Goal: Use online tool/utility: Use online tool/utility

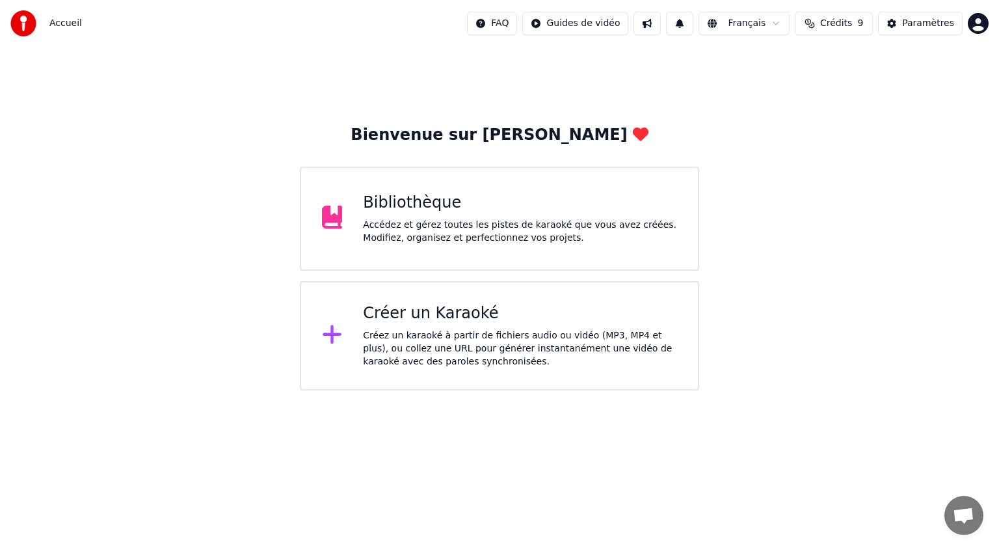
click at [459, 226] on div "Accédez et gérez toutes les pistes de karaoké que vous avez créées. Modifiez, o…" at bounding box center [520, 232] width 314 height 26
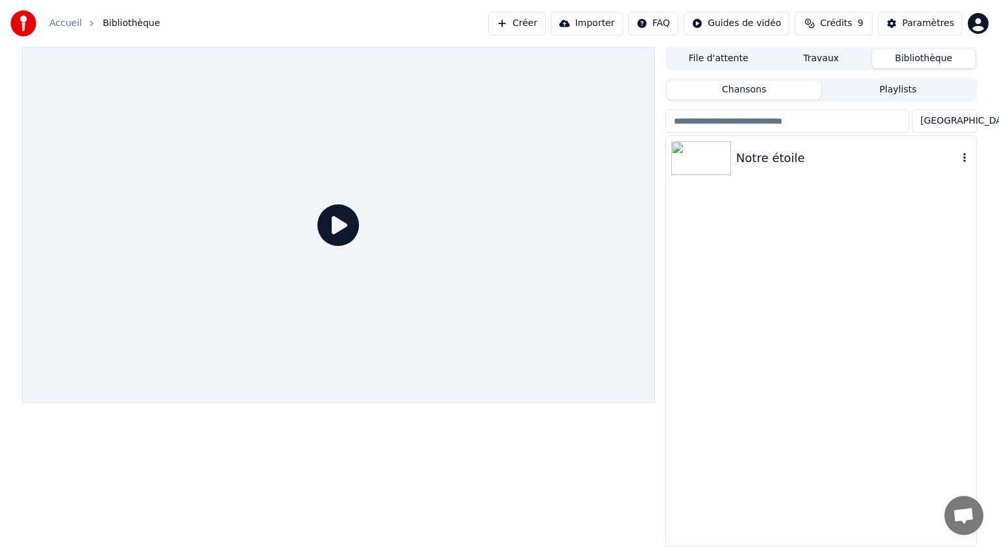
click at [704, 157] on img at bounding box center [701, 158] width 60 height 34
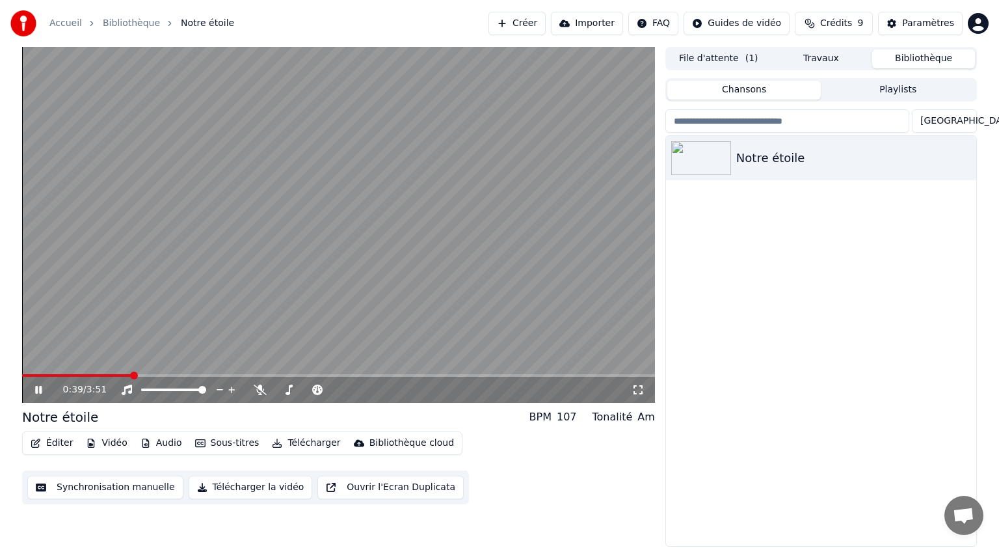
click at [39, 390] on icon at bounding box center [38, 390] width 7 height 8
click at [94, 492] on button "Synchronisation manuelle" at bounding box center [105, 486] width 156 height 23
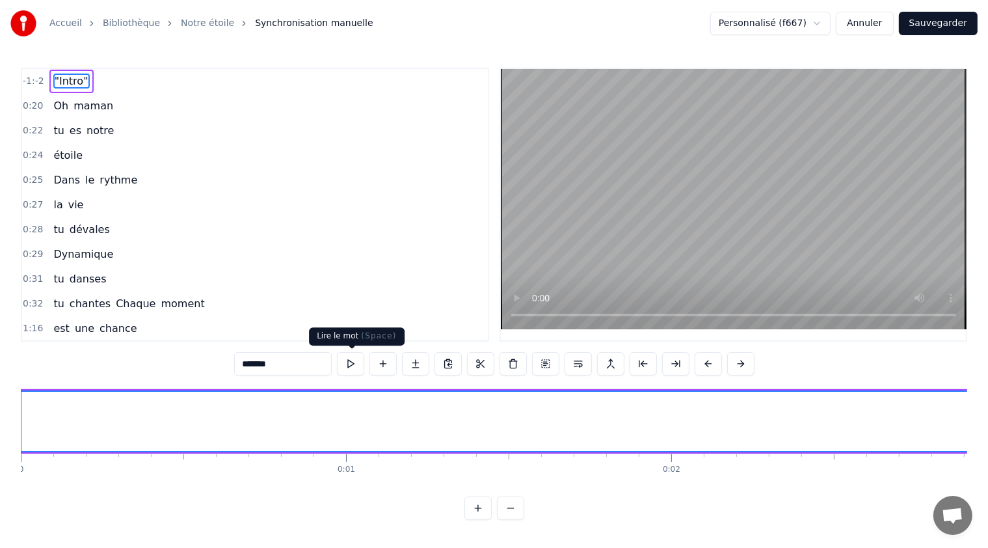
click at [351, 358] on button at bounding box center [350, 363] width 27 height 23
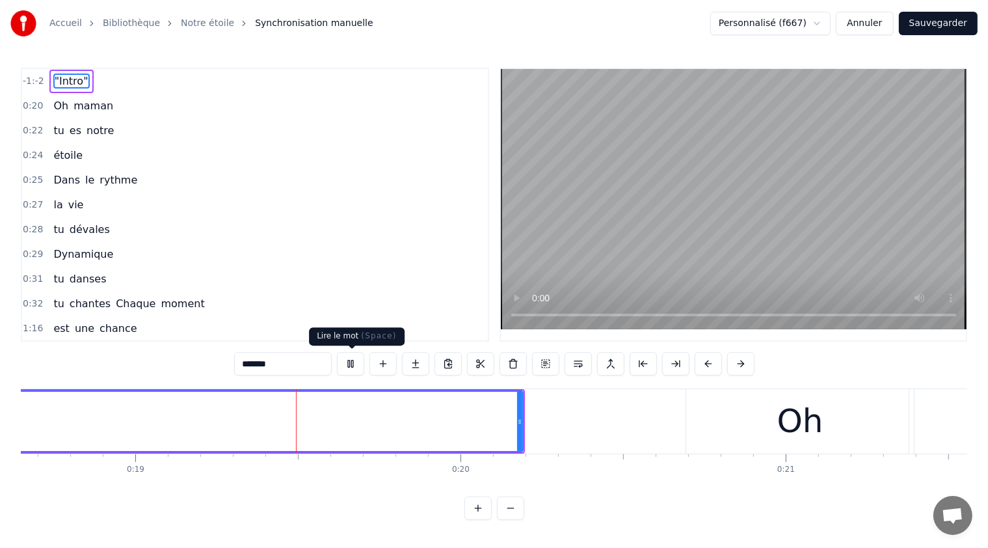
scroll to position [0, 6065]
drag, startPoint x: 759, startPoint y: 436, endPoint x: 710, endPoint y: 436, distance: 48.8
click at [695, 436] on div "Oh" at bounding box center [800, 421] width 228 height 64
type input "**"
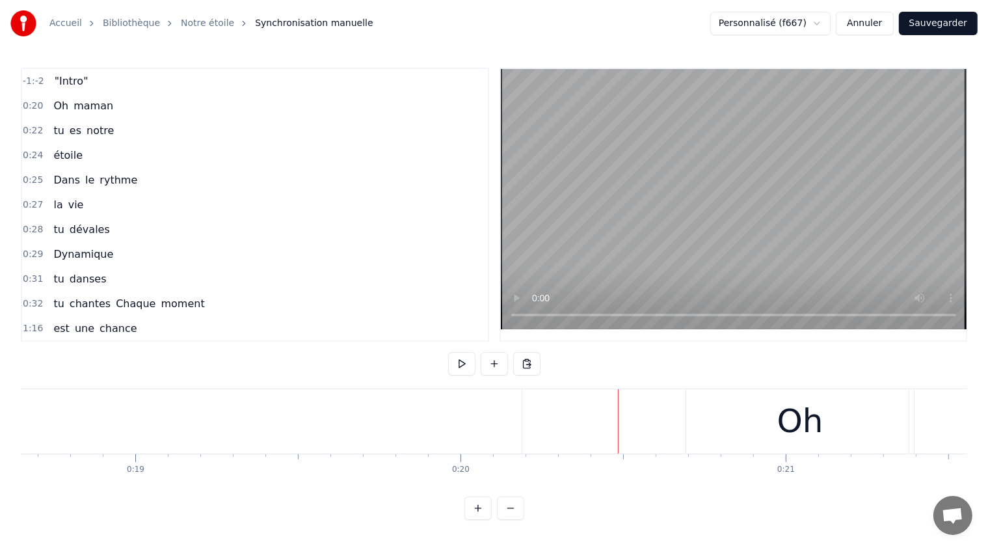
click at [702, 401] on div "Oh" at bounding box center [800, 421] width 228 height 64
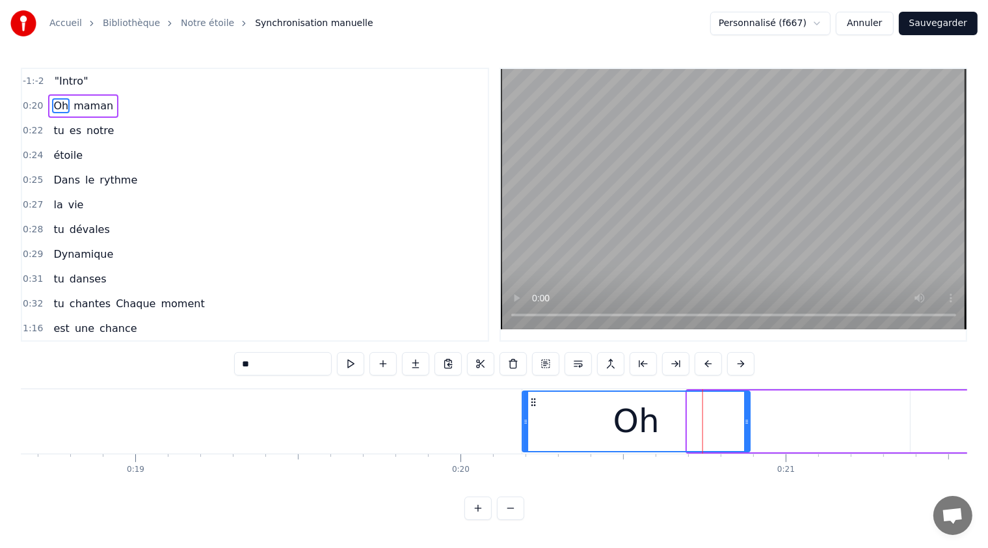
drag, startPoint x: 695, startPoint y: 400, endPoint x: 530, endPoint y: 395, distance: 164.6
click at [530, 395] on div "Oh" at bounding box center [637, 421] width 226 height 59
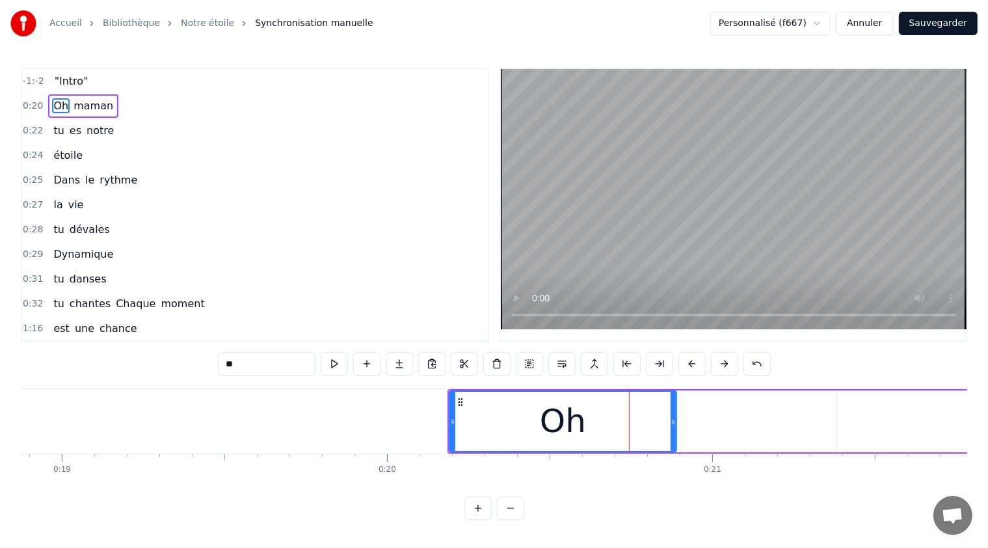
scroll to position [0, 6434]
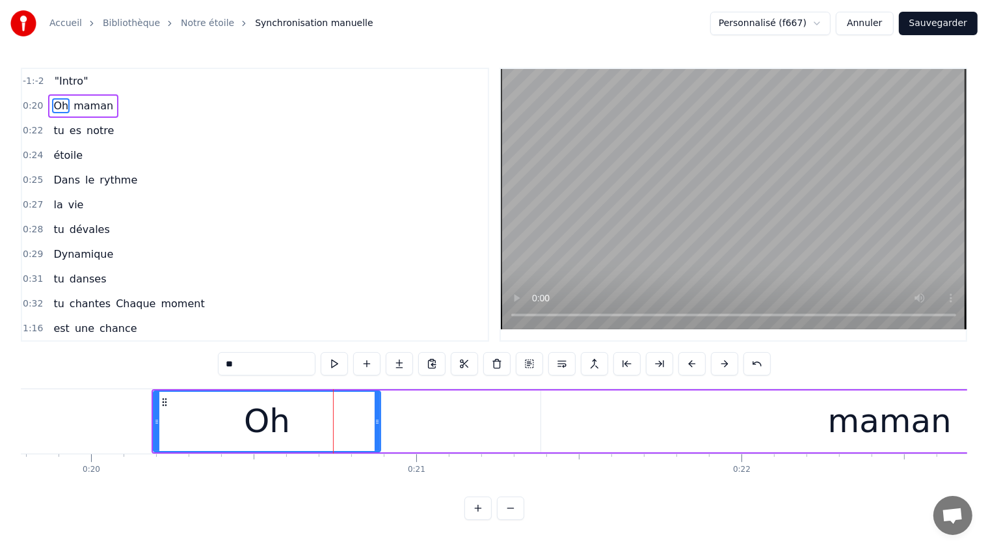
click at [582, 400] on div "maman" at bounding box center [889, 421] width 697 height 62
type input "*****"
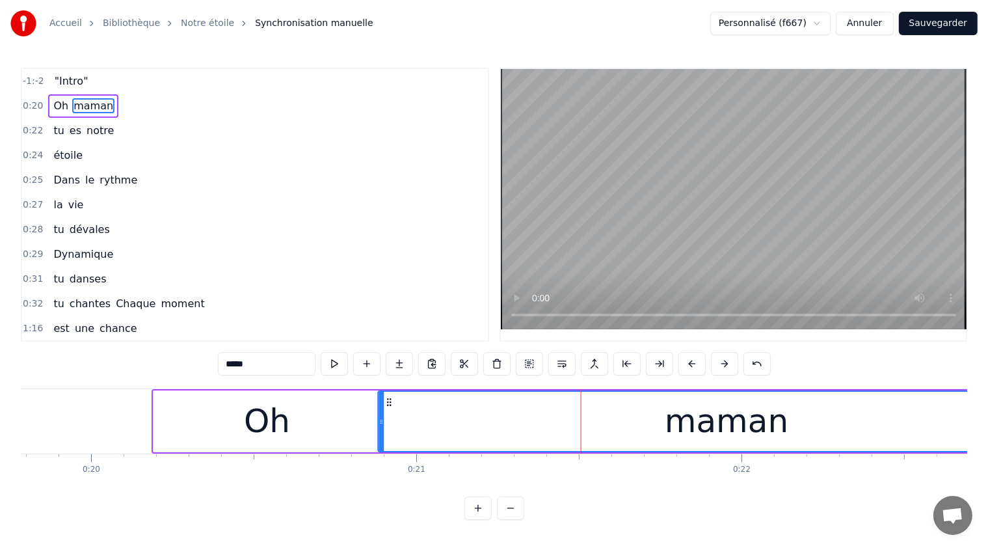
drag, startPoint x: 554, startPoint y: 401, endPoint x: 390, endPoint y: 407, distance: 163.4
click at [390, 407] on div "maman" at bounding box center [726, 421] width 695 height 59
click at [66, 89] on div ""Intro"" at bounding box center [71, 81] width 44 height 23
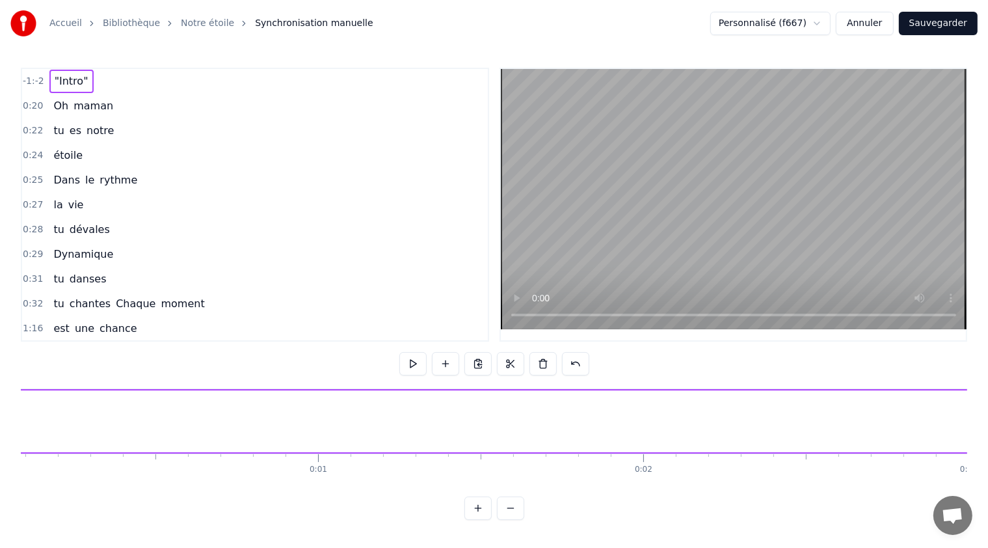
scroll to position [0, 0]
click at [411, 367] on button at bounding box center [412, 363] width 27 height 23
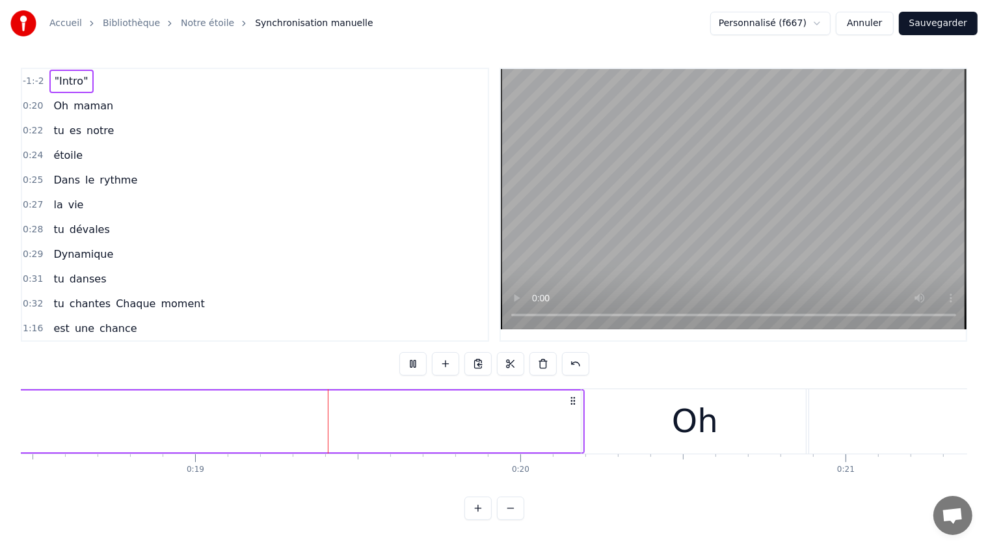
scroll to position [0, 6040]
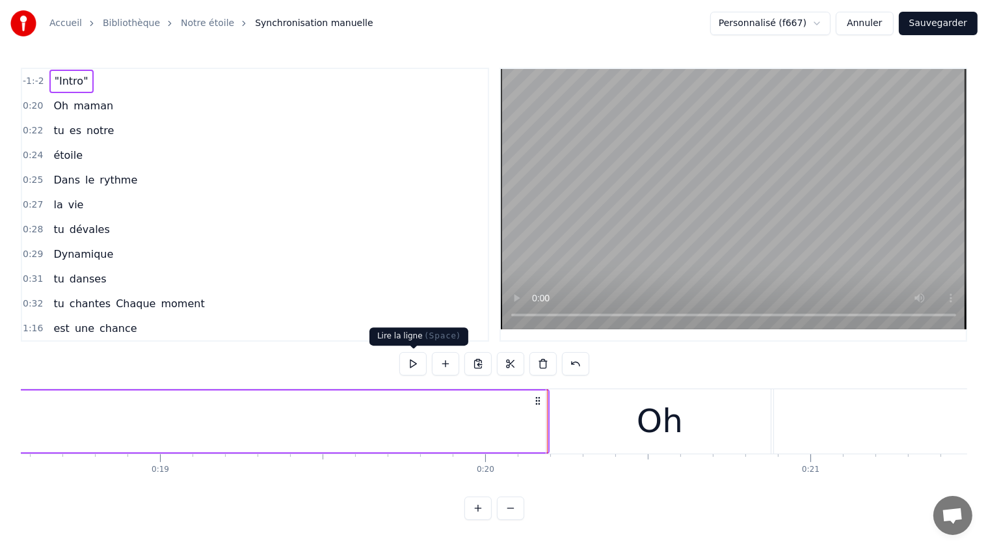
click at [409, 360] on button at bounding box center [412, 363] width 27 height 23
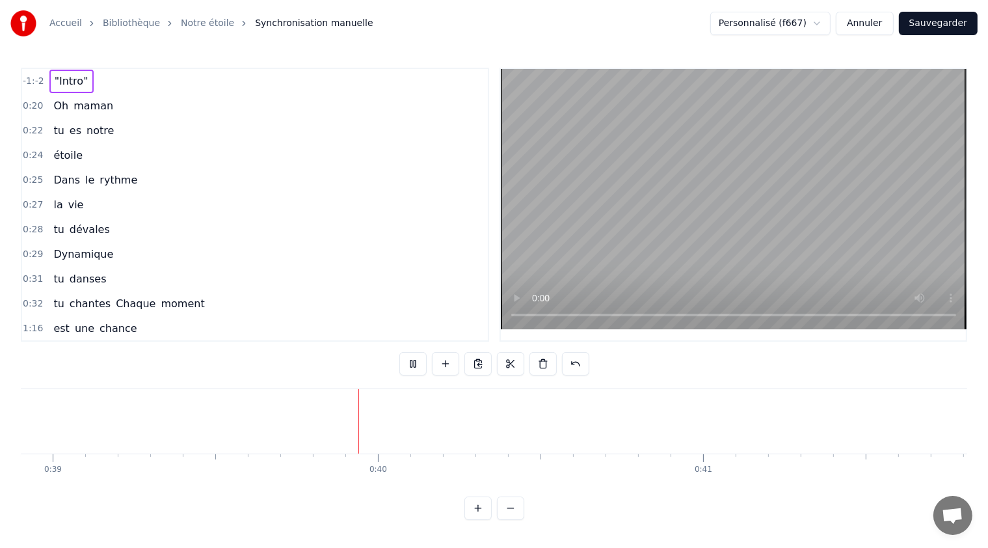
scroll to position [0, 12700]
click at [416, 364] on button at bounding box center [412, 363] width 27 height 23
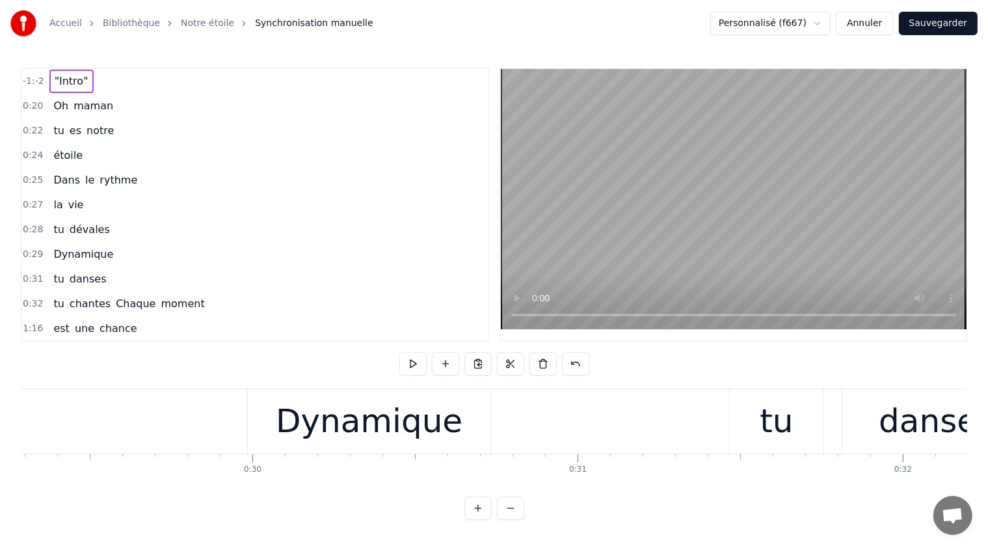
scroll to position [0, 9568]
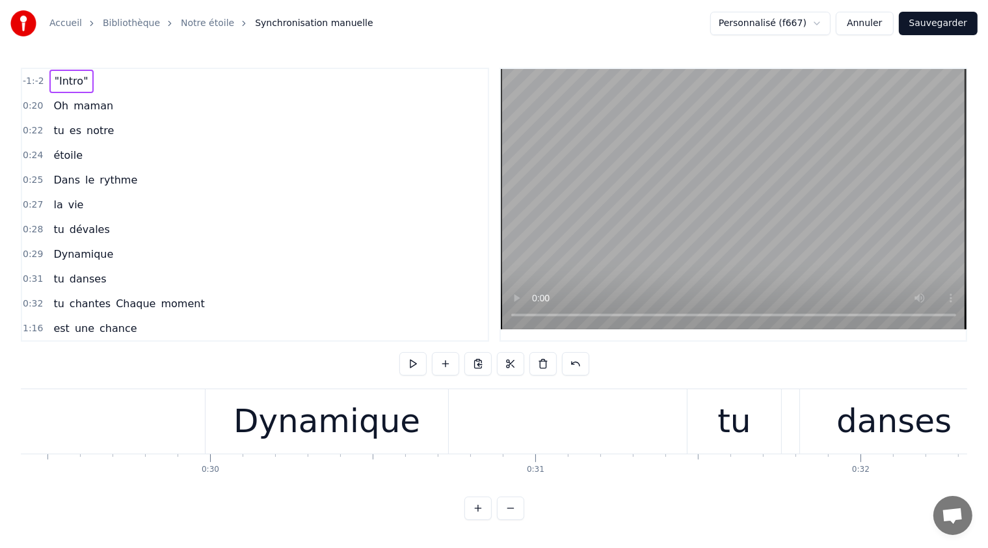
click at [271, 420] on div "Dynamique" at bounding box center [327, 421] width 187 height 49
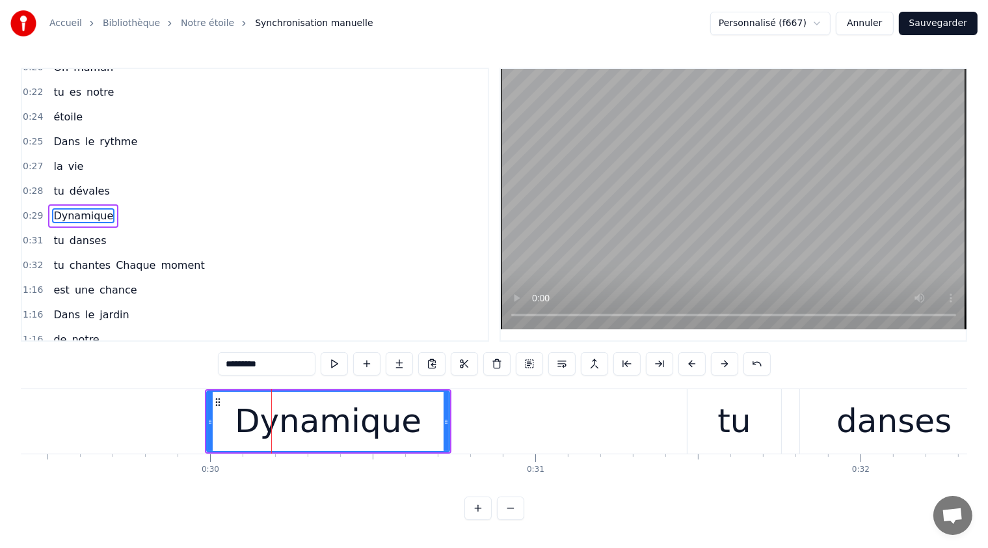
scroll to position [44, 0]
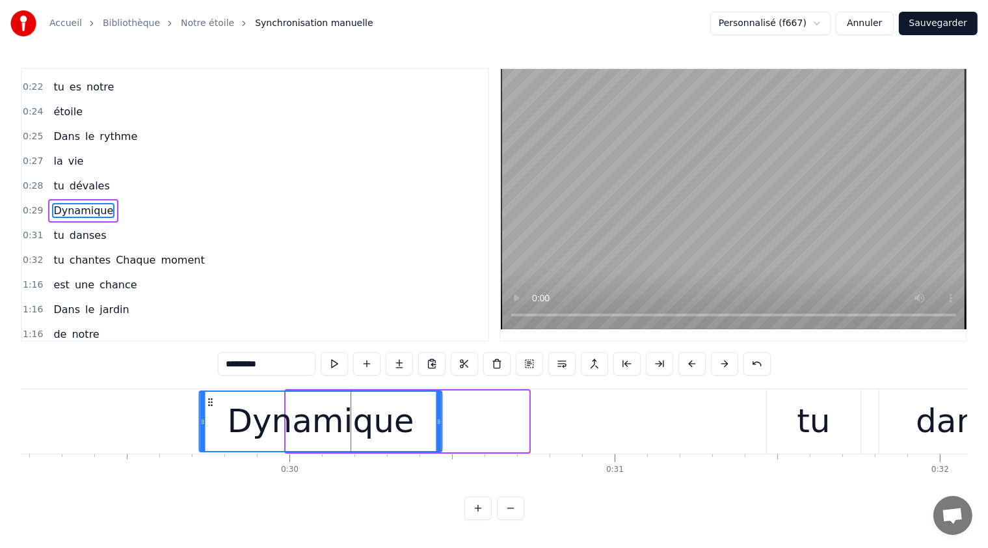
drag, startPoint x: 217, startPoint y: 403, endPoint x: 194, endPoint y: 402, distance: 22.8
click at [205, 403] on icon at bounding box center [210, 402] width 10 height 10
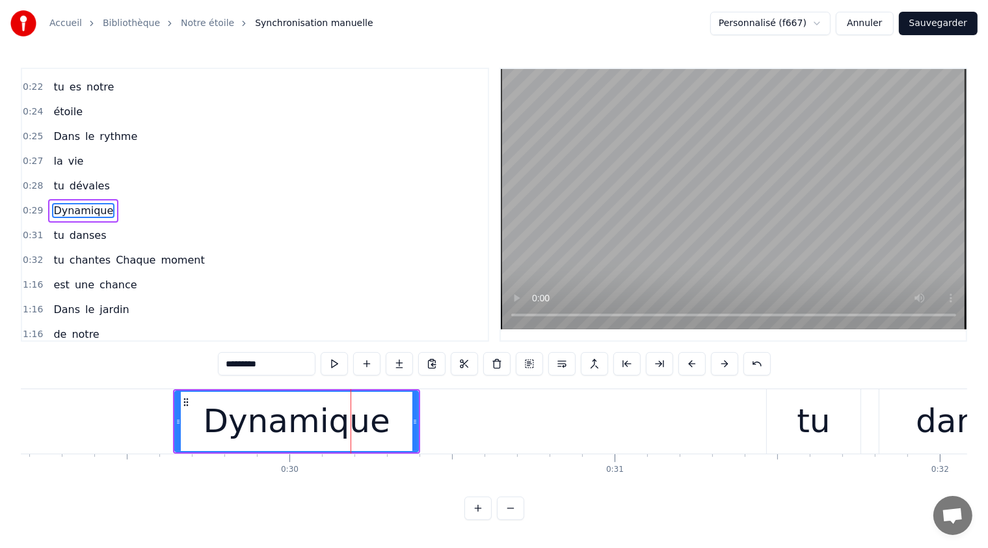
scroll to position [0, 9478]
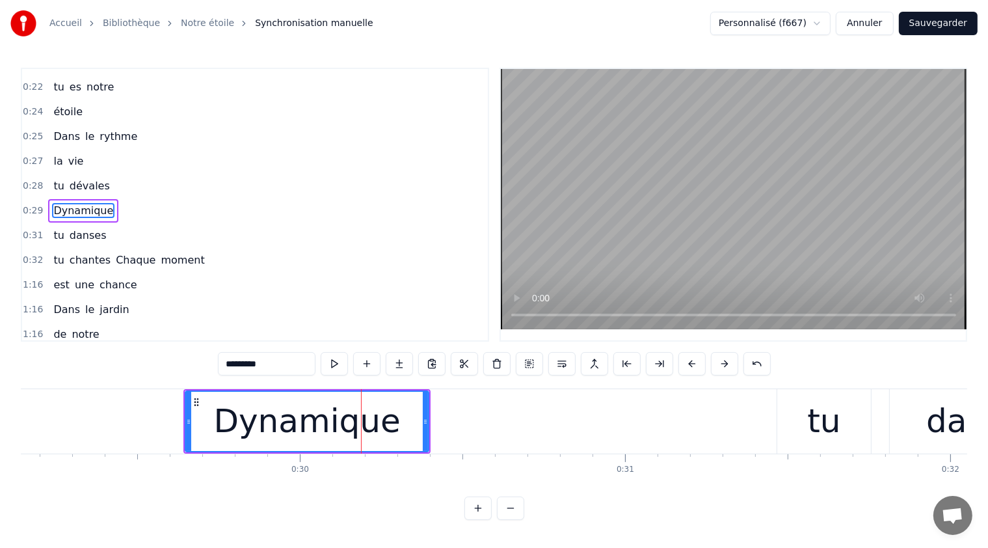
click at [815, 411] on div "tu" at bounding box center [823, 421] width 33 height 49
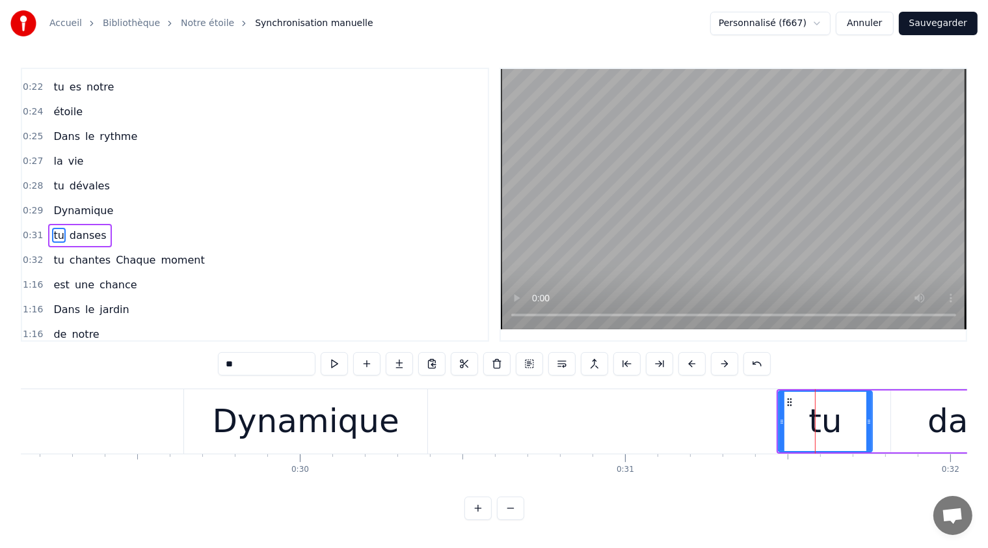
scroll to position [68, 0]
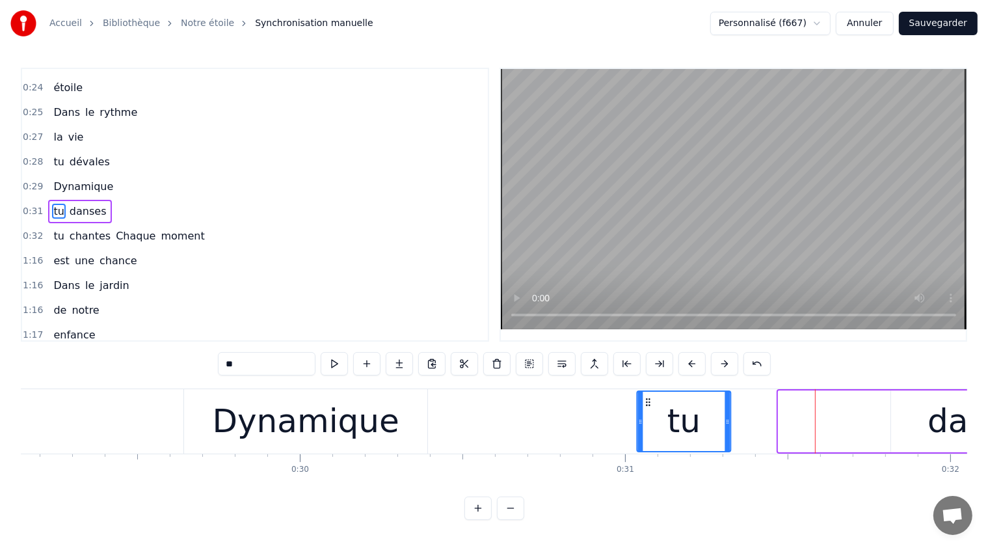
drag, startPoint x: 788, startPoint y: 401, endPoint x: 647, endPoint y: 395, distance: 141.3
click at [647, 397] on icon at bounding box center [648, 402] width 10 height 10
click at [907, 398] on div "danses" at bounding box center [985, 421] width 189 height 62
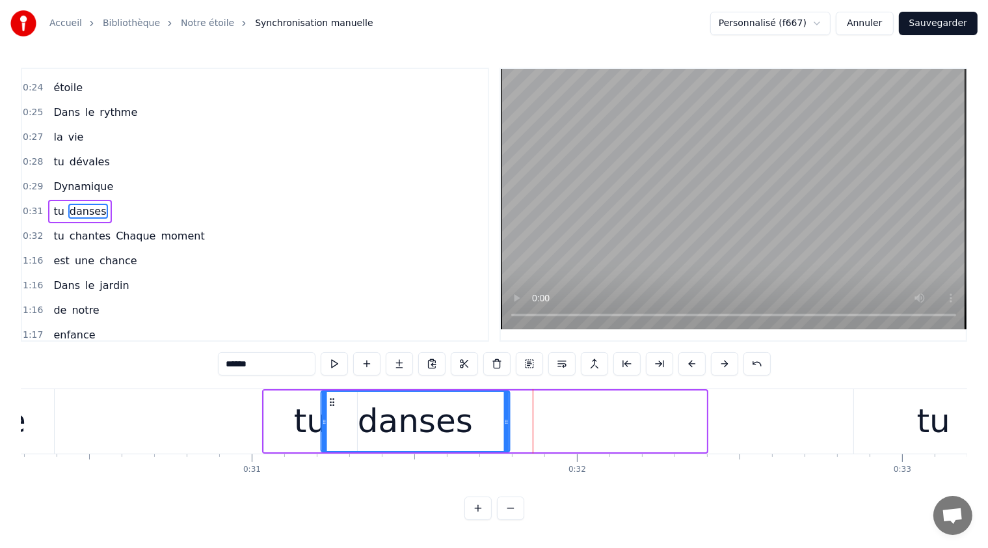
scroll to position [4, 0]
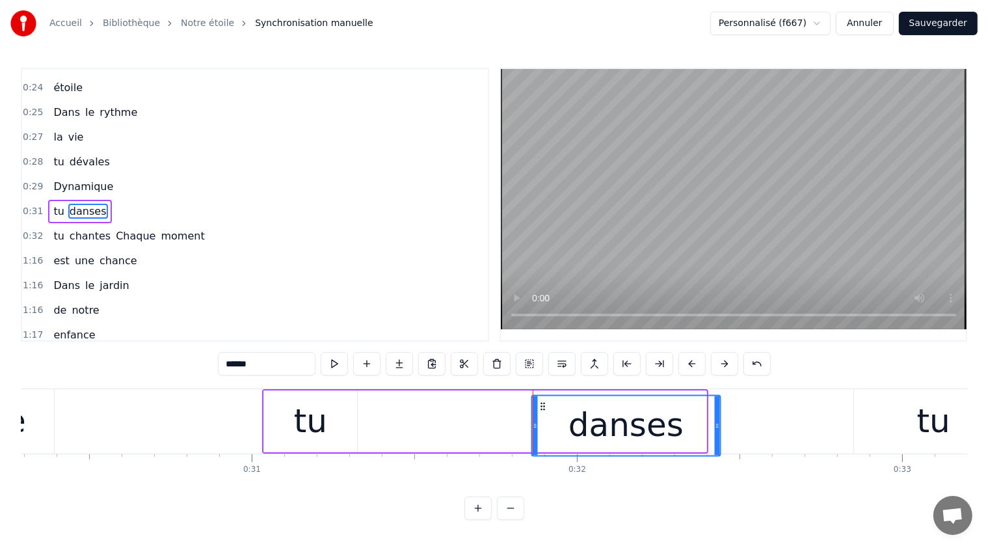
drag, startPoint x: 85, startPoint y: 401, endPoint x: 526, endPoint y: 442, distance: 442.9
click at [535, 442] on div "danses" at bounding box center [625, 424] width 187 height 59
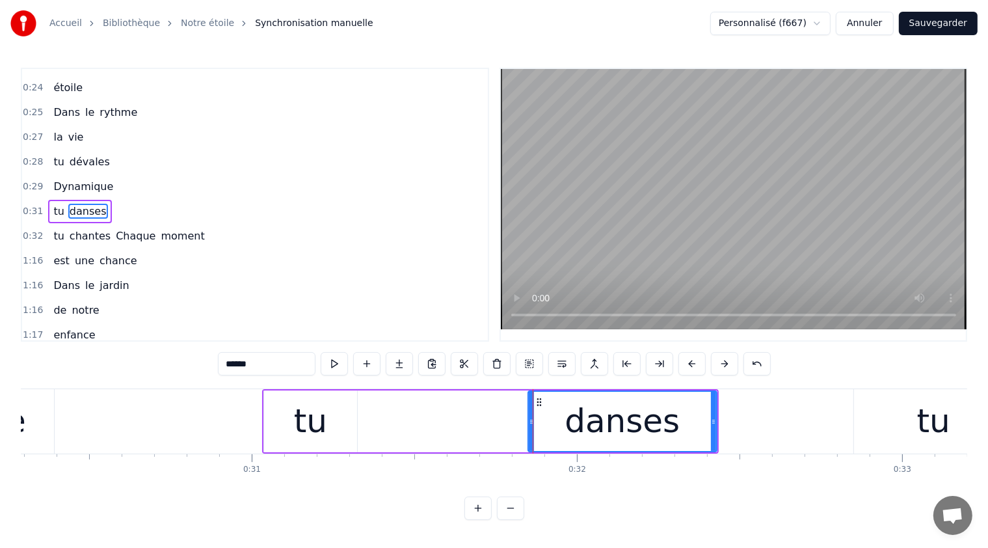
click at [866, 397] on div "tu" at bounding box center [933, 421] width 159 height 64
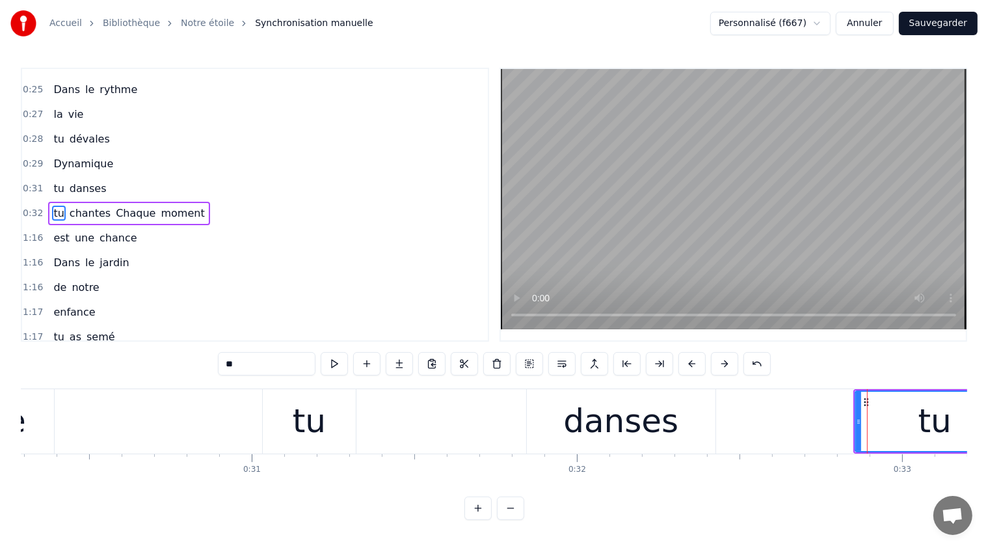
scroll to position [91, 0]
drag, startPoint x: 861, startPoint y: 398, endPoint x: 794, endPoint y: 402, distance: 67.1
click at [798, 398] on div "tu" at bounding box center [873, 421] width 158 height 59
click at [540, 398] on div "danses" at bounding box center [621, 421] width 189 height 64
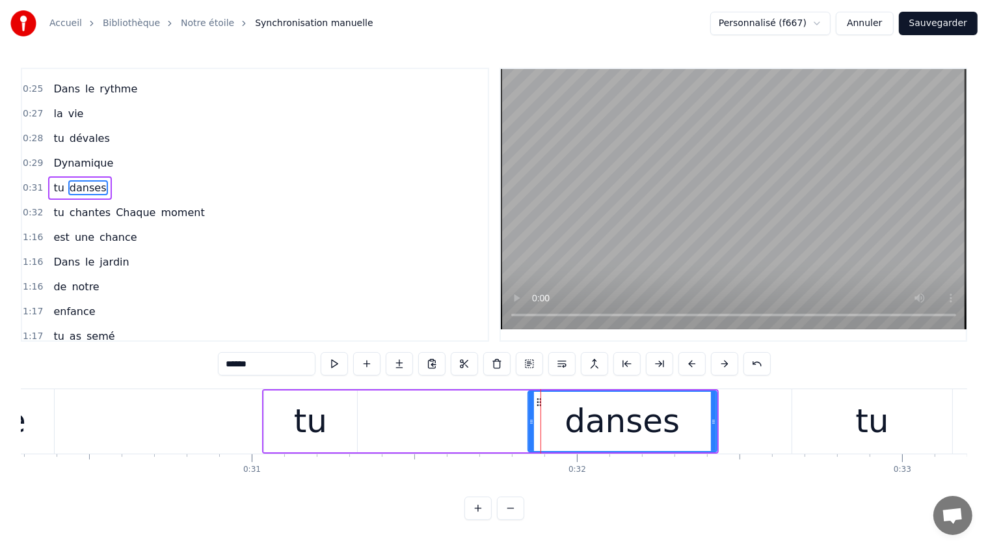
scroll to position [68, 0]
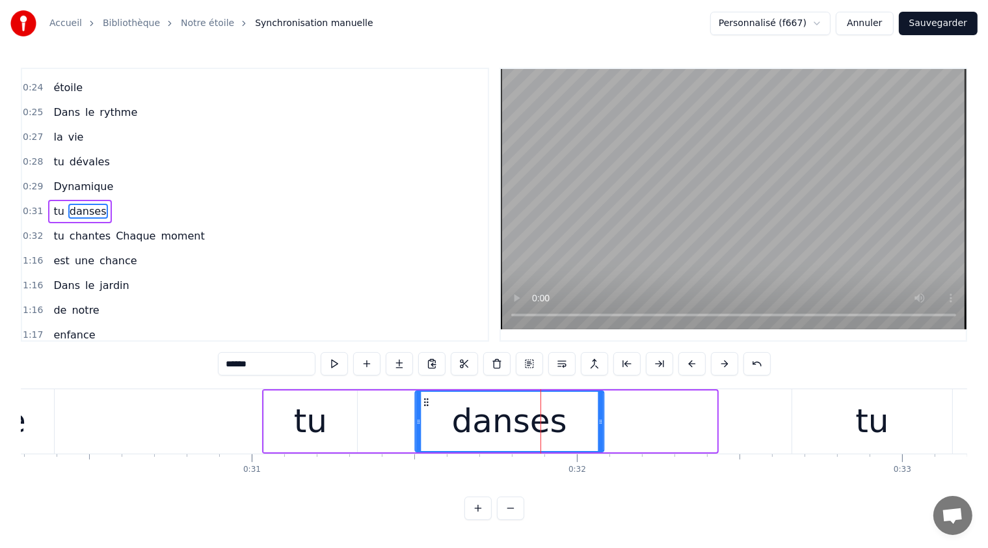
drag, startPoint x: 534, startPoint y: 399, endPoint x: 413, endPoint y: 399, distance: 121.0
click at [421, 397] on icon at bounding box center [426, 402] width 10 height 10
click at [815, 408] on div "tu" at bounding box center [871, 421] width 159 height 64
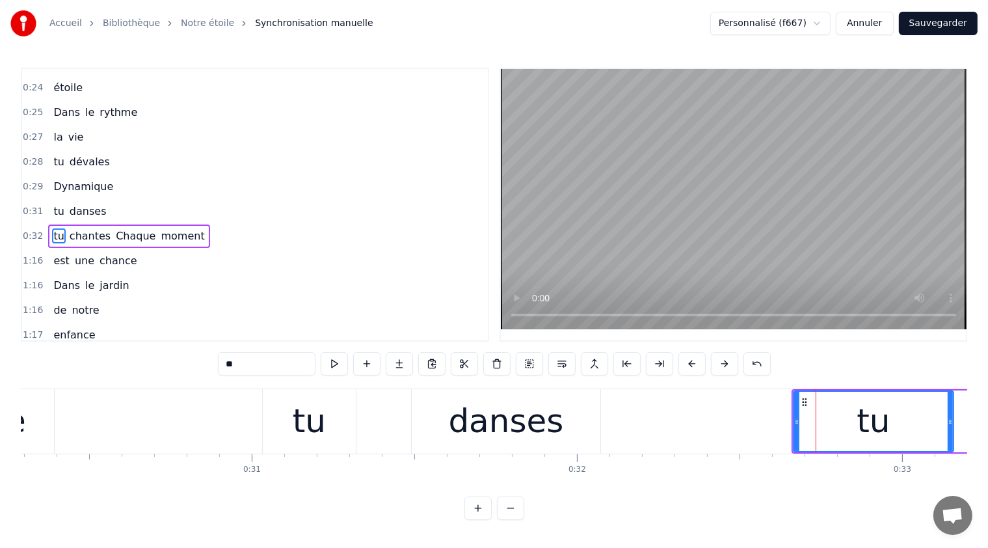
scroll to position [91, 0]
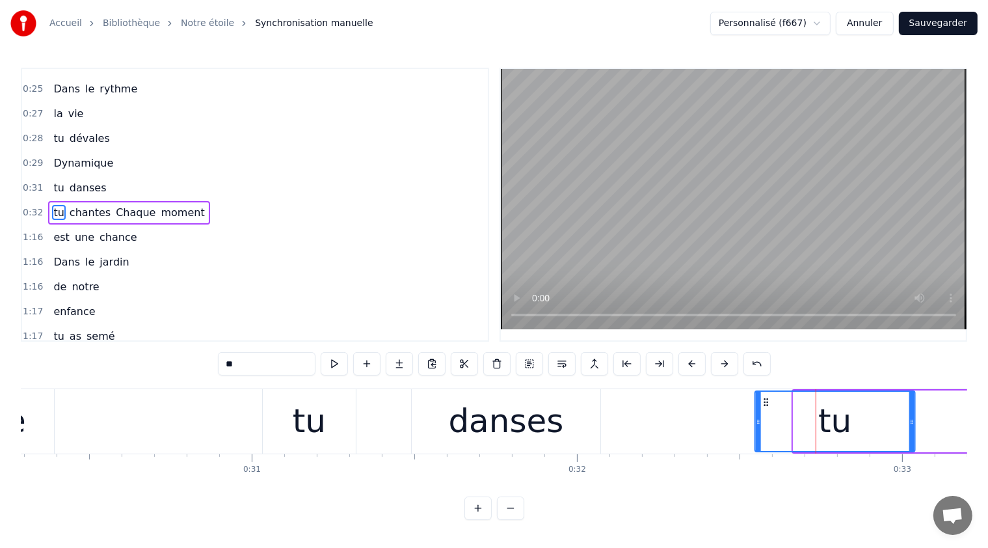
drag, startPoint x: 801, startPoint y: 401, endPoint x: 766, endPoint y: 416, distance: 37.9
click at [763, 404] on icon at bounding box center [766, 402] width 10 height 10
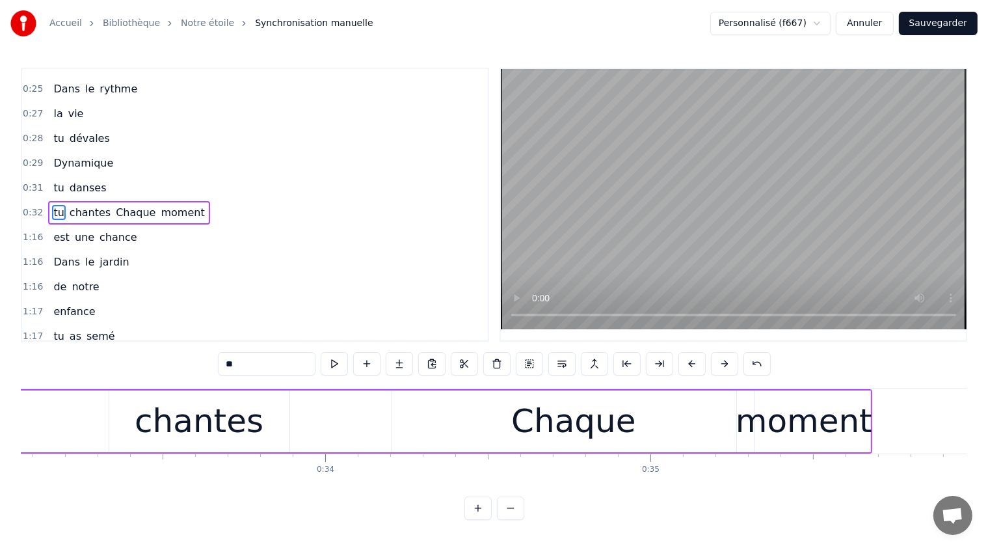
scroll to position [0, 10626]
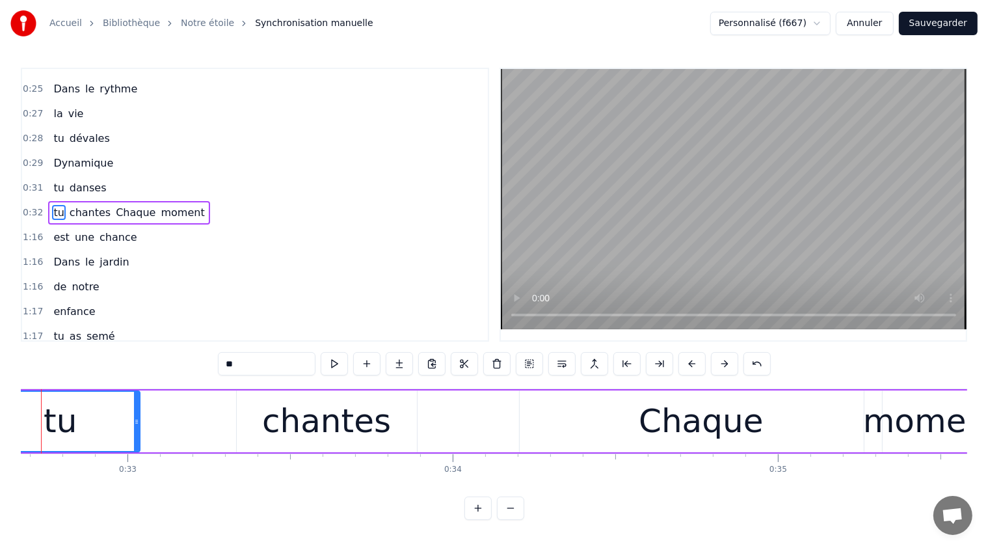
click at [255, 408] on div "chantes" at bounding box center [327, 421] width 180 height 62
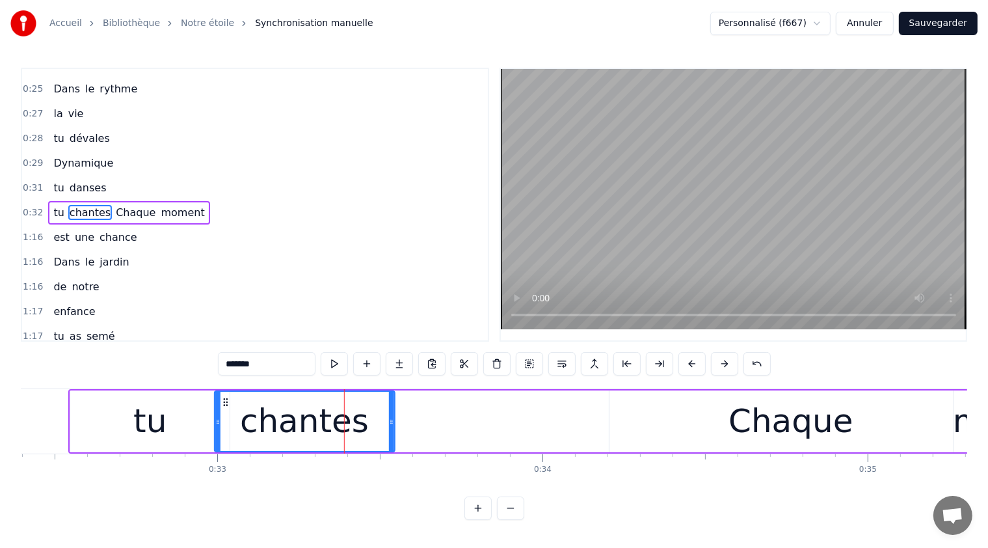
scroll to position [0, 10536]
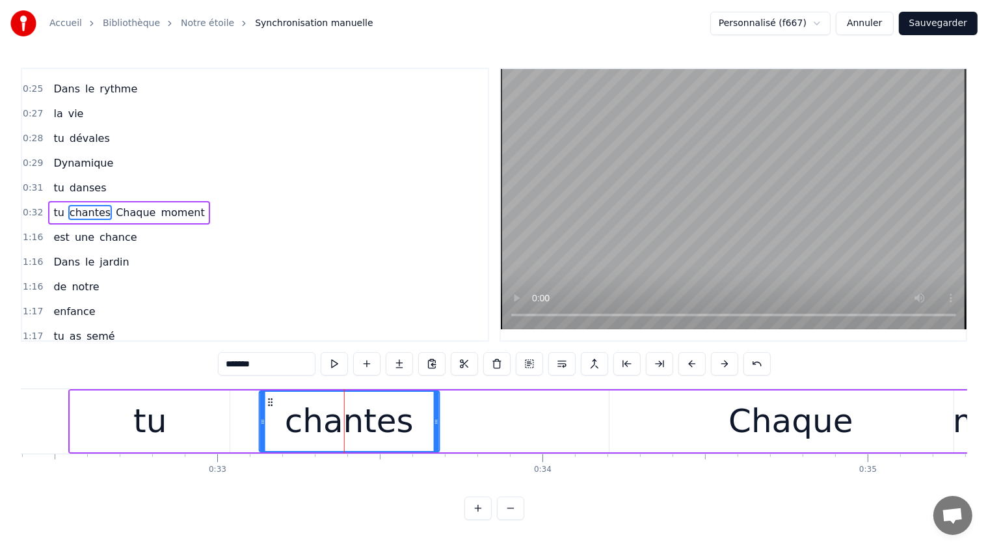
drag, startPoint x: 246, startPoint y: 399, endPoint x: 269, endPoint y: 398, distance: 22.8
click at [269, 398] on icon at bounding box center [270, 402] width 10 height 10
click at [793, 427] on div "Chaque" at bounding box center [791, 421] width 124 height 49
type input "******"
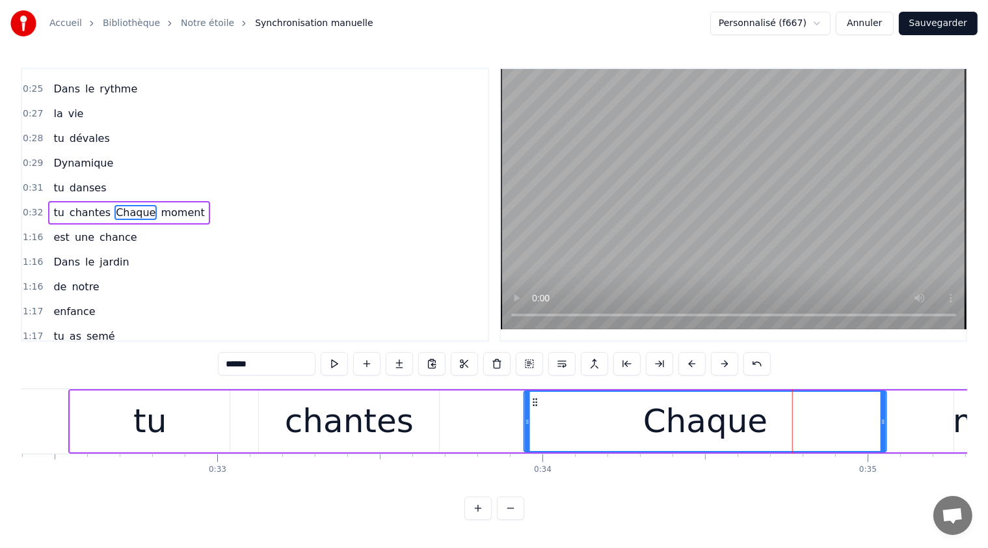
drag, startPoint x: 615, startPoint y: 399, endPoint x: 535, endPoint y: 398, distance: 80.7
click at [535, 398] on icon at bounding box center [535, 402] width 10 height 10
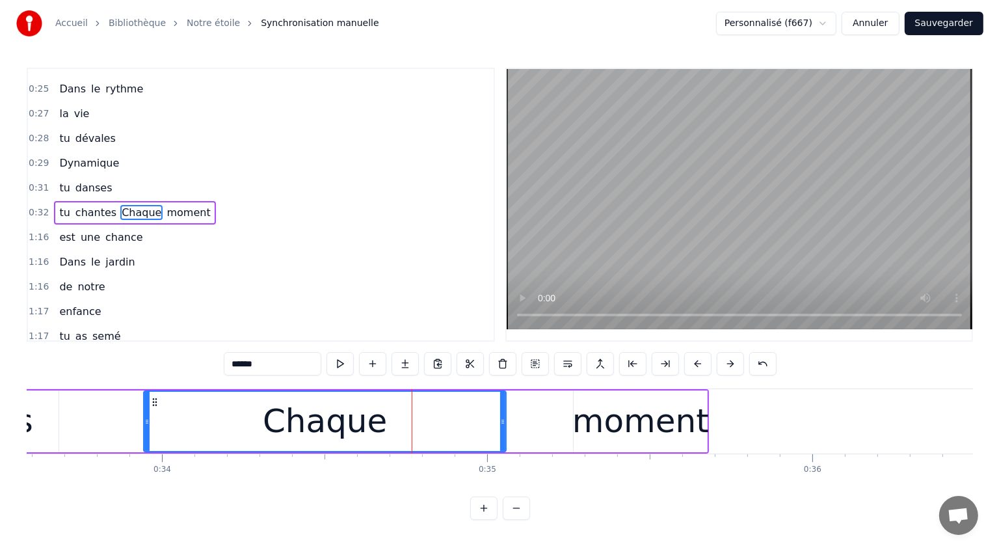
scroll to position [0, 10838]
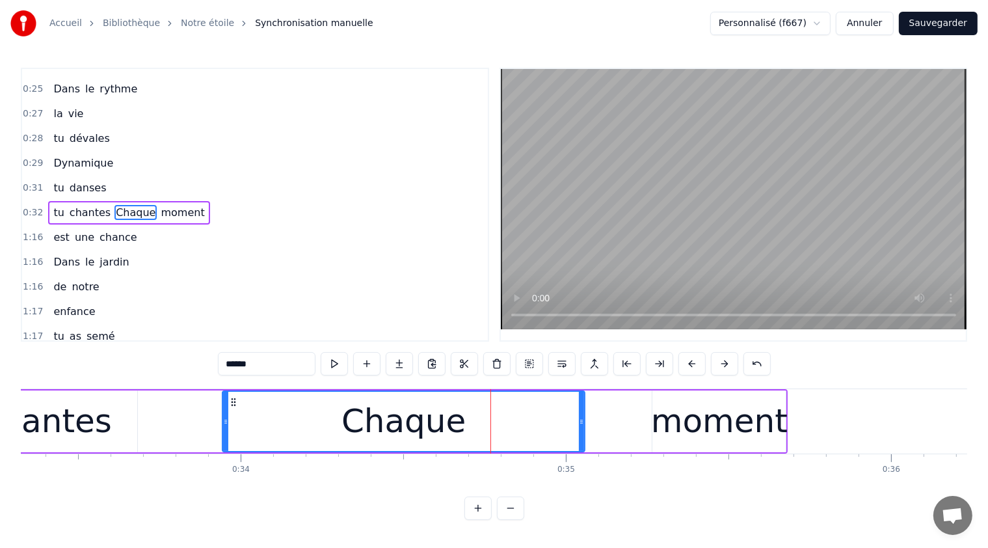
click at [648, 401] on div "tu chantes Chaque moment" at bounding box center [276, 421] width 1021 height 64
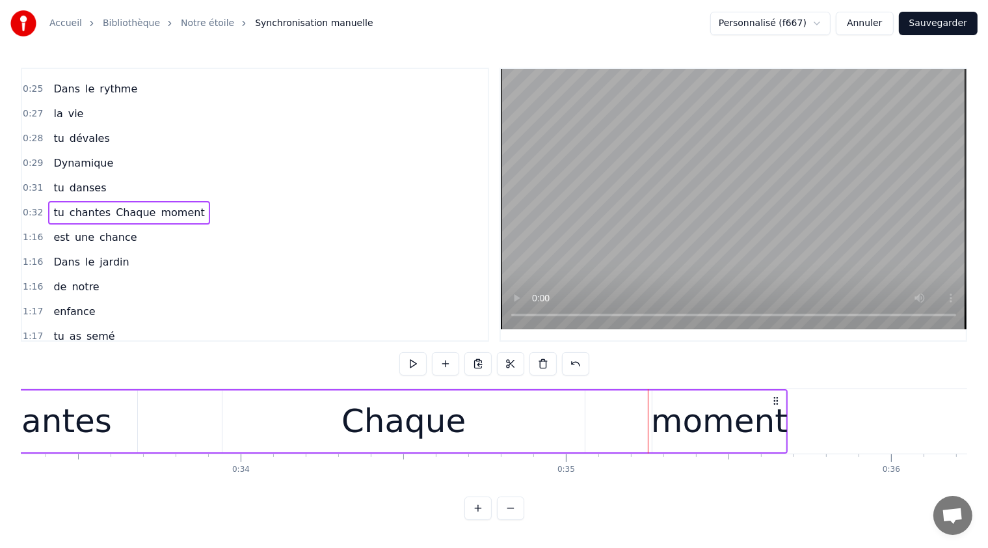
click at [689, 401] on div "moment" at bounding box center [719, 421] width 137 height 49
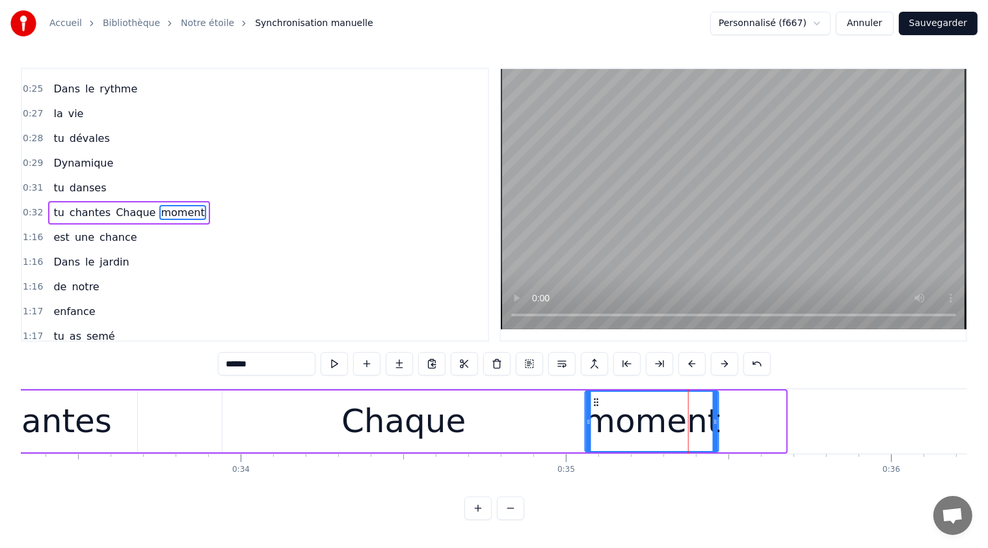
drag, startPoint x: 661, startPoint y: 401, endPoint x: 598, endPoint y: 412, distance: 63.5
click at [595, 401] on icon at bounding box center [596, 402] width 10 height 10
drag, startPoint x: 713, startPoint y: 423, endPoint x: 738, endPoint y: 423, distance: 25.4
click at [738, 423] on icon at bounding box center [740, 421] width 5 height 10
click at [114, 205] on span "Chaque" at bounding box center [135, 212] width 42 height 15
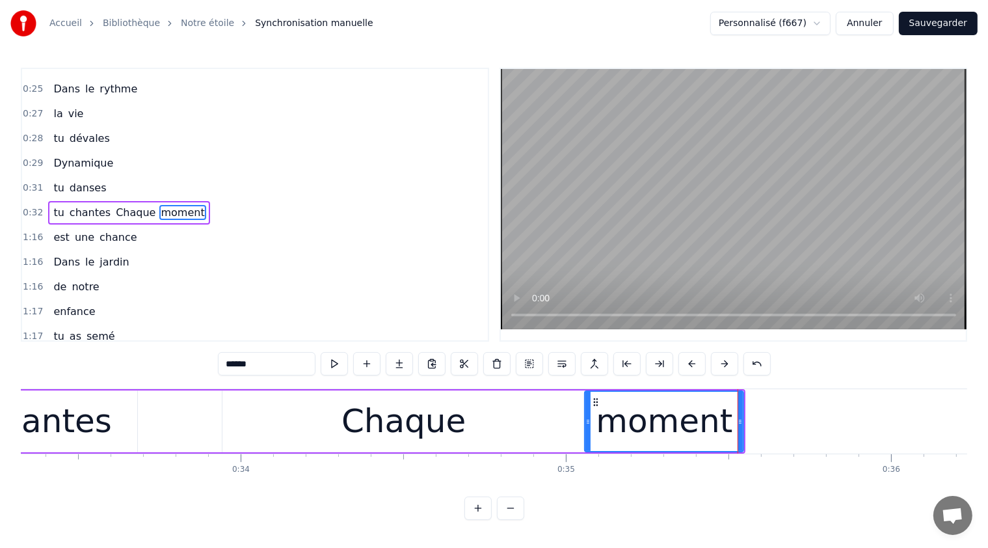
type input "******"
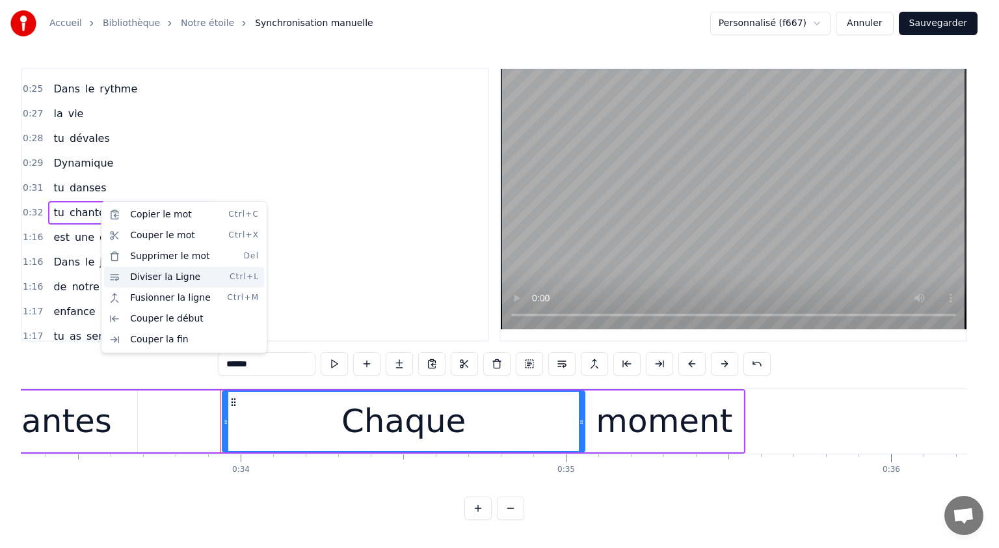
click at [131, 275] on div "Diviser la Ligne Ctrl+L" at bounding box center [184, 277] width 160 height 21
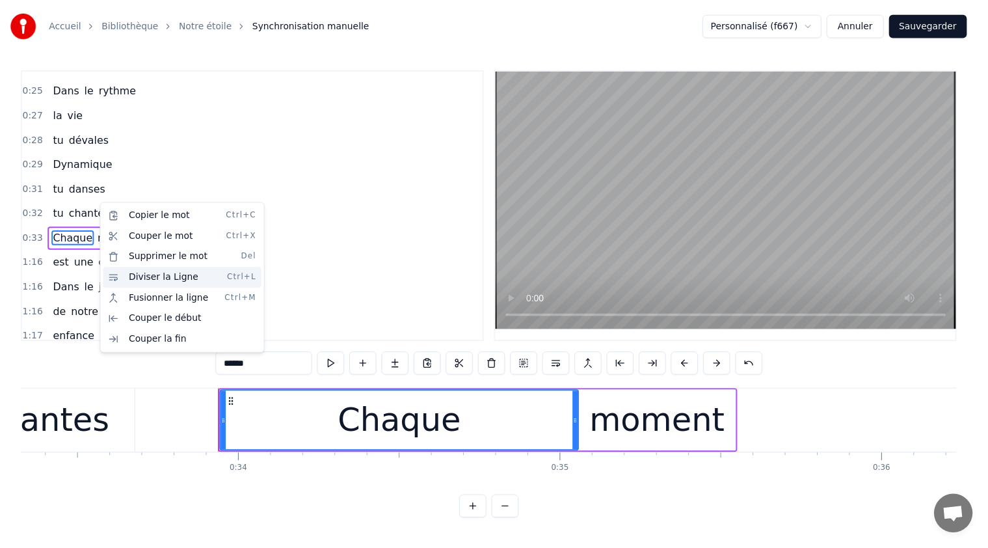
scroll to position [115, 0]
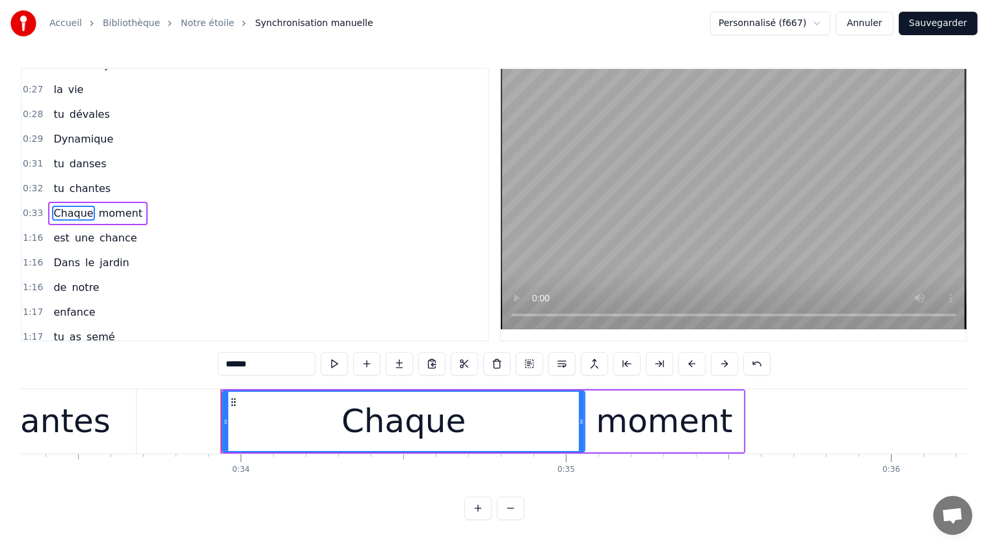
click at [273, 250] on div "1:16 Dans le jardin" at bounding box center [255, 262] width 466 height 25
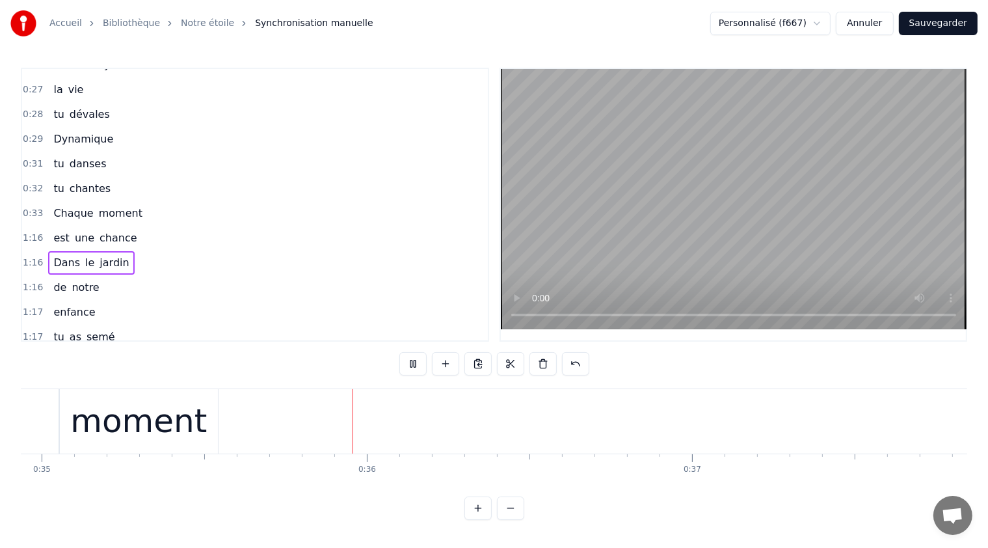
scroll to position [0, 11398]
click at [331, 177] on div "0:32 tu chantes" at bounding box center [255, 188] width 466 height 25
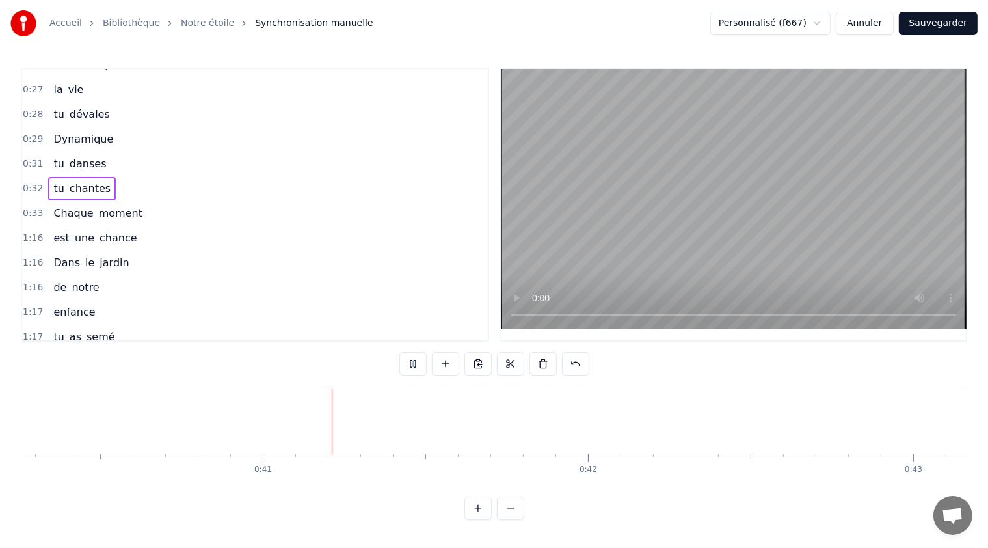
scroll to position [0, 13129]
click at [422, 362] on button at bounding box center [412, 363] width 27 height 23
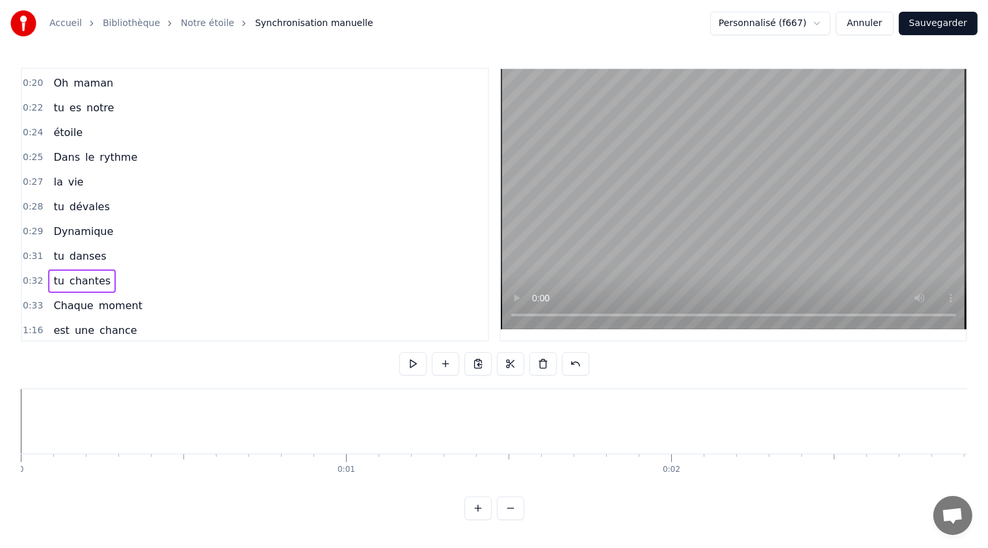
scroll to position [0, 0]
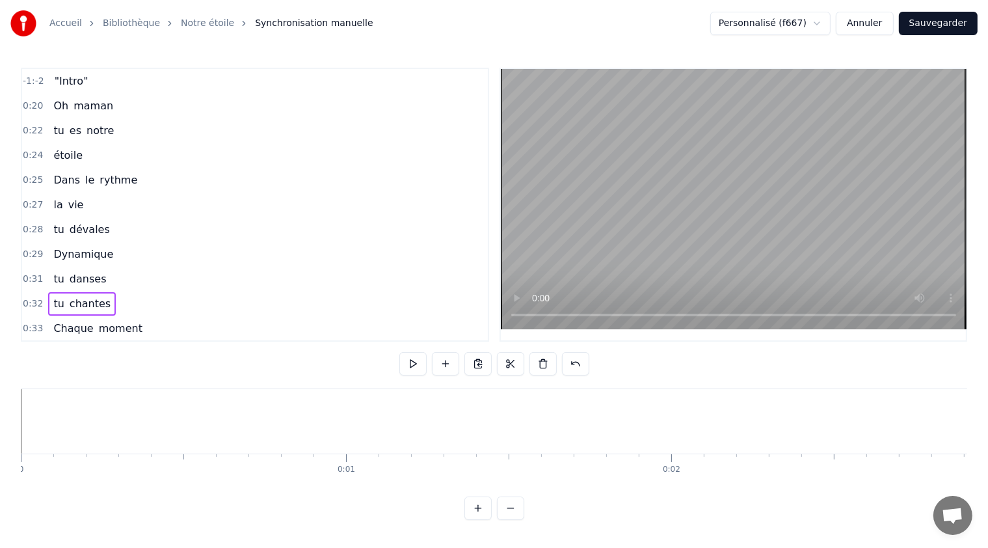
click at [933, 23] on button "Sauvegarder" at bounding box center [938, 23] width 79 height 23
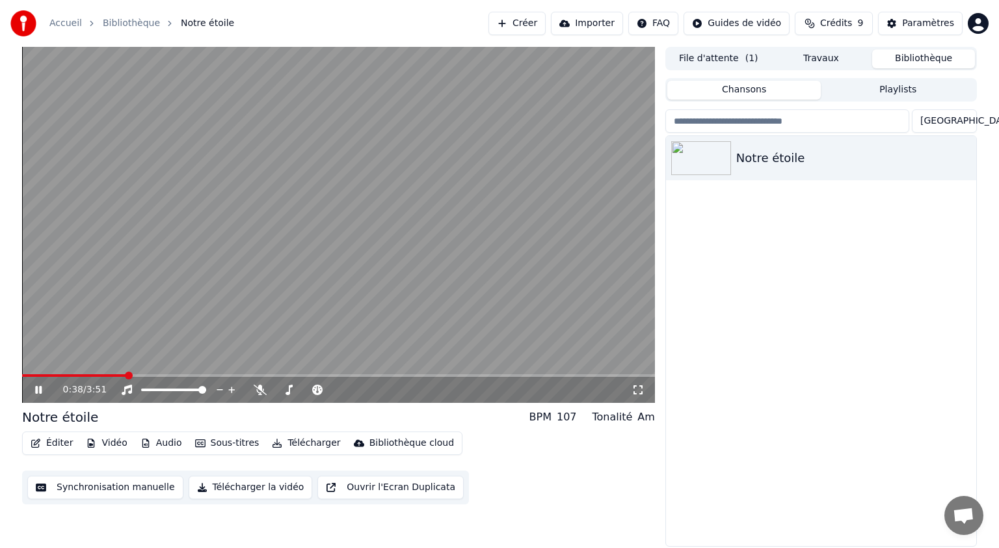
click at [96, 489] on button "Synchronisation manuelle" at bounding box center [105, 486] width 156 height 23
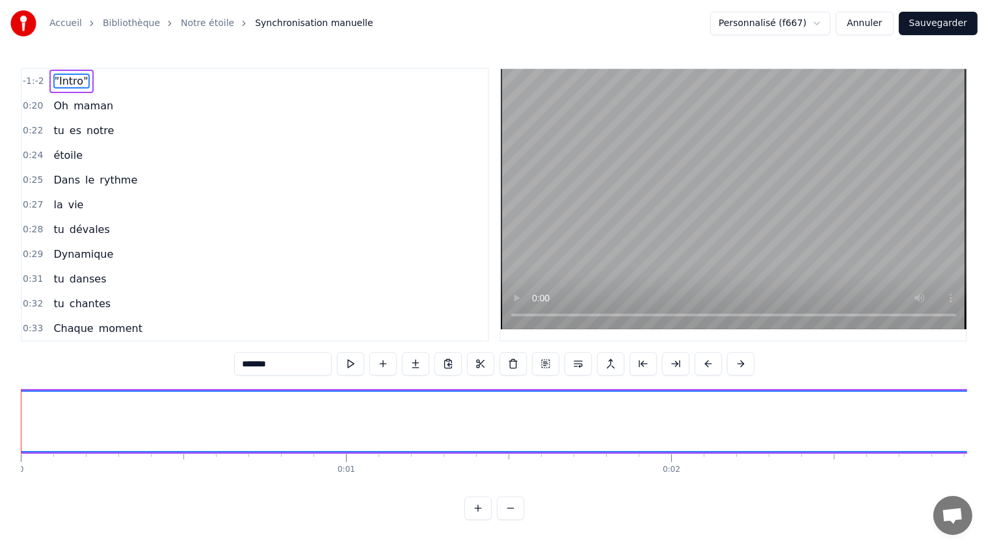
click at [85, 137] on div "tu es notre" at bounding box center [83, 130] width 71 height 23
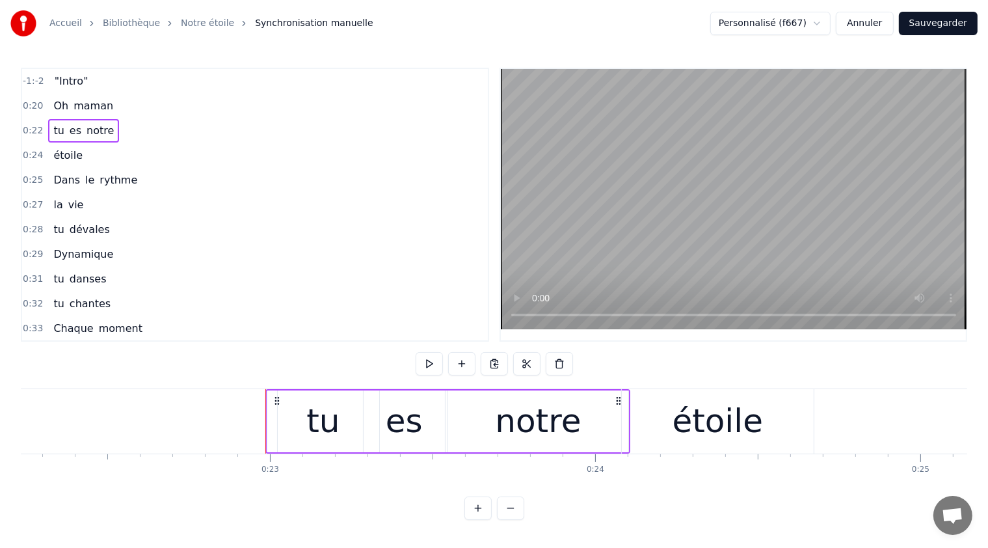
scroll to position [0, 7410]
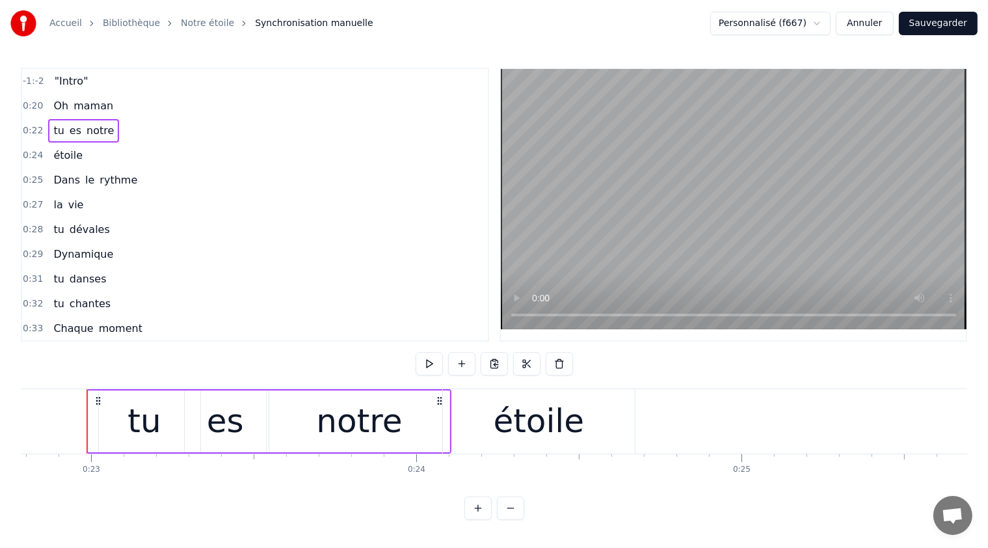
click at [85, 137] on div "tu es notre" at bounding box center [83, 130] width 71 height 23
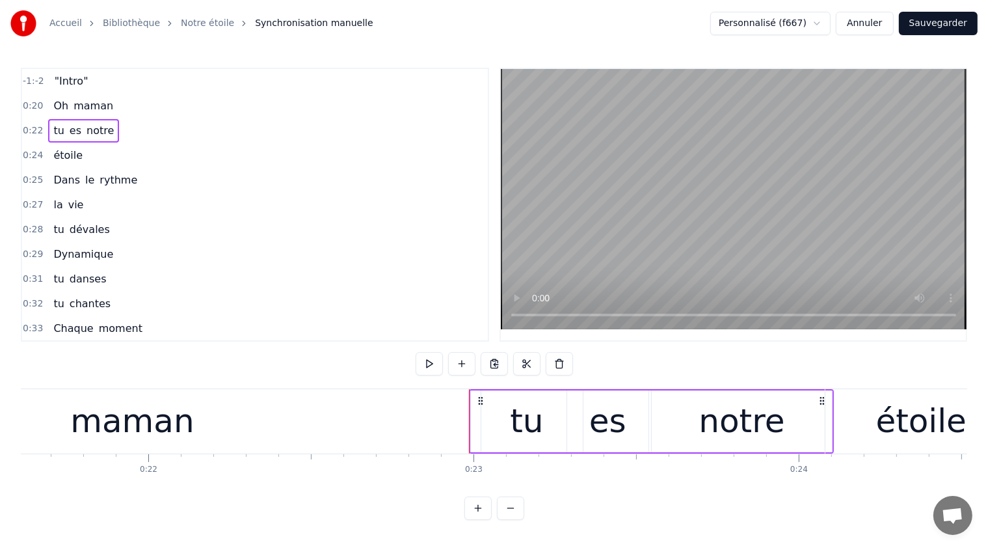
scroll to position [0, 6943]
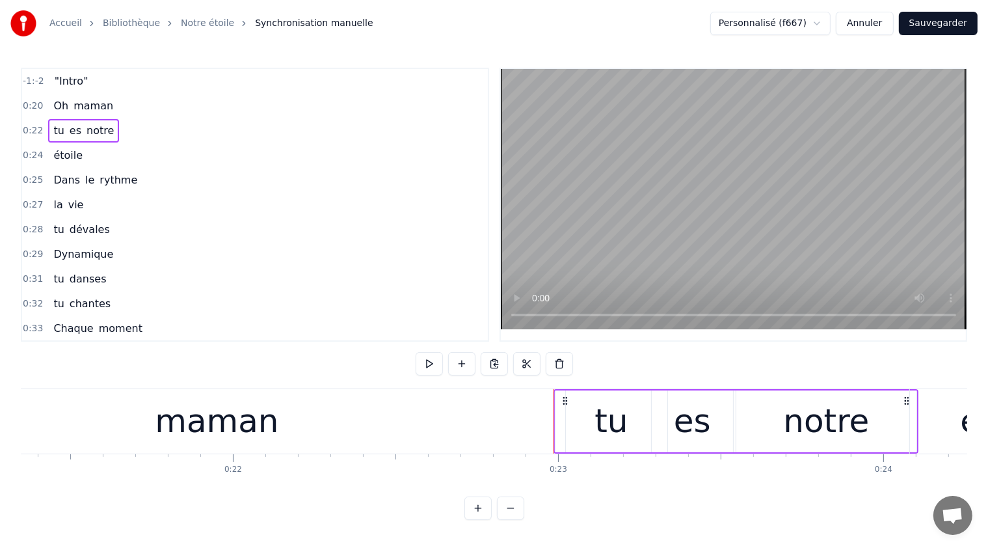
drag, startPoint x: 622, startPoint y: 404, endPoint x: 649, endPoint y: 405, distance: 26.0
click at [649, 405] on div "tu" at bounding box center [611, 421] width 111 height 62
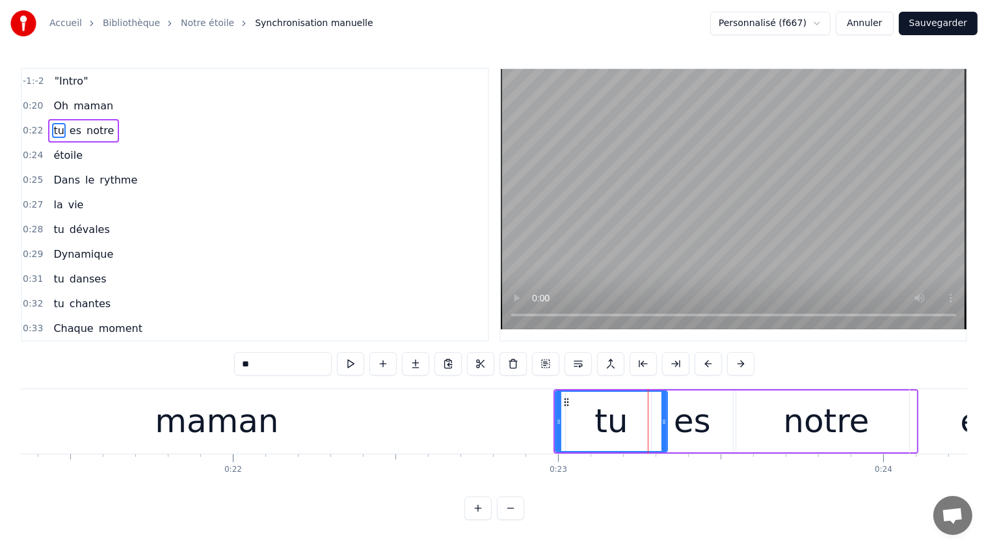
drag, startPoint x: 810, startPoint y: 433, endPoint x: 851, endPoint y: 440, distance: 41.1
click at [851, 440] on div "notre" at bounding box center [826, 421] width 86 height 49
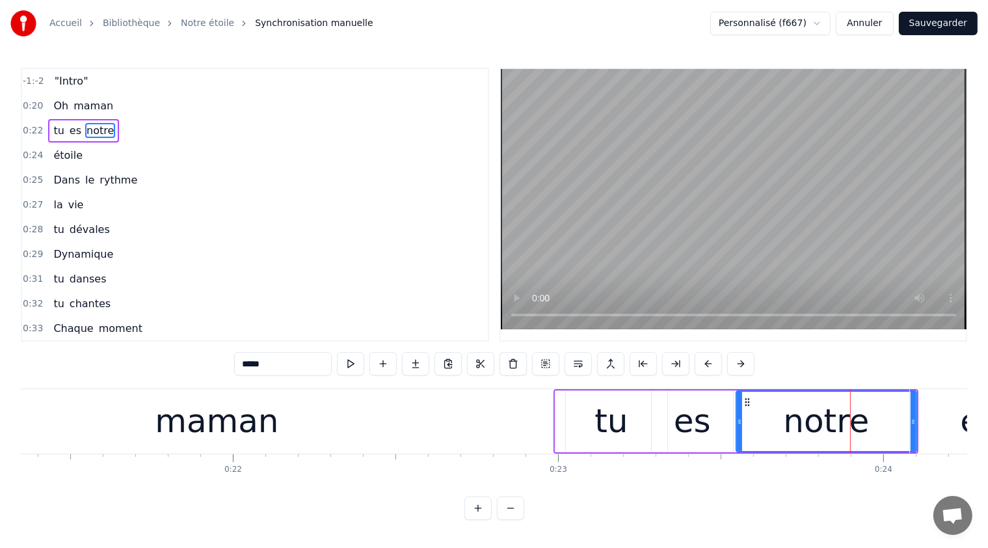
drag, startPoint x: 817, startPoint y: 429, endPoint x: 783, endPoint y: 423, distance: 34.2
click at [832, 427] on div "notre" at bounding box center [826, 421] width 86 height 49
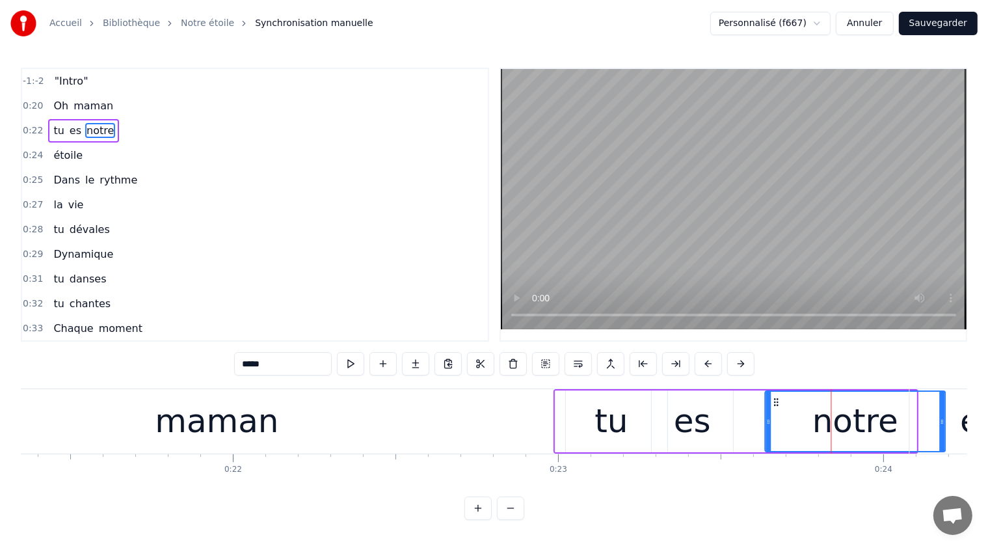
drag, startPoint x: 746, startPoint y: 403, endPoint x: 775, endPoint y: 403, distance: 29.3
click at [775, 403] on icon at bounding box center [776, 402] width 10 height 10
click at [661, 401] on div "es" at bounding box center [692, 421] width 81 height 62
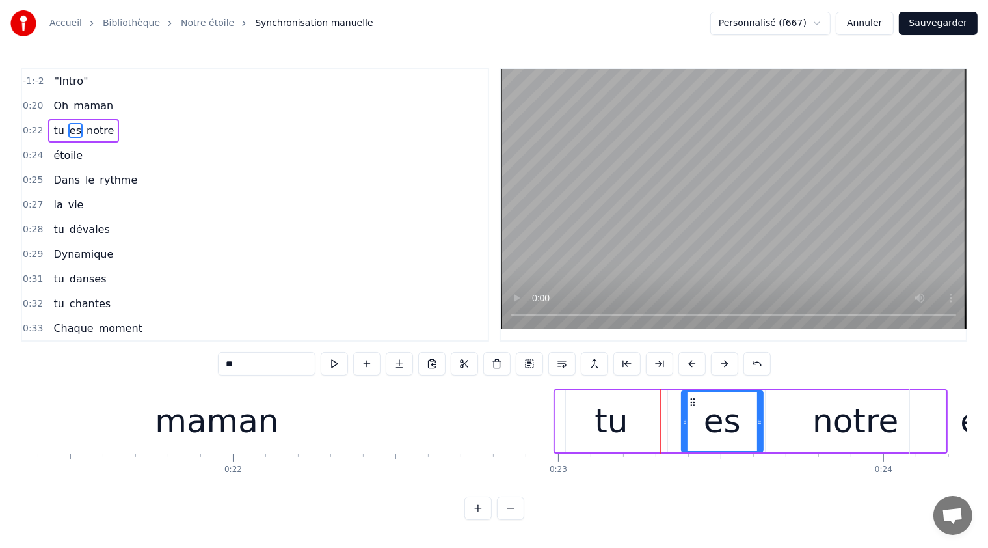
drag, startPoint x: 662, startPoint y: 401, endPoint x: 681, endPoint y: 403, distance: 19.6
click at [691, 401] on icon at bounding box center [693, 402] width 10 height 10
click at [574, 399] on div "tu" at bounding box center [611, 421] width 111 height 62
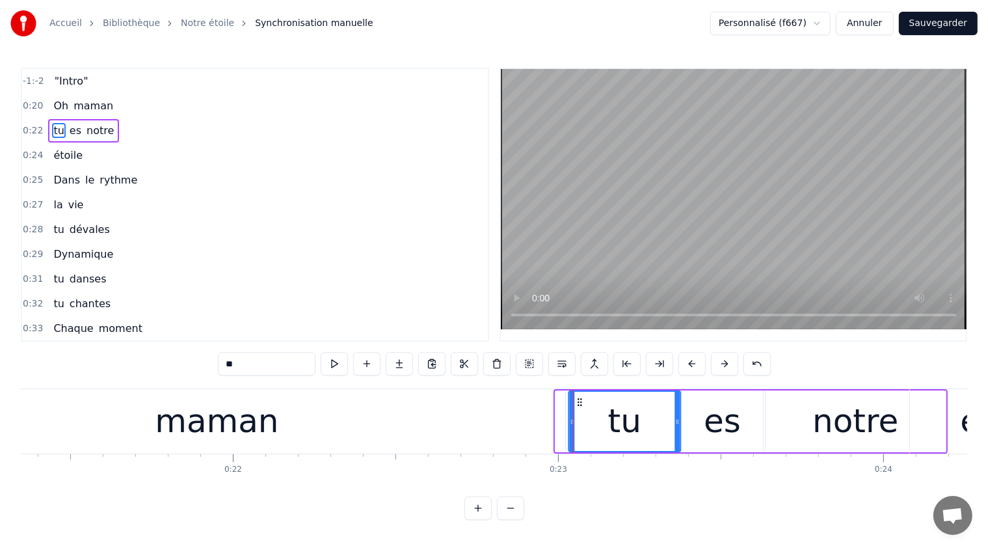
drag, startPoint x: 565, startPoint y: 399, endPoint x: 578, endPoint y: 399, distance: 13.7
click at [578, 399] on icon at bounding box center [580, 402] width 10 height 10
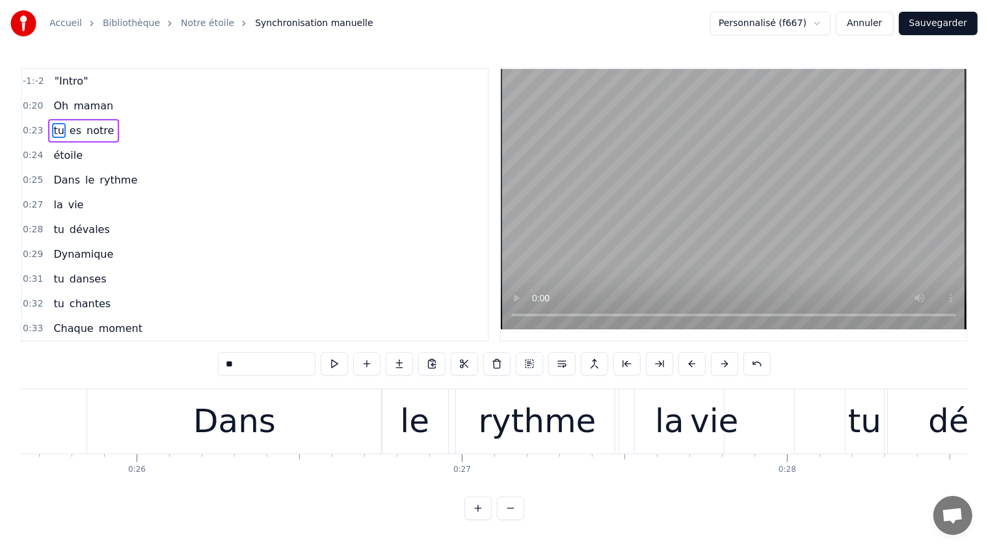
scroll to position [0, 9102]
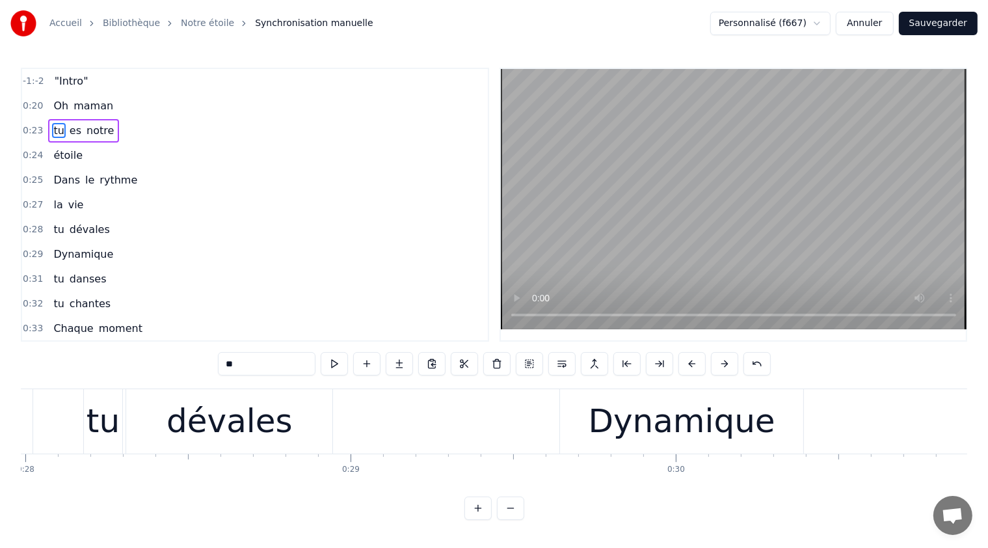
click at [576, 402] on div "Dynamique" at bounding box center [681, 421] width 243 height 64
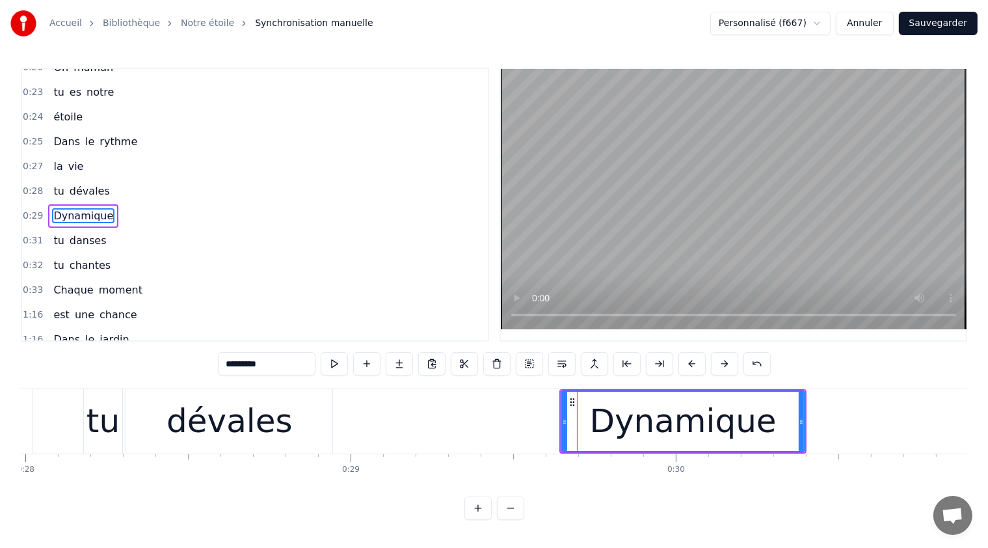
scroll to position [44, 0]
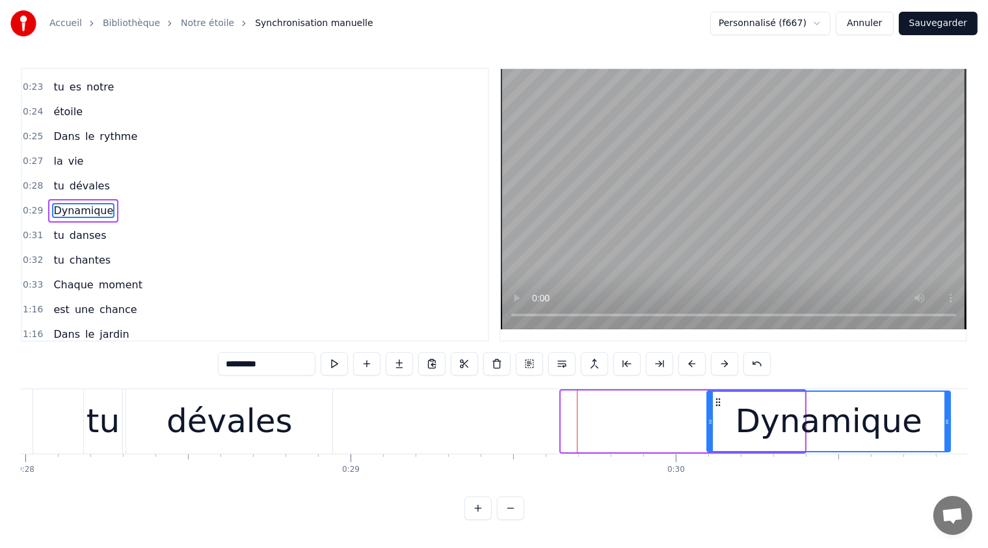
drag, startPoint x: 569, startPoint y: 397, endPoint x: 714, endPoint y: 410, distance: 146.3
click at [714, 410] on div "Dynamique" at bounding box center [829, 421] width 242 height 59
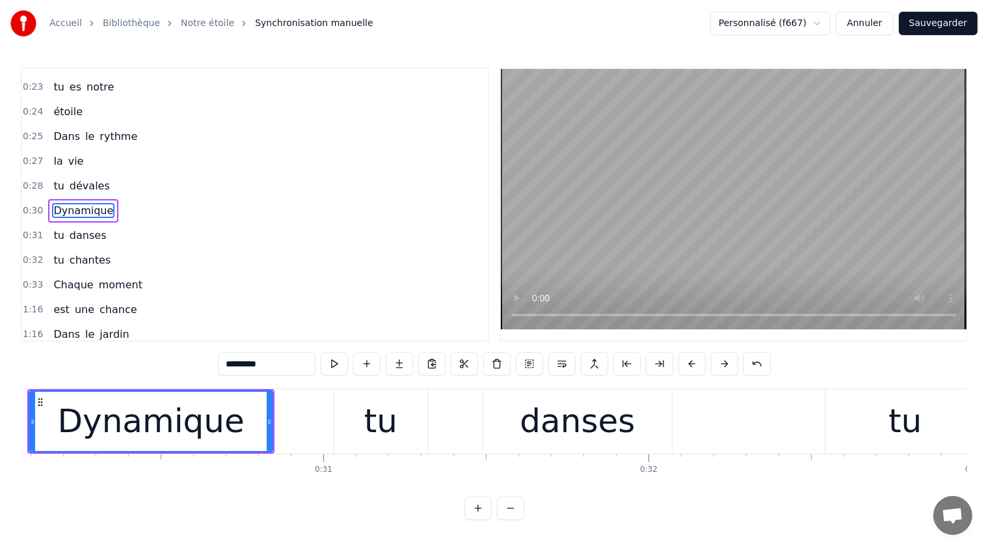
scroll to position [0, 9822]
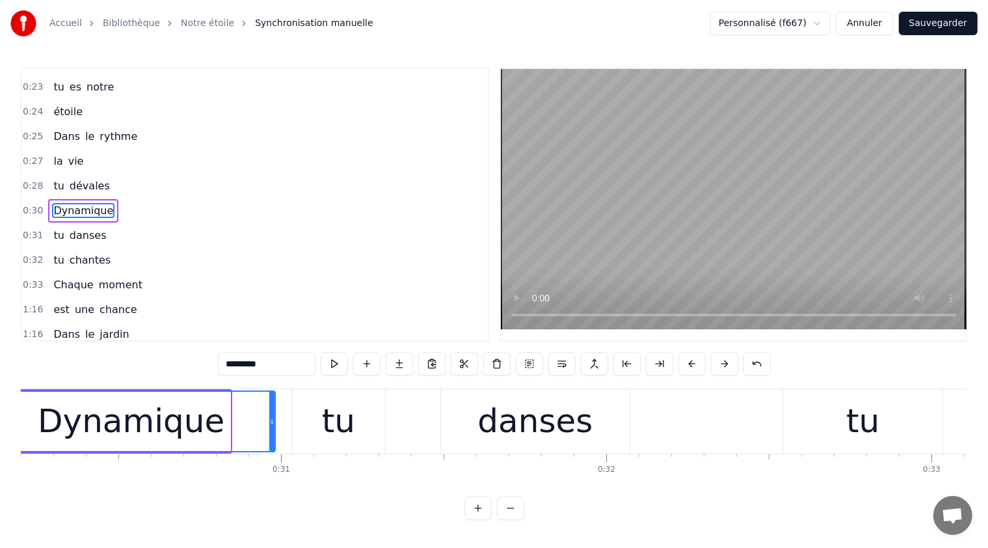
drag, startPoint x: 228, startPoint y: 420, endPoint x: 273, endPoint y: 425, distance: 45.2
click at [273, 425] on icon at bounding box center [271, 421] width 5 height 10
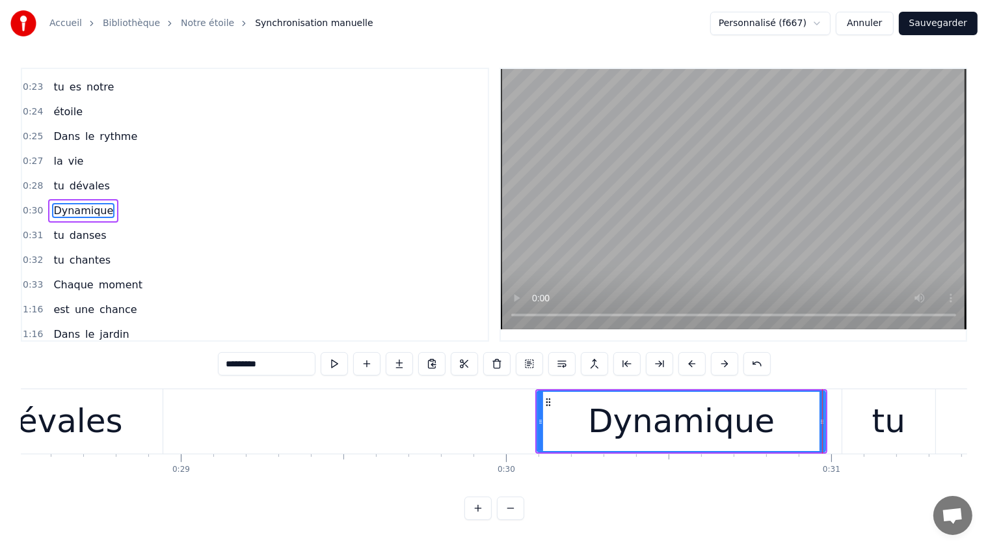
scroll to position [0, 9187]
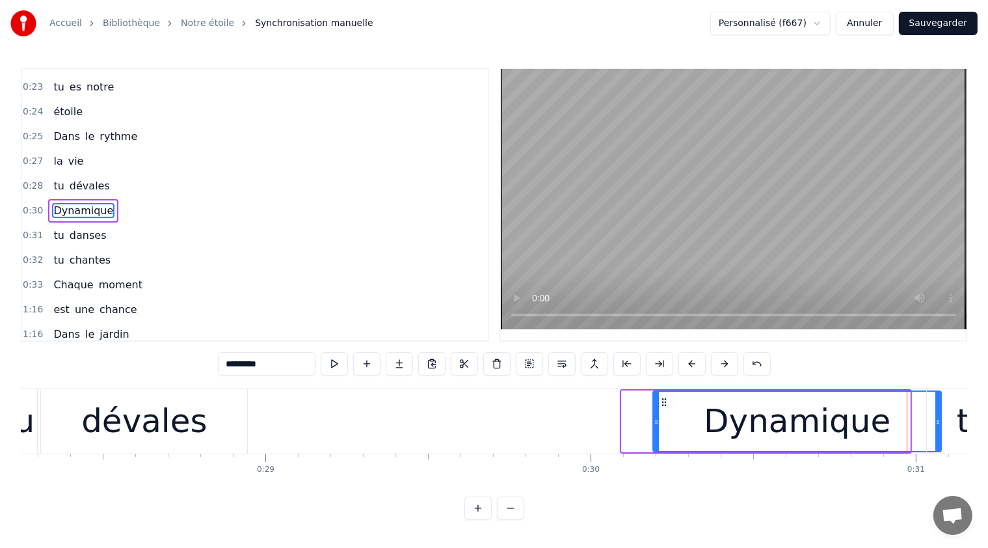
drag, startPoint x: 632, startPoint y: 399, endPoint x: 619, endPoint y: 408, distance: 16.4
click at [659, 405] on icon at bounding box center [664, 402] width 10 height 10
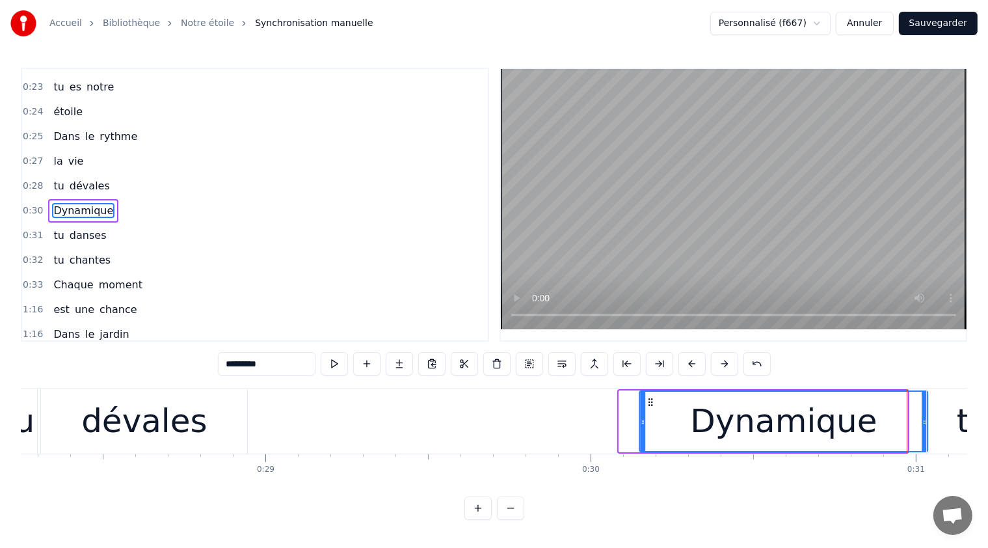
drag, startPoint x: 629, startPoint y: 401, endPoint x: 653, endPoint y: 401, distance: 24.1
click at [651, 401] on icon at bounding box center [651, 402] width 10 height 10
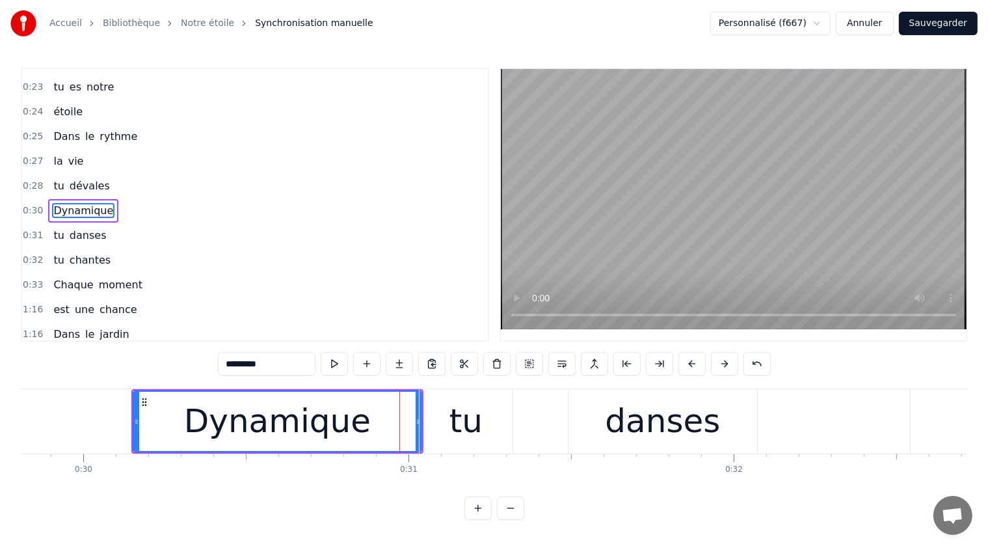
scroll to position [0, 9738]
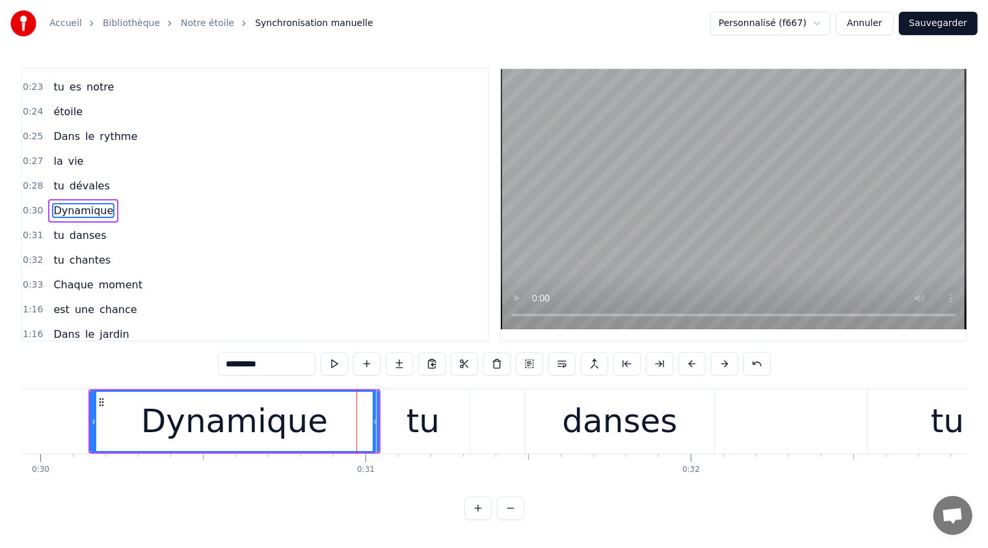
click at [537, 399] on div "danses" at bounding box center [620, 421] width 189 height 64
type input "******"
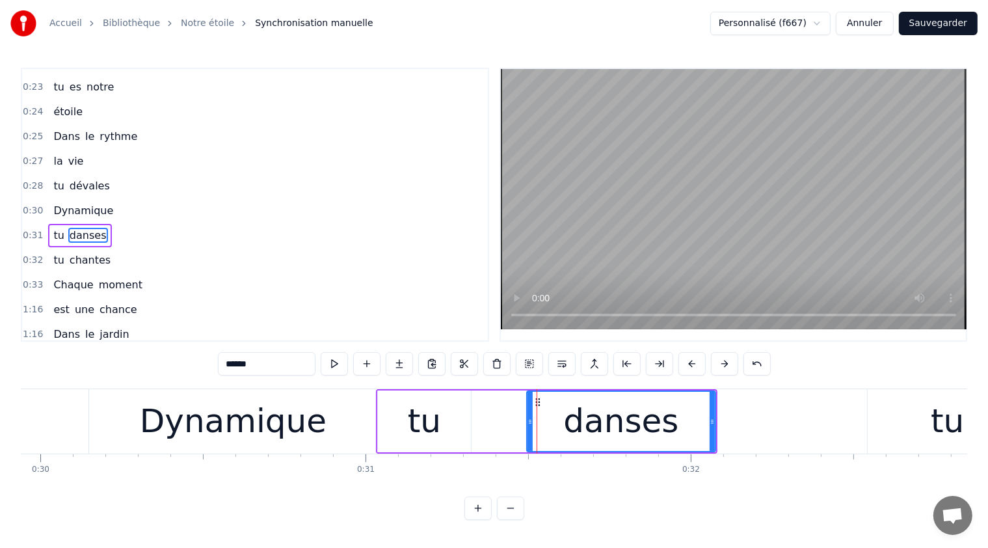
scroll to position [68, 0]
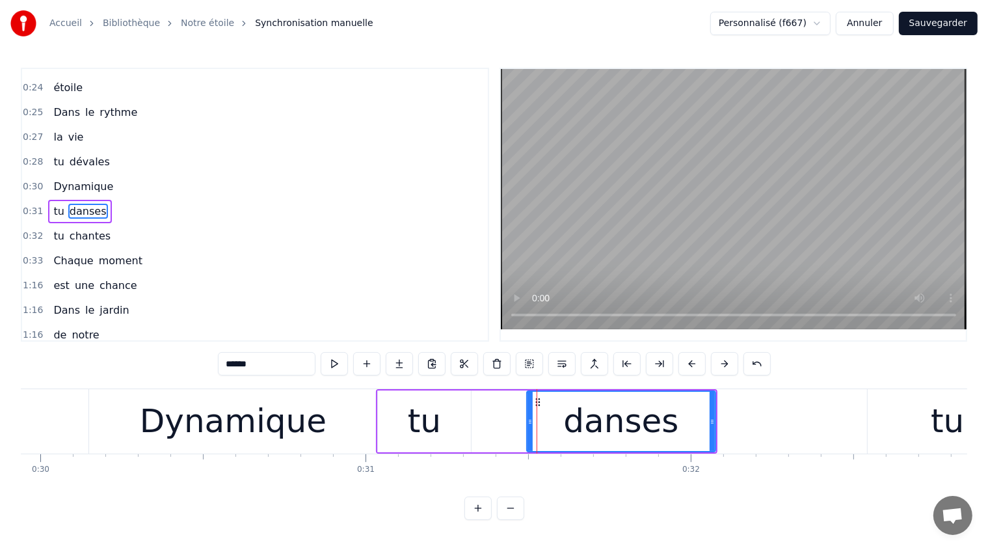
drag, startPoint x: 537, startPoint y: 399, endPoint x: 579, endPoint y: 402, distance: 42.4
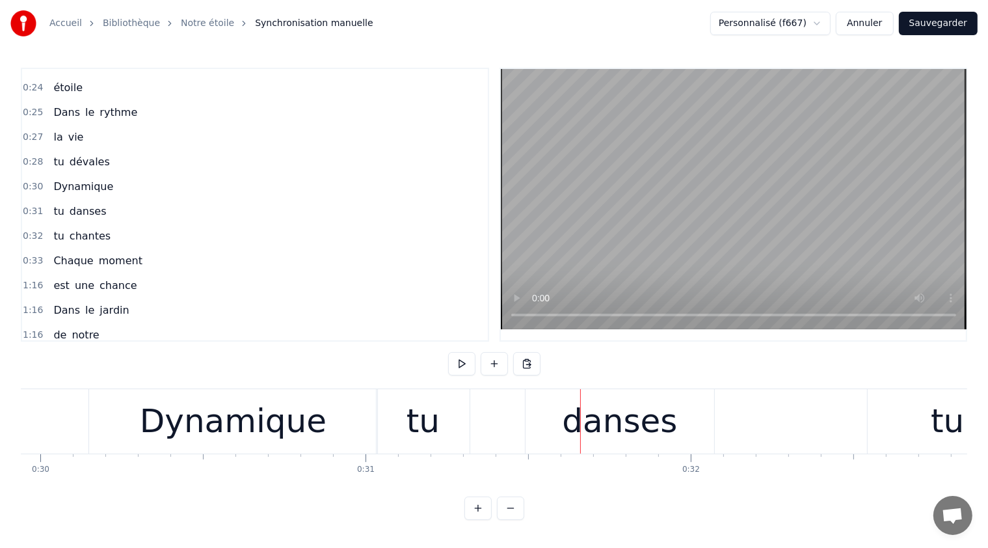
click at [520, 398] on div "tu danses" at bounding box center [546, 421] width 341 height 64
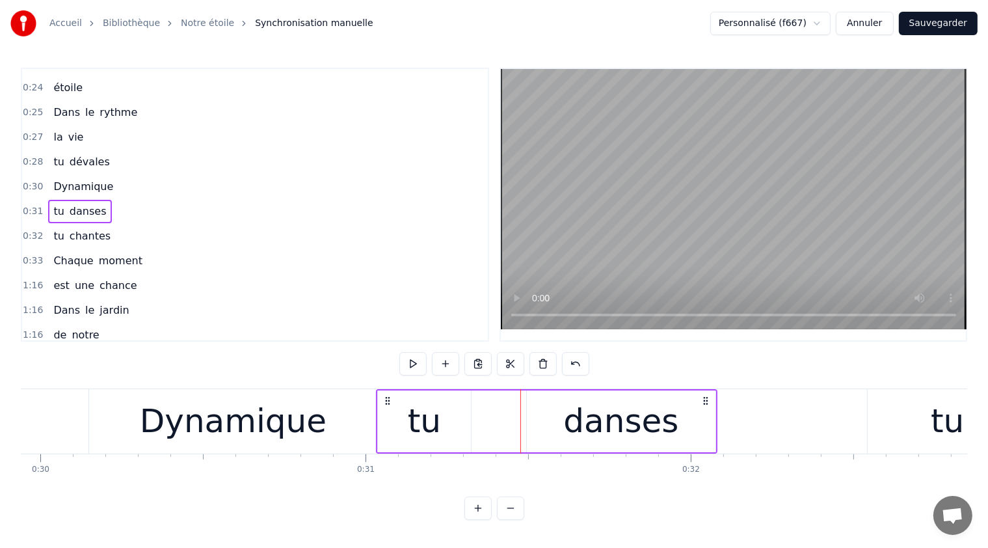
click at [528, 398] on div "danses" at bounding box center [621, 421] width 189 height 62
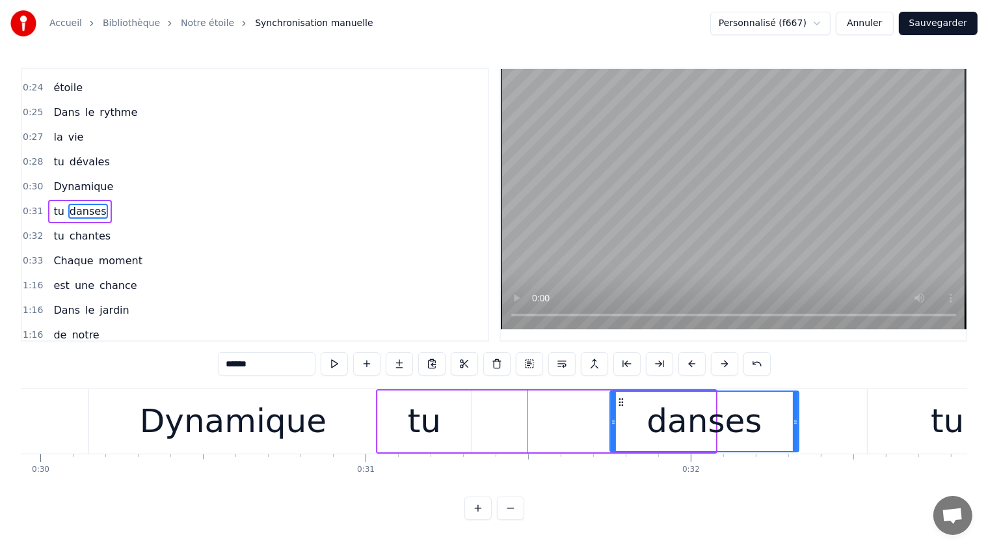
drag, startPoint x: 534, startPoint y: 400, endPoint x: 617, endPoint y: 408, distance: 83.6
click at [617, 408] on div "danses" at bounding box center [704, 421] width 187 height 59
click at [394, 403] on div "tu" at bounding box center [425, 421] width 94 height 62
type input "**"
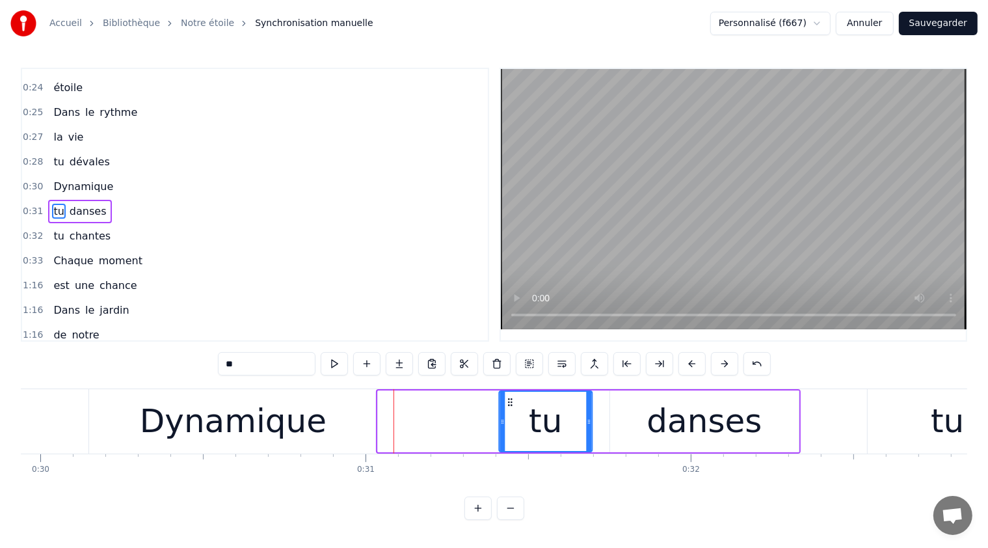
drag, startPoint x: 389, startPoint y: 401, endPoint x: 500, endPoint y: 414, distance: 111.3
click at [511, 407] on div "tu" at bounding box center [546, 421] width 92 height 59
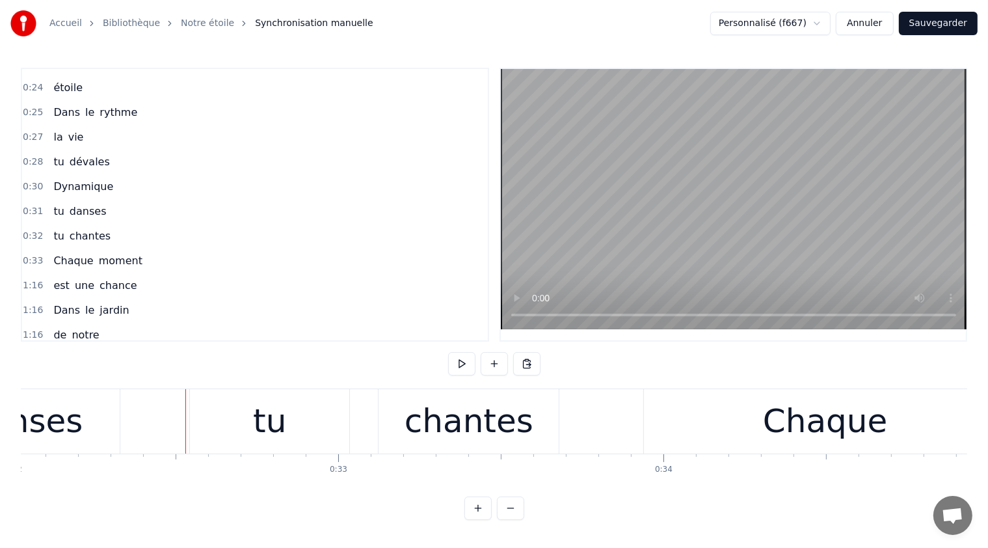
scroll to position [0, 10499]
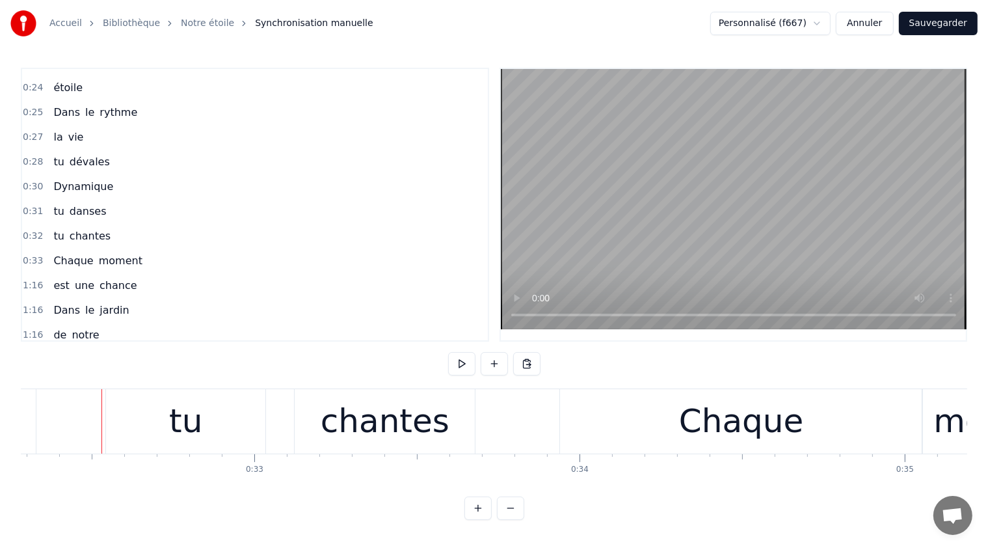
click at [129, 403] on div "tu" at bounding box center [185, 421] width 159 height 64
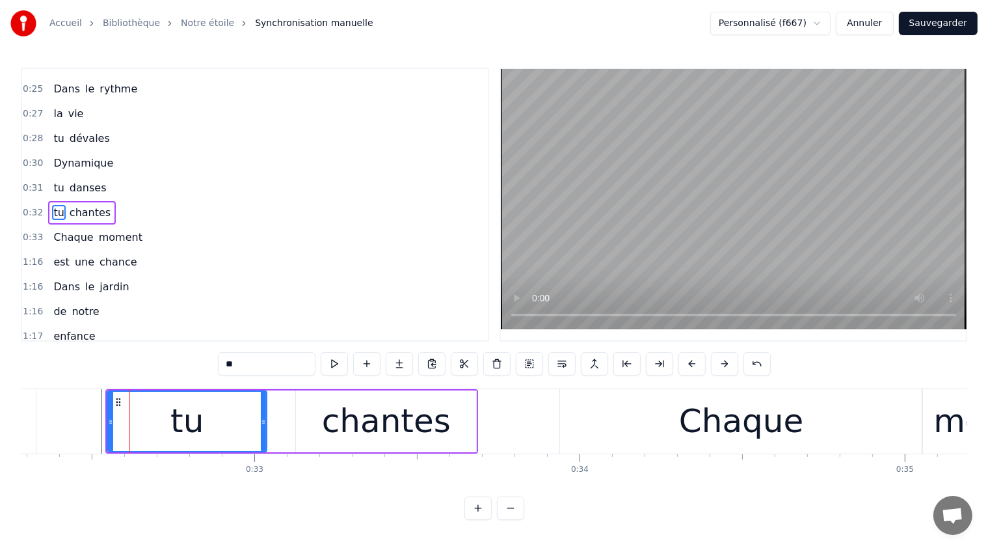
click at [312, 396] on div "chantes" at bounding box center [386, 421] width 180 height 62
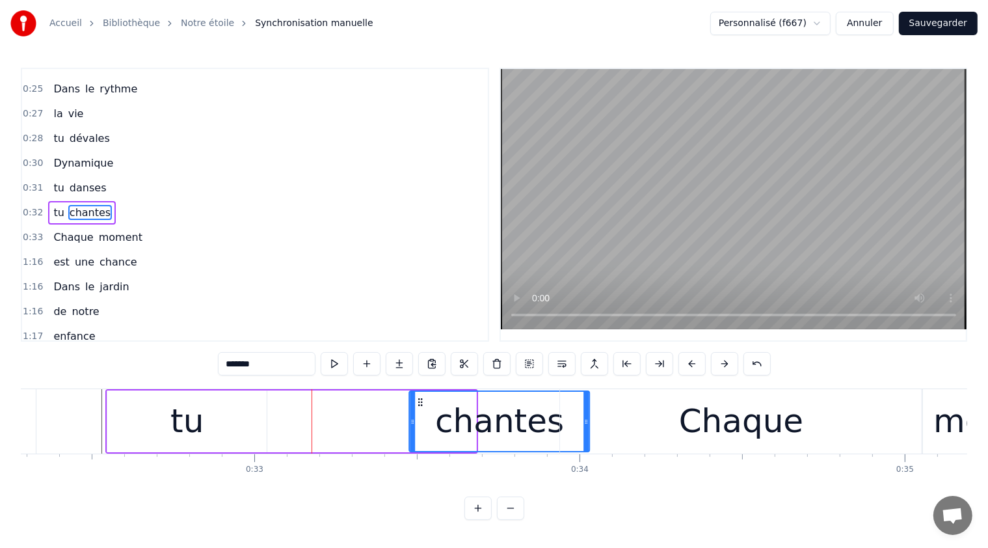
drag, startPoint x: 307, startPoint y: 398, endPoint x: 384, endPoint y: 416, distance: 79.5
click at [418, 412] on div "chantes" at bounding box center [499, 421] width 179 height 59
click at [118, 405] on div "tu" at bounding box center [186, 421] width 159 height 62
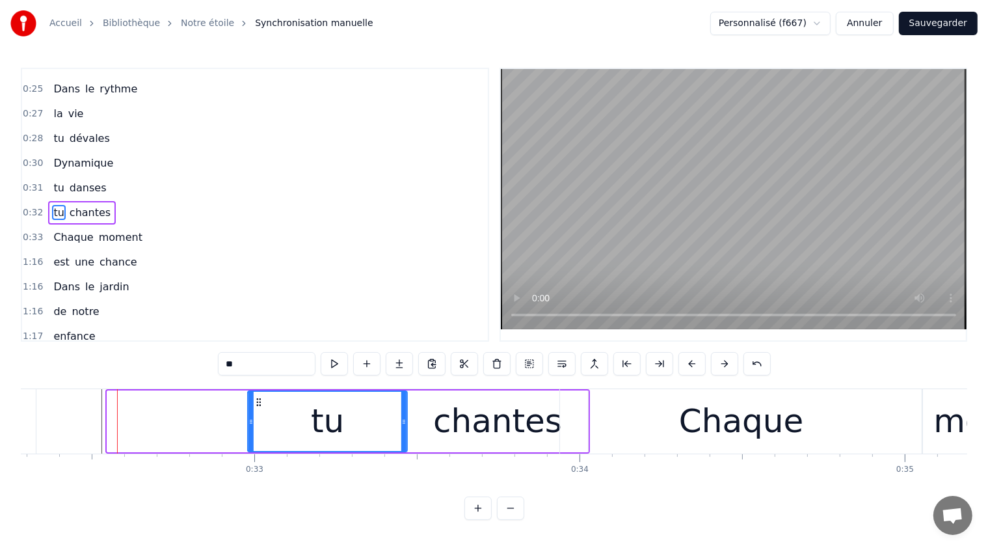
drag, startPoint x: 115, startPoint y: 398, endPoint x: 256, endPoint y: 407, distance: 140.8
click at [256, 407] on div "tu" at bounding box center [327, 421] width 158 height 59
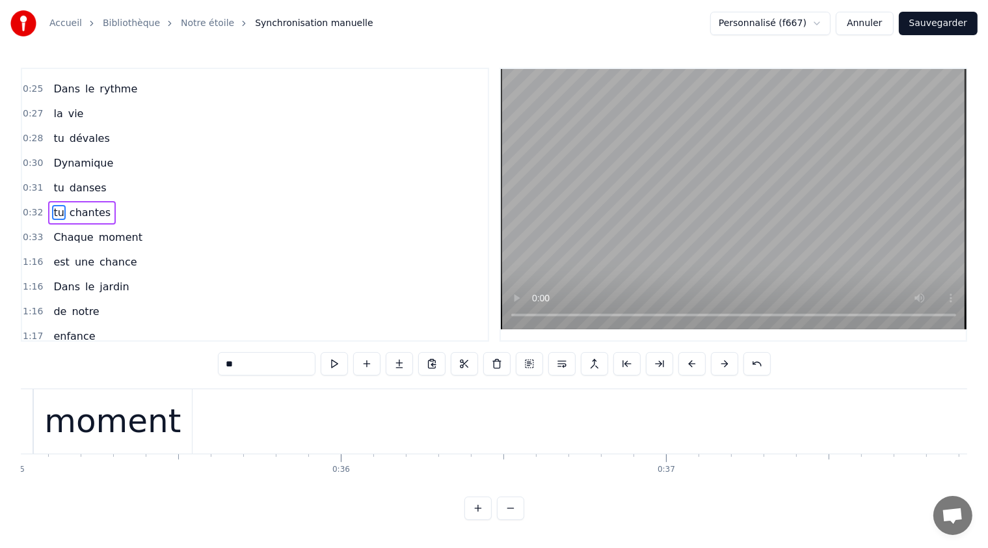
scroll to position [0, 11219]
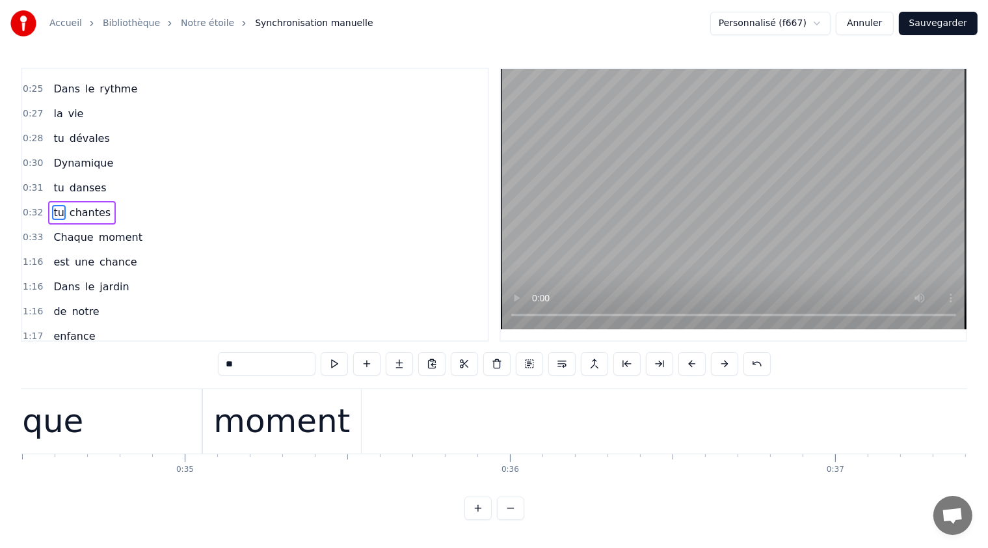
click at [219, 398] on div "moment" at bounding box center [281, 421] width 159 height 64
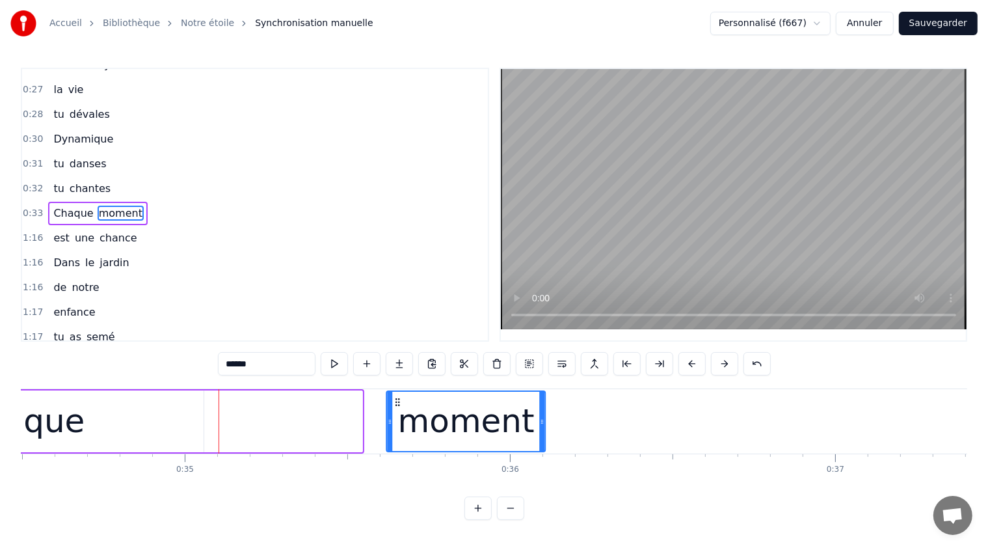
drag, startPoint x: 216, startPoint y: 399, endPoint x: 399, endPoint y: 408, distance: 183.0
click at [399, 408] on div "moment" at bounding box center [466, 421] width 157 height 59
drag, startPoint x: 172, startPoint y: 483, endPoint x: 155, endPoint y: 487, distance: 16.7
click at [155, 486] on div ""Intro" Oh maman tu es notre étoile Dans le rythme la vie tu dévales Dynamique …" at bounding box center [494, 437] width 946 height 98
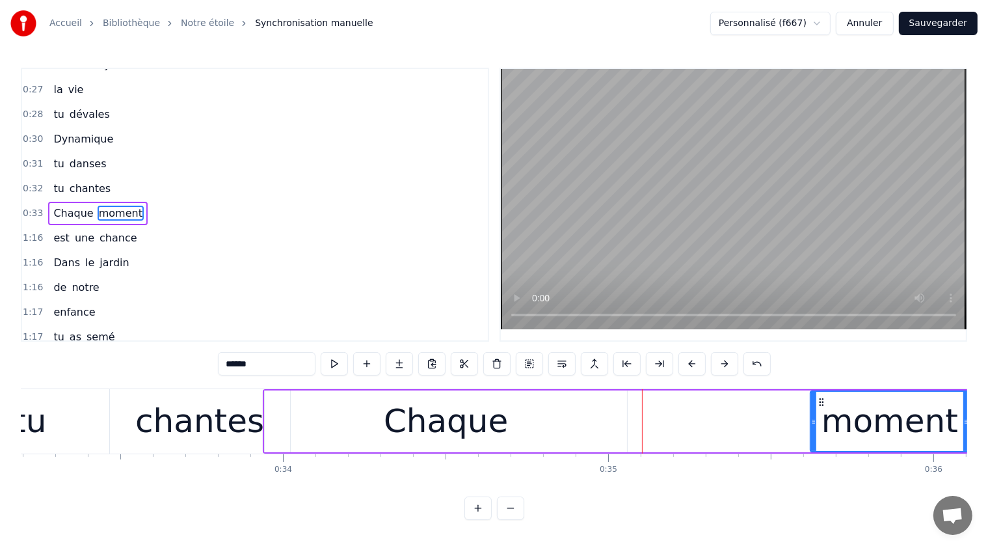
click at [287, 401] on div "Chaque" at bounding box center [446, 421] width 362 height 62
type input "******"
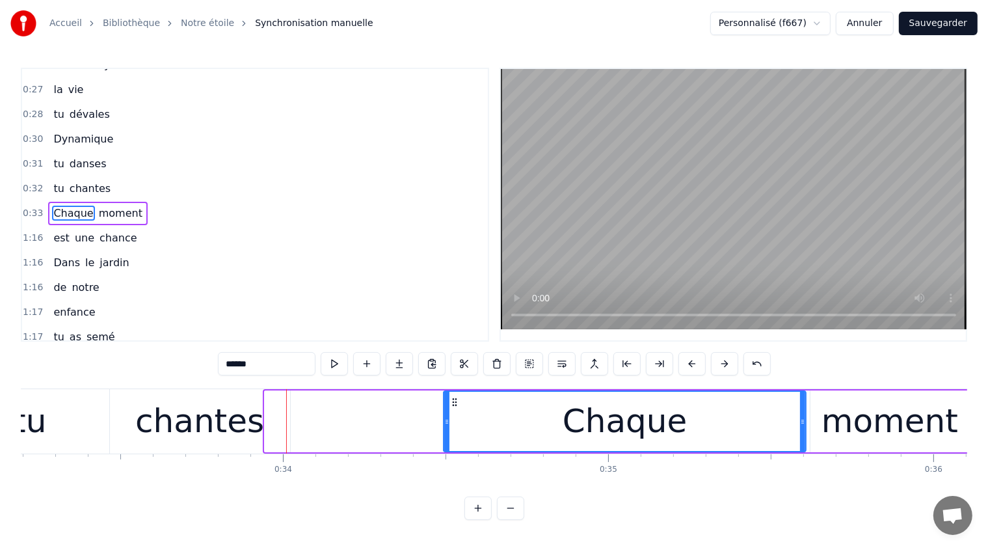
drag, startPoint x: 278, startPoint y: 402, endPoint x: 444, endPoint y: 430, distance: 168.2
click at [454, 425] on div "Chaque" at bounding box center [624, 421] width 361 height 59
click at [496, 319] on div "-1:-2 "Intro" 0:20 Oh maman 0:23 tu es notre 0:24 étoile 0:25 Dans le rythme 0:…" at bounding box center [494, 205] width 946 height 274
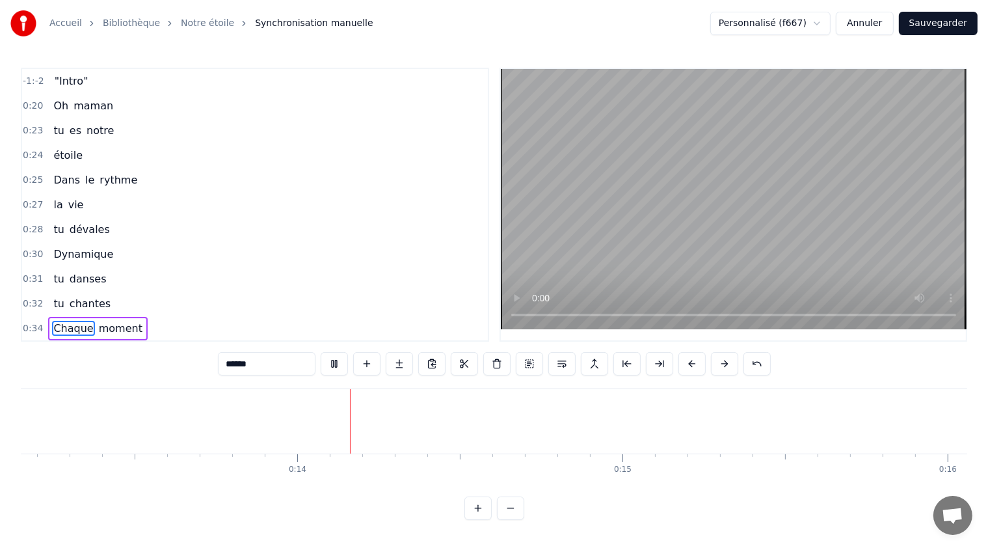
scroll to position [0, 4311]
click at [279, 175] on div "0:25 Dans le rythme" at bounding box center [255, 180] width 466 height 25
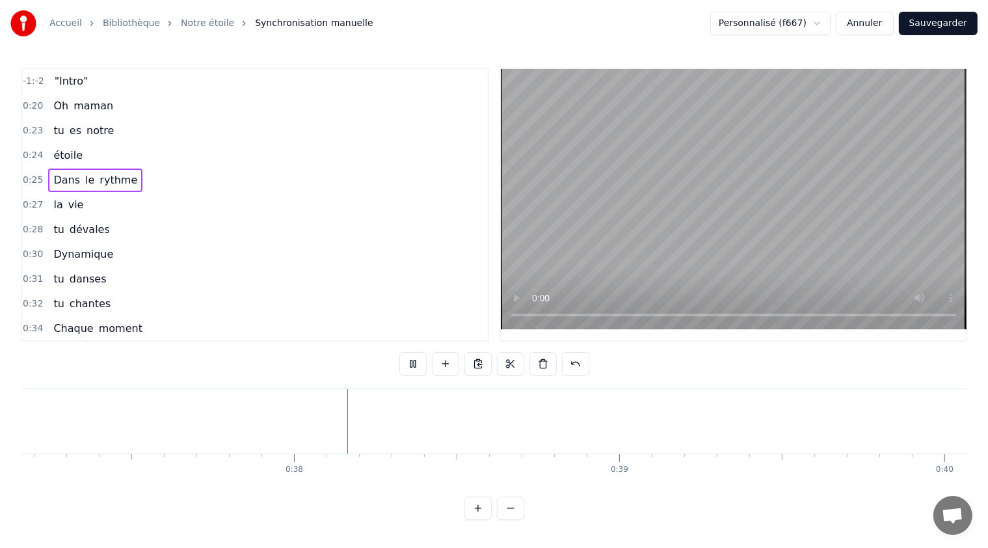
scroll to position [0, 12086]
click at [408, 363] on button at bounding box center [412, 363] width 27 height 23
click at [99, 125] on span "notre" at bounding box center [100, 130] width 30 height 15
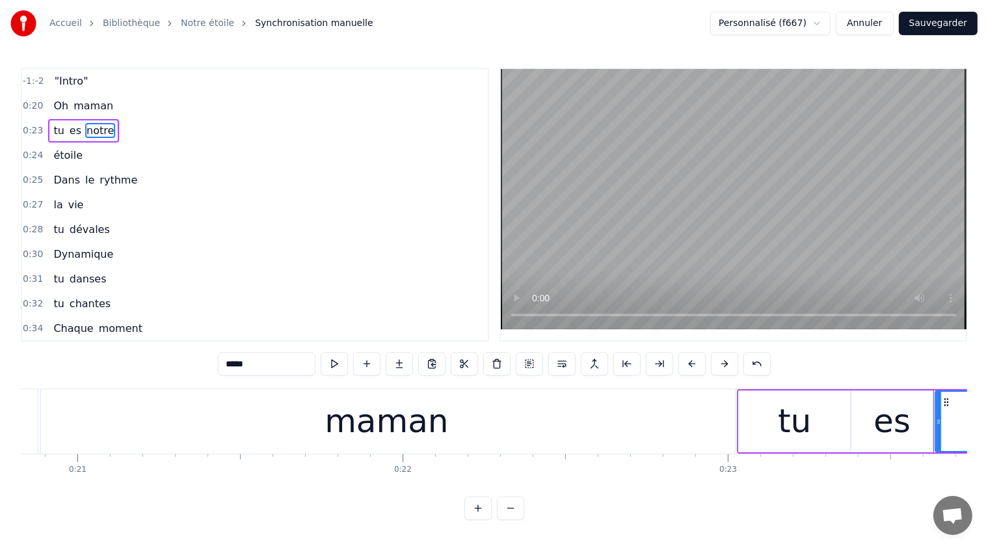
scroll to position [0, 6731]
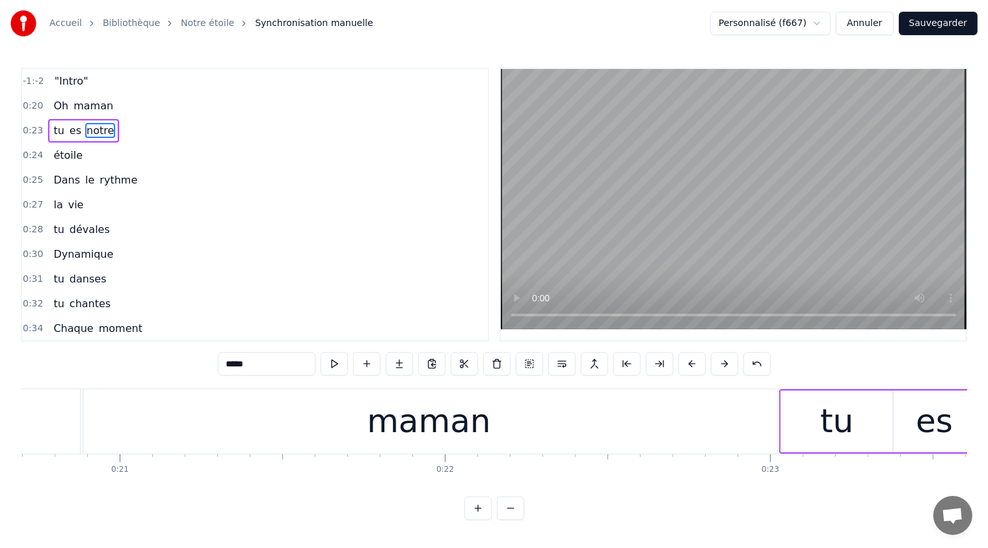
click at [883, 421] on div "tu" at bounding box center [836, 421] width 111 height 62
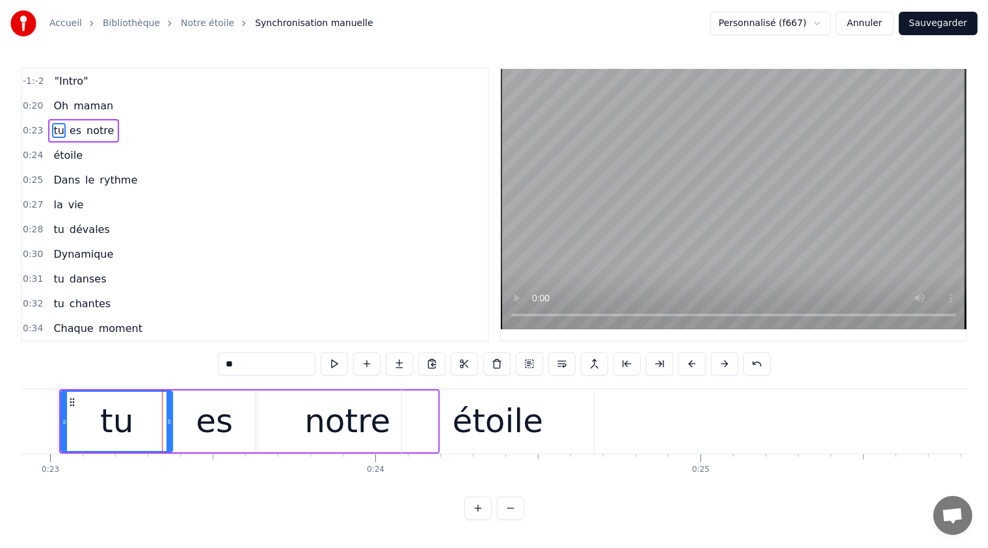
scroll to position [0, 7281]
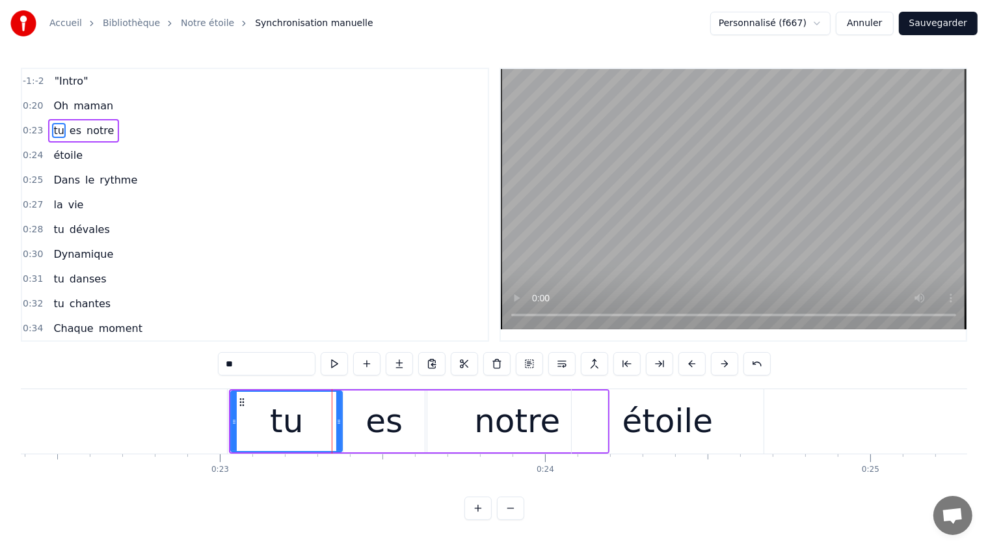
click at [653, 408] on div "étoile" at bounding box center [667, 421] width 91 height 49
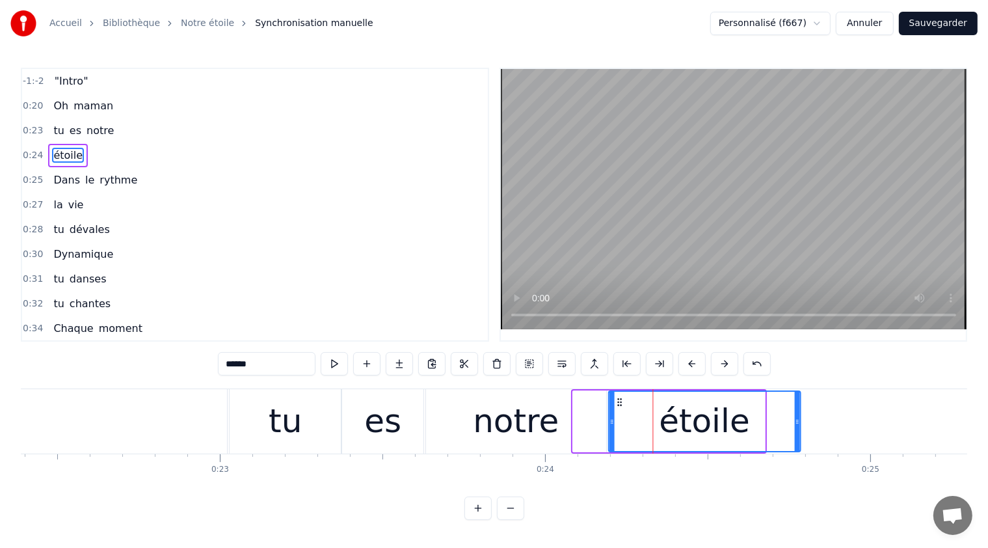
drag, startPoint x: 585, startPoint y: 401, endPoint x: 621, endPoint y: 401, distance: 35.8
click at [621, 401] on circle at bounding box center [621, 401] width 1 height 1
click at [433, 396] on div "notre" at bounding box center [516, 421] width 180 height 64
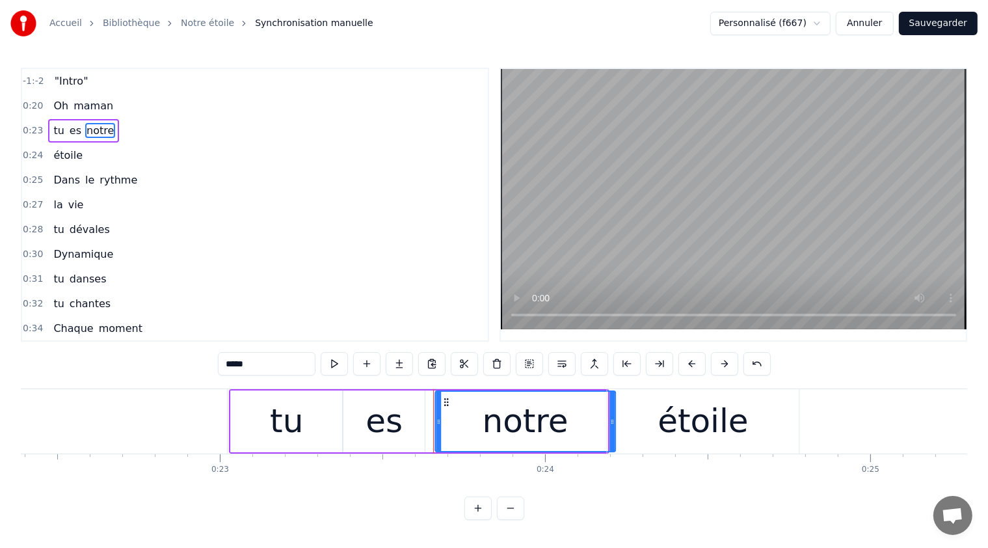
drag, startPoint x: 438, startPoint y: 396, endPoint x: 429, endPoint y: 405, distance: 12.9
click at [448, 403] on icon at bounding box center [447, 402] width 10 height 10
click at [361, 399] on div "es" at bounding box center [383, 421] width 81 height 62
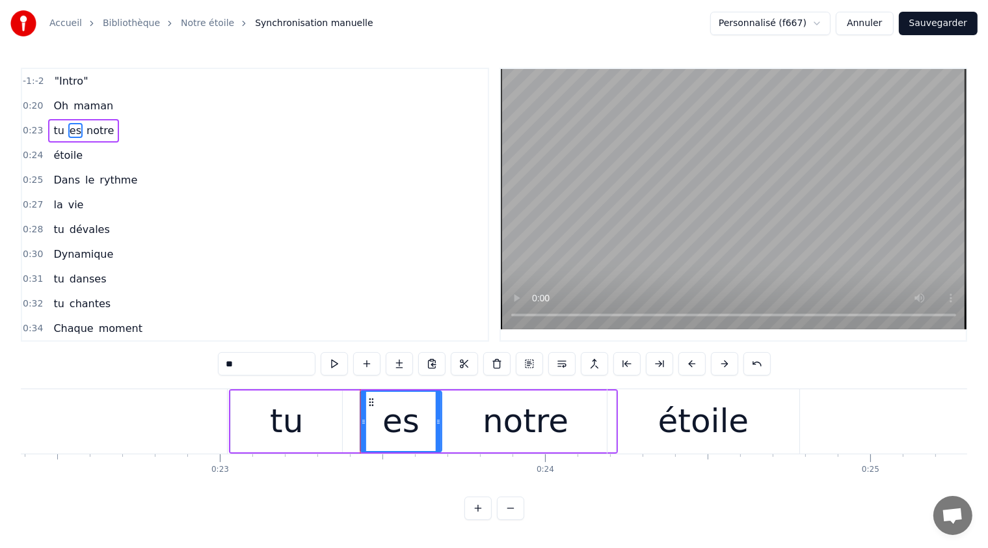
drag, startPoint x: 354, startPoint y: 399, endPoint x: 364, endPoint y: 403, distance: 11.4
click at [367, 401] on icon at bounding box center [372, 402] width 10 height 10
click at [239, 400] on div "tu" at bounding box center [286, 421] width 111 height 62
type input "**"
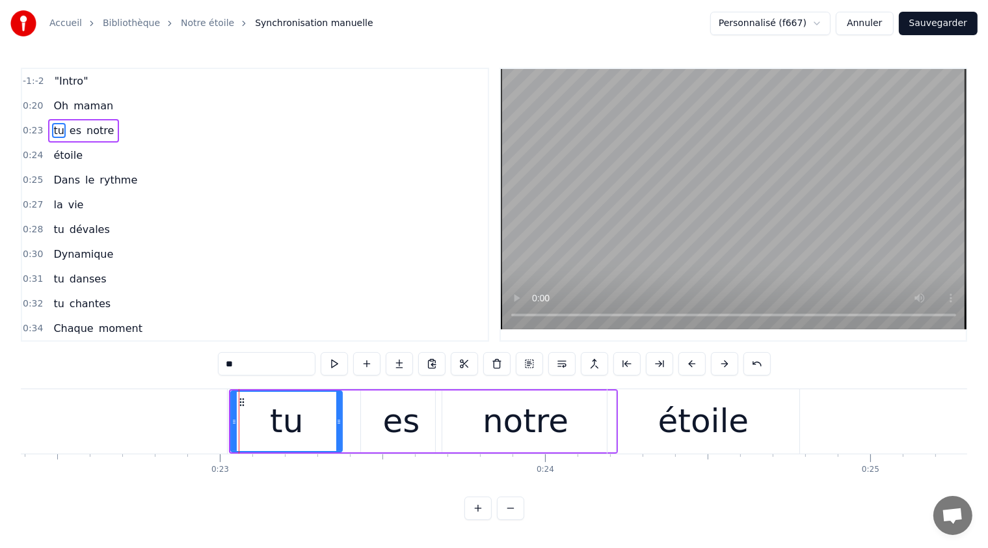
drag, startPoint x: 239, startPoint y: 401, endPoint x: 268, endPoint y: 402, distance: 29.3
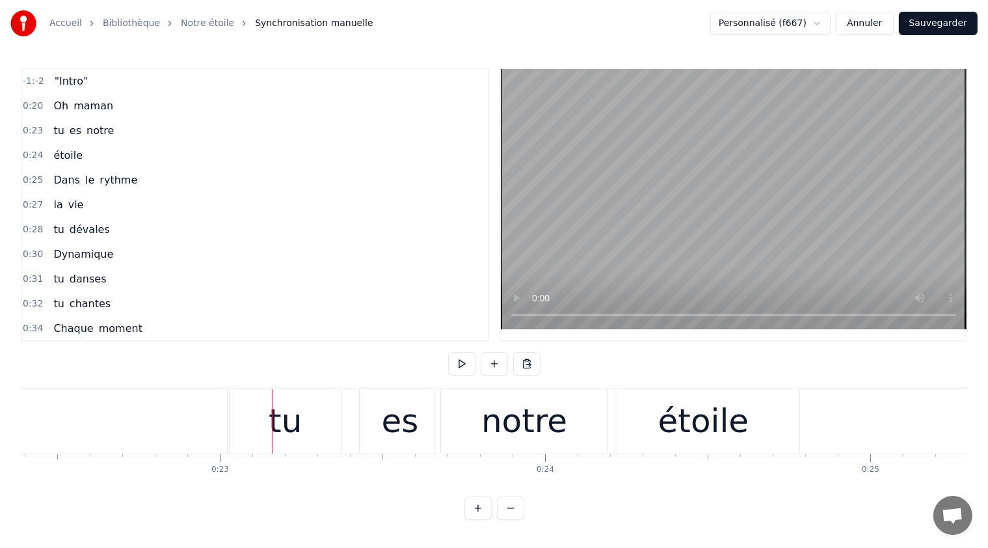
click at [291, 395] on div "tu" at bounding box center [285, 421] width 111 height 64
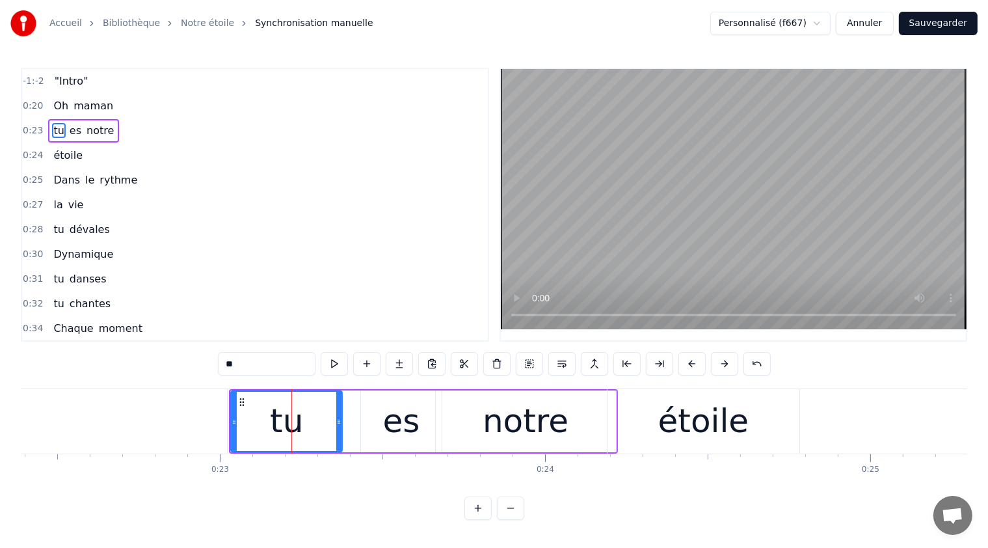
click at [96, 124] on span "notre" at bounding box center [100, 130] width 30 height 15
type input "*****"
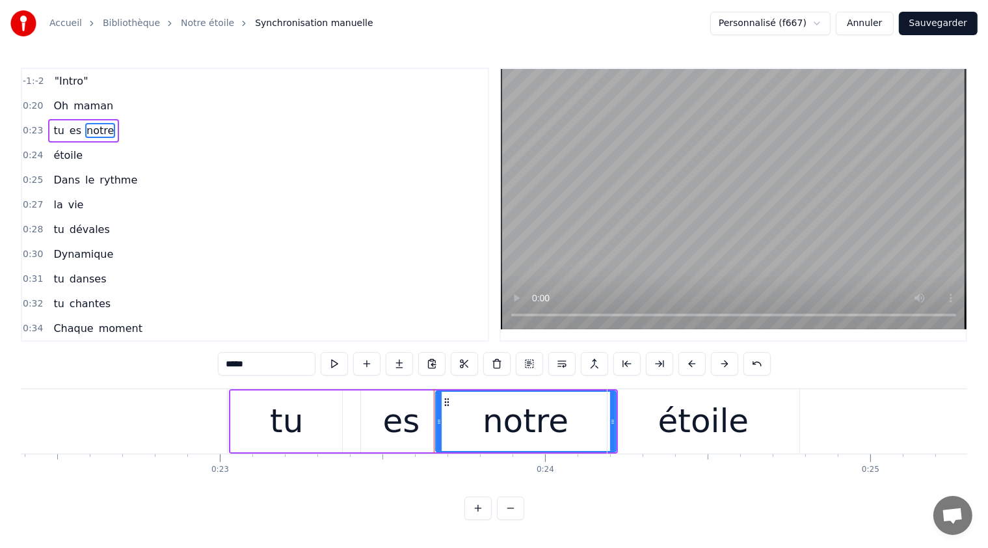
click at [524, 360] on button at bounding box center [529, 363] width 27 height 23
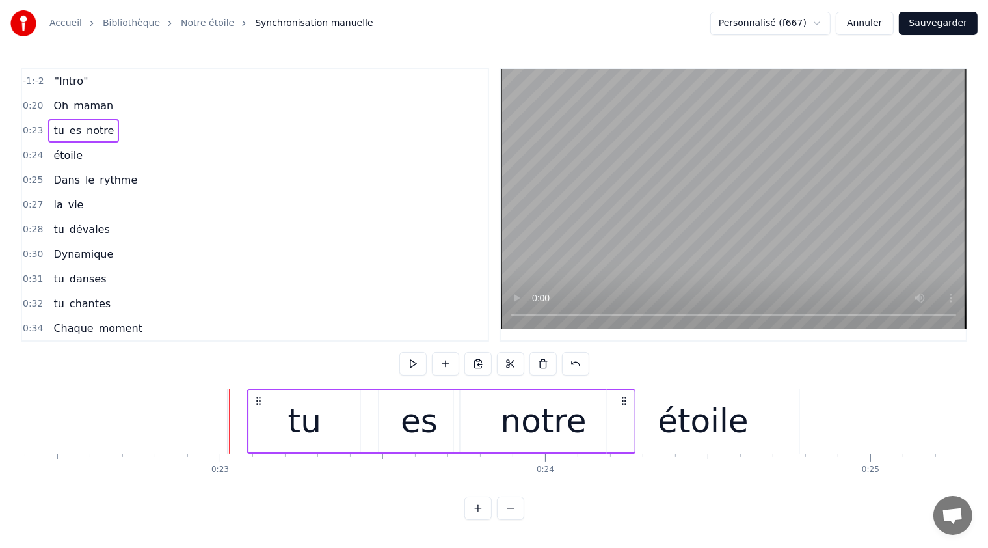
drag, startPoint x: 243, startPoint y: 397, endPoint x: 262, endPoint y: 397, distance: 18.9
click at [262, 397] on icon at bounding box center [259, 400] width 10 height 10
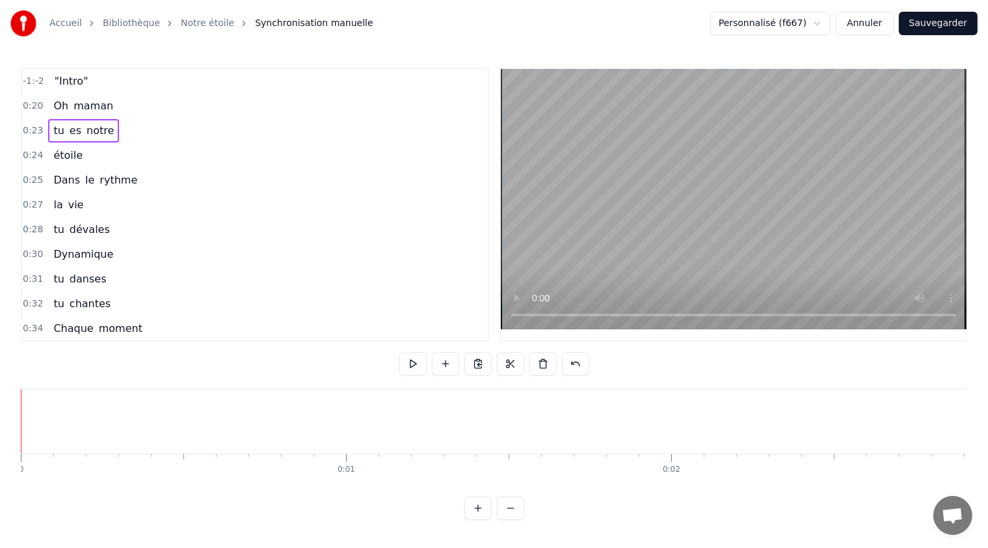
scroll to position [0, 0]
click at [63, 81] on span ""Intro"" at bounding box center [71, 81] width 36 height 15
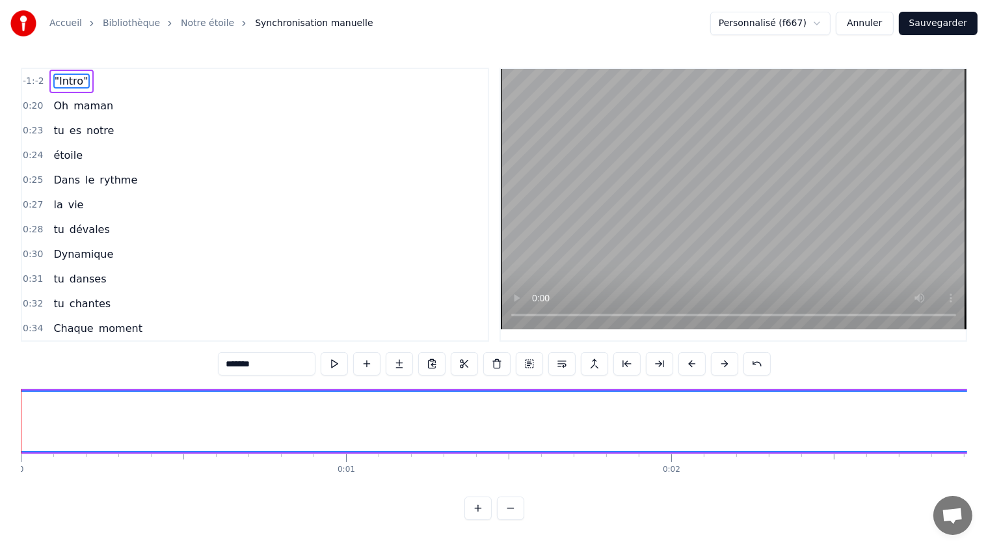
click at [334, 362] on button at bounding box center [334, 363] width 27 height 23
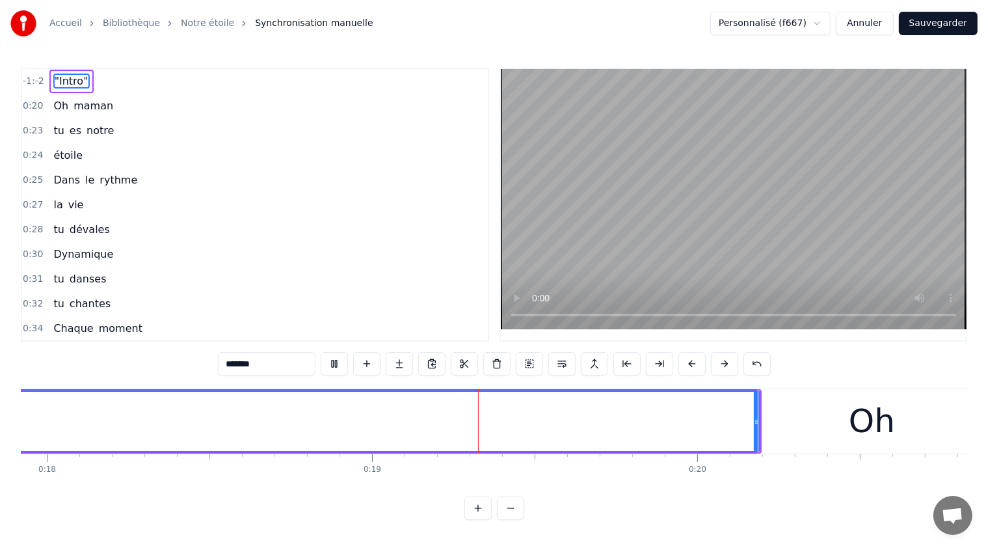
scroll to position [0, 6032]
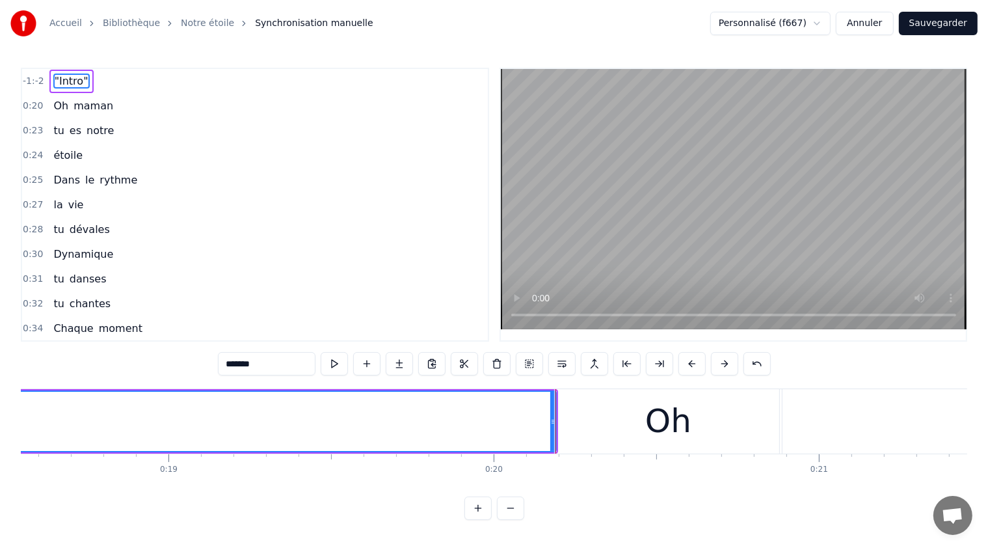
click at [558, 429] on div "Oh" at bounding box center [669, 421] width 228 height 64
type input "**"
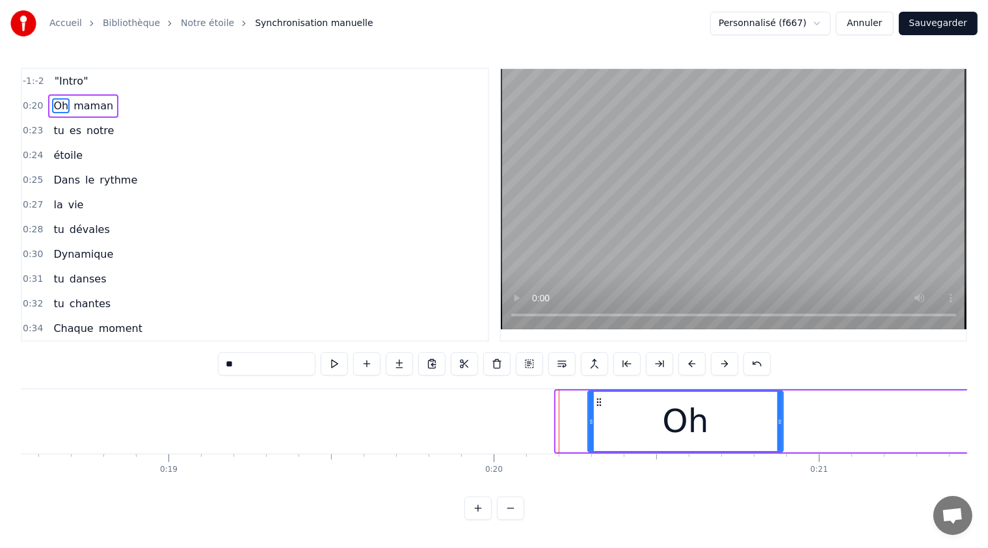
drag, startPoint x: 559, startPoint y: 427, endPoint x: 591, endPoint y: 433, distance: 32.3
click at [591, 433] on div at bounding box center [591, 421] width 5 height 59
drag, startPoint x: 591, startPoint y: 427, endPoint x: 618, endPoint y: 445, distance: 32.8
click at [618, 445] on div at bounding box center [618, 421] width 5 height 59
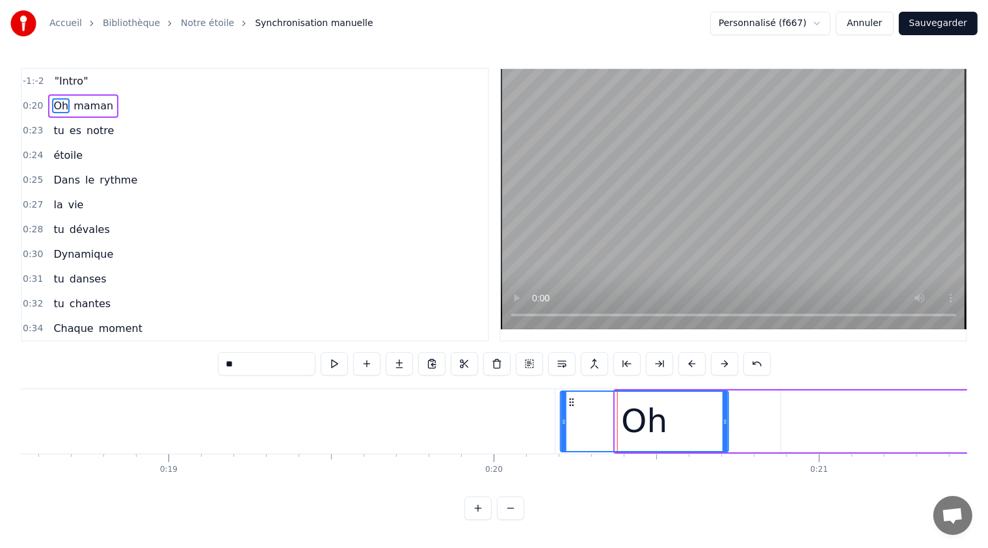
drag, startPoint x: 625, startPoint y: 399, endPoint x: 570, endPoint y: 408, distance: 55.9
click at [570, 408] on div "Oh" at bounding box center [644, 421] width 167 height 59
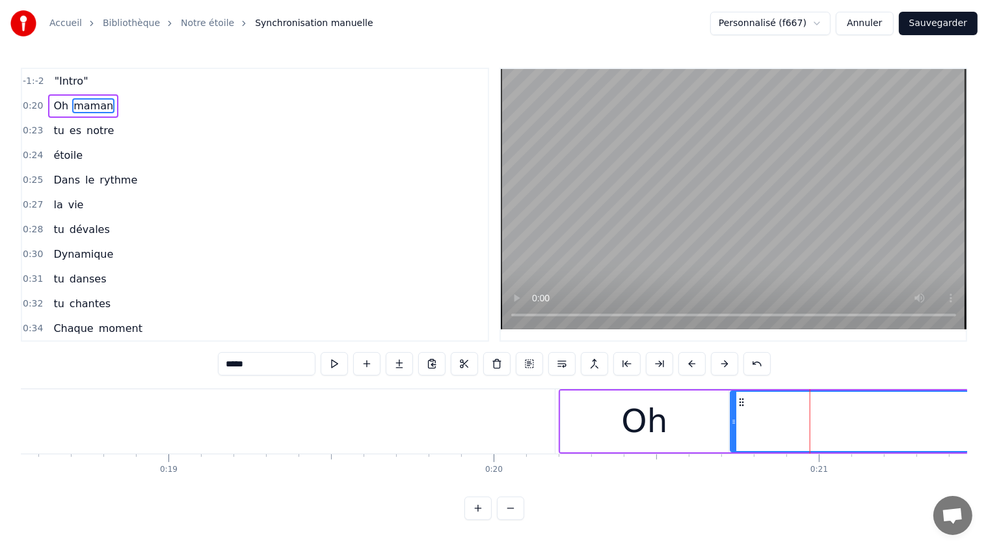
drag, startPoint x: 791, startPoint y: 397, endPoint x: 736, endPoint y: 403, distance: 55.0
click at [740, 398] on icon at bounding box center [741, 402] width 10 height 10
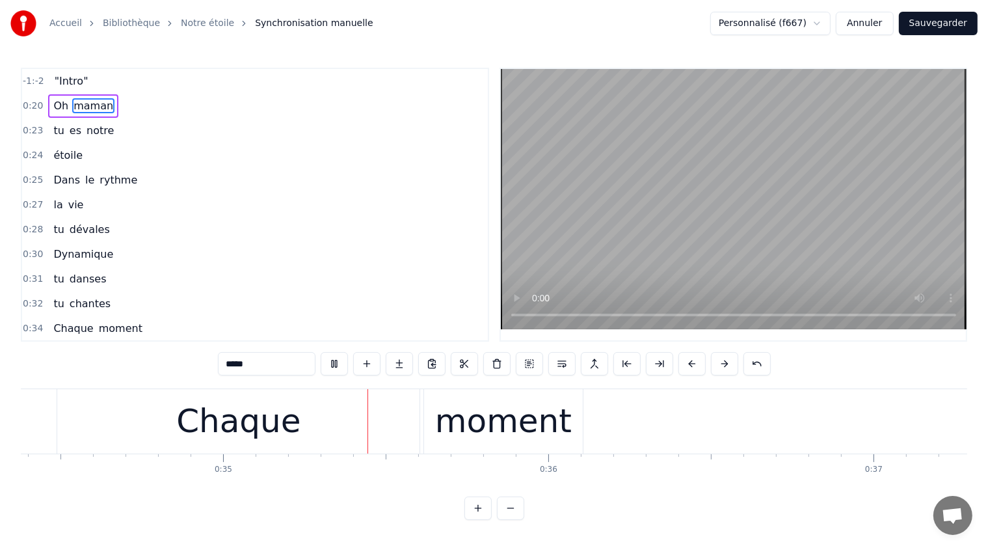
scroll to position [0, 11245]
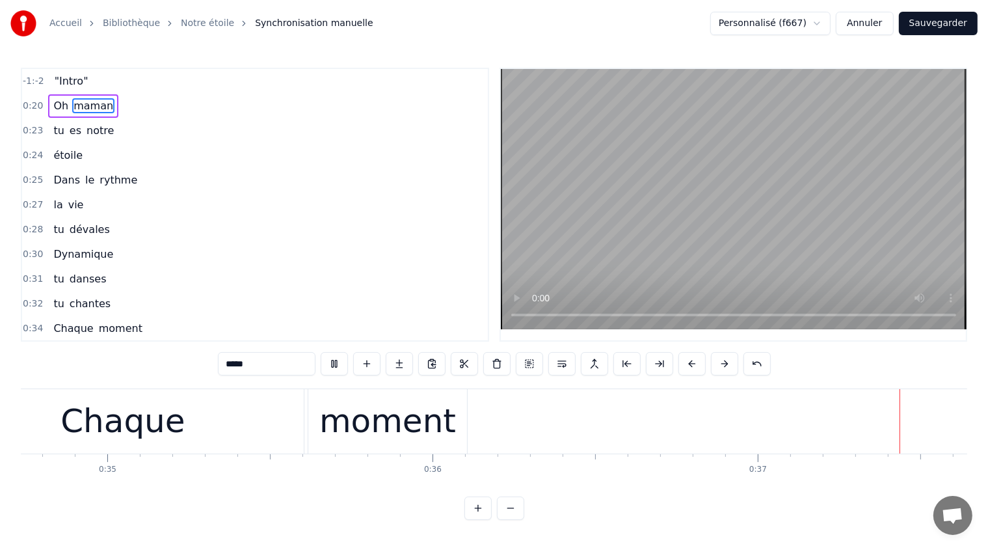
click at [501, 300] on video at bounding box center [734, 199] width 466 height 260
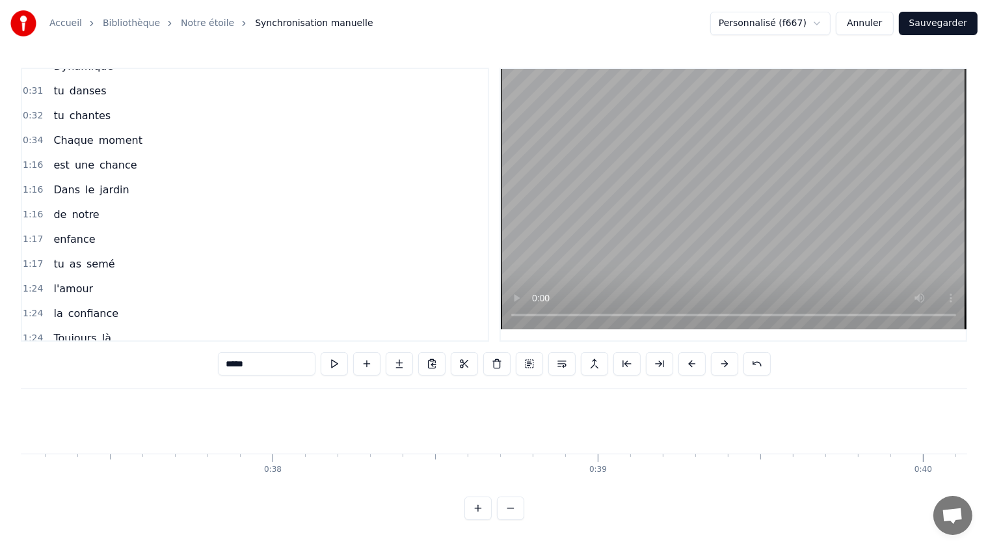
scroll to position [0, 0]
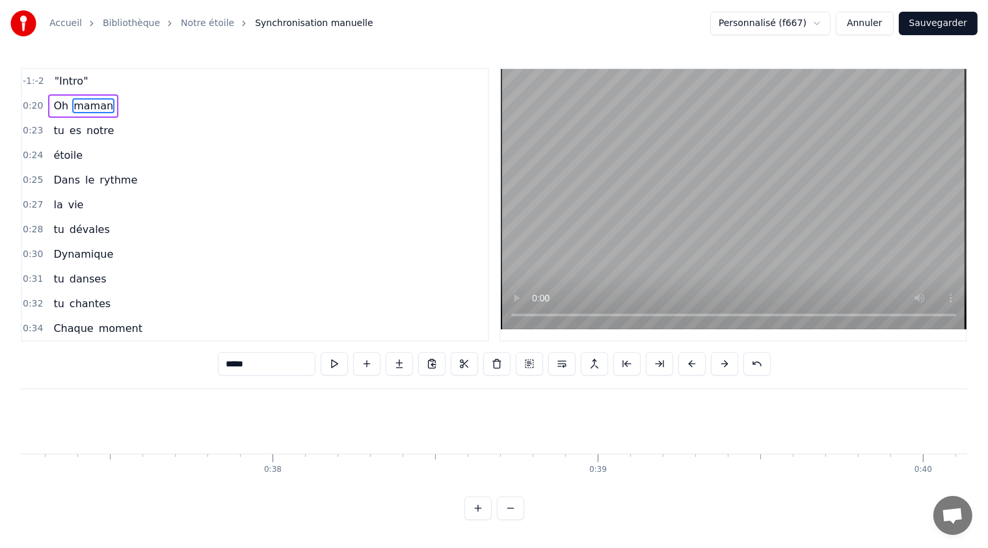
click at [287, 193] on div "0:27 la vie" at bounding box center [255, 205] width 466 height 25
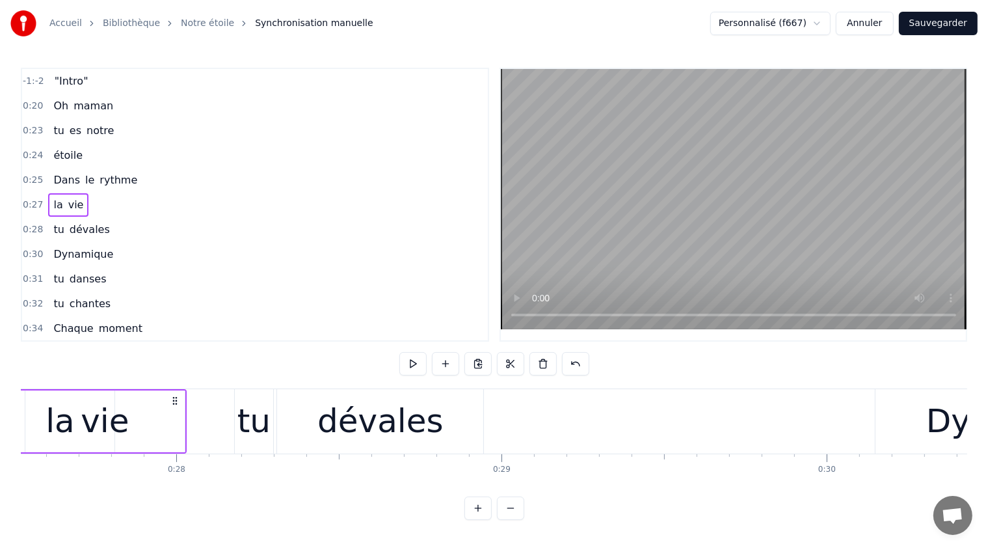
scroll to position [0, 8869]
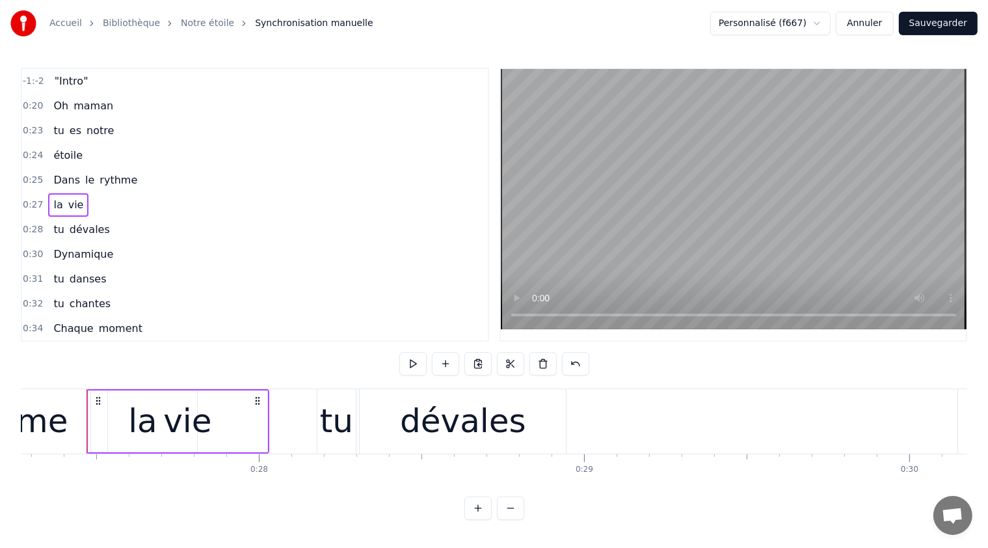
click at [87, 129] on span "notre" at bounding box center [100, 130] width 30 height 15
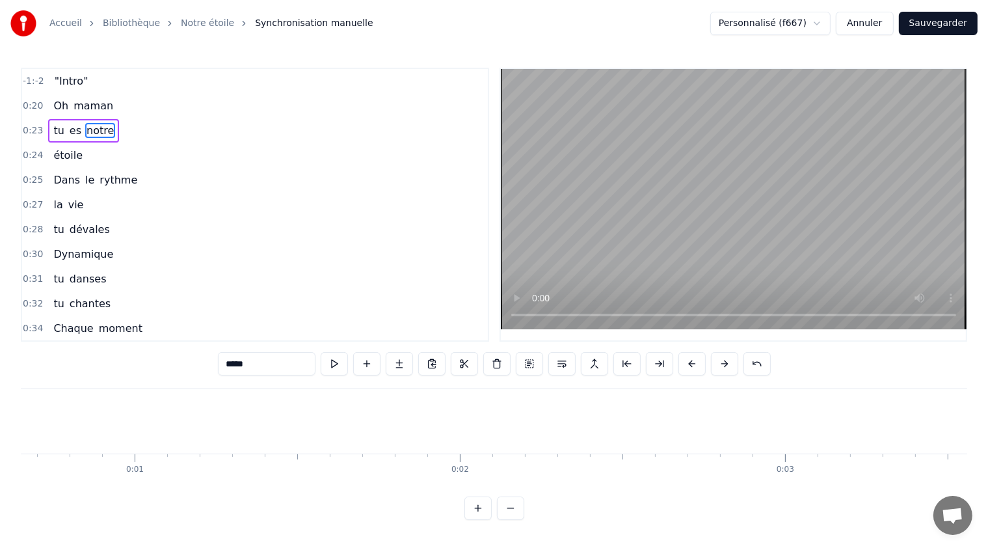
scroll to position [0, 0]
type input "*******"
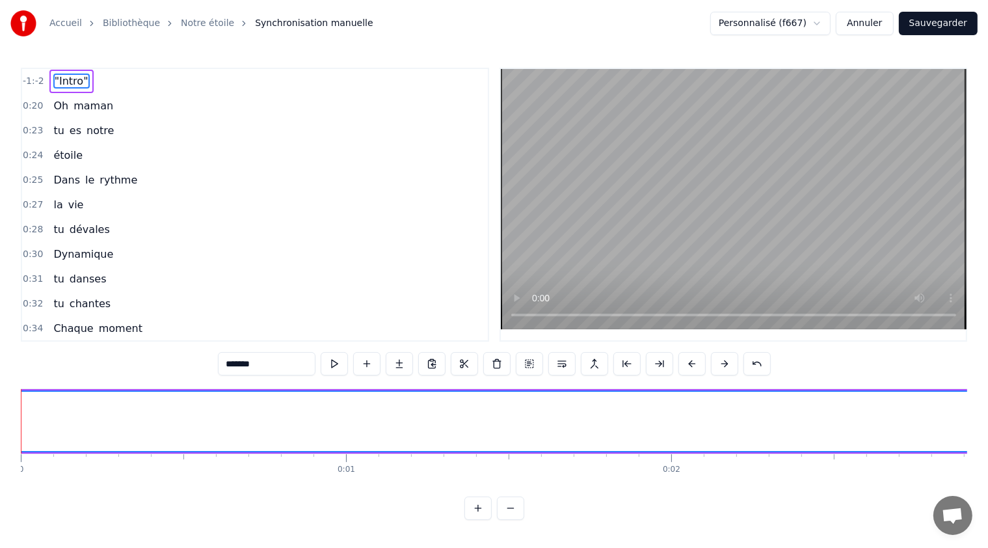
drag, startPoint x: 21, startPoint y: 427, endPoint x: 40, endPoint y: 428, distance: 18.9
drag, startPoint x: 41, startPoint y: 429, endPoint x: 64, endPoint y: 431, distance: 22.9
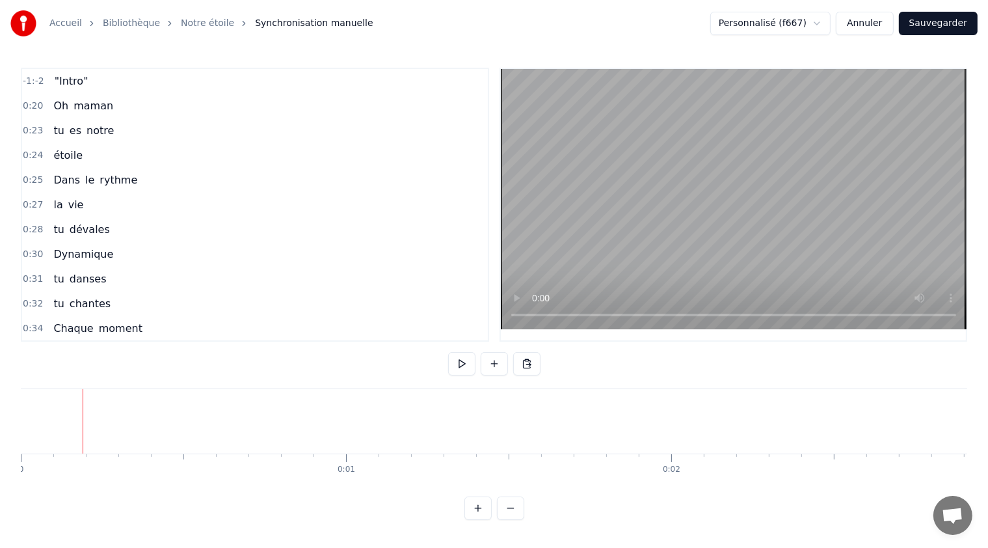
click at [460, 364] on button at bounding box center [461, 363] width 27 height 23
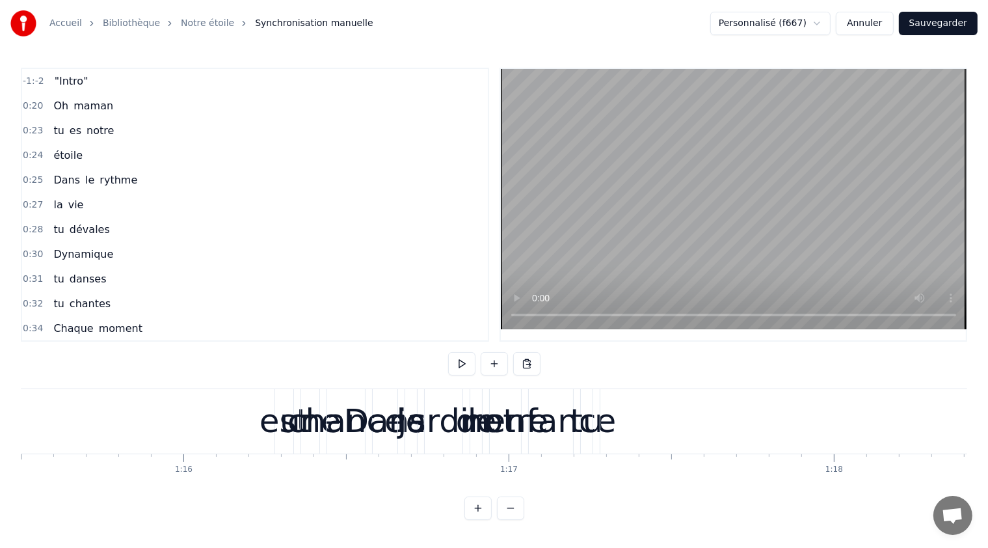
scroll to position [0, 24640]
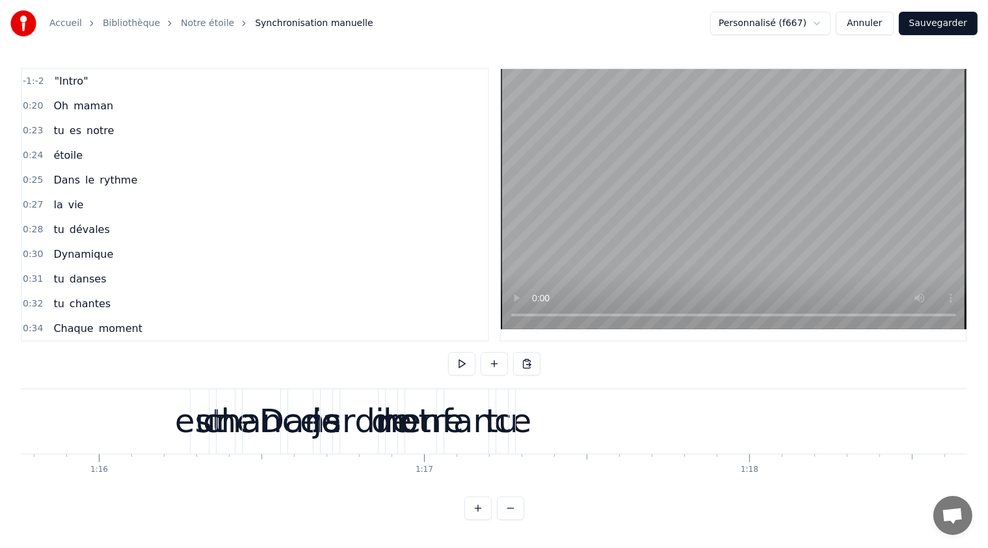
click at [185, 424] on div "est" at bounding box center [199, 421] width 49 height 49
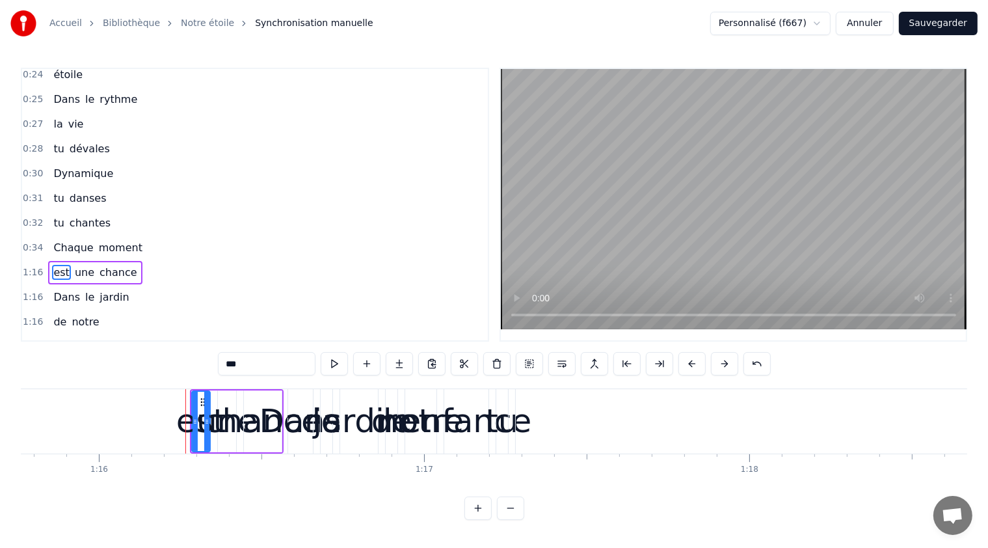
scroll to position [139, 0]
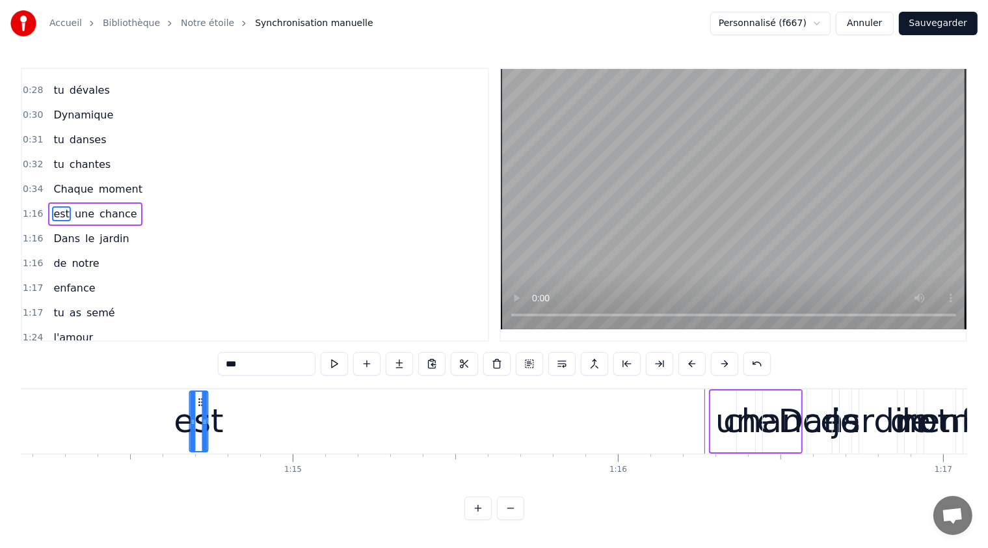
drag, startPoint x: 198, startPoint y: 401, endPoint x: 116, endPoint y: 414, distance: 82.9
click at [190, 407] on div "est" at bounding box center [198, 421] width 17 height 59
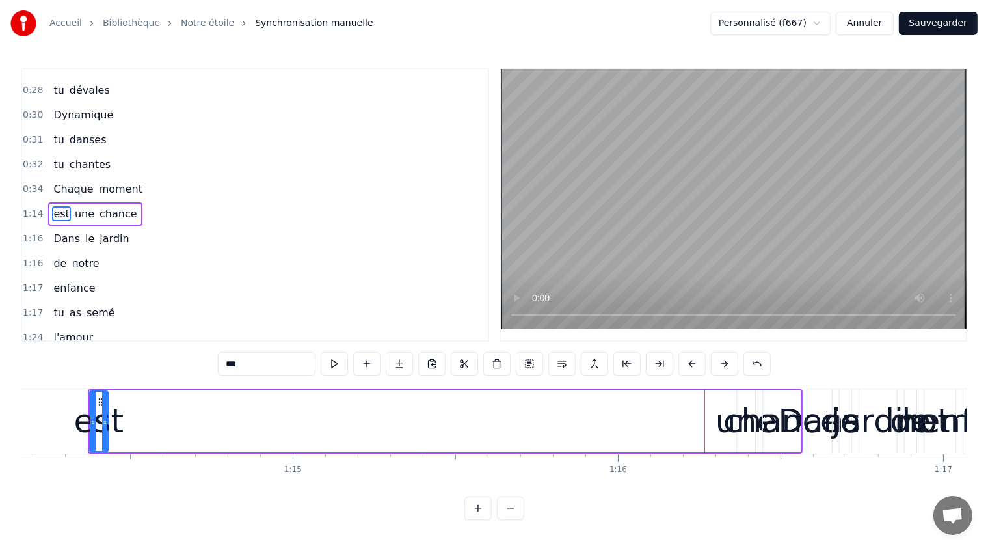
scroll to position [0, 24106]
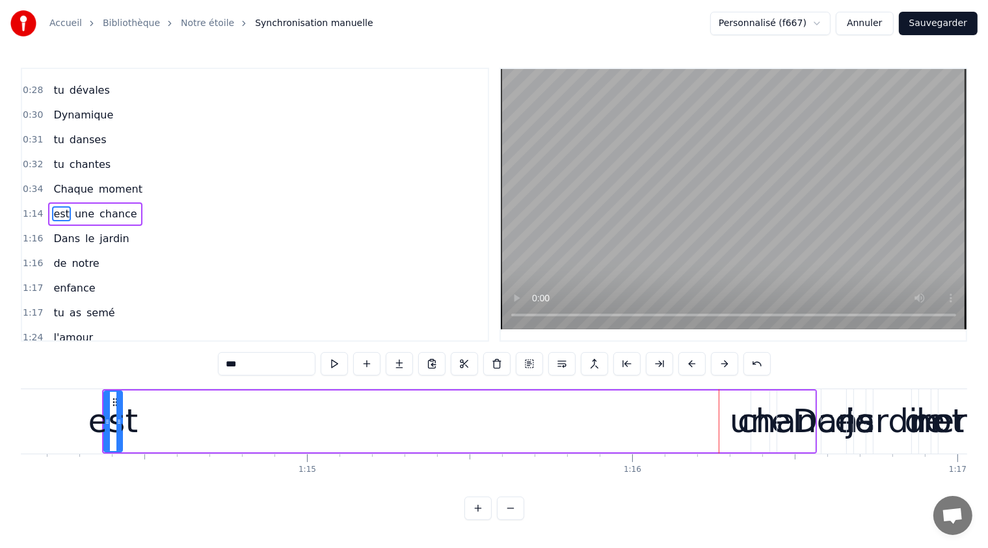
click at [720, 399] on div "est une chance" at bounding box center [459, 421] width 715 height 64
click at [731, 406] on div "est une chance" at bounding box center [459, 421] width 715 height 64
click at [823, 397] on div "Dans" at bounding box center [834, 421] width 83 height 49
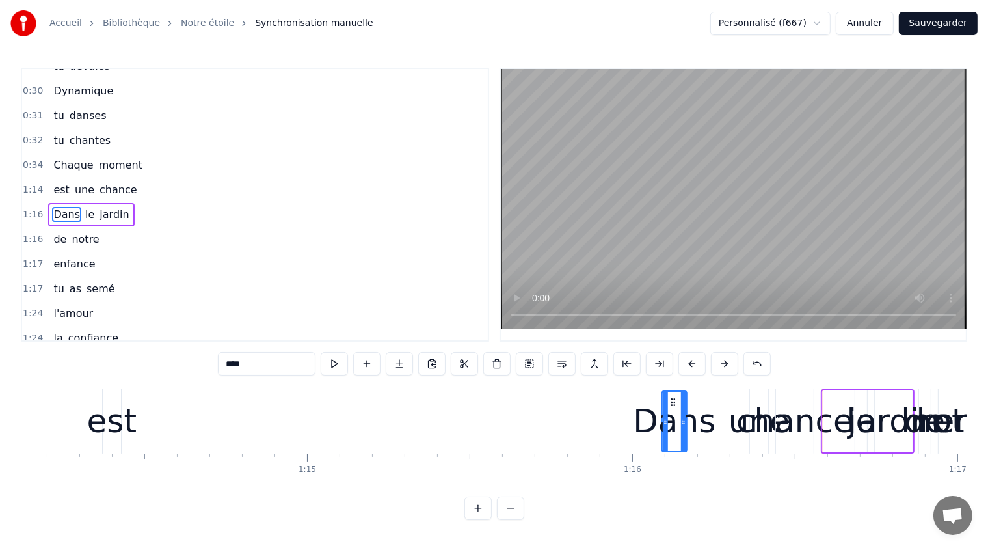
drag, startPoint x: 830, startPoint y: 399, endPoint x: 671, endPoint y: 415, distance: 159.5
click at [669, 408] on div "Dans" at bounding box center [674, 421] width 23 height 59
drag, startPoint x: 745, startPoint y: 420, endPoint x: 751, endPoint y: 425, distance: 8.3
click at [751, 425] on div "Dans le jardin" at bounding box center [787, 421] width 254 height 64
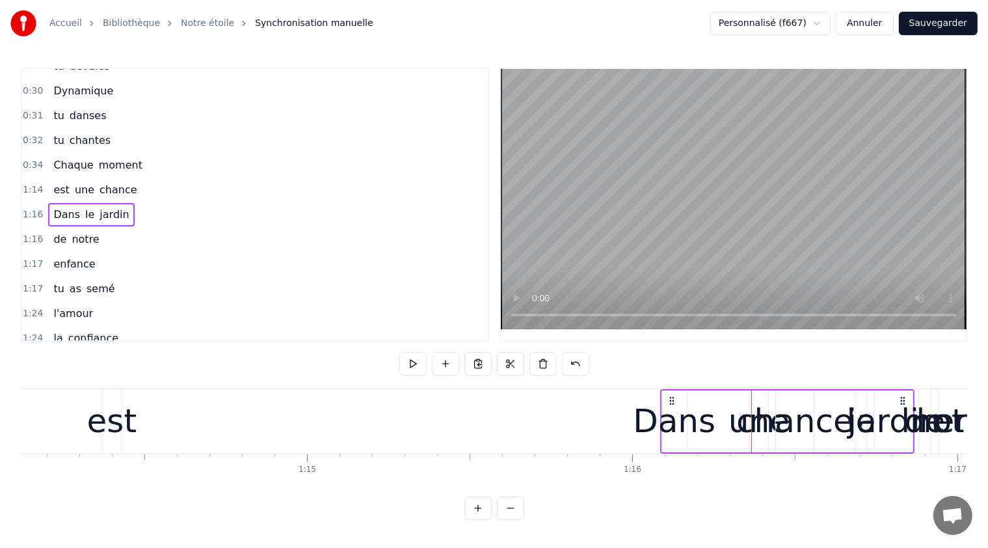
click at [744, 427] on div "Dans le jardin" at bounding box center [787, 421] width 254 height 64
click at [785, 429] on div "Dans le jardin" at bounding box center [787, 421] width 254 height 64
click at [783, 425] on div "Dans le jardin" at bounding box center [787, 421] width 254 height 64
click at [111, 182] on span "chance" at bounding box center [118, 189] width 40 height 15
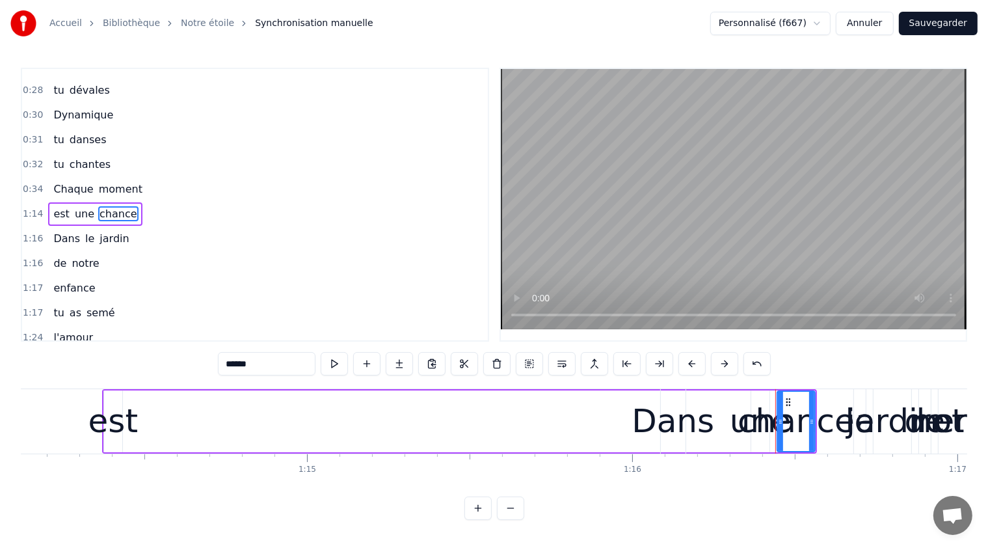
click at [773, 395] on div "Dans le jardin" at bounding box center [787, 421] width 254 height 64
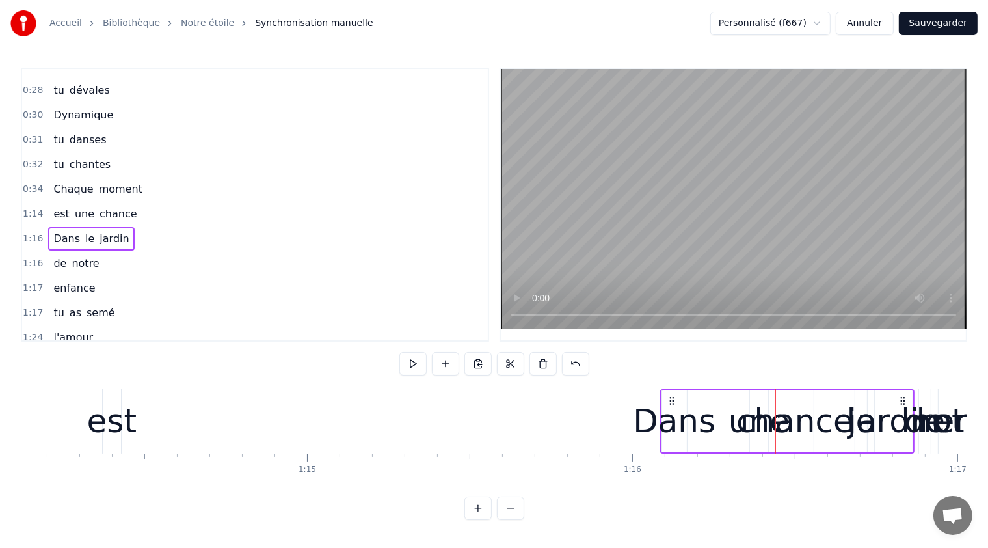
click at [85, 202] on div "est une chance" at bounding box center [95, 213] width 94 height 23
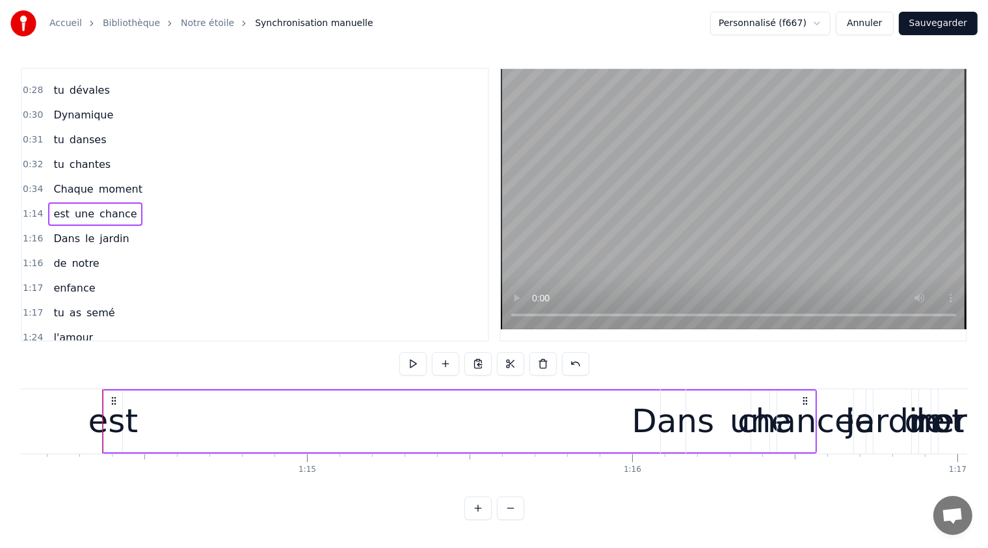
click at [53, 206] on span "est" at bounding box center [61, 213] width 18 height 15
click at [81, 207] on span "une" at bounding box center [85, 213] width 22 height 15
type input "***"
drag, startPoint x: 760, startPoint y: 398, endPoint x: 747, endPoint y: 398, distance: 13.0
click at [747, 398] on div "Dans le jardin" at bounding box center [787, 421] width 254 height 64
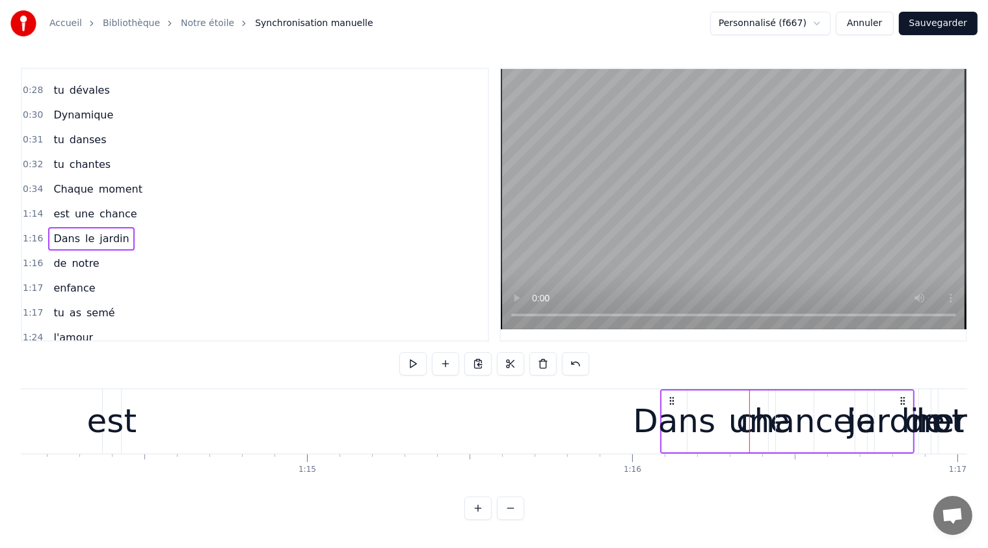
click at [758, 410] on div "Dans le jardin" at bounding box center [787, 421] width 254 height 64
click at [741, 402] on div "Dans le jardin" at bounding box center [787, 421] width 254 height 64
click at [78, 206] on span "une" at bounding box center [85, 213] width 22 height 15
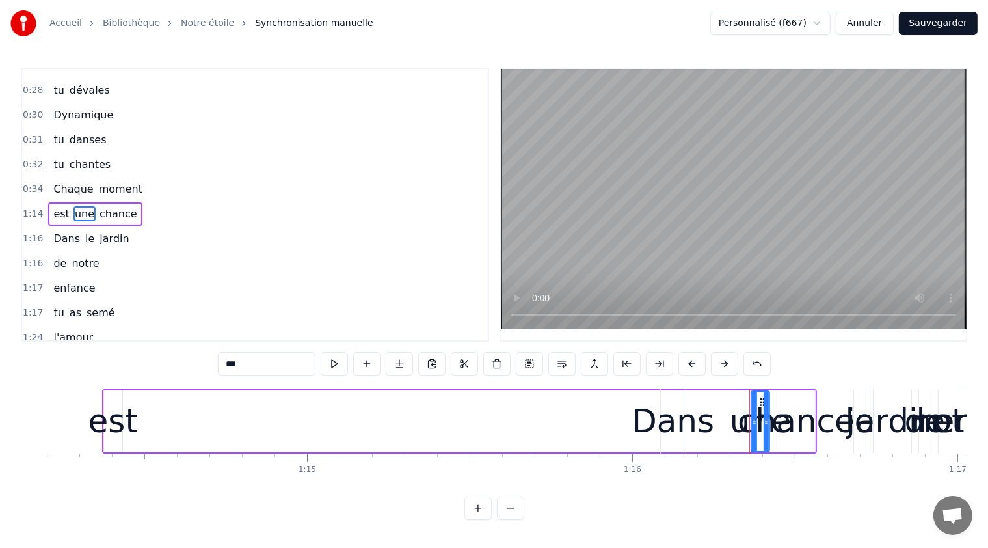
drag, startPoint x: 753, startPoint y: 419, endPoint x: 722, endPoint y: 425, distance: 31.1
click at [722, 425] on div "Dans le jardin" at bounding box center [787, 421] width 254 height 64
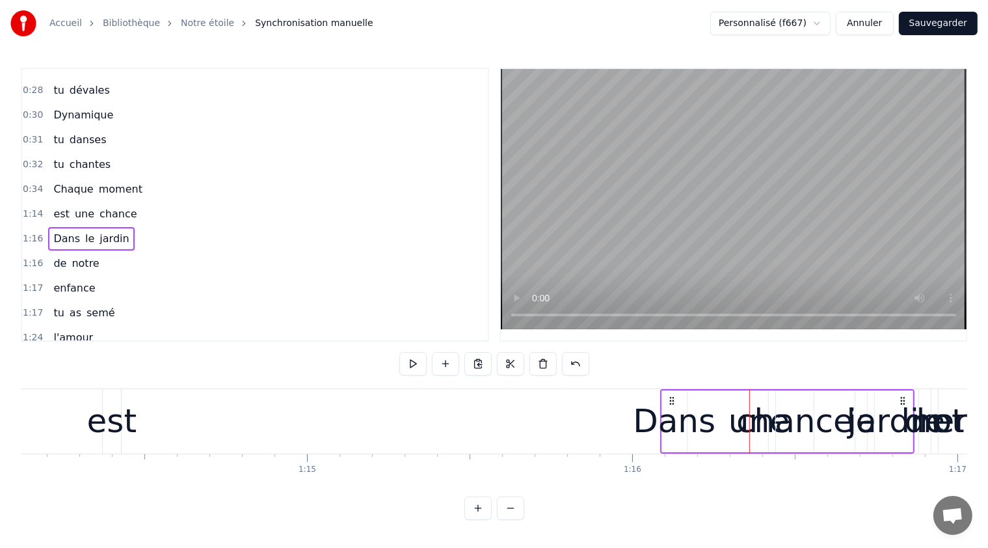
click at [804, 422] on div "Dans le jardin" at bounding box center [787, 421] width 254 height 64
click at [783, 427] on div "Dans le jardin" at bounding box center [787, 421] width 254 height 64
click at [669, 399] on icon at bounding box center [672, 400] width 10 height 10
click at [670, 397] on circle at bounding box center [670, 397] width 1 height 1
click at [73, 231] on span "Dans" at bounding box center [66, 239] width 29 height 16
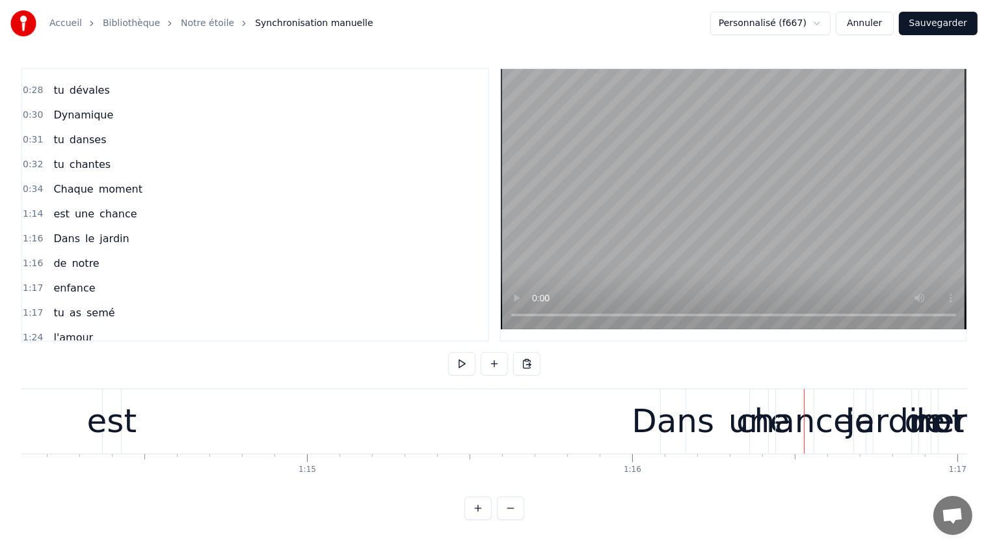
click at [65, 231] on span "Dans" at bounding box center [66, 238] width 29 height 15
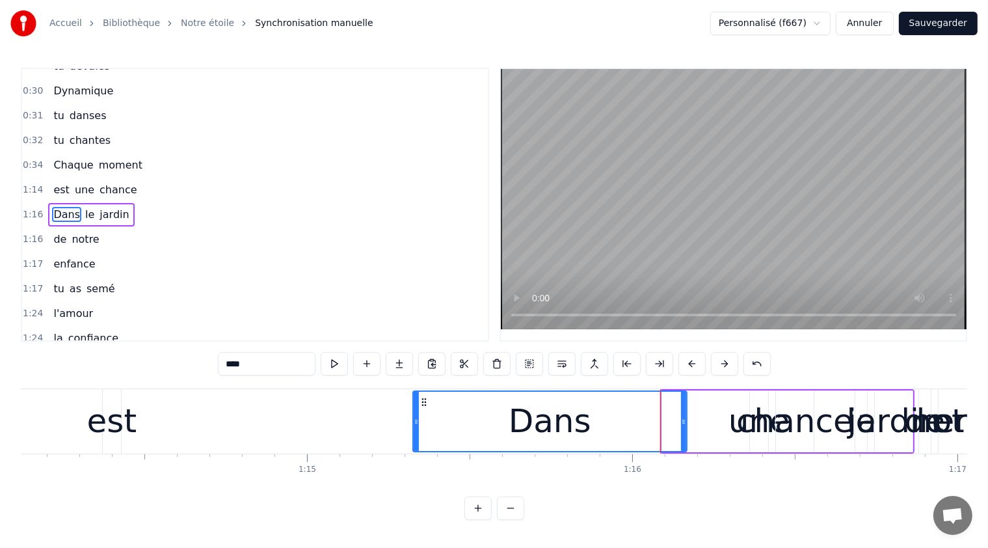
drag, startPoint x: 666, startPoint y: 401, endPoint x: 431, endPoint y: 403, distance: 235.5
click at [422, 399] on div "Dans" at bounding box center [550, 421] width 273 height 59
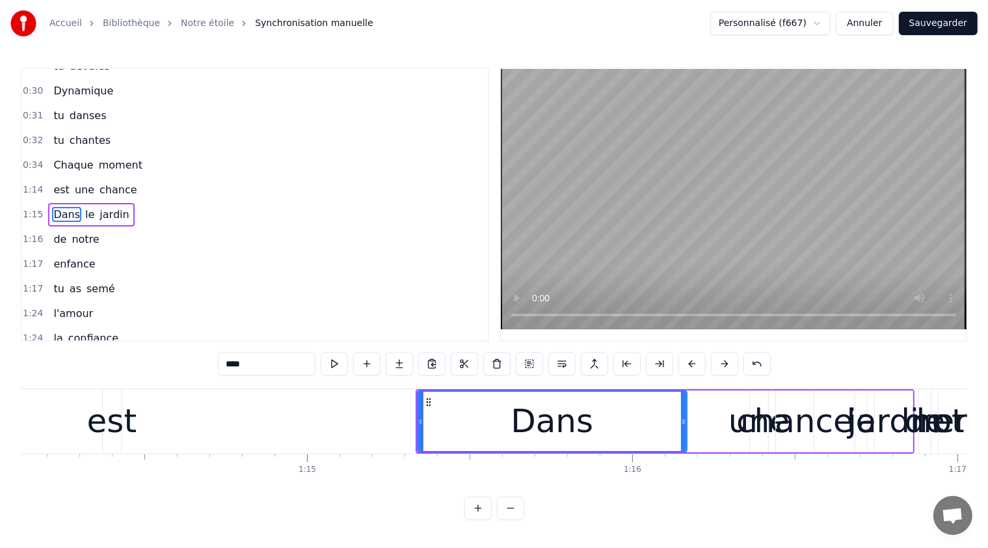
click at [723, 407] on div "Dans le jardin" at bounding box center [665, 421] width 499 height 64
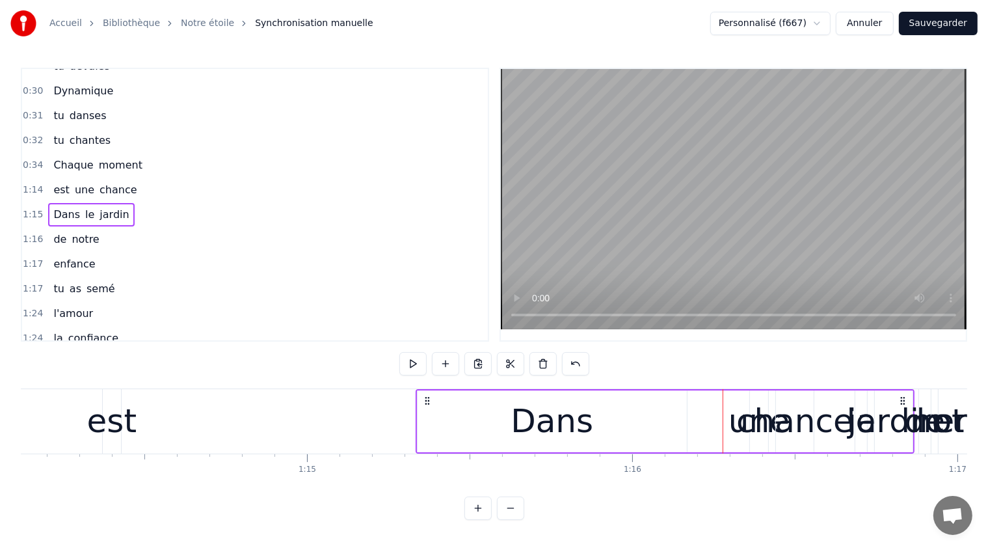
click at [624, 427] on div "Dans" at bounding box center [552, 421] width 269 height 62
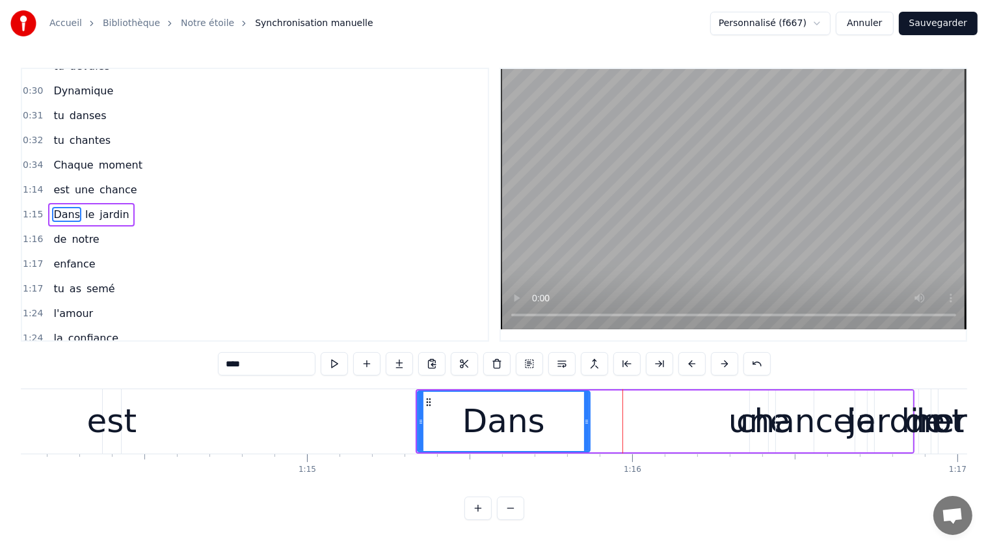
drag, startPoint x: 682, startPoint y: 419, endPoint x: 601, endPoint y: 429, distance: 82.0
click at [584, 422] on icon at bounding box center [586, 421] width 5 height 10
click at [740, 421] on div "Dans le jardin" at bounding box center [665, 421] width 499 height 64
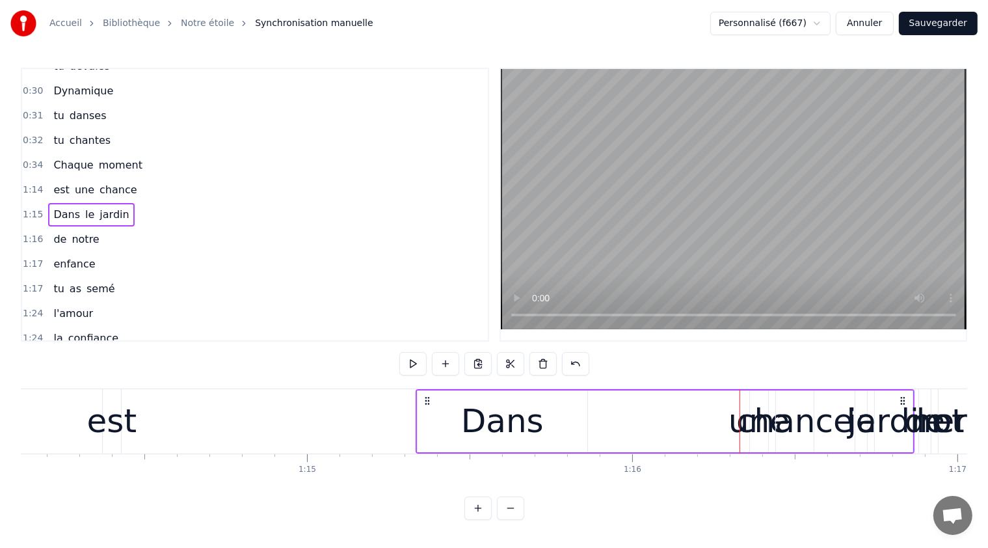
click at [746, 407] on div "Dans le jardin" at bounding box center [665, 421] width 499 height 64
click at [749, 427] on div "Dans le jardin" at bounding box center [665, 421] width 499 height 64
click at [109, 416] on div "est" at bounding box center [111, 421] width 49 height 49
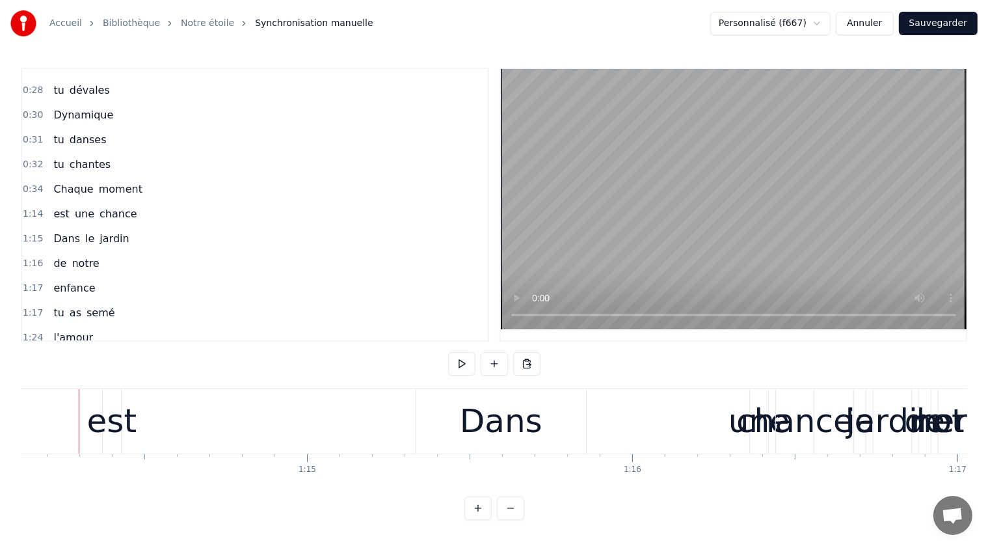
scroll to position [0, 24099]
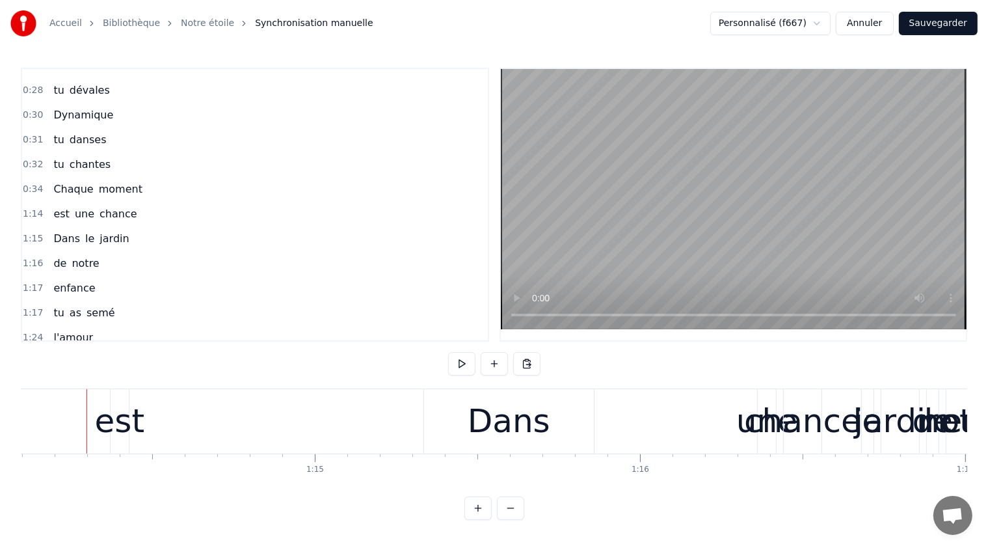
click at [116, 405] on div "est" at bounding box center [119, 421] width 49 height 49
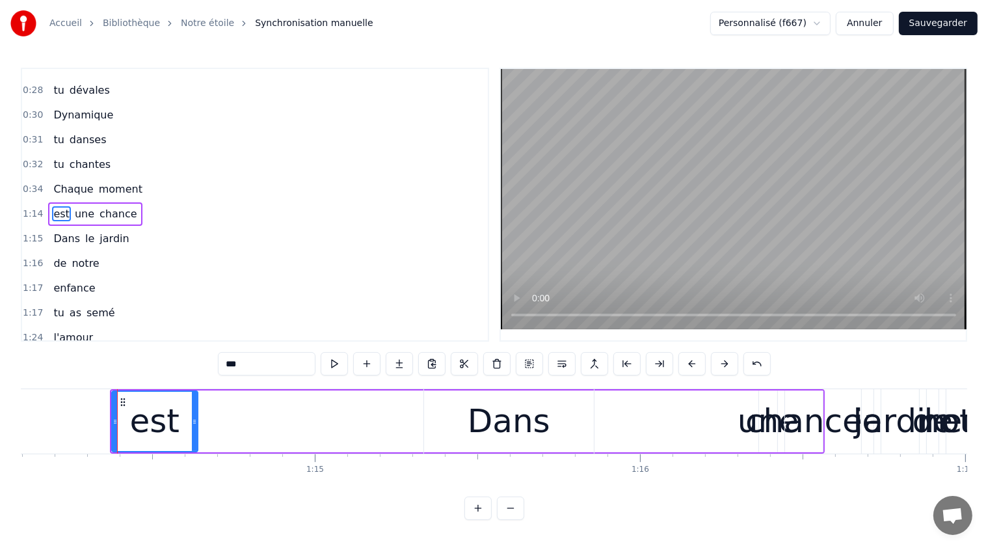
drag, startPoint x: 125, startPoint y: 408, endPoint x: 174, endPoint y: 419, distance: 50.5
click at [194, 422] on div at bounding box center [194, 421] width 5 height 59
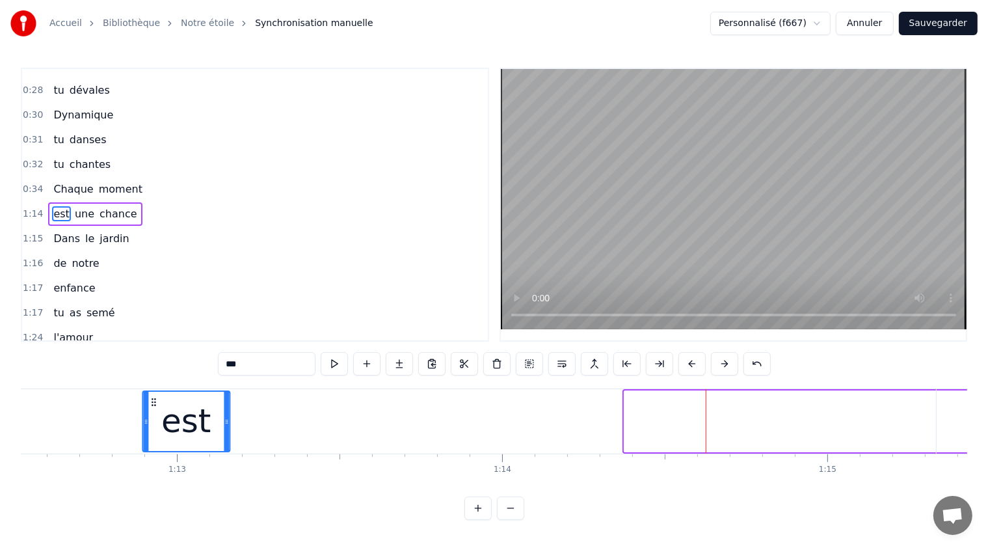
drag, startPoint x: 120, startPoint y: 401, endPoint x: 132, endPoint y: 416, distance: 19.5
click at [143, 406] on div "est" at bounding box center [186, 421] width 86 height 59
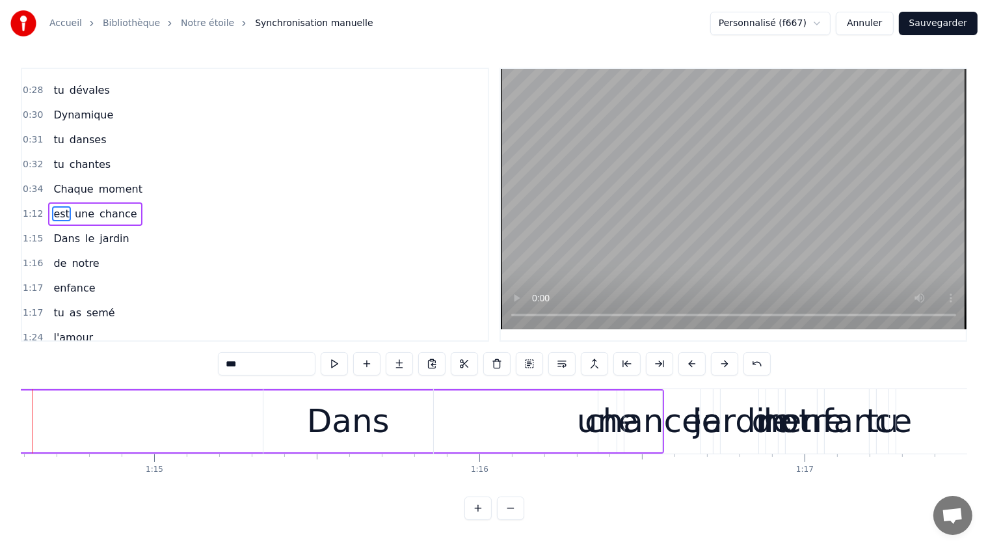
scroll to position [0, 24428]
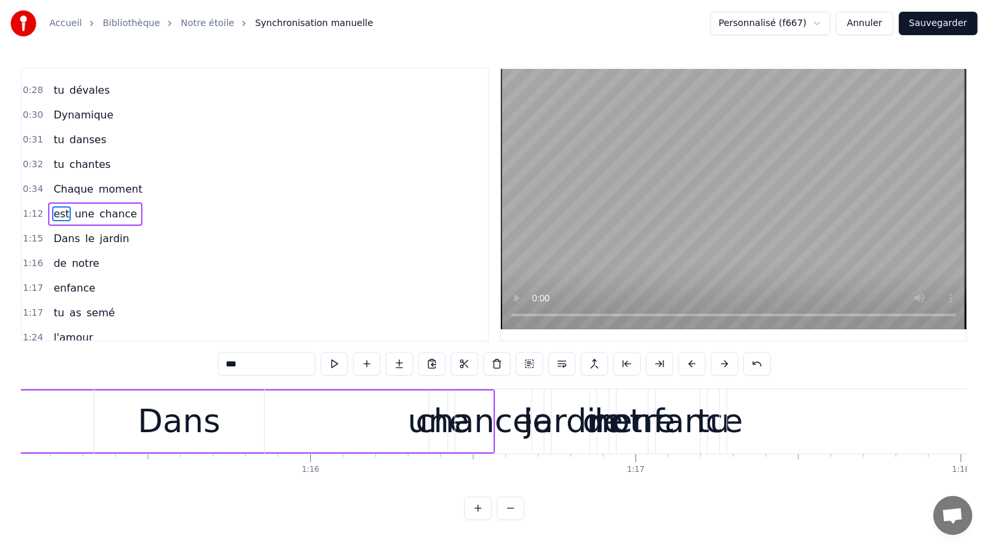
click at [427, 429] on div "Dans le jardin" at bounding box center [343, 421] width 499 height 64
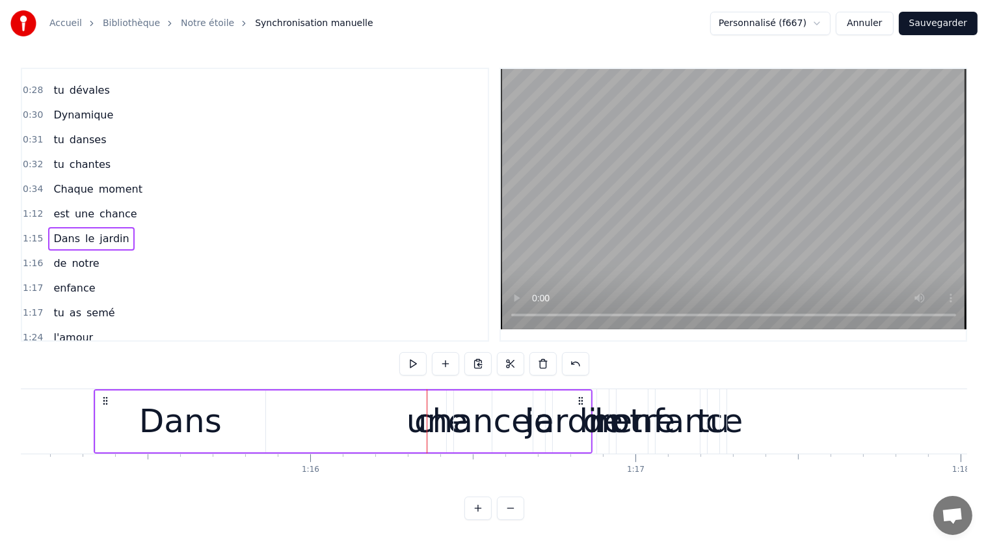
click at [462, 424] on div "Dans le jardin" at bounding box center [343, 421] width 499 height 64
click at [487, 424] on div "Dans le jardin" at bounding box center [343, 421] width 499 height 64
click at [552, 422] on div "jardin" at bounding box center [572, 421] width 92 height 49
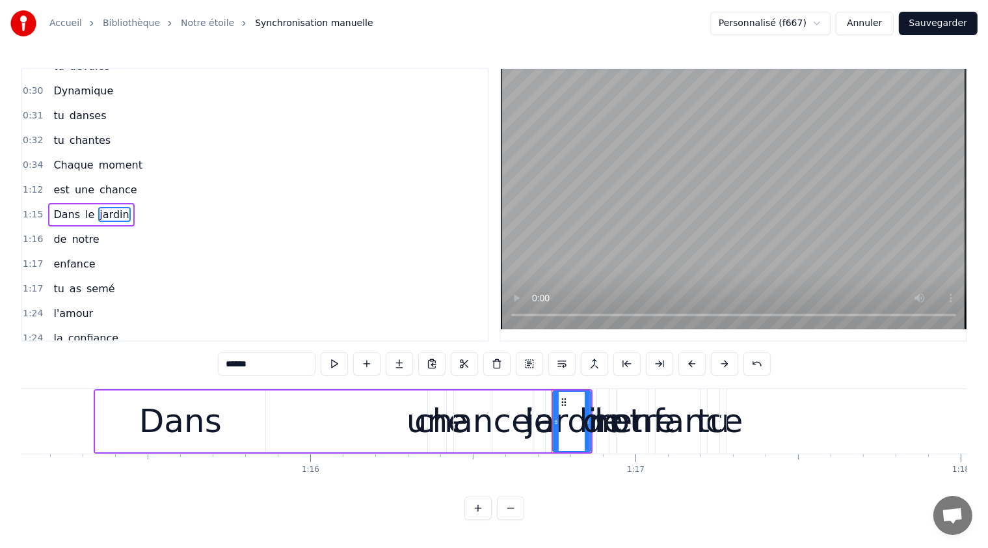
click at [725, 424] on div "tu" at bounding box center [713, 421] width 33 height 49
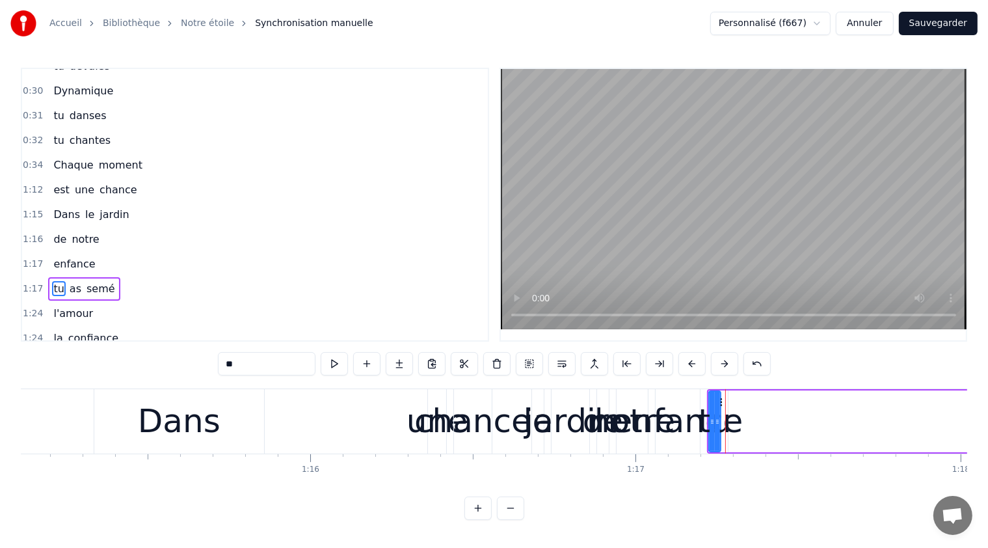
scroll to position [235, 0]
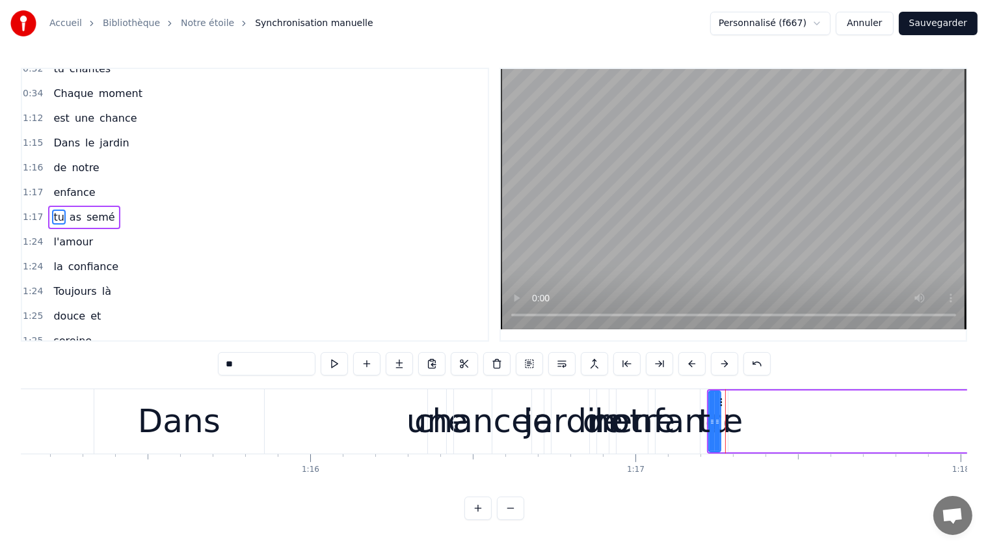
click at [71, 185] on span "enfance" at bounding box center [74, 192] width 44 height 15
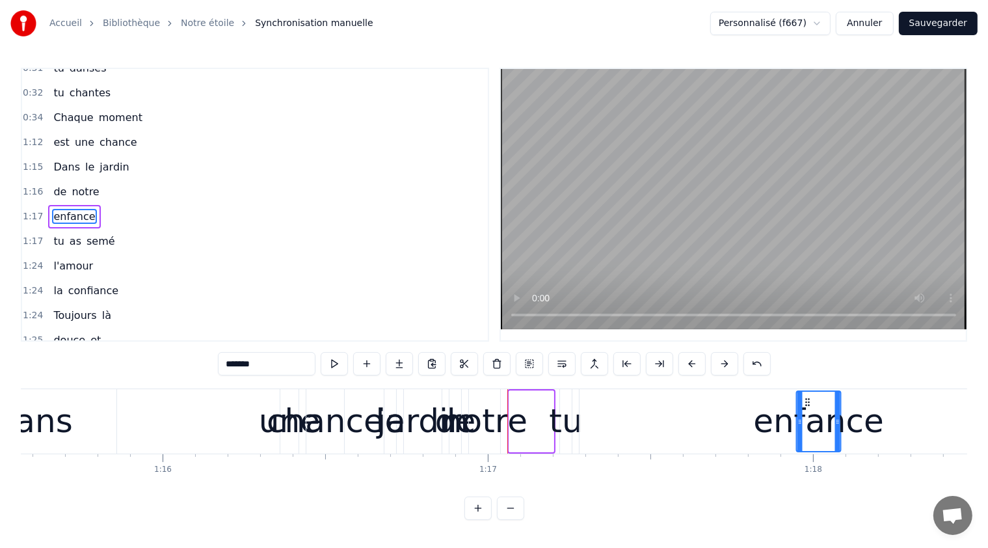
drag, startPoint x: 666, startPoint y: 401, endPoint x: 798, endPoint y: 432, distance: 135.7
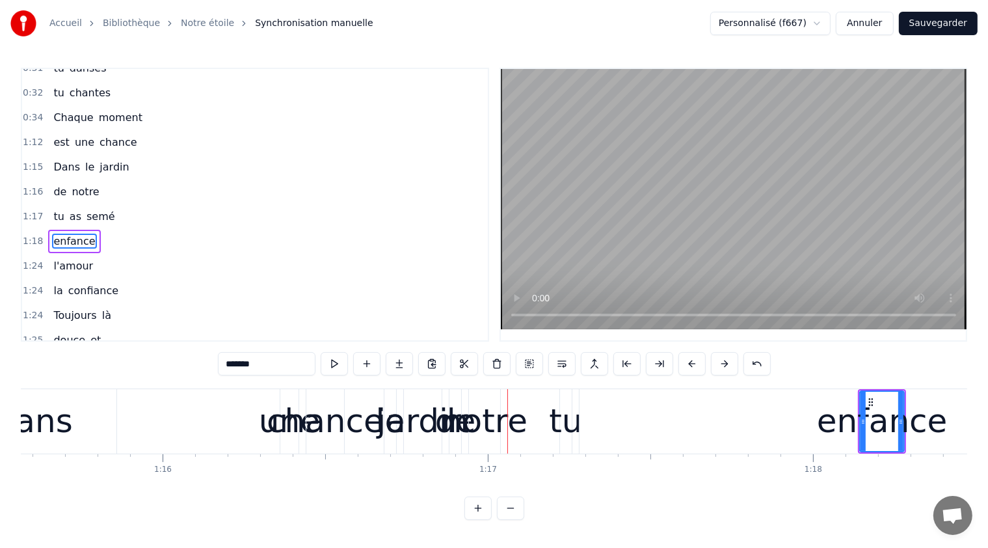
scroll to position [0, 24592]
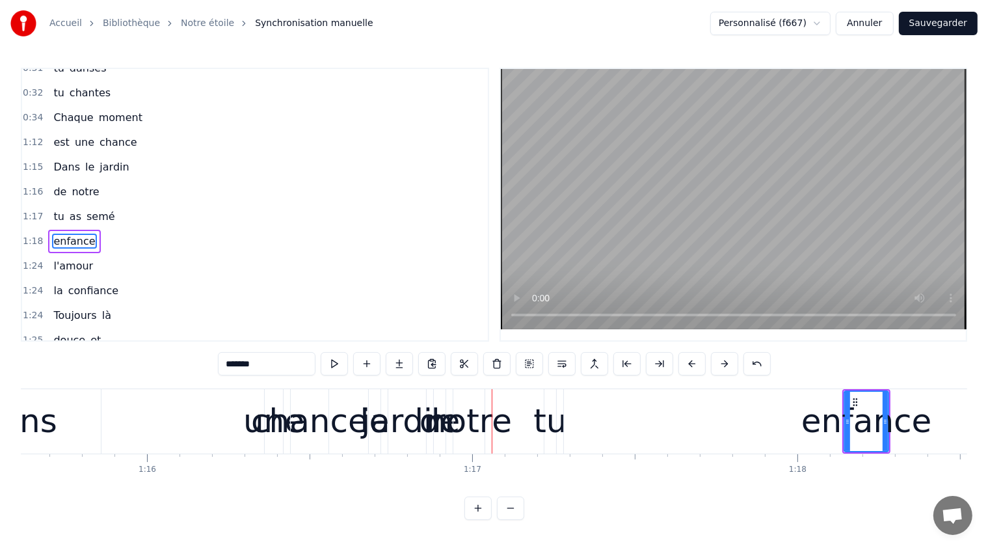
click at [552, 424] on div "tu" at bounding box center [549, 421] width 33 height 49
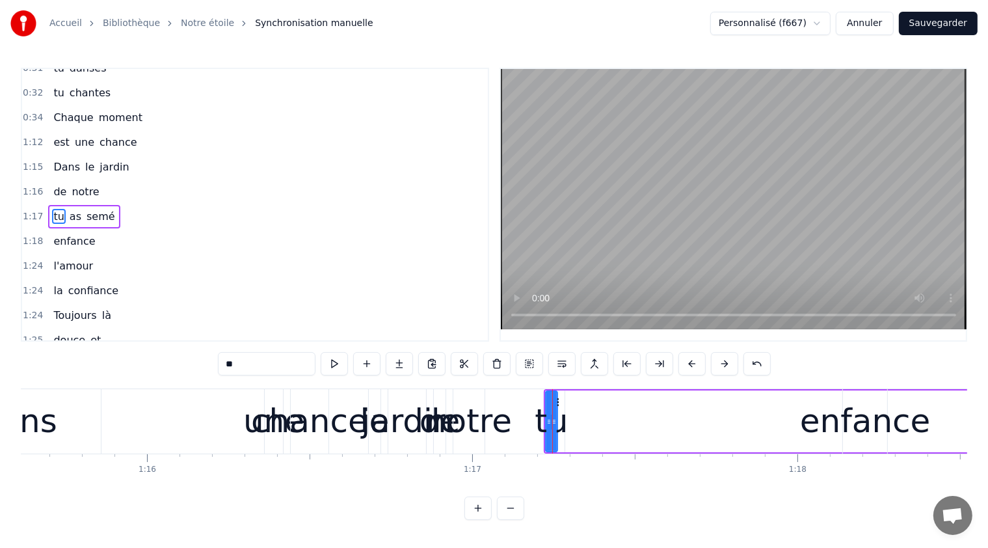
click at [561, 426] on div "tu" at bounding box center [551, 421] width 33 height 49
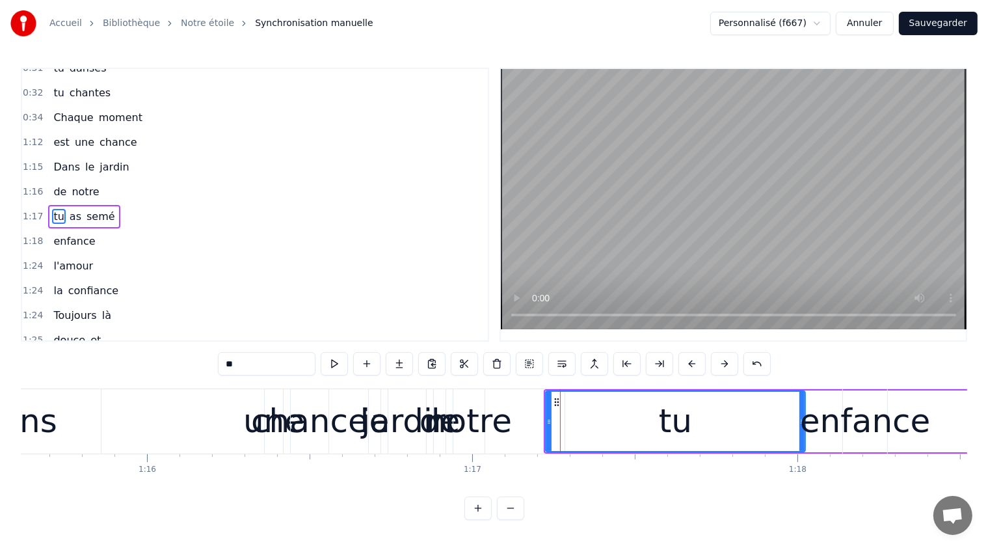
drag, startPoint x: 552, startPoint y: 426, endPoint x: 755, endPoint y: 464, distance: 205.8
click at [785, 460] on div ""Intro" Oh maman tu es notre étoile Dans le rythme la vie tu dévales Dynamique …" at bounding box center [494, 437] width 946 height 98
drag, startPoint x: 546, startPoint y: 416, endPoint x: 538, endPoint y: 419, distance: 8.8
click at [533, 411] on div at bounding box center [535, 421] width 5 height 59
click at [458, 423] on div "notre" at bounding box center [469, 421] width 86 height 49
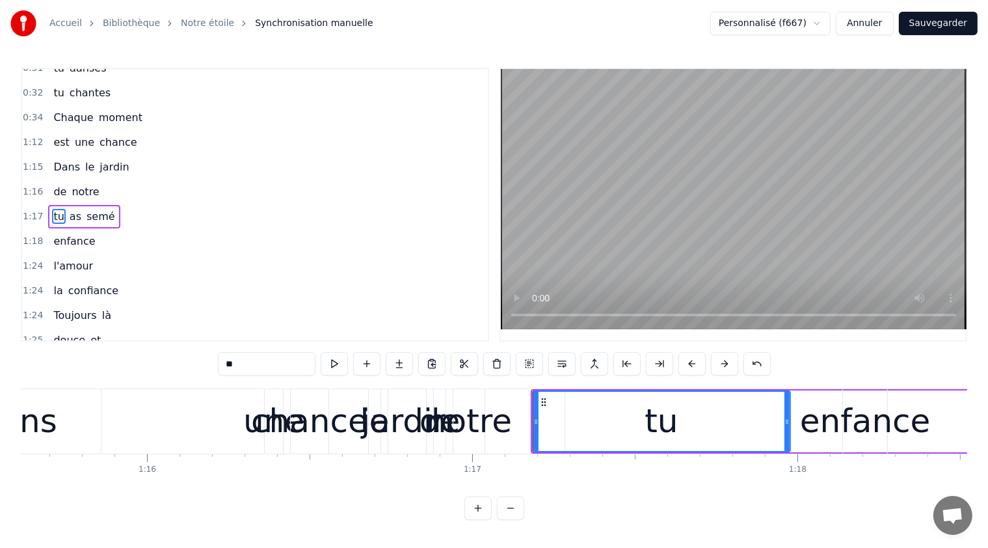
type input "*****"
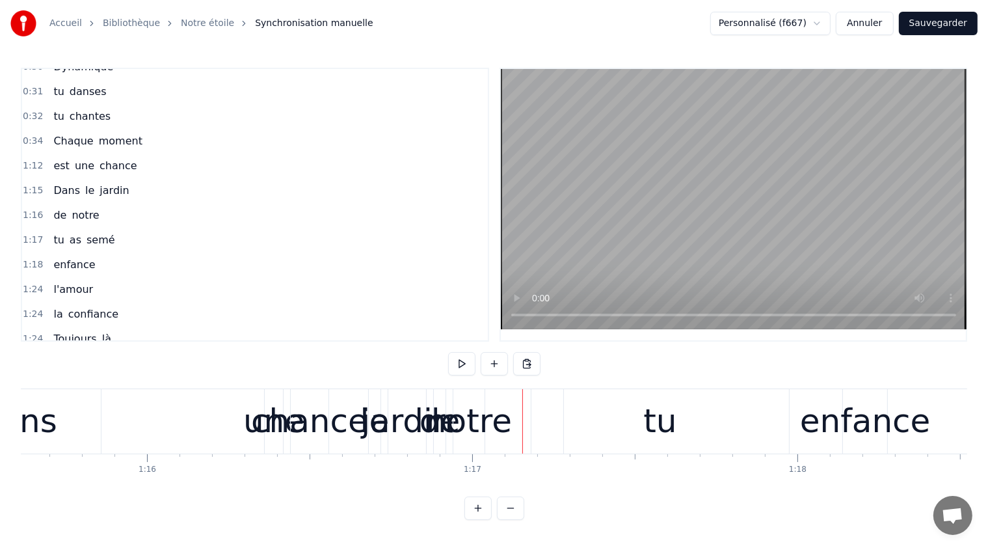
drag, startPoint x: 261, startPoint y: 425, endPoint x: 250, endPoint y: 423, distance: 11.1
click at [250, 423] on div "Dans le jardin" at bounding box center [179, 421] width 499 height 64
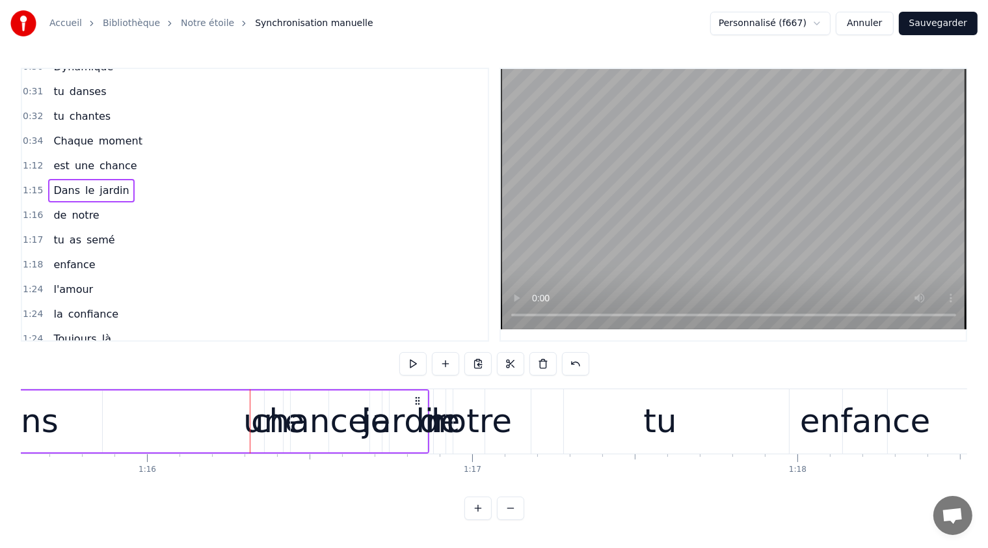
click at [342, 424] on div "Dans le jardin" at bounding box center [179, 421] width 499 height 64
click at [260, 420] on div "Dans le jardin" at bounding box center [179, 421] width 499 height 64
click at [421, 401] on div "de" at bounding box center [440, 421] width 41 height 49
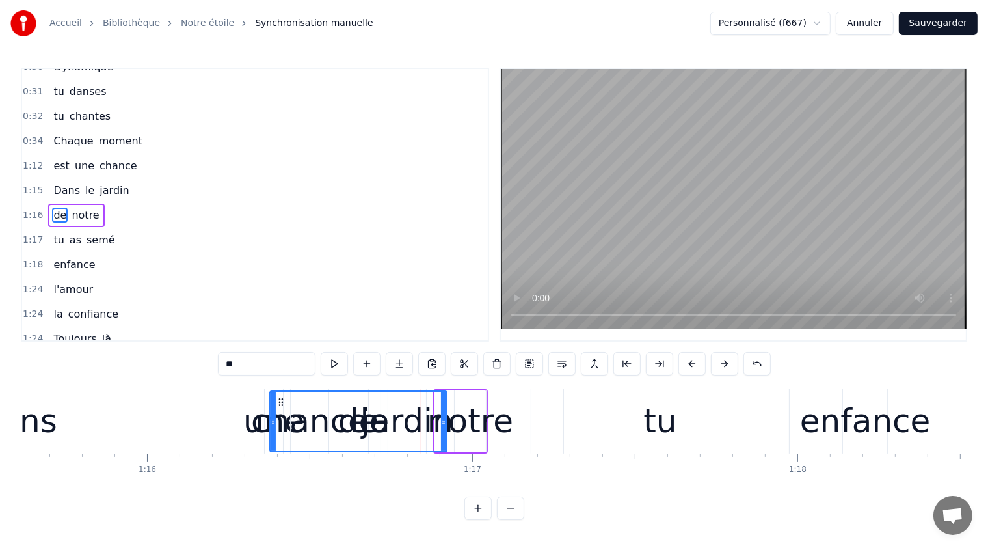
drag, startPoint x: 438, startPoint y: 401, endPoint x: 294, endPoint y: 420, distance: 145.6
click at [274, 408] on div at bounding box center [273, 421] width 5 height 59
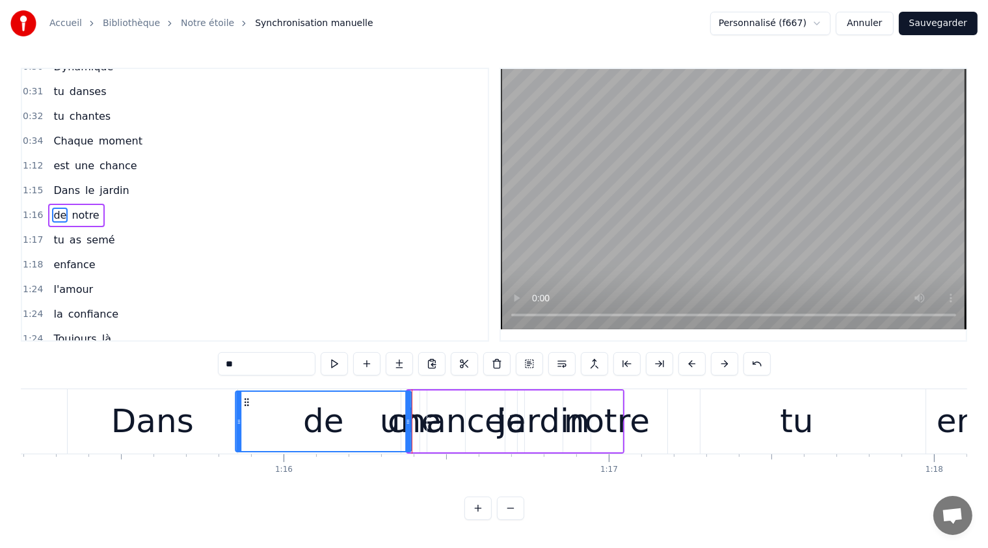
scroll to position [0, 24445]
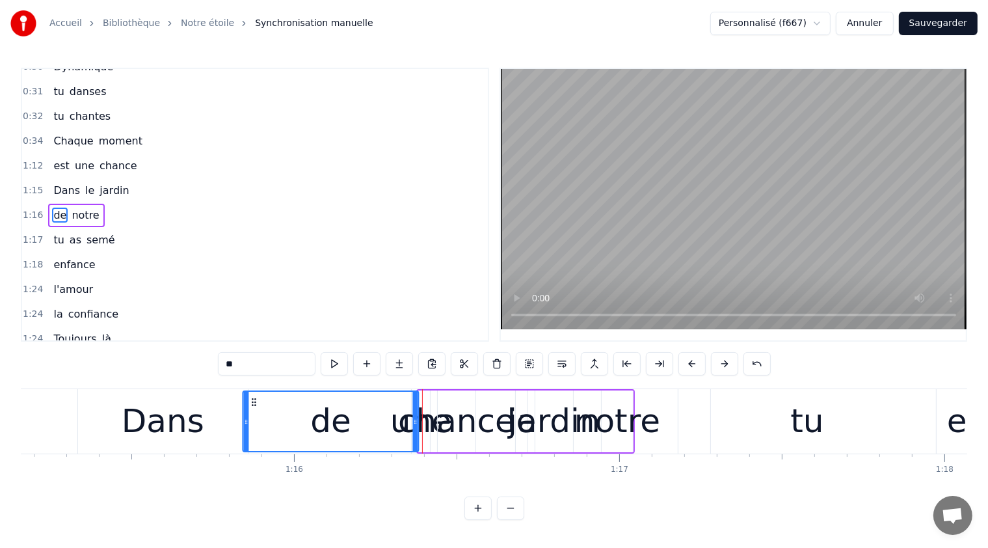
drag, startPoint x: 282, startPoint y: 402, endPoint x: 254, endPoint y: 422, distance: 34.1
click at [253, 422] on div "de" at bounding box center [330, 421] width 174 height 59
click at [157, 414] on div "Dans" at bounding box center [163, 421] width 83 height 49
type input "****"
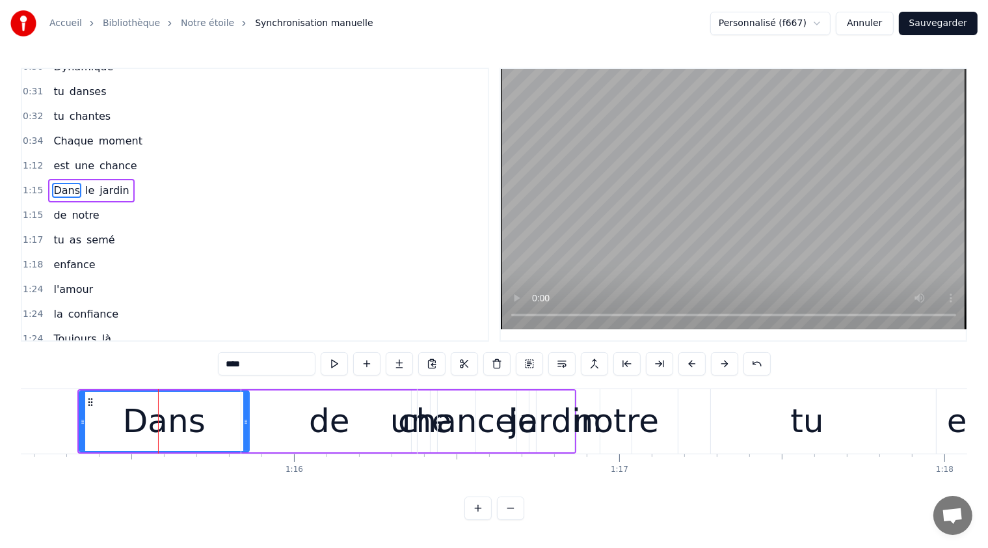
scroll to position [163, 0]
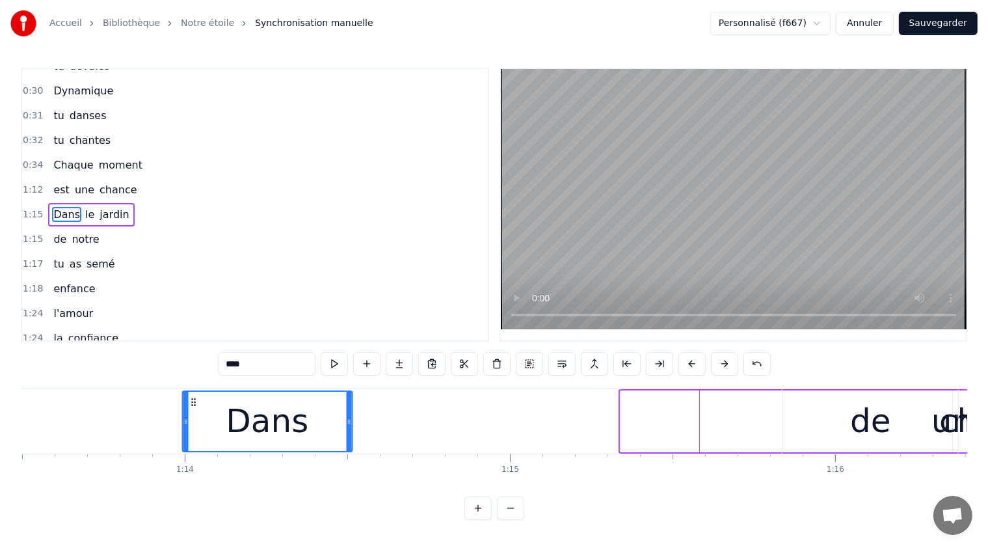
drag, startPoint x: 89, startPoint y: 400, endPoint x: 155, endPoint y: 440, distance: 77.1
click at [183, 432] on div "Dans" at bounding box center [267, 421] width 168 height 59
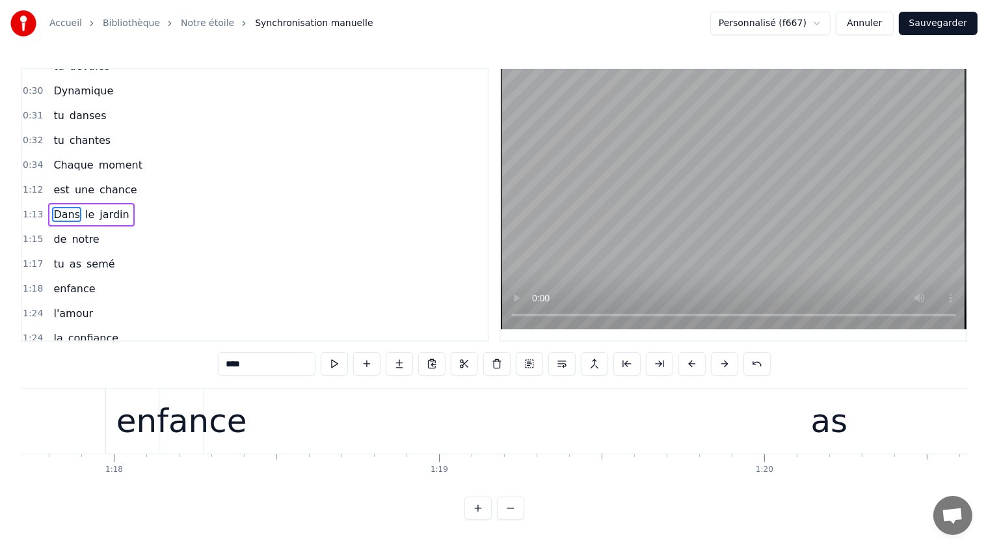
scroll to position [0, 24302]
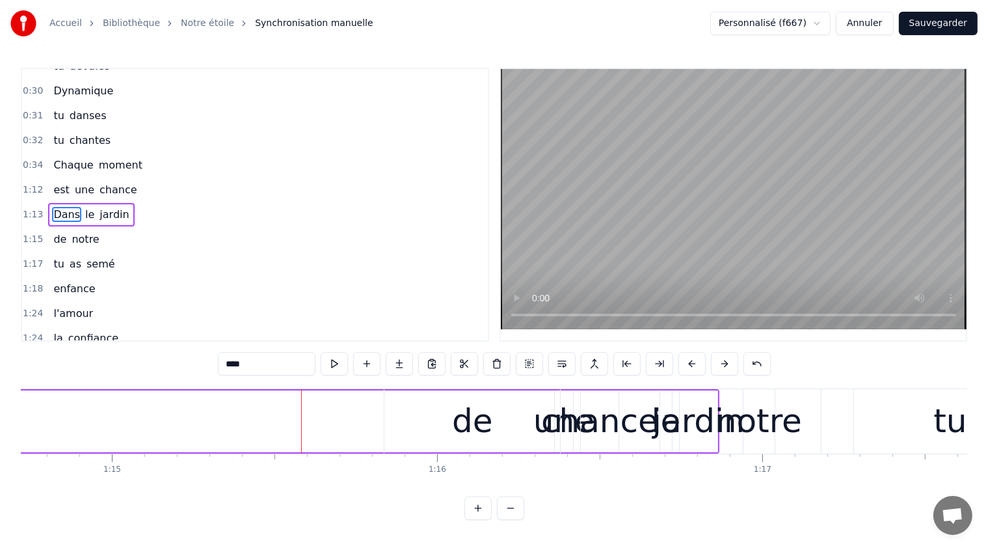
click at [660, 421] on div "de notre" at bounding box center [581, 421] width 394 height 64
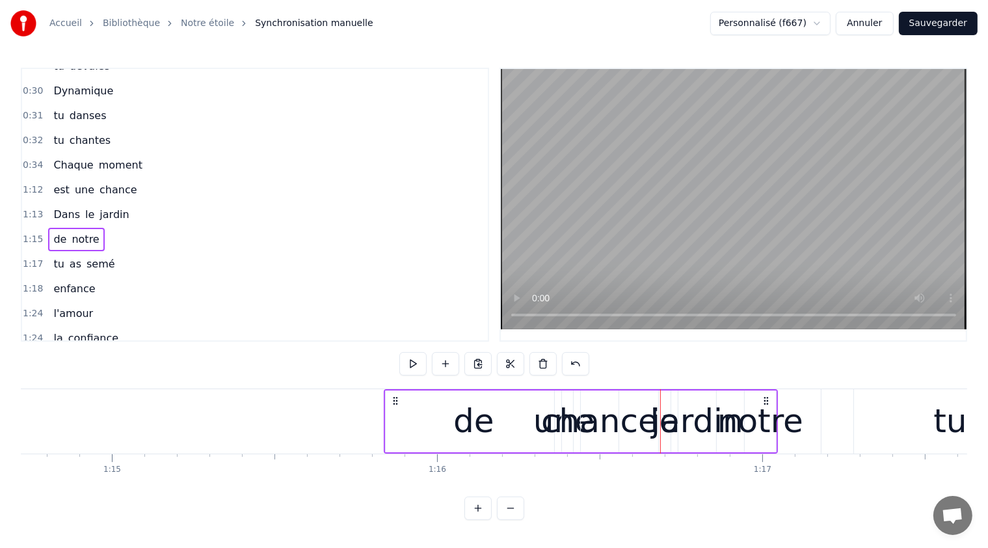
click at [656, 418] on div "de notre" at bounding box center [581, 421] width 394 height 64
click at [85, 207] on span "le" at bounding box center [90, 215] width 12 height 16
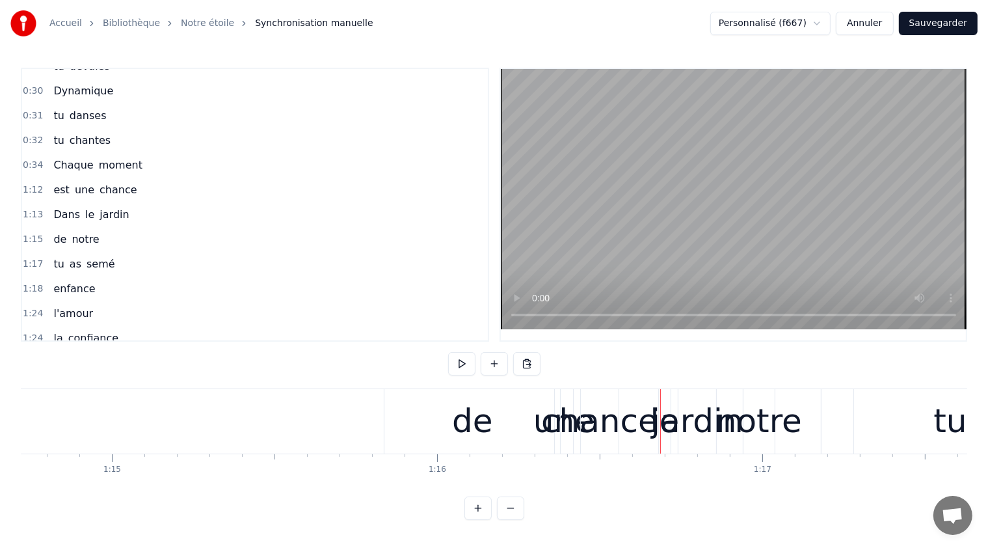
drag, startPoint x: 658, startPoint y: 426, endPoint x: 643, endPoint y: 437, distance: 19.1
click at [633, 429] on div "de notre" at bounding box center [581, 421] width 394 height 64
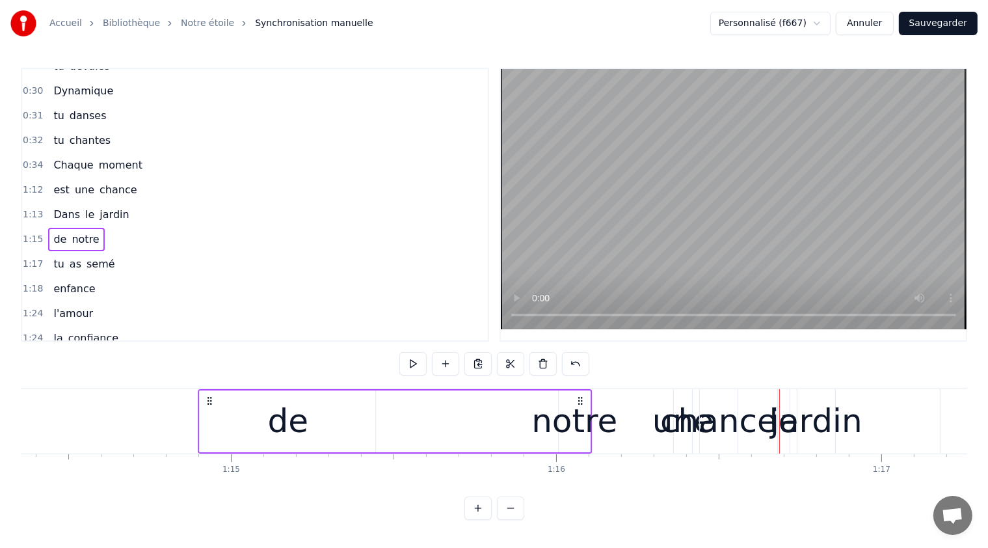
drag, startPoint x: 395, startPoint y: 400, endPoint x: 352, endPoint y: 414, distance: 45.1
click at [217, 406] on div "de notre" at bounding box center [395, 421] width 394 height 64
click at [582, 401] on icon at bounding box center [582, 400] width 10 height 10
click at [578, 397] on icon at bounding box center [582, 400] width 10 height 10
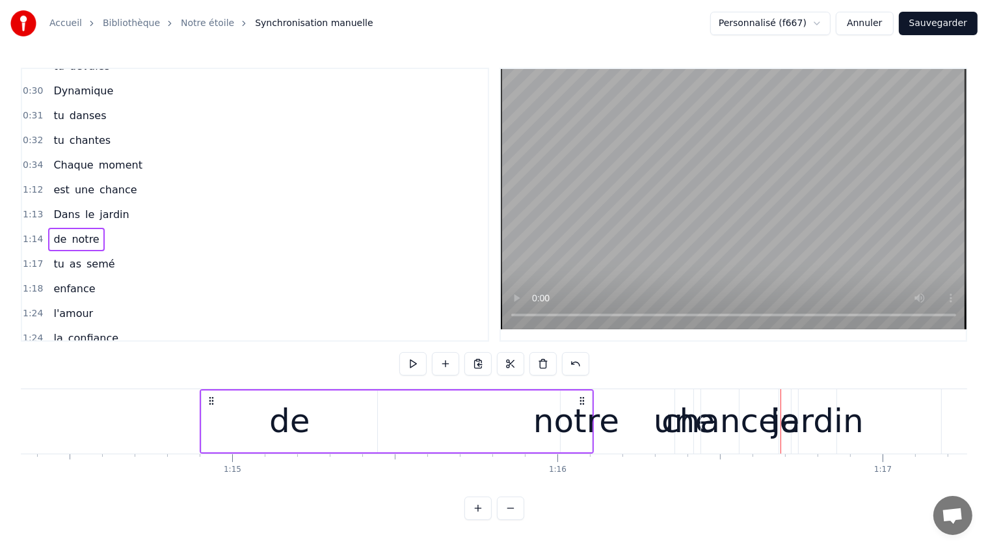
click at [788, 429] on div "jardin" at bounding box center [817, 421] width 92 height 49
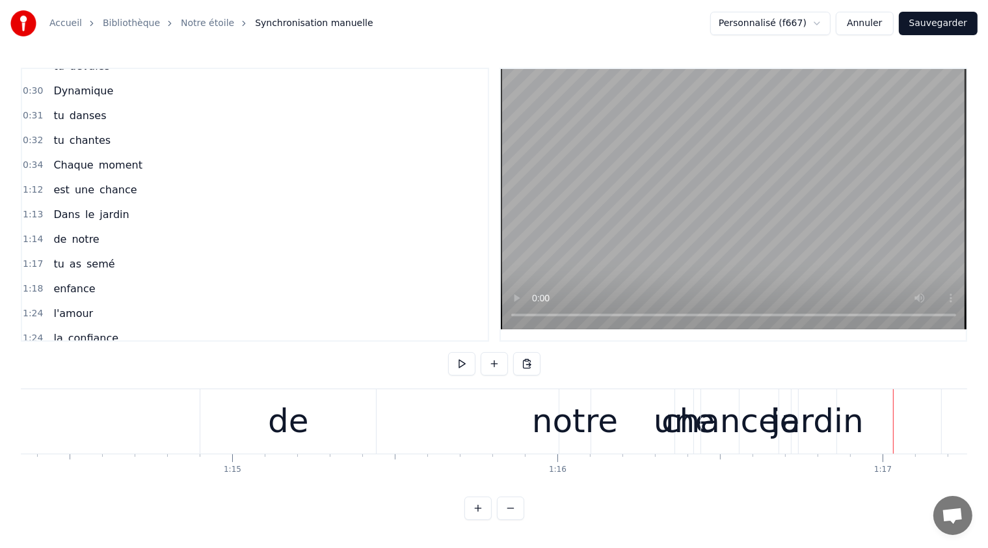
click at [817, 422] on div "jardin" at bounding box center [817, 421] width 92 height 49
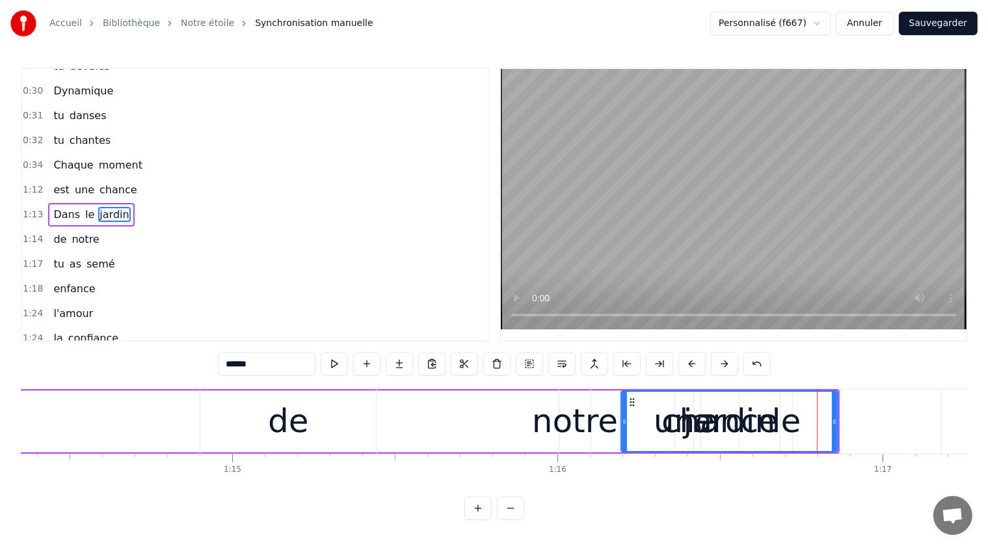
drag, startPoint x: 803, startPoint y: 414, endPoint x: 627, endPoint y: 416, distance: 176.3
click at [627, 416] on div at bounding box center [624, 421] width 5 height 59
drag, startPoint x: 731, startPoint y: 412, endPoint x: 716, endPoint y: 417, distance: 16.3
click at [712, 414] on div "jardin" at bounding box center [731, 421] width 92 height 49
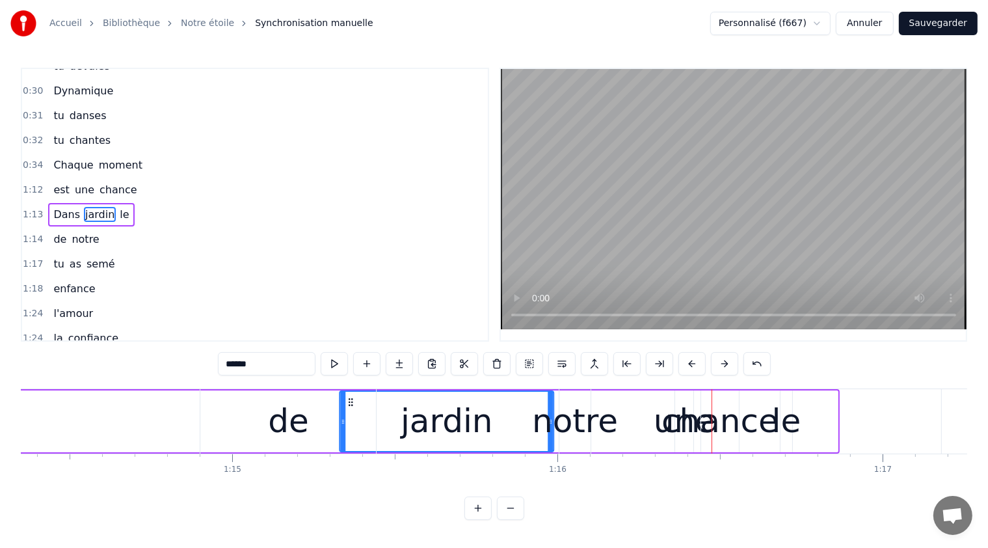
drag, startPoint x: 634, startPoint y: 399, endPoint x: 349, endPoint y: 408, distance: 284.4
click at [213, 411] on div "de" at bounding box center [288, 421] width 176 height 64
type input "**"
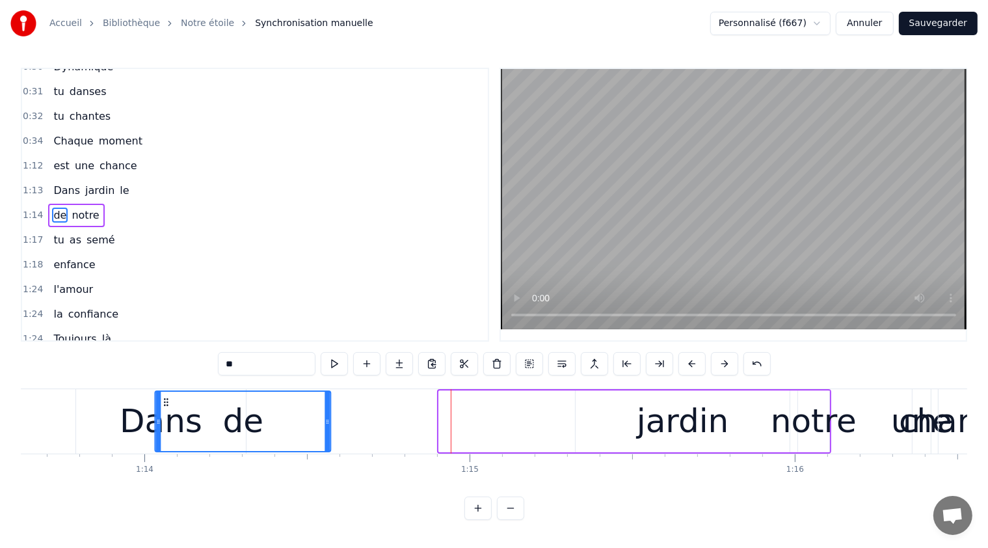
scroll to position [0, 23932]
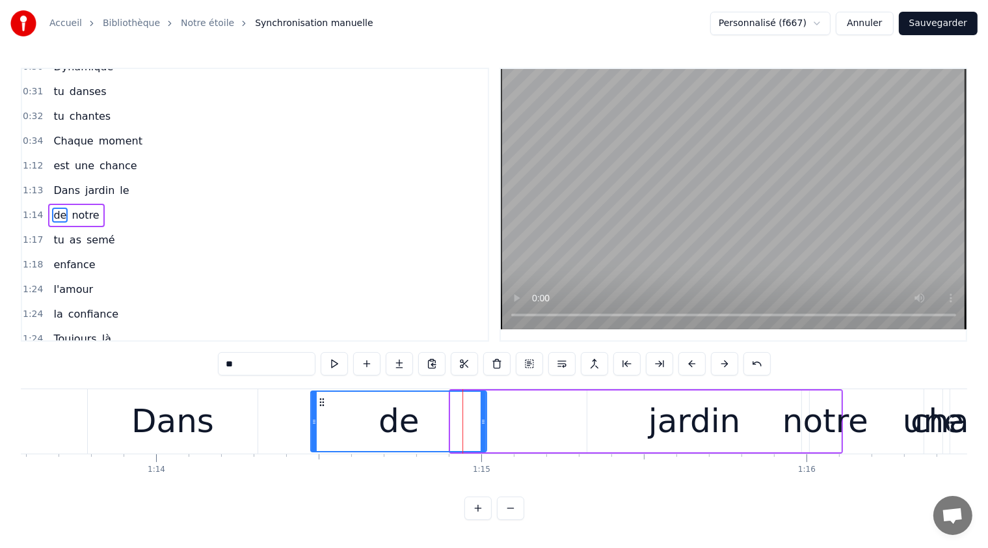
drag, startPoint x: 211, startPoint y: 397, endPoint x: 319, endPoint y: 424, distance: 111.9
click at [319, 424] on div "de" at bounding box center [399, 421] width 174 height 59
click at [588, 414] on div "de notre" at bounding box center [576, 421] width 534 height 64
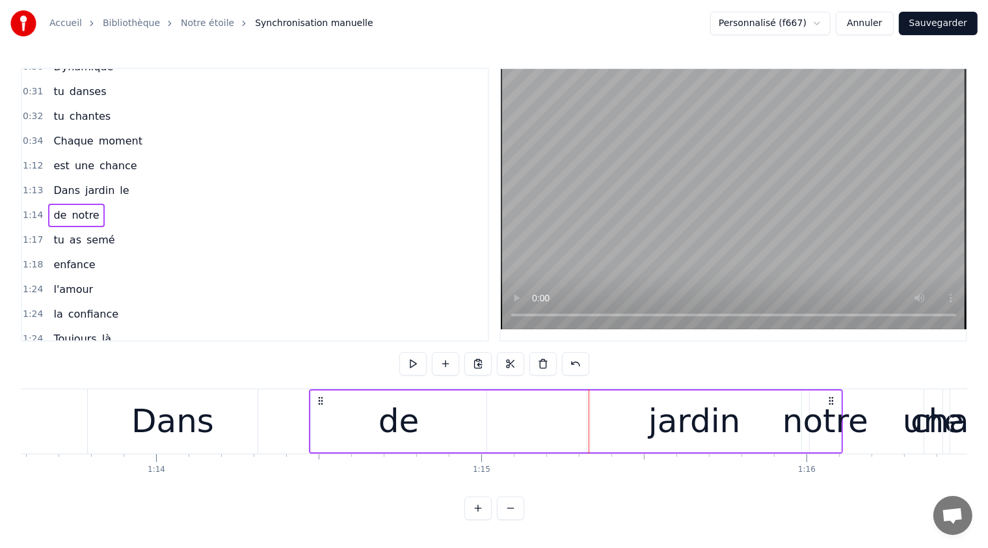
click at [710, 422] on div "de notre" at bounding box center [576, 421] width 534 height 64
click at [89, 184] on span "jardin" at bounding box center [100, 190] width 32 height 15
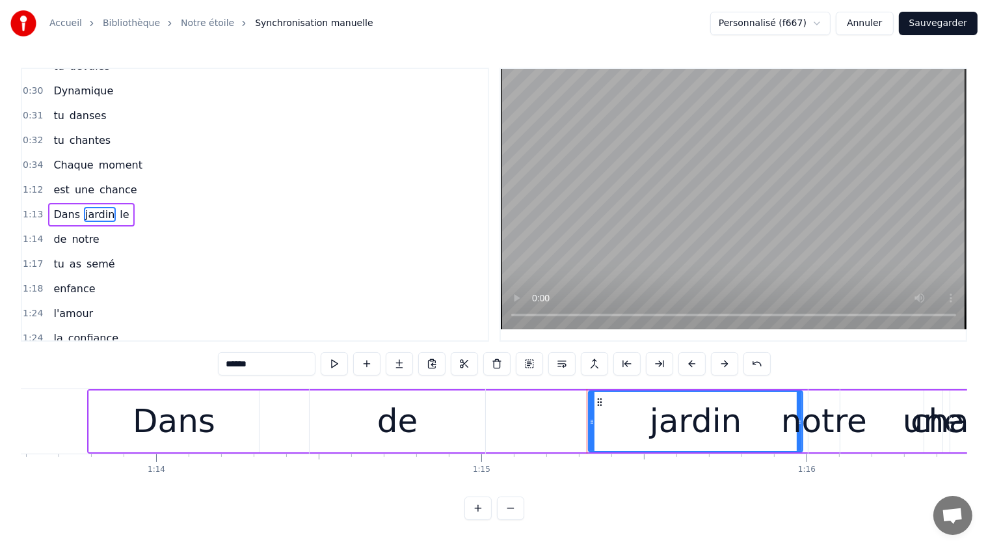
click at [591, 398] on div "de notre" at bounding box center [576, 421] width 534 height 64
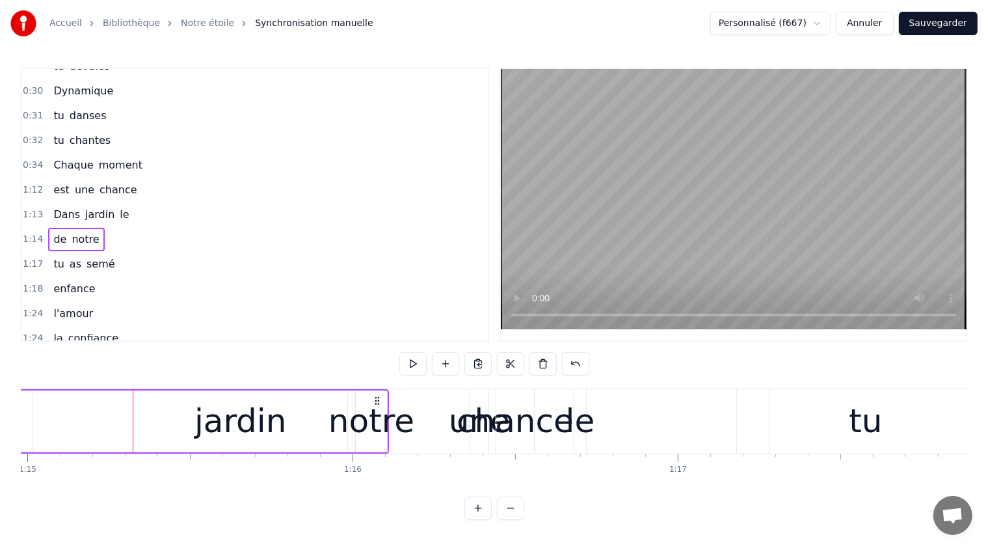
scroll to position [0, 24302]
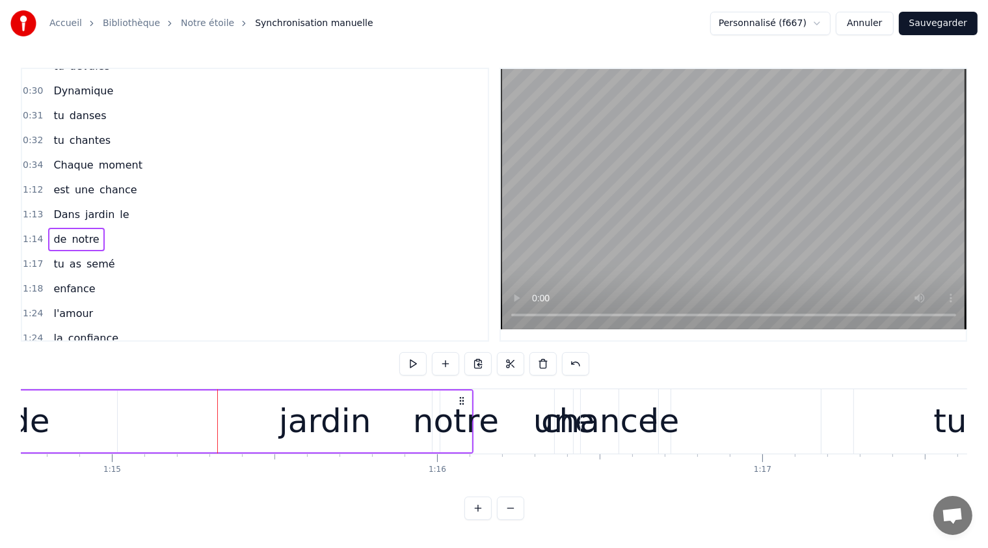
click at [663, 427] on div "le" at bounding box center [664, 421] width 29 height 49
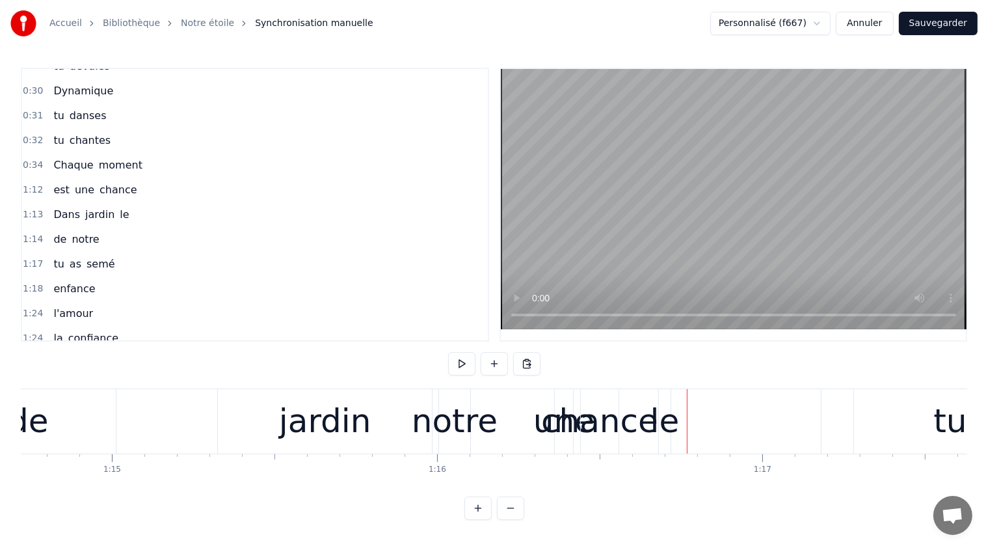
click at [667, 424] on div "le" at bounding box center [664, 421] width 29 height 49
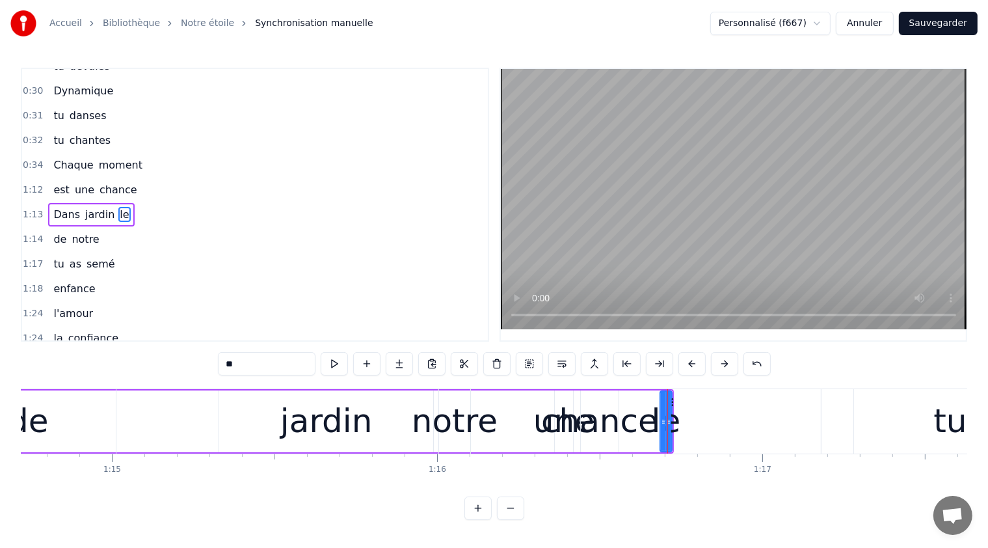
click at [676, 422] on div "le" at bounding box center [666, 421] width 29 height 49
drag, startPoint x: 670, startPoint y: 422, endPoint x: 701, endPoint y: 418, distance: 31.5
click at [722, 422] on icon at bounding box center [724, 421] width 5 height 10
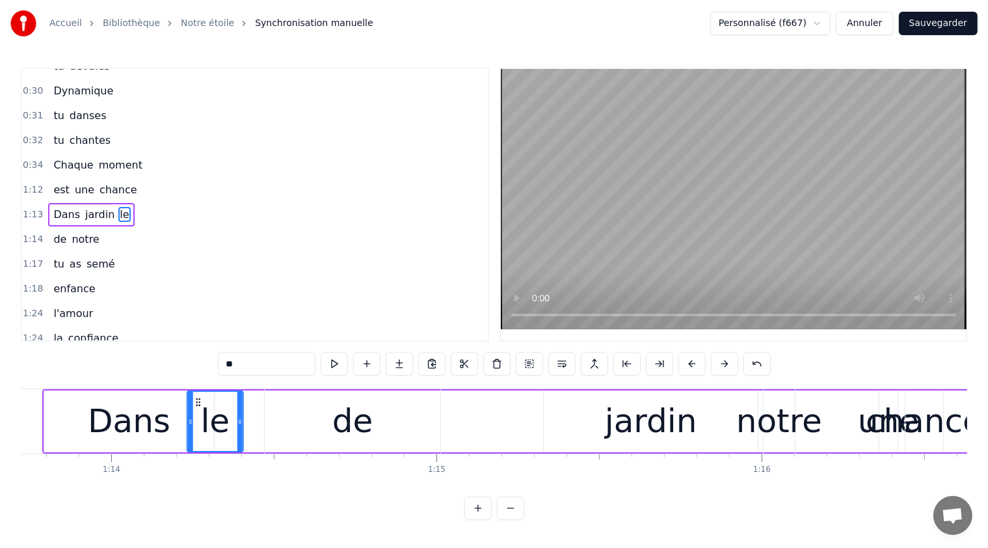
scroll to position [0, 23975]
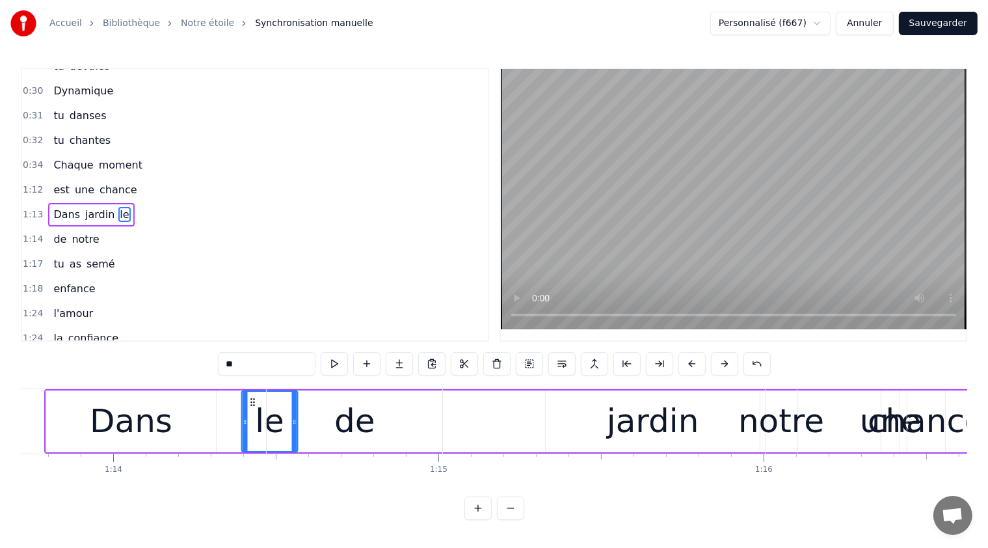
drag, startPoint x: 671, startPoint y: 402, endPoint x: 252, endPoint y: 431, distance: 419.9
click at [252, 429] on div "le" at bounding box center [269, 421] width 55 height 59
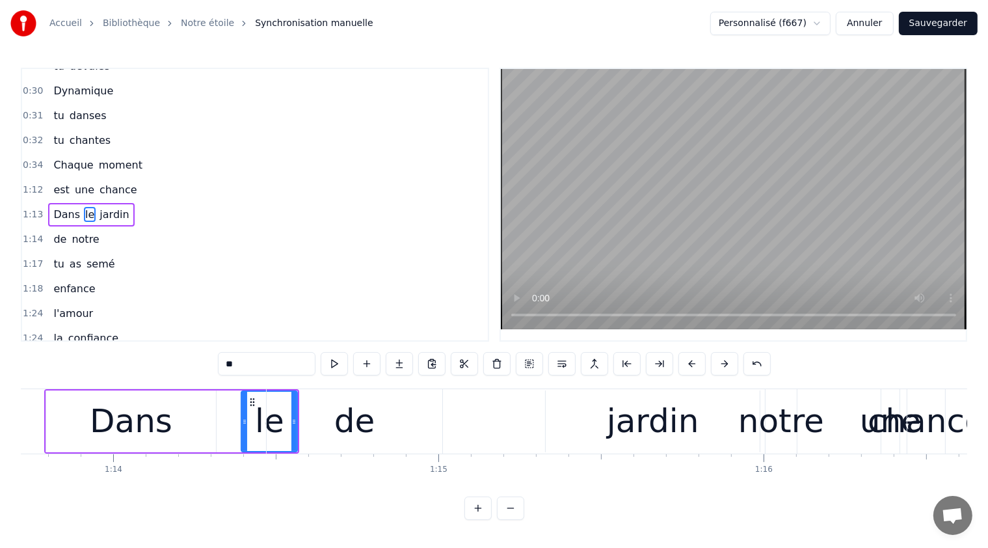
click at [330, 404] on div "de" at bounding box center [355, 421] width 176 height 64
type input "**"
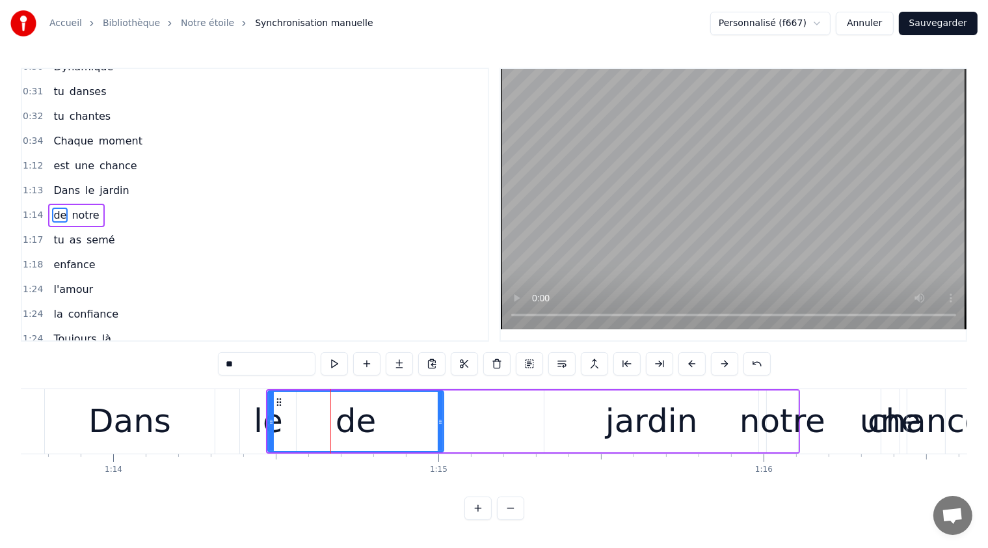
click at [273, 399] on div at bounding box center [271, 421] width 5 height 59
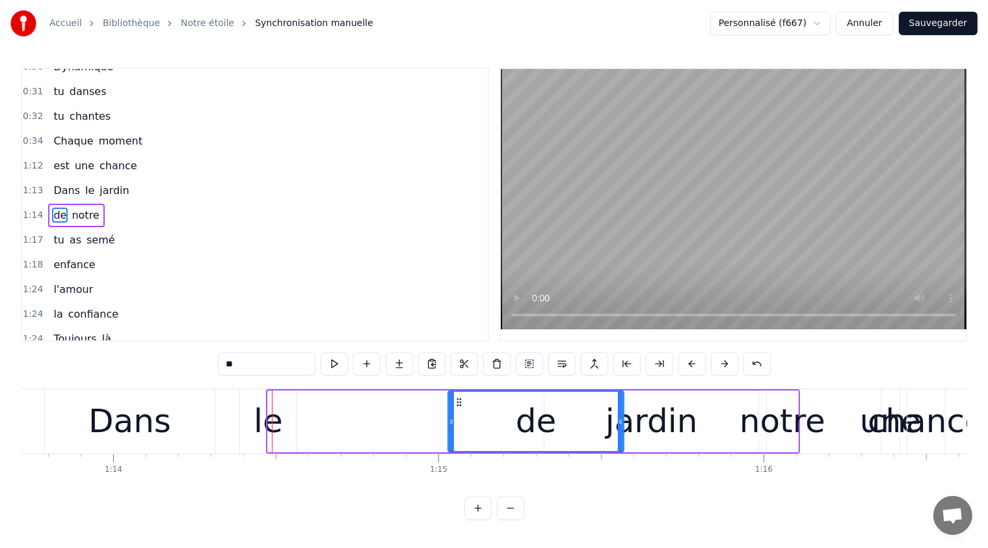
drag, startPoint x: 276, startPoint y: 399, endPoint x: 454, endPoint y: 431, distance: 181.1
click at [454, 433] on div "de" at bounding box center [536, 421] width 174 height 59
drag, startPoint x: 617, startPoint y: 420, endPoint x: 579, endPoint y: 422, distance: 37.8
click at [579, 422] on div "de" at bounding box center [536, 421] width 174 height 59
click at [616, 420] on div "de" at bounding box center [536, 421] width 174 height 59
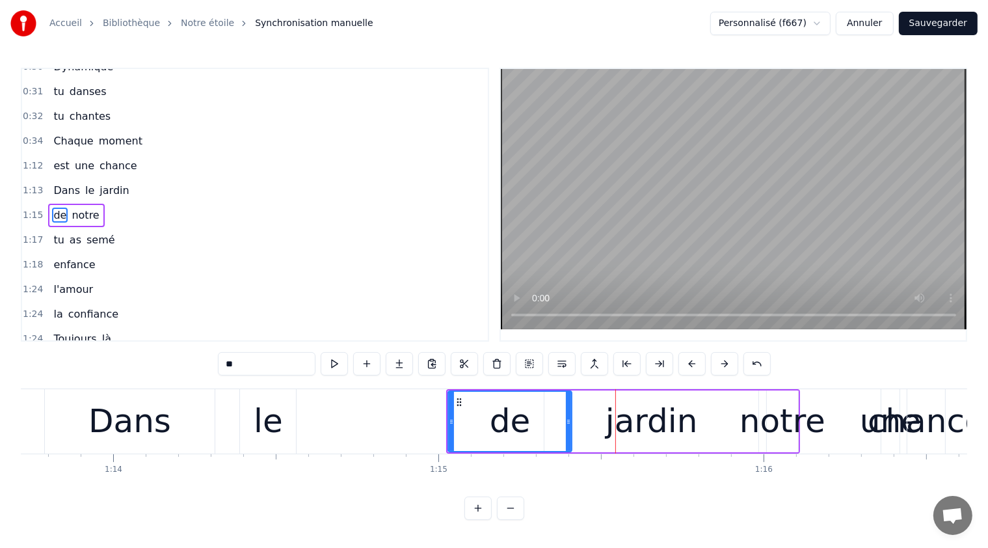
drag, startPoint x: 619, startPoint y: 420, endPoint x: 580, endPoint y: 429, distance: 40.9
click at [566, 428] on div at bounding box center [568, 421] width 5 height 59
click at [631, 417] on div "de notre" at bounding box center [623, 421] width 354 height 64
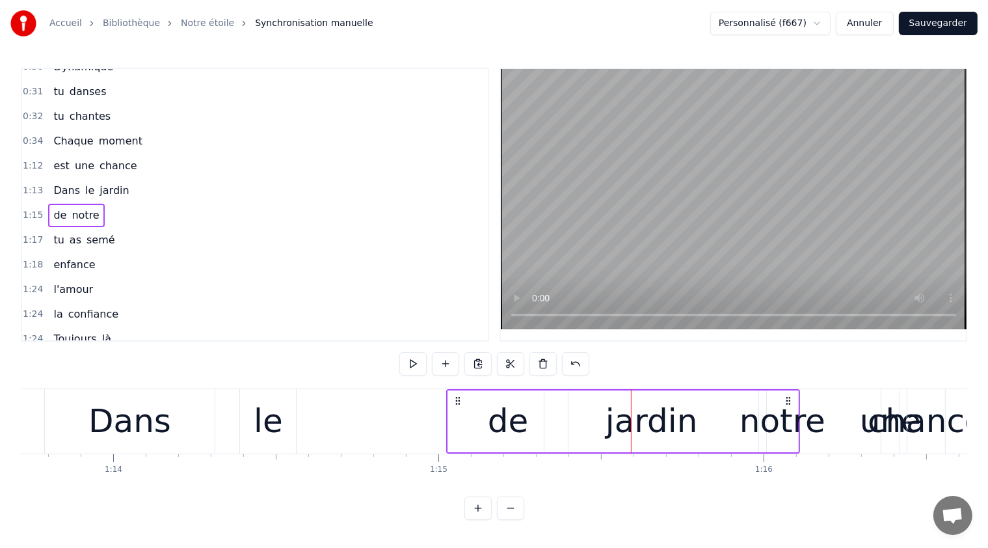
click at [613, 414] on div "de notre" at bounding box center [623, 421] width 354 height 64
click at [102, 186] on span "jardin" at bounding box center [114, 190] width 32 height 15
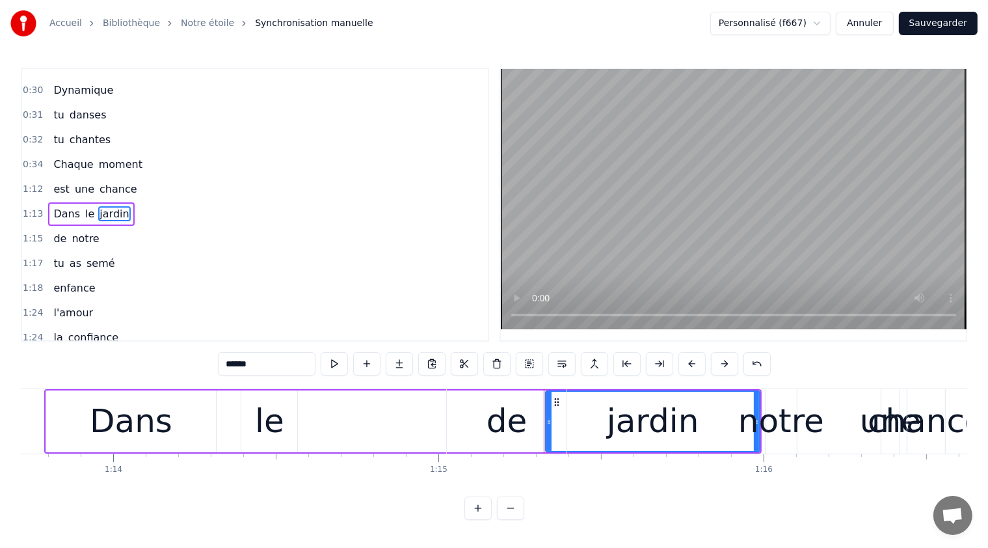
scroll to position [163, 0]
drag, startPoint x: 563, startPoint y: 405, endPoint x: 524, endPoint y: 422, distance: 42.8
click at [524, 422] on div "de" at bounding box center [507, 421] width 120 height 64
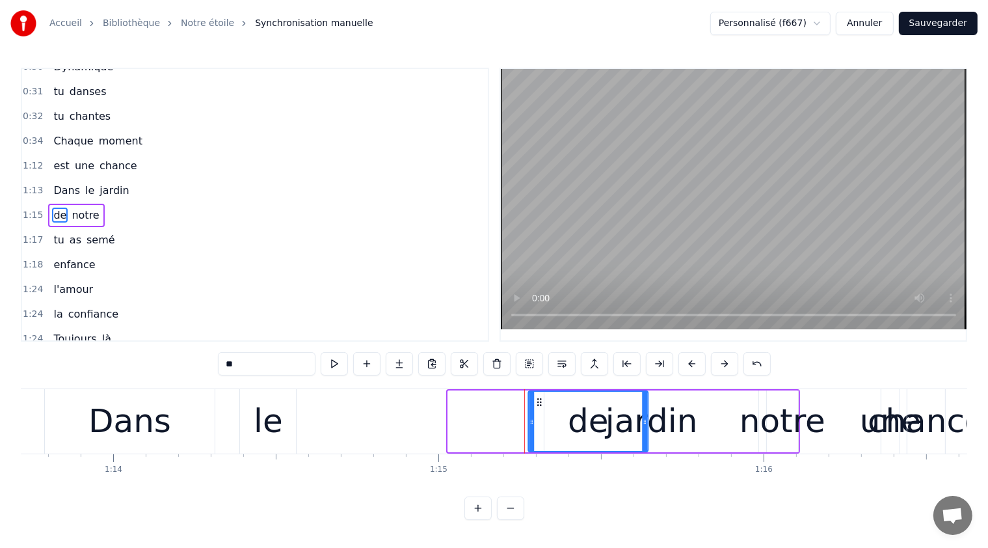
drag, startPoint x: 459, startPoint y: 403, endPoint x: 502, endPoint y: 416, distance: 45.1
click at [529, 431] on div "de" at bounding box center [588, 421] width 118 height 59
click at [103, 185] on span "jardin" at bounding box center [114, 190] width 32 height 15
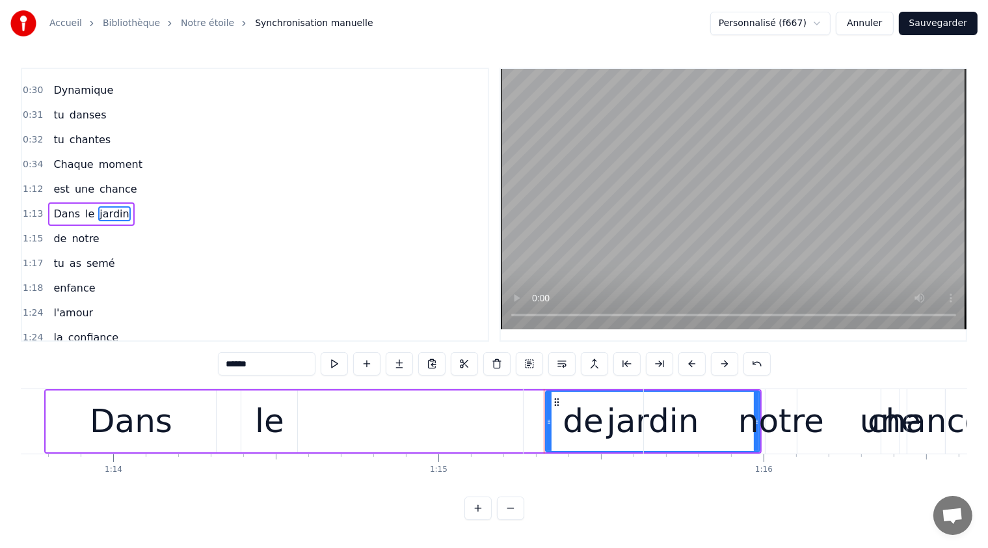
scroll to position [163, 0]
drag, startPoint x: 557, startPoint y: 403, endPoint x: 549, endPoint y: 401, distance: 8.7
click at [550, 401] on div "de" at bounding box center [584, 421] width 120 height 64
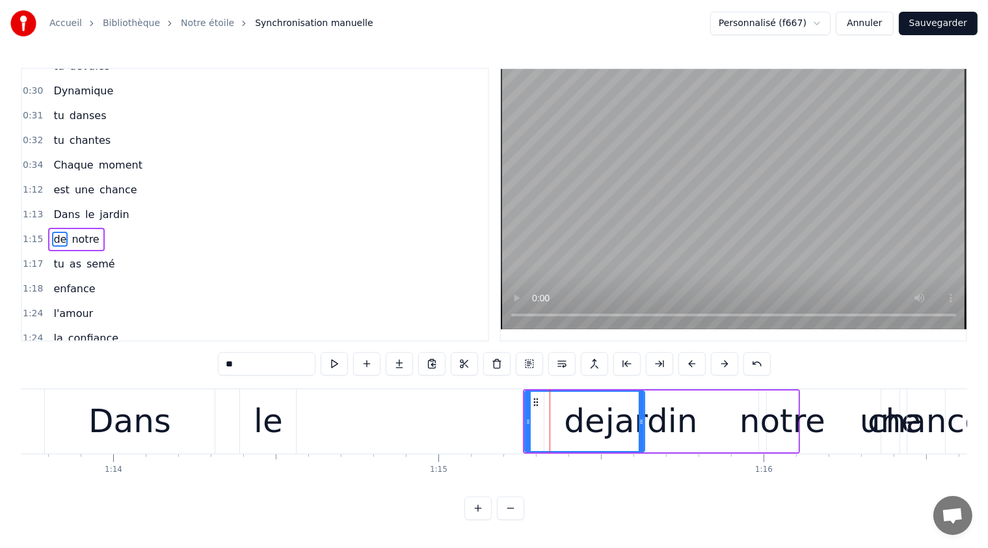
scroll to position [187, 0]
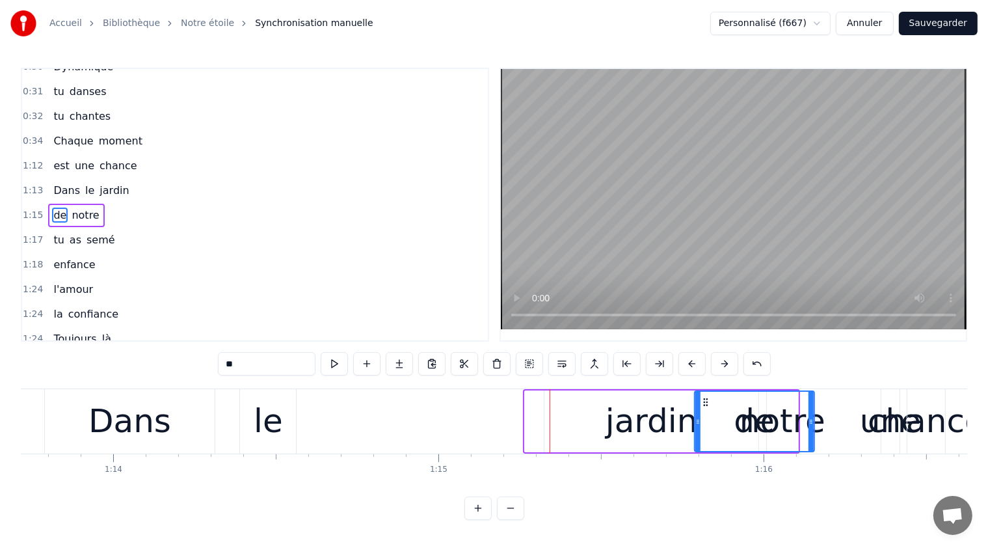
drag, startPoint x: 533, startPoint y: 401, endPoint x: 701, endPoint y: 437, distance: 172.2
click at [703, 439] on div "de" at bounding box center [754, 421] width 118 height 59
click at [104, 183] on span "jardin" at bounding box center [114, 190] width 32 height 15
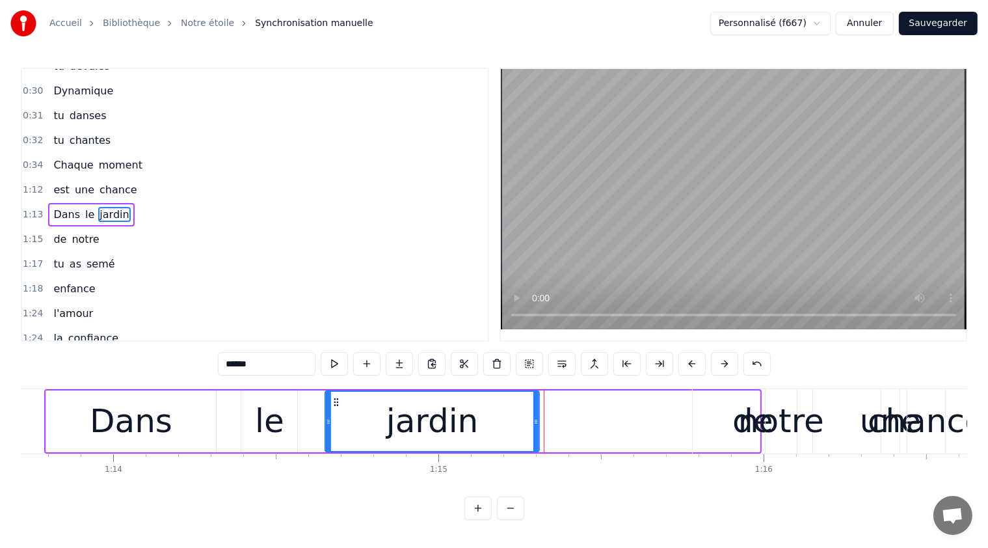
drag, startPoint x: 556, startPoint y: 400, endPoint x: 348, endPoint y: 403, distance: 207.5
click at [337, 400] on icon at bounding box center [336, 402] width 10 height 10
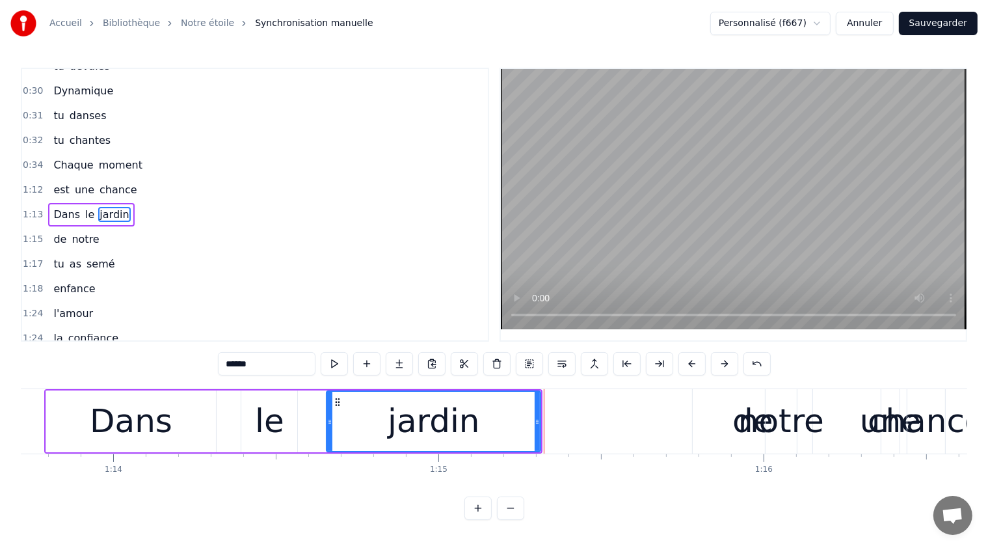
click at [728, 418] on div "de" at bounding box center [753, 421] width 120 height 64
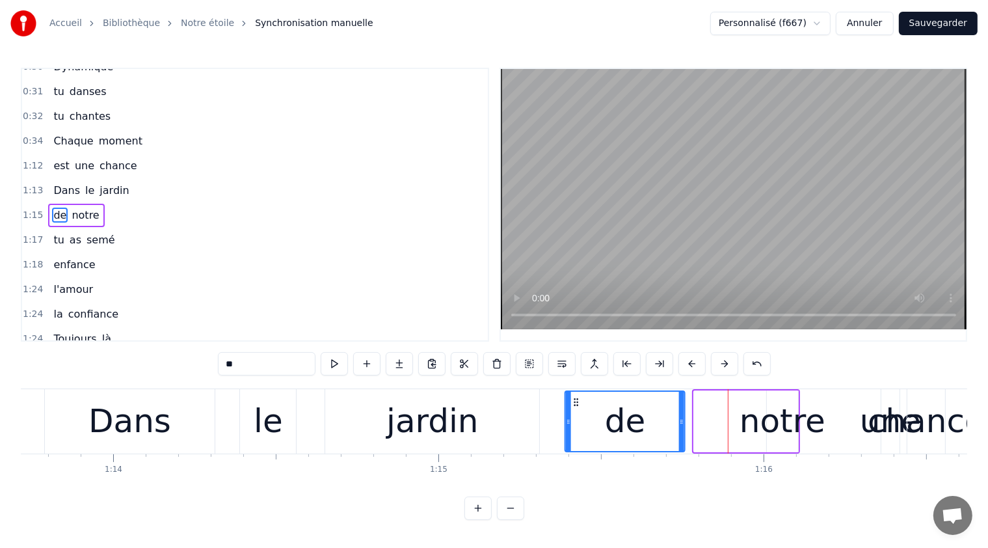
drag, startPoint x: 703, startPoint y: 399, endPoint x: 578, endPoint y: 414, distance: 125.7
click at [574, 413] on div "de" at bounding box center [625, 421] width 118 height 59
click at [746, 401] on div "notre" at bounding box center [783, 421] width 86 height 49
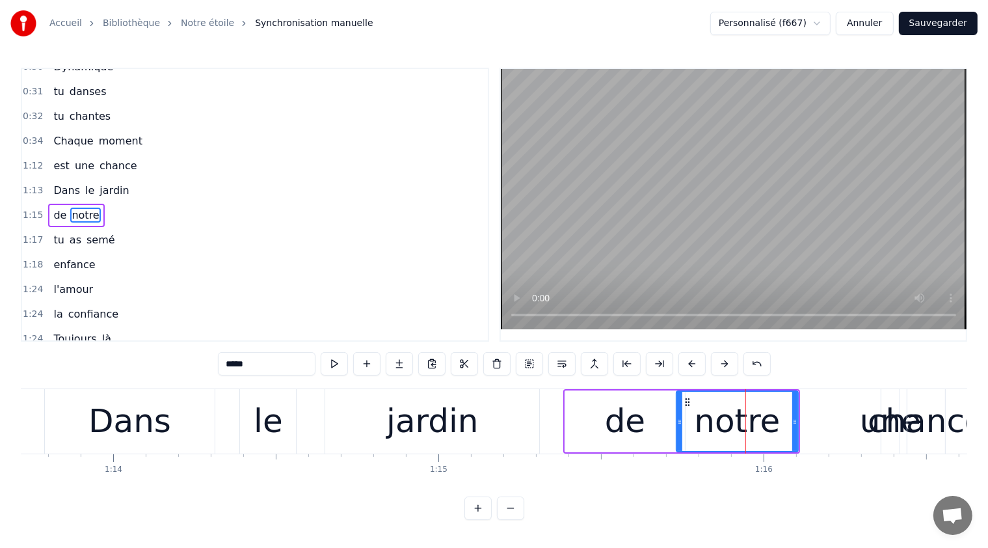
drag, startPoint x: 770, startPoint y: 419, endPoint x: 680, endPoint y: 422, distance: 90.5
click at [680, 422] on icon at bounding box center [679, 421] width 5 height 10
click at [870, 423] on div "une" at bounding box center [890, 421] width 61 height 49
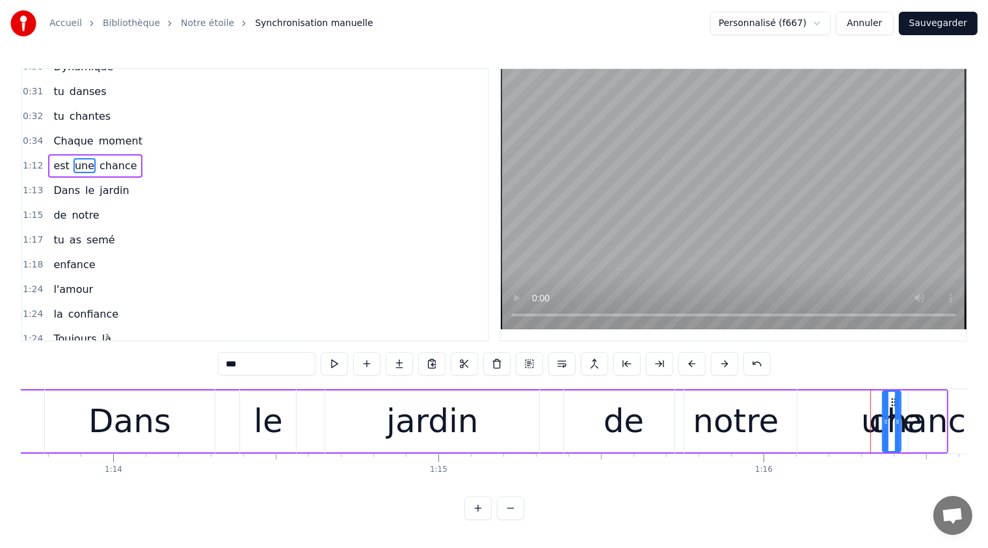
scroll to position [139, 0]
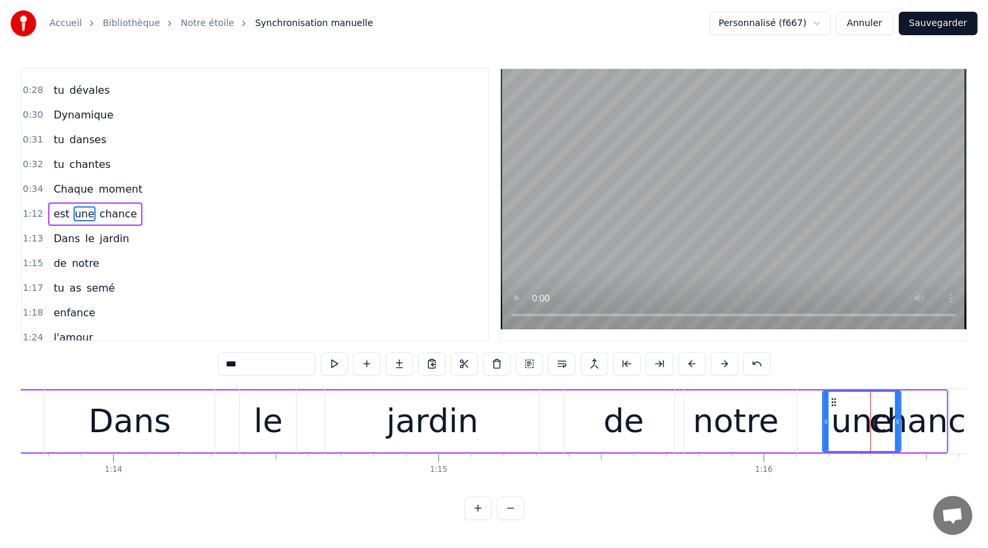
drag, startPoint x: 885, startPoint y: 428, endPoint x: 825, endPoint y: 431, distance: 60.5
click at [823, 430] on div at bounding box center [825, 421] width 5 height 59
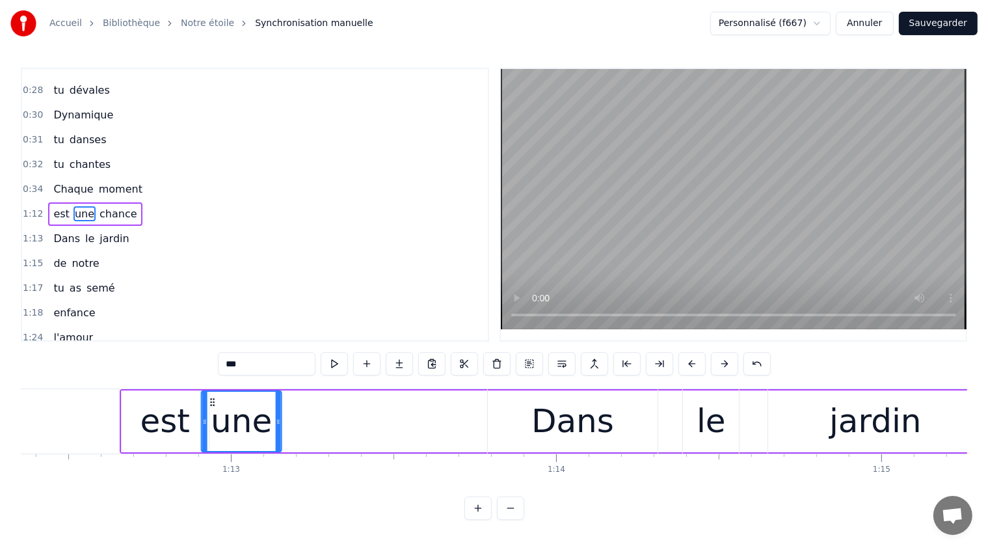
scroll to position [0, 23529]
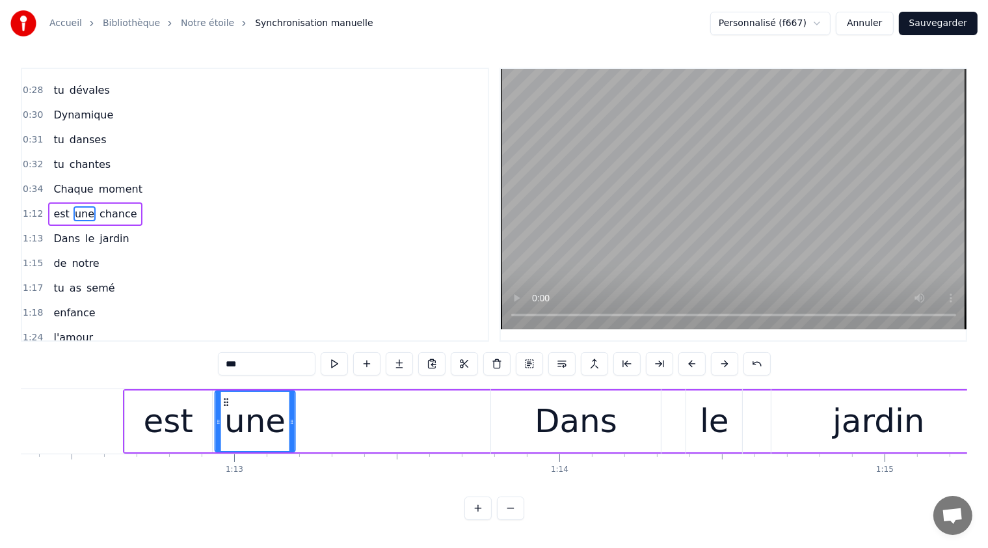
drag, startPoint x: 832, startPoint y: 402, endPoint x: 226, endPoint y: 391, distance: 606.3
click at [224, 394] on div "une" at bounding box center [254, 421] width 79 height 59
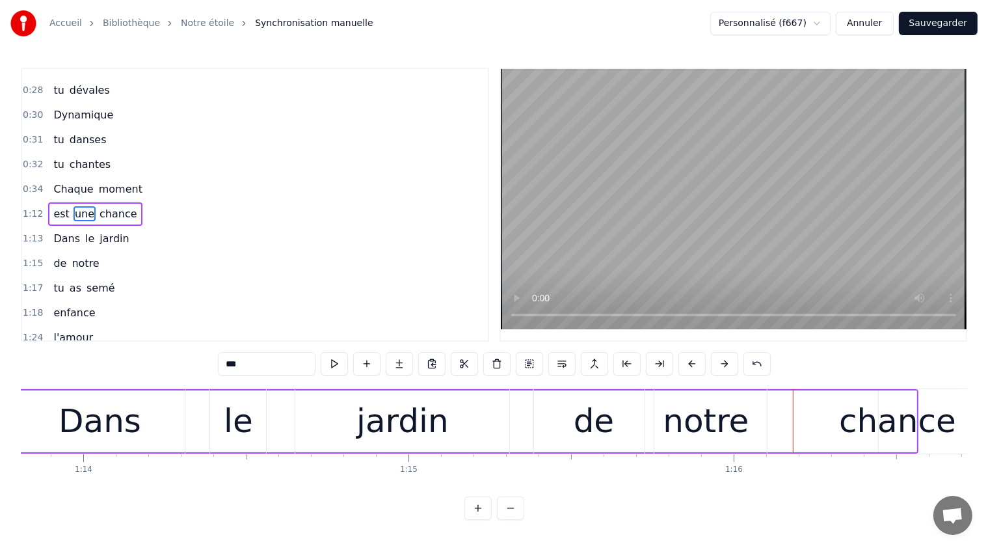
scroll to position [0, 24047]
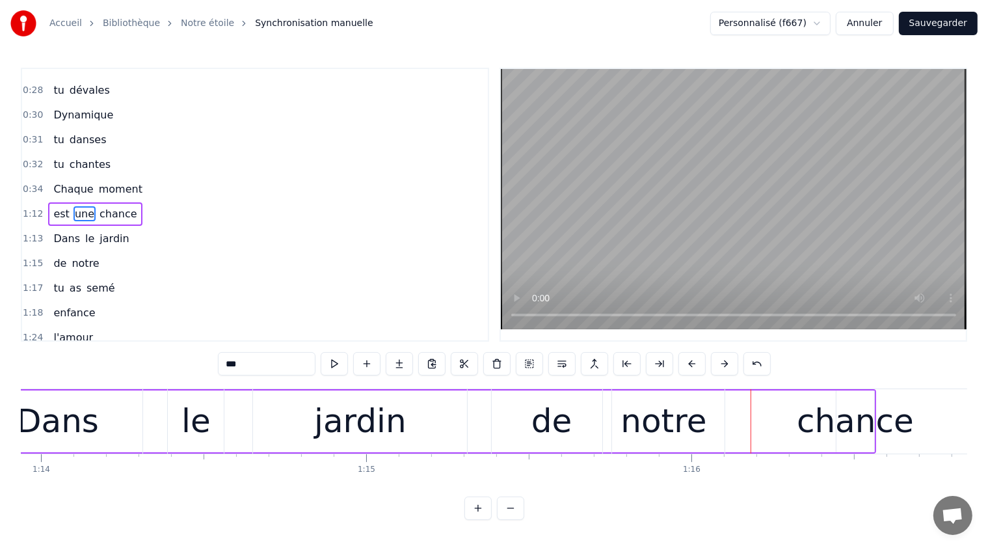
click at [842, 426] on div "chance" at bounding box center [855, 421] width 117 height 49
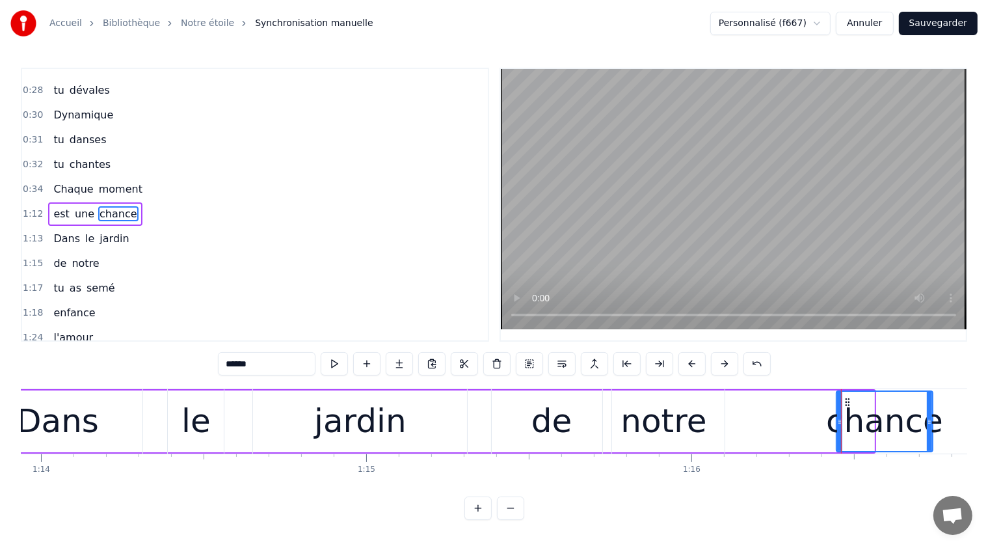
drag, startPoint x: 870, startPoint y: 420, endPoint x: 904, endPoint y: 422, distance: 34.5
click at [928, 430] on div at bounding box center [929, 421] width 5 height 59
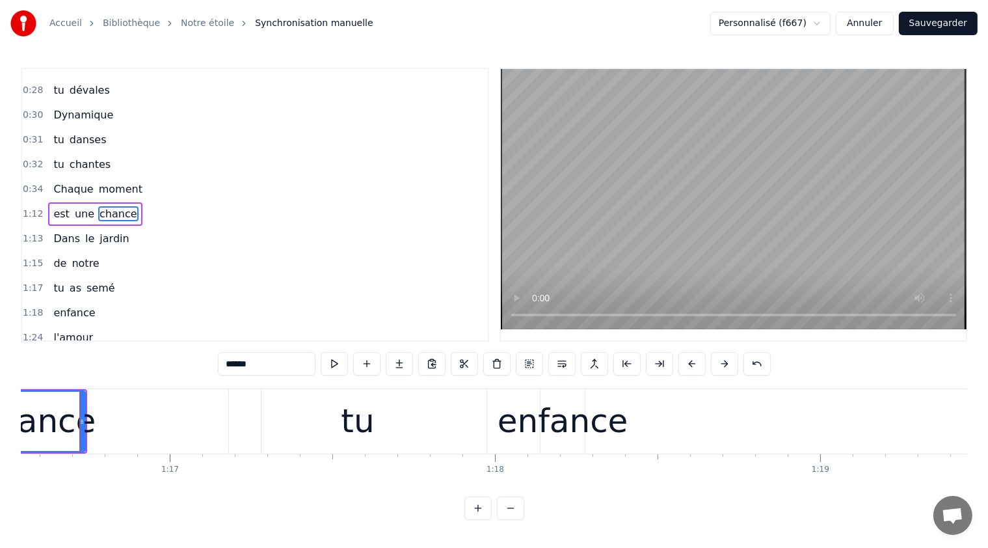
scroll to position [0, 23963]
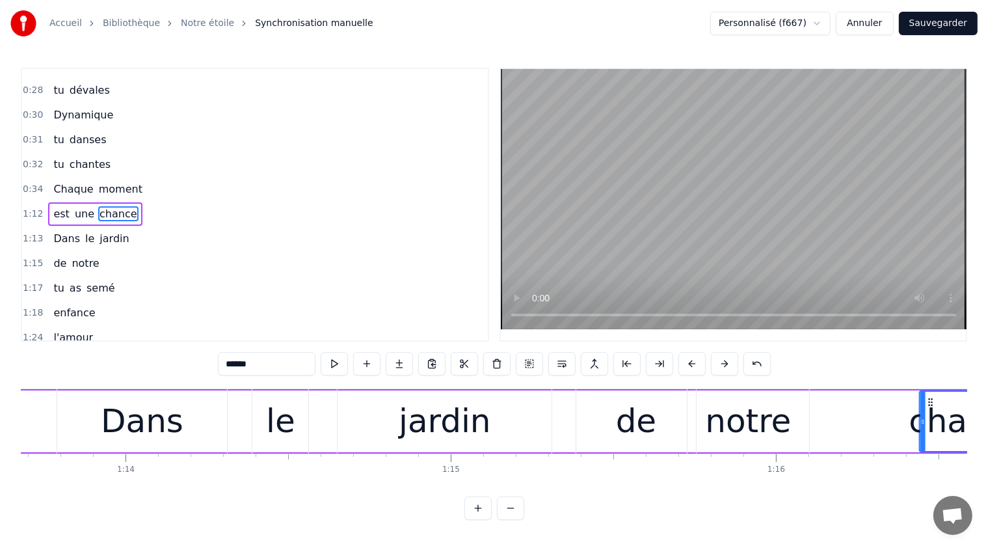
drag, startPoint x: 931, startPoint y: 399, endPoint x: 942, endPoint y: 407, distance: 13.9
click at [935, 407] on div "chance" at bounding box center [967, 421] width 94 height 59
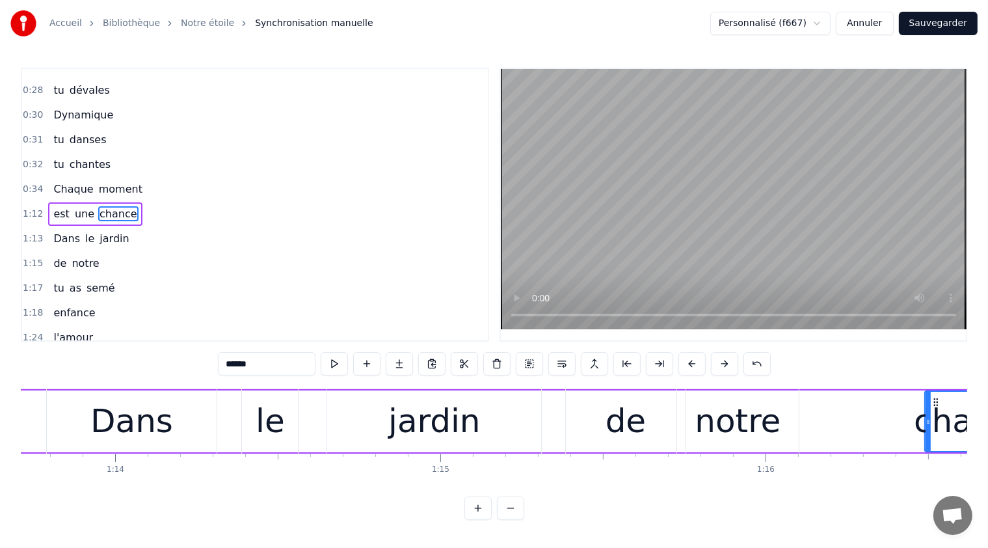
click at [103, 206] on span "chance" at bounding box center [118, 213] width 40 height 15
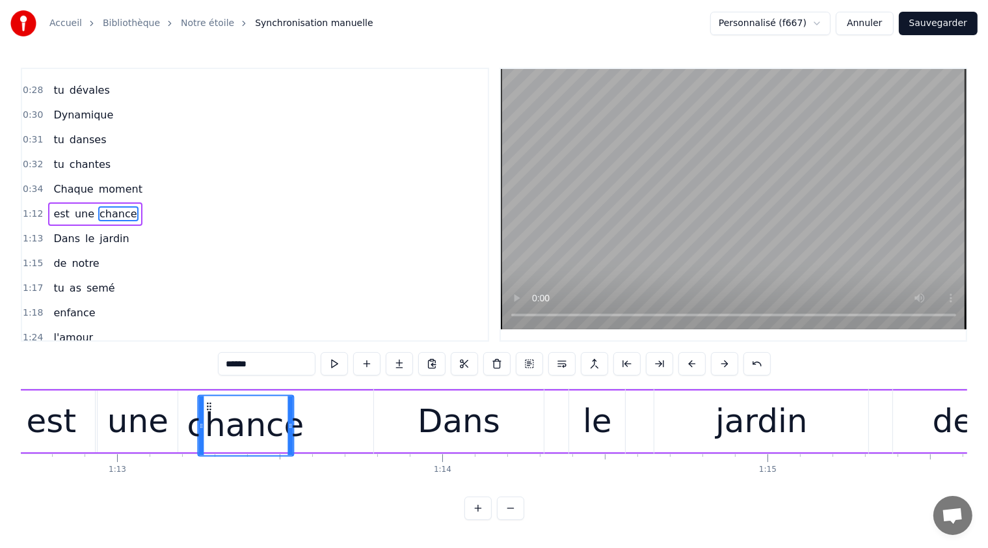
scroll to position [0, 23636]
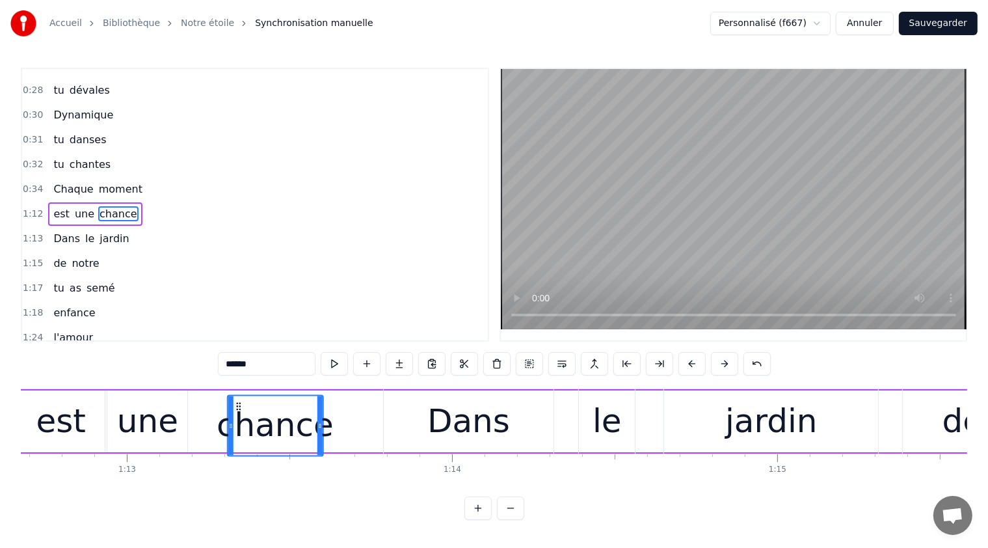
drag, startPoint x: 100, startPoint y: 399, endPoint x: 237, endPoint y: 465, distance: 152.4
click at [238, 471] on div ""Intro" Oh maman tu es notre étoile Dans le rythme la vie tu dévales Dynamique …" at bounding box center [494, 437] width 946 height 98
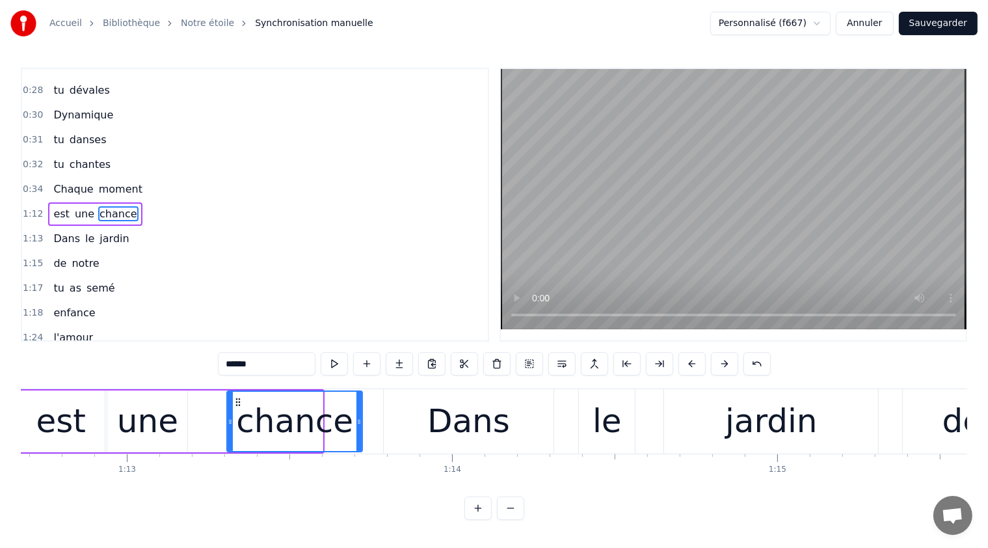
drag, startPoint x: 320, startPoint y: 418, endPoint x: 360, endPoint y: 423, distance: 40.0
click at [360, 423] on div at bounding box center [358, 421] width 5 height 59
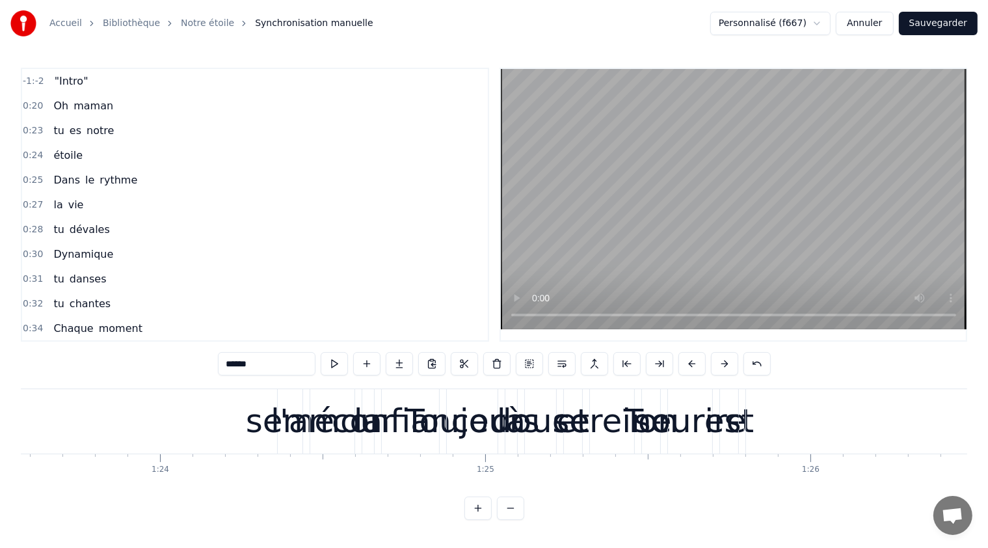
scroll to position [217, 0]
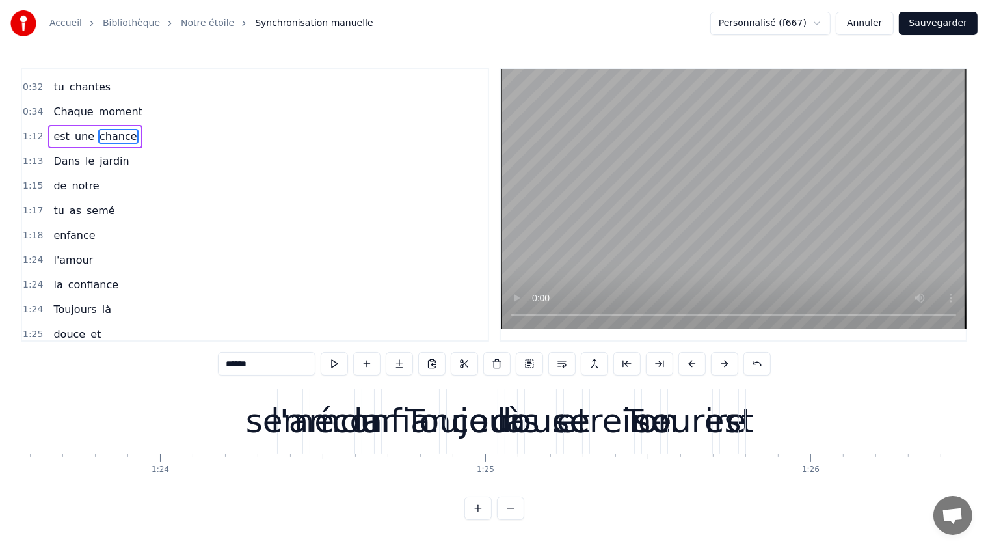
click at [731, 419] on div "est" at bounding box center [728, 421] width 49 height 49
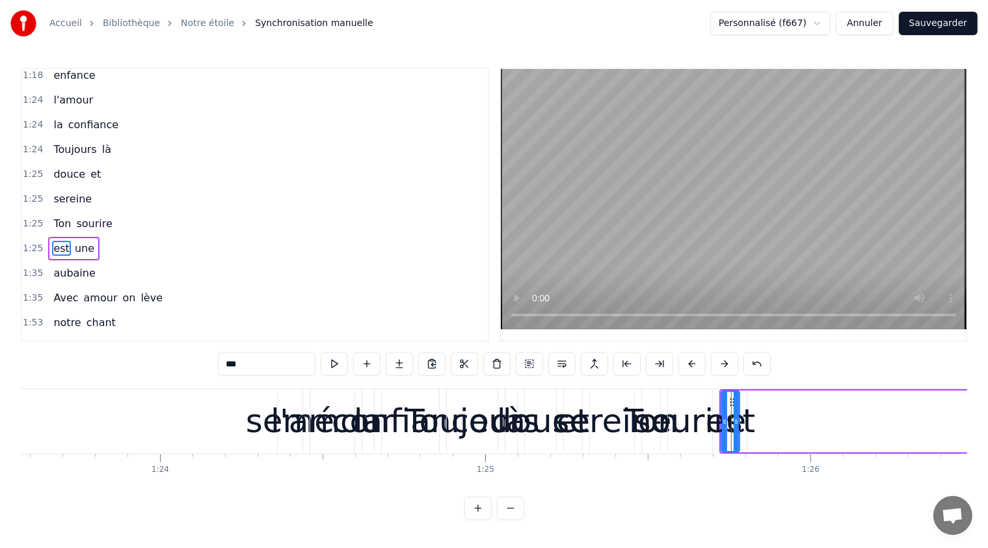
scroll to position [403, 0]
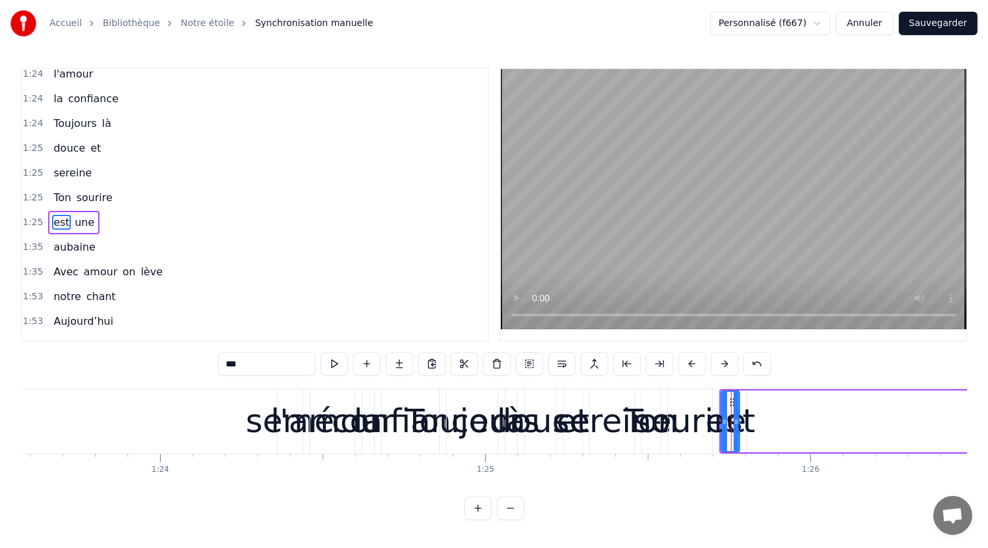
click at [266, 416] on div "semé" at bounding box center [290, 421] width 88 height 49
type input "****"
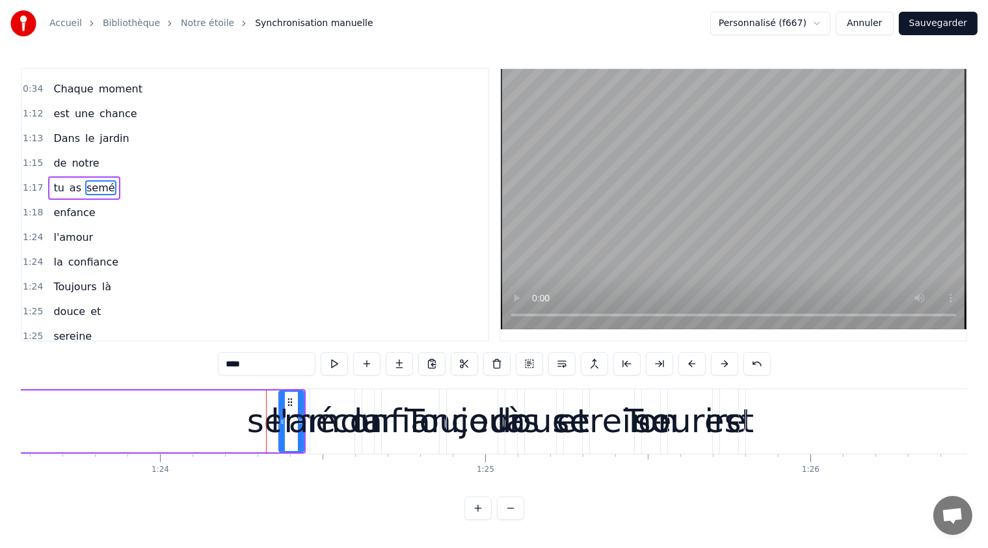
scroll to position [211, 0]
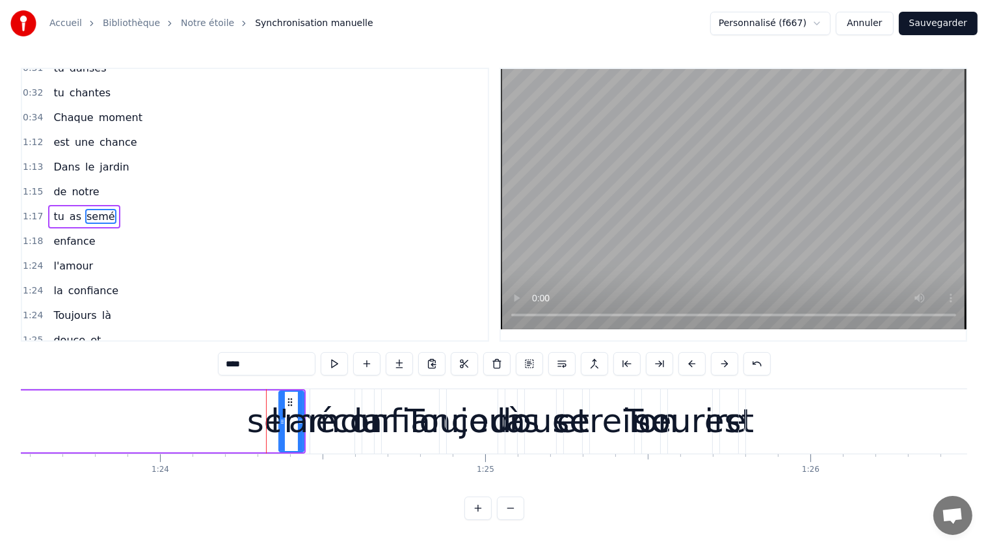
drag, startPoint x: 289, startPoint y: 399, endPoint x: 262, endPoint y: 399, distance: 26.7
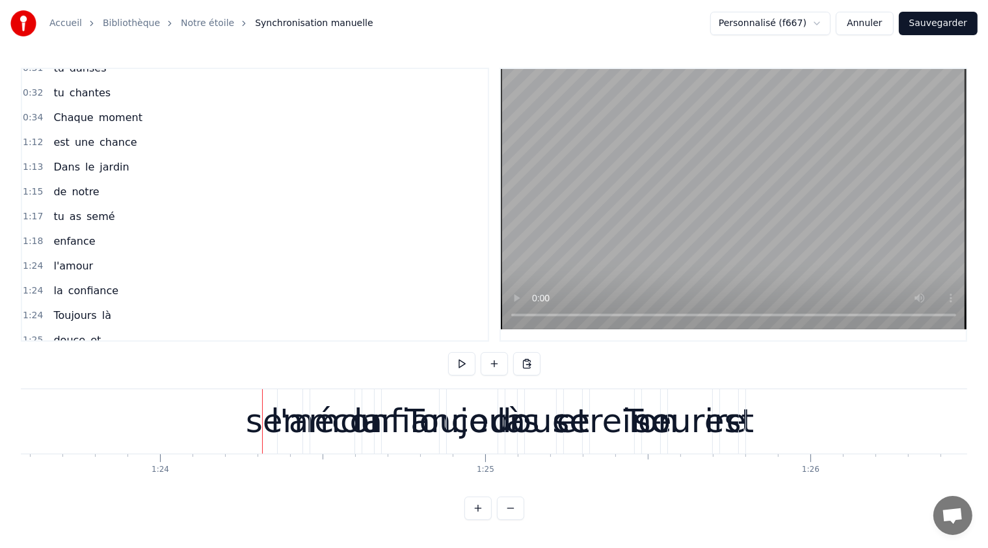
click at [274, 422] on div "semé" at bounding box center [290, 421] width 88 height 49
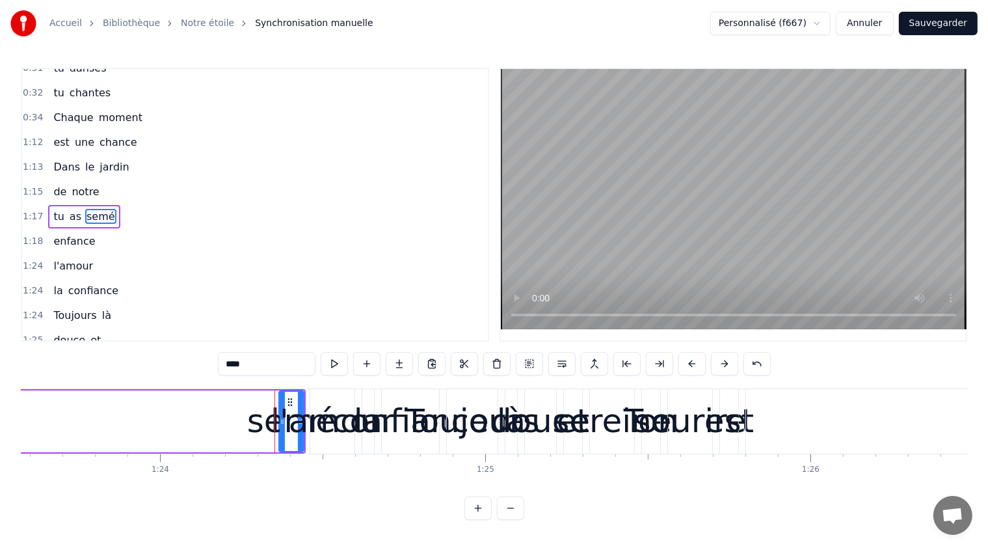
drag, startPoint x: 289, startPoint y: 399, endPoint x: 271, endPoint y: 407, distance: 19.2
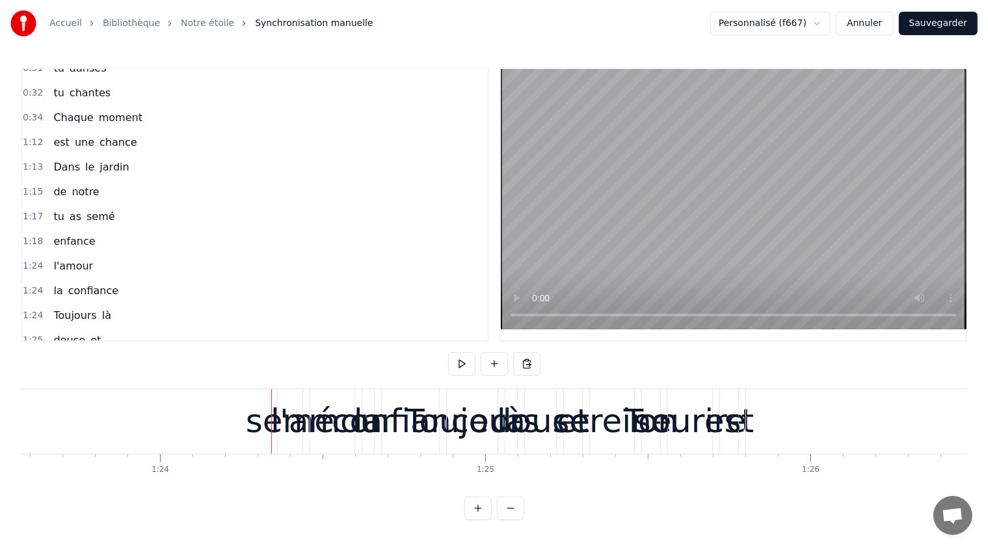
click at [271, 416] on div at bounding box center [271, 421] width 1 height 64
click at [281, 417] on div "l'amour" at bounding box center [333, 421] width 124 height 49
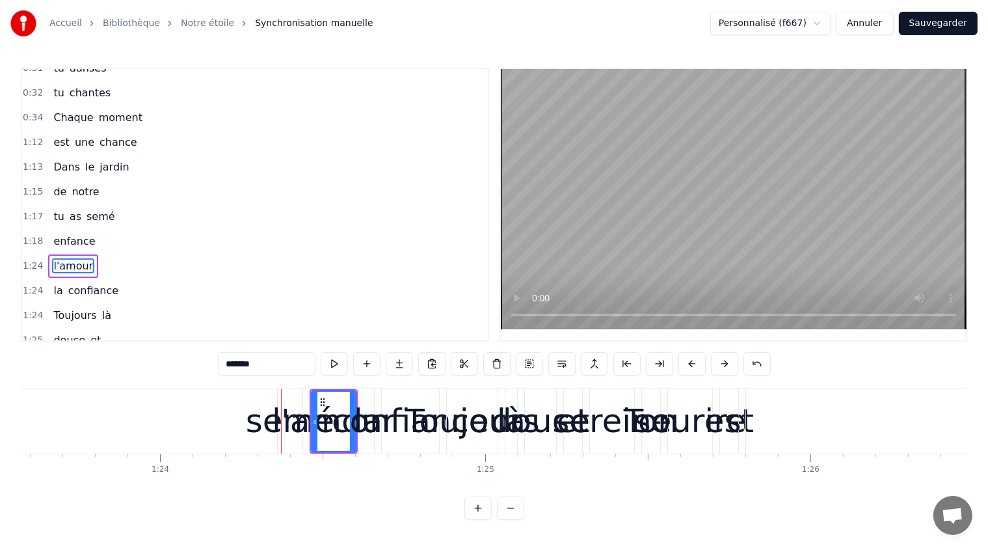
scroll to position [259, 0]
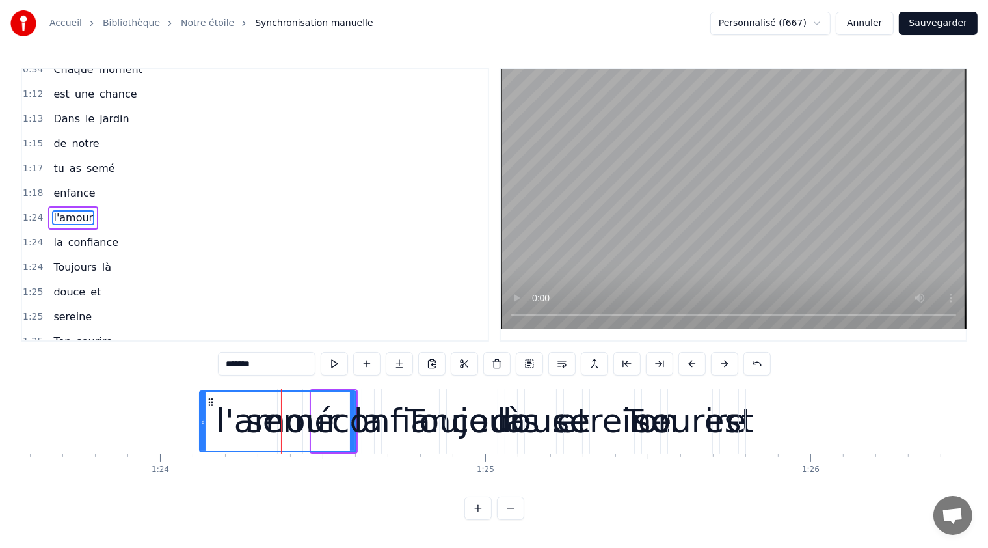
drag, startPoint x: 313, startPoint y: 422, endPoint x: 211, endPoint y: 430, distance: 101.8
click at [200, 434] on div at bounding box center [202, 421] width 5 height 59
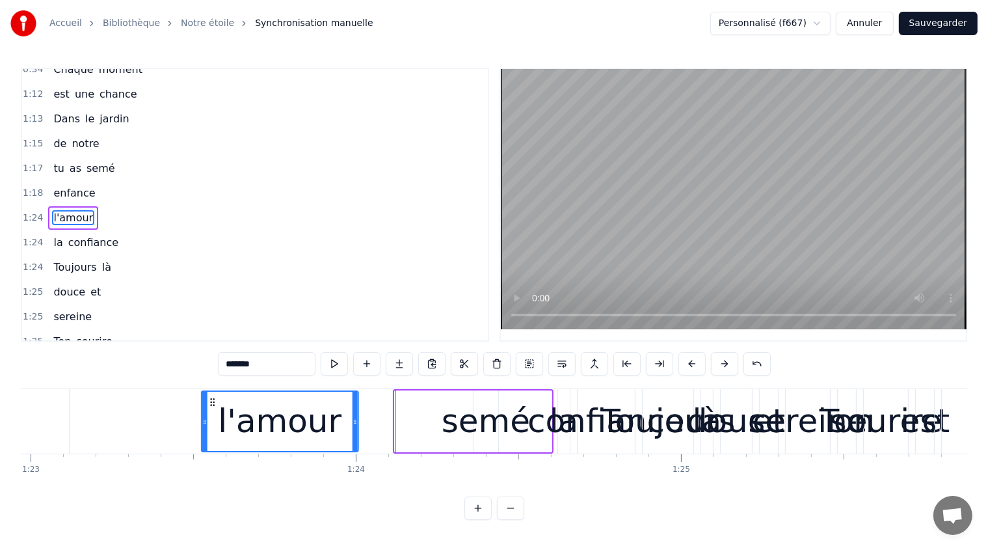
scroll to position [0, 26982]
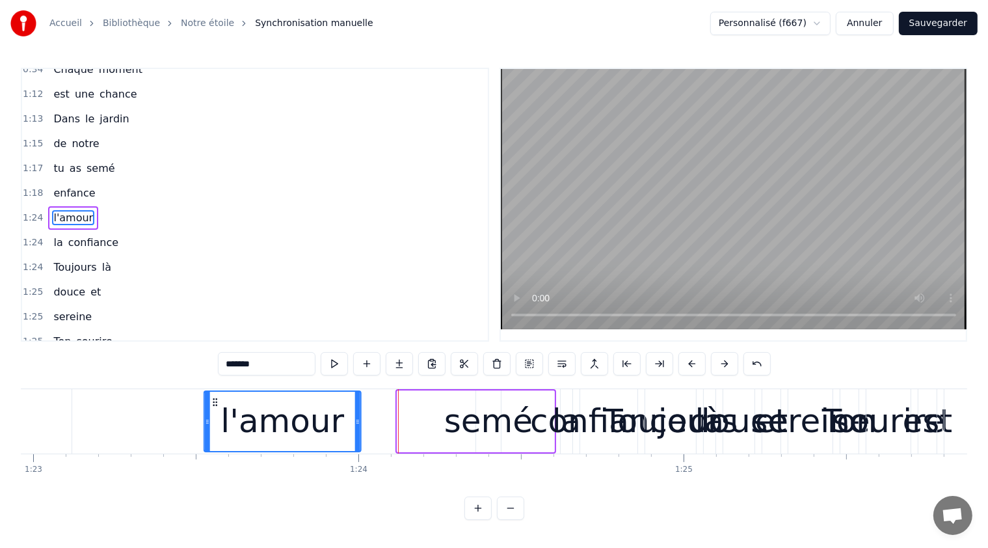
drag, startPoint x: 209, startPoint y: 402, endPoint x: 214, endPoint y: 414, distance: 13.4
click at [214, 414] on div "l'amour" at bounding box center [282, 421] width 155 height 59
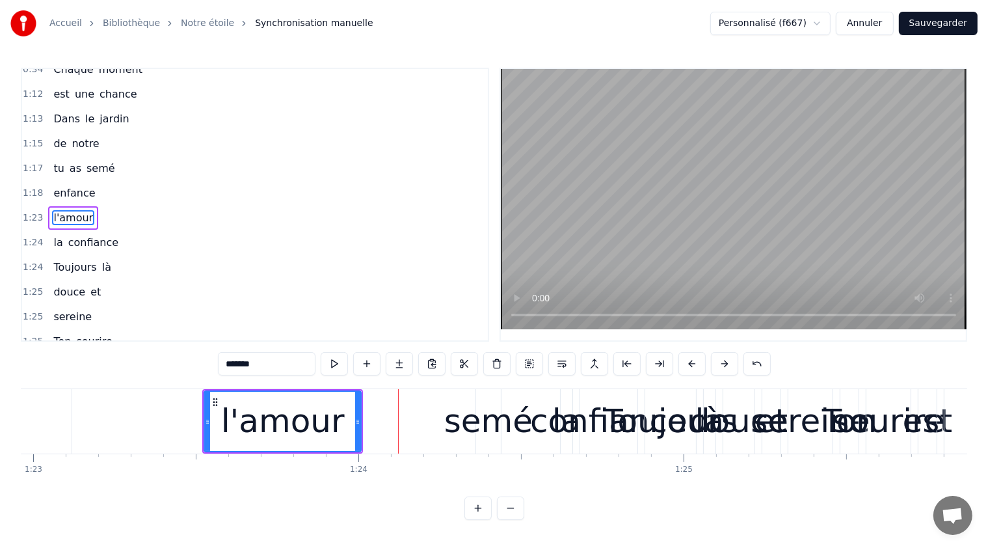
click at [487, 422] on div "semé" at bounding box center [488, 421] width 88 height 49
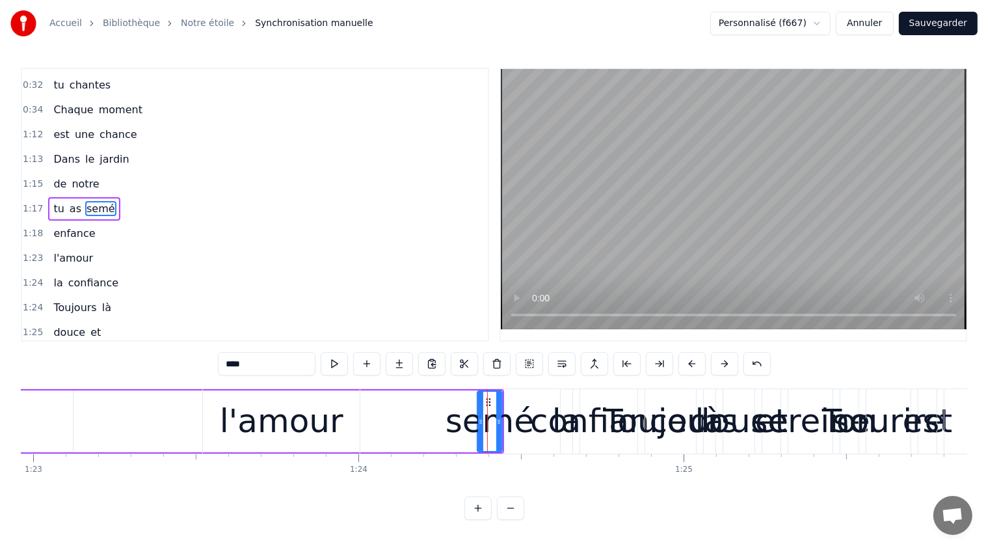
scroll to position [211, 0]
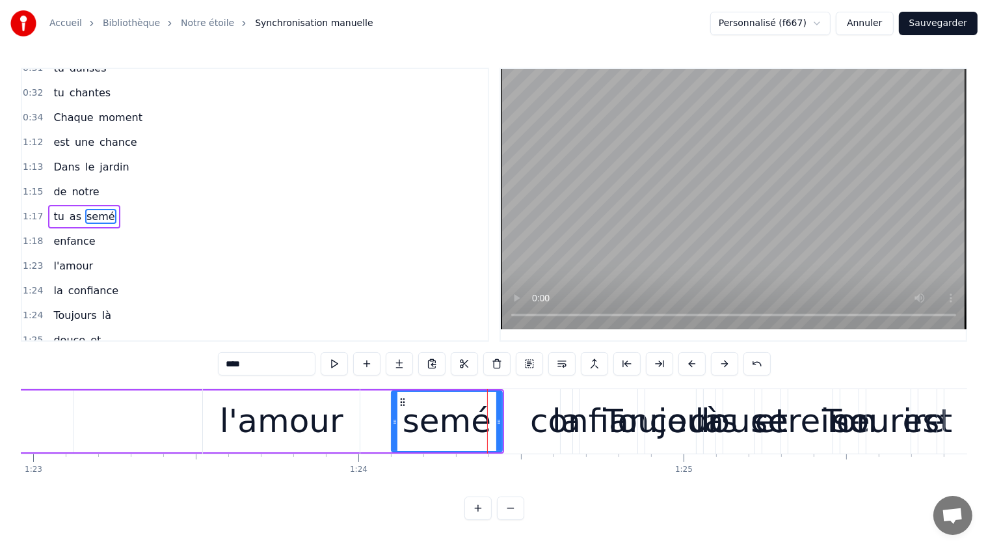
drag, startPoint x: 481, startPoint y: 422, endPoint x: 395, endPoint y: 422, distance: 86.5
click at [395, 423] on icon at bounding box center [394, 421] width 5 height 10
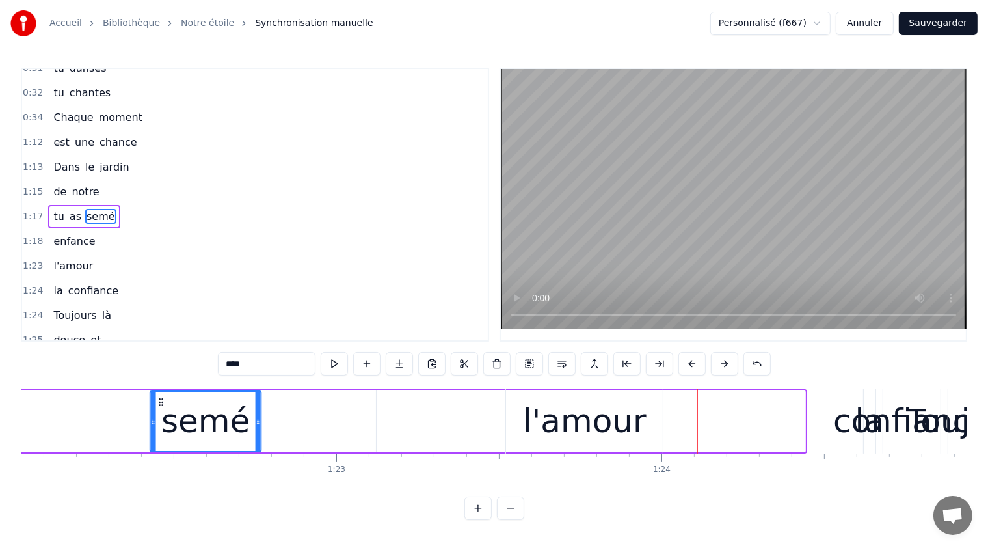
scroll to position [0, 26666]
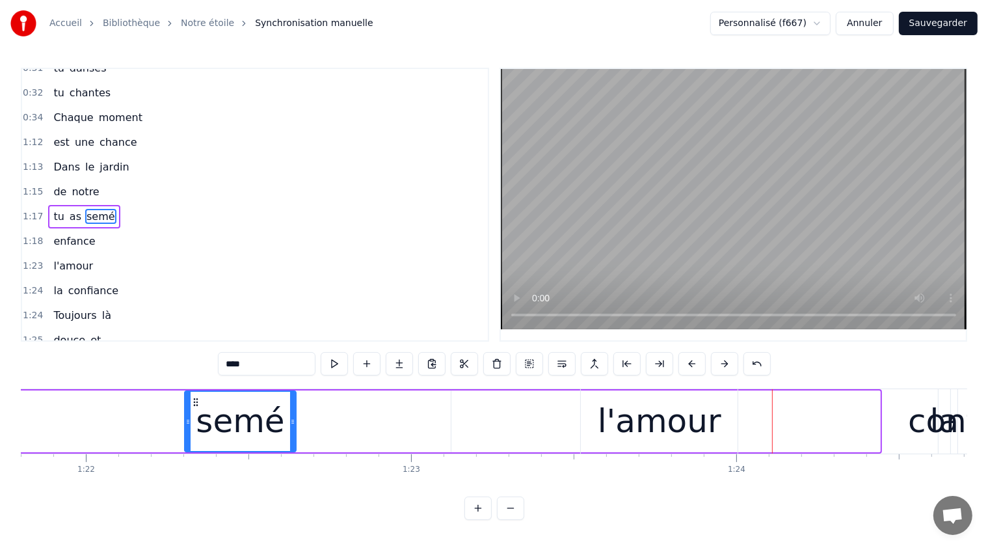
drag, startPoint x: 400, startPoint y: 402, endPoint x: 187, endPoint y: 434, distance: 215.7
click at [187, 434] on div "semé" at bounding box center [240, 421] width 110 height 59
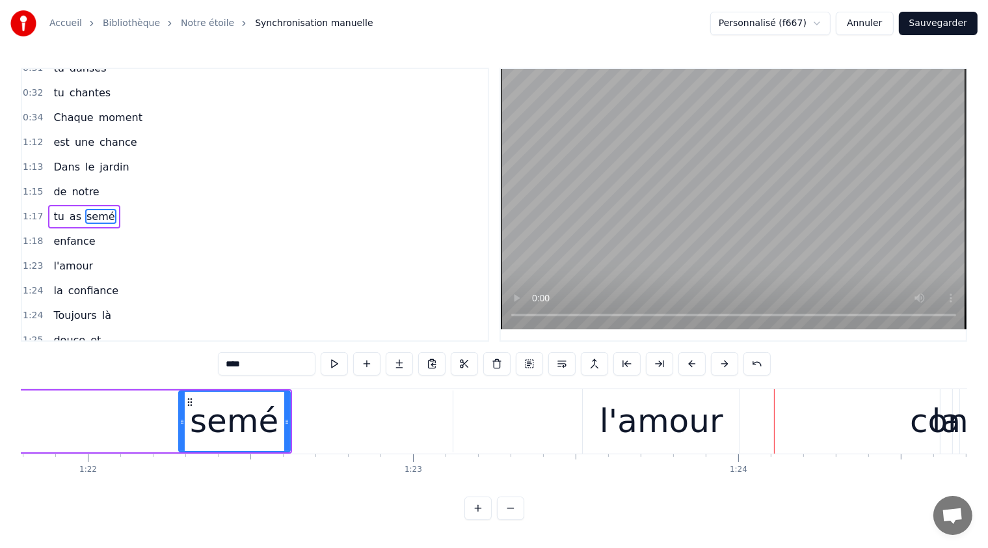
click at [934, 428] on div "confiance" at bounding box center [988, 421] width 157 height 49
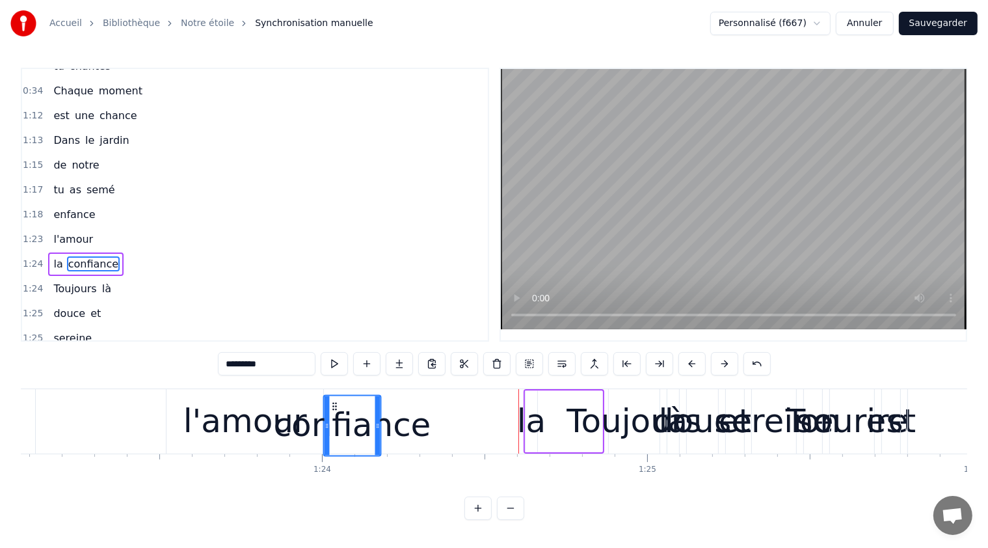
scroll to position [4, 0]
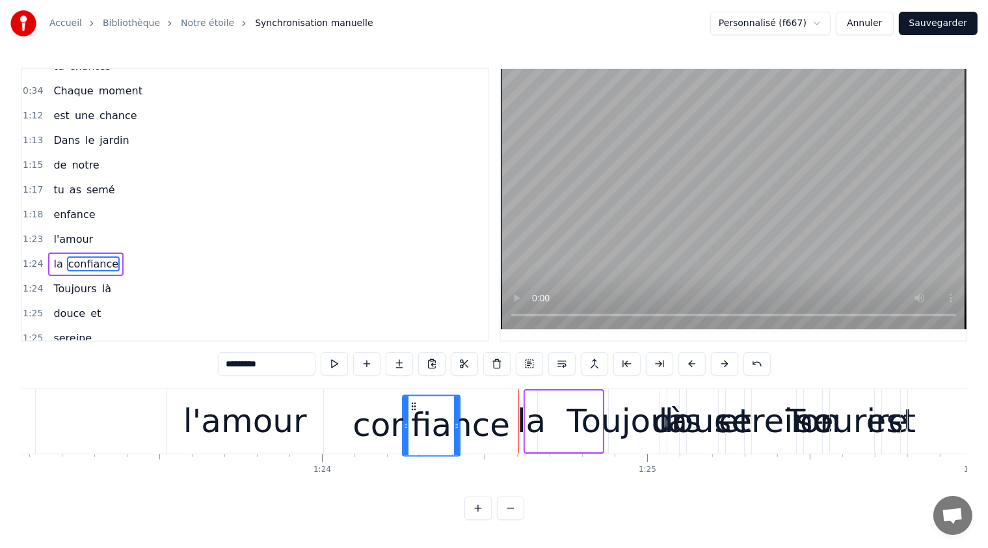
drag, startPoint x: 122, startPoint y: 400, endPoint x: 412, endPoint y: 442, distance: 292.4
click at [412, 442] on div "confiance" at bounding box center [432, 424] width 56 height 59
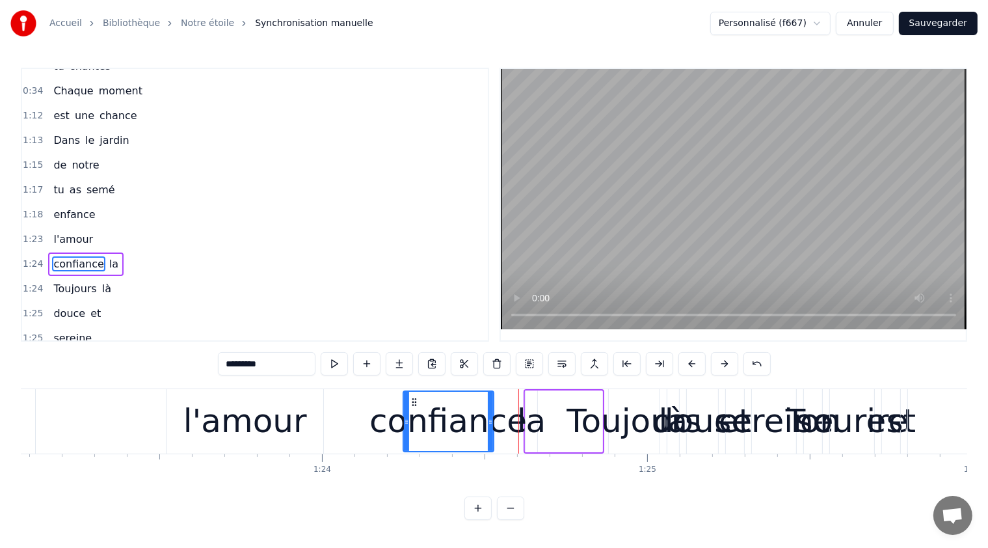
drag, startPoint x: 458, startPoint y: 416, endPoint x: 466, endPoint y: 425, distance: 11.5
click at [489, 424] on div at bounding box center [490, 421] width 5 height 59
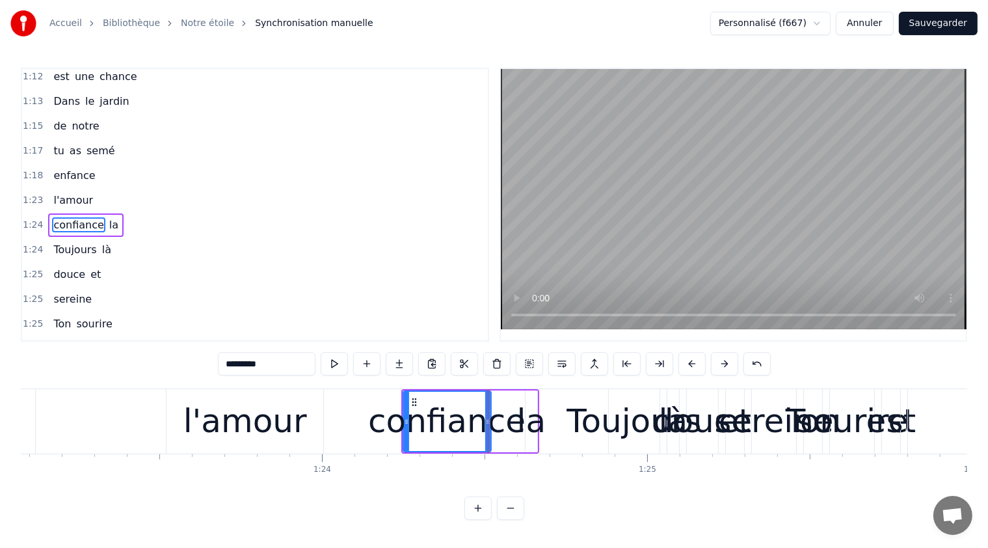
scroll to position [283, 0]
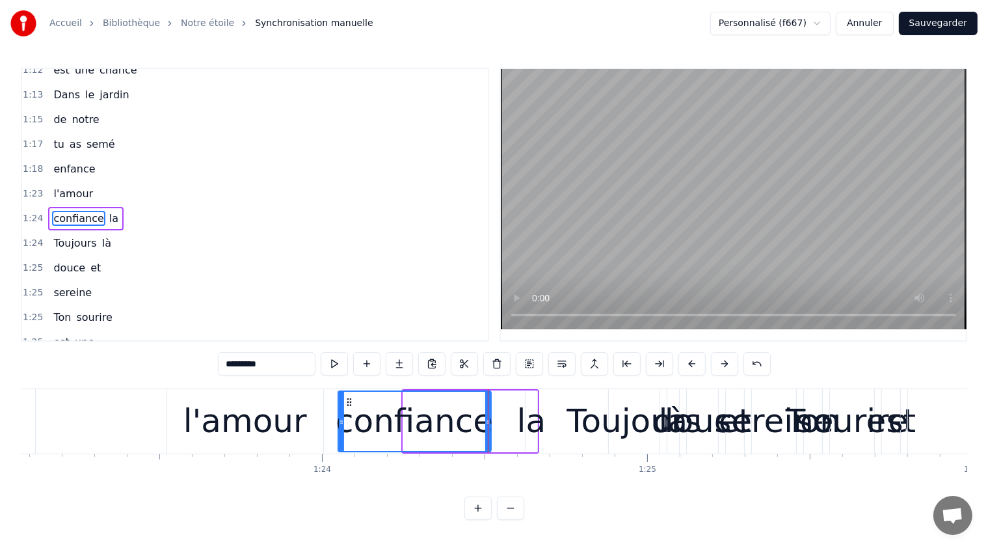
drag, startPoint x: 404, startPoint y: 422, endPoint x: 338, endPoint y: 425, distance: 65.8
click at [339, 424] on icon at bounding box center [341, 421] width 5 height 10
click at [532, 425] on div "la" at bounding box center [531, 421] width 29 height 49
type input "**"
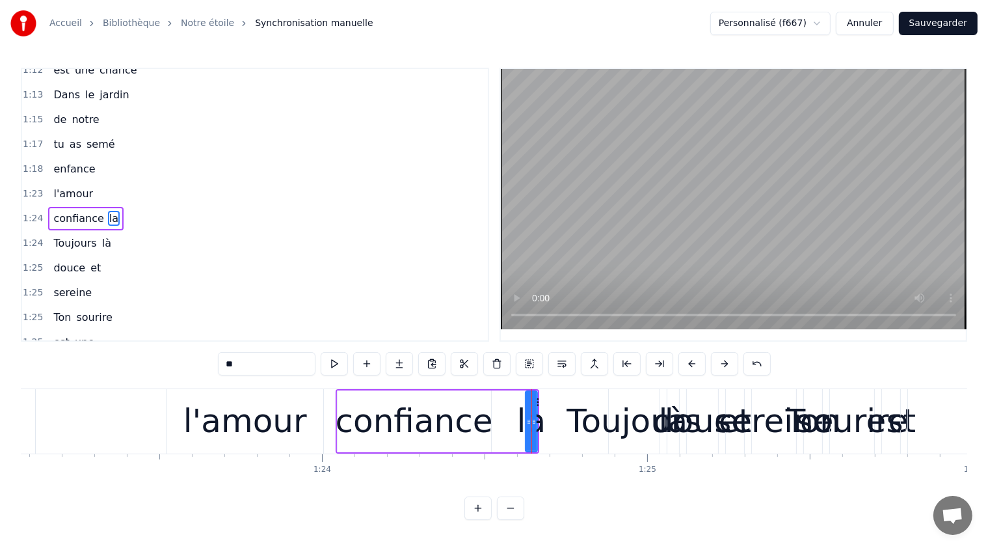
drag, startPoint x: 537, startPoint y: 422, endPoint x: 530, endPoint y: 421, distance: 6.5
click at [530, 421] on div "la" at bounding box center [531, 421] width 10 height 59
drag, startPoint x: 531, startPoint y: 422, endPoint x: 579, endPoint y: 424, distance: 47.6
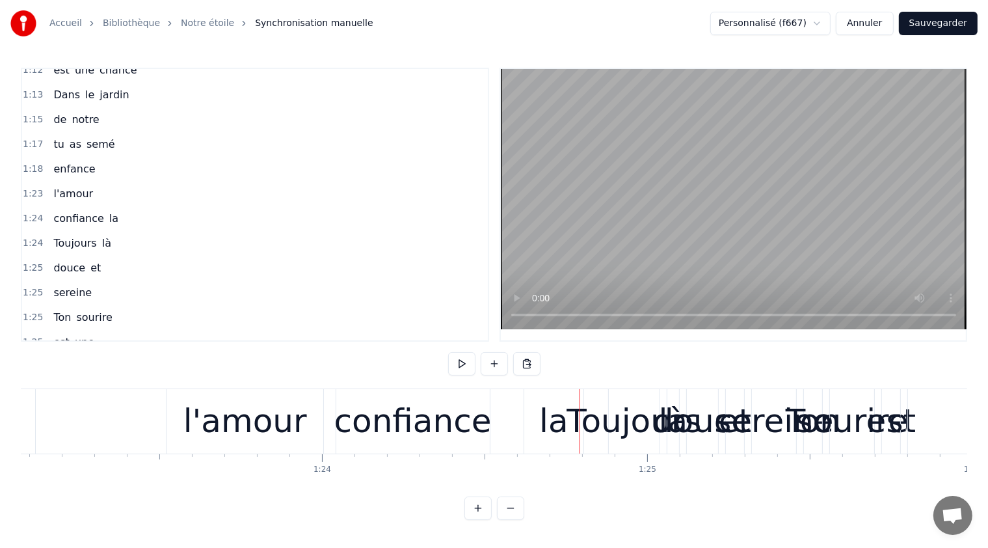
drag, startPoint x: 550, startPoint y: 422, endPoint x: 364, endPoint y: 427, distance: 186.1
click at [364, 427] on div "confiance la" at bounding box center [461, 421] width 251 height 64
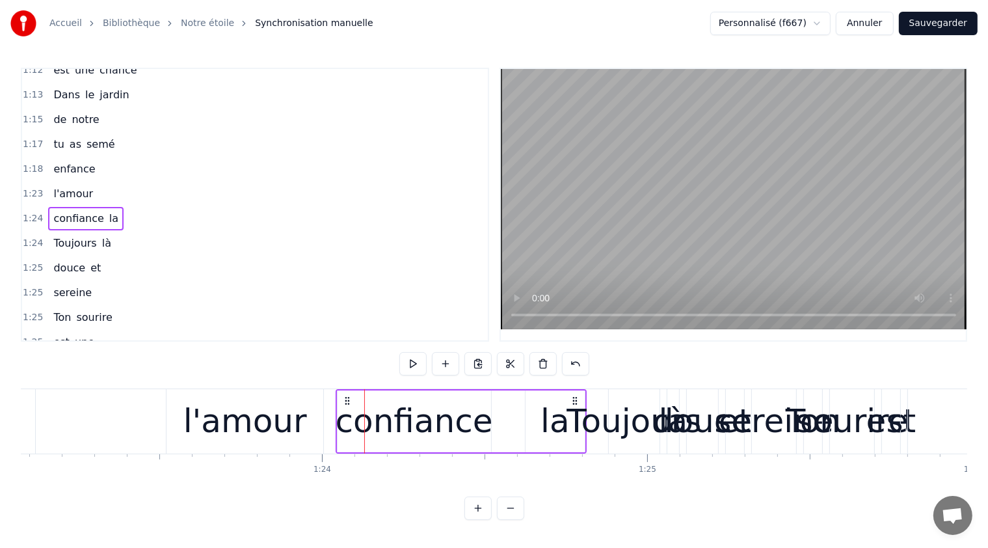
click at [550, 416] on div "la" at bounding box center [555, 421] width 29 height 49
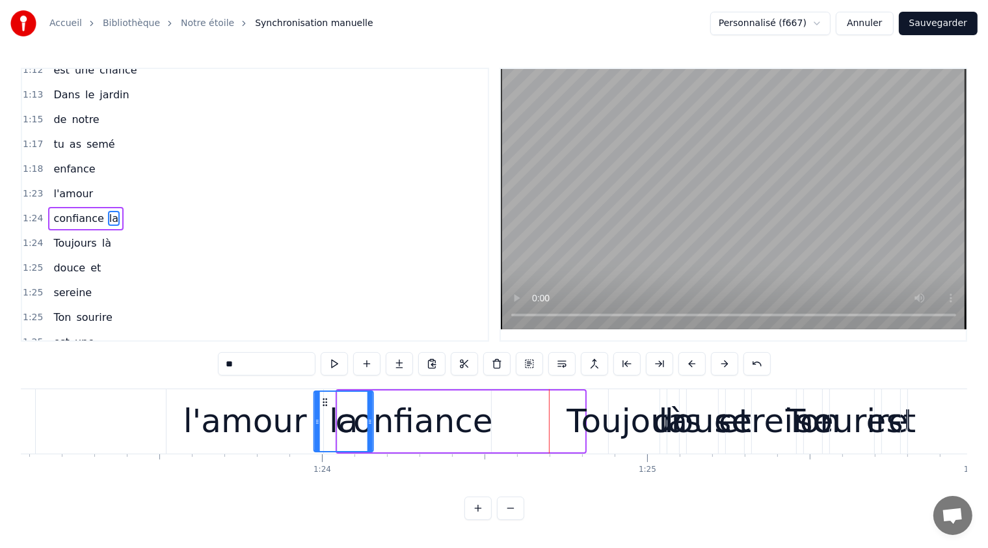
drag, startPoint x: 532, startPoint y: 403, endPoint x: 321, endPoint y: 409, distance: 211.5
click at [321, 409] on div "la" at bounding box center [344, 421] width 58 height 59
click at [179, 400] on div "l'amour" at bounding box center [245, 421] width 157 height 64
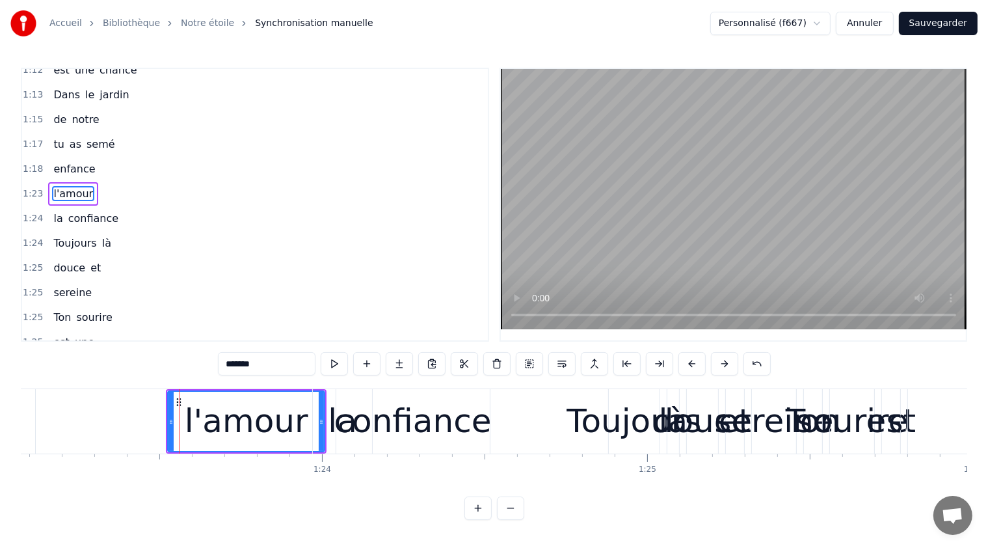
scroll to position [259, 0]
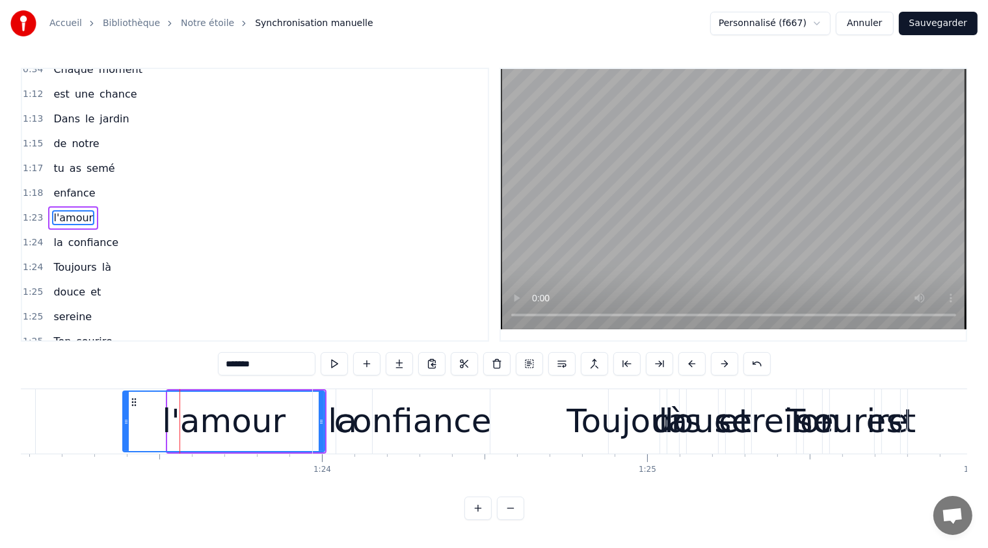
drag, startPoint x: 172, startPoint y: 397, endPoint x: 151, endPoint y: 399, distance: 21.6
click at [127, 398] on div "l'amour" at bounding box center [224, 421] width 200 height 59
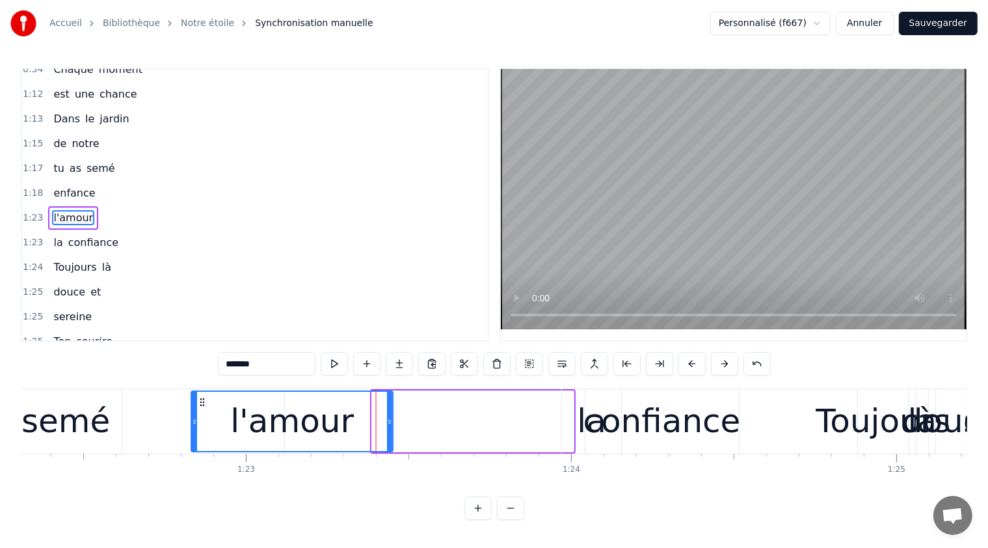
scroll to position [0, 26764]
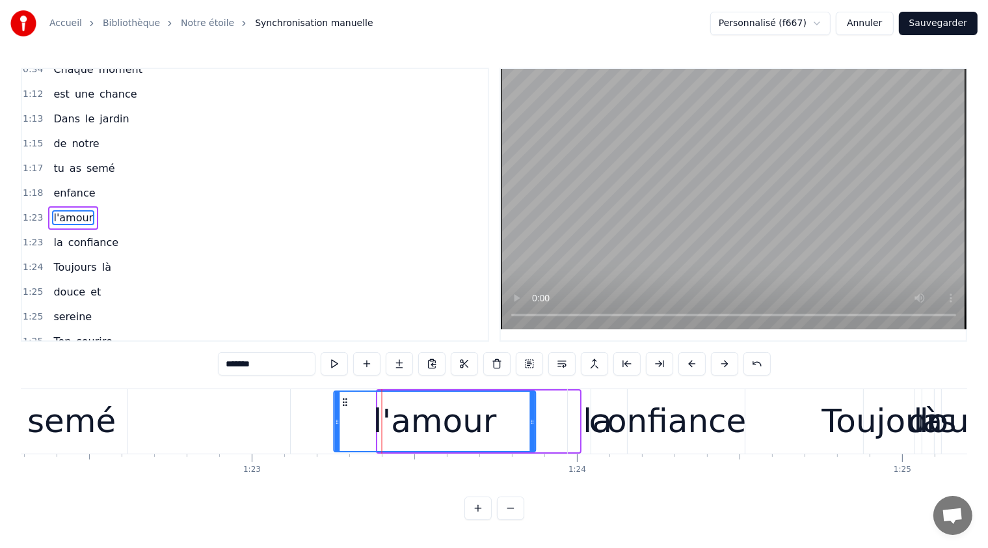
drag, startPoint x: 129, startPoint y: 403, endPoint x: 340, endPoint y: 435, distance: 213.8
click at [340, 435] on div "l'amour" at bounding box center [435, 421] width 200 height 59
click at [576, 403] on div "la" at bounding box center [597, 421] width 59 height 64
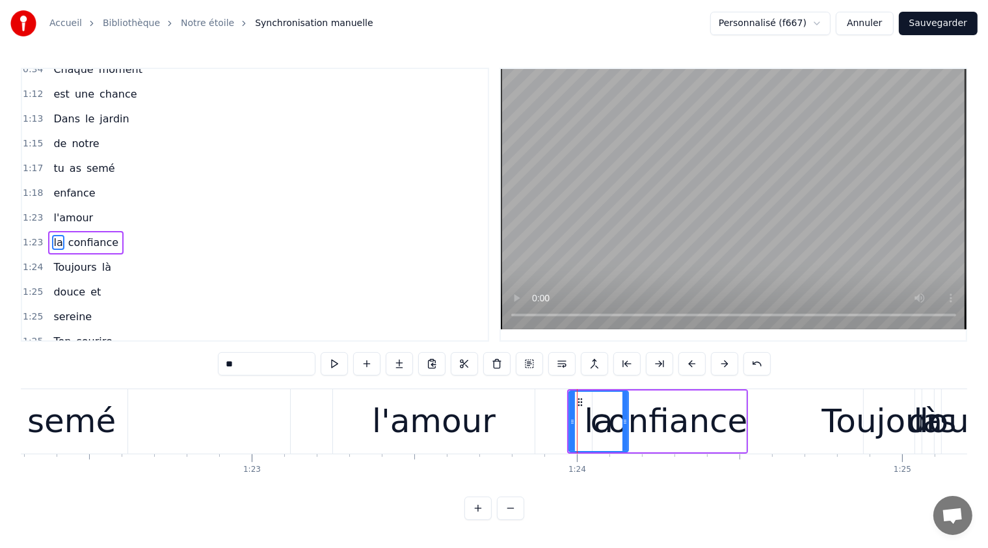
scroll to position [283, 0]
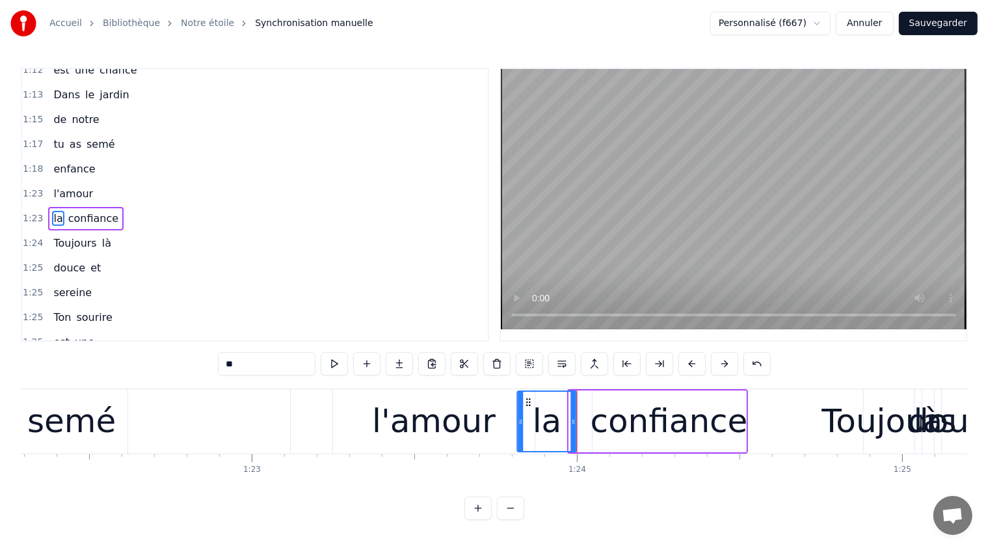
drag, startPoint x: 574, startPoint y: 398, endPoint x: 520, endPoint y: 401, distance: 54.1
click at [526, 398] on icon at bounding box center [529, 402] width 10 height 10
click at [851, 405] on div "Toujours" at bounding box center [889, 421] width 135 height 49
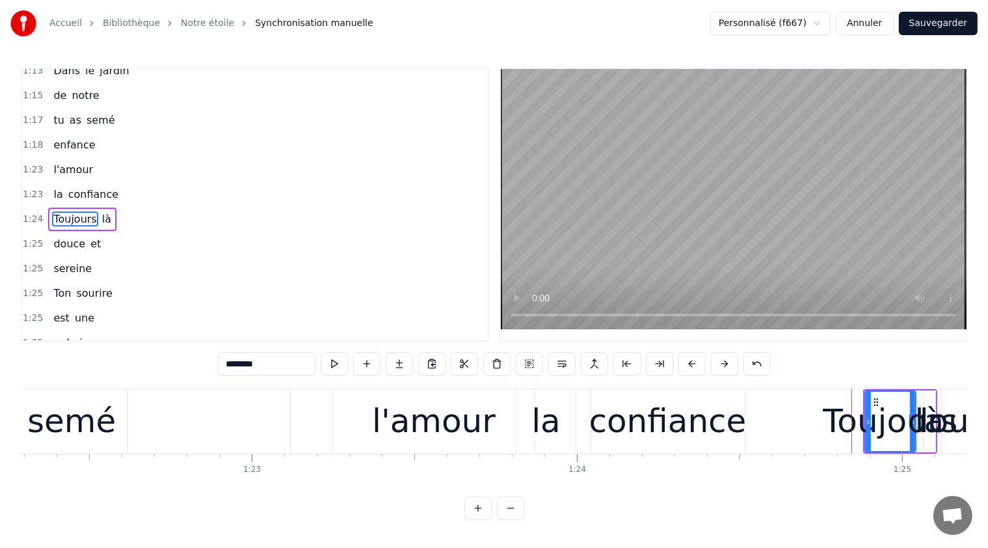
click at [877, 401] on circle at bounding box center [877, 401] width 1 height 1
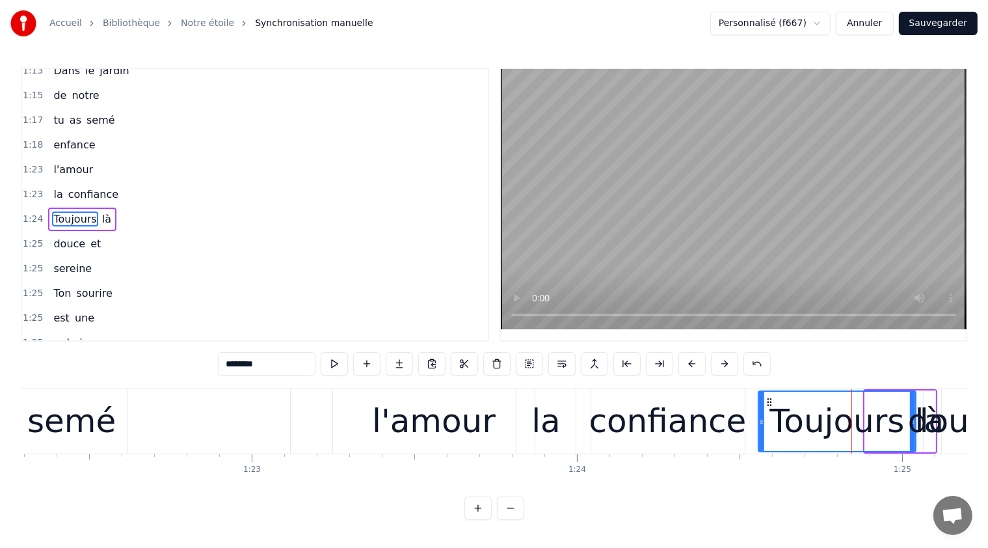
drag, startPoint x: 869, startPoint y: 413, endPoint x: 762, endPoint y: 411, distance: 106.7
click at [762, 411] on div at bounding box center [761, 421] width 5 height 59
click at [928, 419] on div "douce" at bounding box center [957, 421] width 99 height 49
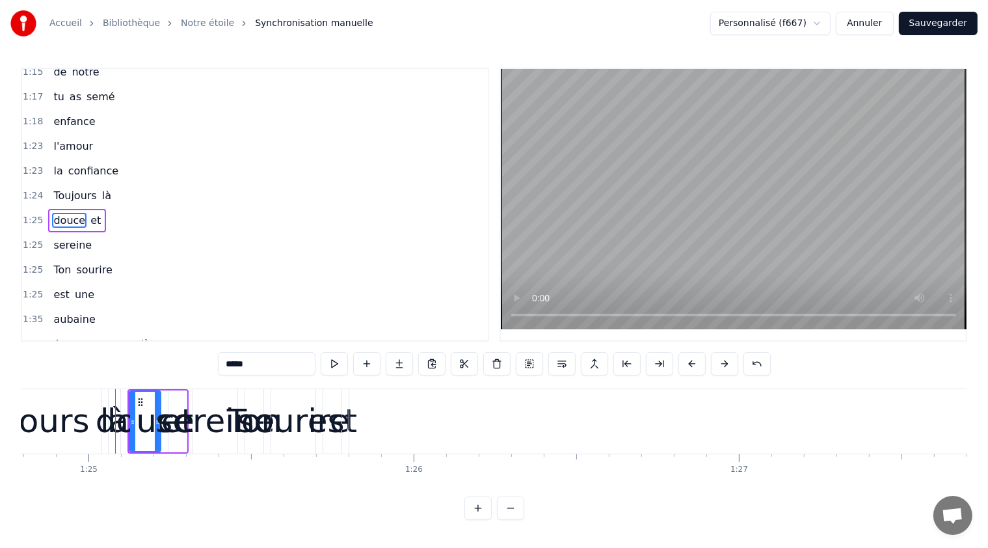
scroll to position [0, 27606]
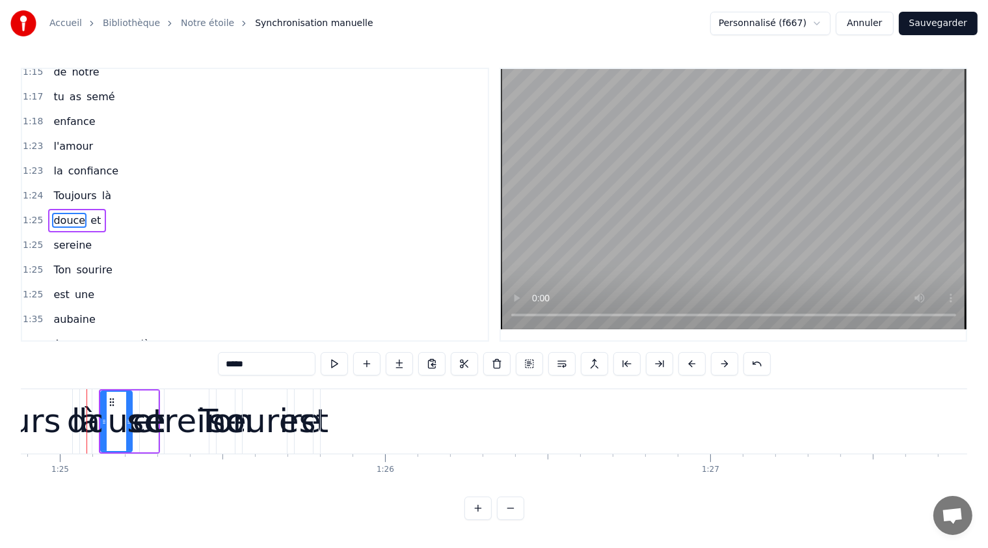
click at [314, 429] on div "est" at bounding box center [303, 421] width 49 height 49
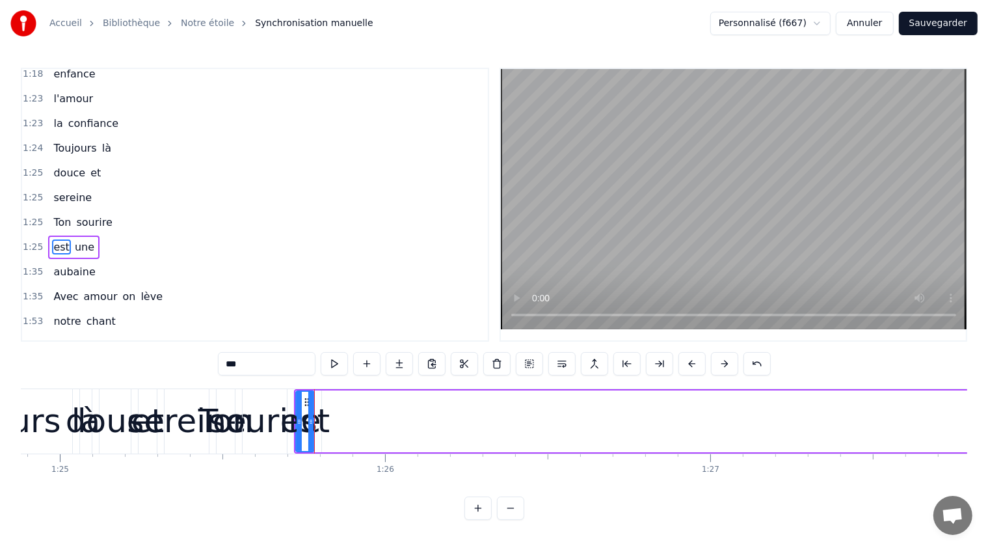
scroll to position [403, 0]
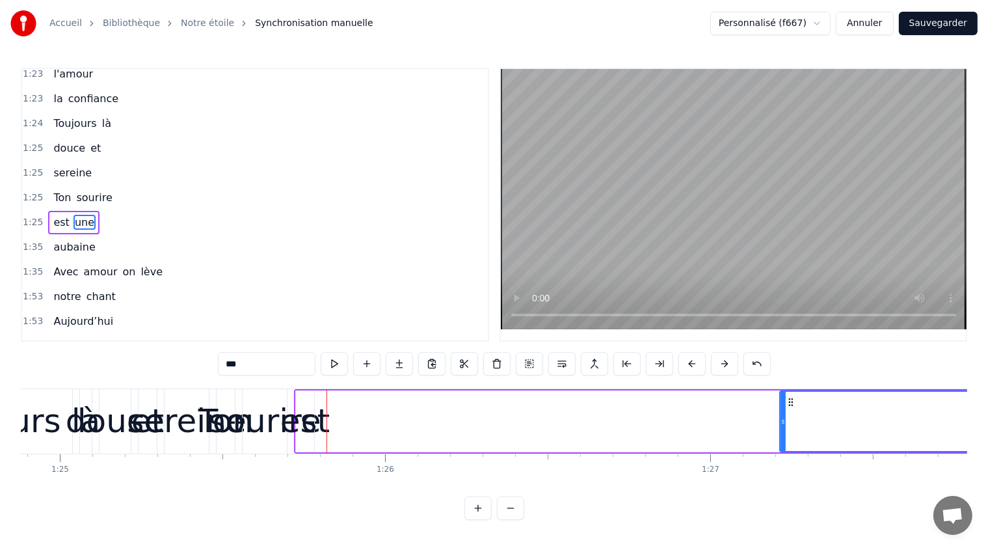
drag, startPoint x: 323, startPoint y: 422, endPoint x: 783, endPoint y: 469, distance: 462.3
click at [783, 469] on div ""Intro" Oh maman tu es notre étoile Dans le rythme la vie tu dévales Dynamique …" at bounding box center [494, 437] width 946 height 98
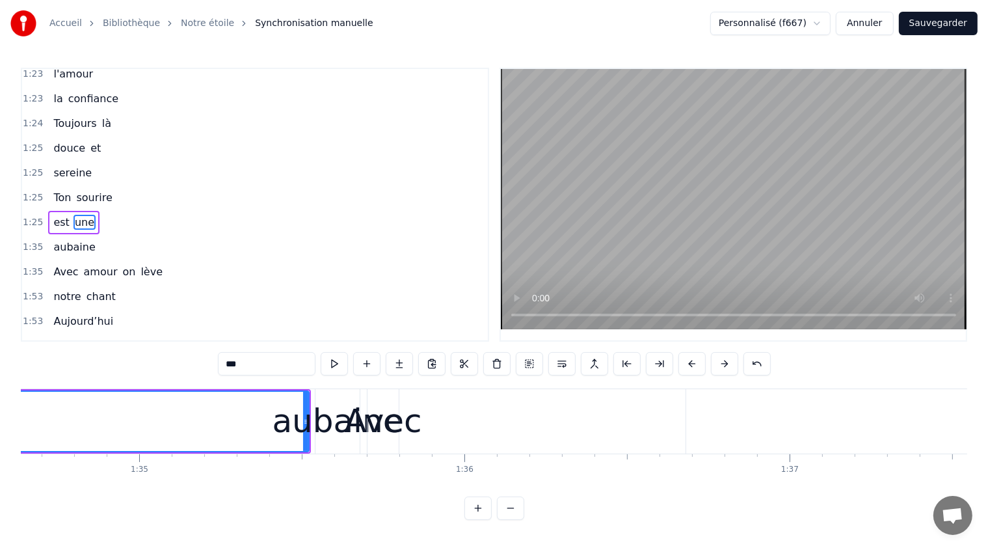
scroll to position [0, 30822]
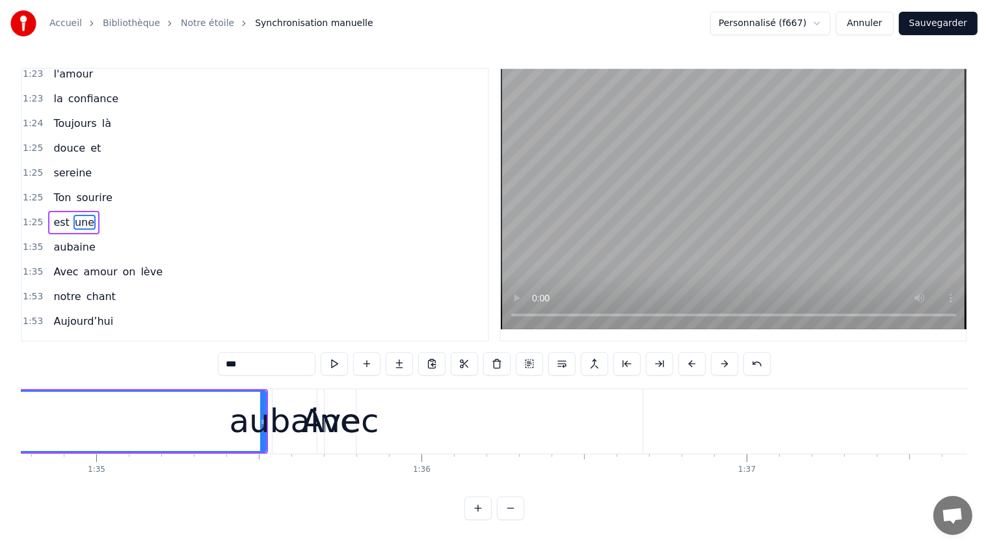
drag, startPoint x: 263, startPoint y: 418, endPoint x: 246, endPoint y: 414, distance: 17.2
click at [246, 414] on div "aubaine" at bounding box center [294, 421] width 131 height 49
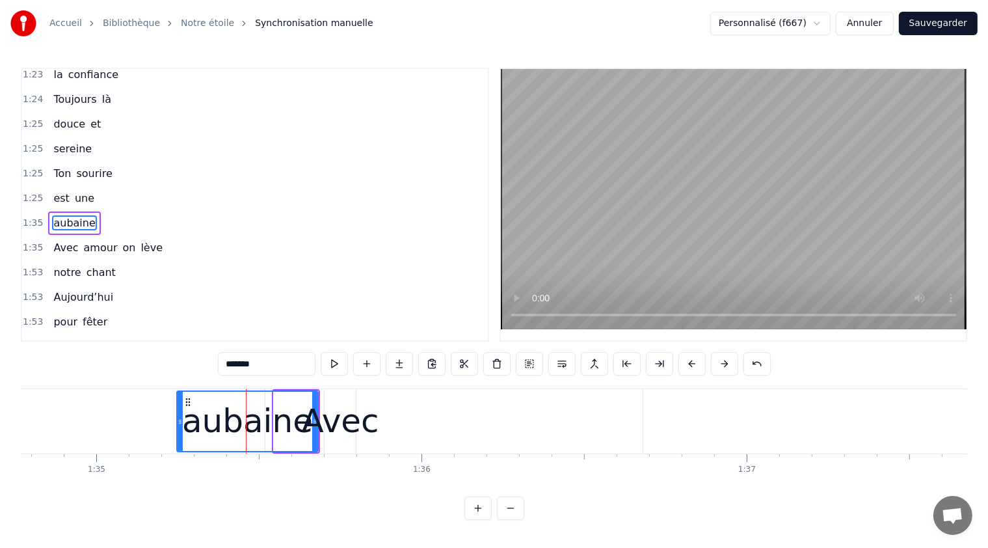
drag, startPoint x: 276, startPoint y: 423, endPoint x: 198, endPoint y: 422, distance: 78.1
click at [178, 422] on icon at bounding box center [180, 421] width 5 height 10
drag, startPoint x: 312, startPoint y: 424, endPoint x: 359, endPoint y: 428, distance: 47.0
click at [359, 428] on div "Avec" at bounding box center [339, 421] width 77 height 49
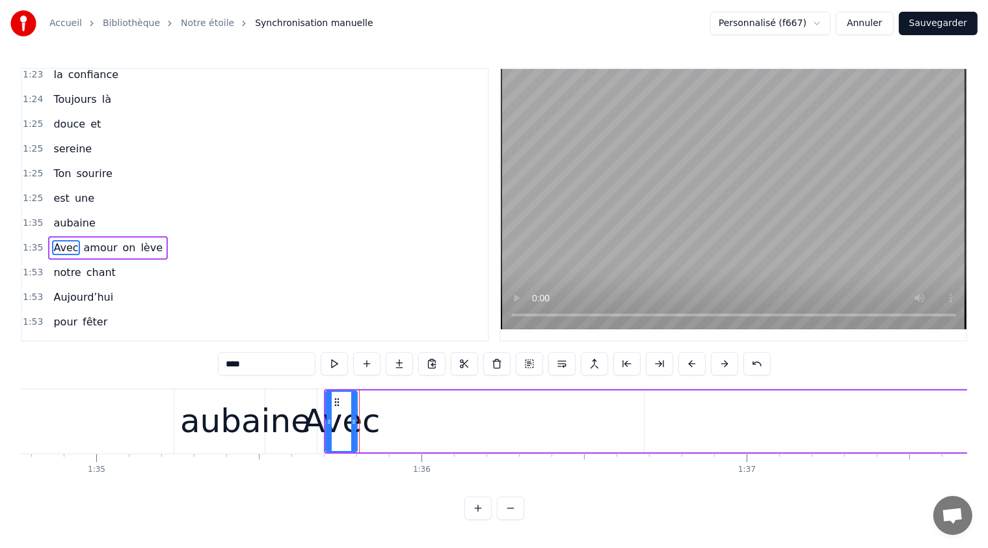
scroll to position [450, 0]
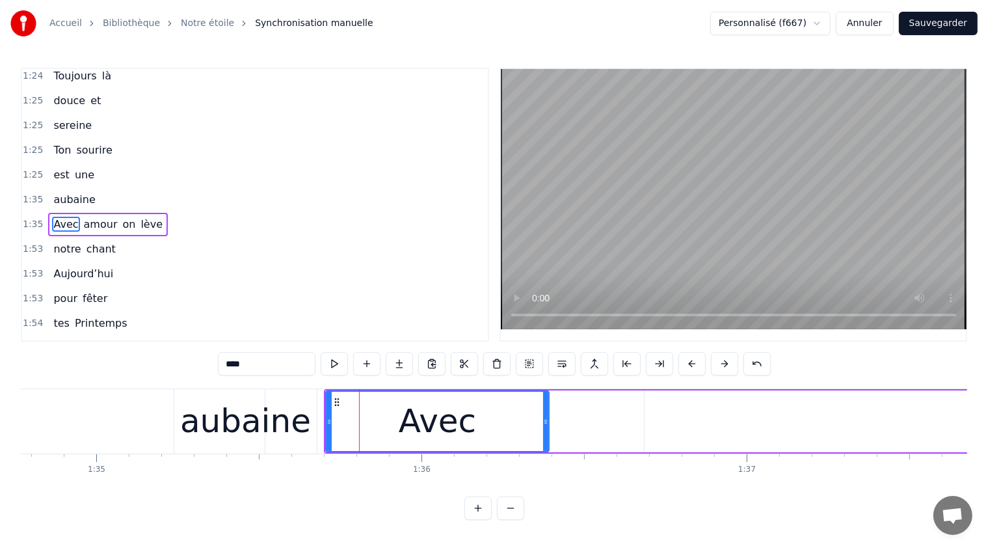
drag, startPoint x: 356, startPoint y: 414, endPoint x: 520, endPoint y: 457, distance: 169.6
click at [526, 455] on div ""Intro" Oh maman tu es notre étoile Dans le rythme la vie tu dévales Dynamique …" at bounding box center [494, 437] width 946 height 98
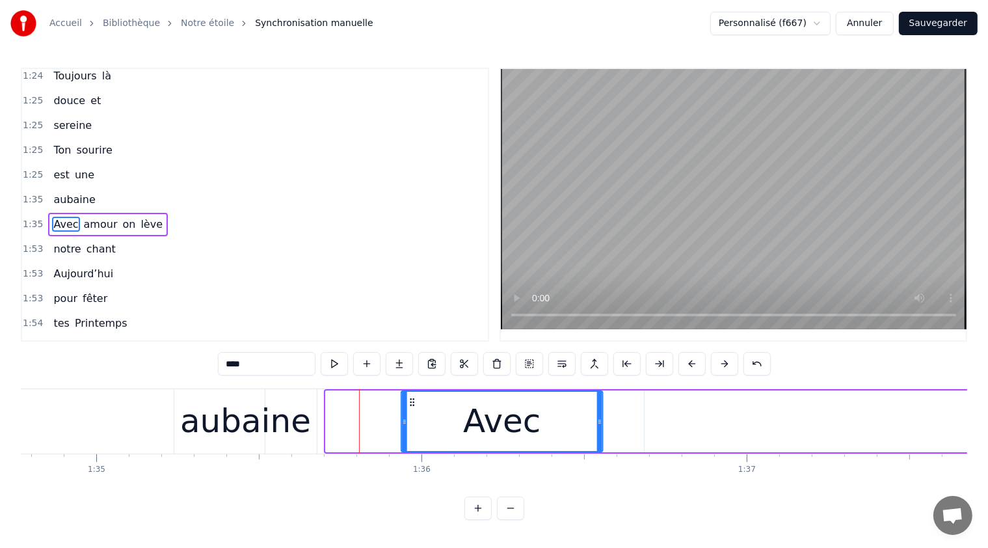
drag, startPoint x: 333, startPoint y: 398, endPoint x: 408, endPoint y: 406, distance: 75.9
click at [408, 406] on div "Avec" at bounding box center [502, 421] width 200 height 59
click at [241, 414] on div "aubaine" at bounding box center [245, 421] width 131 height 49
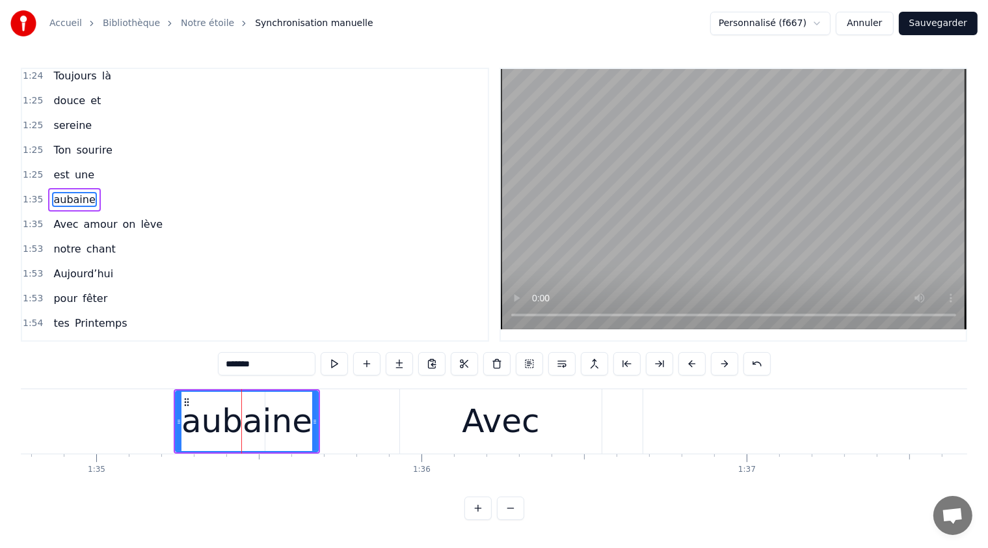
scroll to position [427, 0]
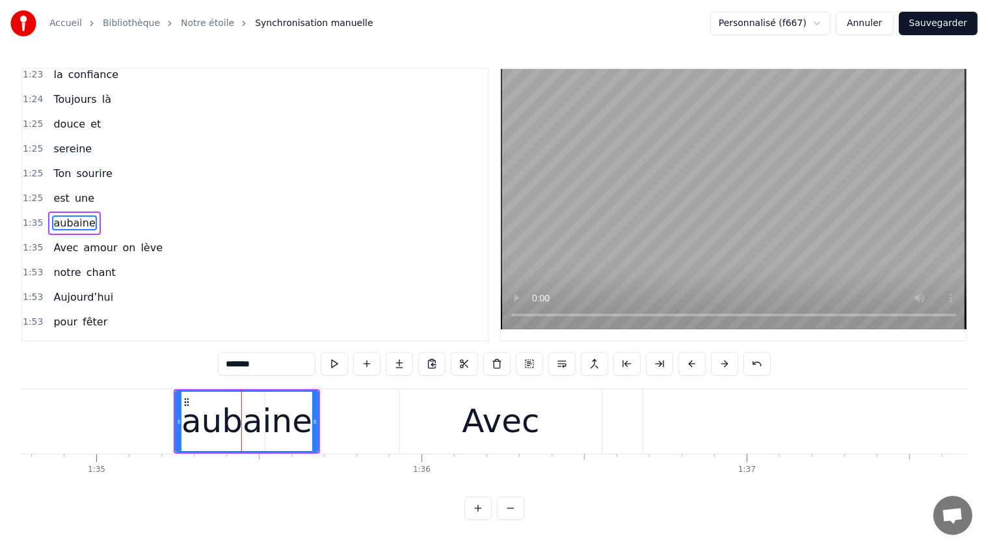
click at [317, 418] on div "aubaine" at bounding box center [247, 421] width 144 height 62
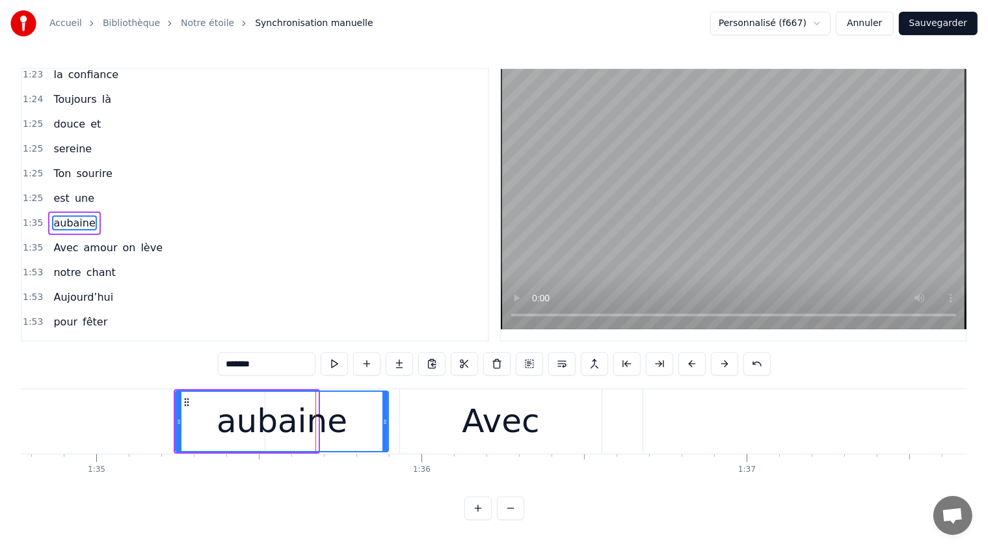
drag, startPoint x: 312, startPoint y: 418, endPoint x: 356, endPoint y: 427, distance: 45.2
click at [381, 428] on div "aubaine" at bounding box center [281, 421] width 211 height 59
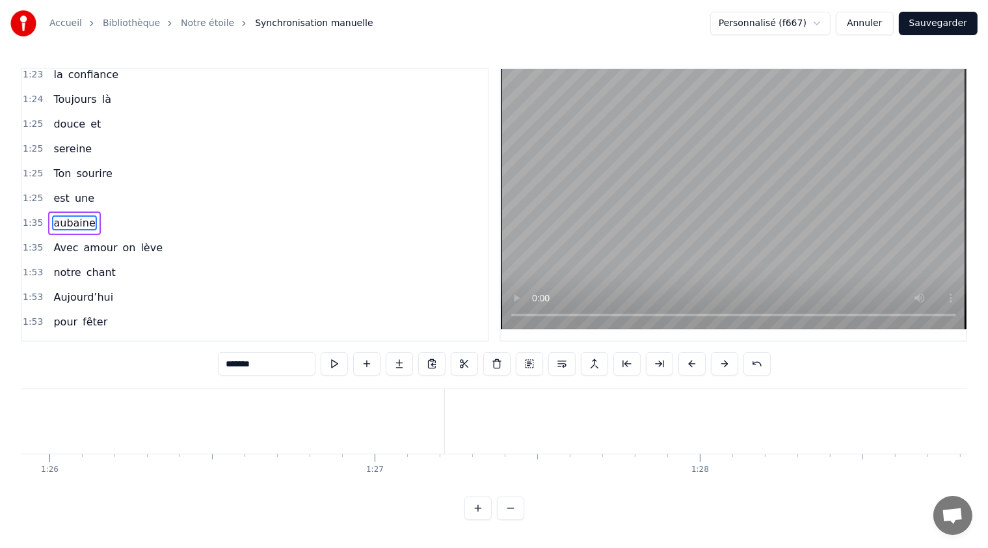
scroll to position [0, 27731]
click at [183, 425] on div "est" at bounding box center [178, 421] width 49 height 49
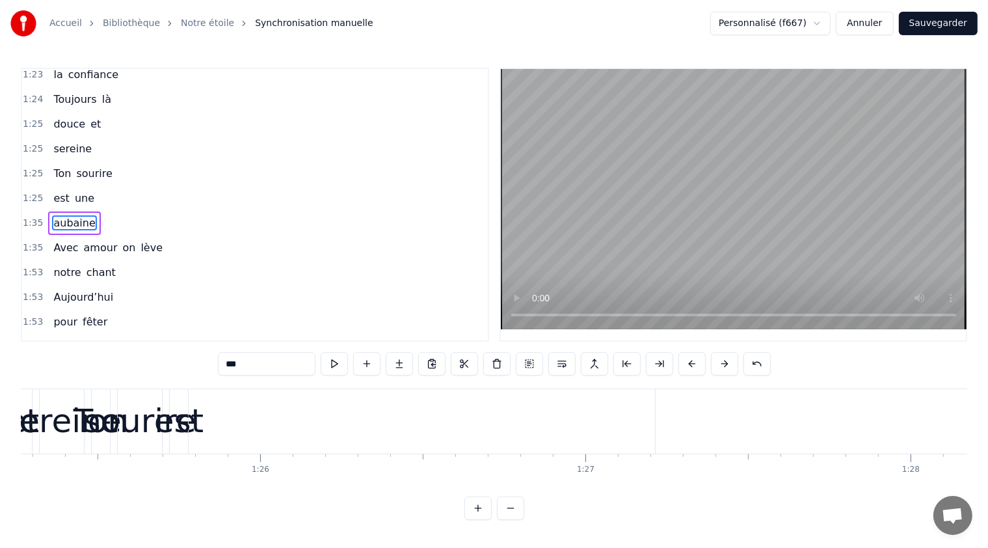
scroll to position [403, 0]
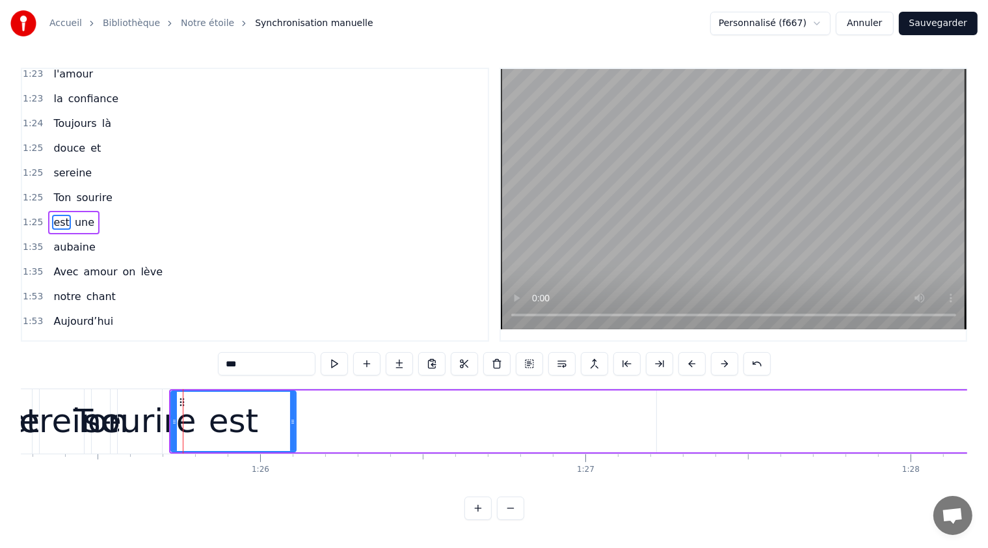
drag, startPoint x: 187, startPoint y: 423, endPoint x: 294, endPoint y: 434, distance: 107.2
click at [294, 434] on div at bounding box center [292, 421] width 5 height 59
drag, startPoint x: 175, startPoint y: 418, endPoint x: 213, endPoint y: 418, distance: 37.7
click at [213, 418] on icon at bounding box center [211, 421] width 5 height 10
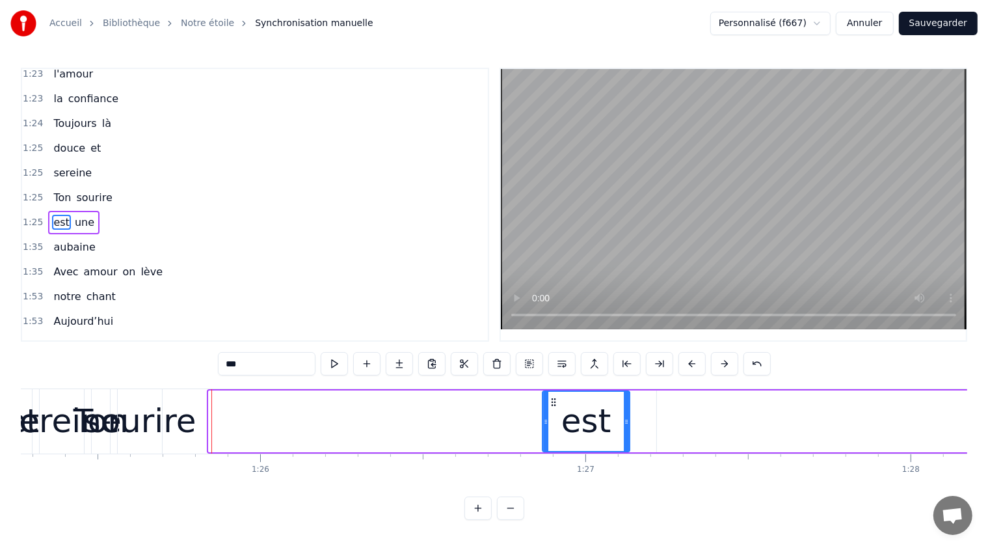
drag, startPoint x: 219, startPoint y: 398, endPoint x: 544, endPoint y: 454, distance: 330.7
click at [554, 448] on div "est" at bounding box center [586, 421] width 86 height 59
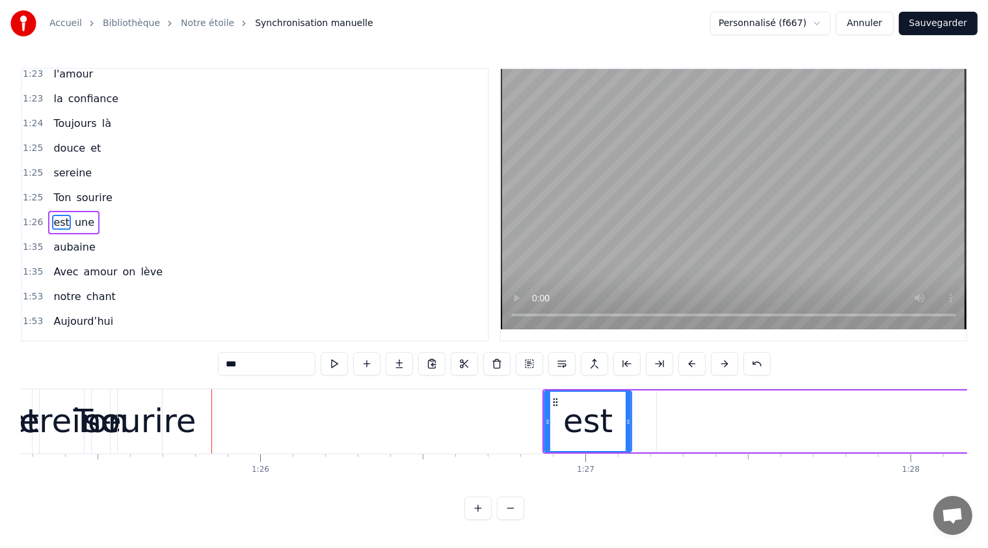
click at [138, 416] on div "sourire" at bounding box center [140, 421] width 113 height 49
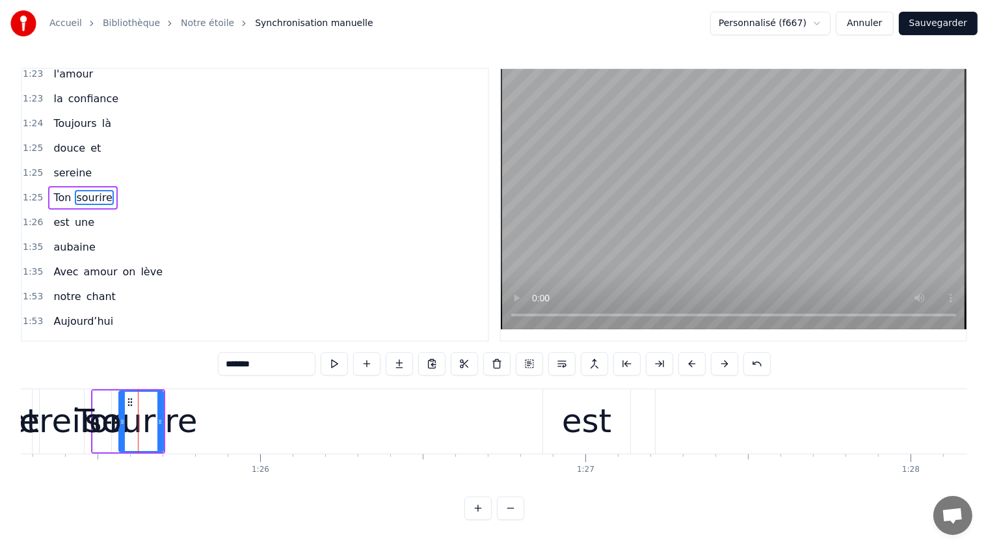
scroll to position [379, 0]
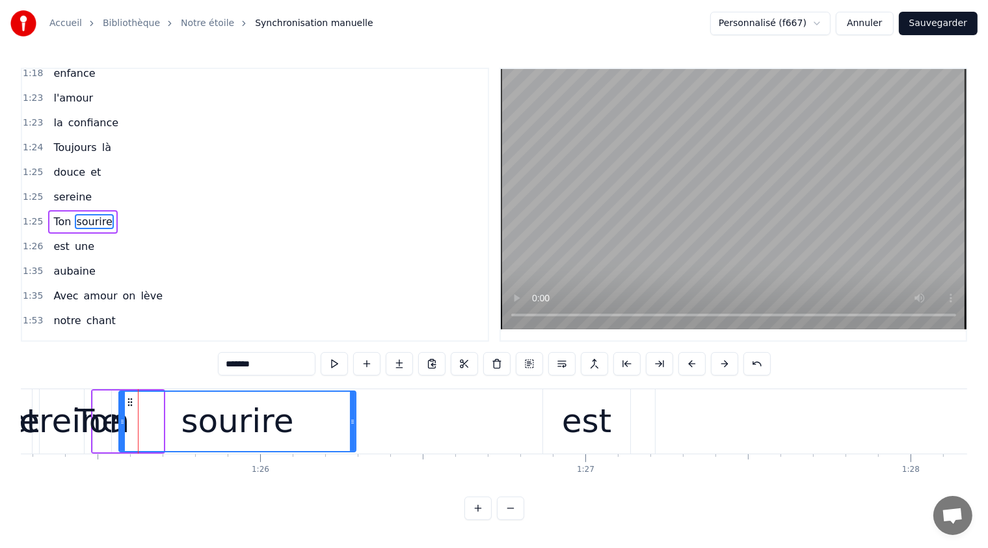
drag, startPoint x: 159, startPoint y: 418, endPoint x: 351, endPoint y: 440, distance: 193.8
click at [351, 440] on div at bounding box center [352, 421] width 5 height 59
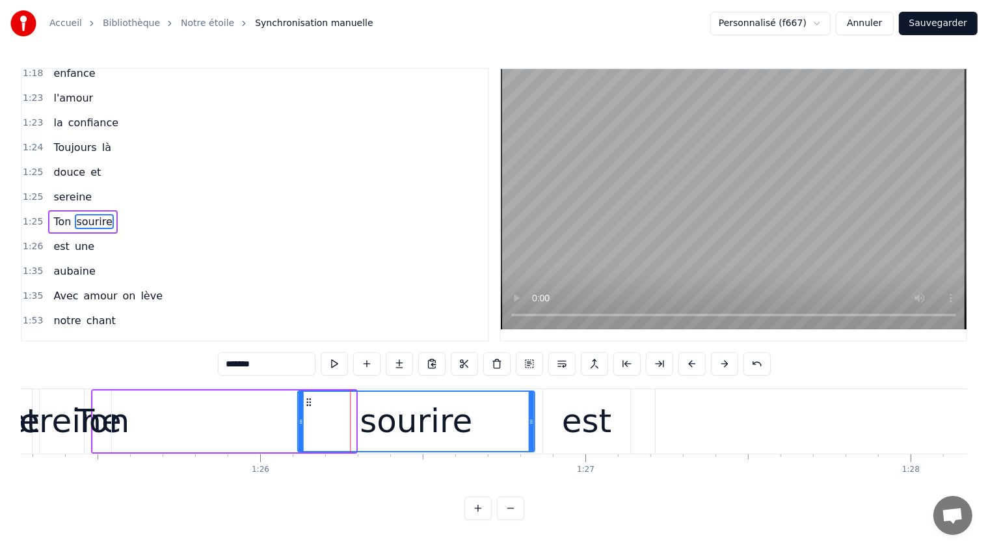
drag, startPoint x: 127, startPoint y: 396, endPoint x: 207, endPoint y: 419, distance: 83.2
click at [306, 432] on div "sourire" at bounding box center [415, 421] width 235 height 59
click at [107, 423] on div "Ton" at bounding box center [102, 421] width 55 height 49
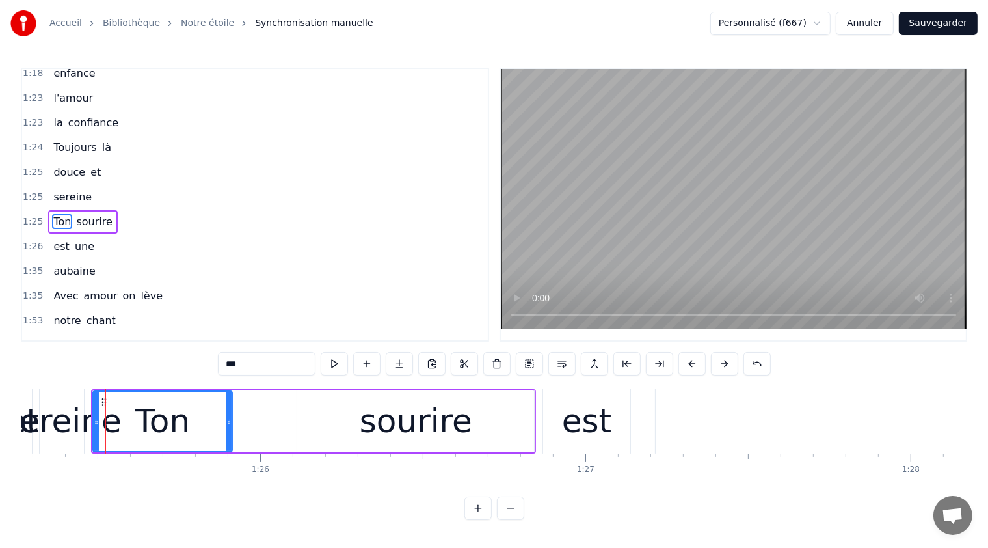
drag, startPoint x: 107, startPoint y: 416, endPoint x: 215, endPoint y: 425, distance: 109.0
click at [229, 424] on icon at bounding box center [228, 421] width 5 height 10
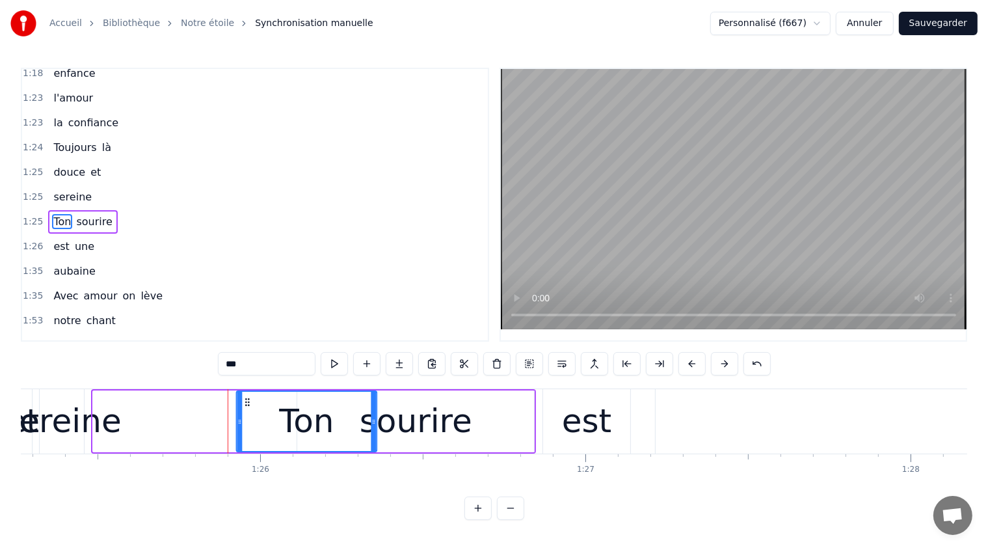
scroll to position [4, 0]
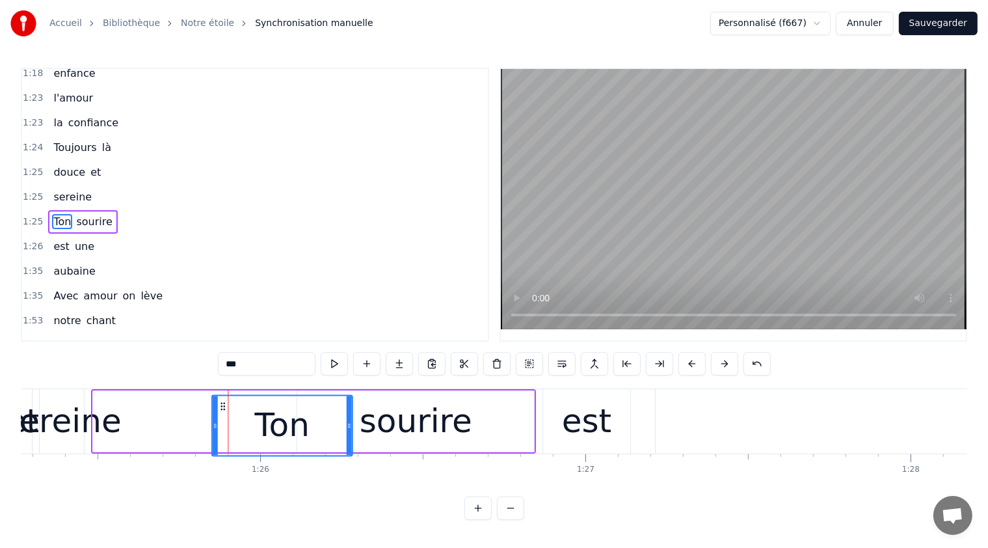
drag, startPoint x: 101, startPoint y: 403, endPoint x: 211, endPoint y: 436, distance: 115.4
click at [219, 431] on div "Ton" at bounding box center [281, 424] width 139 height 59
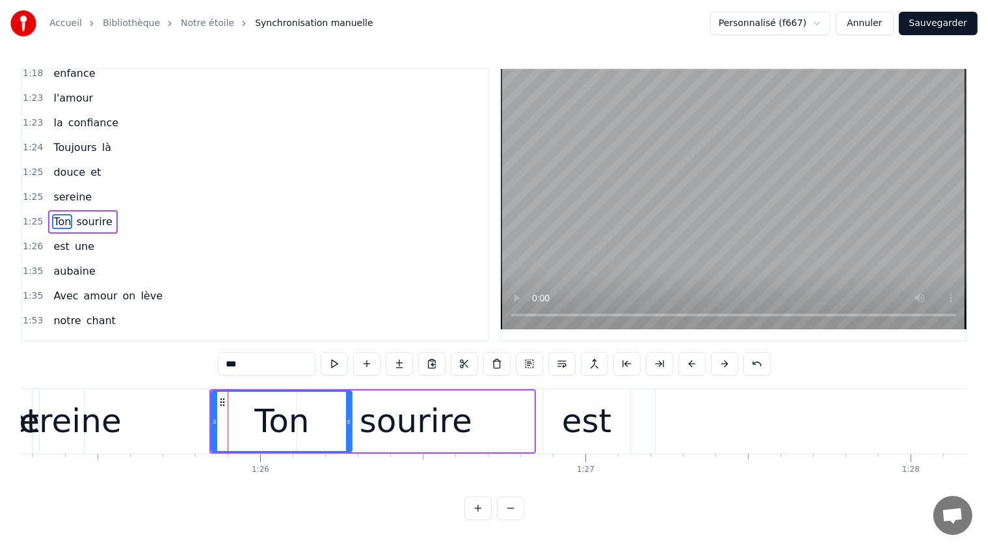
click at [64, 427] on div "sereine" at bounding box center [61, 421] width 119 height 49
type input "*******"
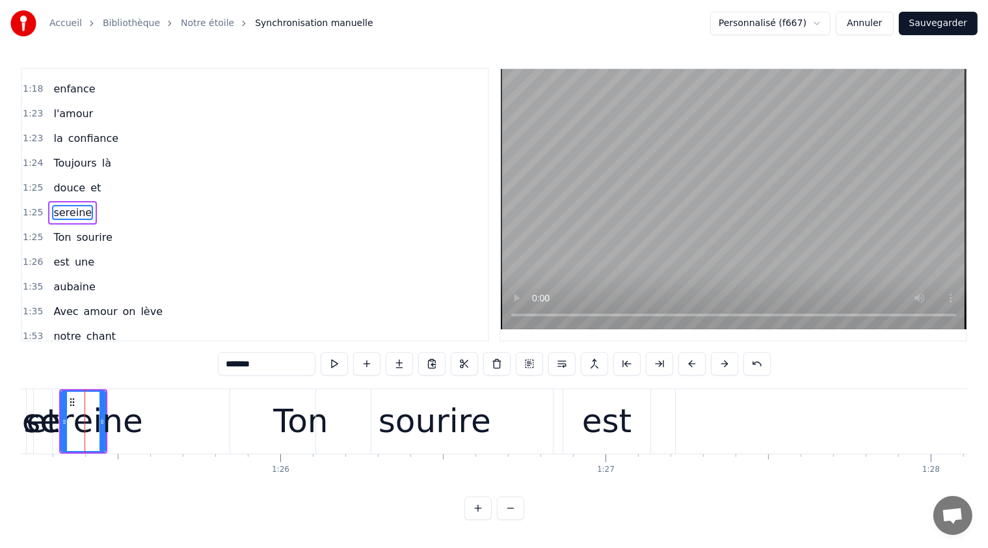
scroll to position [0, 27709]
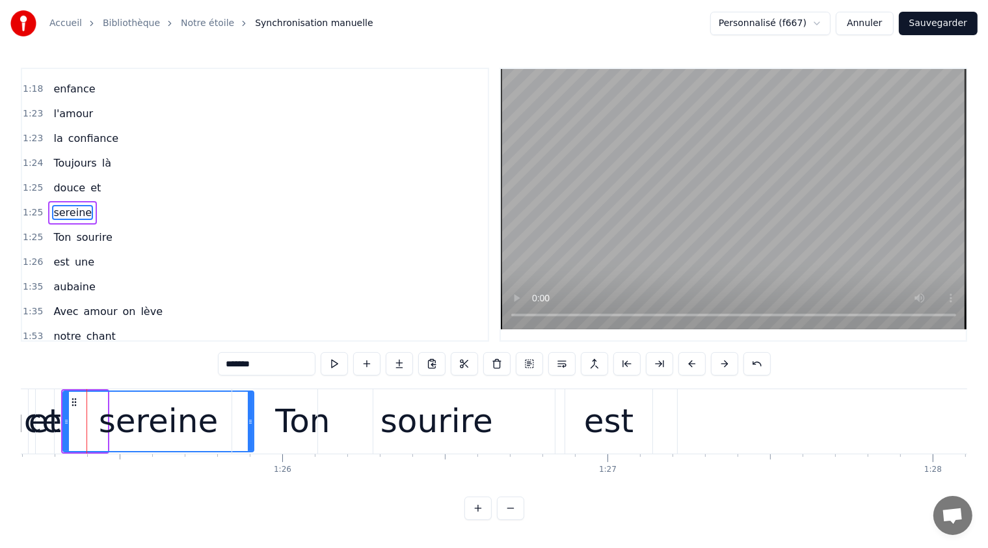
drag, startPoint x: 104, startPoint y: 422, endPoint x: 210, endPoint y: 438, distance: 107.3
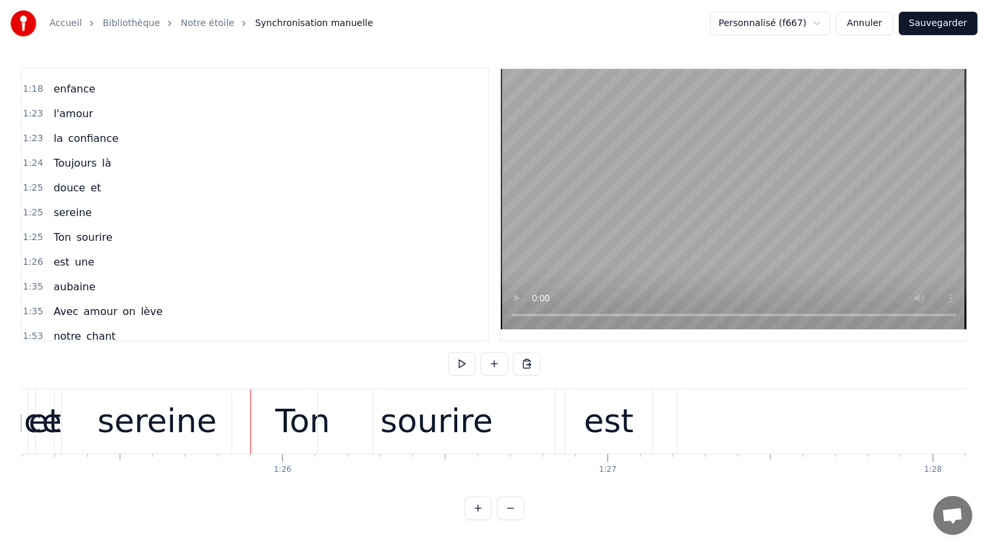
click at [578, 406] on div "est" at bounding box center [608, 421] width 87 height 64
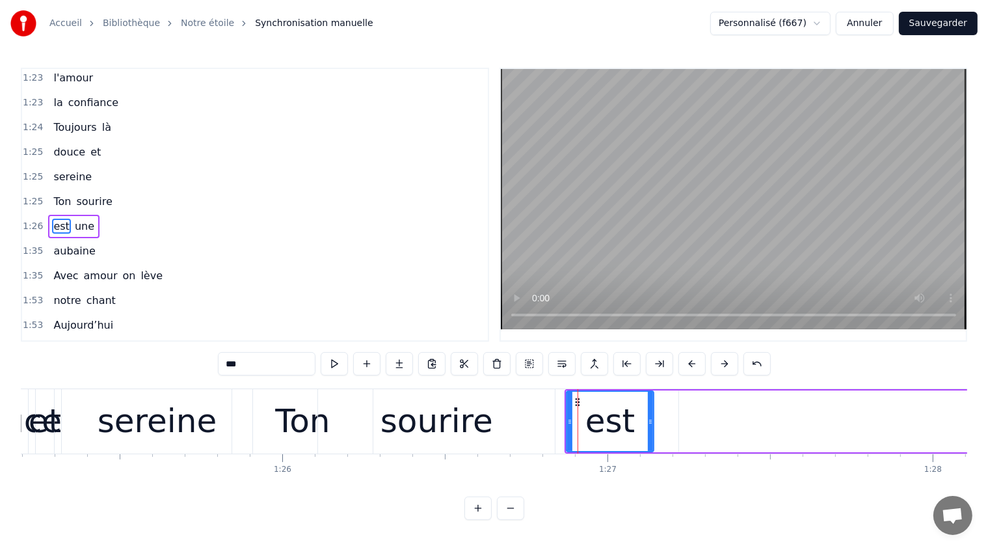
scroll to position [403, 0]
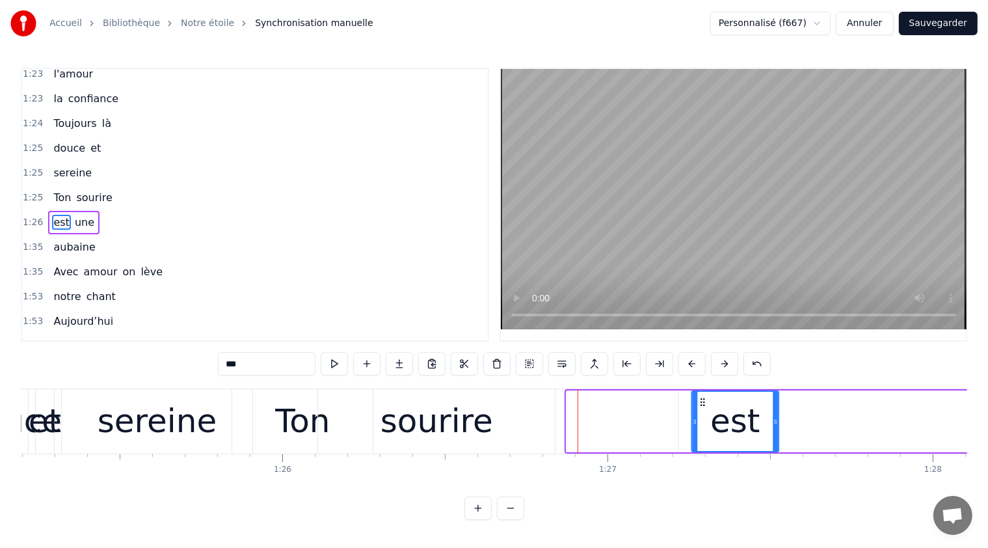
drag, startPoint x: 577, startPoint y: 399, endPoint x: 706, endPoint y: 423, distance: 131.7
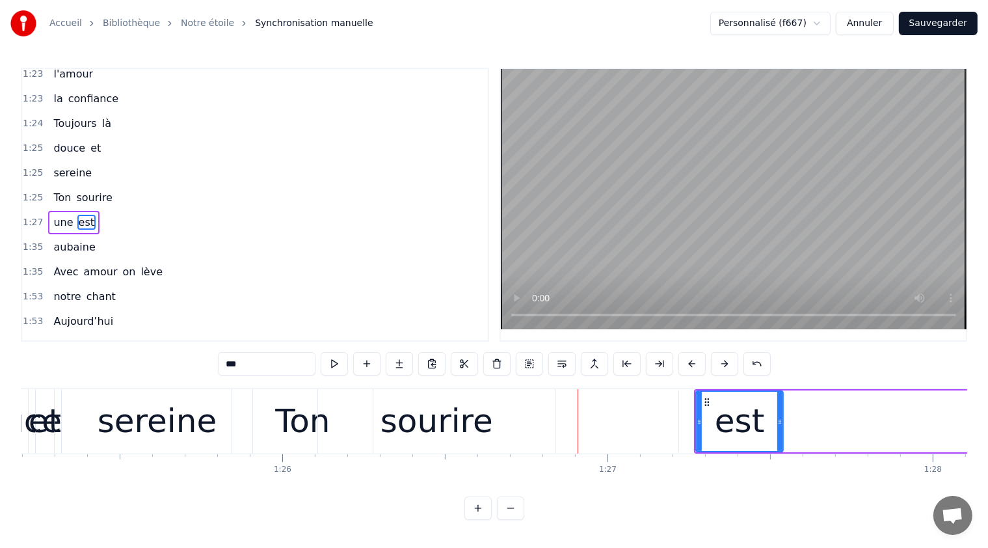
click at [382, 403] on div "sourire" at bounding box center [436, 421] width 237 height 64
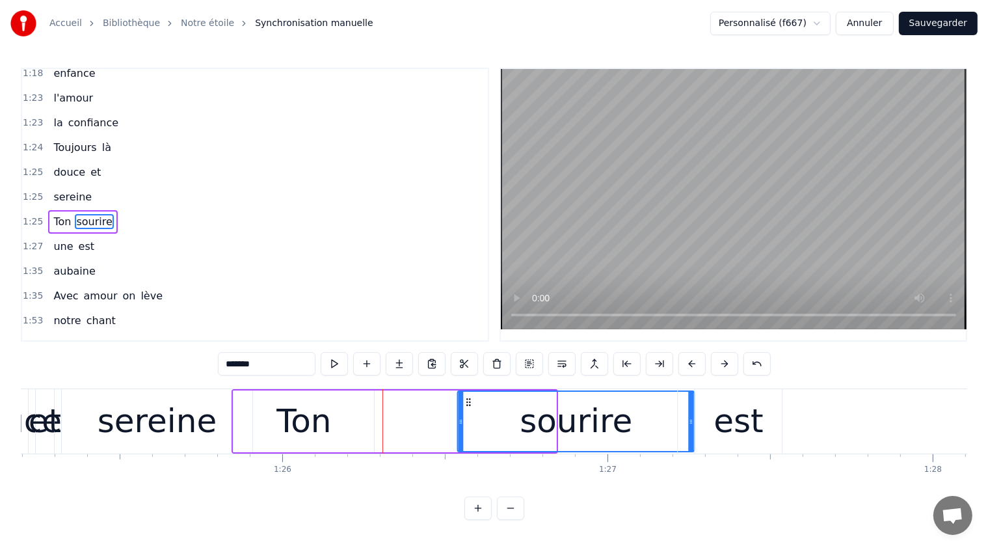
drag, startPoint x: 327, startPoint y: 395, endPoint x: 444, endPoint y: 409, distance: 117.9
click at [464, 410] on div "sourire" at bounding box center [575, 421] width 235 height 59
click at [245, 408] on div "Ton" at bounding box center [304, 421] width 141 height 62
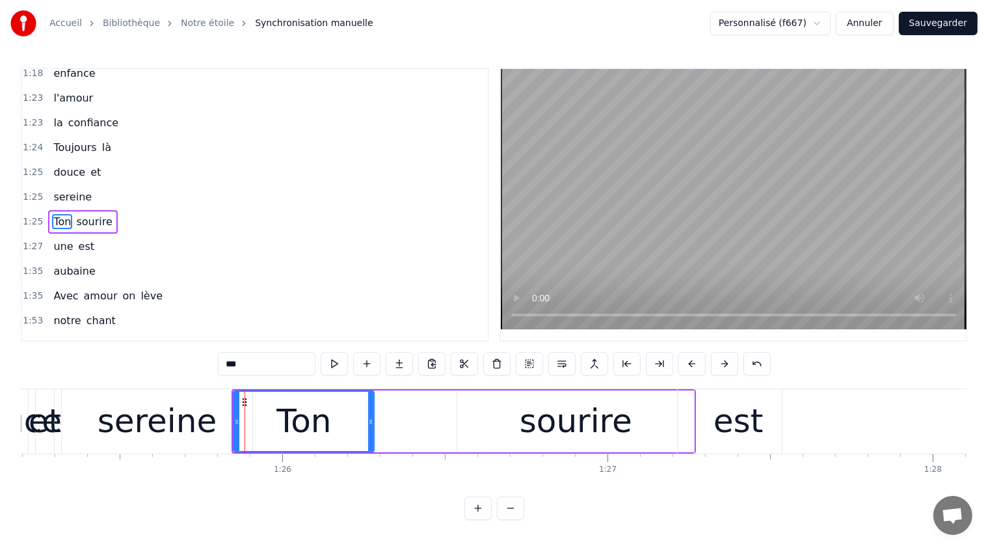
click at [235, 395] on div at bounding box center [236, 421] width 5 height 59
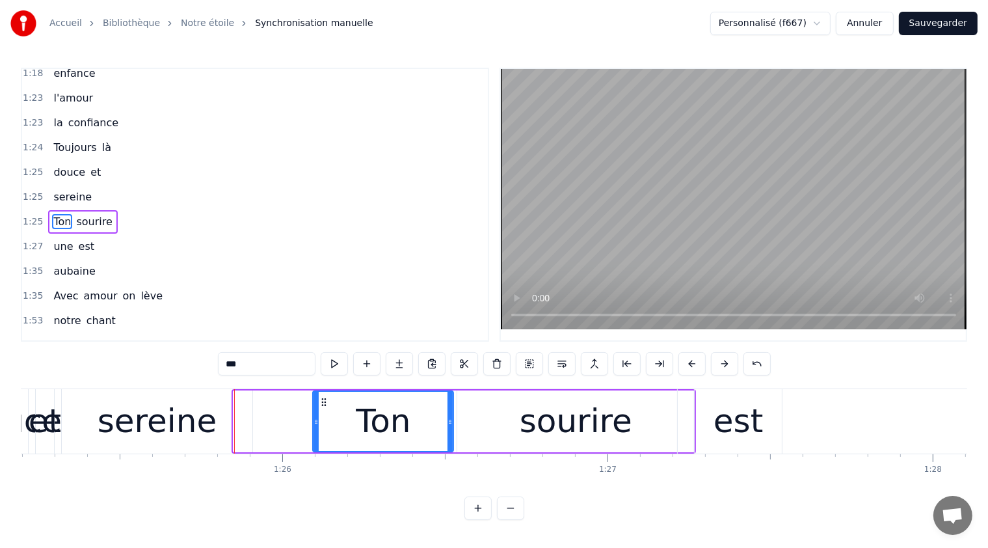
drag, startPoint x: 241, startPoint y: 398, endPoint x: 320, endPoint y: 405, distance: 79.0
click at [320, 405] on icon at bounding box center [324, 402] width 10 height 10
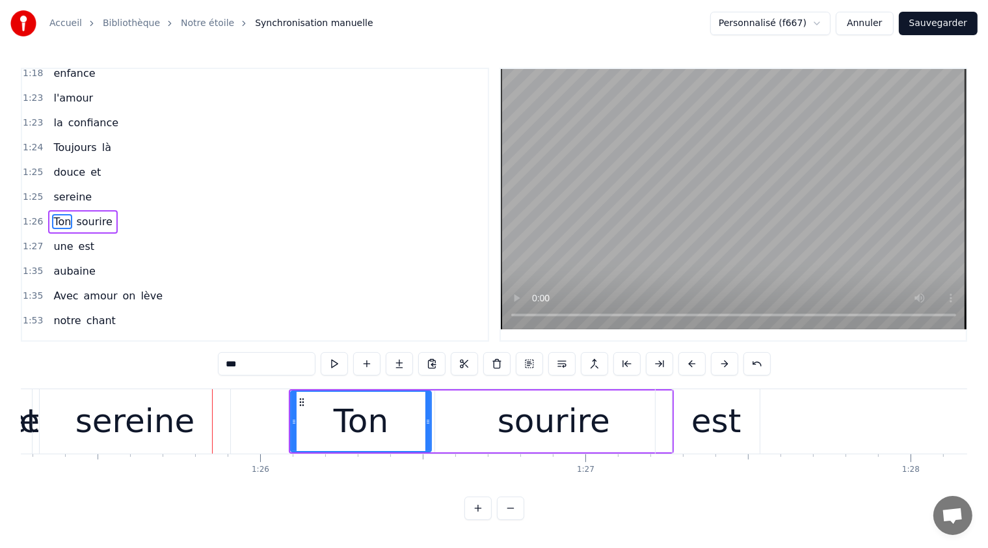
scroll to position [0, 27603]
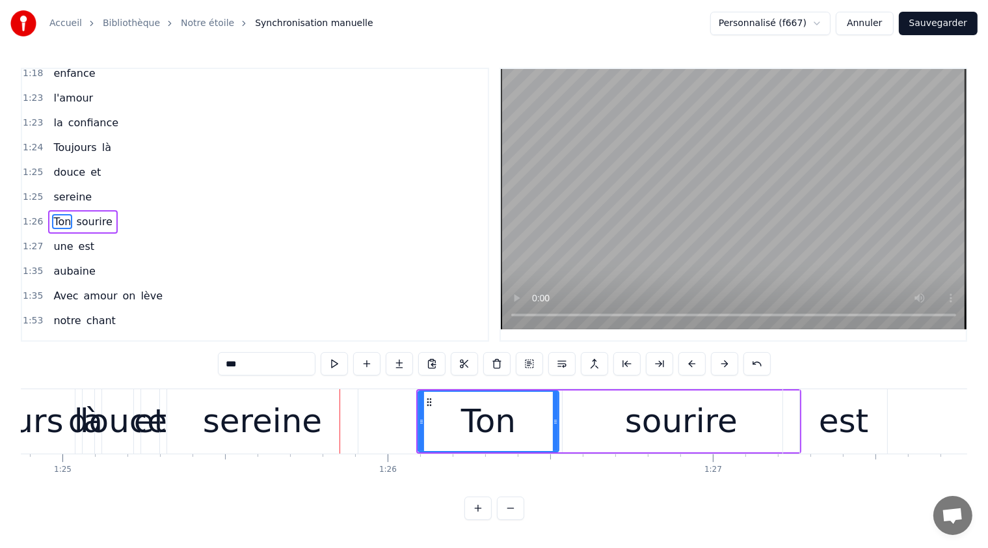
click at [254, 401] on div "sereine" at bounding box center [262, 421] width 119 height 49
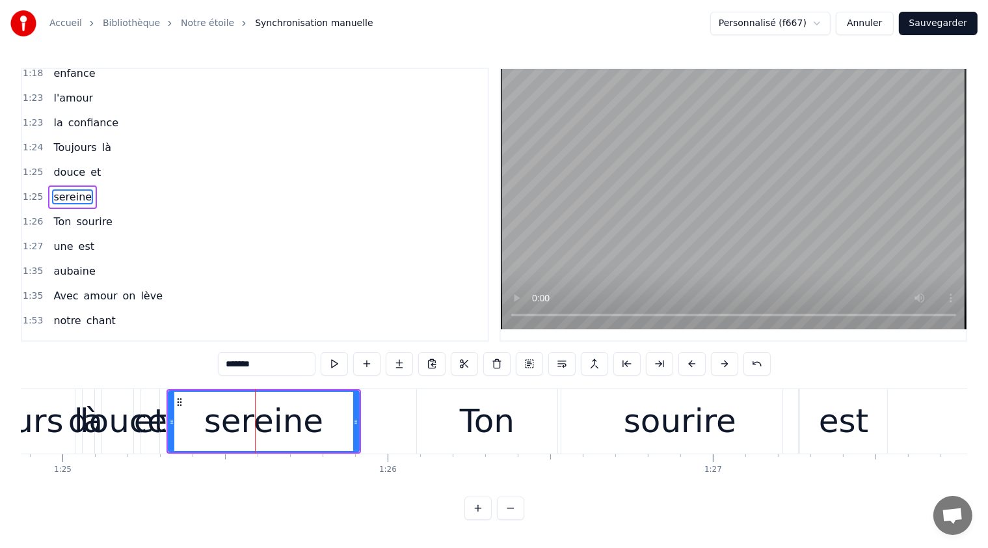
scroll to position [355, 0]
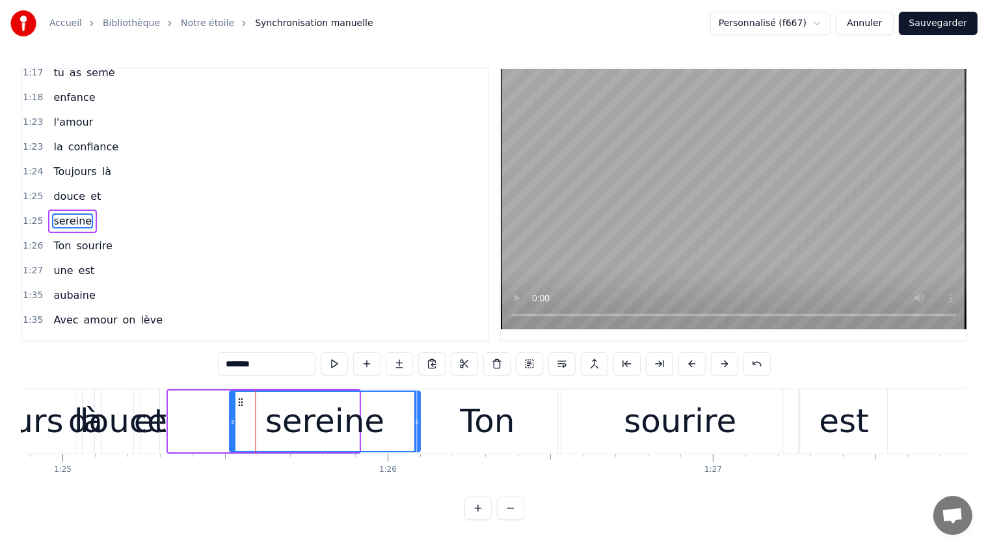
drag, startPoint x: 176, startPoint y: 401, endPoint x: 237, endPoint y: 408, distance: 61.0
click at [237, 408] on div "sereine" at bounding box center [324, 421] width 189 height 59
click at [144, 418] on div "et" at bounding box center [150, 421] width 33 height 49
type input "**"
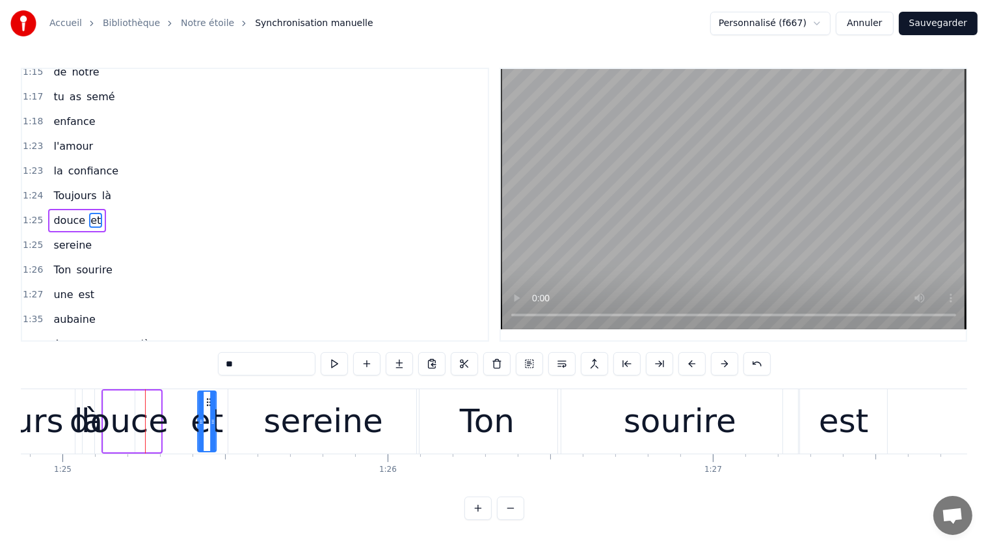
drag, startPoint x: 153, startPoint y: 400, endPoint x: 208, endPoint y: 405, distance: 55.5
click at [208, 405] on icon at bounding box center [209, 402] width 10 height 10
drag, startPoint x: 211, startPoint y: 421, endPoint x: 237, endPoint y: 421, distance: 26.0
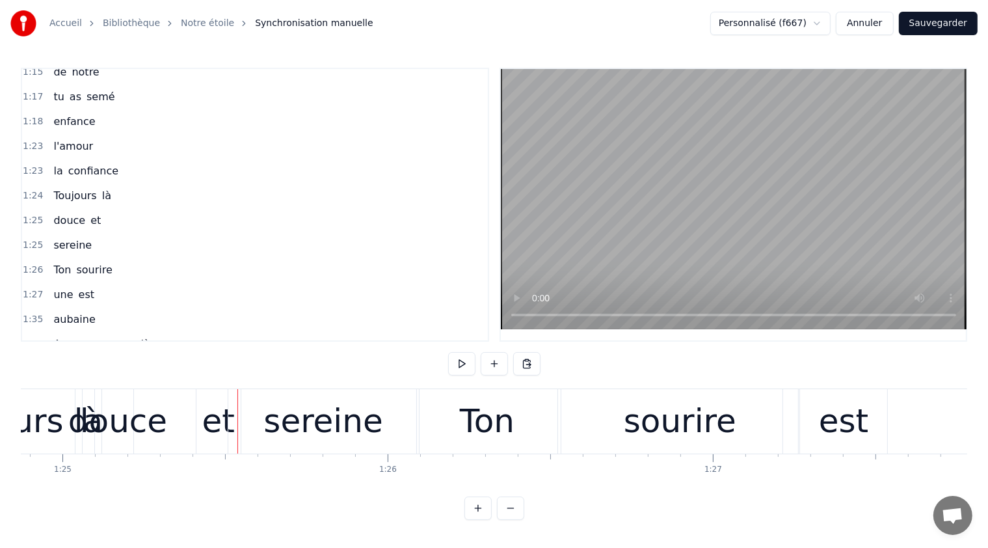
click at [143, 417] on div "douce" at bounding box center [117, 421] width 99 height 49
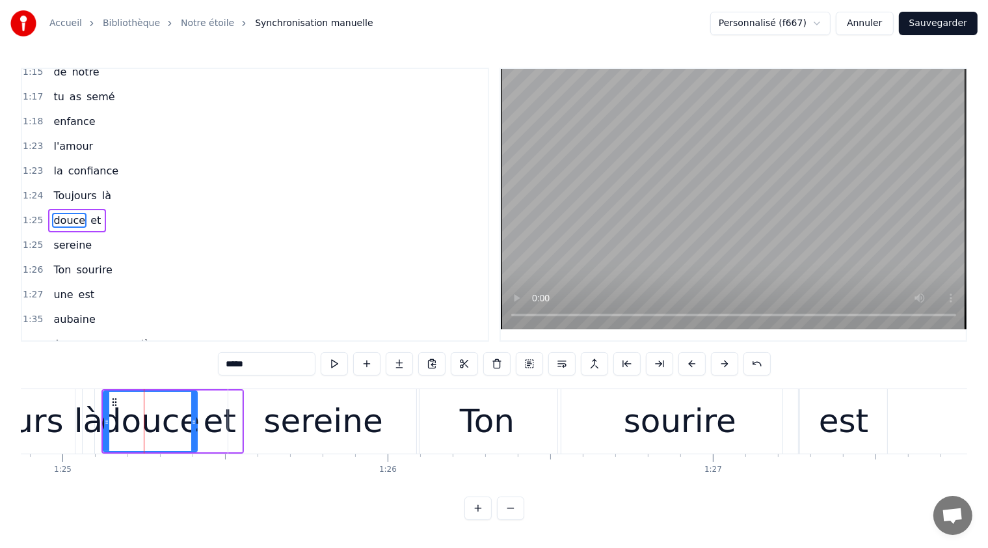
drag, startPoint x: 133, startPoint y: 410, endPoint x: 192, endPoint y: 421, distance: 60.2
click at [196, 421] on div at bounding box center [193, 421] width 5 height 59
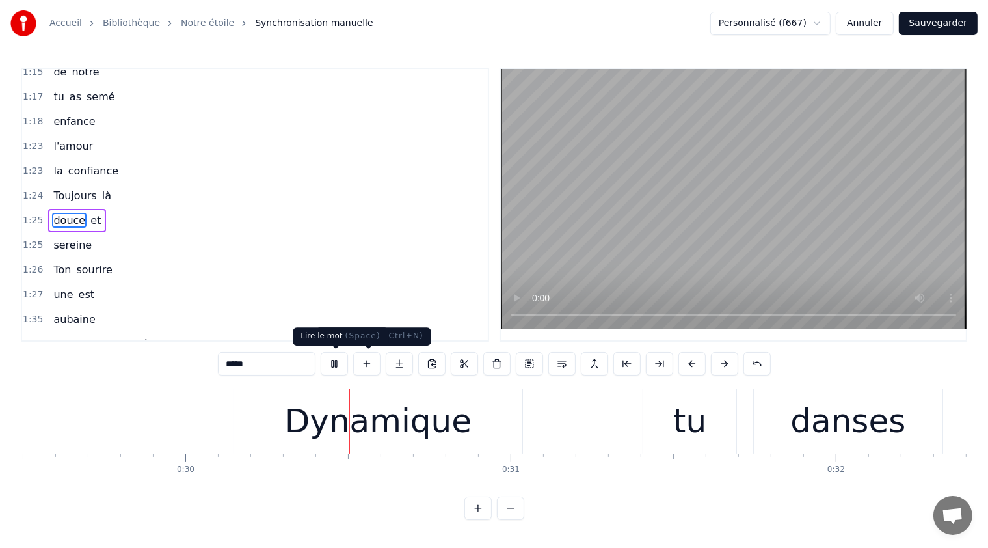
scroll to position [0, 9627]
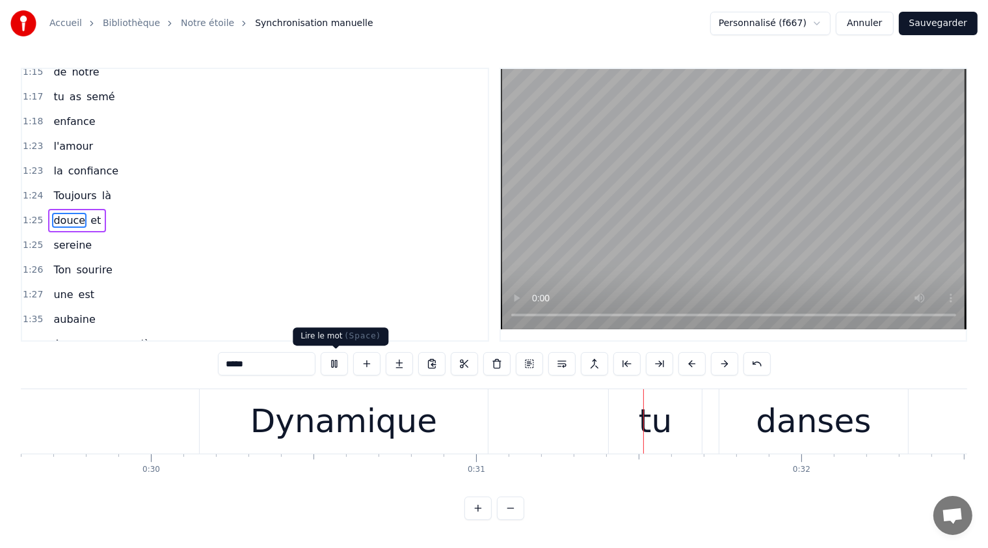
click at [332, 356] on button at bounding box center [334, 363] width 27 height 23
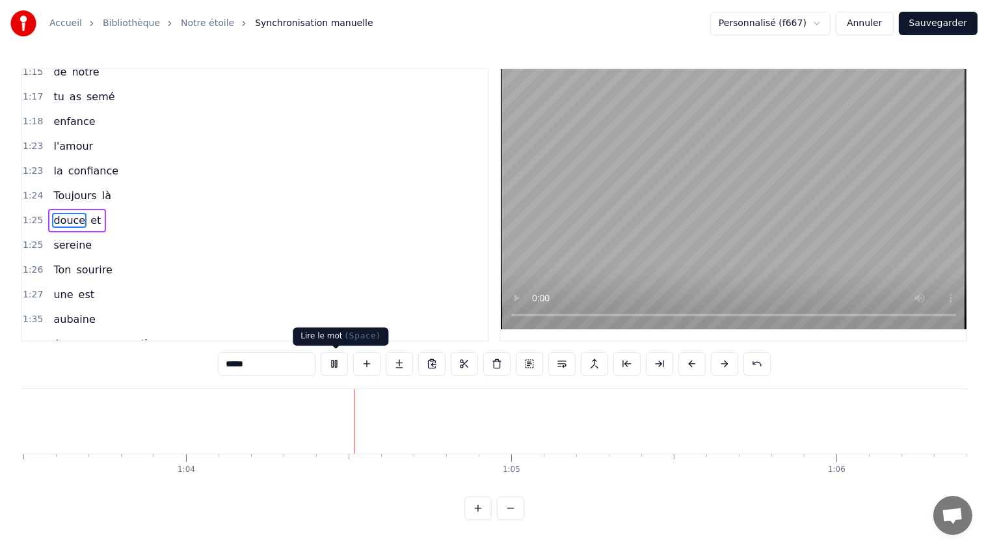
scroll to position [0, 20698]
click at [341, 362] on button at bounding box center [334, 363] width 27 height 23
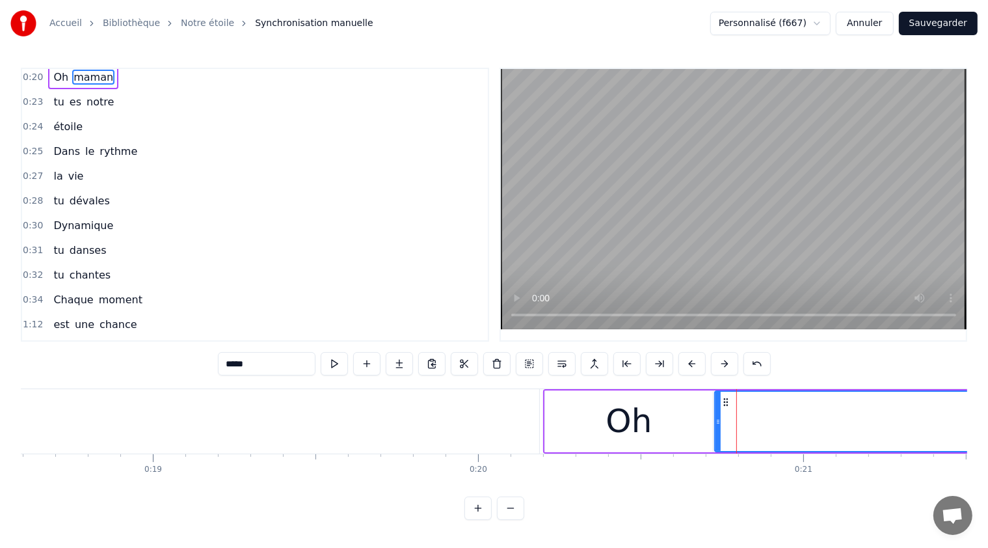
scroll to position [0, 0]
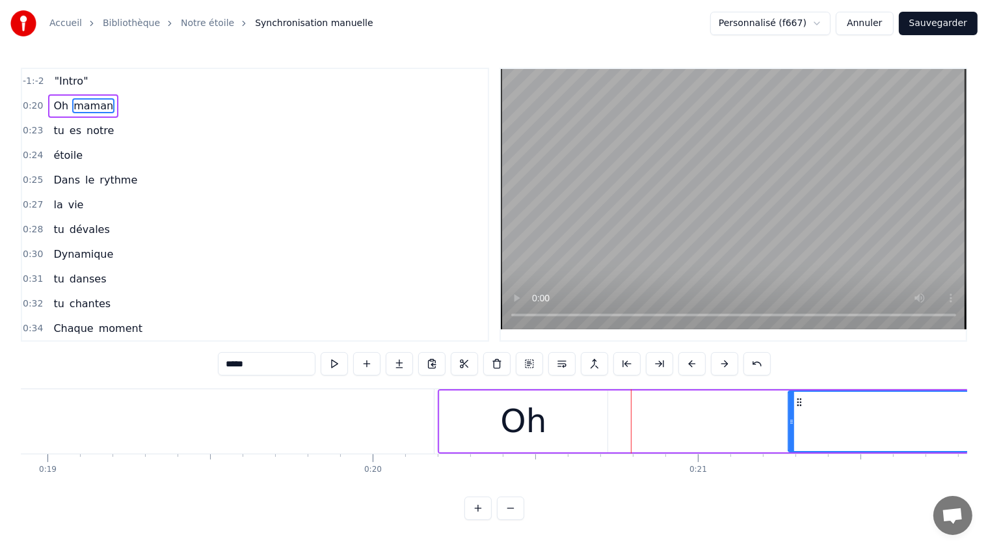
drag, startPoint x: 722, startPoint y: 401, endPoint x: 792, endPoint y: 420, distance: 72.7
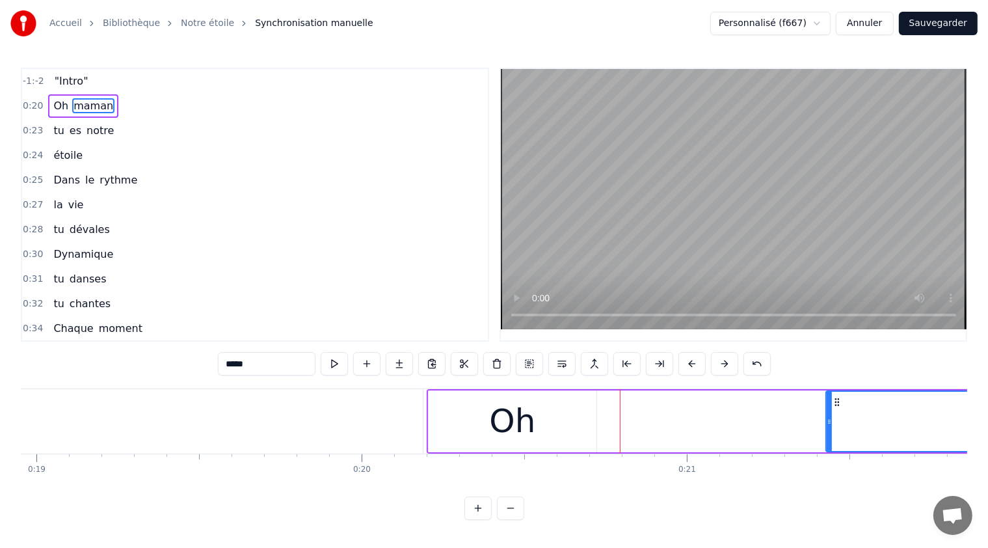
click at [481, 401] on div "Oh" at bounding box center [513, 421] width 168 height 62
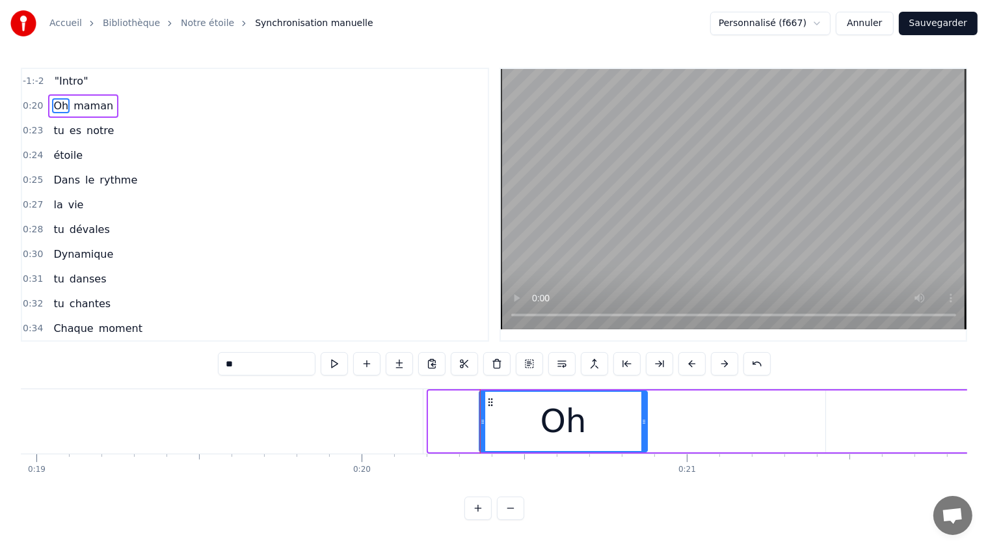
drag, startPoint x: 440, startPoint y: 399, endPoint x: 492, endPoint y: 406, distance: 51.9
click at [492, 406] on div "Oh" at bounding box center [563, 421] width 167 height 59
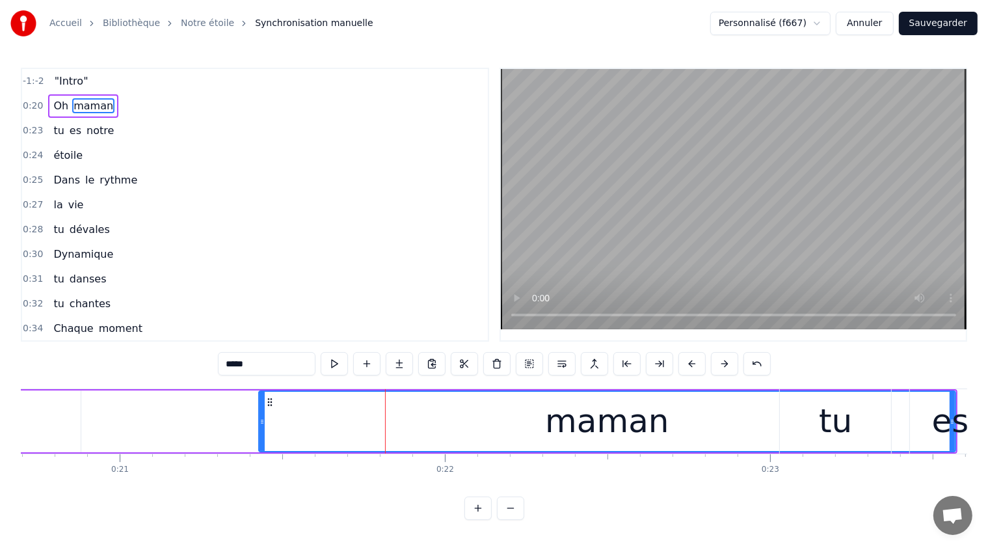
scroll to position [0, 6604]
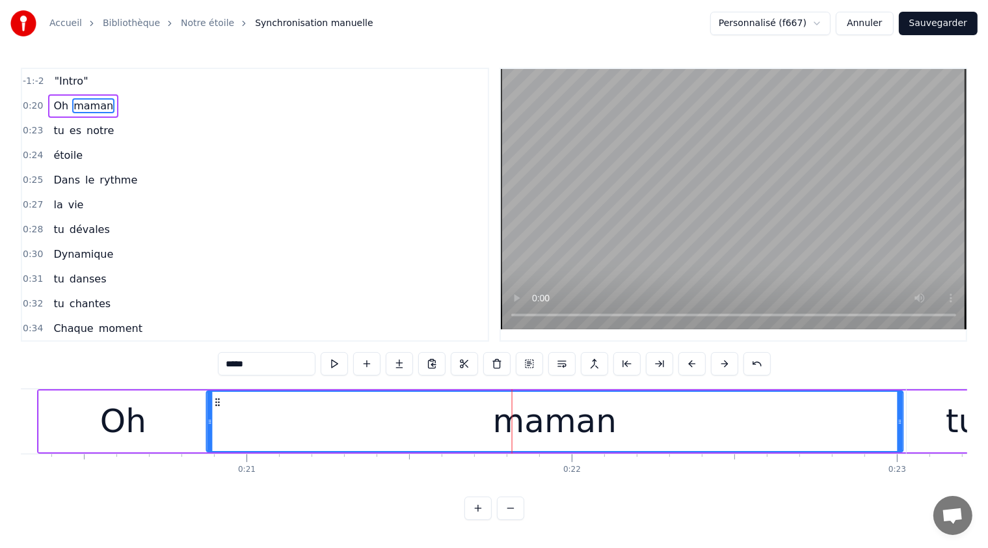
drag, startPoint x: 395, startPoint y: 405, endPoint x: 217, endPoint y: 411, distance: 179.0
click at [217, 411] on div "maman" at bounding box center [554, 421] width 695 height 59
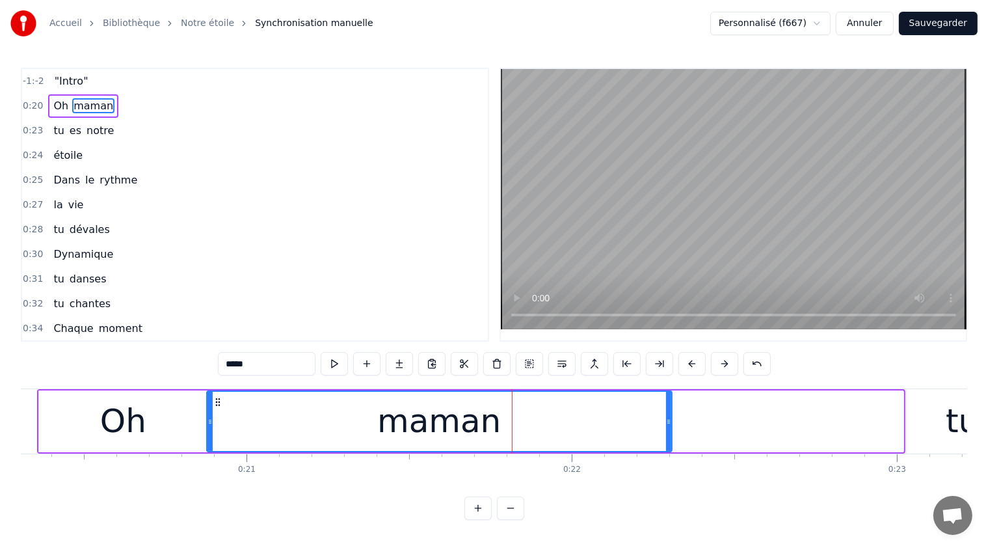
drag, startPoint x: 898, startPoint y: 423, endPoint x: 667, endPoint y: 427, distance: 230.3
click at [667, 427] on div at bounding box center [668, 421] width 5 height 59
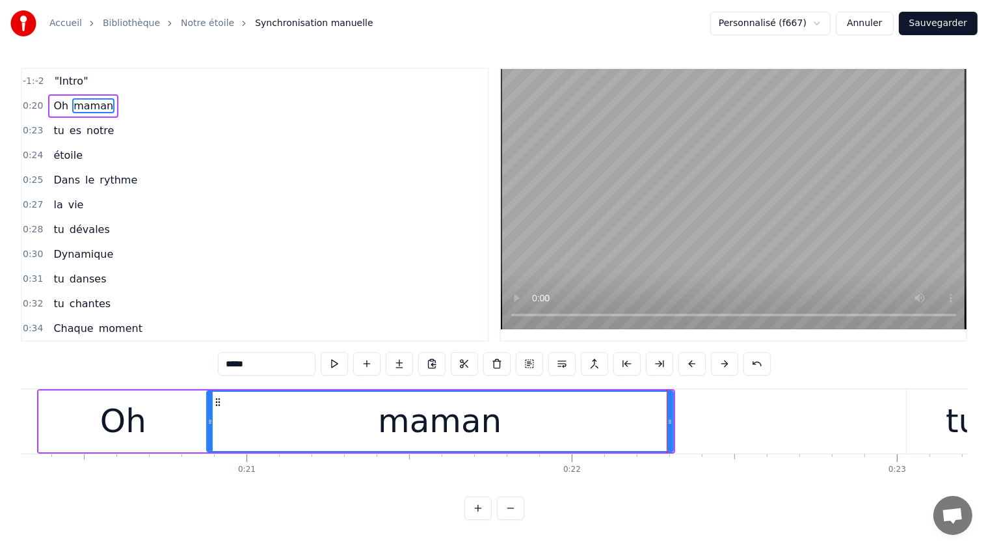
click at [935, 396] on div "tu" at bounding box center [962, 421] width 111 height 64
type input "**"
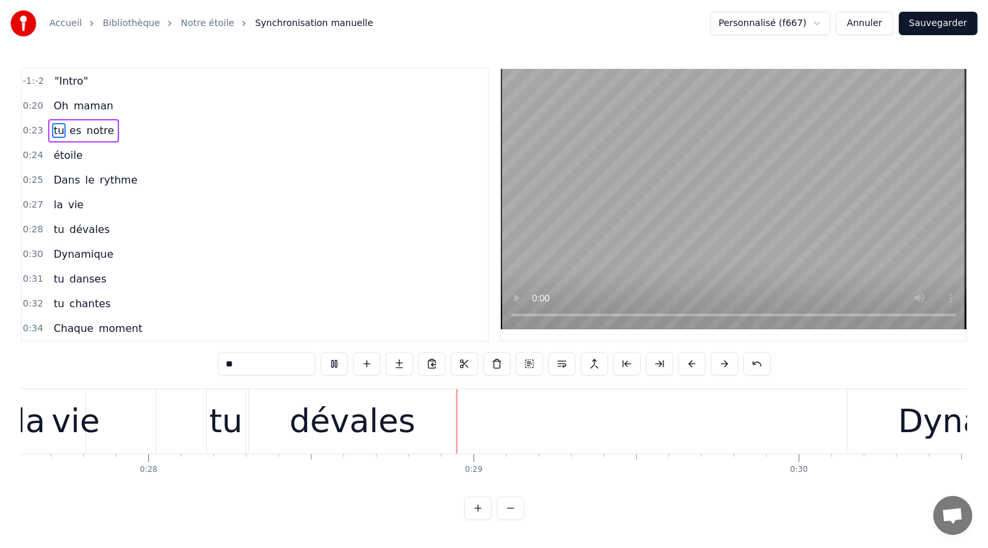
scroll to position [0, 9157]
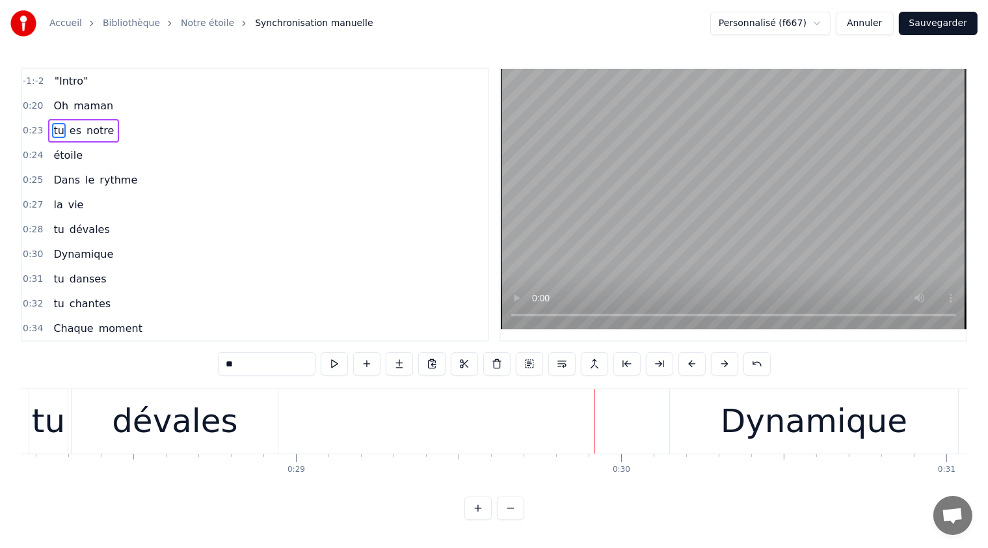
click at [485, 312] on div "-1:-2 "Intro" 0:20 Oh maman 0:23 tu es notre 0:24 étoile 0:25 Dans le rythme 0:…" at bounding box center [494, 205] width 946 height 274
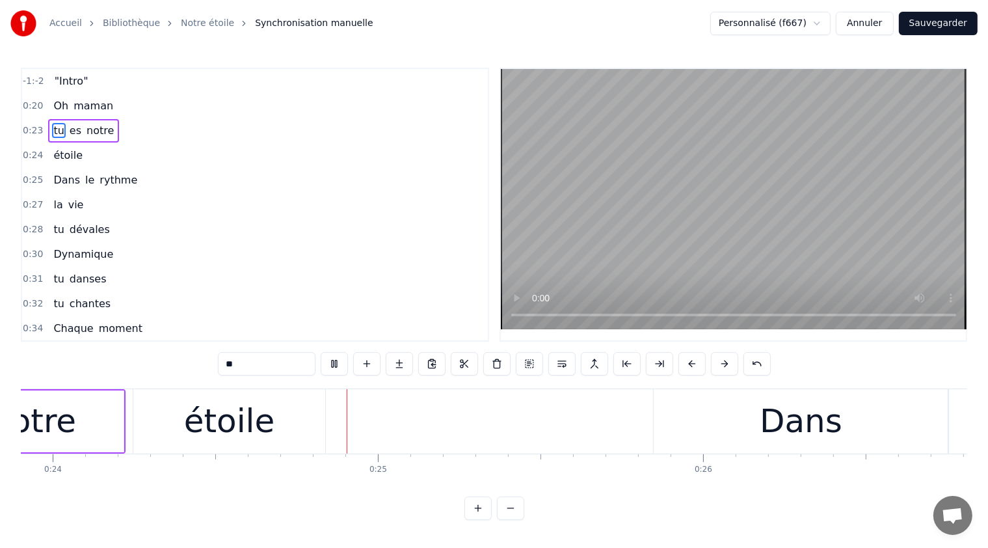
scroll to position [0, 7774]
click at [291, 259] on div "0:30 Dynamique" at bounding box center [255, 254] width 466 height 25
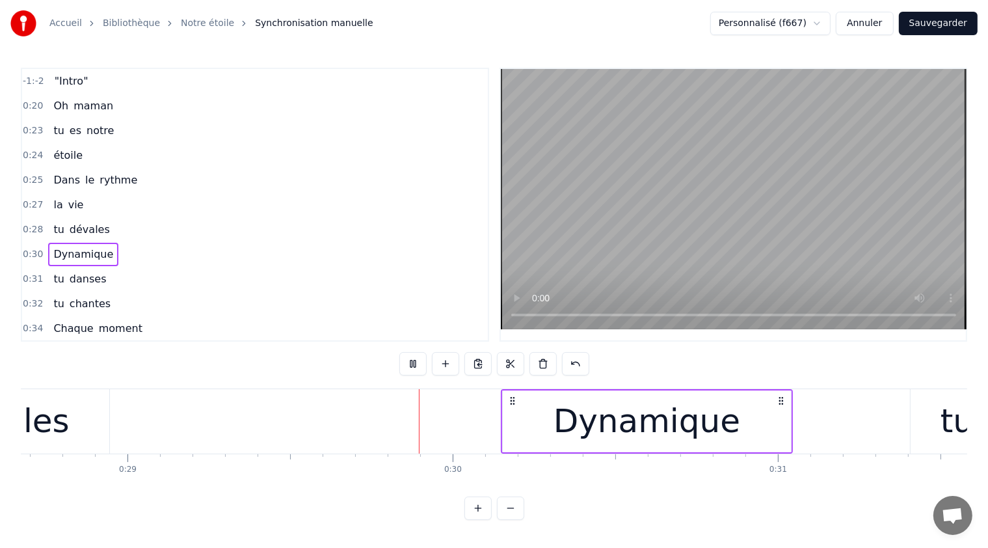
scroll to position [0, 9502]
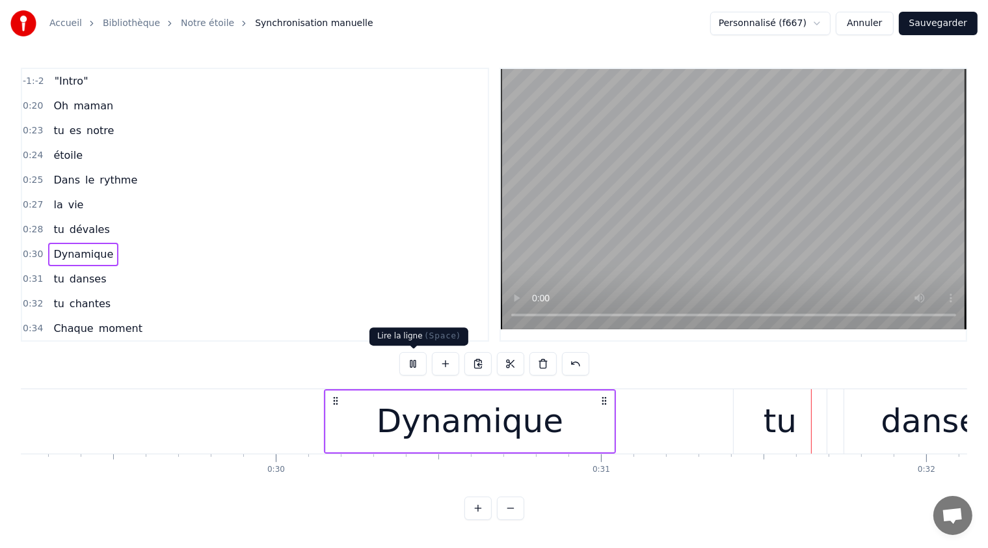
click at [414, 358] on button at bounding box center [412, 363] width 27 height 23
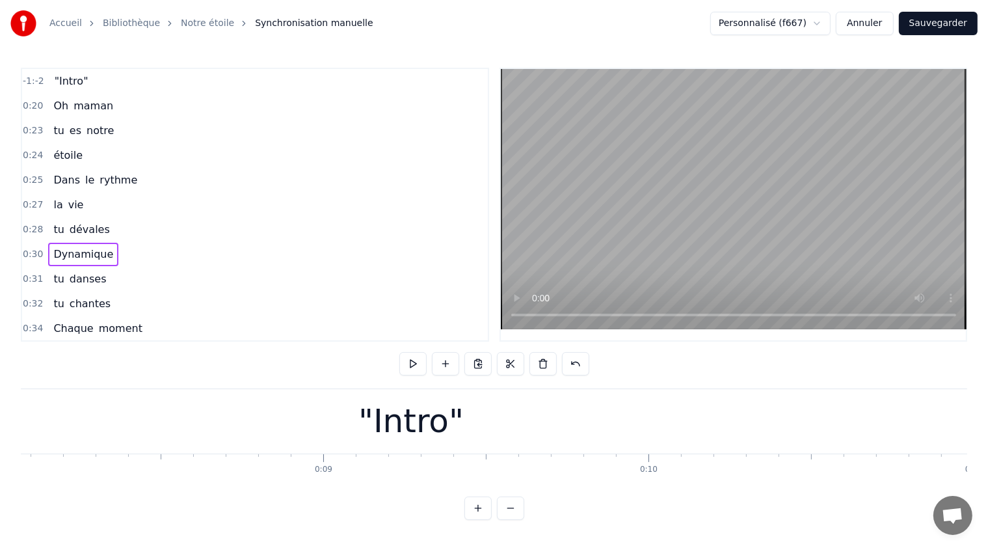
scroll to position [0, 0]
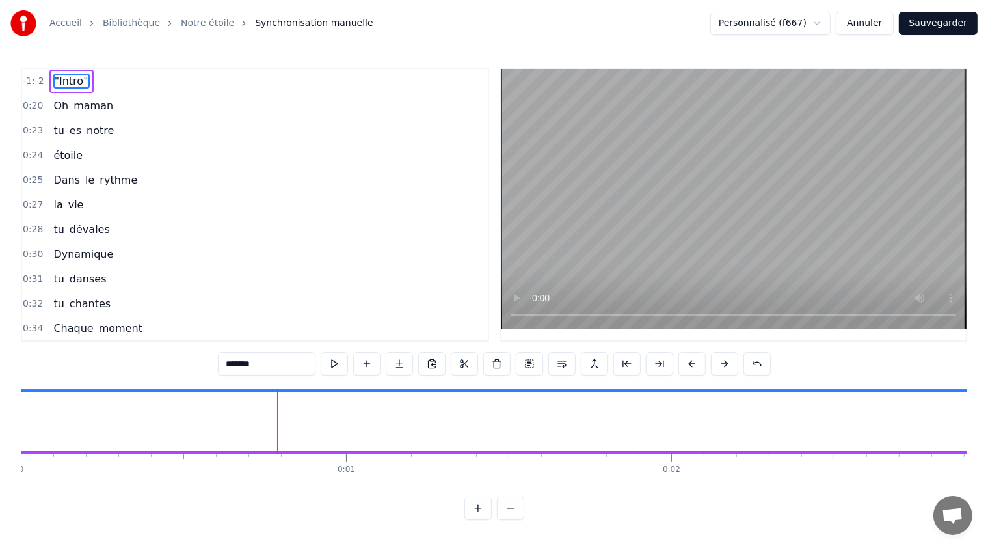
drag, startPoint x: 84, startPoint y: 81, endPoint x: 90, endPoint y: 83, distance: 6.8
click at [96, 83] on div "-1:-2 "Intro"" at bounding box center [255, 81] width 466 height 25
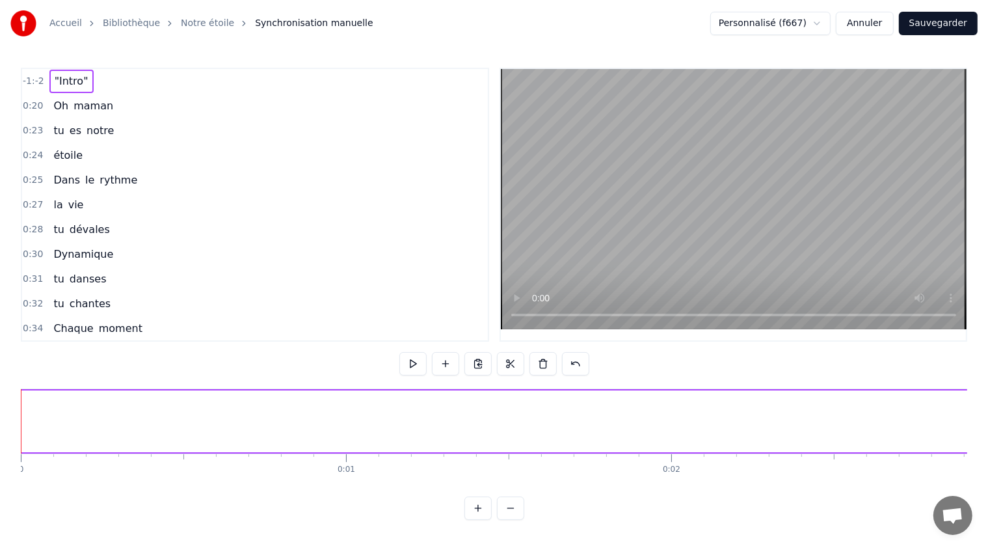
click at [79, 83] on span ""Intro"" at bounding box center [71, 81] width 36 height 15
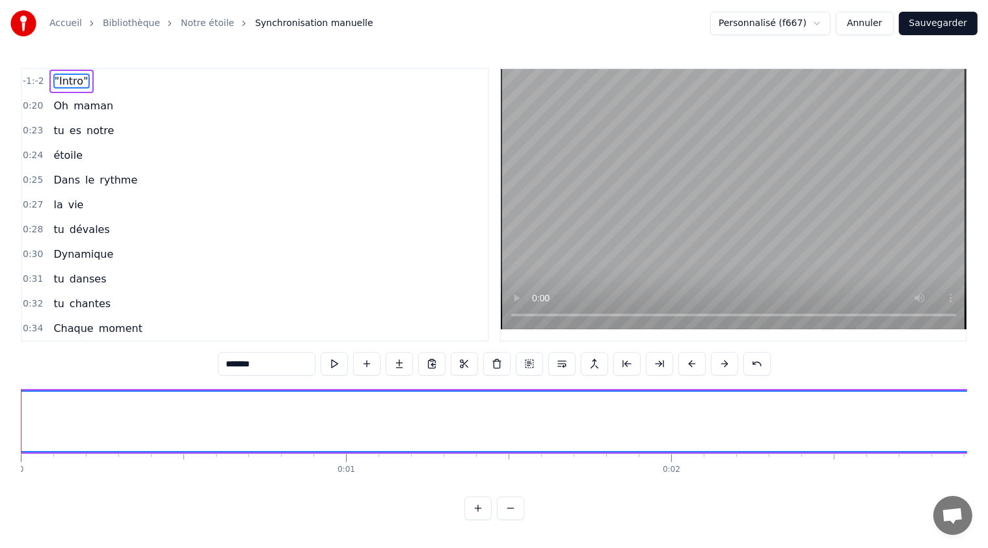
click at [73, 77] on span ""Intro"" at bounding box center [71, 81] width 36 height 15
click at [271, 364] on input "*******" at bounding box center [267, 363] width 98 height 23
click at [531, 364] on button at bounding box center [529, 363] width 27 height 23
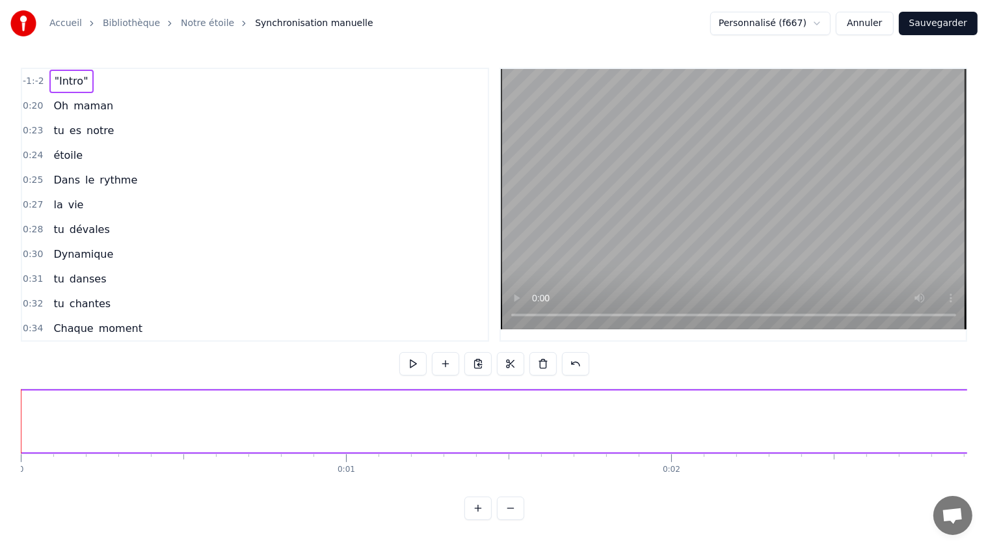
click at [94, 129] on span "notre" at bounding box center [100, 130] width 30 height 15
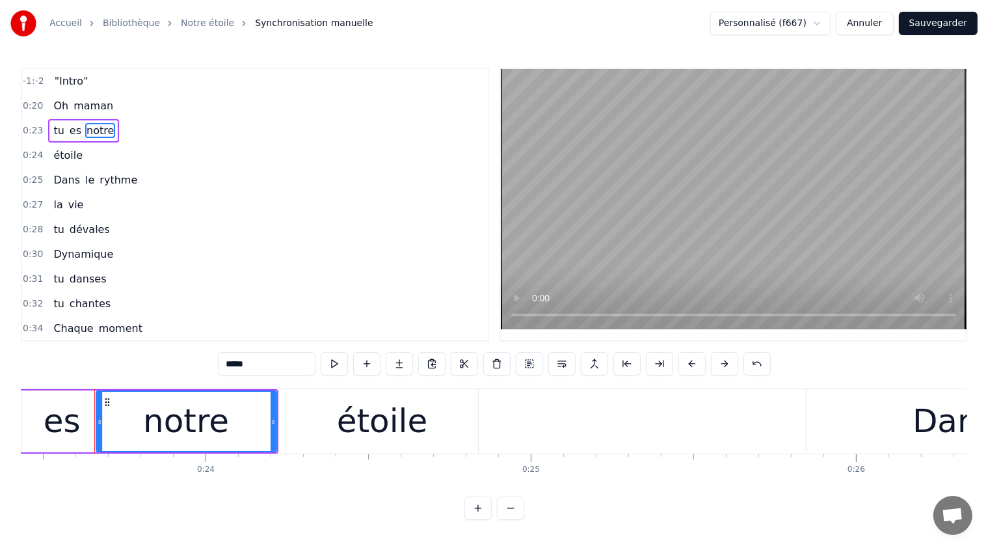
scroll to position [0, 7629]
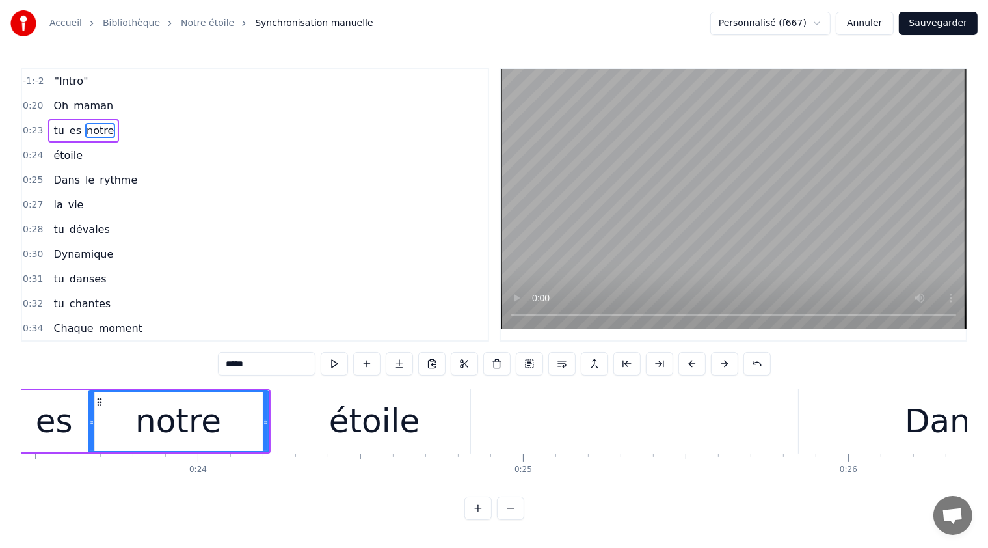
click at [53, 127] on span "tu" at bounding box center [58, 130] width 13 height 15
type input "**"
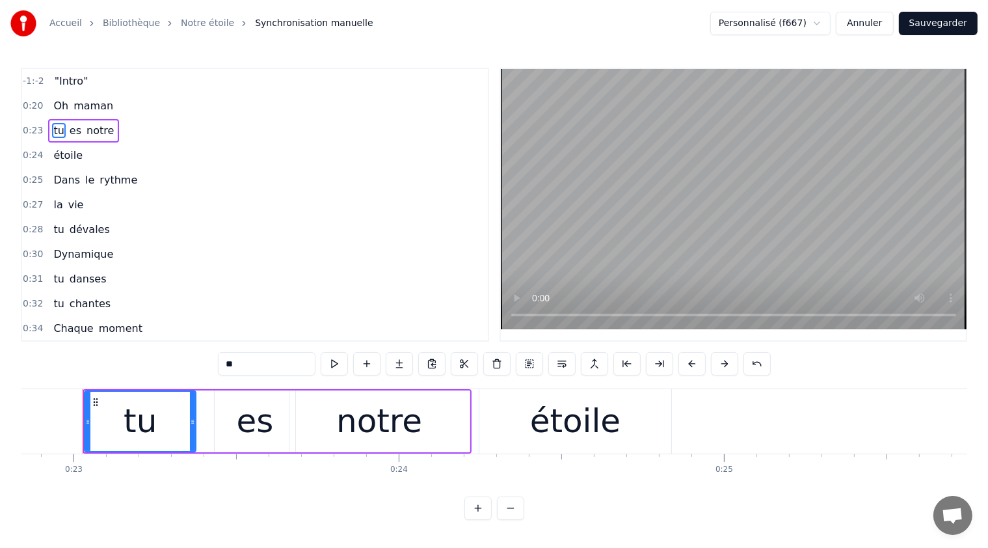
scroll to position [0, 7424]
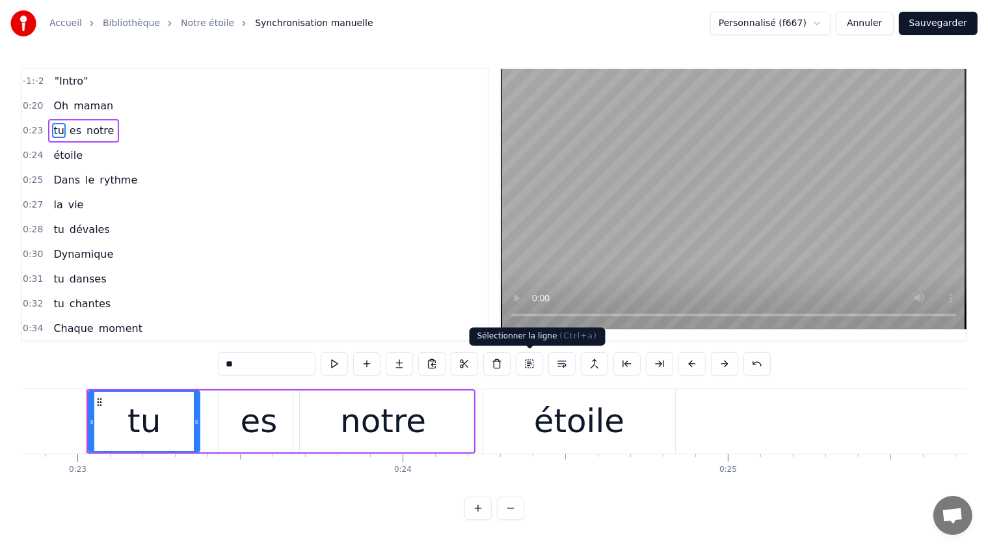
click at [531, 364] on button at bounding box center [529, 363] width 27 height 23
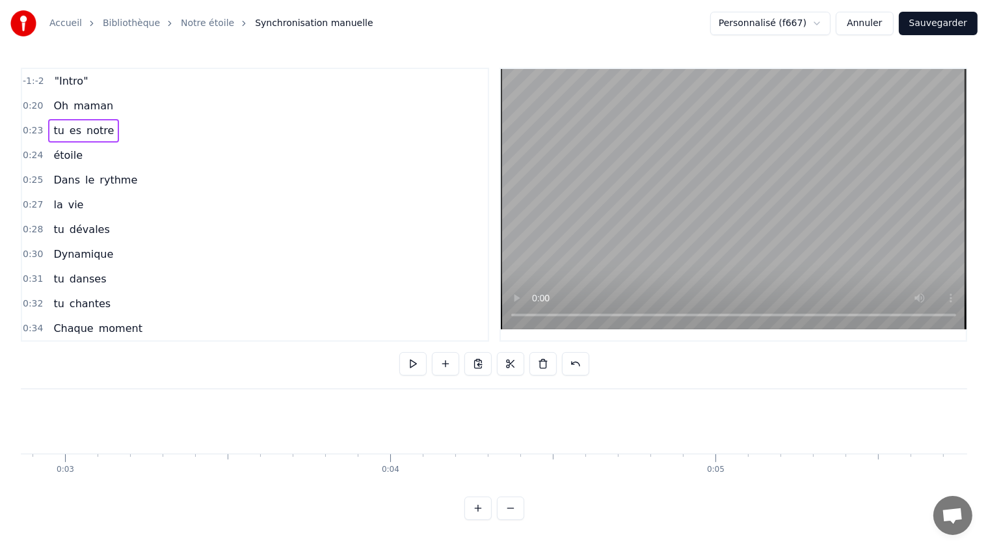
scroll to position [0, 0]
click at [65, 85] on span ""Intro"" at bounding box center [71, 81] width 36 height 15
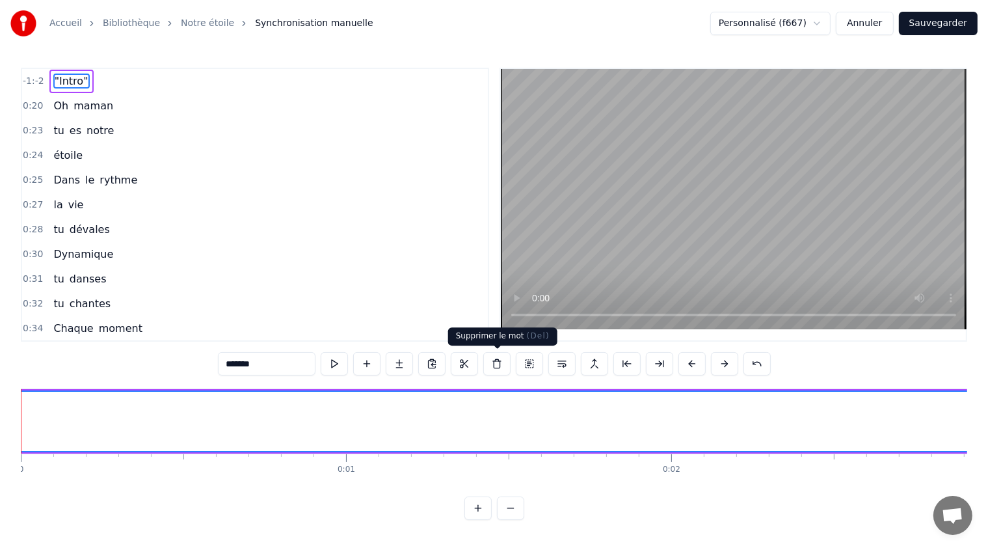
click at [498, 364] on button at bounding box center [496, 363] width 27 height 23
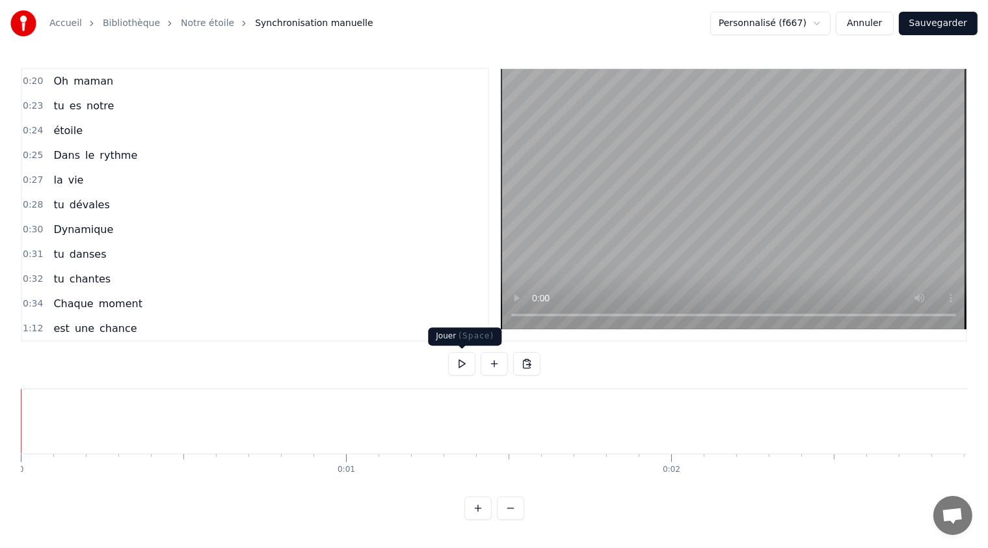
click at [462, 362] on button at bounding box center [461, 363] width 27 height 23
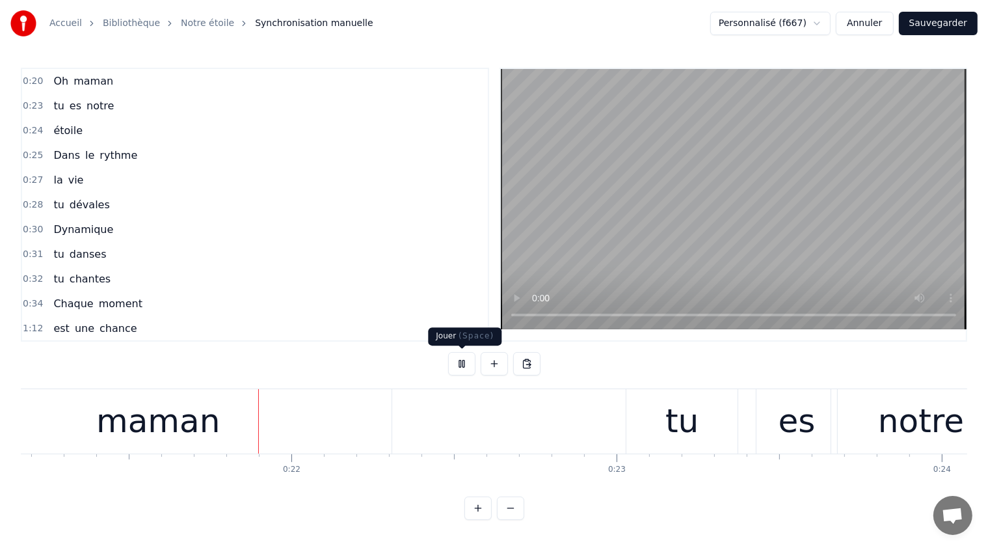
click at [461, 363] on button at bounding box center [461, 363] width 27 height 23
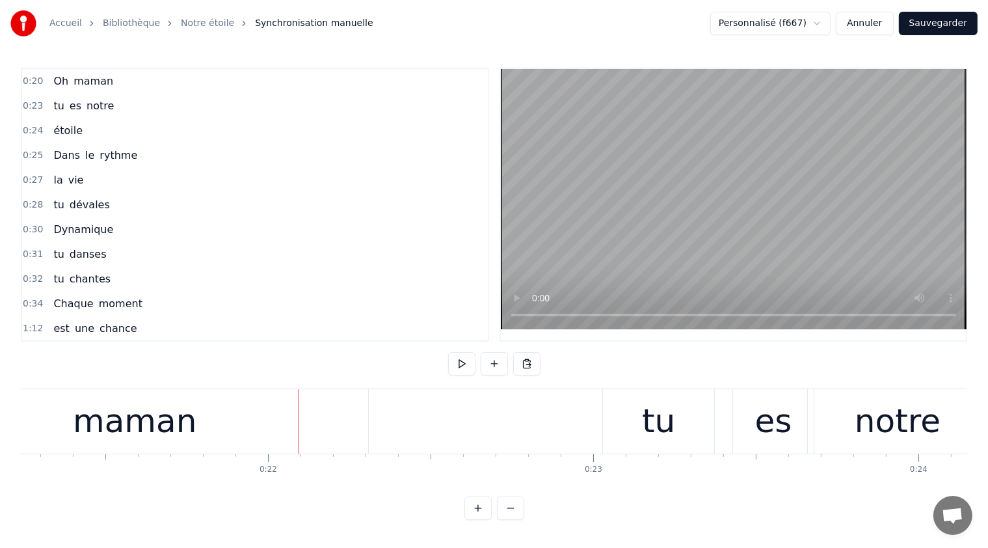
click at [135, 408] on div "maman" at bounding box center [135, 421] width 124 height 49
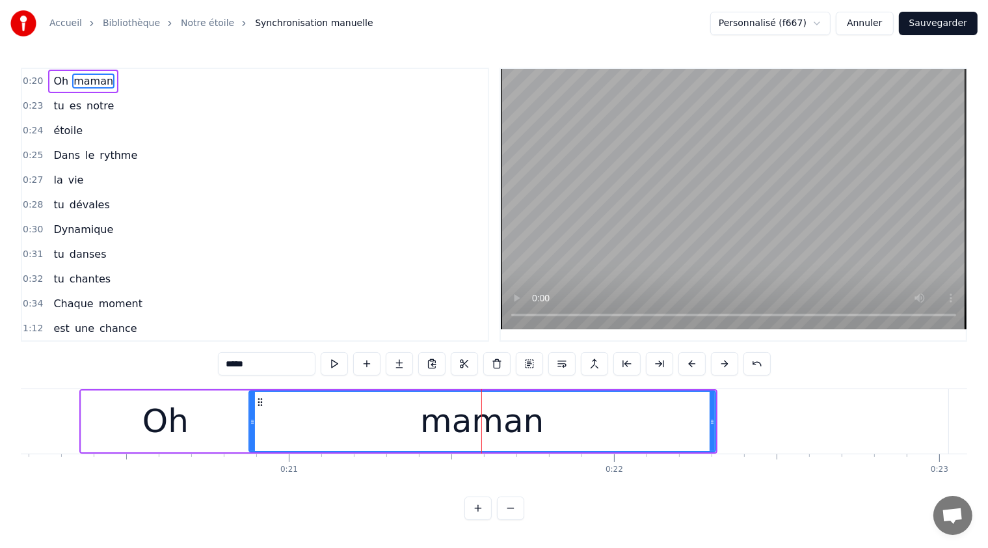
scroll to position [0, 6265]
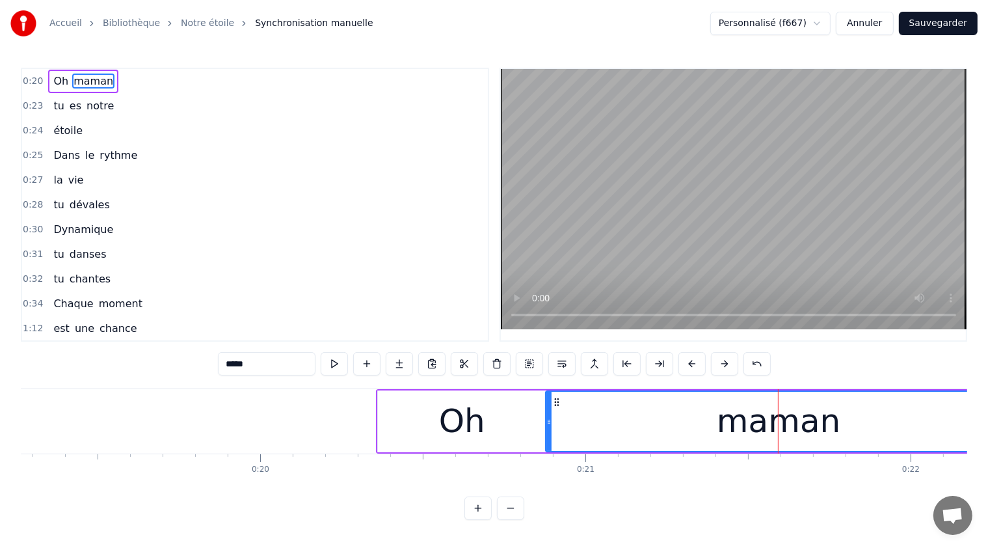
click at [386, 403] on div "Oh" at bounding box center [462, 421] width 168 height 62
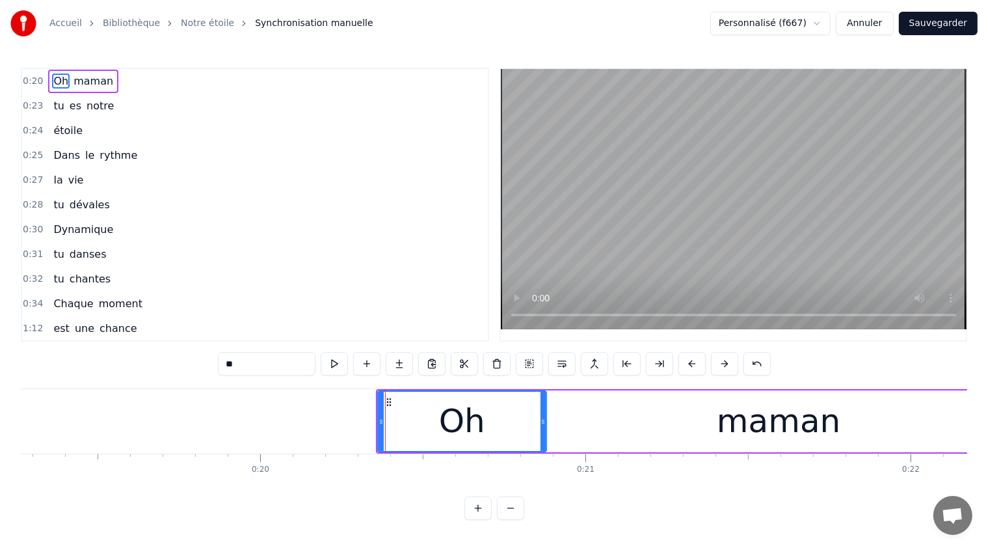
click at [614, 429] on div "maman" at bounding box center [779, 421] width 466 height 62
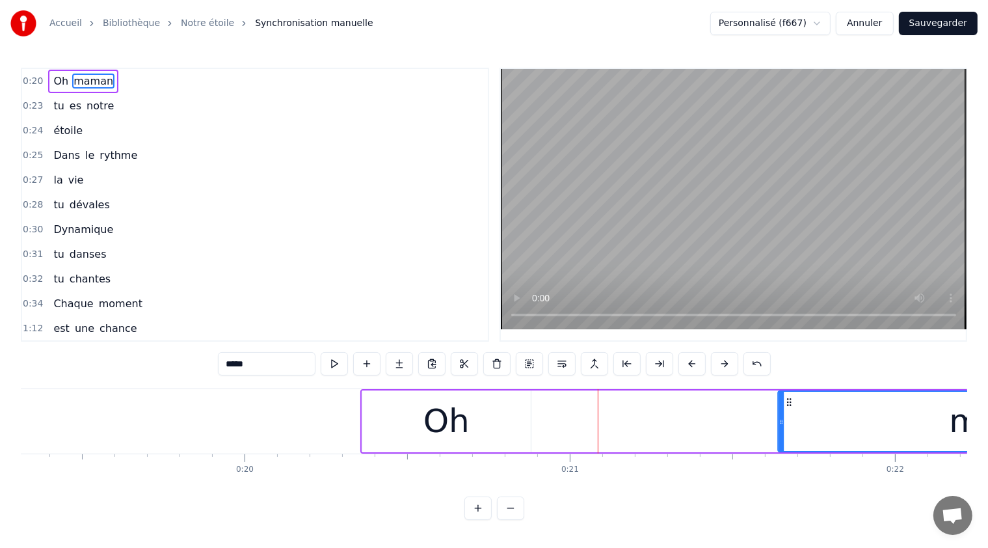
drag, startPoint x: 557, startPoint y: 398, endPoint x: 800, endPoint y: 438, distance: 246.5
click at [363, 399] on div "Oh" at bounding box center [442, 421] width 168 height 62
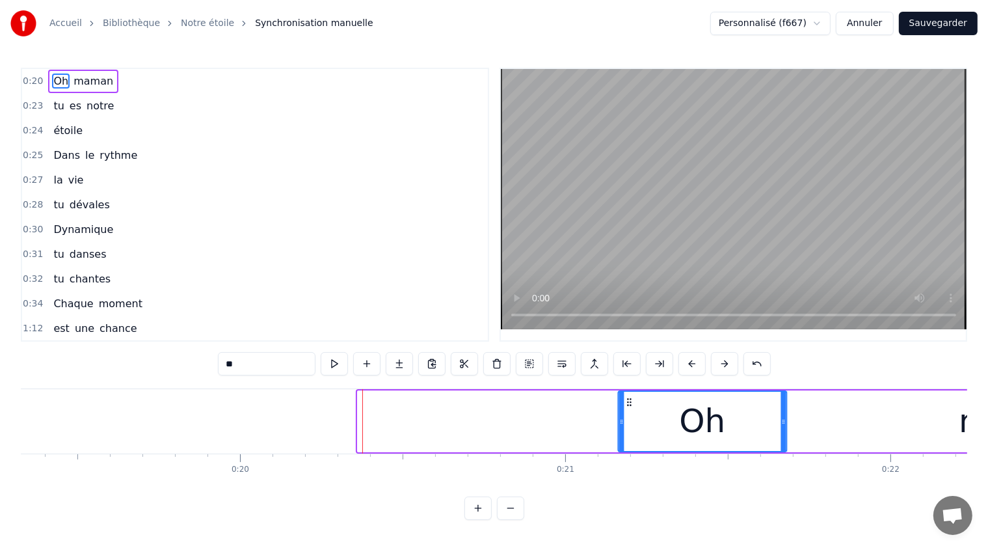
drag, startPoint x: 363, startPoint y: 399, endPoint x: 615, endPoint y: 426, distance: 253.8
click at [621, 422] on div "Oh" at bounding box center [702, 421] width 167 height 59
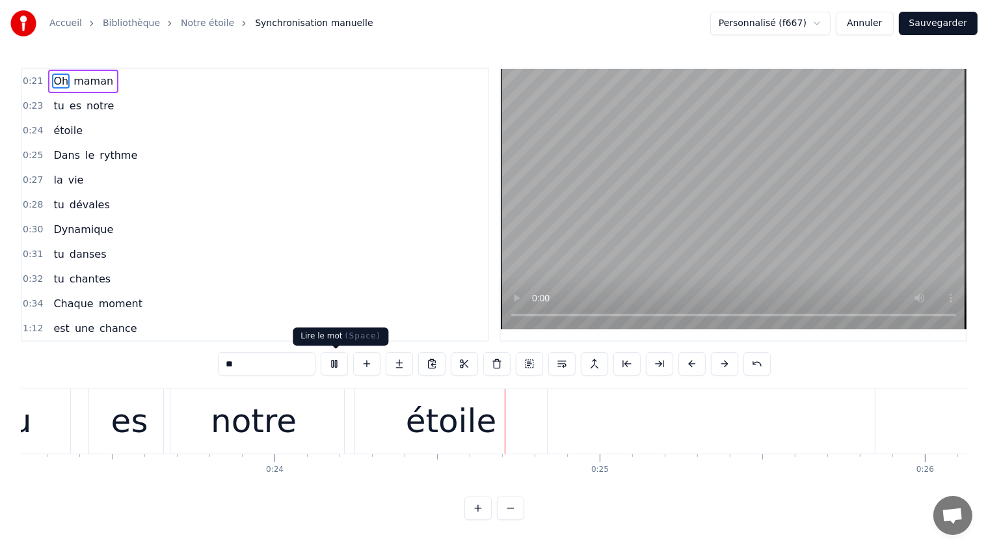
scroll to position [0, 7788]
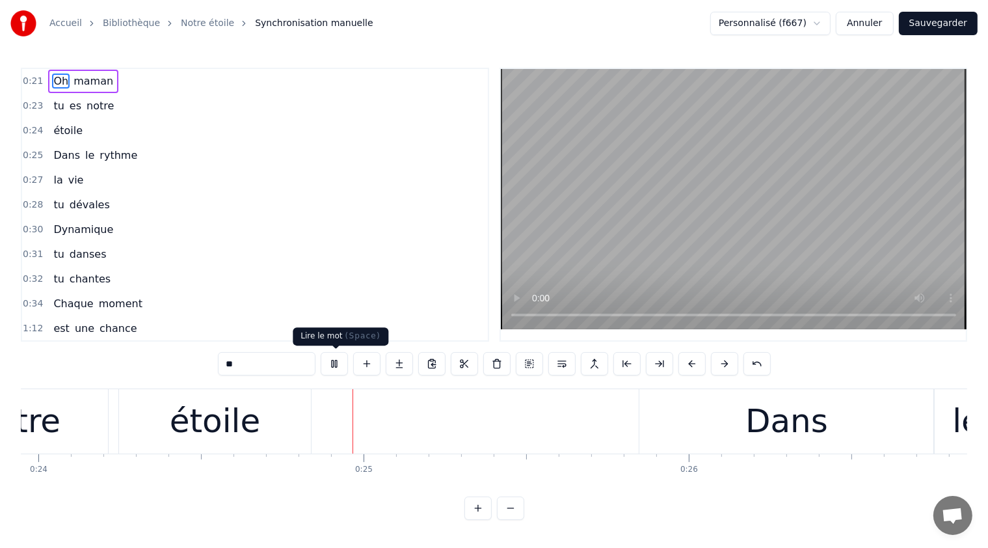
click at [333, 360] on button at bounding box center [334, 363] width 27 height 23
click at [286, 424] on div "étoile" at bounding box center [215, 421] width 192 height 64
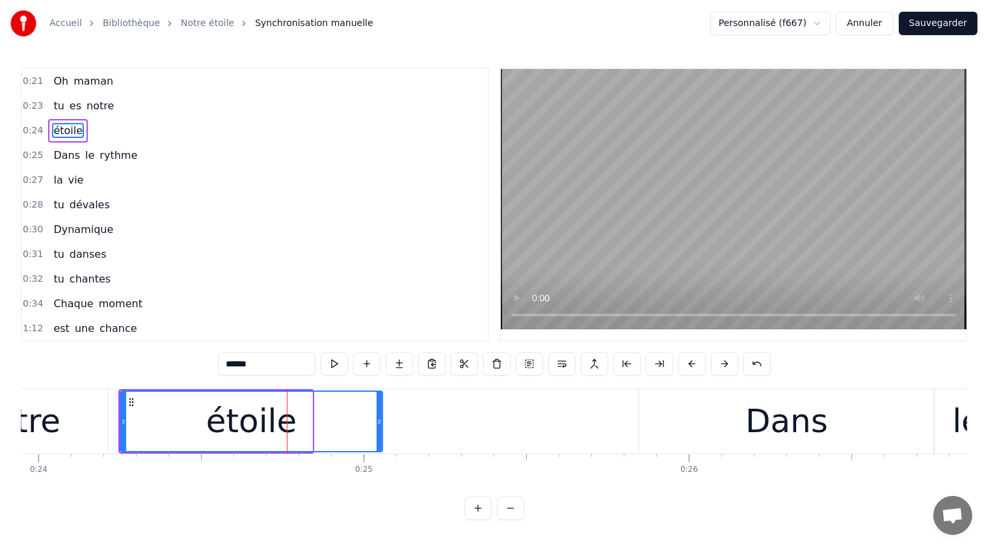
drag, startPoint x: 306, startPoint y: 421, endPoint x: 377, endPoint y: 435, distance: 72.3
click at [377, 435] on div at bounding box center [379, 421] width 5 height 59
click at [60, 411] on div "notre" at bounding box center [18, 421] width 180 height 64
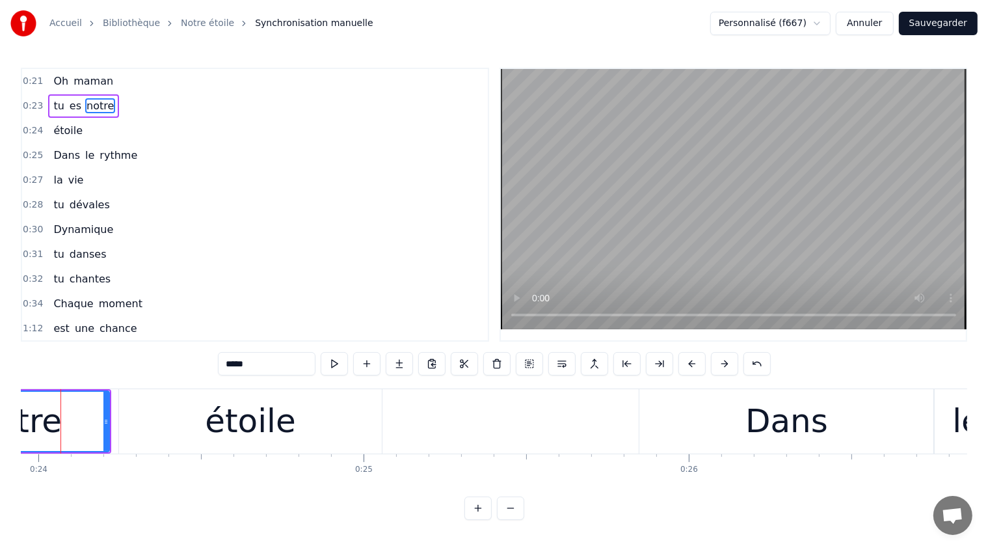
scroll to position [0, 7762]
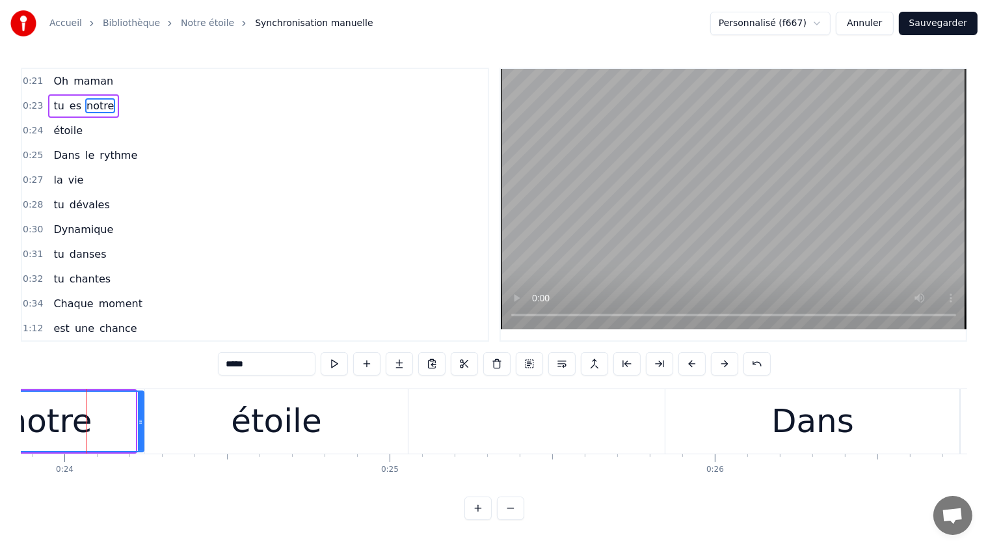
drag, startPoint x: 129, startPoint y: 411, endPoint x: 137, endPoint y: 415, distance: 9.3
click at [138, 415] on div at bounding box center [140, 421] width 5 height 59
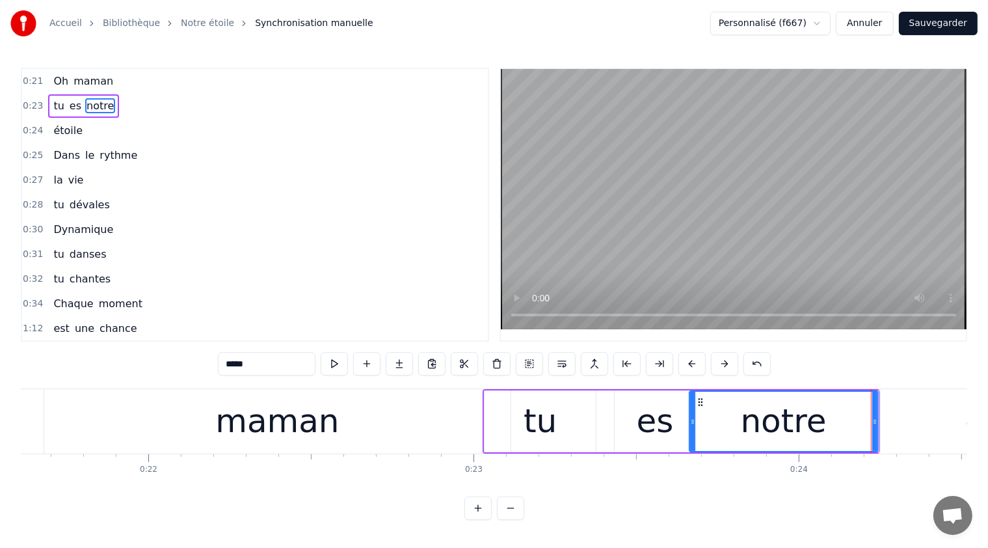
scroll to position [0, 7112]
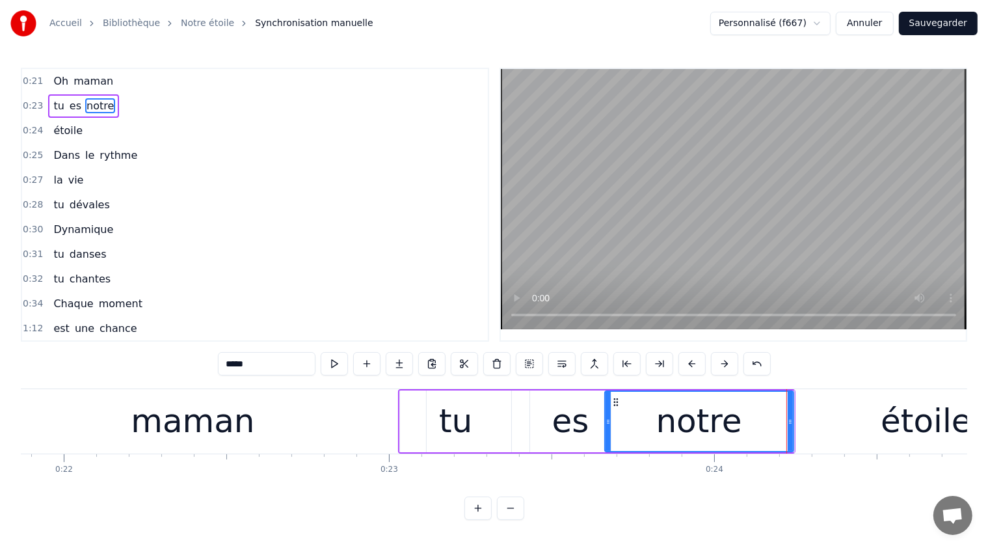
click at [533, 420] on div "es" at bounding box center [570, 421] width 81 height 62
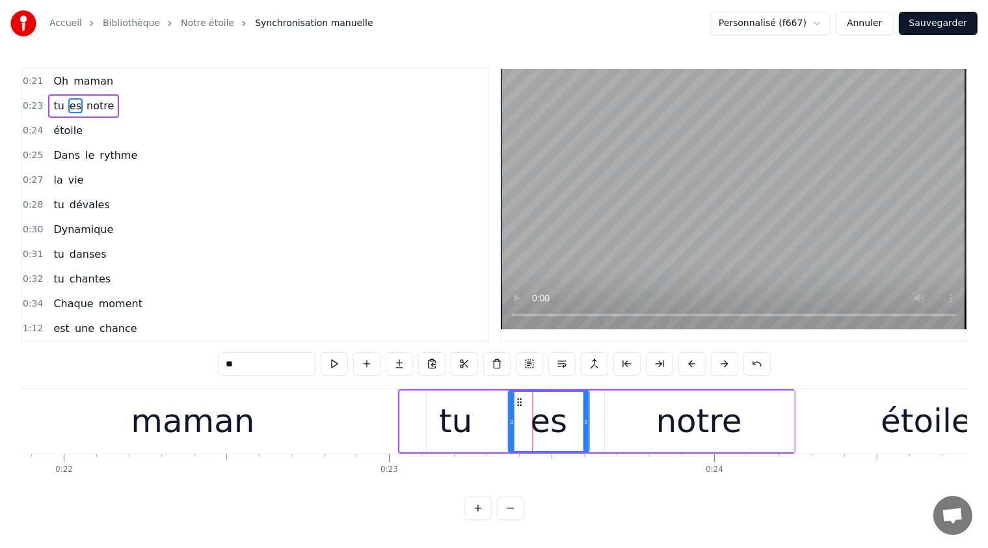
drag, startPoint x: 543, startPoint y: 401, endPoint x: 522, endPoint y: 401, distance: 21.5
click at [522, 401] on icon at bounding box center [520, 402] width 10 height 10
click at [418, 421] on div "tu" at bounding box center [455, 421] width 111 height 62
type input "**"
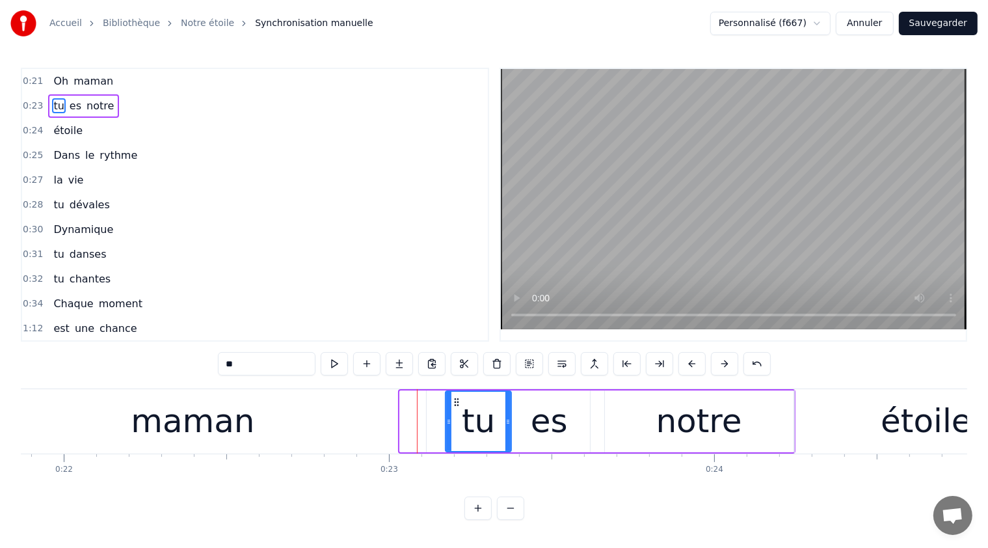
drag, startPoint x: 404, startPoint y: 405, endPoint x: 448, endPoint y: 410, distance: 43.8
click at [450, 408] on div at bounding box center [448, 421] width 5 height 59
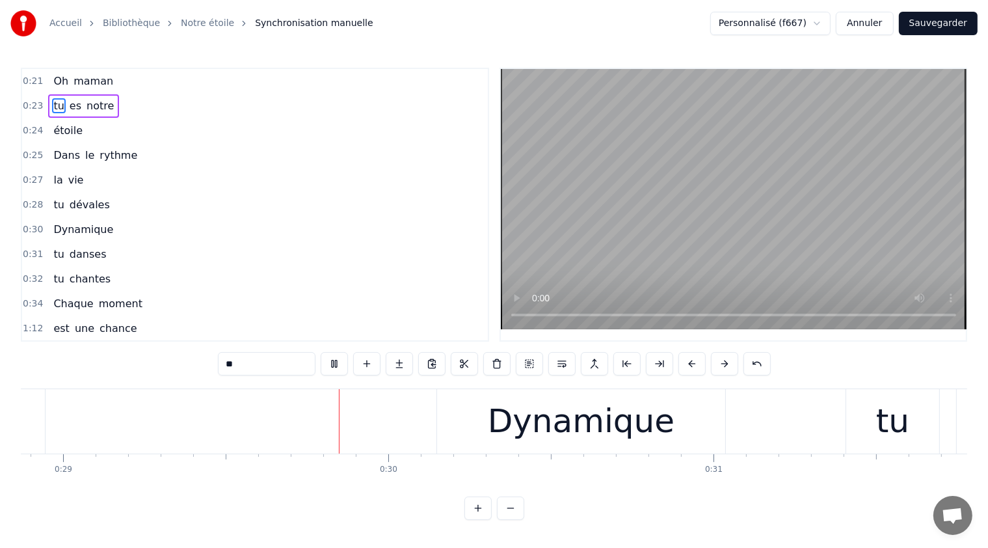
scroll to position [0, 9390]
click at [456, 267] on div "0:32 tu chantes" at bounding box center [255, 279] width 466 height 25
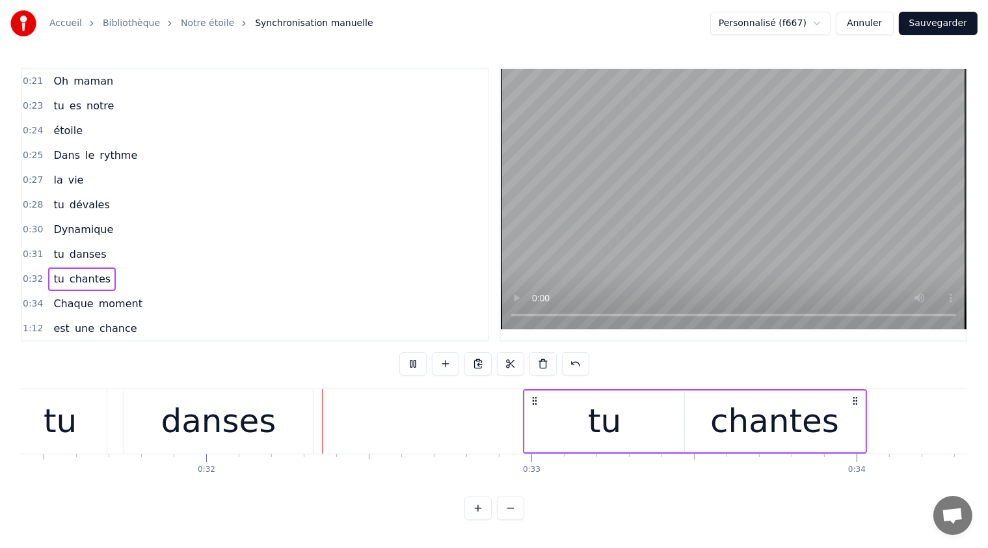
scroll to position [0, 10259]
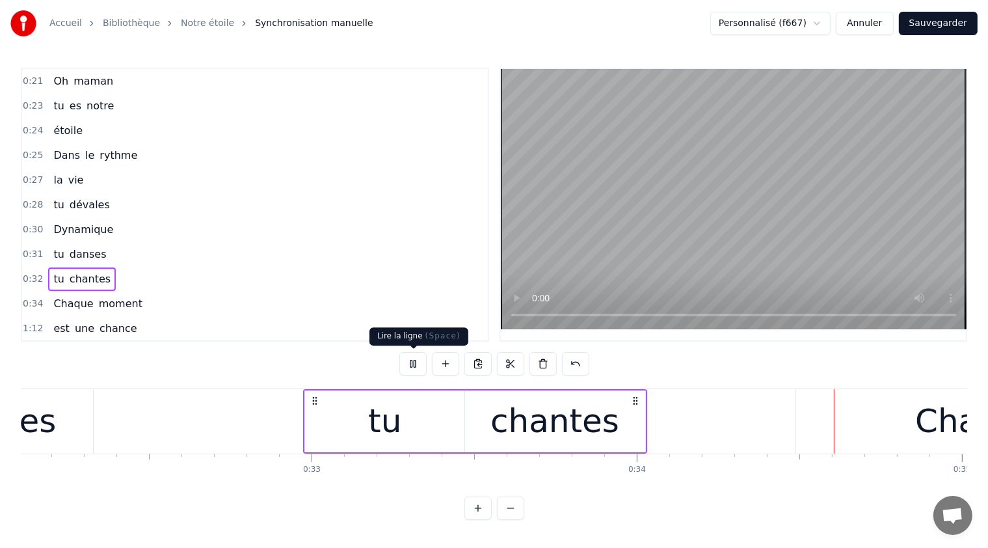
click at [414, 366] on button at bounding box center [412, 363] width 27 height 23
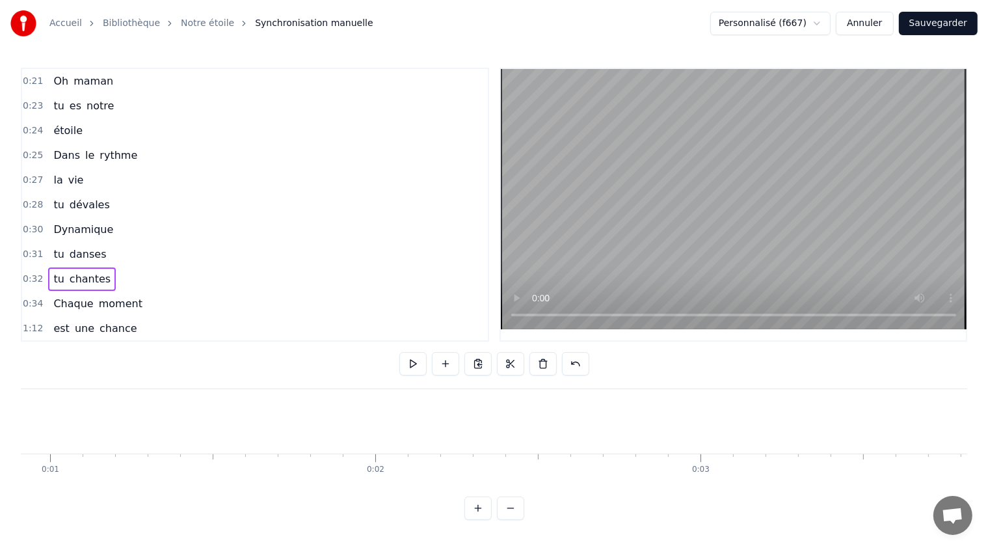
scroll to position [0, 0]
click at [407, 363] on button at bounding box center [412, 363] width 27 height 23
click at [418, 365] on button at bounding box center [412, 363] width 27 height 23
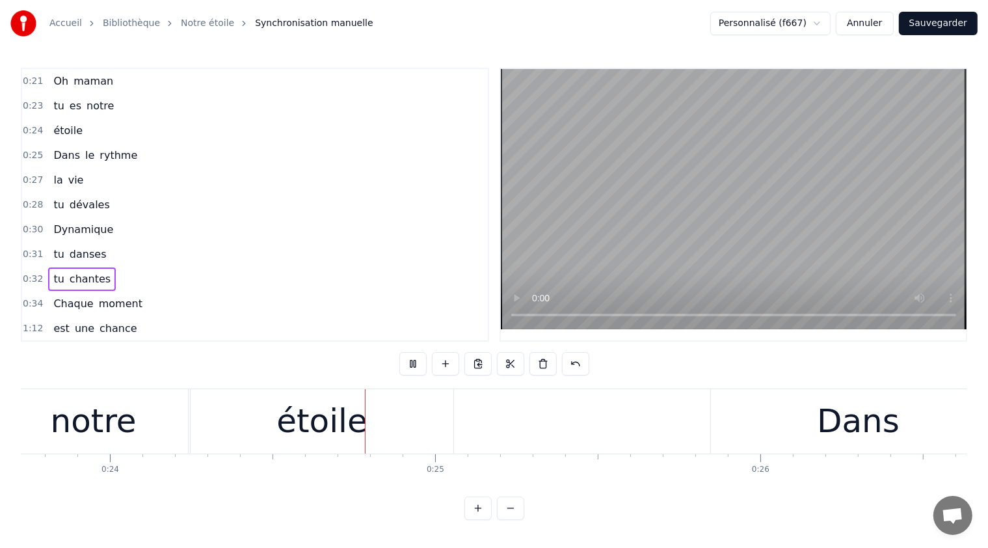
scroll to position [0, 7783]
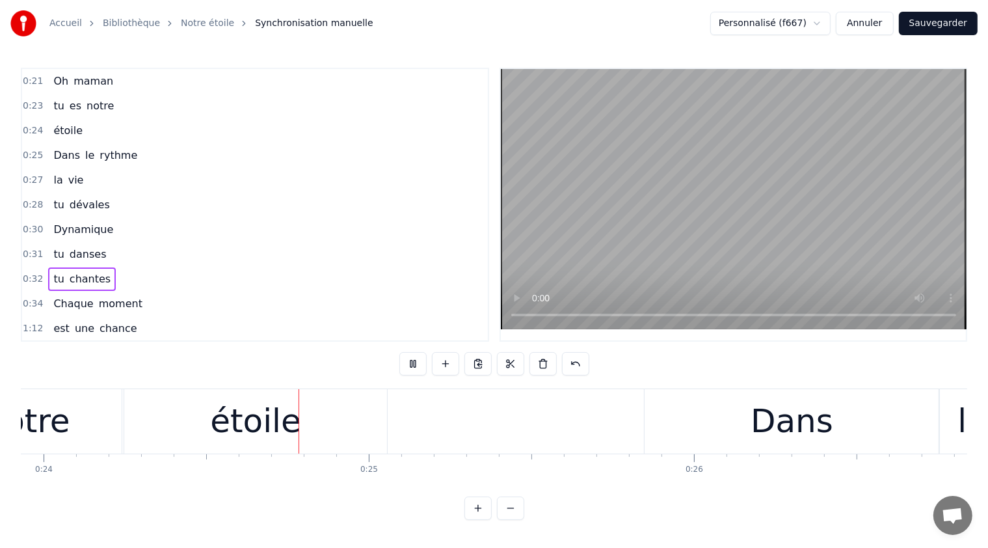
click at [399, 155] on div "0:25 Dans le rythme" at bounding box center [255, 155] width 466 height 25
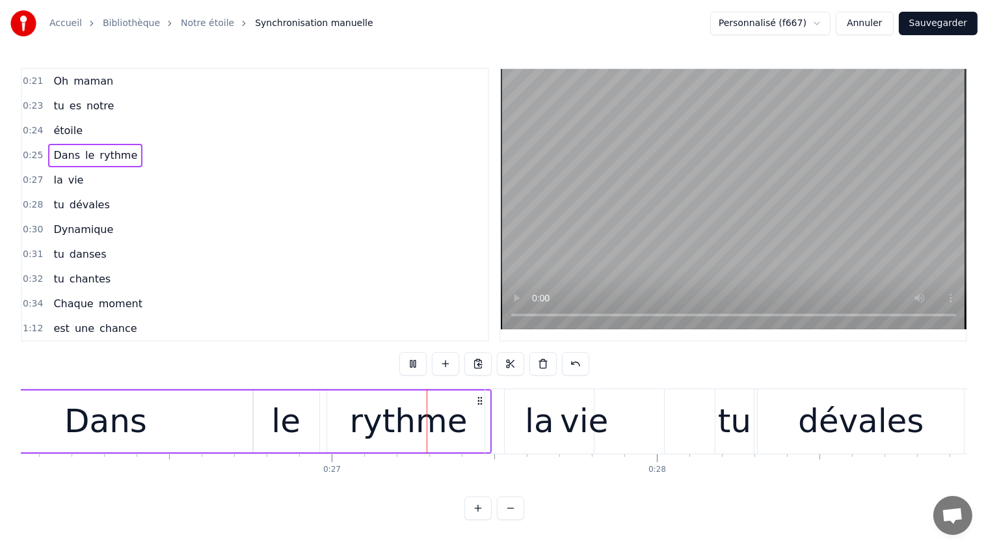
scroll to position [0, 8646]
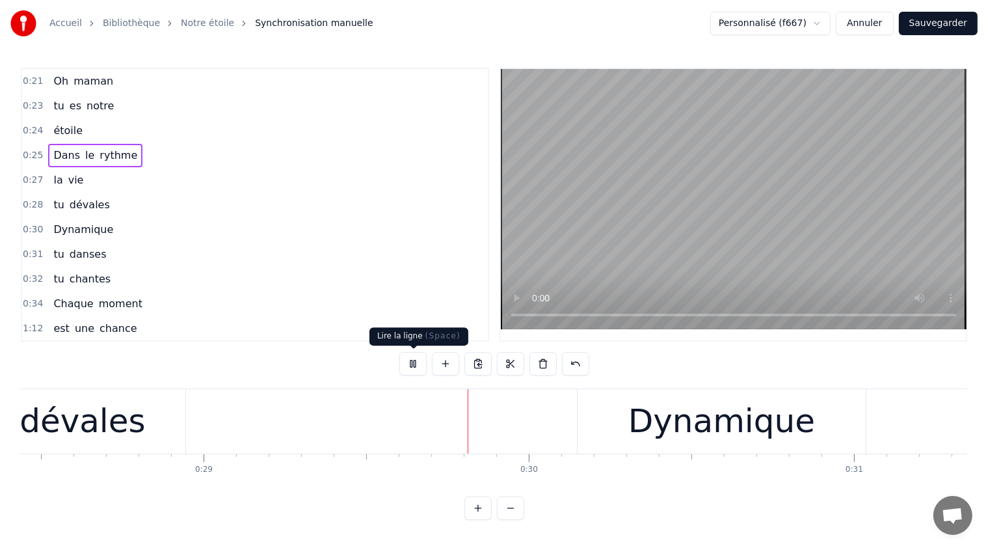
click at [412, 366] on button at bounding box center [412, 363] width 27 height 23
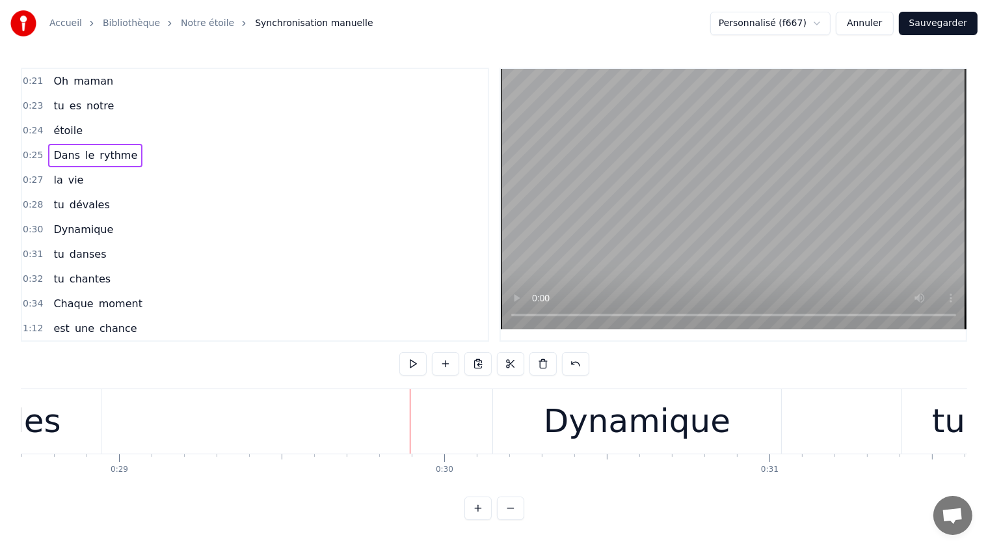
scroll to position [0, 9511]
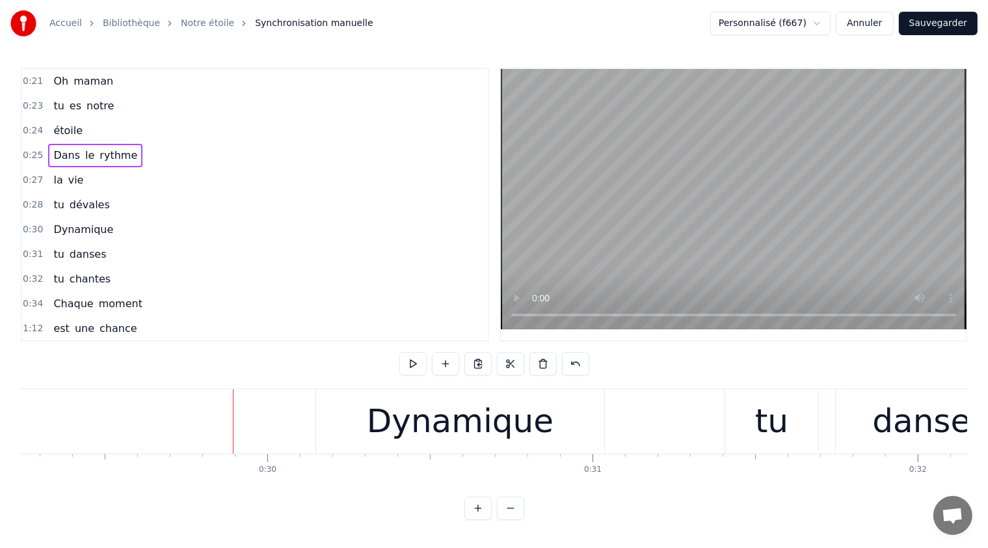
click at [87, 75] on span "maman" at bounding box center [93, 81] width 42 height 15
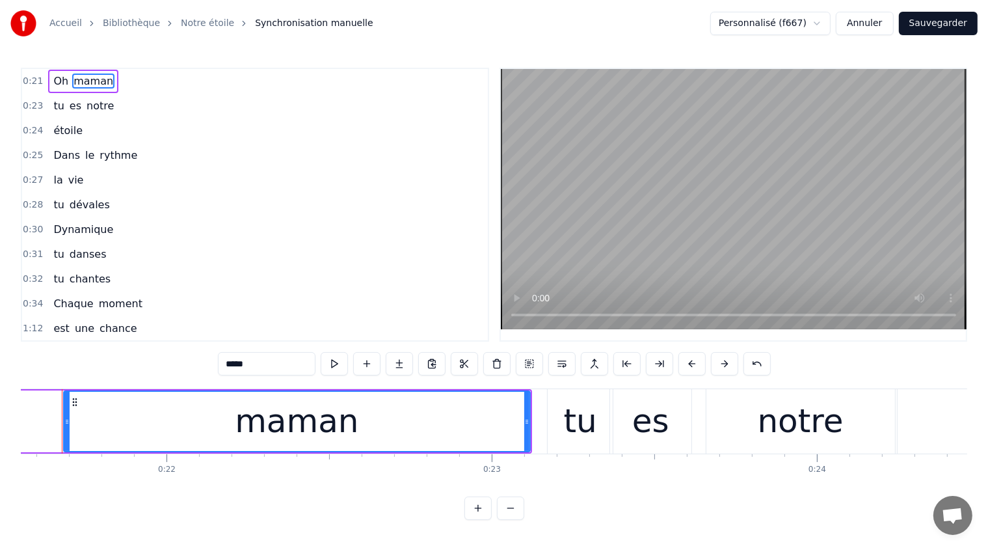
scroll to position [0, 6985]
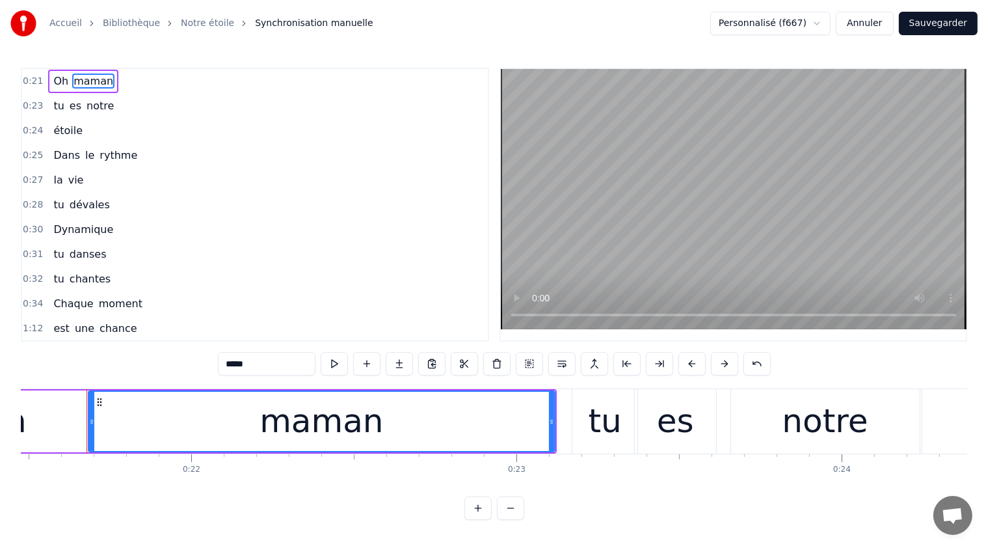
click at [61, 75] on span "Oh" at bounding box center [61, 81] width 18 height 15
type input "**"
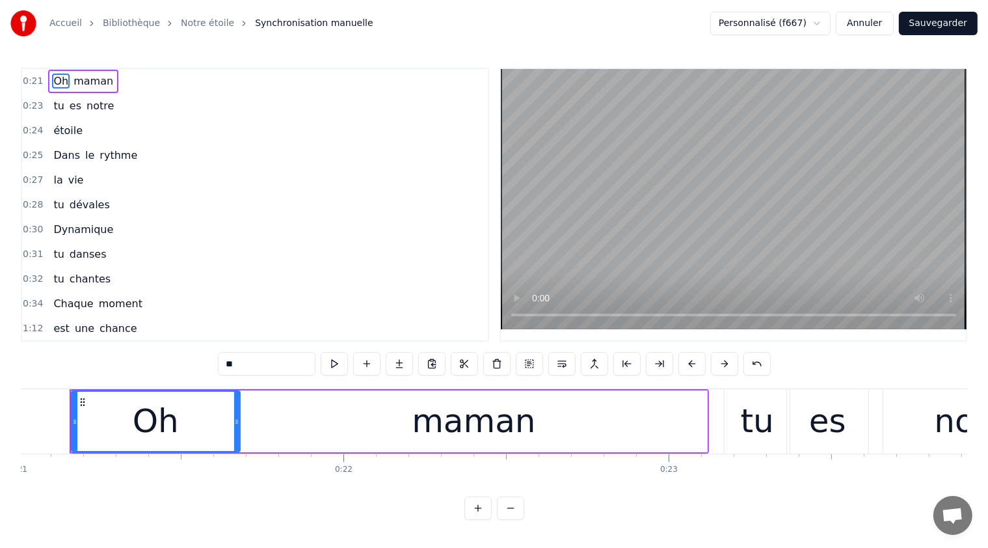
scroll to position [0, 6816]
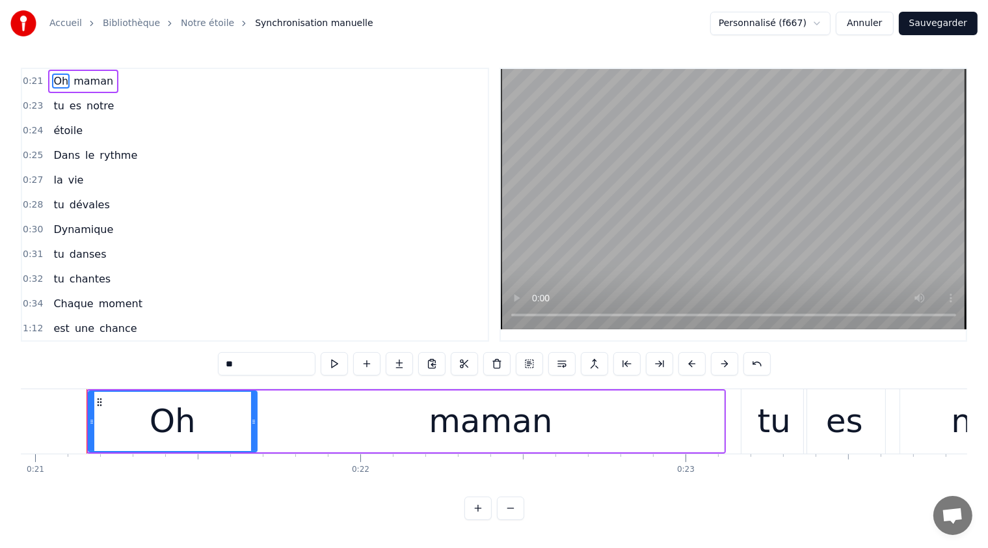
drag, startPoint x: 241, startPoint y: 424, endPoint x: 250, endPoint y: 425, distance: 9.8
click at [250, 425] on div "Oh" at bounding box center [172, 421] width 167 height 59
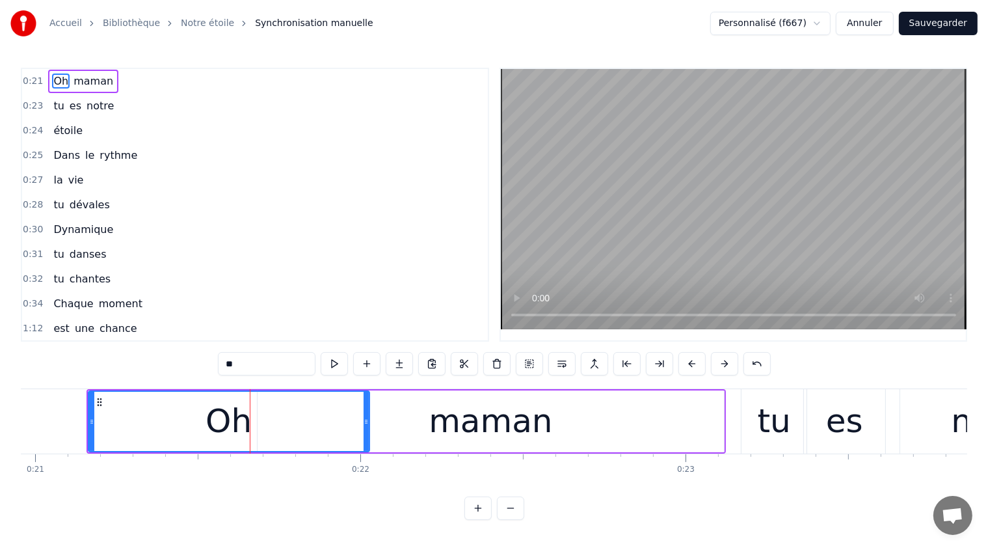
drag, startPoint x: 252, startPoint y: 421, endPoint x: 365, endPoint y: 429, distance: 112.8
click at [365, 429] on div at bounding box center [366, 421] width 5 height 59
drag, startPoint x: 91, startPoint y: 420, endPoint x: 109, endPoint y: 419, distance: 18.2
click at [109, 419] on icon at bounding box center [109, 421] width 5 height 10
click at [725, 424] on div "Oh maman" at bounding box center [415, 421] width 621 height 64
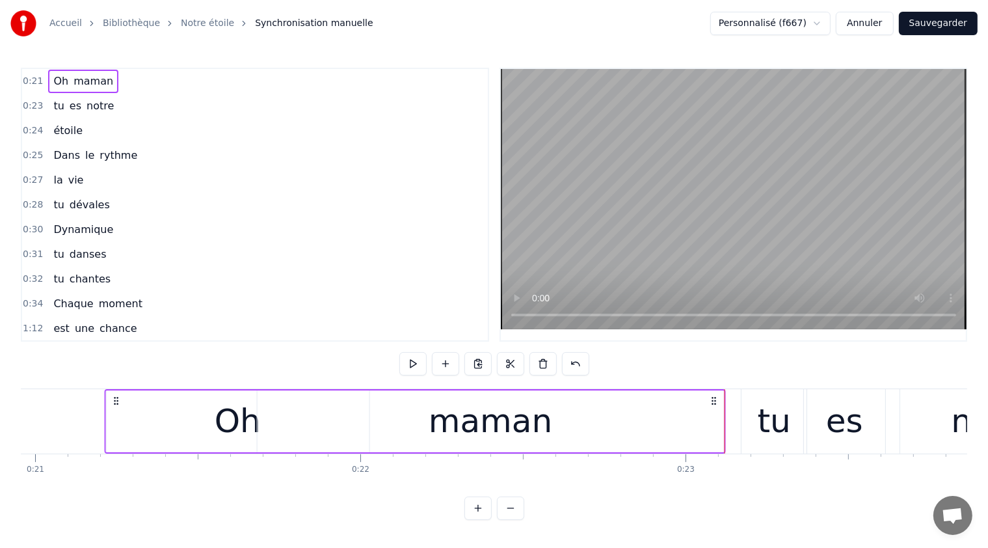
click at [713, 401] on icon at bounding box center [714, 400] width 10 height 10
click at [623, 427] on div "maman" at bounding box center [491, 421] width 466 height 62
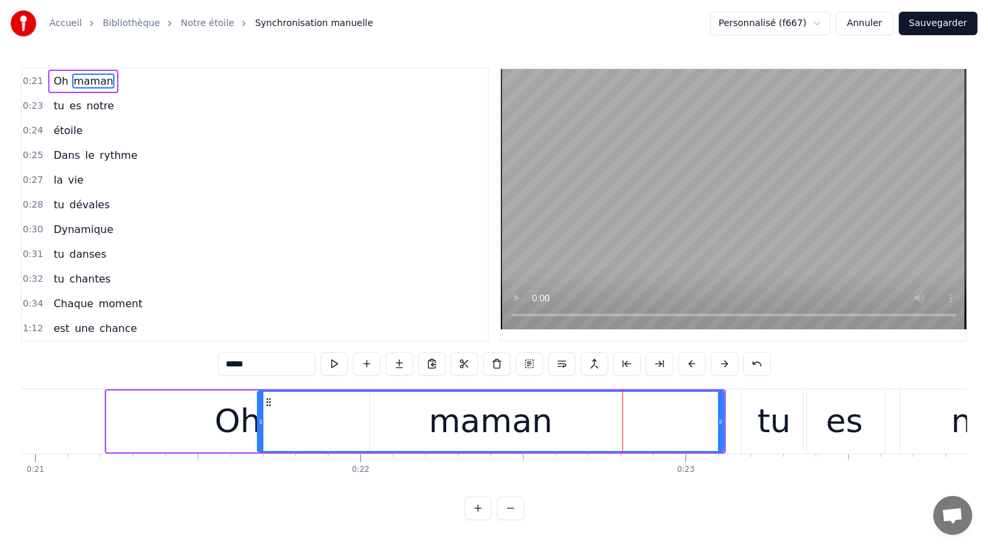
click at [700, 418] on div "maman" at bounding box center [490, 421] width 465 height 59
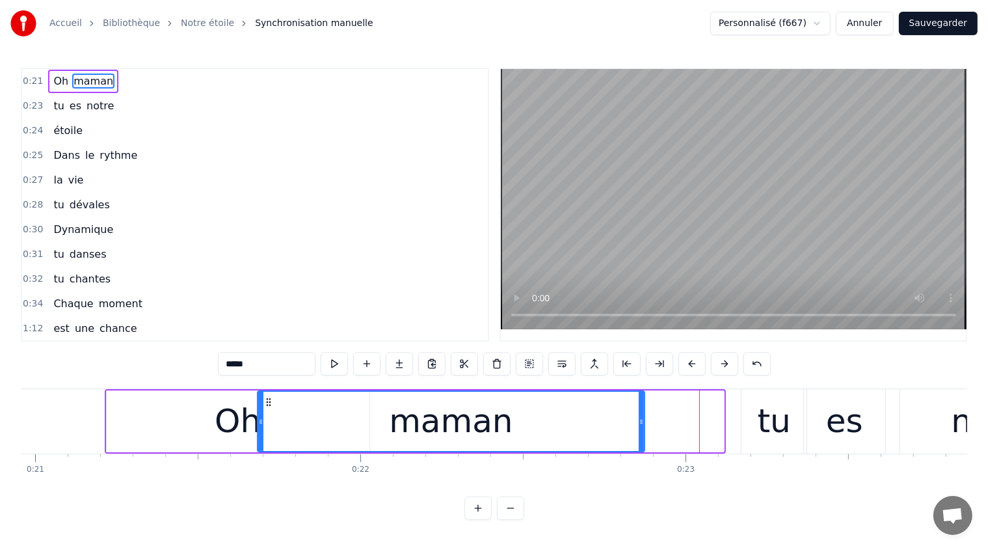
drag, startPoint x: 717, startPoint y: 423, endPoint x: 637, endPoint y: 433, distance: 81.2
click at [637, 432] on div "maman" at bounding box center [451, 421] width 386 height 59
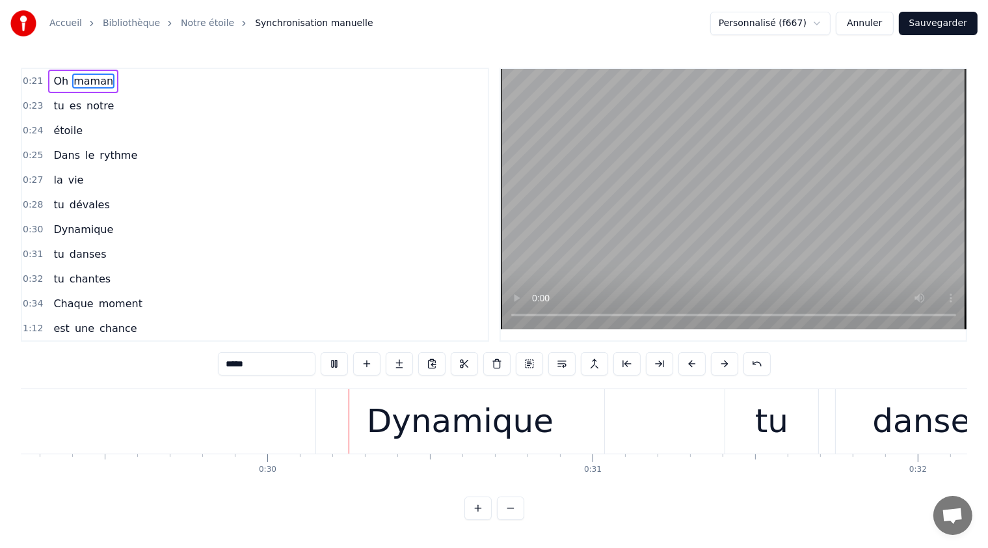
scroll to position [0, 9512]
click at [329, 347] on div "0:21 Oh maman 0:23 tu es notre 0:24 étoile 0:25 Dans le rythme 0:27 la vie 0:28…" at bounding box center [494, 294] width 946 height 452
click at [336, 358] on button at bounding box center [334, 363] width 27 height 23
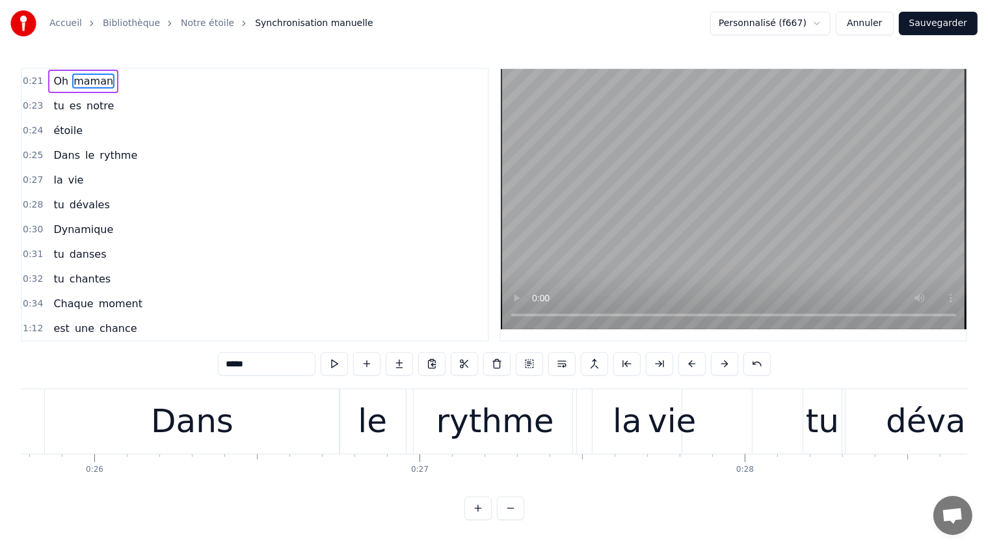
scroll to position [0, 8636]
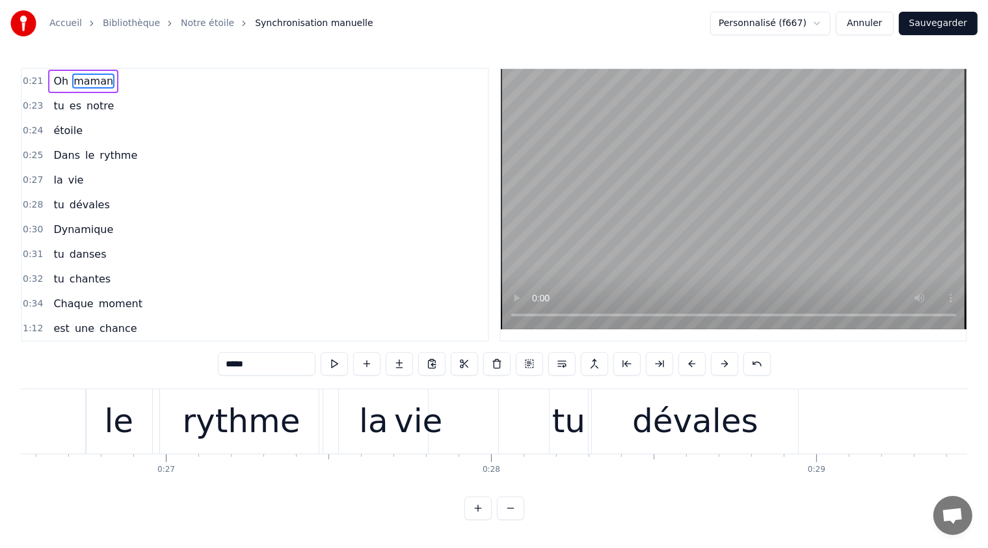
click at [648, 424] on div "dévales" at bounding box center [695, 421] width 126 height 49
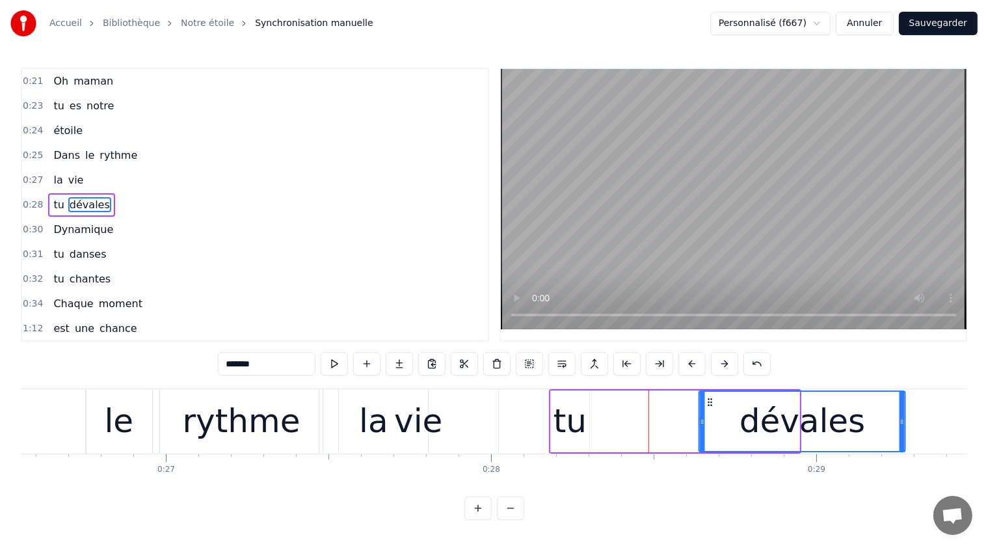
drag, startPoint x: 604, startPoint y: 399, endPoint x: 709, endPoint y: 419, distance: 107.2
click at [709, 419] on div "dévales" at bounding box center [802, 421] width 205 height 59
click at [559, 404] on div "tu" at bounding box center [570, 421] width 33 height 49
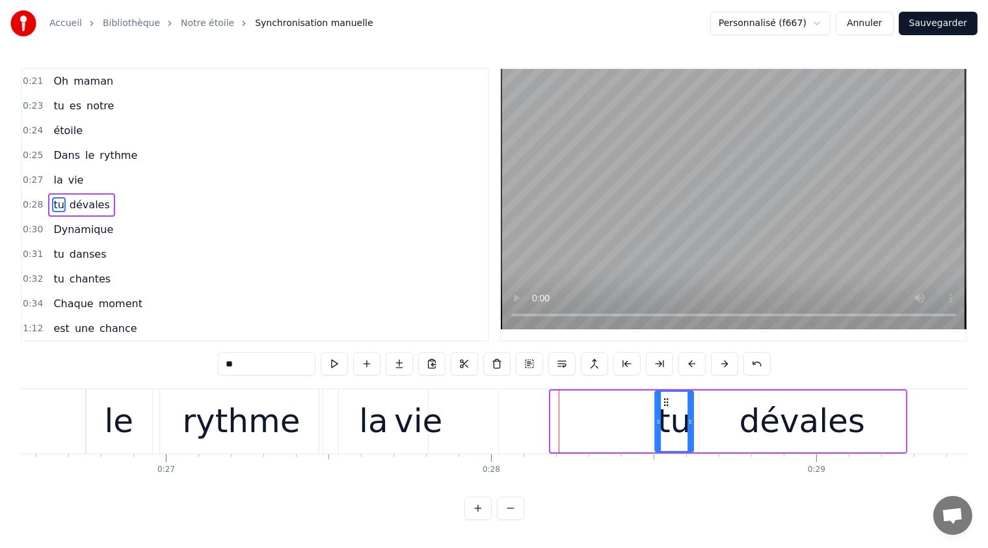
drag, startPoint x: 561, startPoint y: 401, endPoint x: 658, endPoint y: 407, distance: 96.5
click at [658, 407] on div "tu" at bounding box center [674, 421] width 37 height 59
click at [439, 409] on div "vie" at bounding box center [418, 421] width 159 height 64
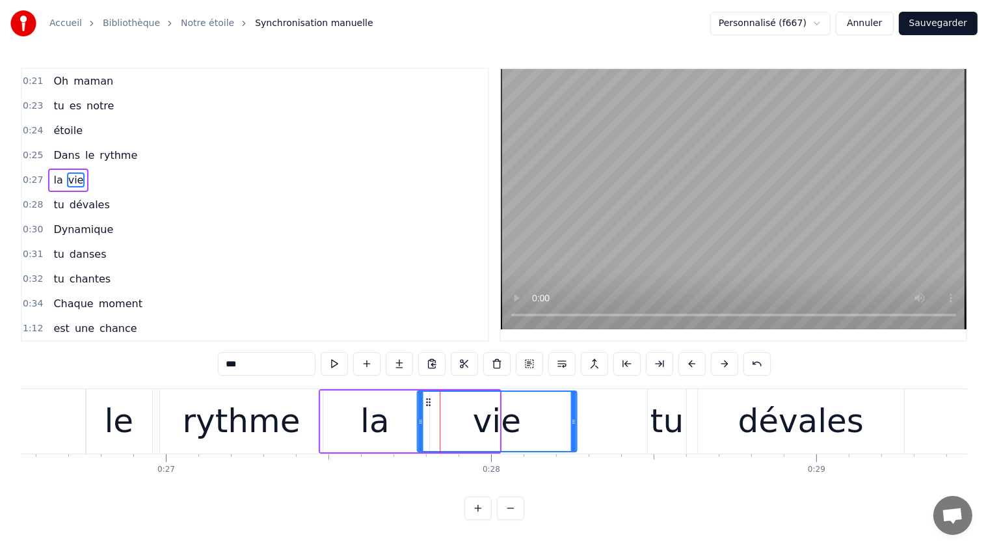
drag, startPoint x: 350, startPoint y: 398, endPoint x: 426, endPoint y: 416, distance: 78.1
click at [426, 412] on div "vie" at bounding box center [497, 421] width 158 height 59
click at [345, 408] on div "la" at bounding box center [375, 421] width 109 height 62
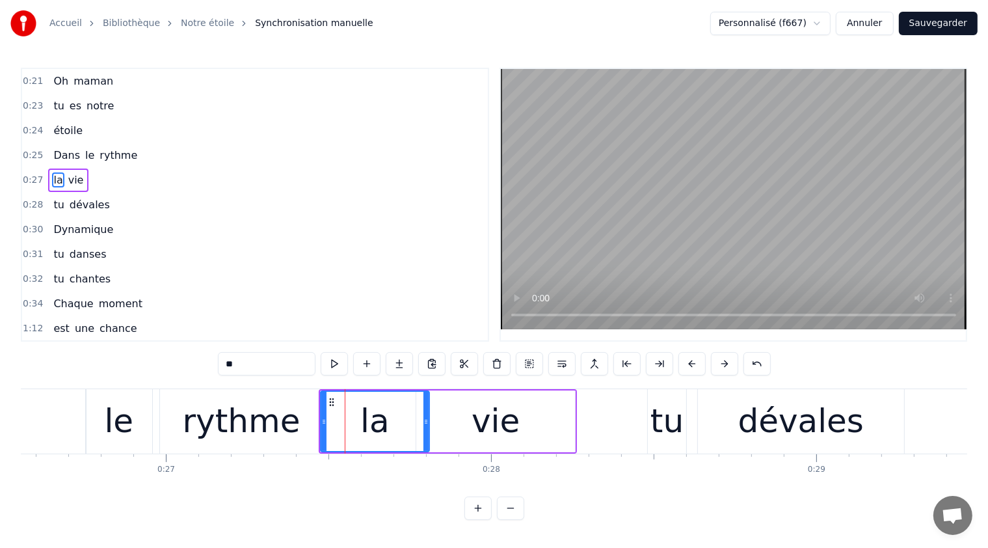
drag, startPoint x: 326, startPoint y: 393, endPoint x: 333, endPoint y: 399, distance: 9.7
click at [335, 399] on div "la" at bounding box center [374, 421] width 107 height 59
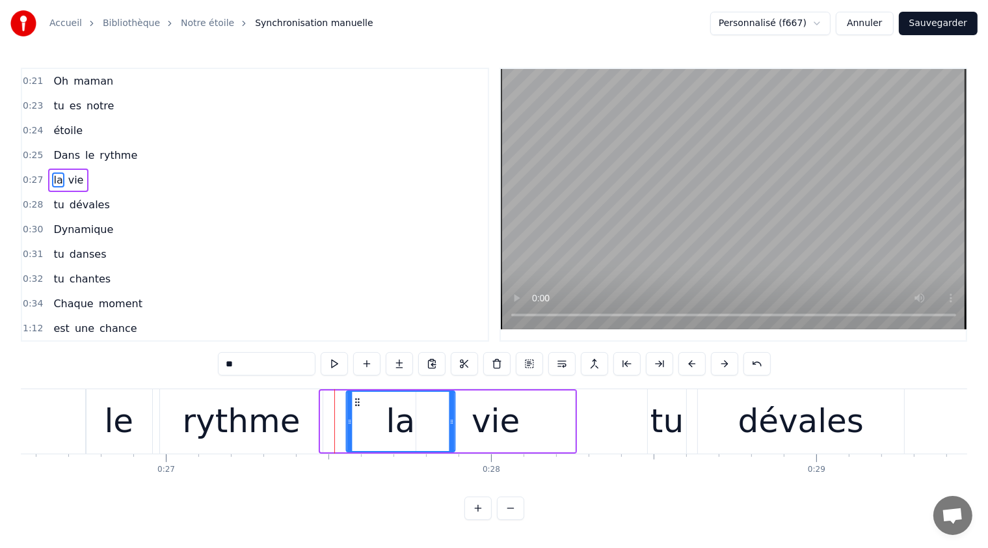
drag, startPoint x: 328, startPoint y: 400, endPoint x: 350, endPoint y: 402, distance: 22.2
click at [352, 402] on icon at bounding box center [357, 402] width 10 height 10
click at [200, 406] on div "rythme" at bounding box center [242, 421] width 118 height 49
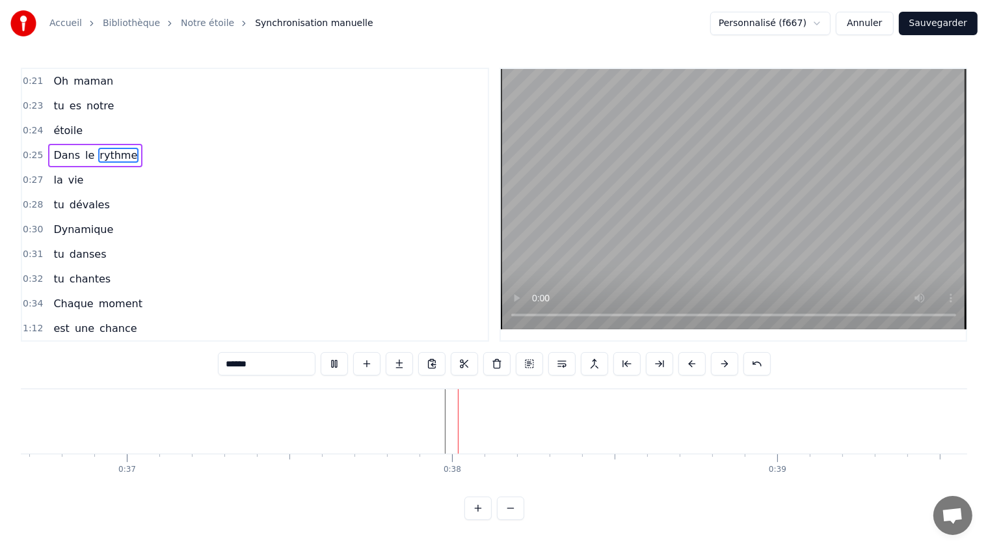
scroll to position [0, 12104]
click at [328, 364] on button at bounding box center [334, 363] width 27 height 23
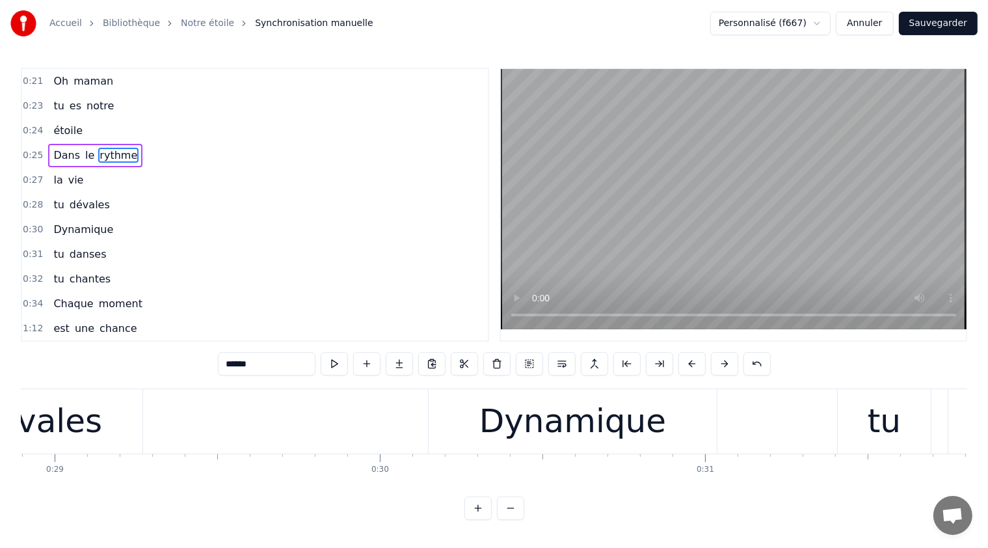
scroll to position [0, 9568]
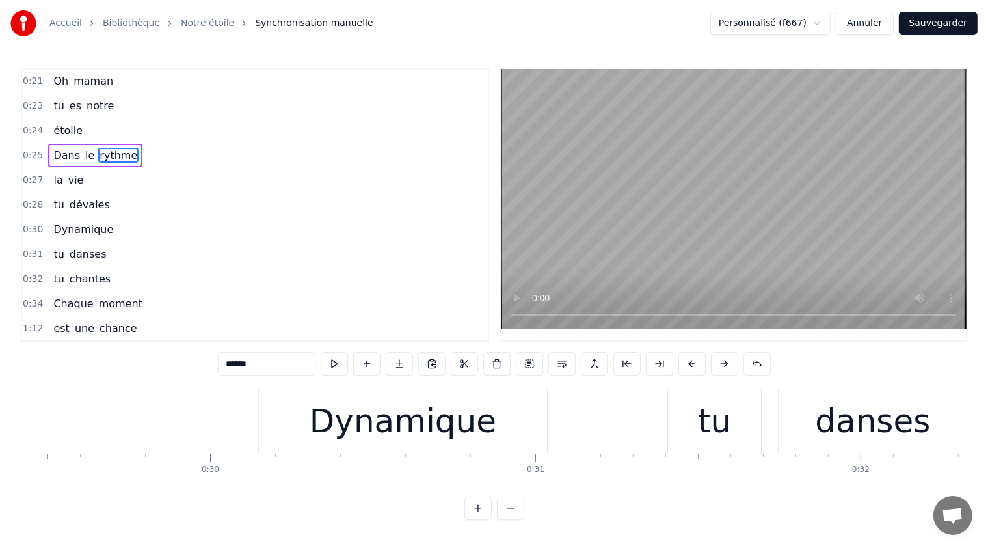
click at [528, 420] on div "Dynamique" at bounding box center [403, 421] width 288 height 64
type input "*********"
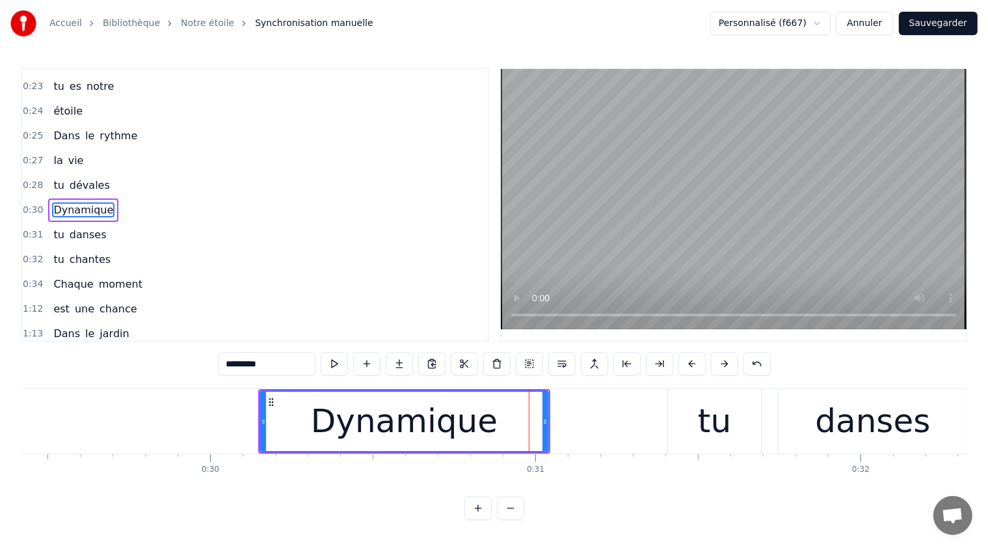
click at [273, 399] on circle at bounding box center [273, 399] width 1 height 1
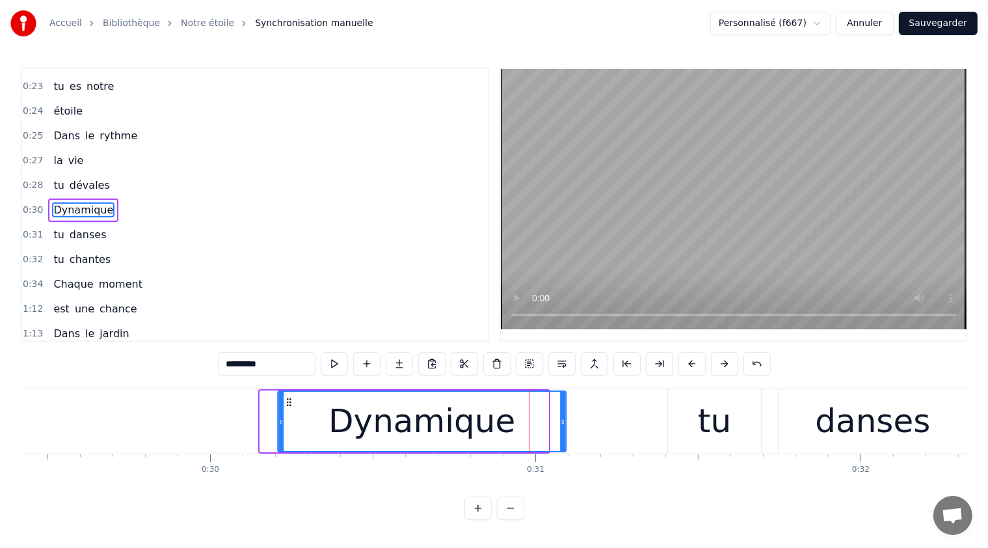
drag, startPoint x: 268, startPoint y: 402, endPoint x: 286, endPoint y: 403, distance: 17.6
click at [286, 403] on icon at bounding box center [289, 402] width 10 height 10
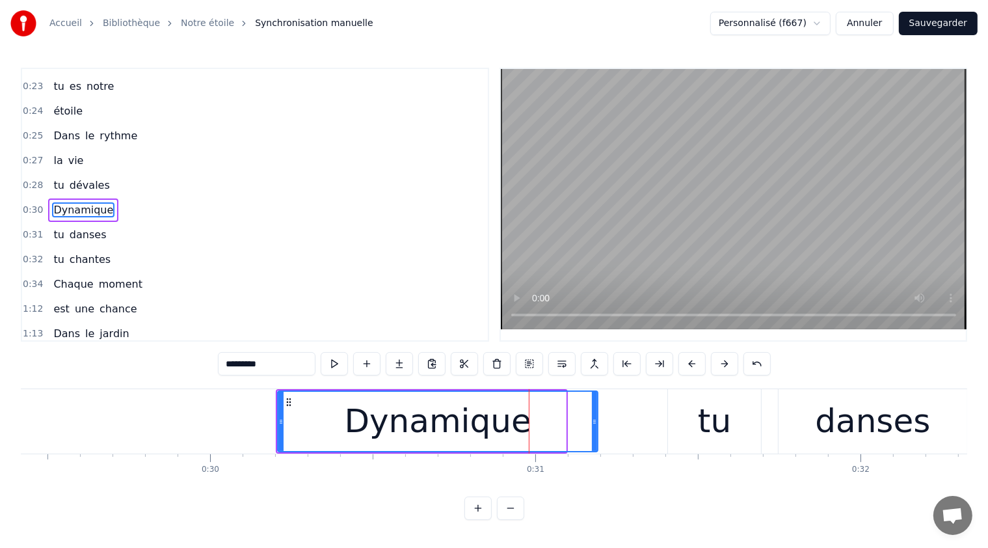
drag, startPoint x: 561, startPoint y: 414, endPoint x: 593, endPoint y: 427, distance: 34.4
click at [593, 422] on div at bounding box center [594, 421] width 5 height 59
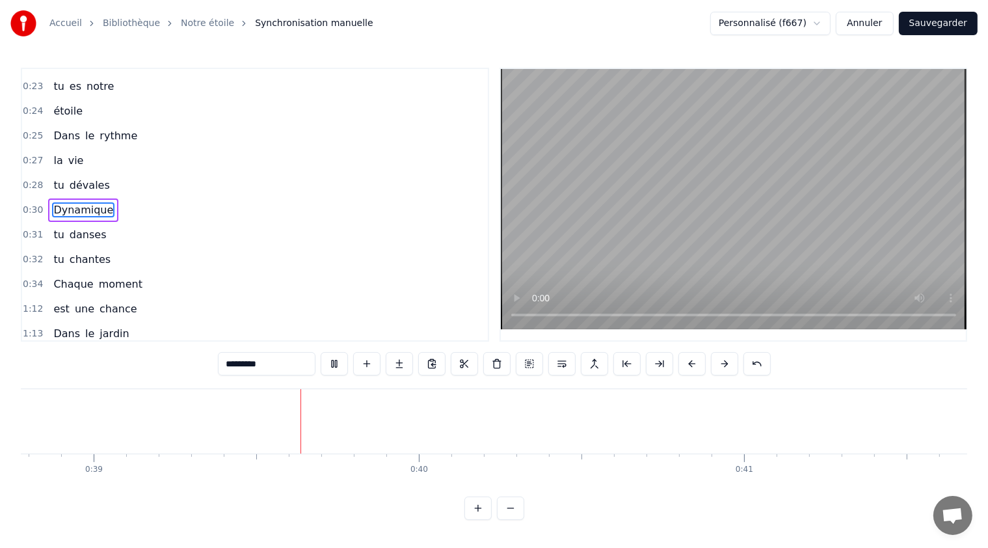
scroll to position [0, 12611]
click at [332, 362] on button at bounding box center [334, 363] width 27 height 23
click at [918, 21] on button "Sauvegarder" at bounding box center [938, 23] width 79 height 23
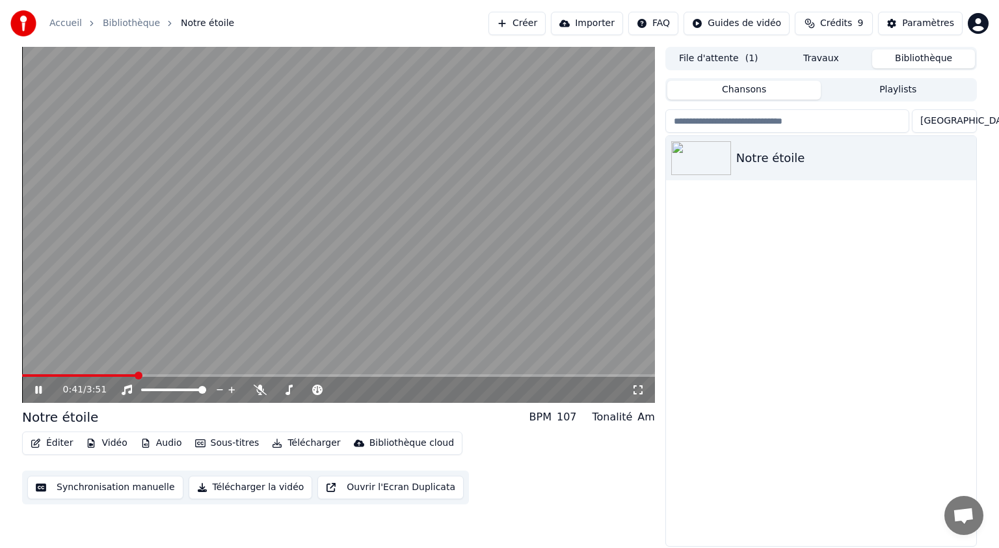
click at [72, 490] on button "Synchronisation manuelle" at bounding box center [105, 486] width 156 height 23
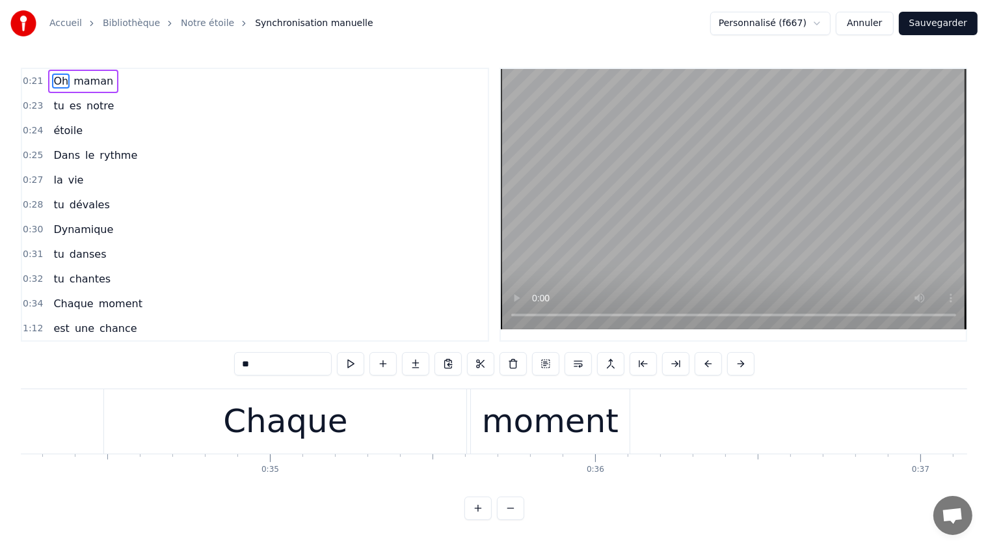
scroll to position [0, 11050]
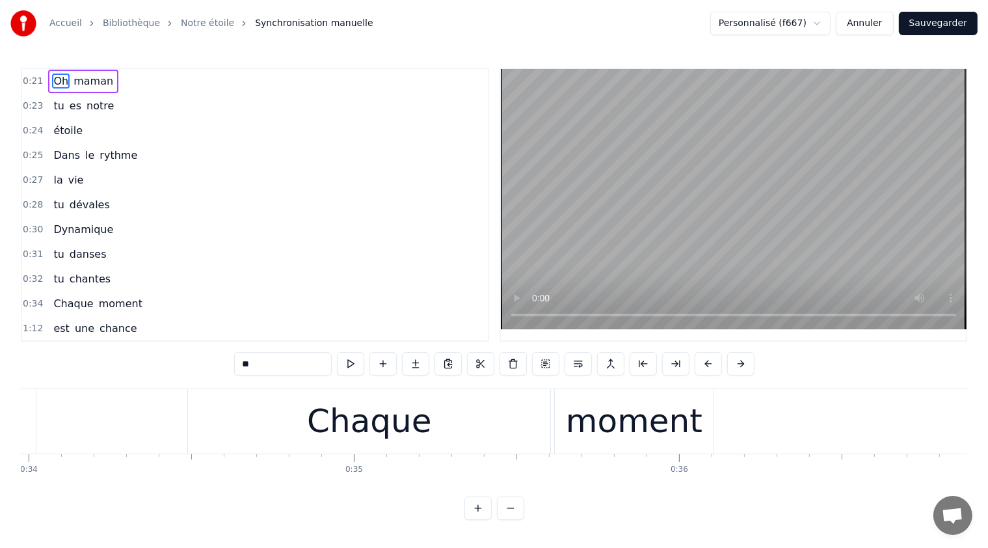
click at [578, 430] on div "moment" at bounding box center [634, 421] width 137 height 49
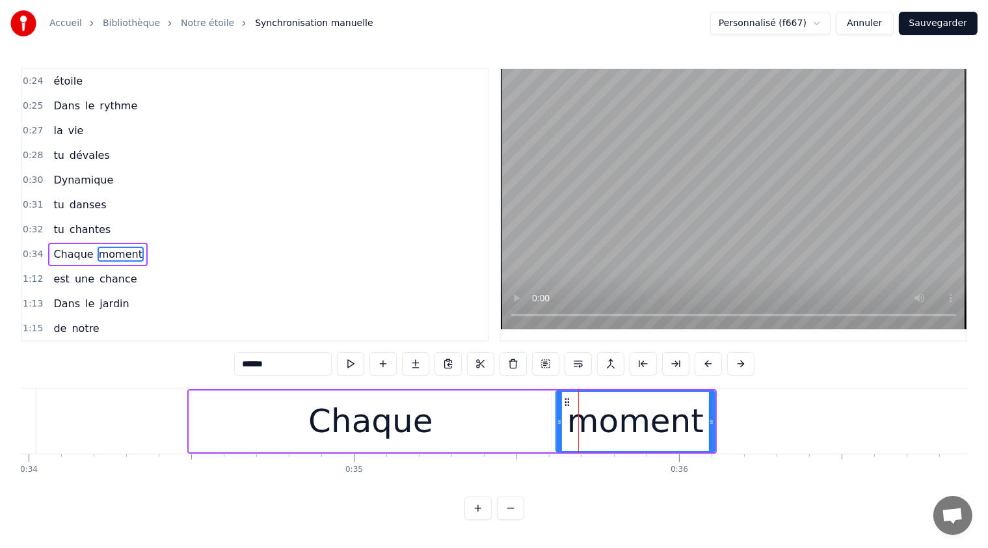
scroll to position [91, 0]
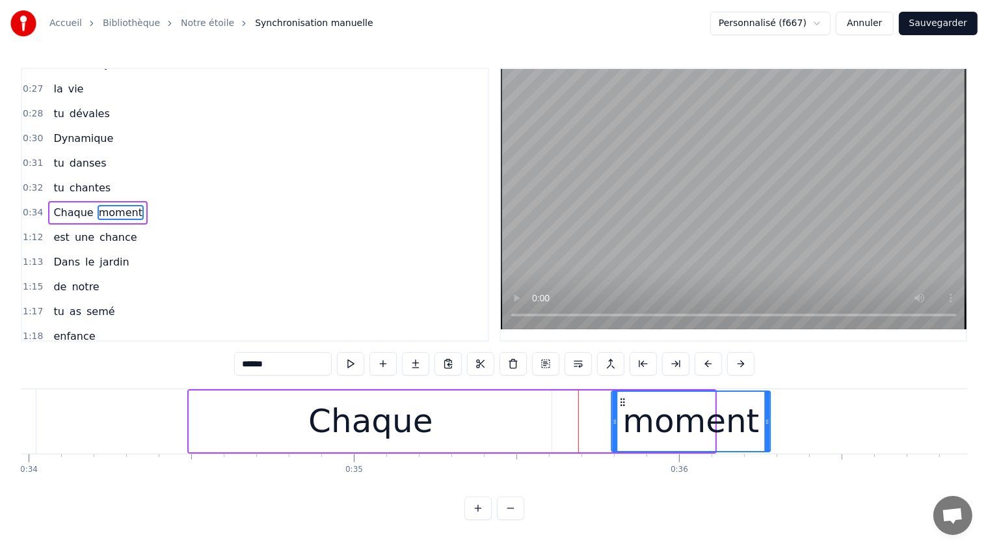
drag, startPoint x: 570, startPoint y: 401, endPoint x: 632, endPoint y: 405, distance: 61.3
click at [628, 405] on icon at bounding box center [623, 402] width 10 height 10
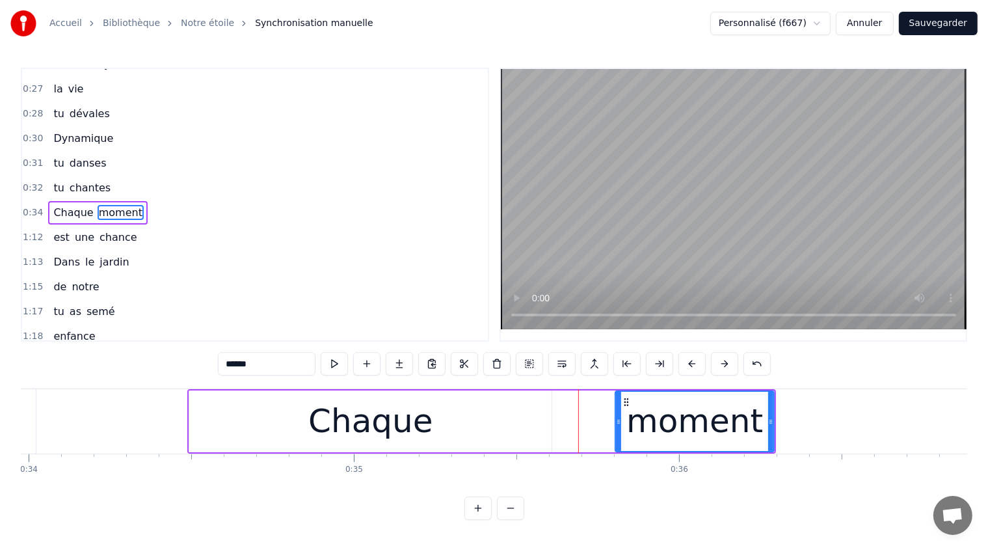
click at [311, 402] on div "Chaque" at bounding box center [370, 421] width 362 height 62
type input "******"
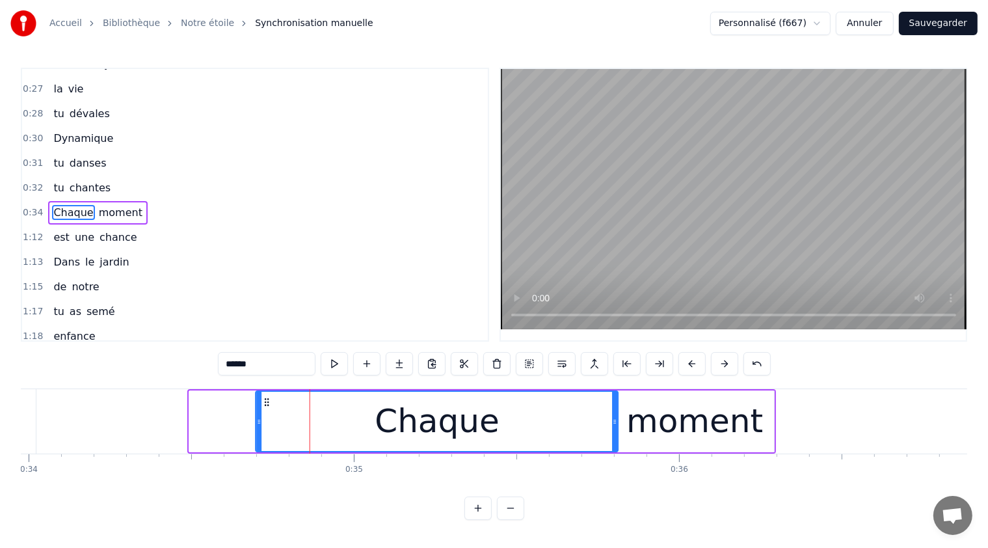
drag, startPoint x: 196, startPoint y: 399, endPoint x: 267, endPoint y: 399, distance: 70.3
click at [265, 399] on icon at bounding box center [267, 402] width 10 height 10
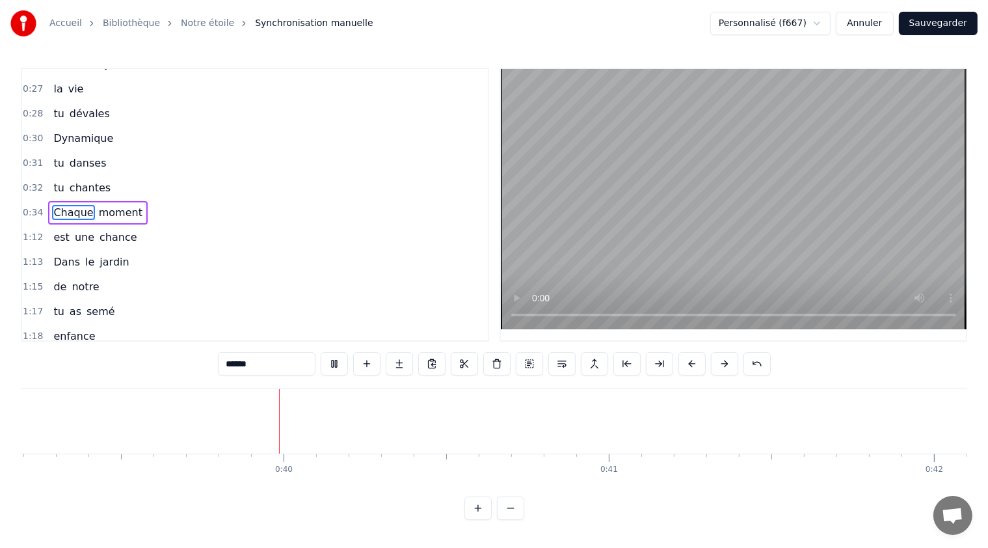
scroll to position [0, 12782]
click at [339, 360] on button at bounding box center [334, 363] width 27 height 23
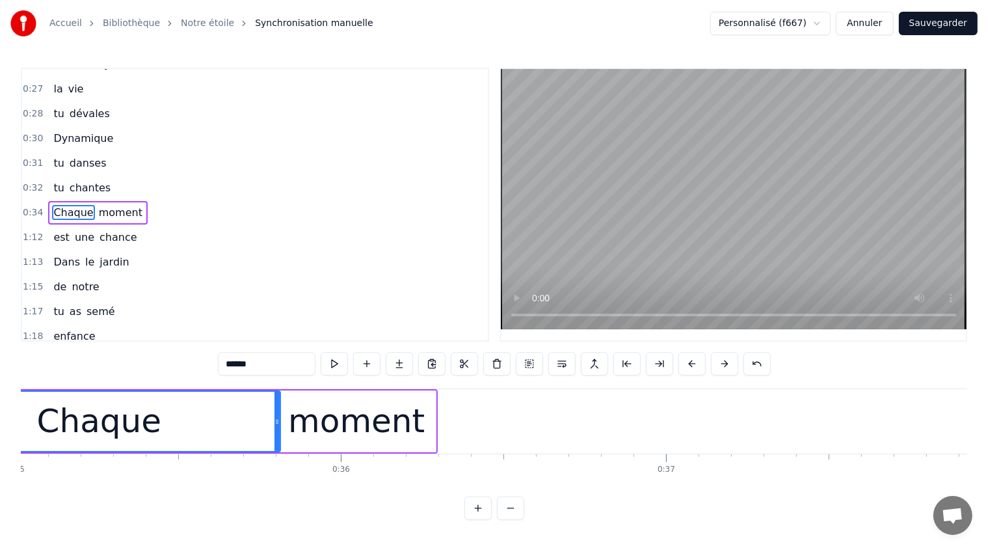
scroll to position [0, 11346]
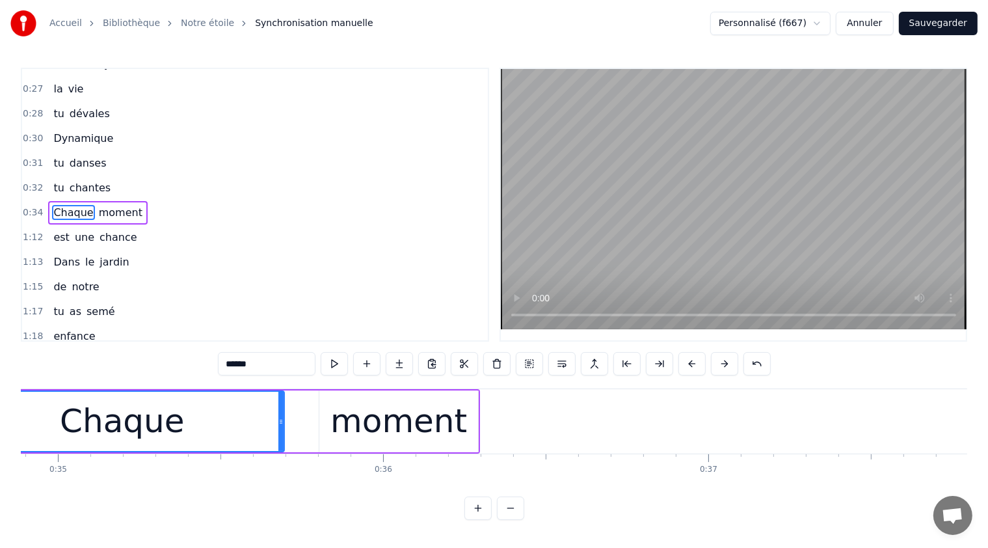
drag, startPoint x: 317, startPoint y: 425, endPoint x: 284, endPoint y: 428, distance: 33.3
click at [278, 427] on div at bounding box center [280, 421] width 5 height 59
click at [321, 421] on div "moment" at bounding box center [398, 421] width 159 height 62
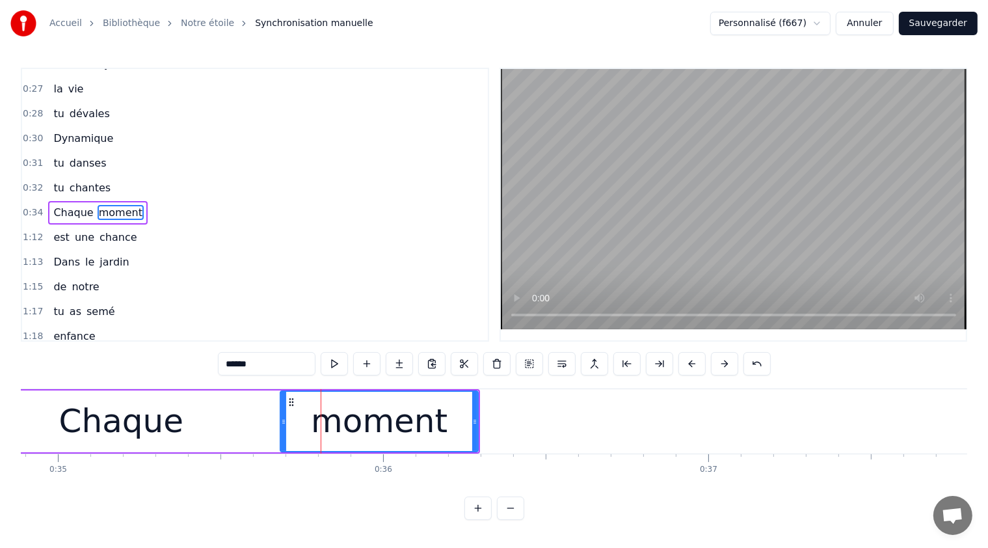
drag, startPoint x: 321, startPoint y: 421, endPoint x: 282, endPoint y: 422, distance: 39.0
click at [282, 422] on icon at bounding box center [283, 421] width 5 height 10
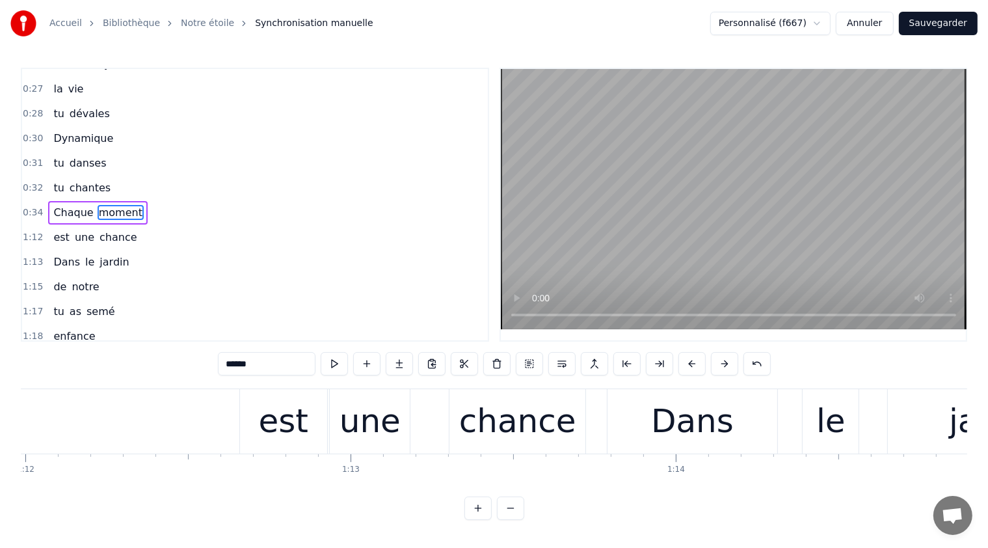
scroll to position [0, 23581]
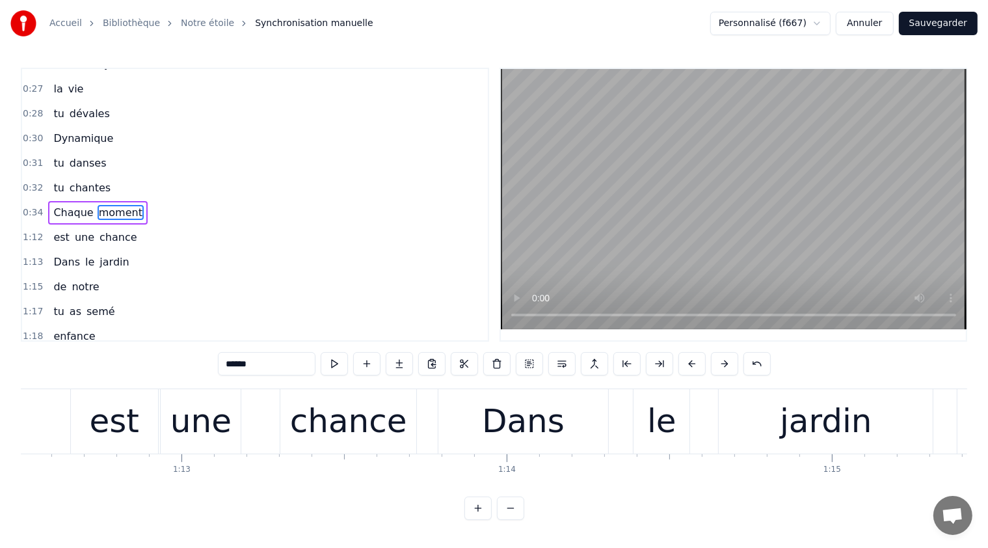
click at [388, 425] on div "chance" at bounding box center [348, 421] width 117 height 49
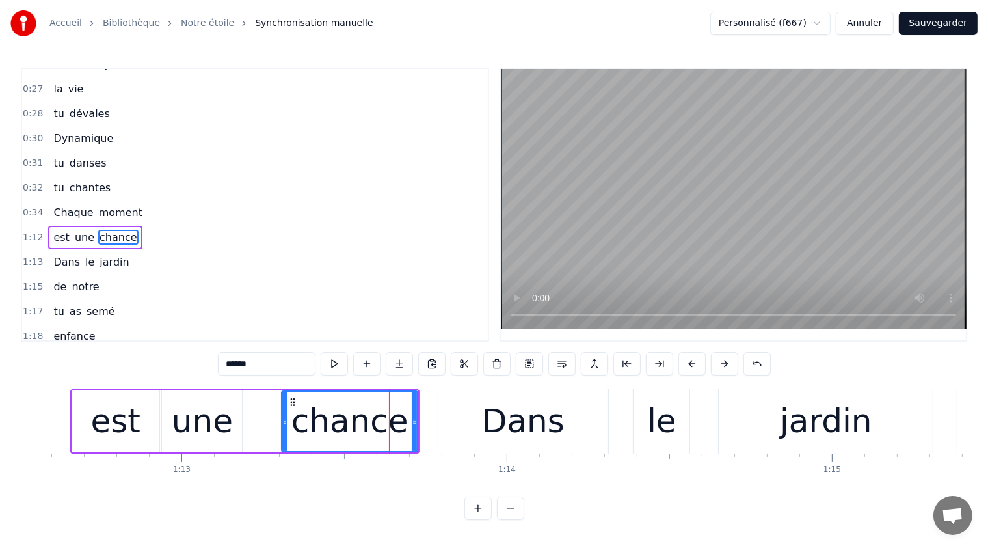
scroll to position [115, 0]
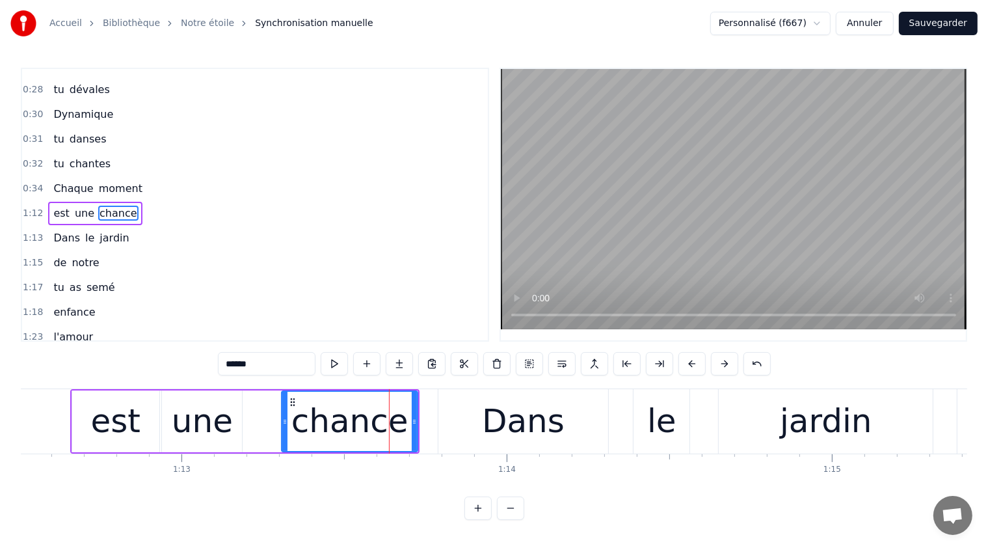
click at [226, 422] on div "une" at bounding box center [202, 421] width 61 height 49
type input "***"
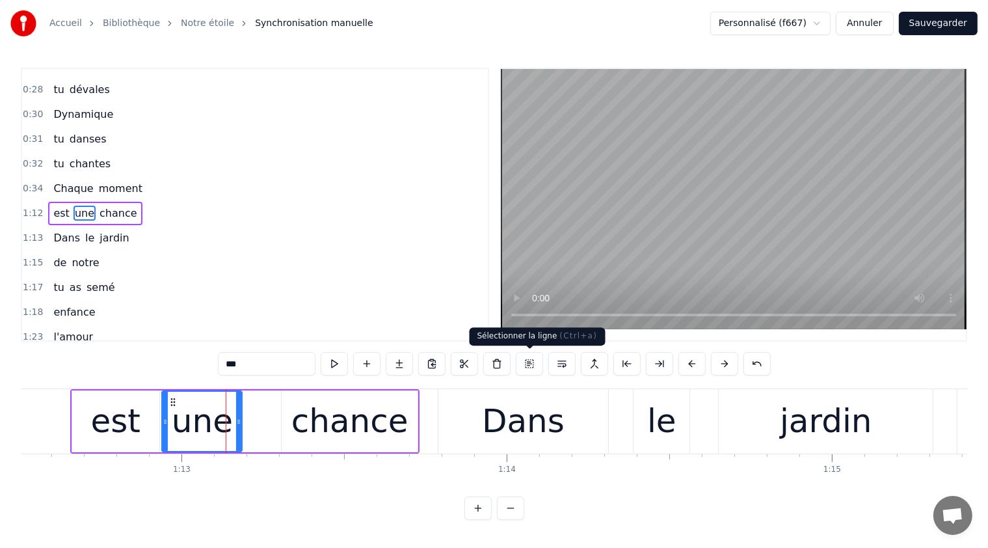
click at [532, 365] on button at bounding box center [529, 363] width 27 height 23
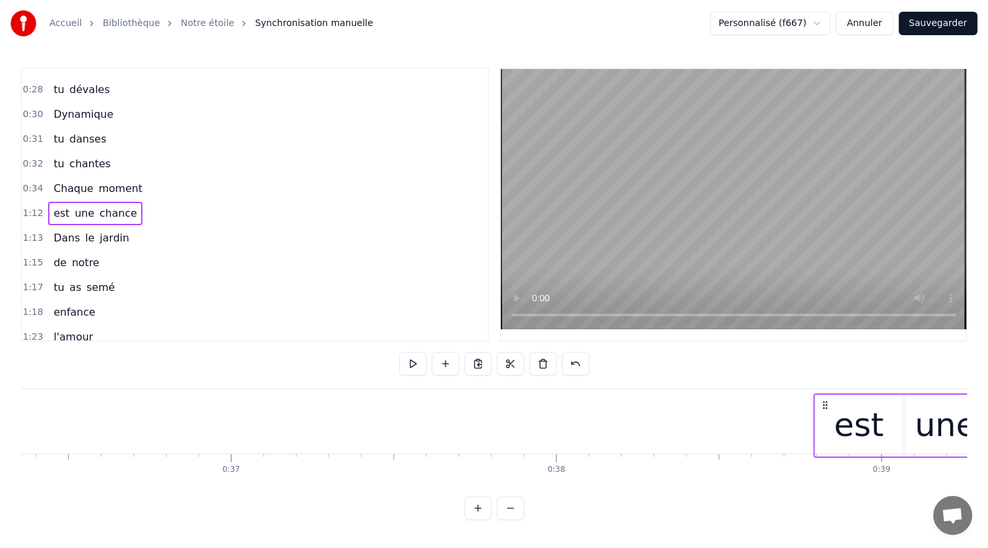
scroll to position [0, 11837]
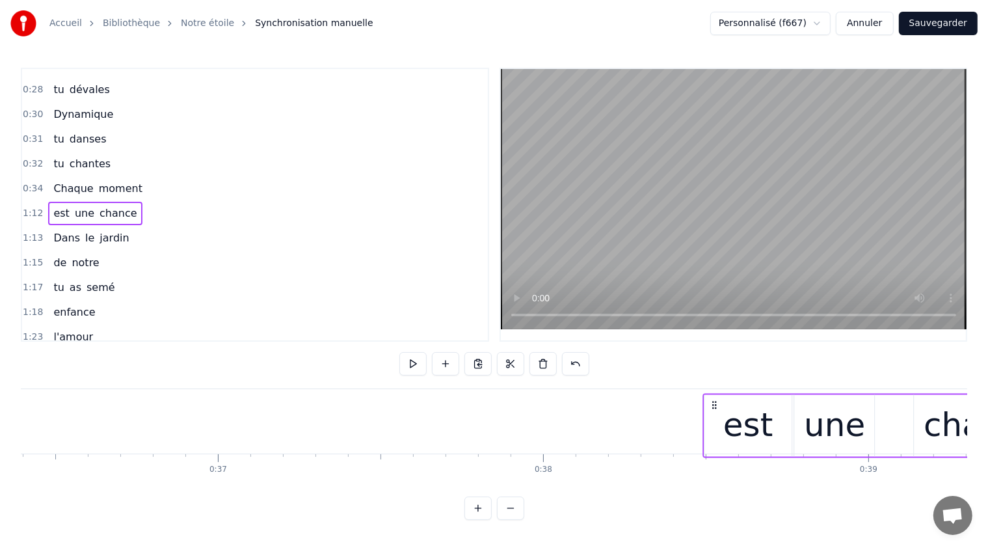
drag, startPoint x: 104, startPoint y: 401, endPoint x: 704, endPoint y: 434, distance: 601.3
click at [712, 435] on div "est une chance" at bounding box center [877, 425] width 349 height 64
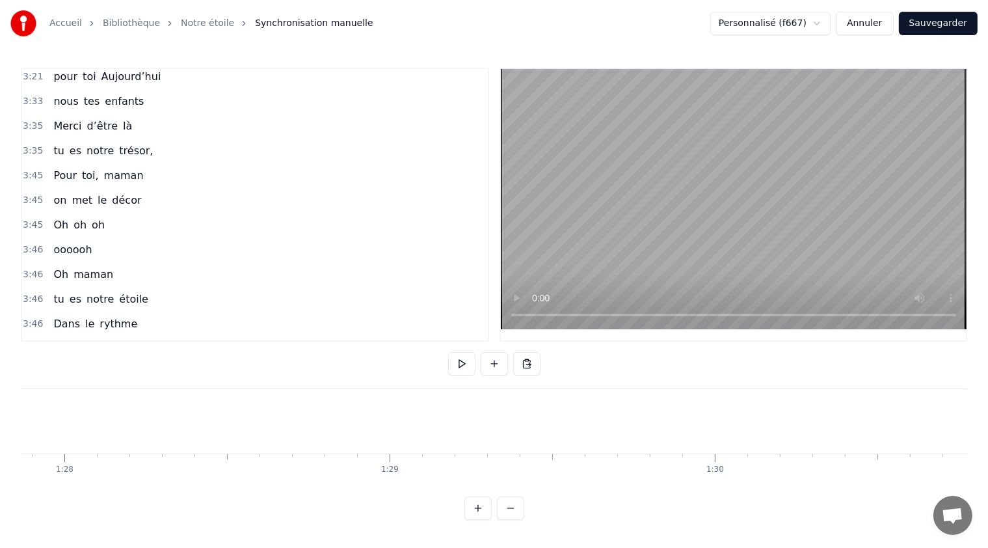
scroll to position [2001, 0]
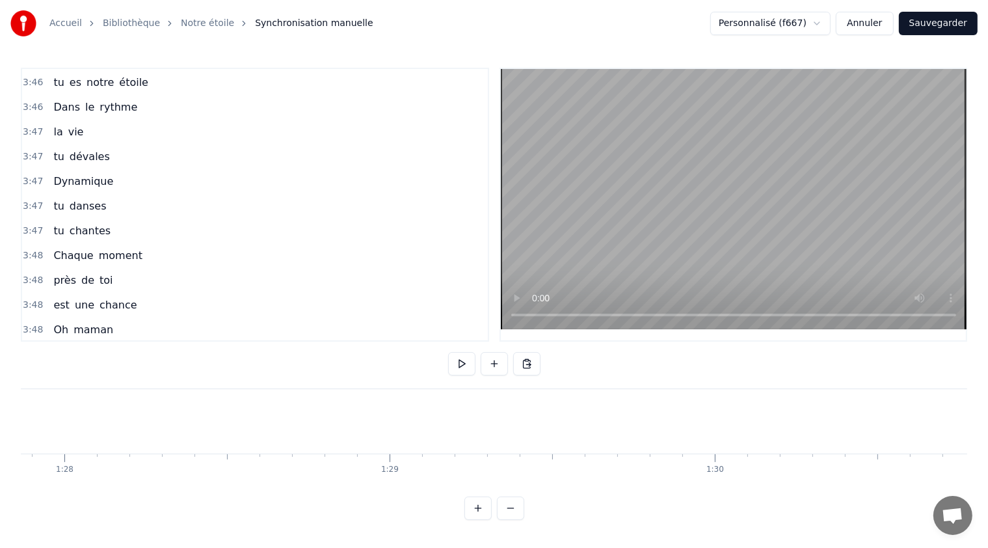
click at [52, 273] on span "près" at bounding box center [64, 280] width 25 height 15
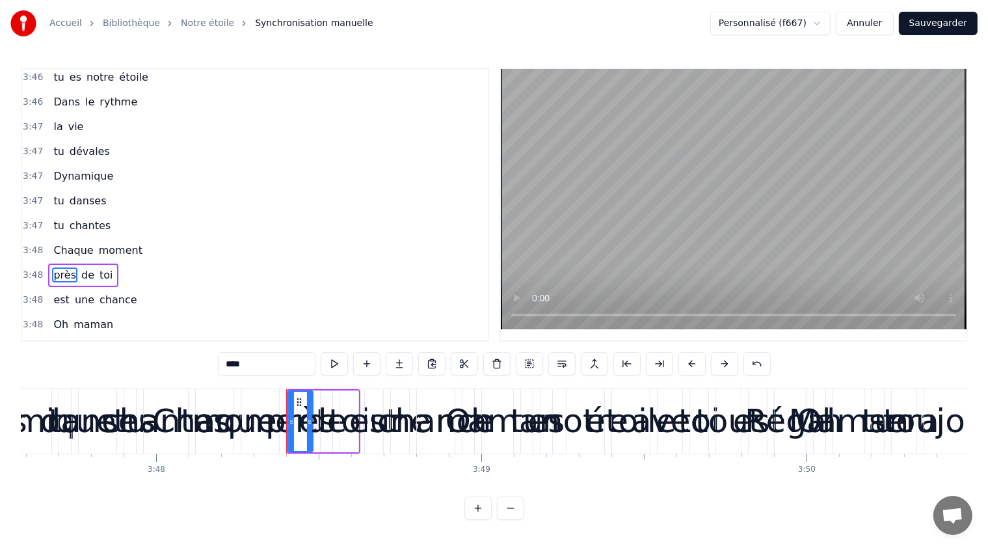
scroll to position [0, 74219]
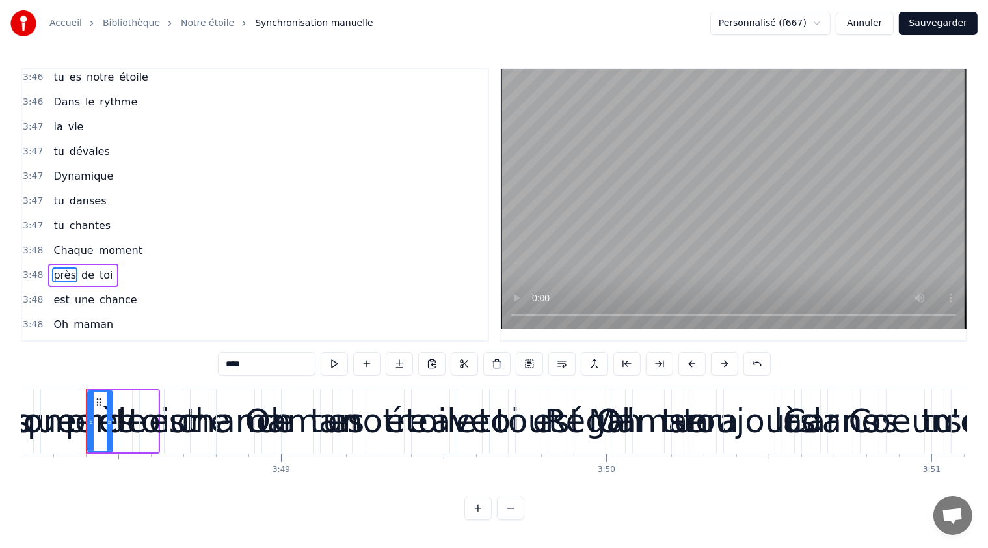
click at [80, 267] on span "de" at bounding box center [88, 274] width 16 height 15
click at [64, 267] on span "près" at bounding box center [64, 274] width 25 height 15
type input "****"
click at [531, 363] on button at bounding box center [529, 363] width 27 height 23
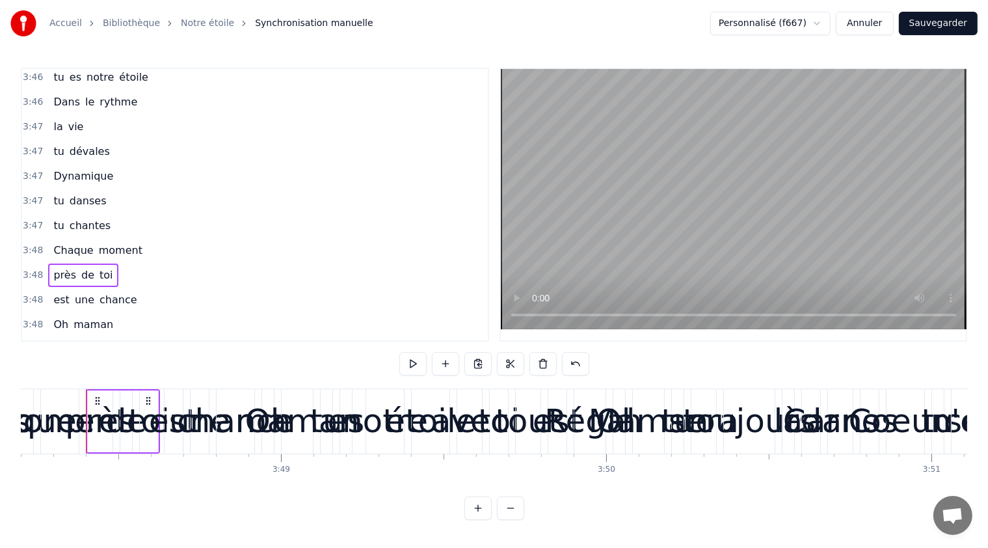
click at [128, 395] on div "de" at bounding box center [126, 421] width 12 height 62
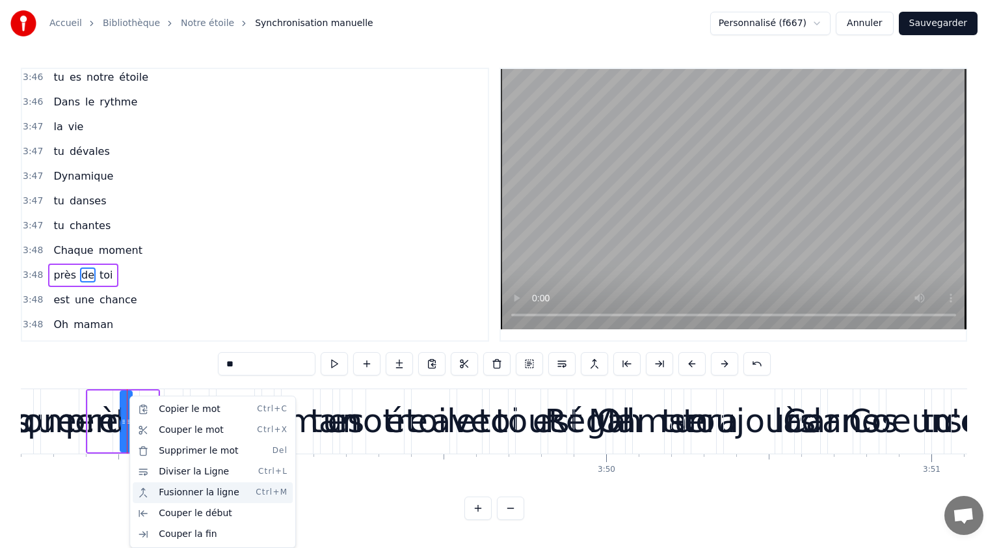
click at [145, 490] on div "Fusionner la ligne Ctrl+M" at bounding box center [213, 492] width 160 height 21
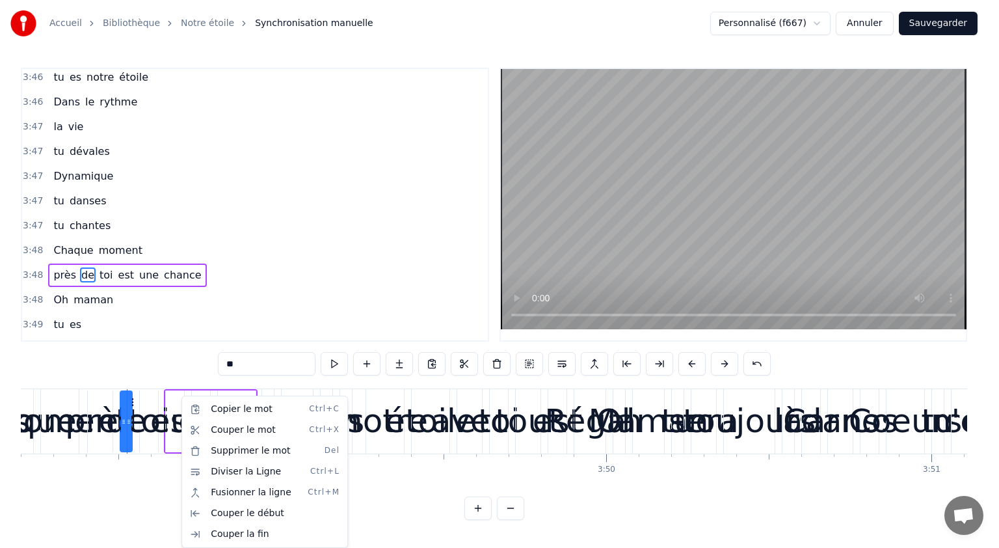
click at [129, 401] on html "Accueil Bibliothèque Notre étoile Synchronisation manuelle Personnalisé (f667) …" at bounding box center [499, 270] width 999 height 541
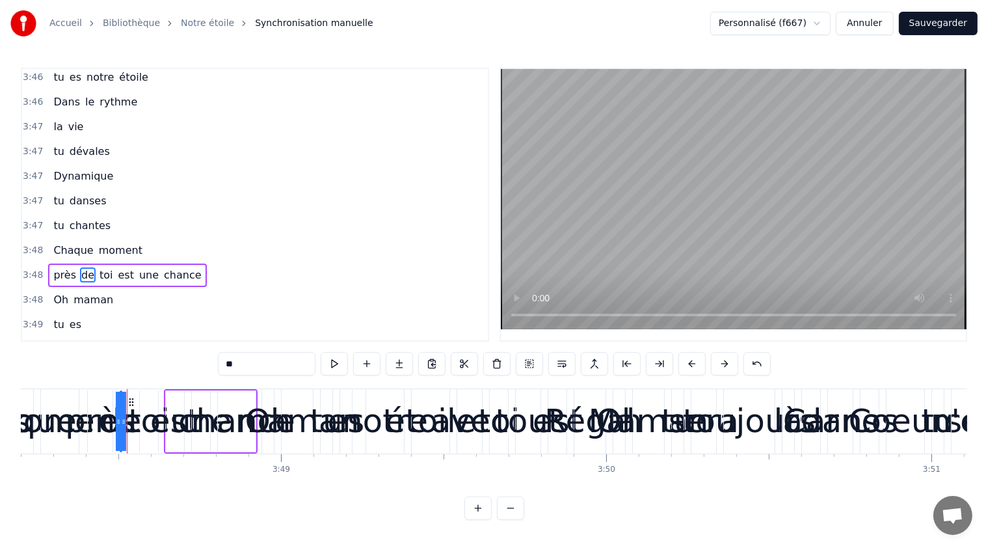
drag, startPoint x: 129, startPoint y: 401, endPoint x: 105, endPoint y: 414, distance: 27.6
click at [121, 410] on div "de" at bounding box center [121, 421] width 0 height 59
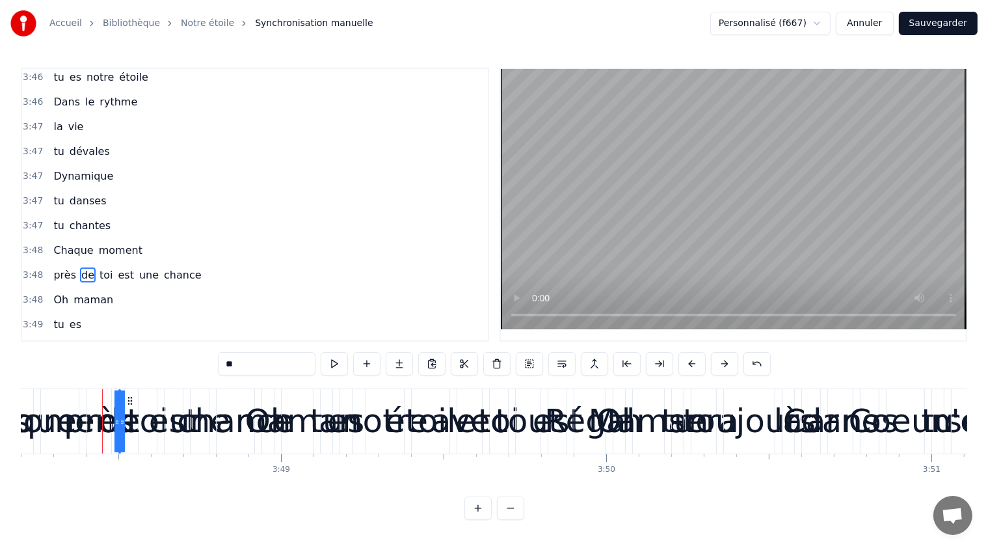
drag, startPoint x: 122, startPoint y: 414, endPoint x: 155, endPoint y: 424, distance: 34.8
click at [158, 422] on div "près de toi est une chance" at bounding box center [172, 421] width 172 height 64
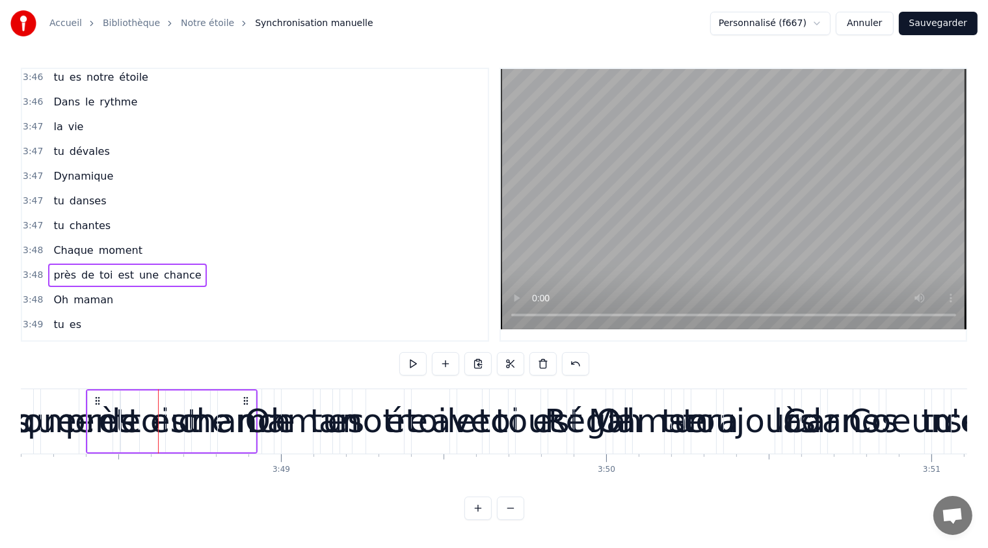
click at [104, 263] on div "près de toi est une chance" at bounding box center [127, 274] width 158 height 23
click at [163, 267] on span "chance" at bounding box center [183, 274] width 40 height 15
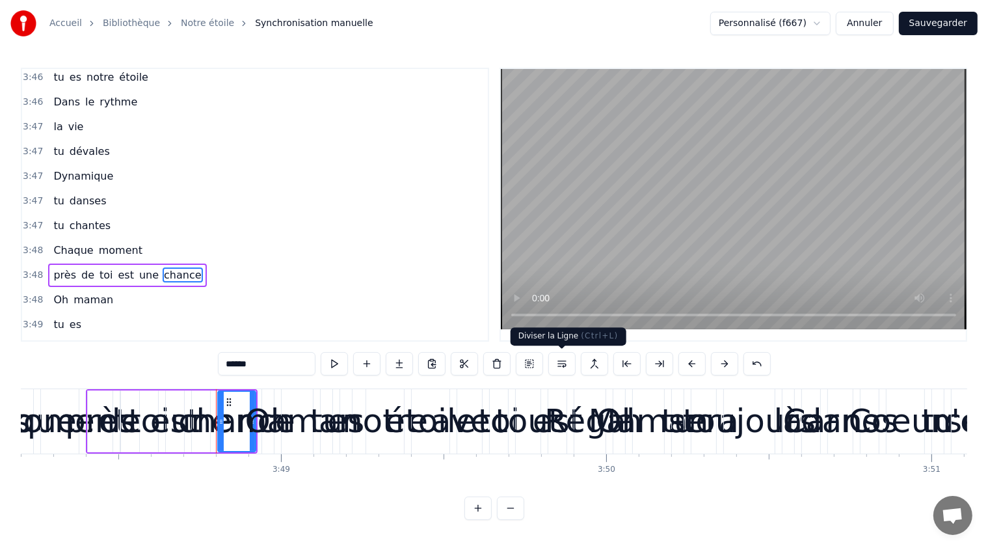
click at [558, 365] on button at bounding box center [561, 363] width 27 height 23
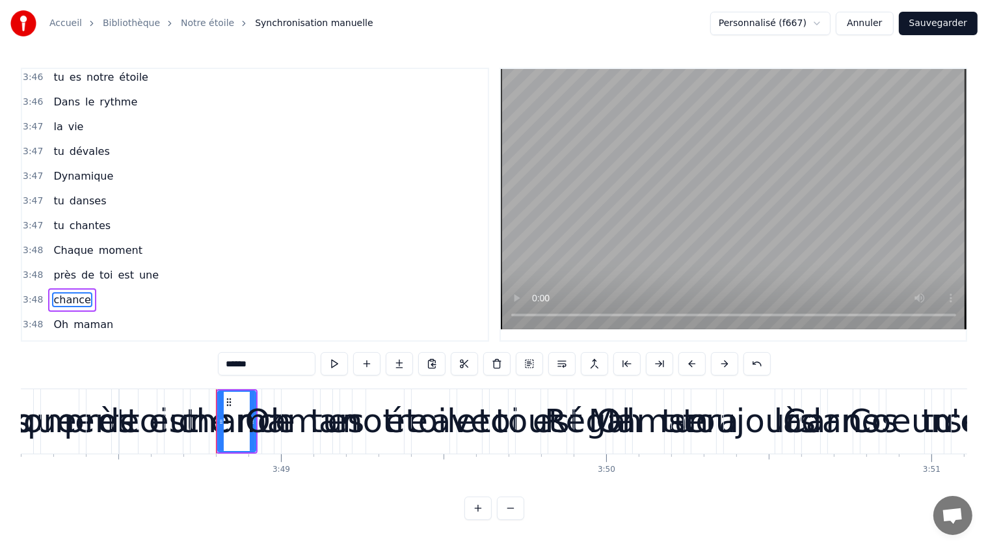
scroll to position [2030, 0]
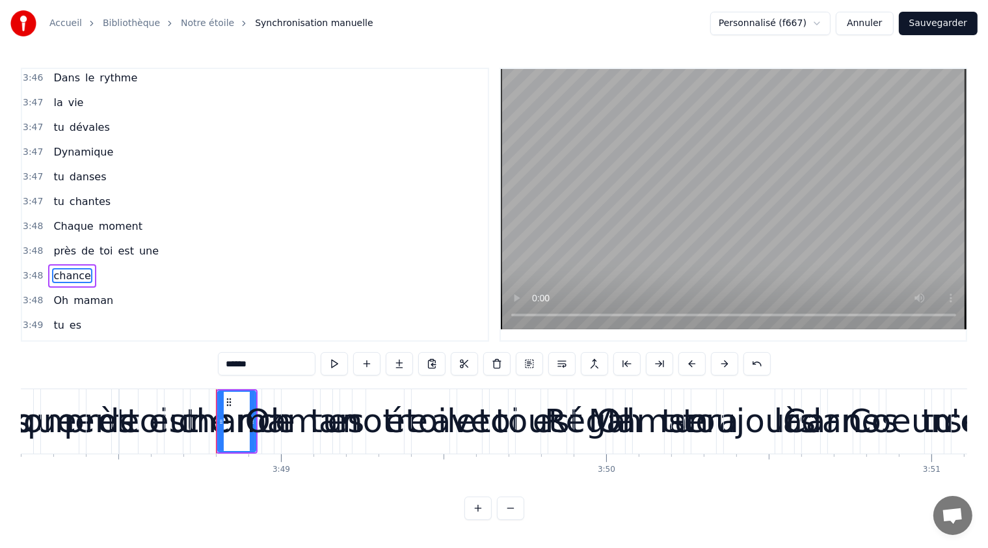
click at [117, 243] on span "est" at bounding box center [126, 250] width 18 height 15
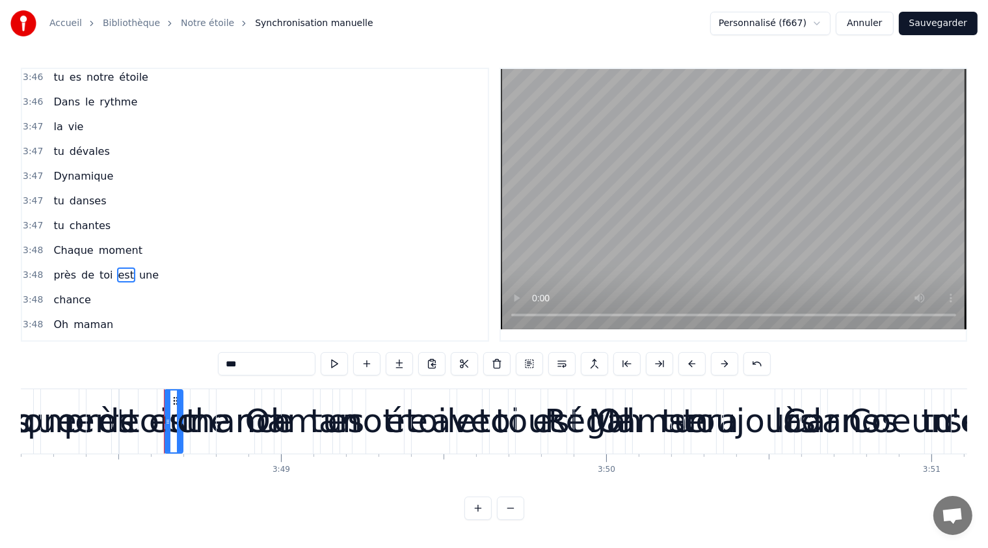
click at [138, 267] on span "une" at bounding box center [149, 274] width 22 height 15
click at [117, 267] on span "est" at bounding box center [126, 274] width 18 height 15
type input "***"
click at [561, 364] on button at bounding box center [561, 363] width 27 height 23
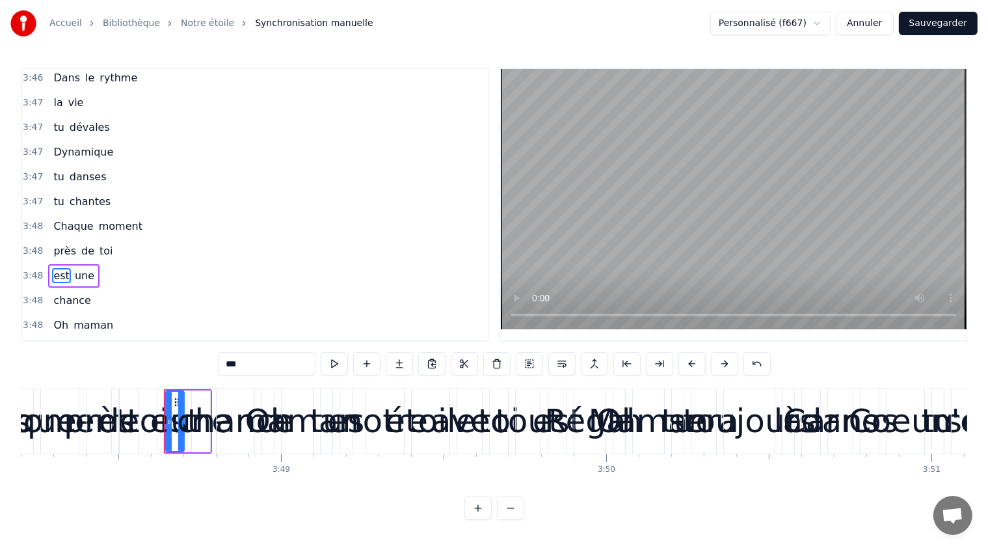
click at [198, 313] on div "3:48 Oh maman" at bounding box center [255, 325] width 466 height 25
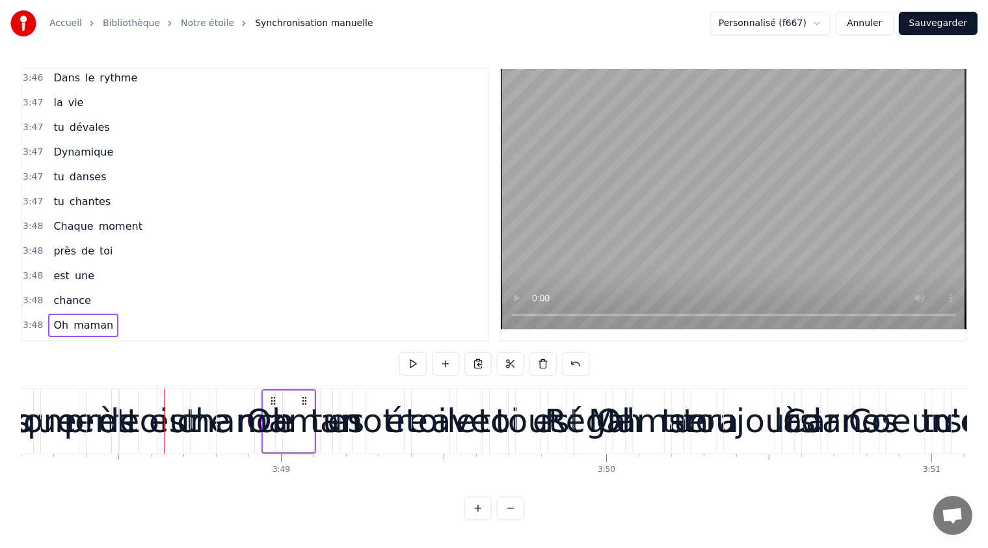
click at [80, 243] on span "de" at bounding box center [88, 250] width 16 height 15
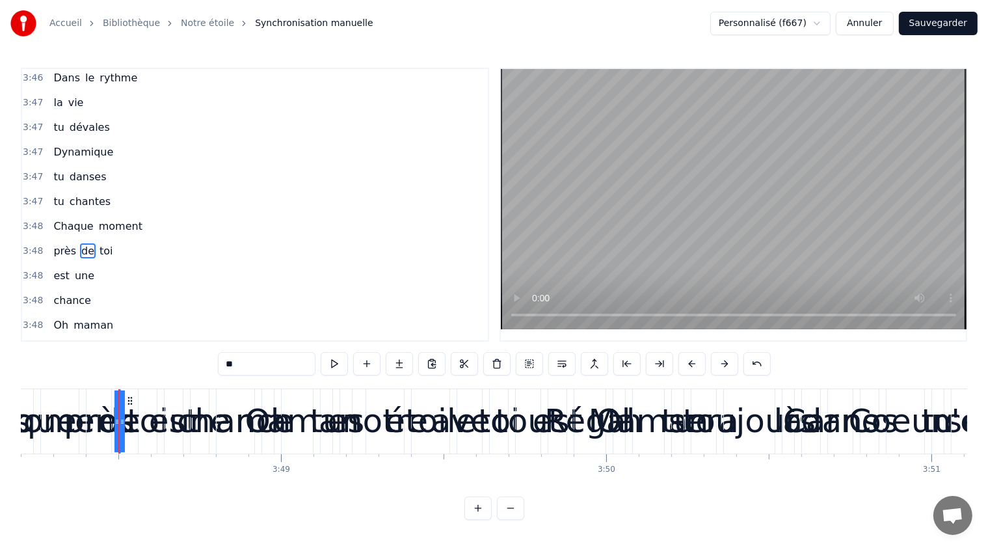
scroll to position [2006, 0]
click at [101, 267] on span "toi" at bounding box center [106, 274] width 16 height 15
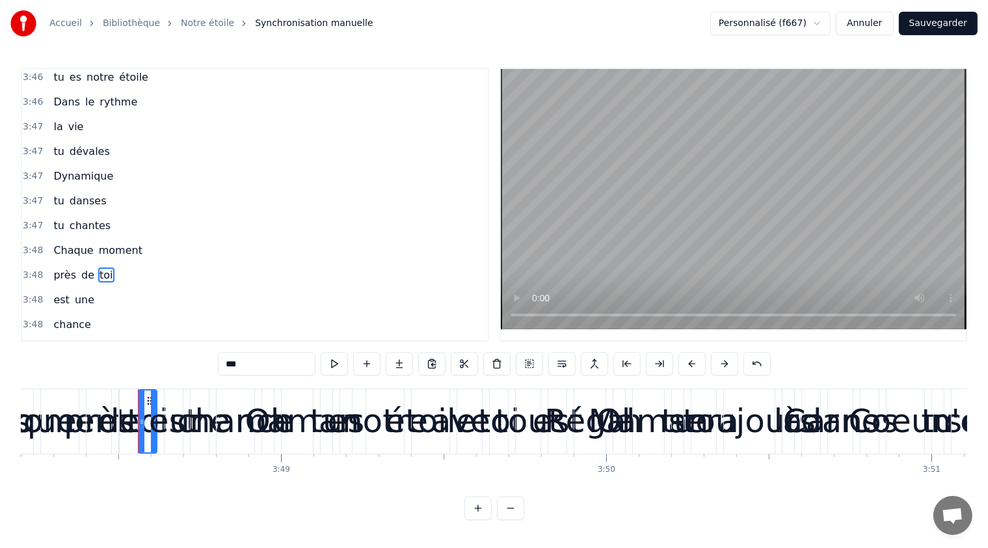
click at [66, 267] on span "près" at bounding box center [64, 274] width 25 height 15
click at [81, 267] on span "de" at bounding box center [88, 274] width 16 height 15
click at [98, 267] on span "toi" at bounding box center [106, 274] width 16 height 15
click at [62, 267] on span "près" at bounding box center [64, 274] width 25 height 15
type input "****"
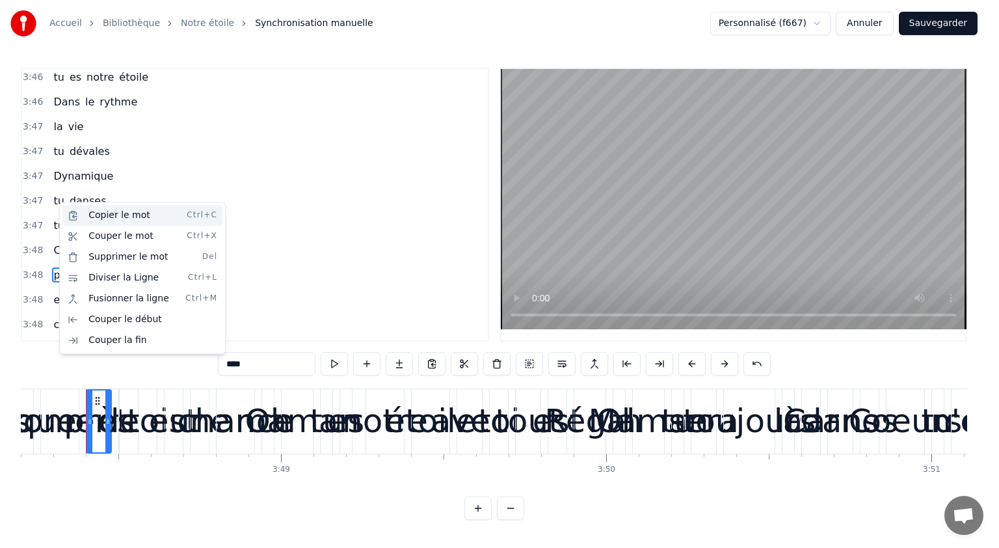
click at [103, 215] on div "Copier le mot Ctrl+C" at bounding box center [142, 215] width 160 height 21
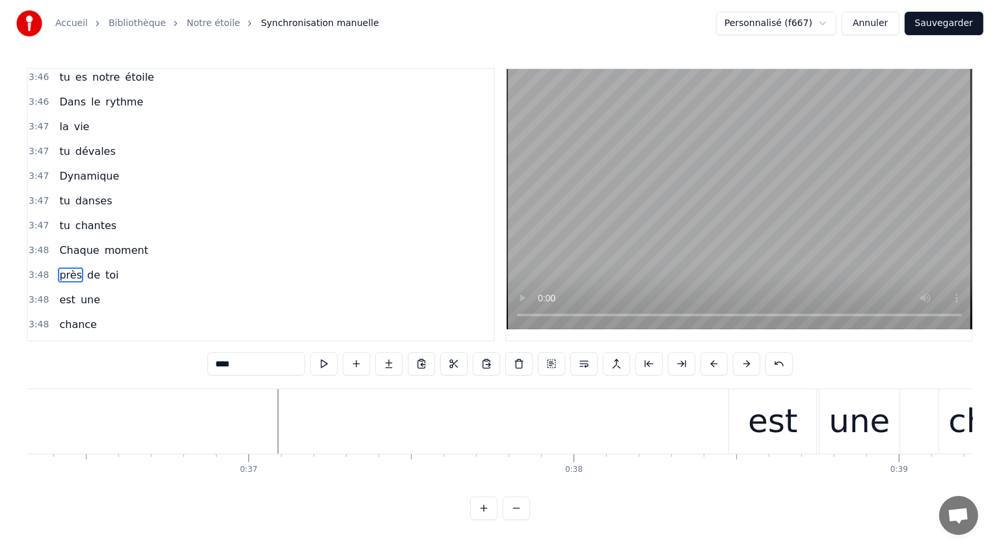
scroll to position [0, 11727]
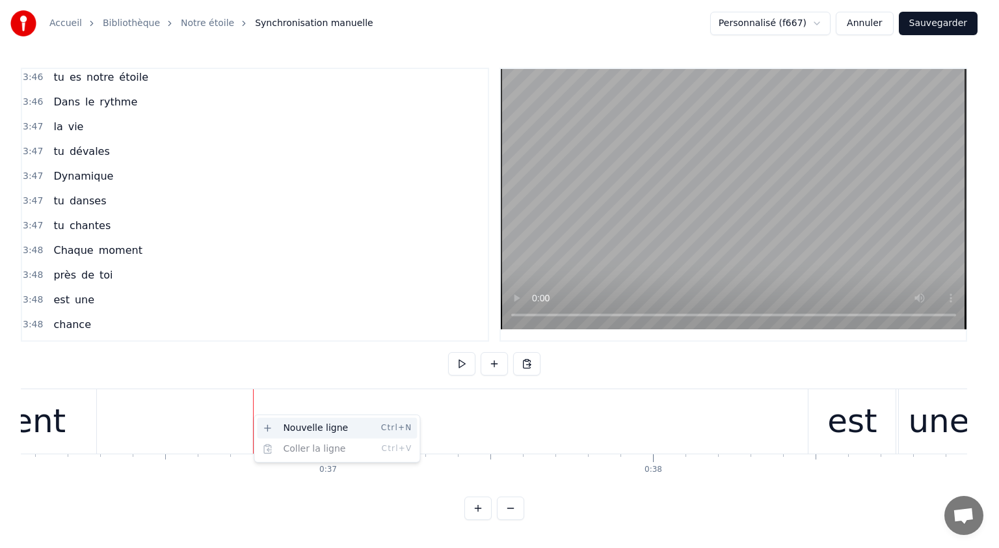
click at [304, 430] on div "Nouvelle ligne Ctrl+N" at bounding box center [337, 428] width 160 height 21
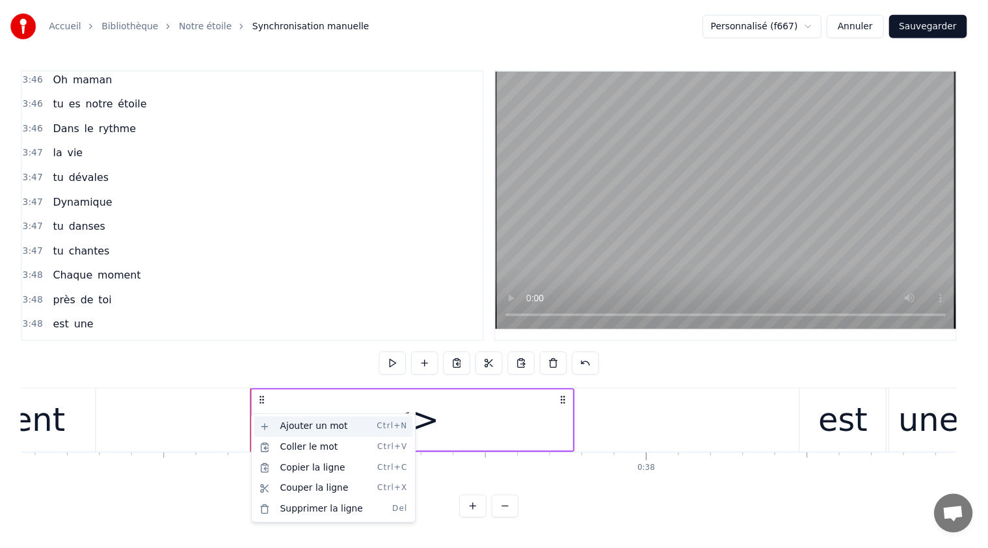
scroll to position [2030, 0]
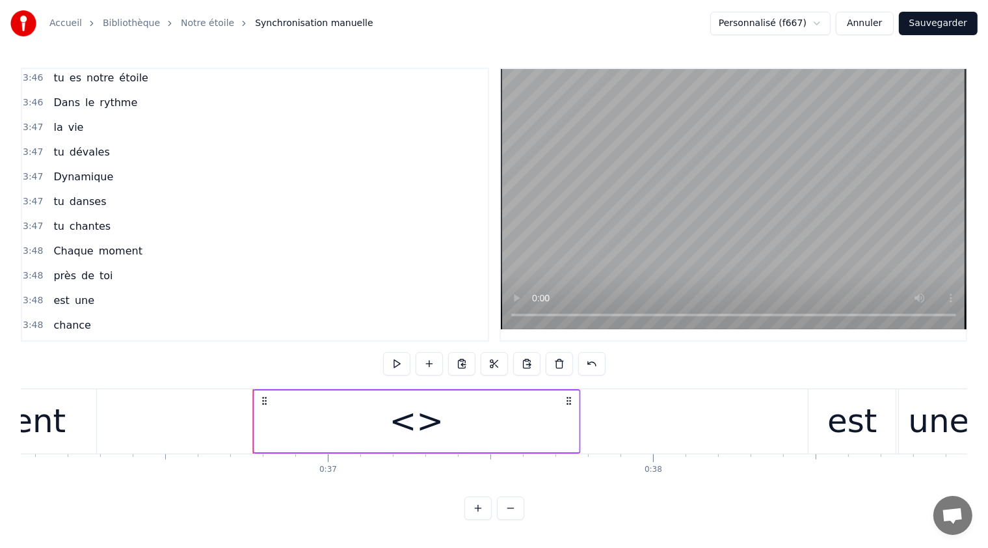
click at [266, 402] on icon at bounding box center [265, 400] width 10 height 10
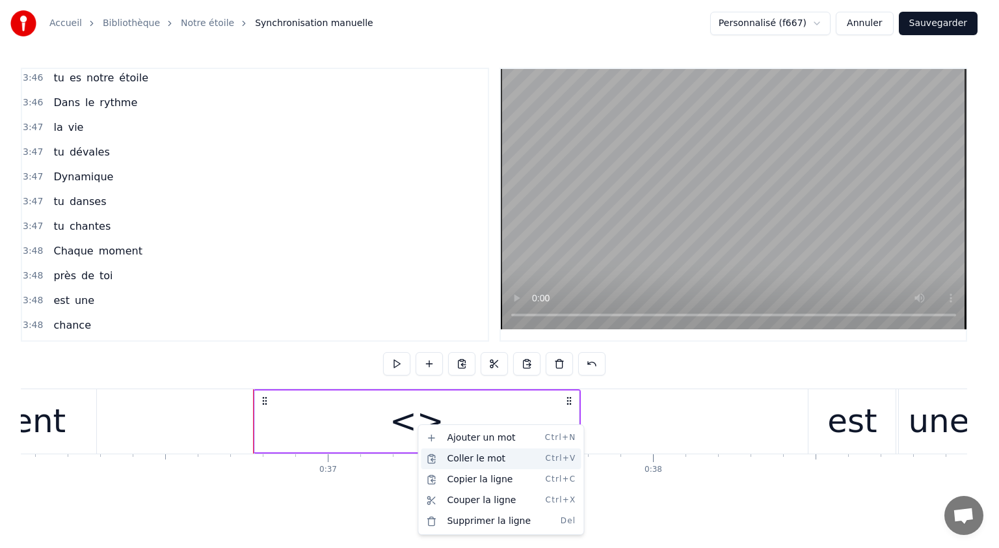
click at [442, 456] on div "Coller le mot Ctrl+V" at bounding box center [501, 458] width 160 height 21
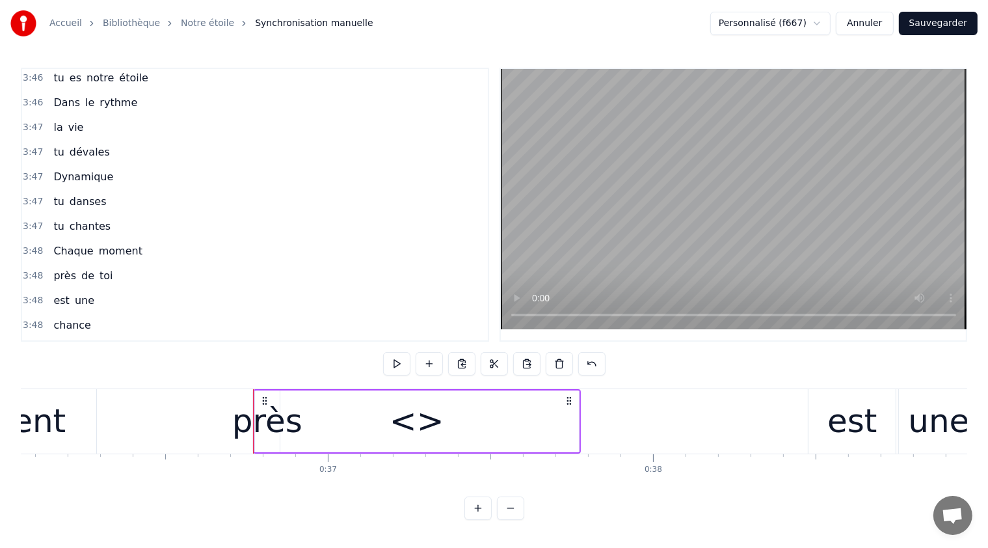
click at [80, 268] on span "de" at bounding box center [88, 275] width 16 height 15
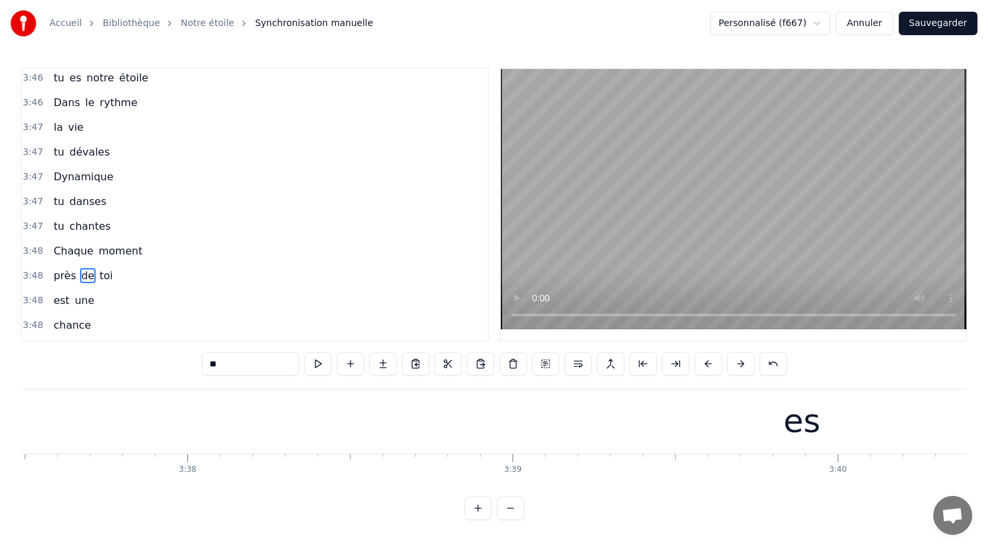
scroll to position [0, 74250]
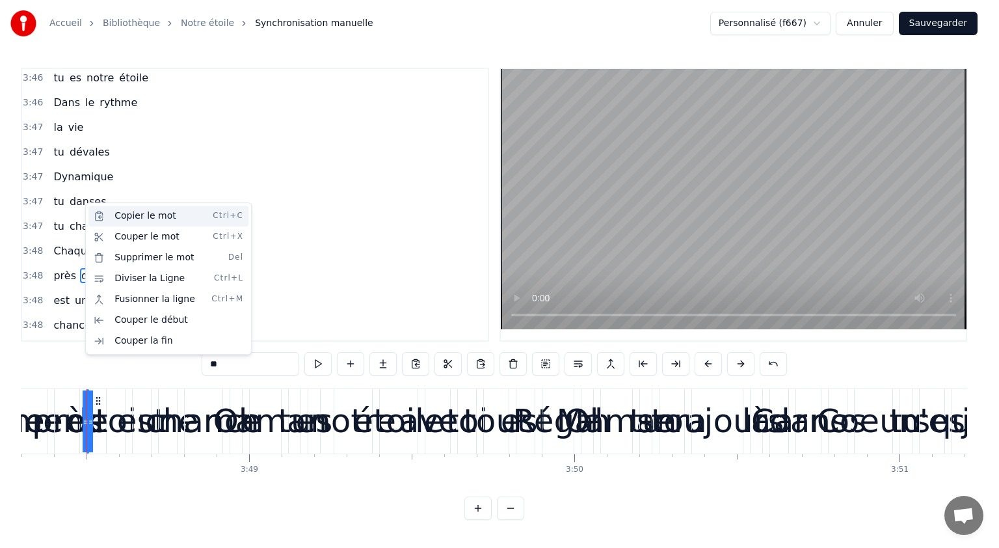
click at [135, 221] on div "Copier le mot Ctrl+C" at bounding box center [168, 216] width 160 height 21
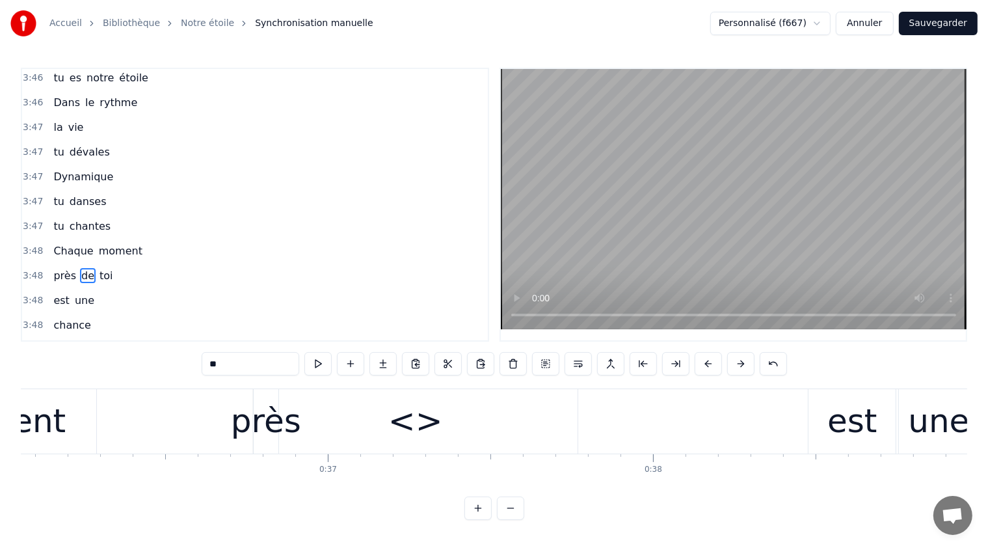
scroll to position [0, 11812]
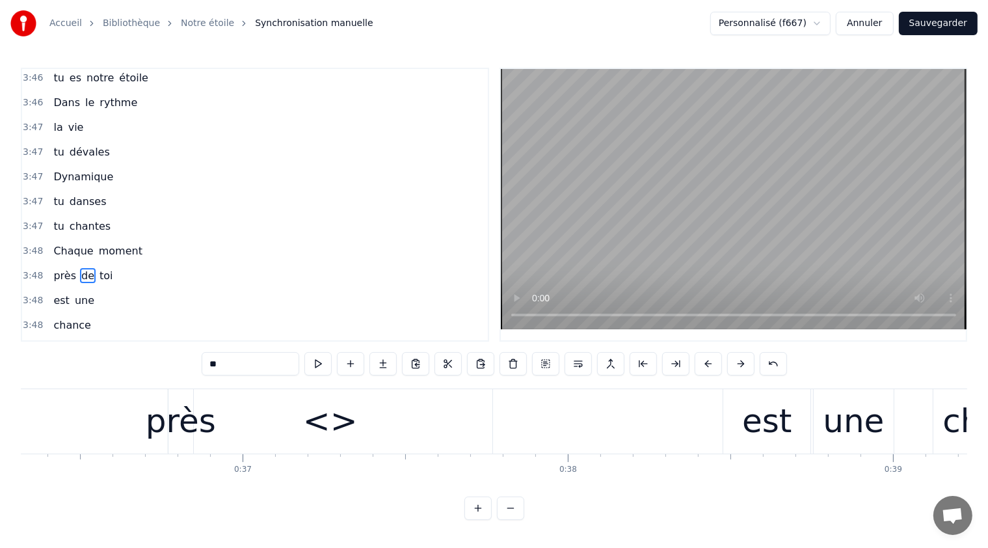
click at [332, 417] on div "<>" at bounding box center [330, 421] width 55 height 49
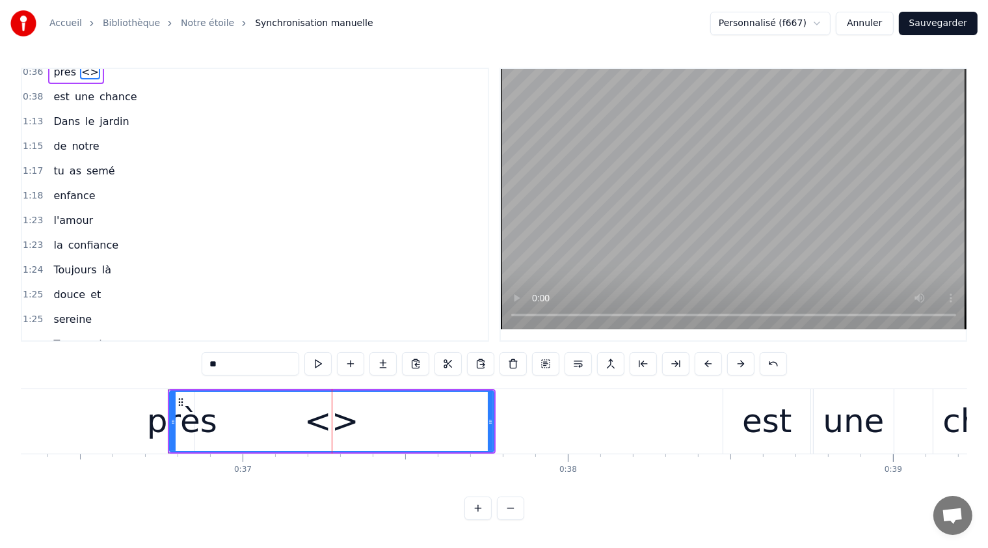
scroll to position [115, 0]
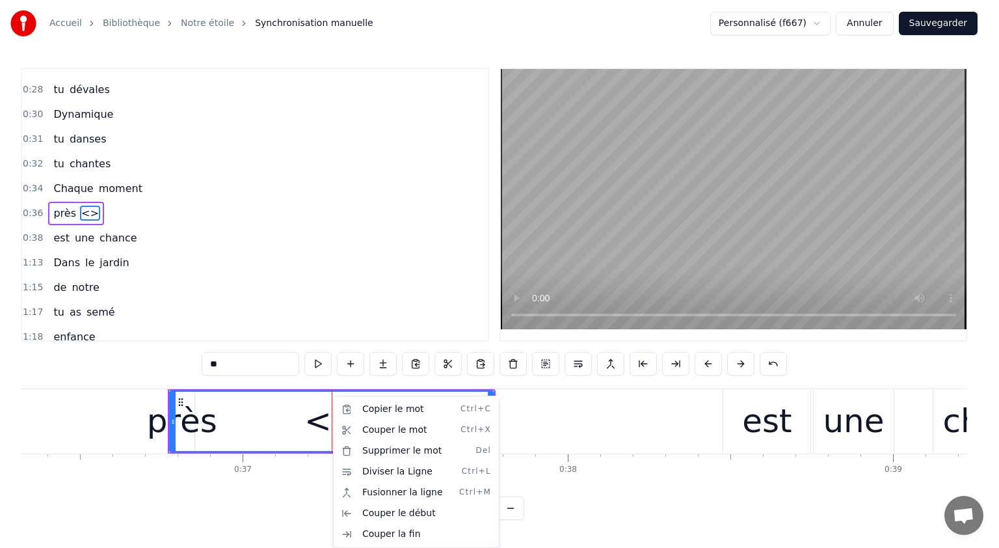
click at [326, 422] on html "Accueil Bibliothèque Notre étoile Synchronisation manuelle Personnalisé (f667) …" at bounding box center [499, 270] width 999 height 541
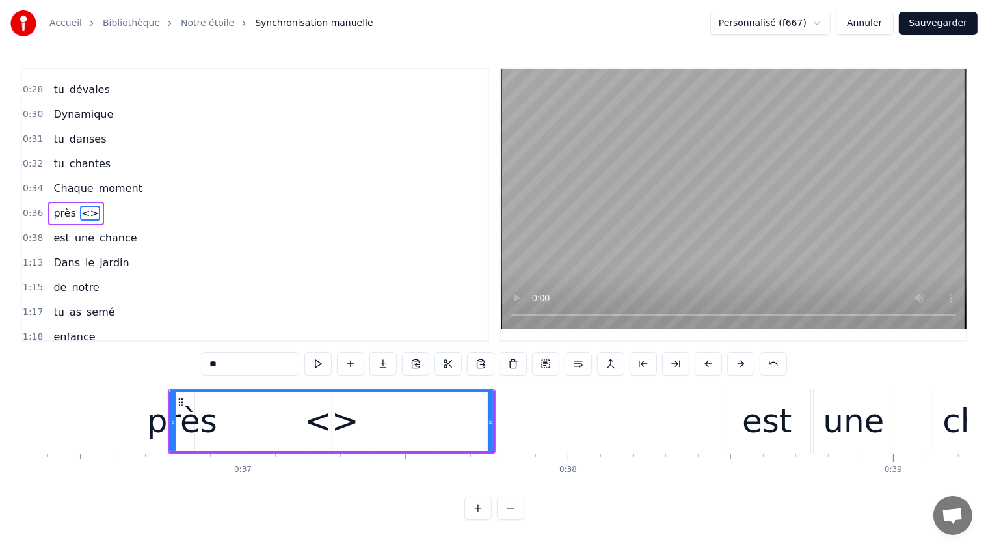
click at [326, 422] on div "<>" at bounding box center [331, 421] width 55 height 49
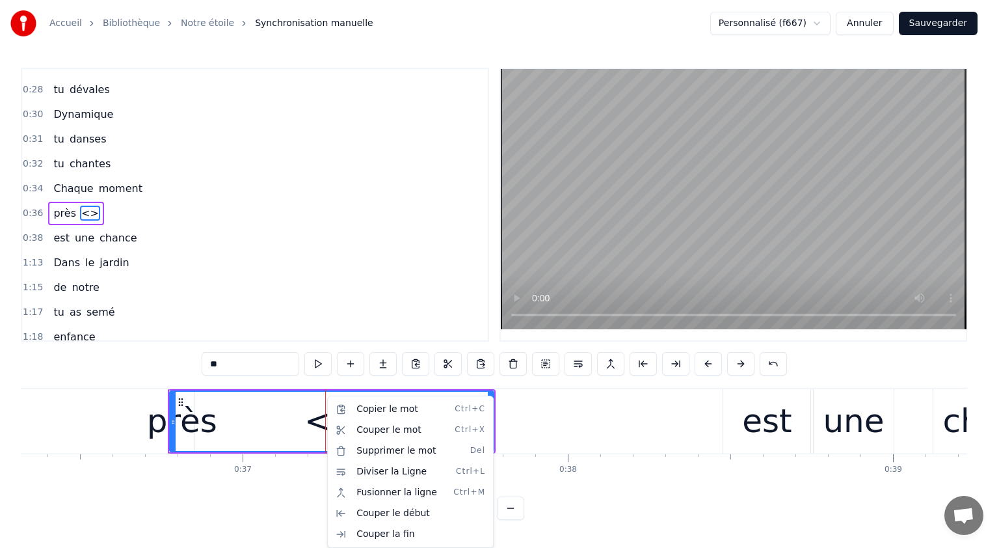
click at [290, 423] on html "Accueil Bibliothèque Notre étoile Synchronisation manuelle Personnalisé (f667) …" at bounding box center [499, 270] width 999 height 541
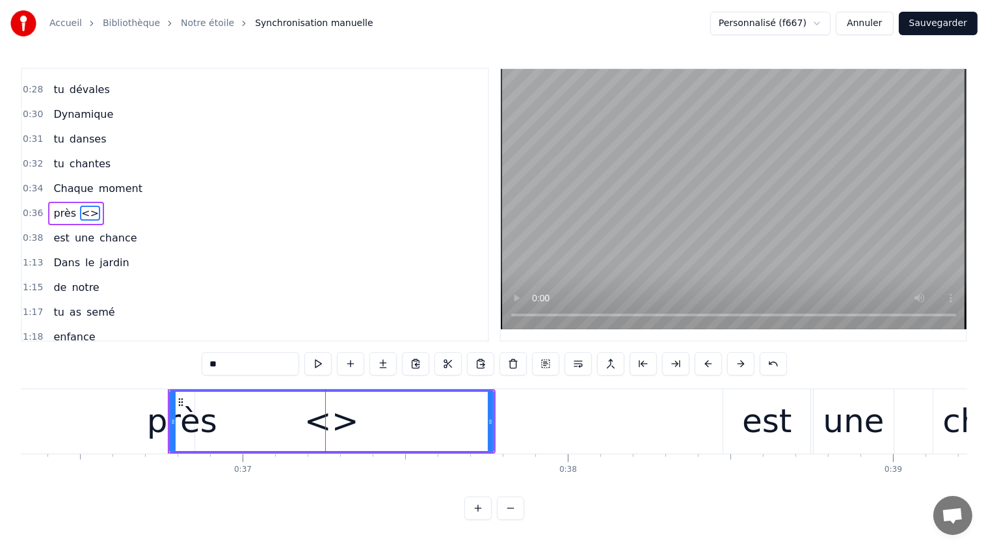
click at [341, 418] on div "<>" at bounding box center [331, 421] width 55 height 49
click at [478, 365] on button at bounding box center [480, 363] width 27 height 23
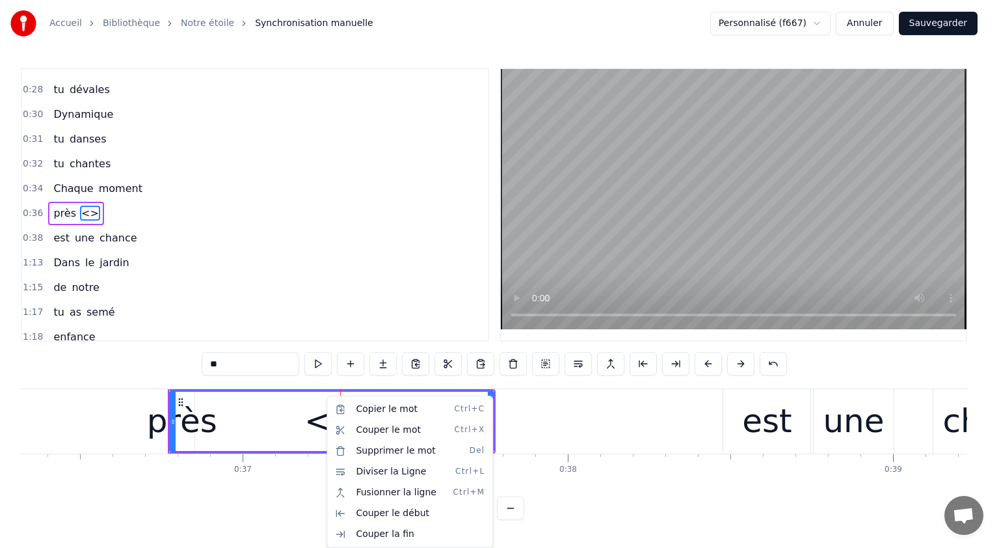
click at [277, 418] on html "Accueil Bibliothèque Notre étoile Synchronisation manuelle Personnalisé (f667) …" at bounding box center [499, 270] width 999 height 541
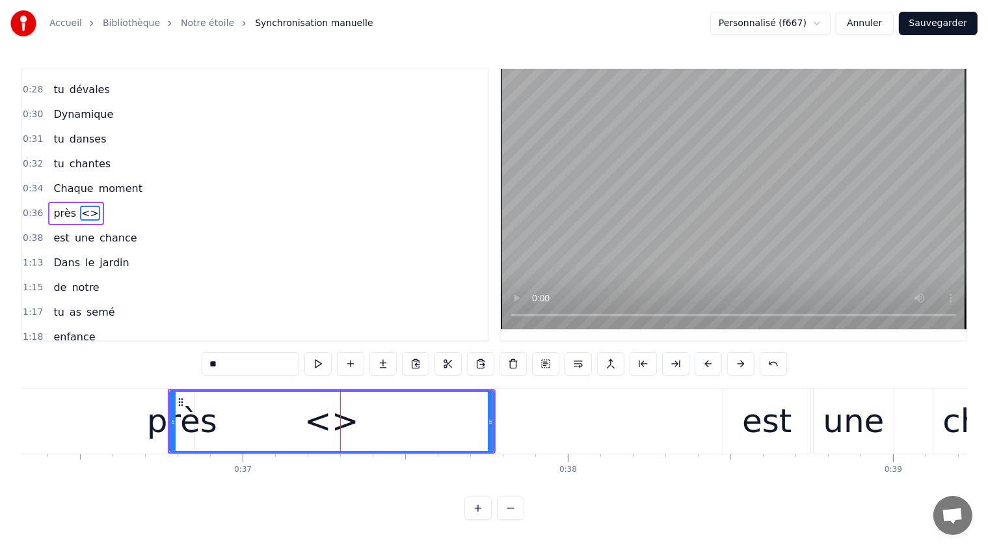
drag, startPoint x: 183, startPoint y: 494, endPoint x: 267, endPoint y: 498, distance: 84.7
click at [267, 498] on html "Accueil Bibliothèque Notre étoile Synchronisation manuelle Personnalisé (f667) …" at bounding box center [494, 270] width 988 height 541
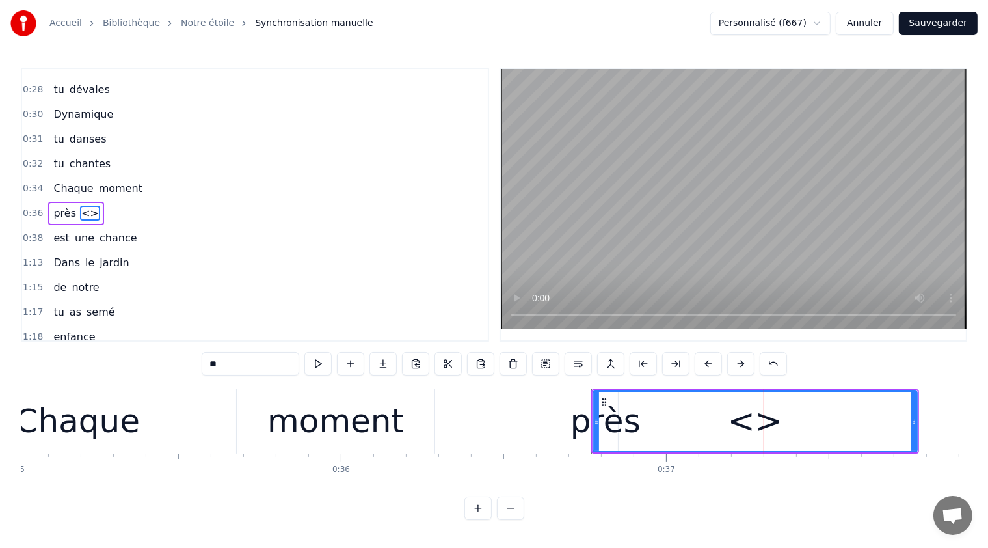
scroll to position [0, 11516]
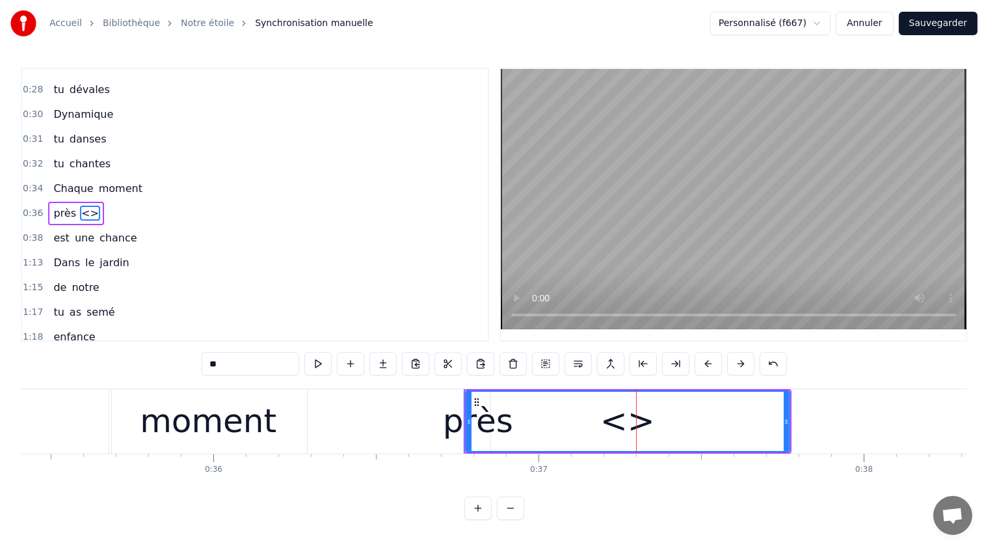
click at [648, 422] on div "<>" at bounding box center [627, 421] width 55 height 49
click at [476, 403] on icon at bounding box center [477, 402] width 10 height 10
click at [473, 397] on icon at bounding box center [477, 402] width 10 height 10
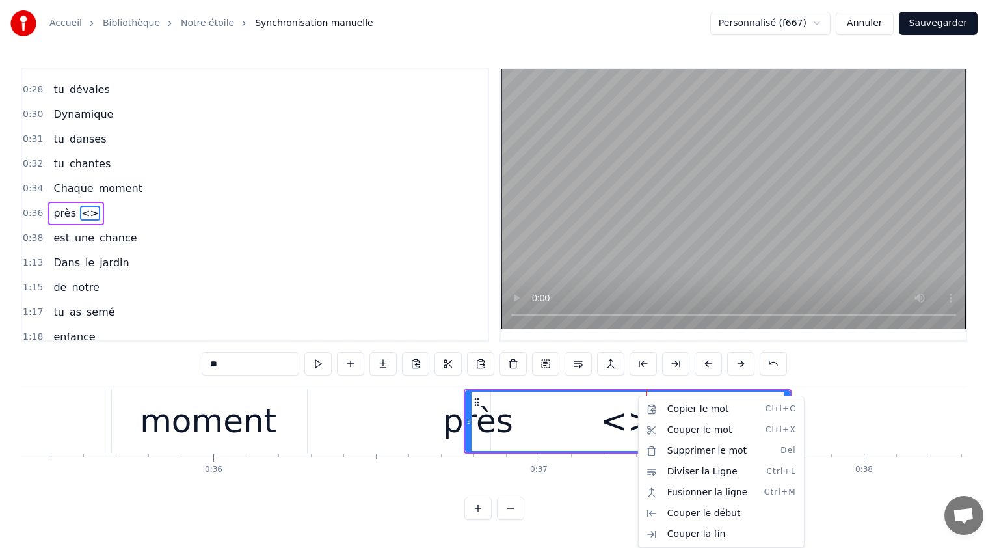
click at [591, 429] on html "Accueil Bibliothèque Notre étoile Synchronisation manuelle Personnalisé (f667) …" at bounding box center [499, 270] width 999 height 541
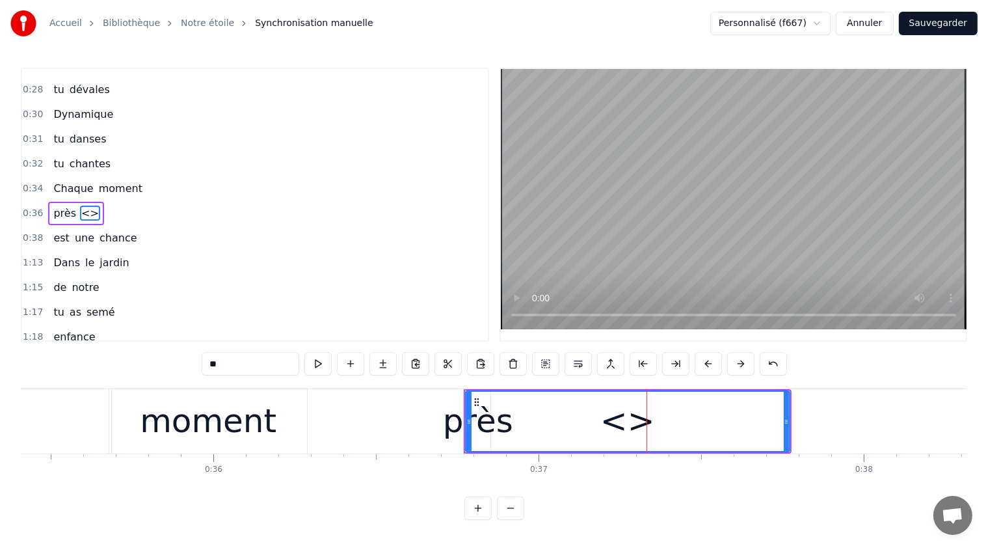
type input "***"
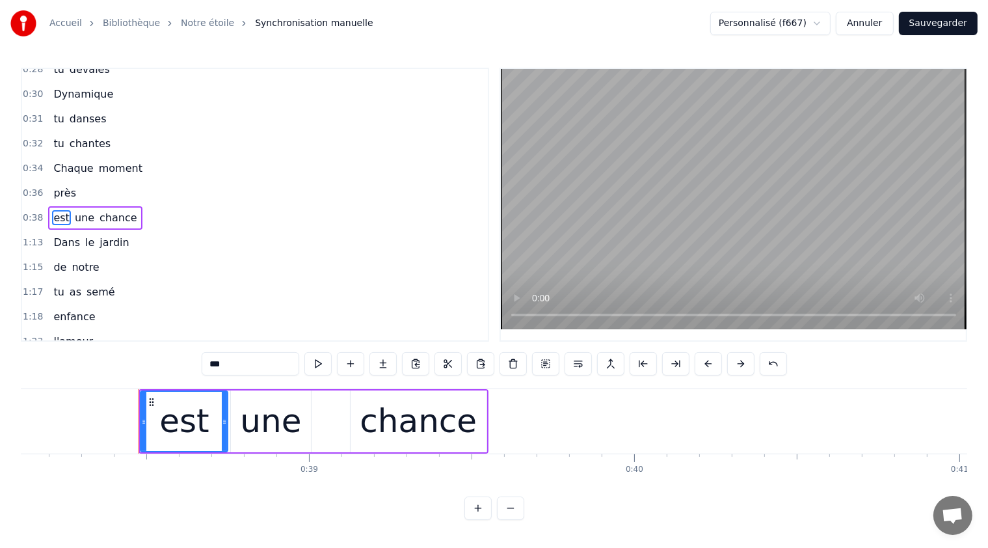
scroll to position [0, 12448]
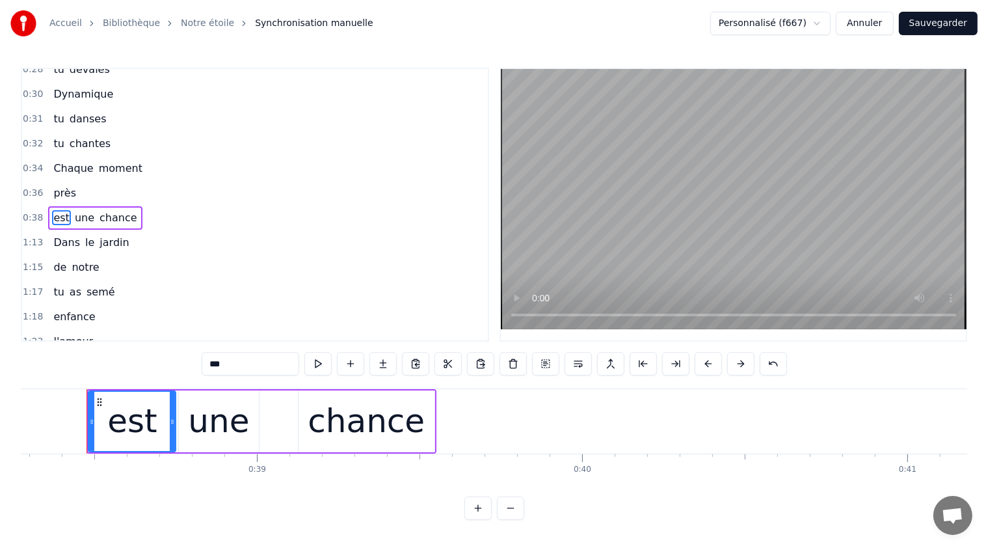
click at [76, 183] on div "0:36 près" at bounding box center [255, 193] width 466 height 25
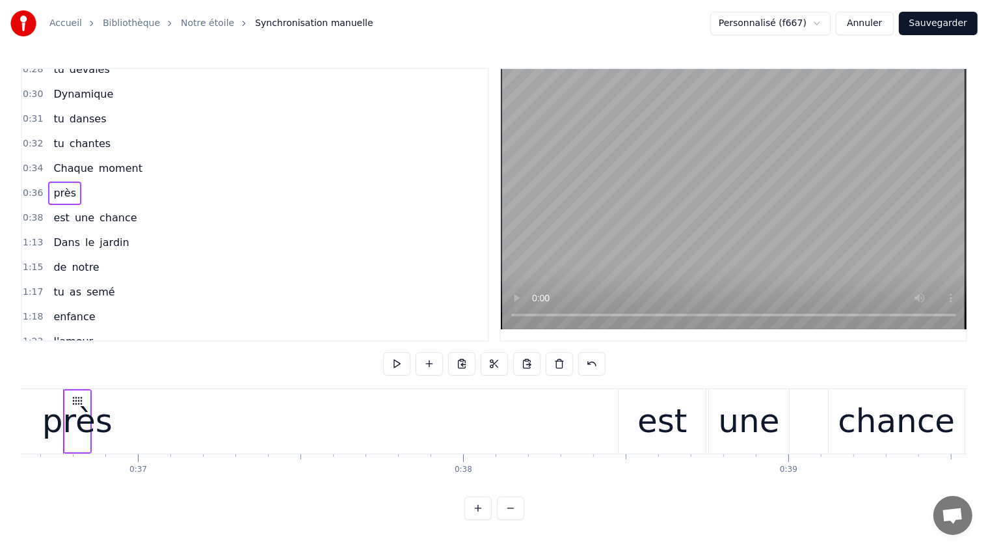
scroll to position [0, 11893]
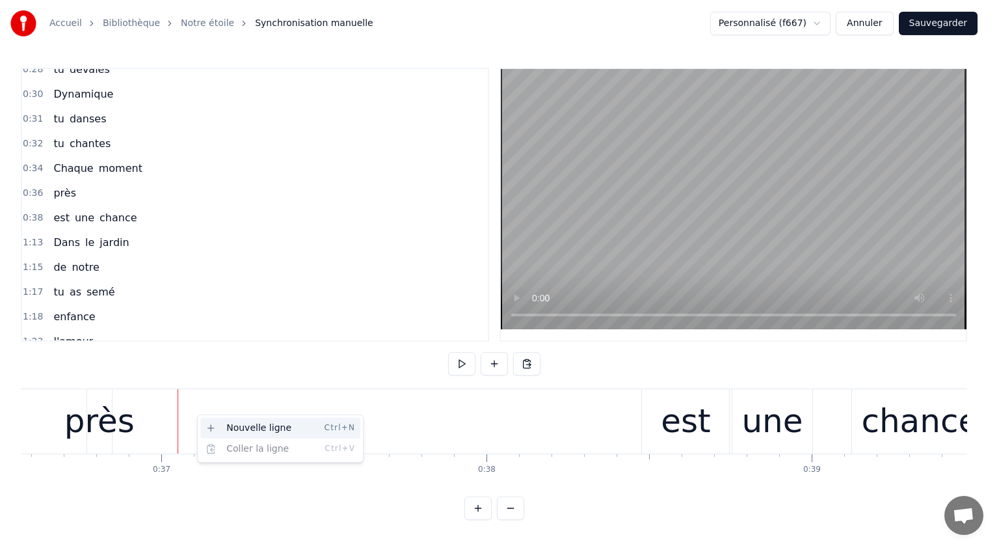
click at [220, 422] on div "Nouvelle ligne Ctrl+N" at bounding box center [280, 428] width 160 height 21
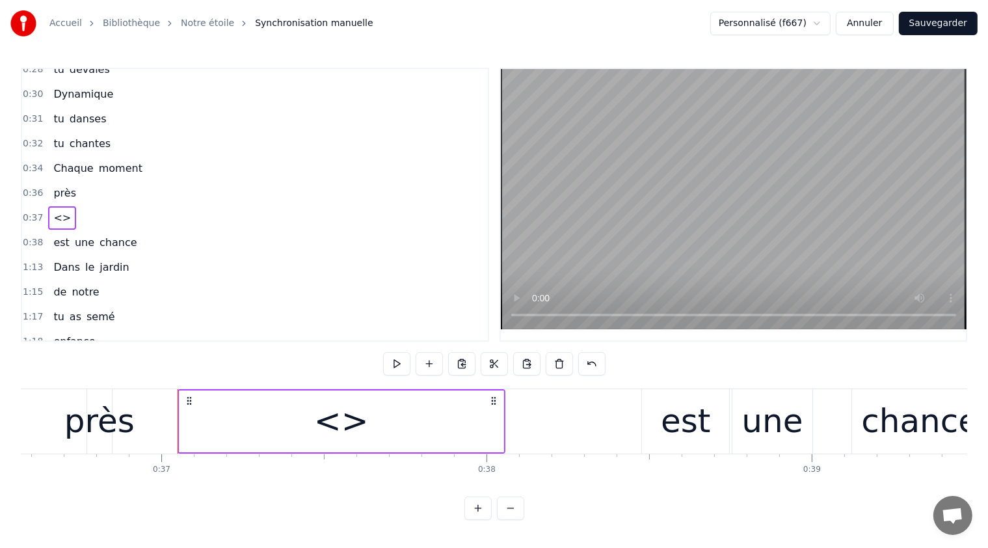
click at [348, 420] on div "<>" at bounding box center [341, 421] width 55 height 49
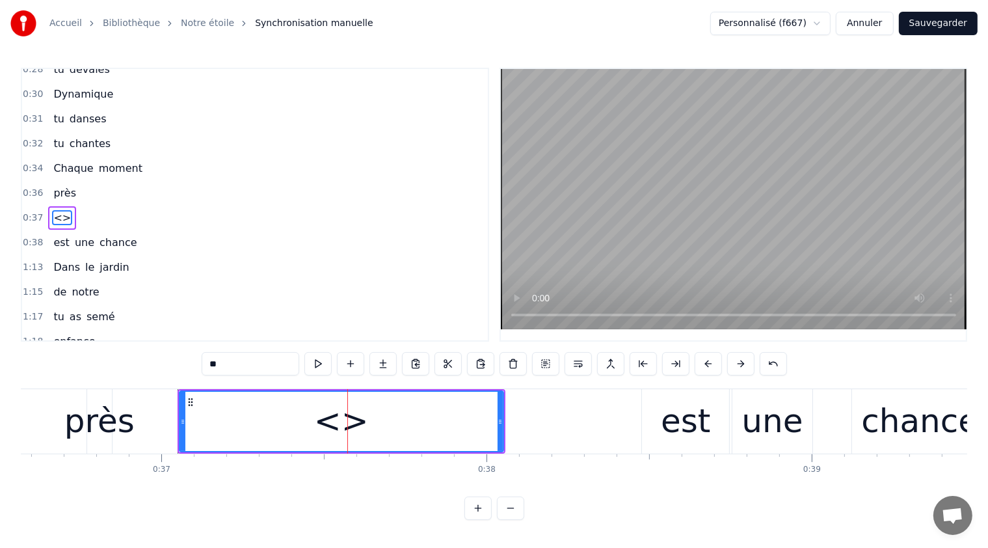
scroll to position [139, 0]
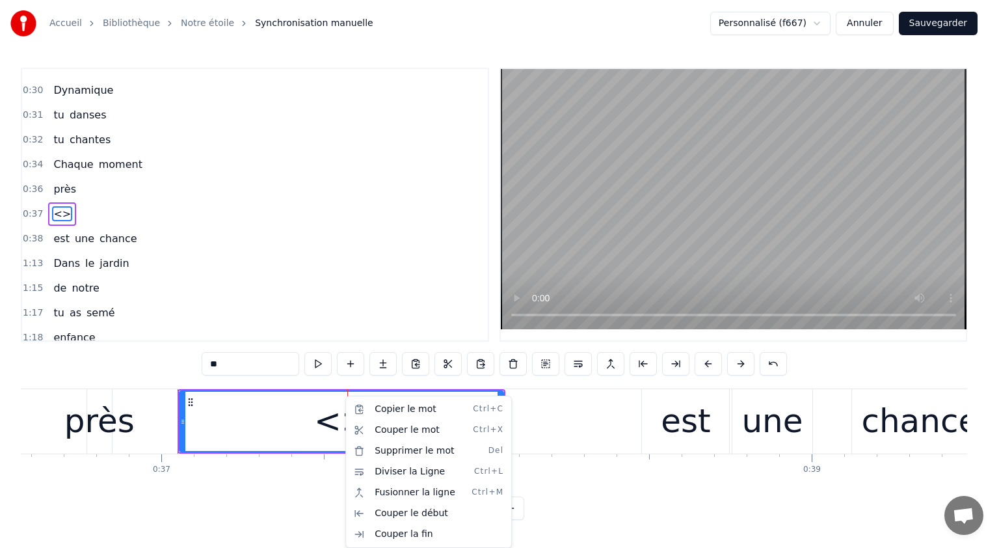
click at [52, 276] on html "Accueil Bibliothèque Notre étoile Synchronisation manuelle Personnalisé (f667) …" at bounding box center [499, 270] width 999 height 541
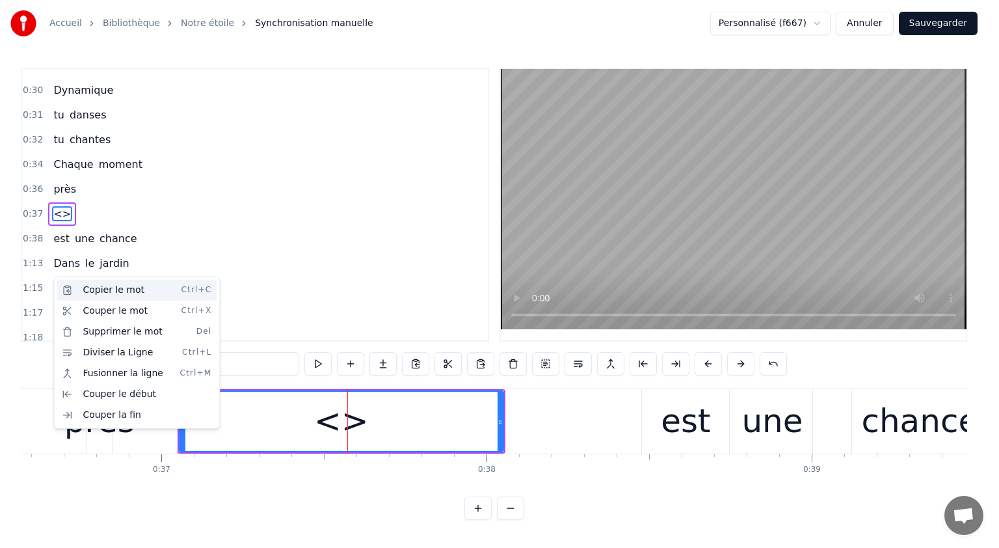
click at [100, 286] on div "Copier le mot Ctrl+C" at bounding box center [137, 290] width 160 height 21
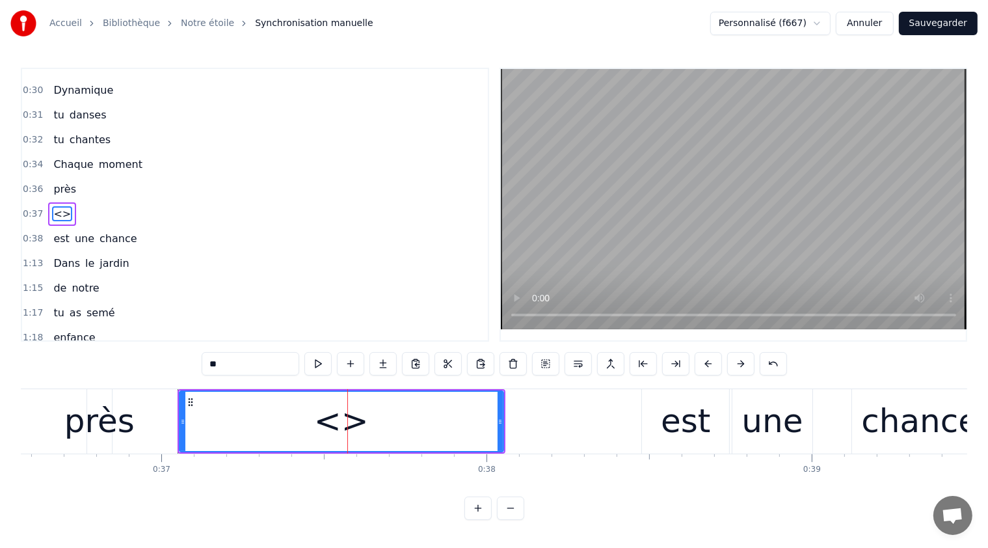
click at [55, 206] on span "<>" at bounding box center [62, 213] width 20 height 15
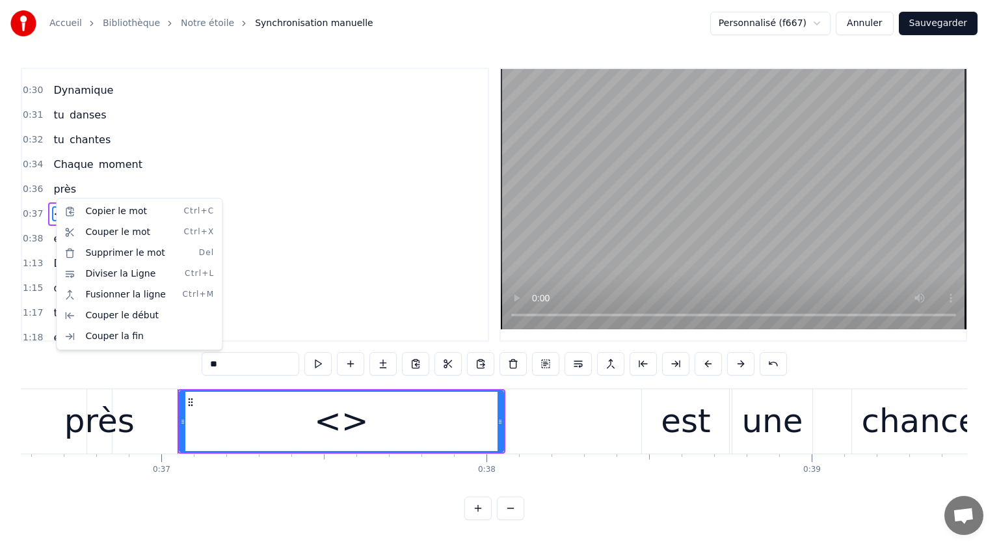
click at [345, 423] on html "Accueil Bibliothèque Notre étoile Synchronisation manuelle Personnalisé (f667) …" at bounding box center [499, 270] width 999 height 541
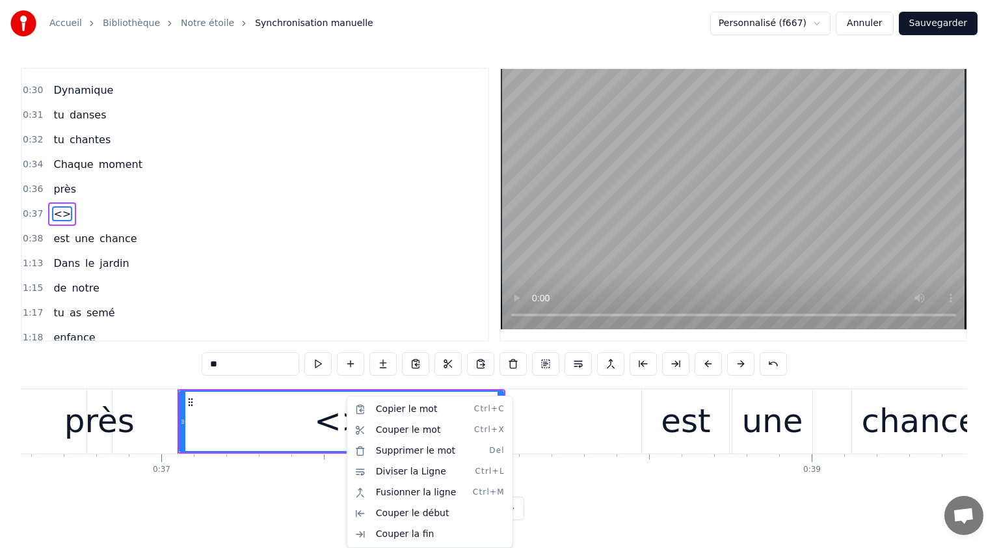
click at [417, 361] on html "Accueil Bibliothèque Notre étoile Synchronisation manuelle Personnalisé (f667) …" at bounding box center [499, 270] width 999 height 541
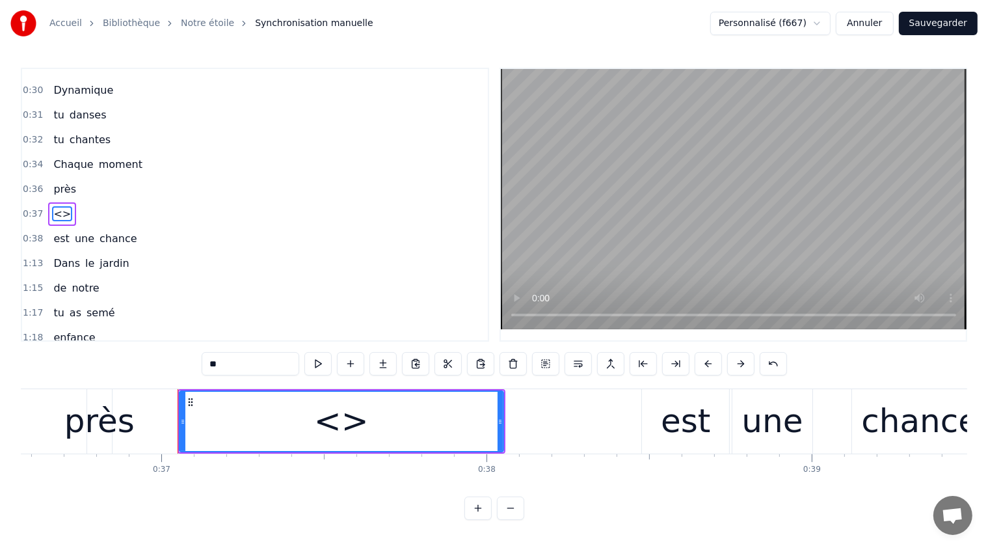
click at [417, 361] on button at bounding box center [415, 363] width 27 height 23
click at [476, 362] on button at bounding box center [480, 363] width 27 height 23
click at [341, 419] on div "<>" at bounding box center [341, 421] width 55 height 49
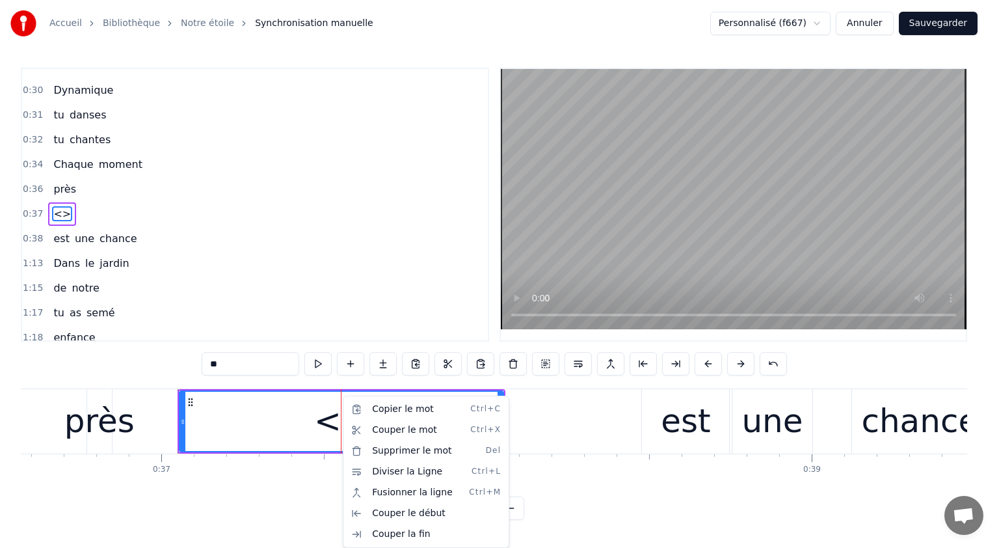
click at [482, 364] on html "Accueil Bibliothèque Notre étoile Synchronisation manuelle Personnalisé (f667) …" at bounding box center [499, 270] width 999 height 541
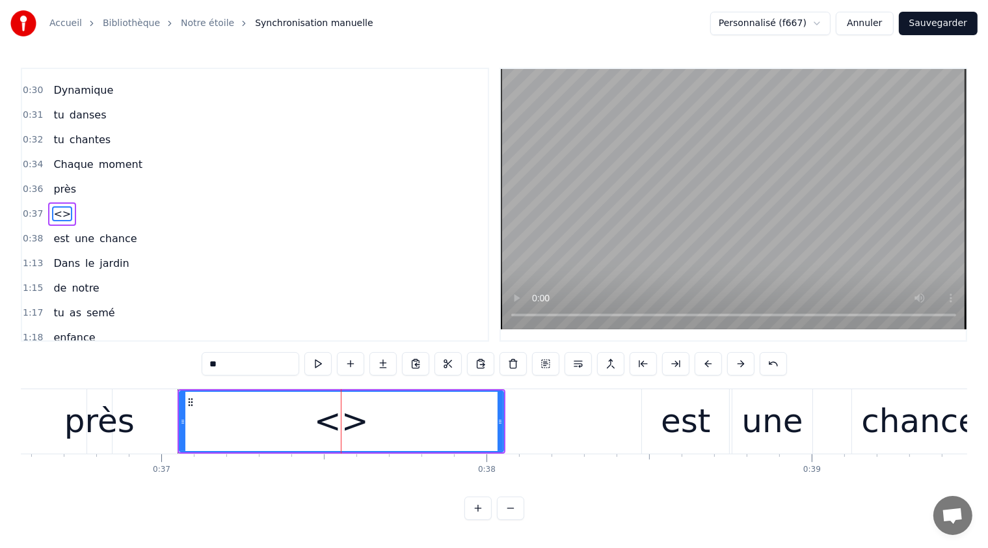
click at [57, 280] on span "de" at bounding box center [60, 287] width 16 height 15
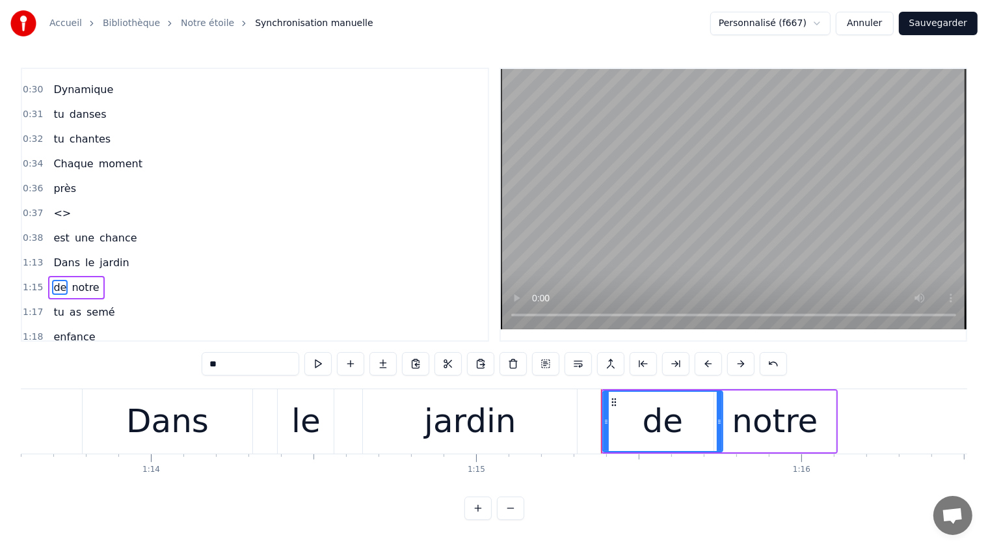
scroll to position [0, 24452]
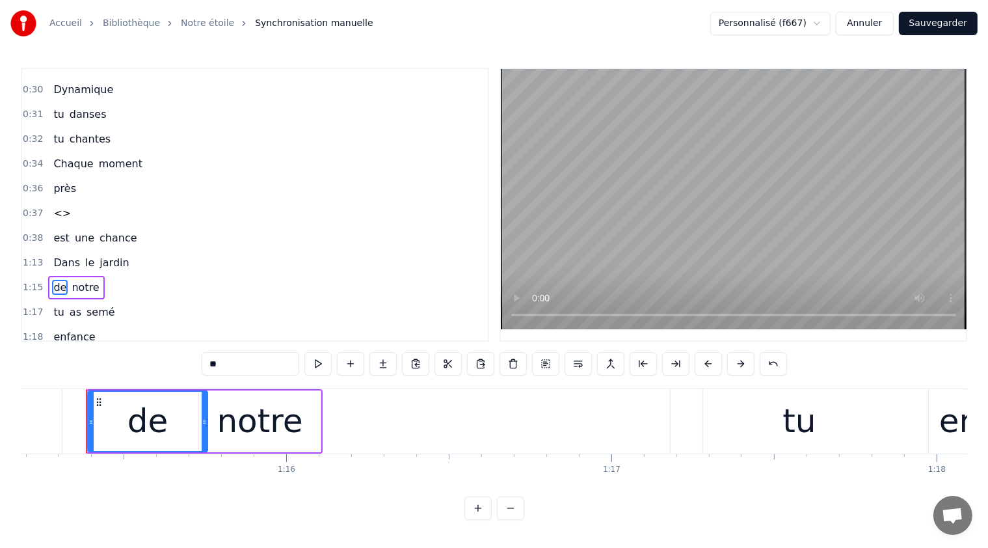
click at [98, 401] on icon at bounding box center [99, 402] width 10 height 10
click at [418, 364] on button at bounding box center [415, 363] width 27 height 23
click at [55, 206] on span "<>" at bounding box center [62, 213] width 20 height 15
type input "**"
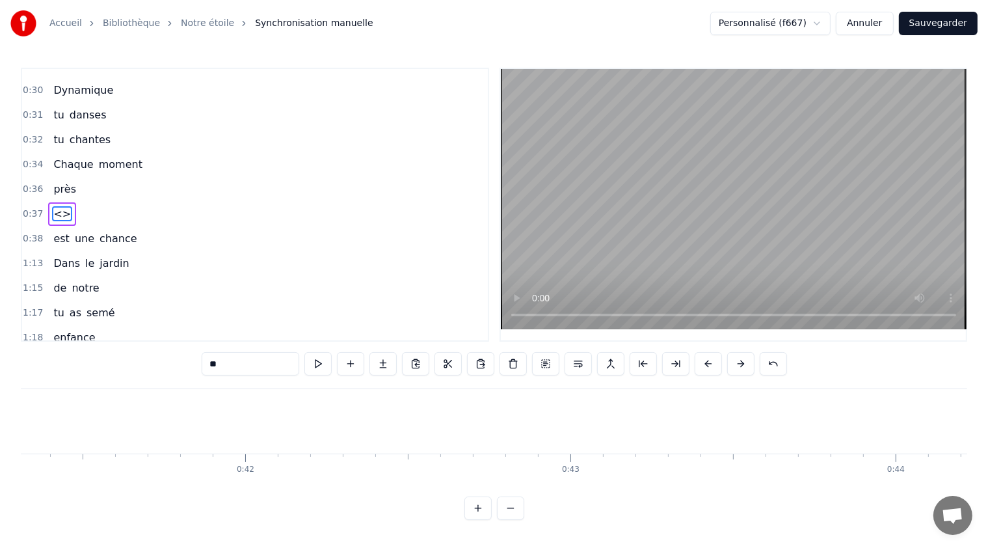
scroll to position [0, 11984]
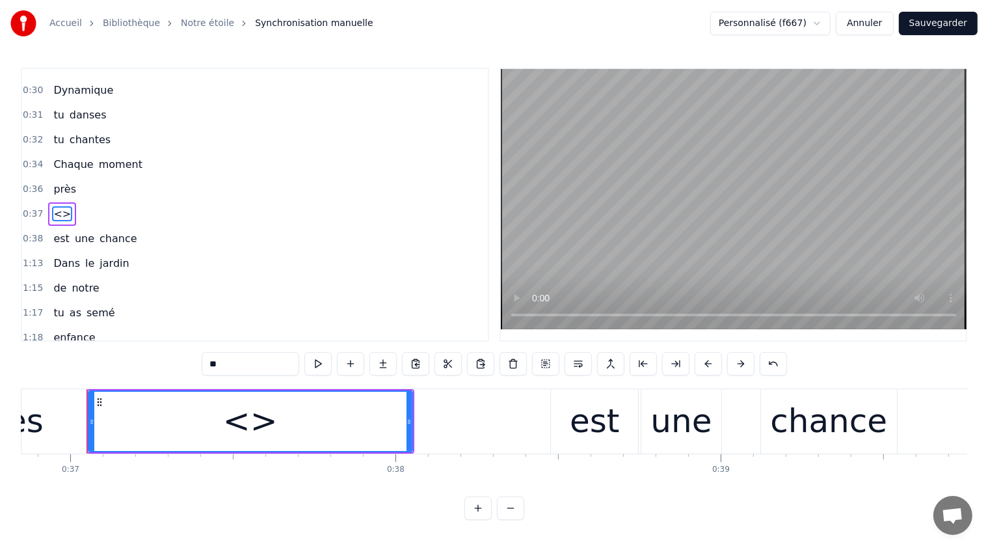
click at [250, 425] on div "<>" at bounding box center [250, 421] width 55 height 49
click at [479, 360] on button at bounding box center [480, 363] width 27 height 23
click at [246, 420] on div "<>" at bounding box center [250, 421] width 55 height 49
click at [133, 416] on div "<>" at bounding box center [250, 421] width 323 height 59
click at [476, 360] on button at bounding box center [480, 363] width 27 height 23
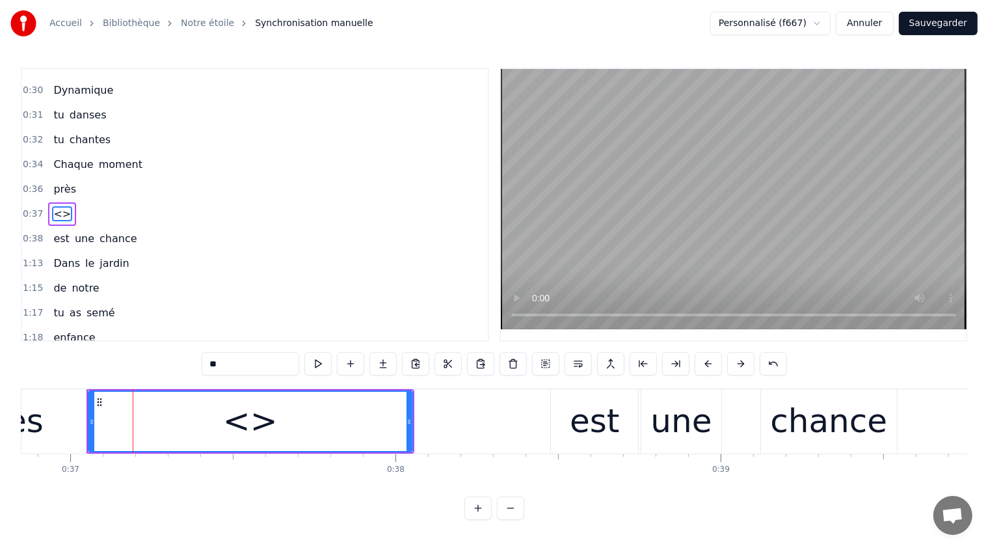
click at [282, 419] on div "<>" at bounding box center [250, 421] width 323 height 59
click at [516, 360] on button at bounding box center [513, 363] width 27 height 23
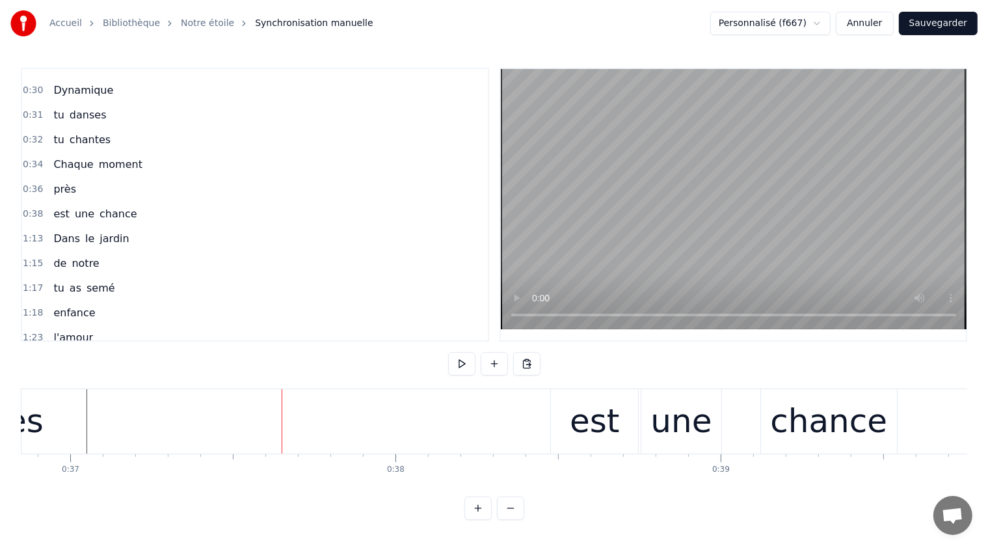
click at [59, 256] on span "de" at bounding box center [60, 263] width 16 height 15
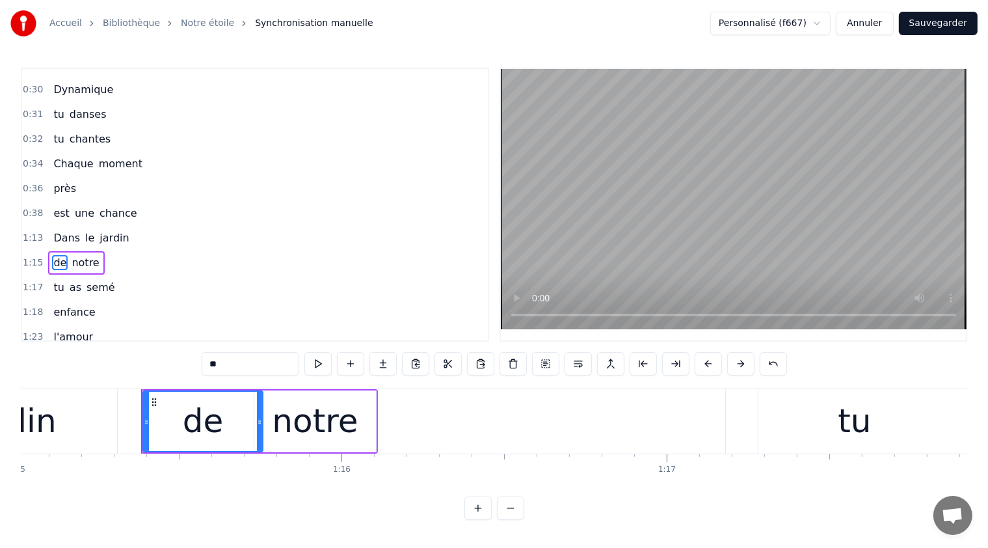
scroll to position [0, 24452]
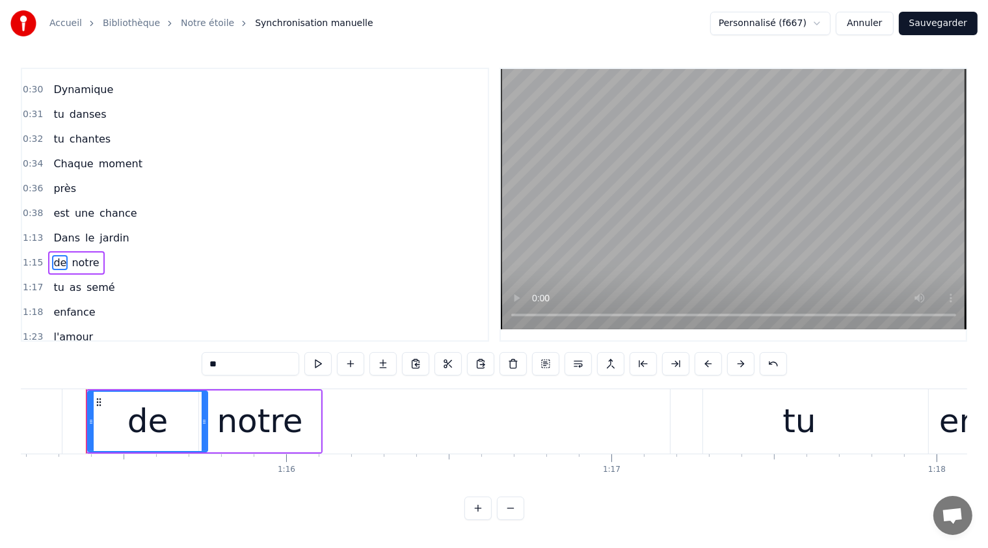
click at [143, 418] on div "de" at bounding box center [147, 421] width 41 height 49
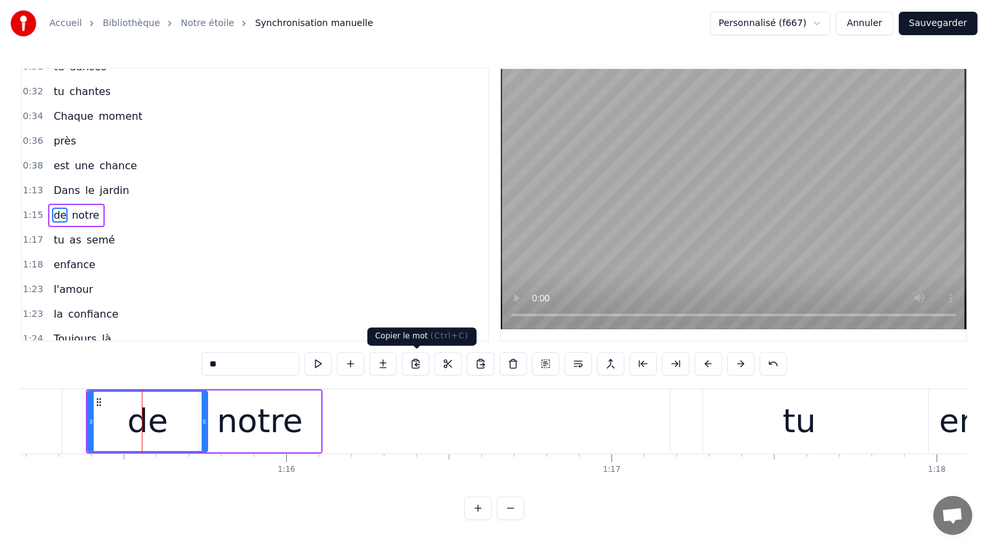
click at [414, 362] on button at bounding box center [415, 363] width 27 height 23
click at [88, 129] on div "0:36 près" at bounding box center [255, 141] width 466 height 25
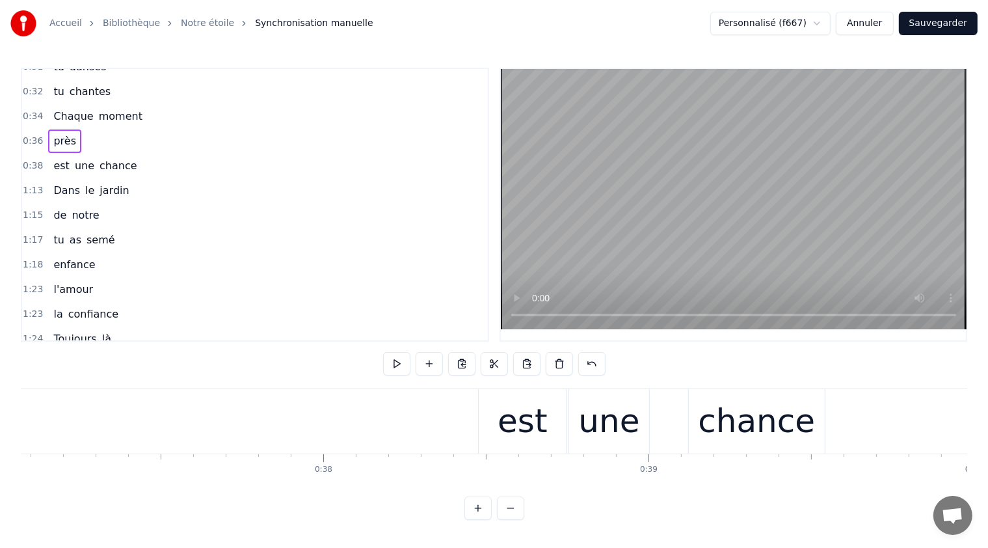
scroll to position [0, 11893]
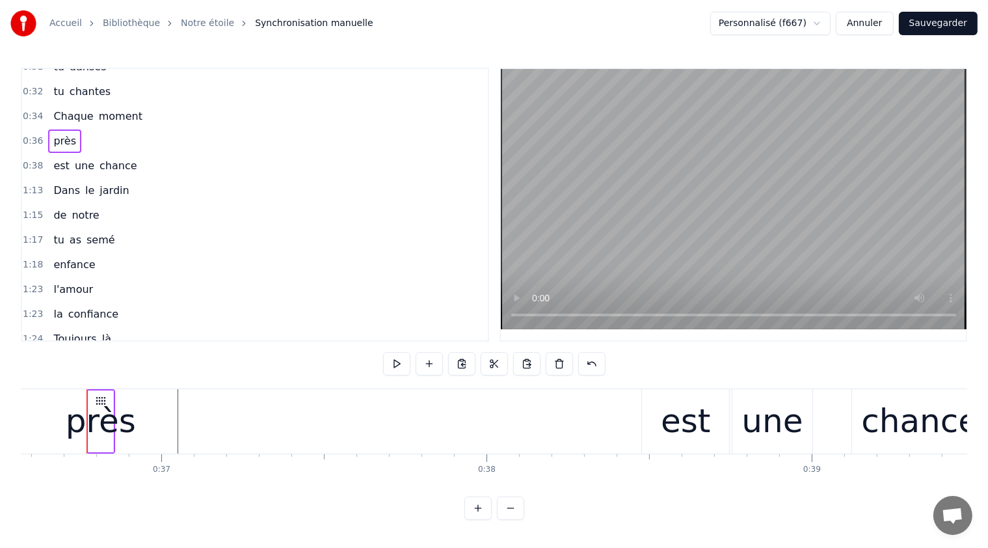
click at [72, 137] on div "près" at bounding box center [64, 140] width 33 height 23
click at [525, 356] on button at bounding box center [526, 363] width 27 height 23
click at [130, 423] on div "de" at bounding box center [148, 421] width 41 height 49
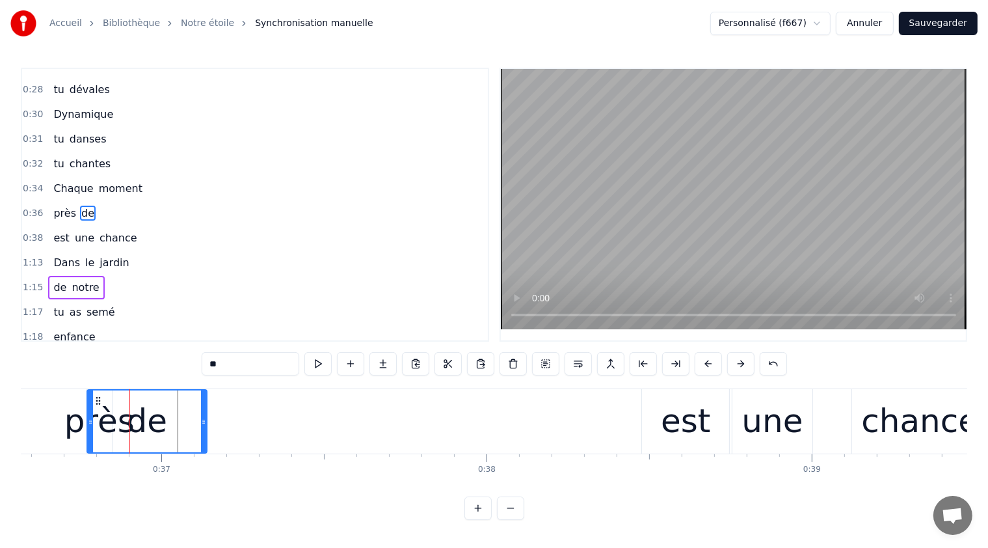
scroll to position [4, 0]
click at [135, 416] on div "de" at bounding box center [147, 421] width 41 height 49
drag, startPoint x: 87, startPoint y: 423, endPoint x: 155, endPoint y: 433, distance: 68.3
click at [155, 433] on div at bounding box center [157, 421] width 5 height 62
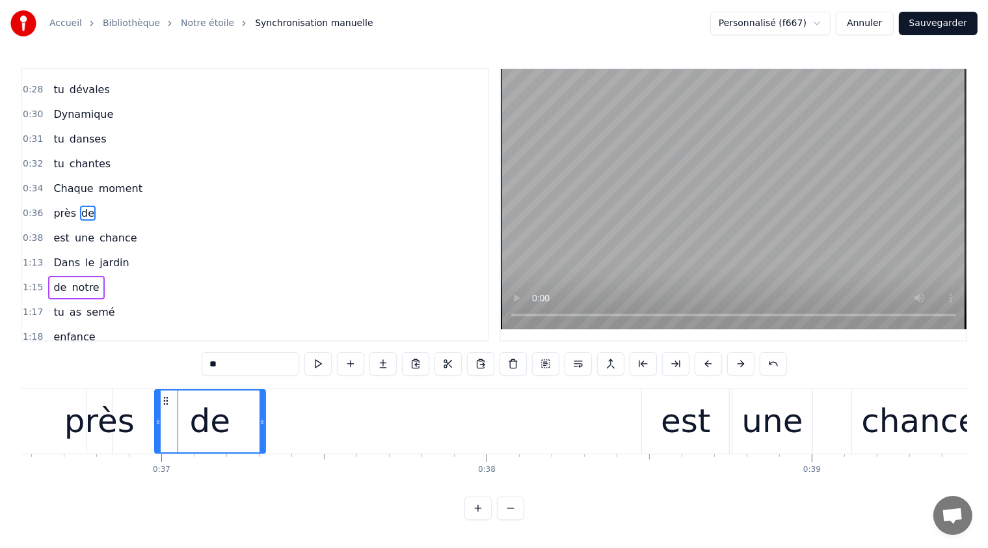
drag, startPoint x: 200, startPoint y: 421, endPoint x: 259, endPoint y: 424, distance: 58.6
click at [260, 424] on icon at bounding box center [262, 421] width 5 height 10
click at [159, 419] on div "de" at bounding box center [210, 421] width 112 height 64
click at [150, 417] on div "près de" at bounding box center [178, 421] width 182 height 64
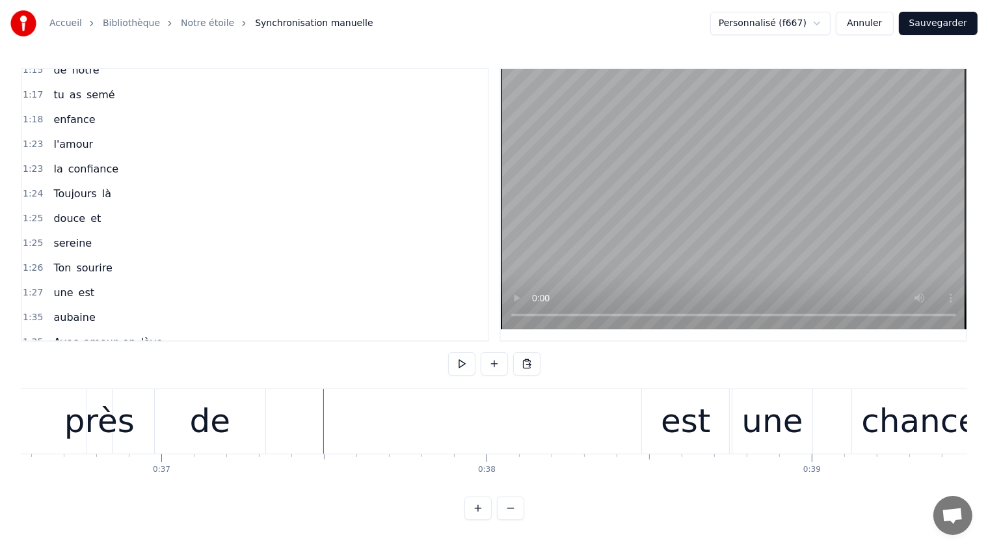
scroll to position [549, 0]
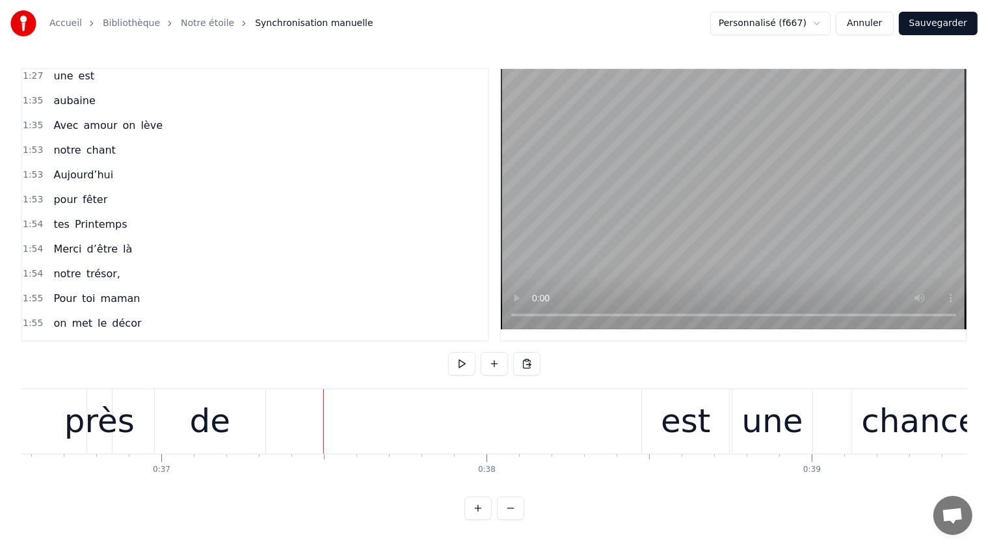
click at [81, 291] on span "toi" at bounding box center [89, 298] width 16 height 15
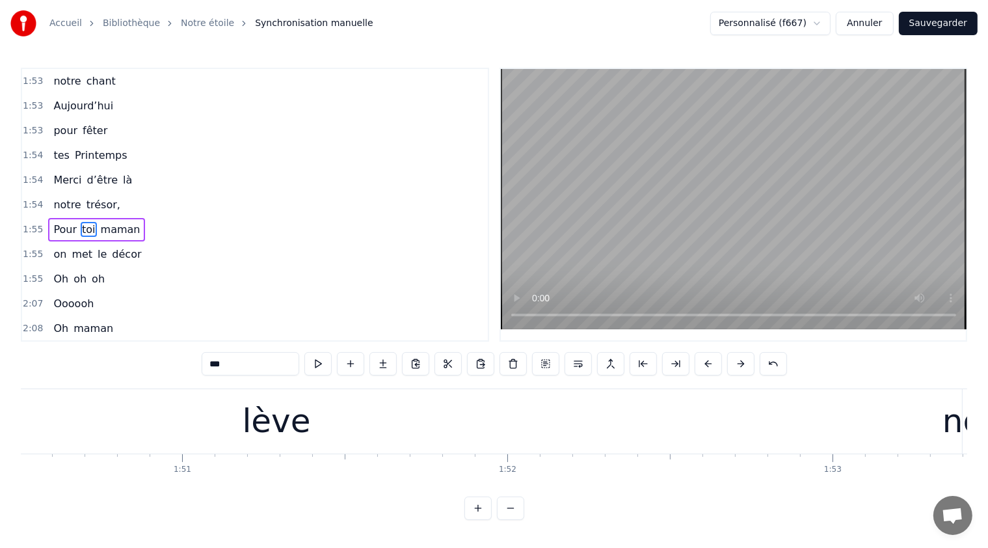
scroll to position [0, 37369]
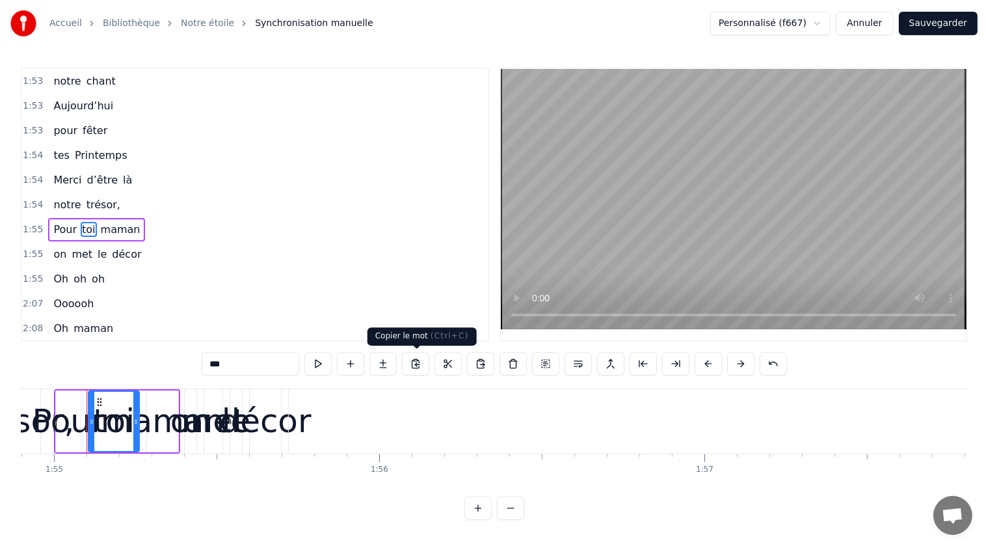
click at [418, 364] on button at bounding box center [415, 363] width 27 height 23
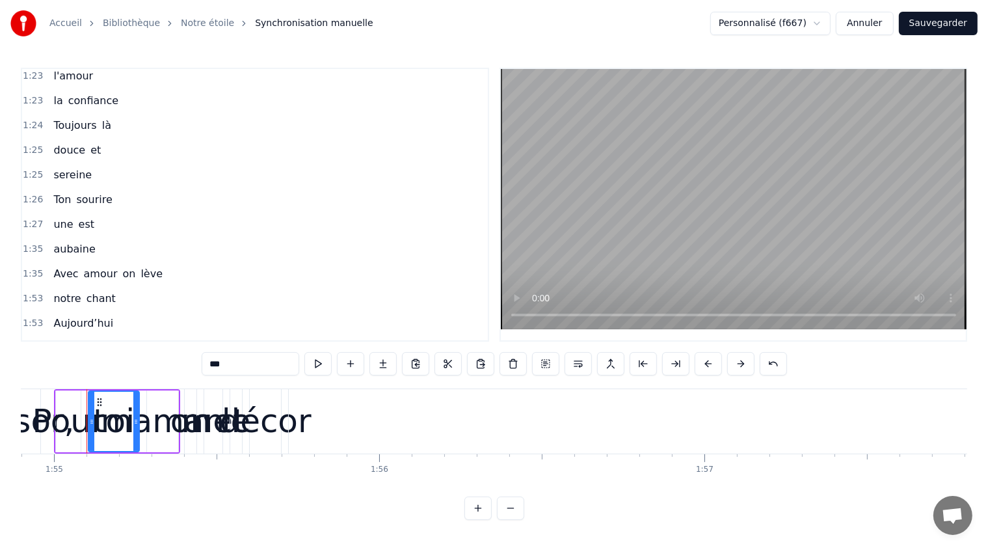
scroll to position [184, 0]
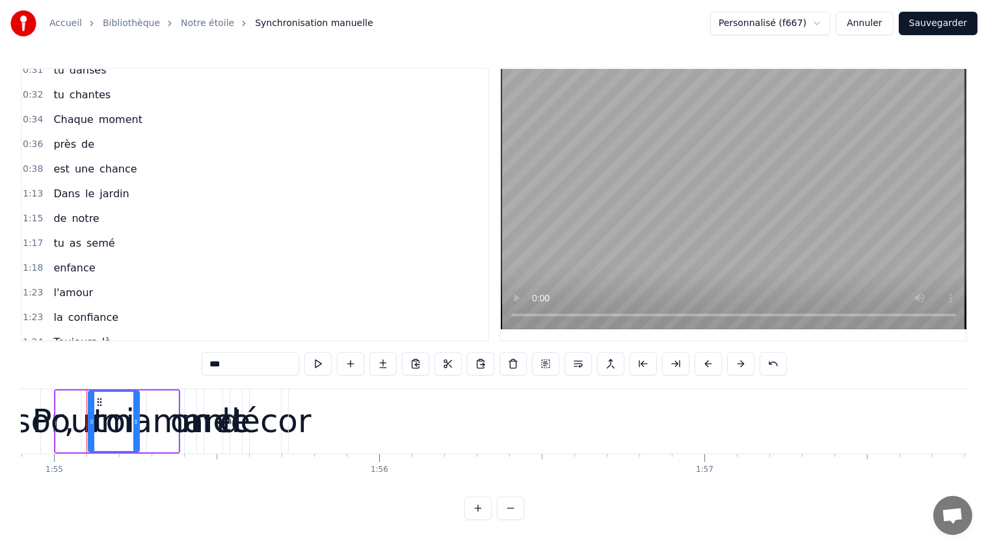
click at [95, 135] on div "0:36 près de" at bounding box center [255, 144] width 466 height 25
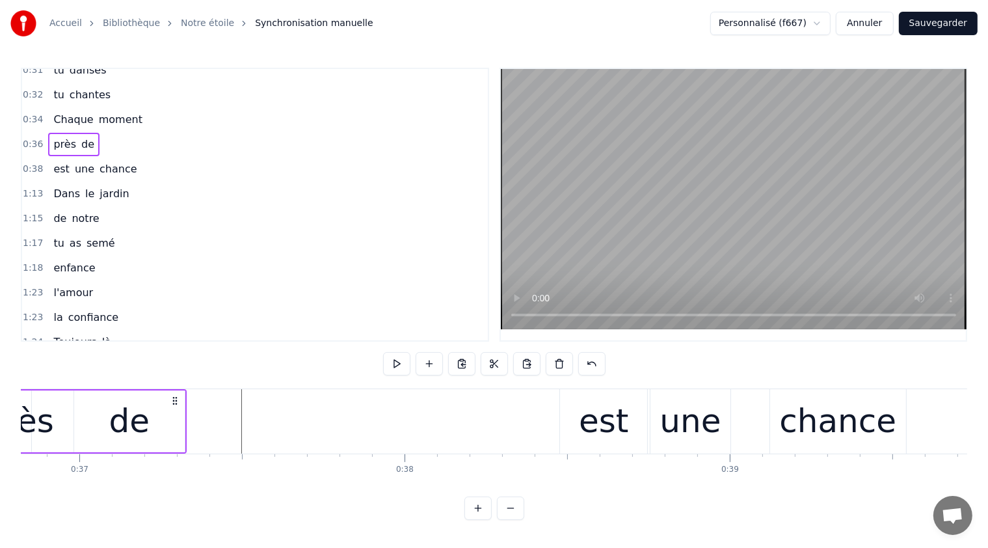
scroll to position [0, 11893]
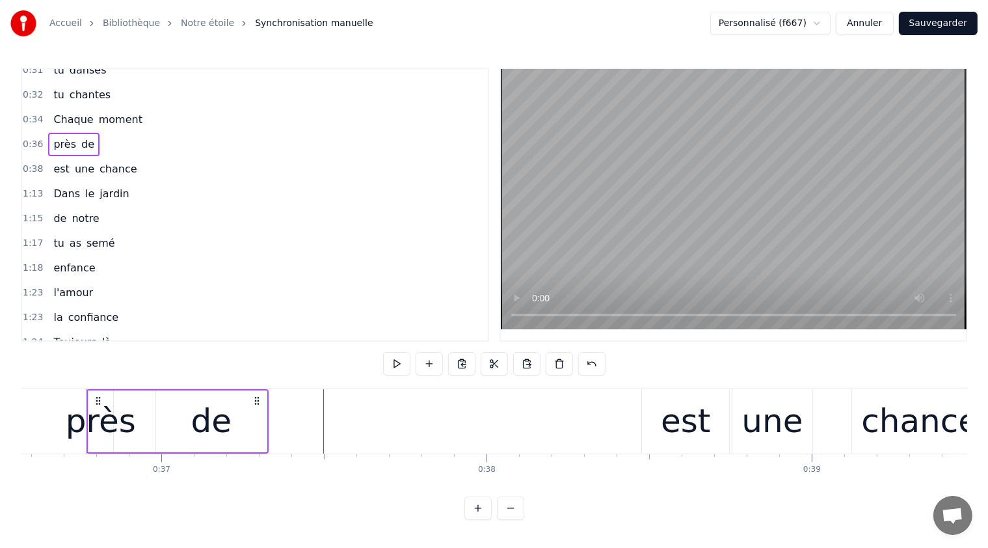
click at [86, 135] on div "près de" at bounding box center [73, 144] width 51 height 23
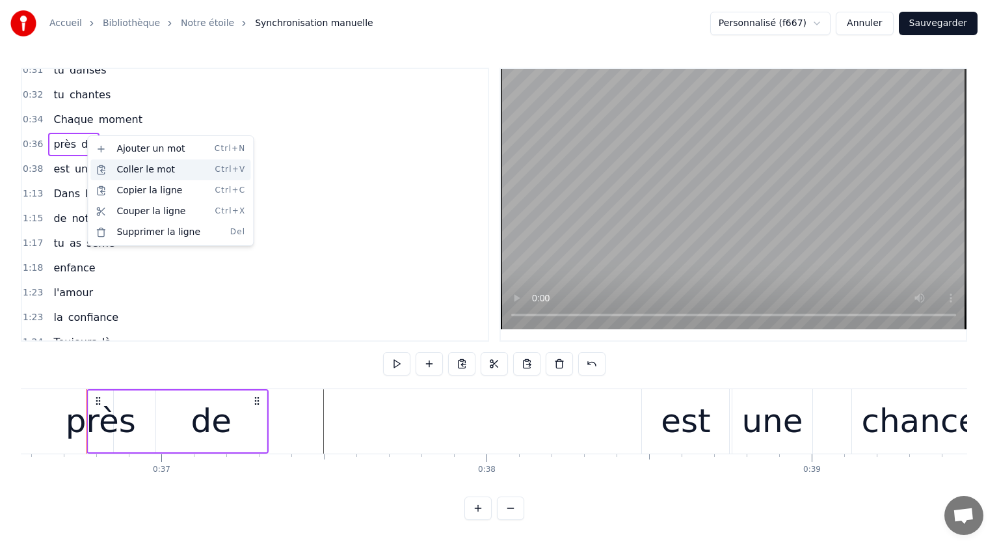
click at [152, 174] on div "Coller le mot Ctrl+V" at bounding box center [170, 169] width 160 height 21
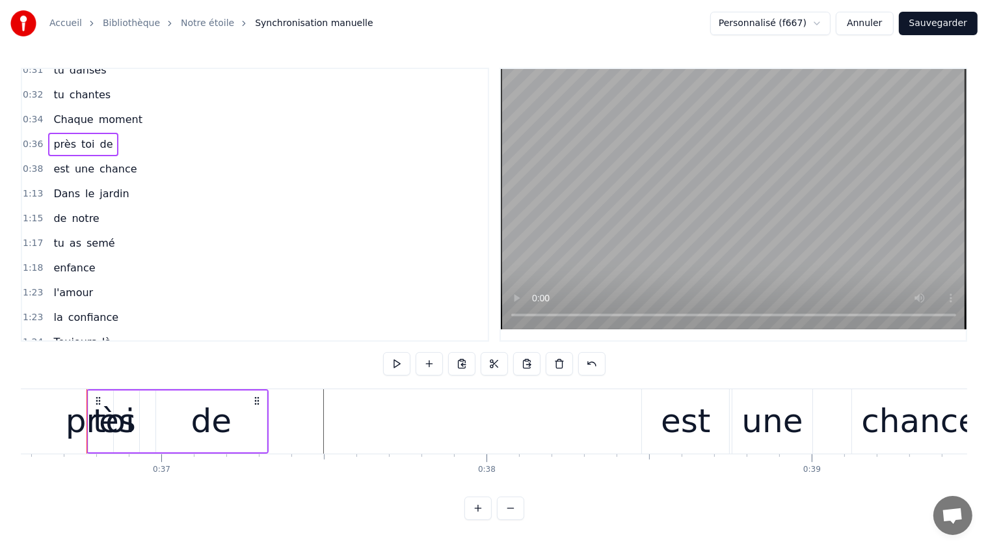
click at [130, 418] on div "toi" at bounding box center [114, 421] width 42 height 49
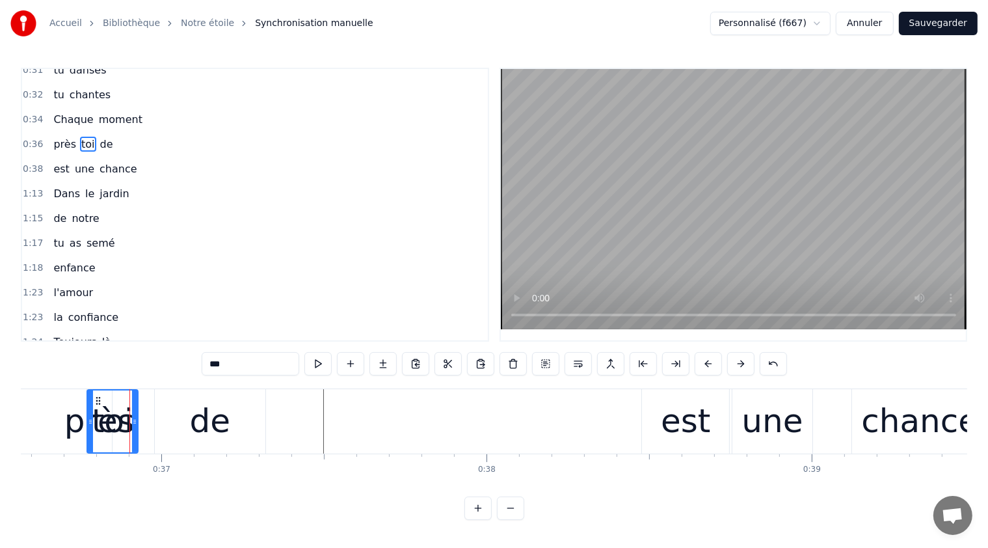
scroll to position [115, 0]
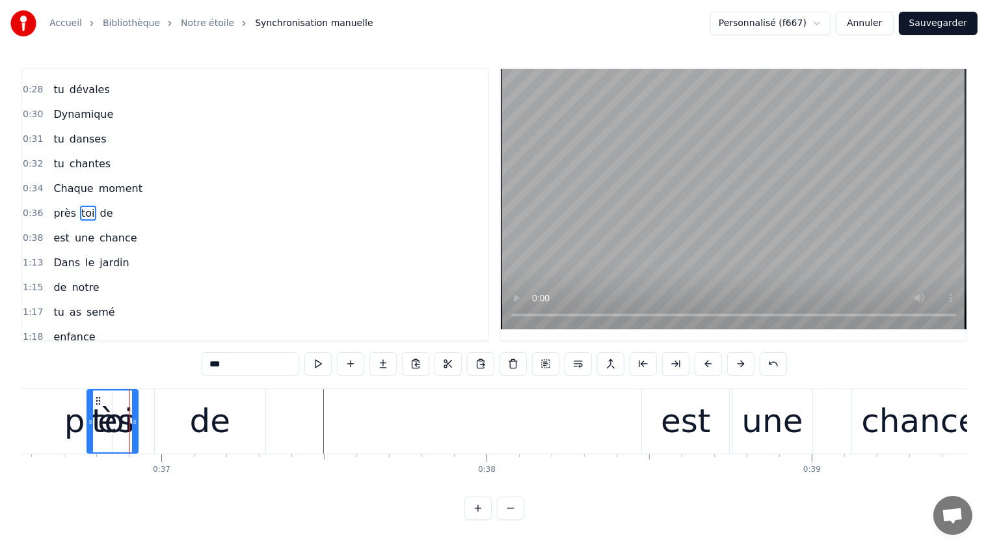
drag, startPoint x: 109, startPoint y: 418, endPoint x: 139, endPoint y: 416, distance: 30.0
click at [139, 416] on div "près toi de" at bounding box center [178, 421] width 182 height 64
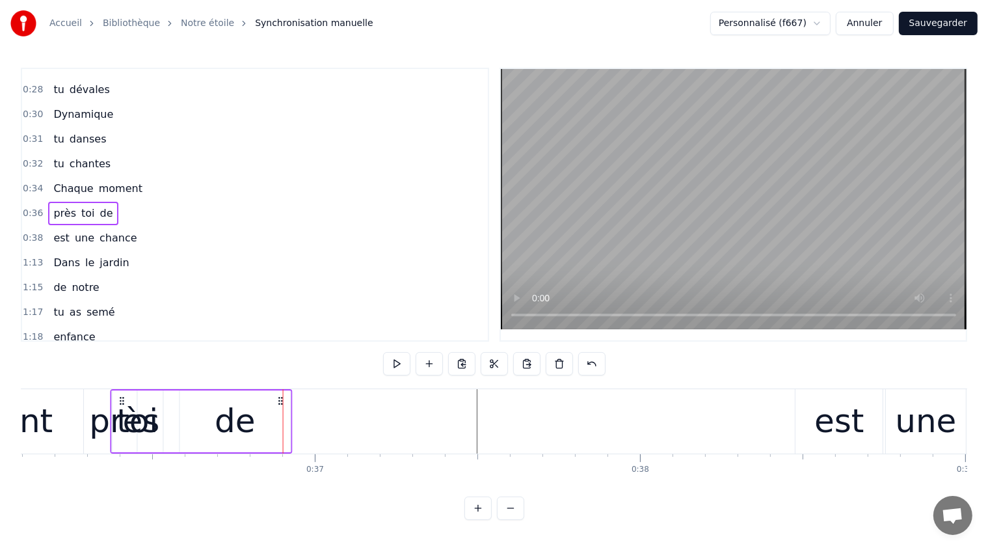
drag, startPoint x: 94, startPoint y: 401, endPoint x: 127, endPoint y: 403, distance: 33.3
click at [118, 390] on div "près toi de" at bounding box center [202, 421] width 182 height 64
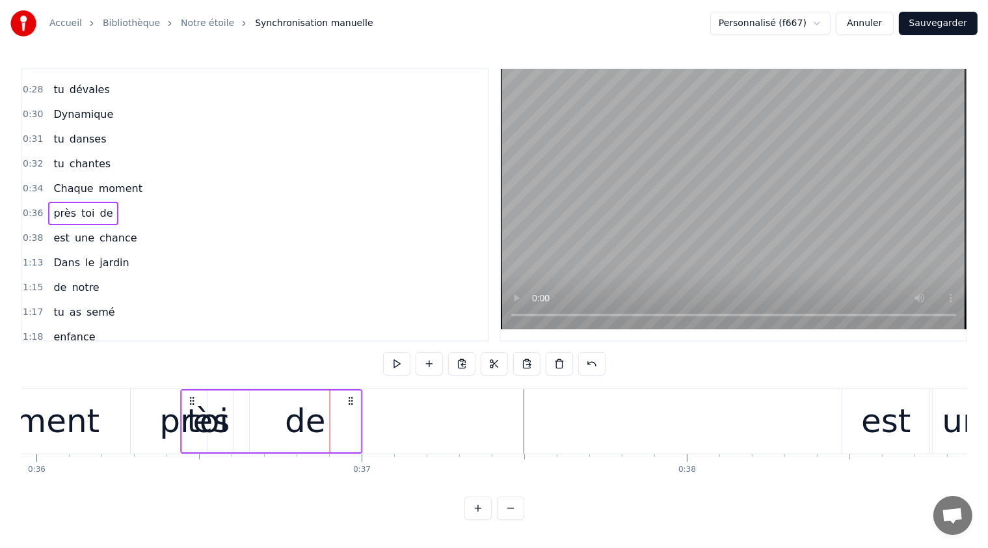
drag, startPoint x: 287, startPoint y: 403, endPoint x: 340, endPoint y: 411, distance: 53.9
click at [352, 408] on div "près toi de" at bounding box center [272, 421] width 182 height 64
click at [201, 429] on div "toi" at bounding box center [208, 421] width 42 height 49
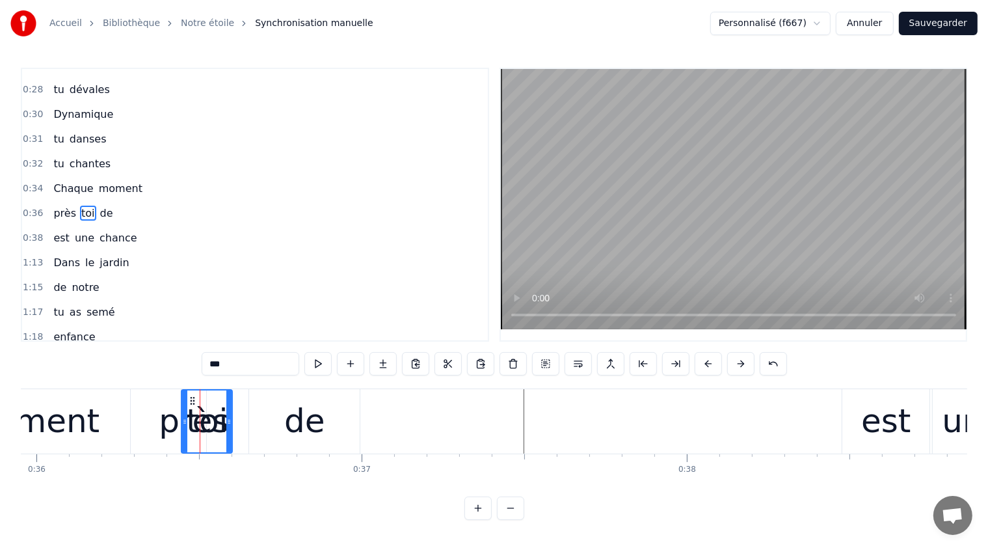
drag, startPoint x: 232, startPoint y: 416, endPoint x: 274, endPoint y: 416, distance: 42.9
click at [274, 416] on div "près toi de" at bounding box center [272, 421] width 182 height 64
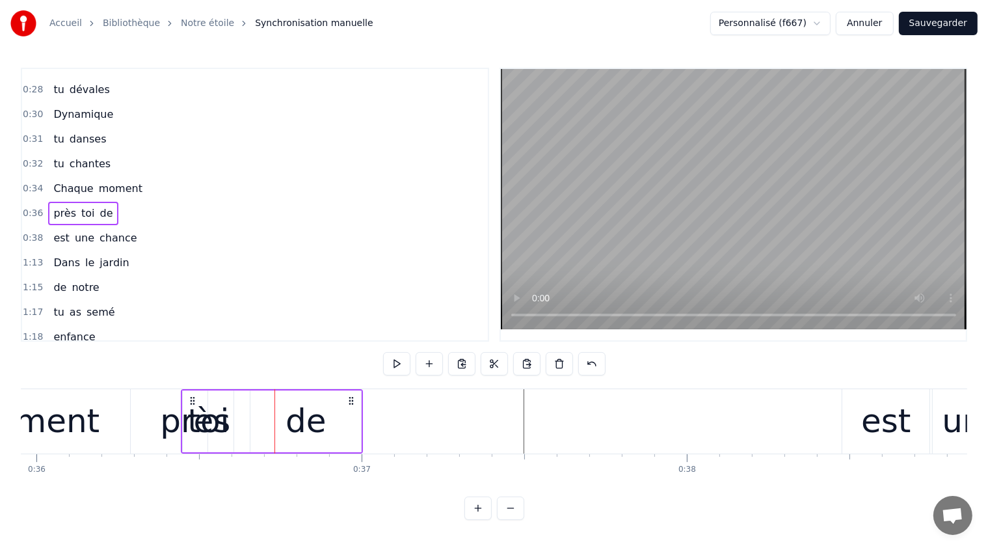
click at [213, 419] on div "toi" at bounding box center [208, 421] width 42 height 49
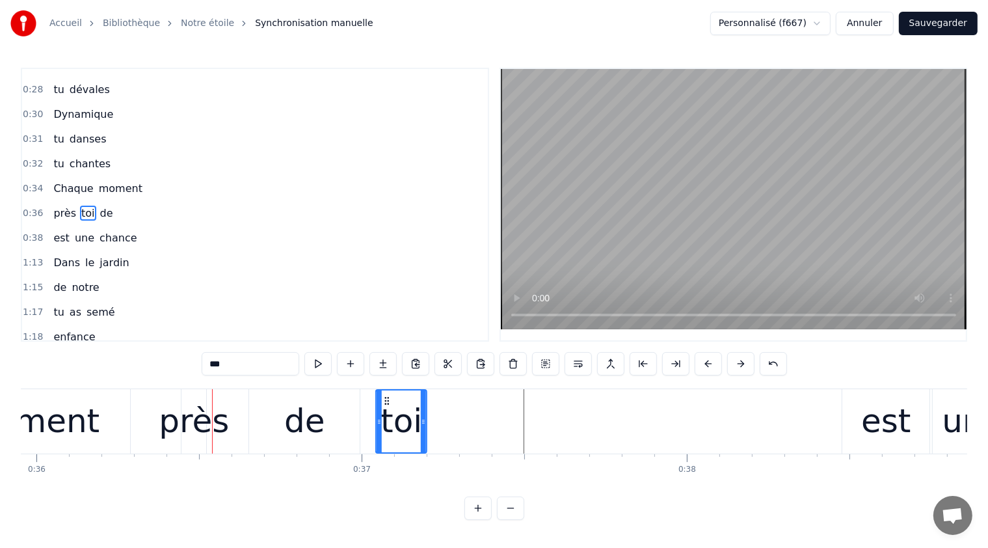
drag, startPoint x: 198, startPoint y: 401, endPoint x: 388, endPoint y: 420, distance: 191.6
drag, startPoint x: 377, startPoint y: 416, endPoint x: 361, endPoint y: 414, distance: 16.4
click at [361, 414] on div at bounding box center [363, 421] width 5 height 62
click at [301, 416] on div "de" at bounding box center [304, 421] width 41 height 49
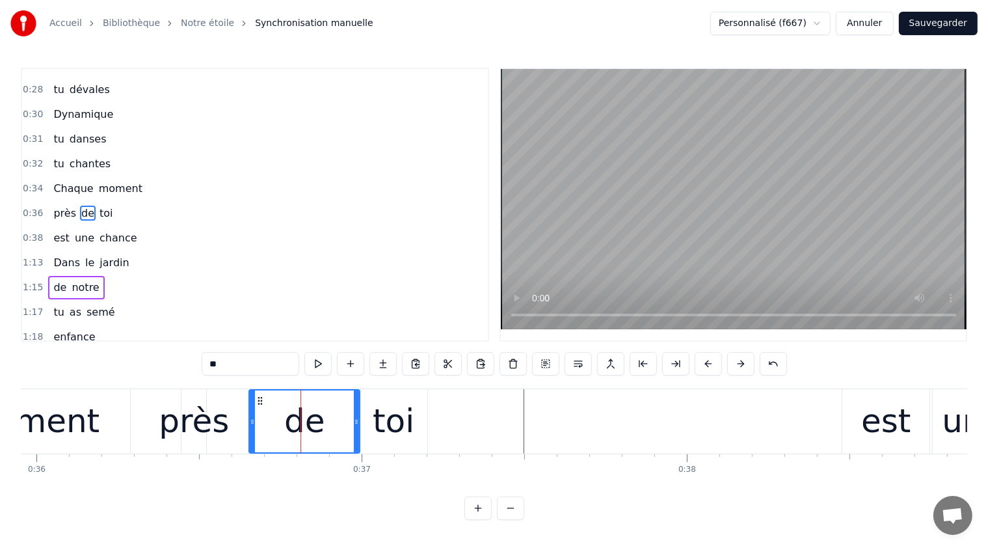
click at [203, 418] on div "près" at bounding box center [194, 421] width 70 height 49
type input "****"
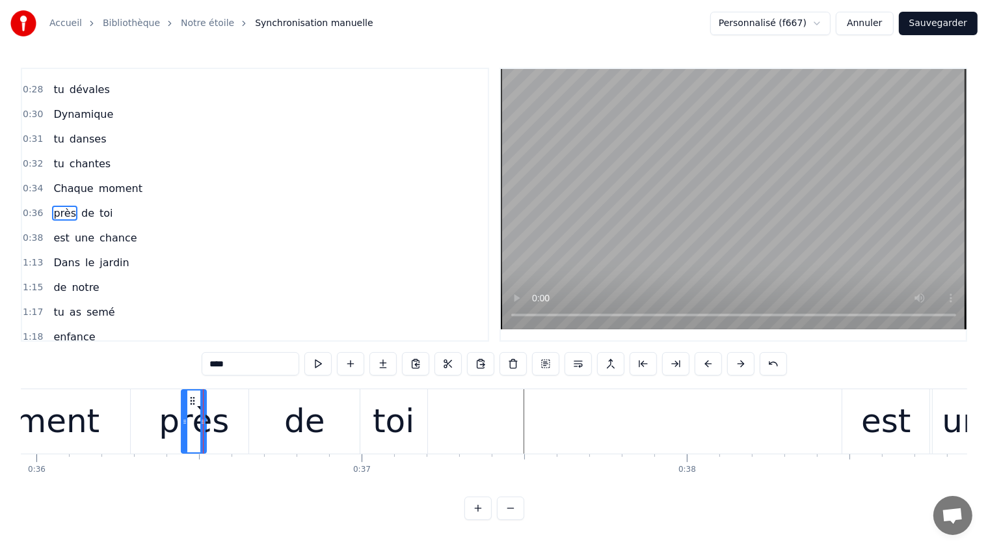
drag, startPoint x: 203, startPoint y: 418, endPoint x: 222, endPoint y: 418, distance: 18.9
click at [225, 418] on div "près de toi" at bounding box center [305, 421] width 249 height 64
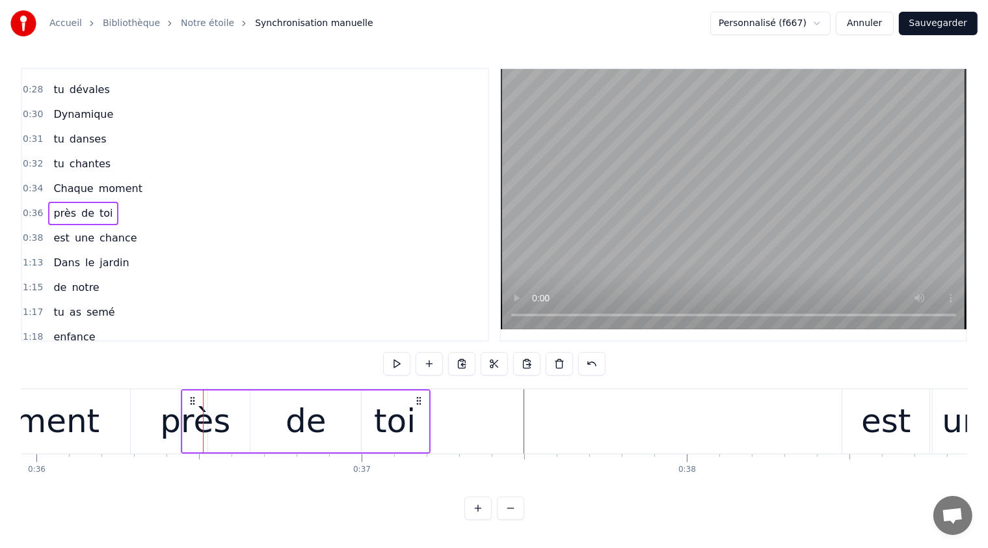
click at [207, 418] on div "près" at bounding box center [195, 421] width 70 height 49
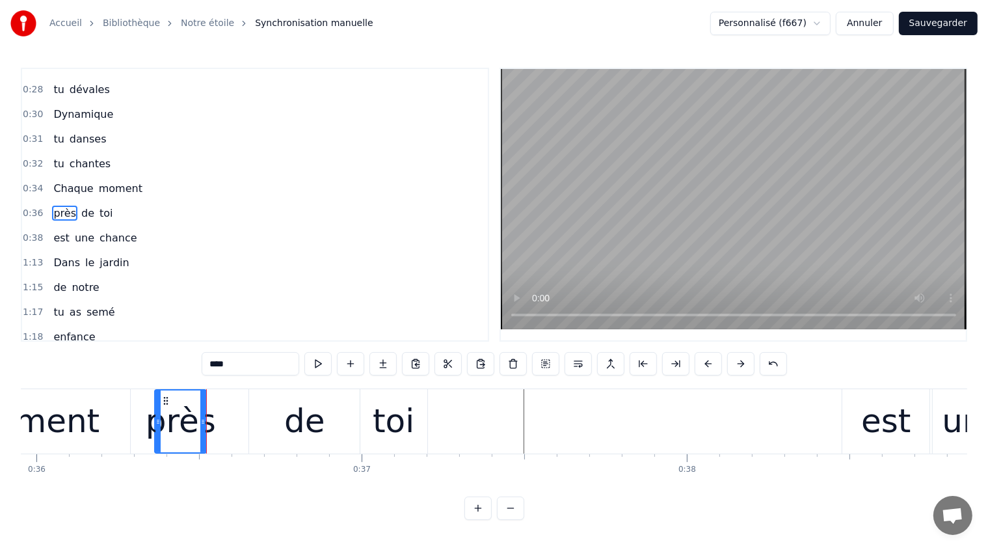
drag, startPoint x: 185, startPoint y: 419, endPoint x: 158, endPoint y: 424, distance: 27.2
click at [158, 424] on icon at bounding box center [157, 421] width 5 height 10
drag, startPoint x: 206, startPoint y: 423, endPoint x: 221, endPoint y: 418, distance: 16.5
click at [221, 418] on div "près de toi" at bounding box center [292, 421] width 276 height 64
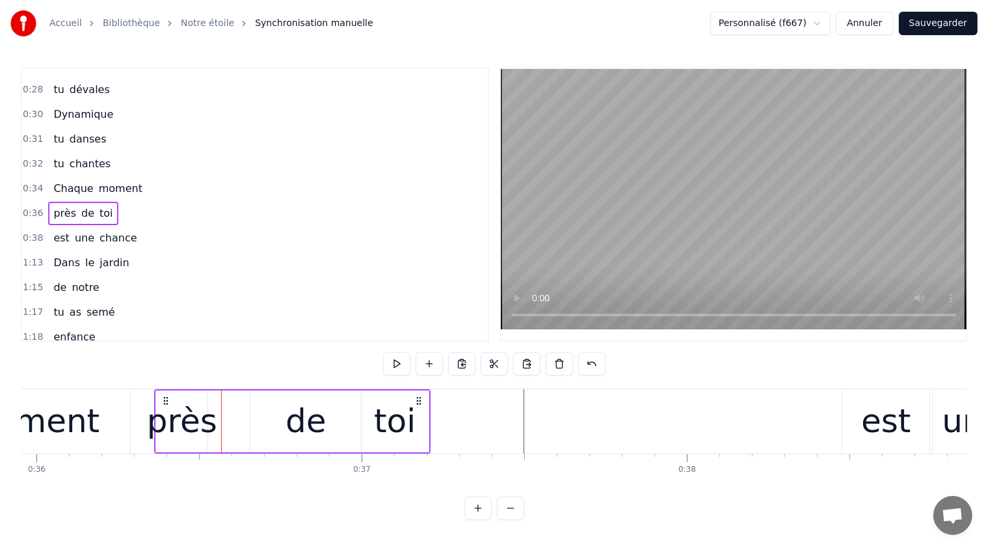
click at [206, 418] on div "près" at bounding box center [182, 421] width 70 height 49
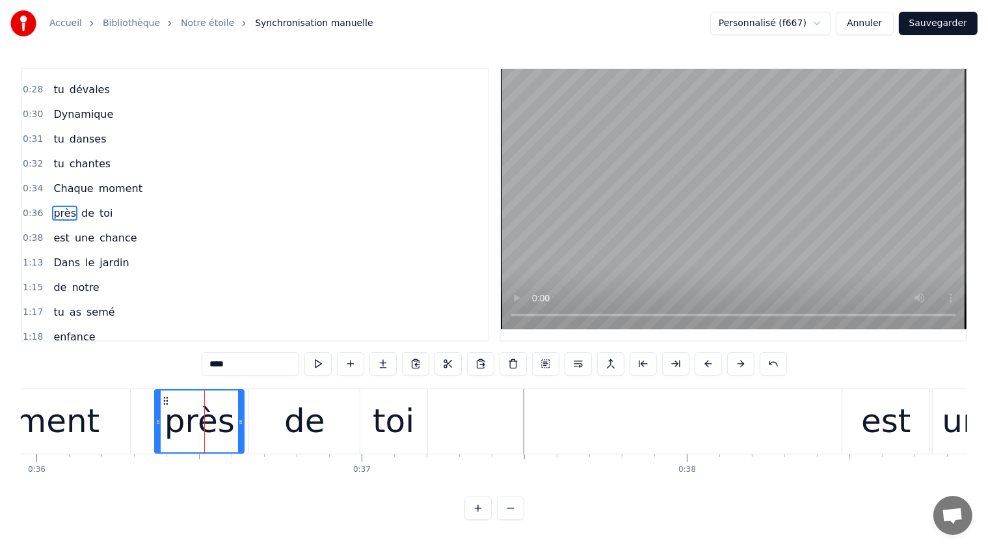
drag, startPoint x: 200, startPoint y: 418, endPoint x: 238, endPoint y: 418, distance: 37.7
click at [238, 418] on icon at bounding box center [240, 421] width 5 height 10
click at [872, 422] on div "est" at bounding box center [885, 421] width 49 height 49
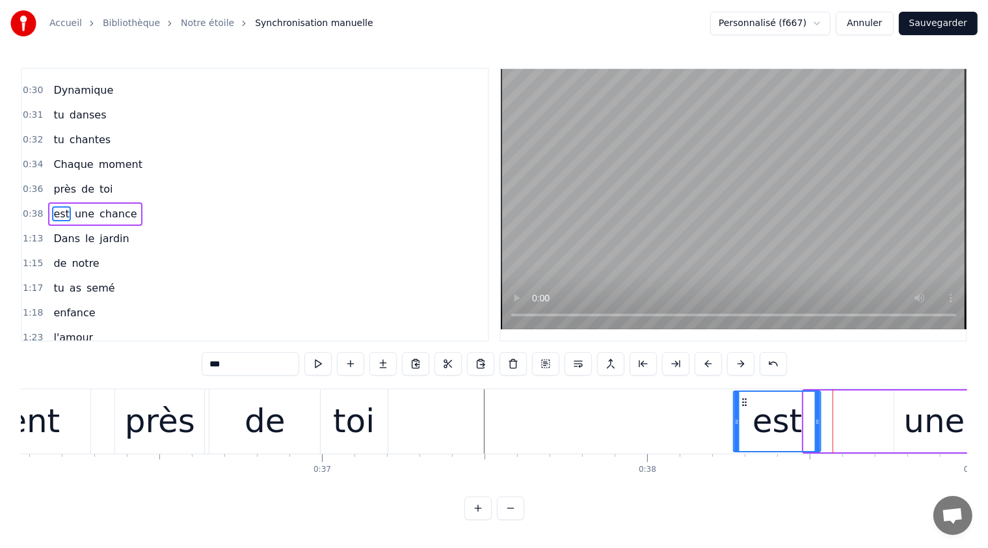
scroll to position [0, 11733]
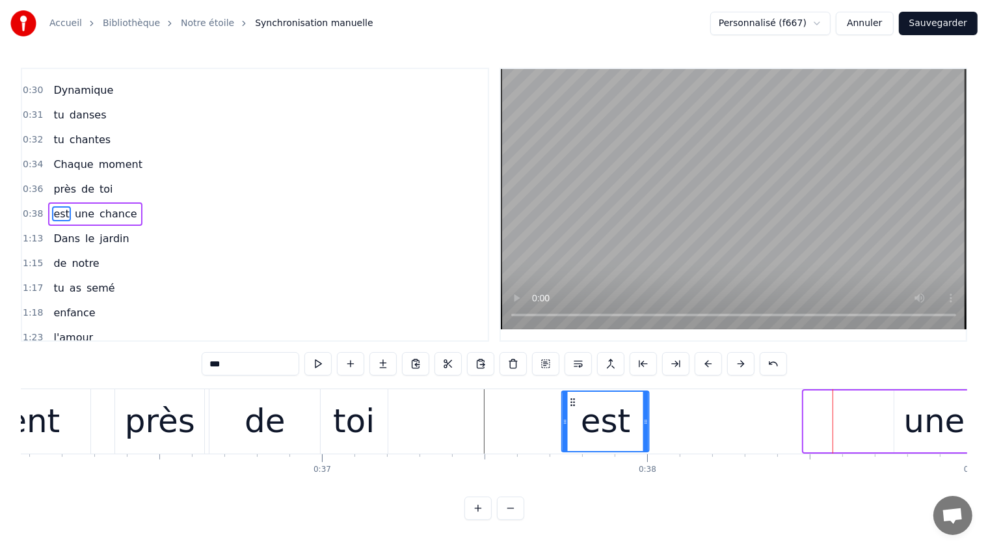
drag, startPoint x: 851, startPoint y: 399, endPoint x: 569, endPoint y: 406, distance: 281.7
click at [569, 406] on icon at bounding box center [573, 402] width 10 height 10
click at [897, 416] on div "une" at bounding box center [934, 421] width 80 height 62
type input "***"
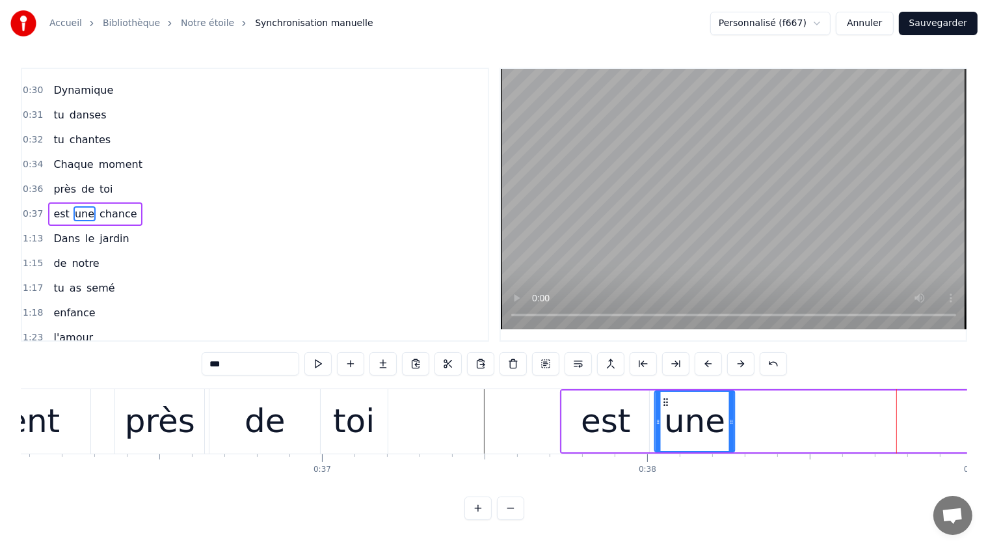
drag, startPoint x: 907, startPoint y: 402, endPoint x: 680, endPoint y: 412, distance: 227.2
click at [668, 403] on icon at bounding box center [666, 402] width 10 height 10
click at [938, 405] on div "est une chance" at bounding box center [855, 421] width 591 height 64
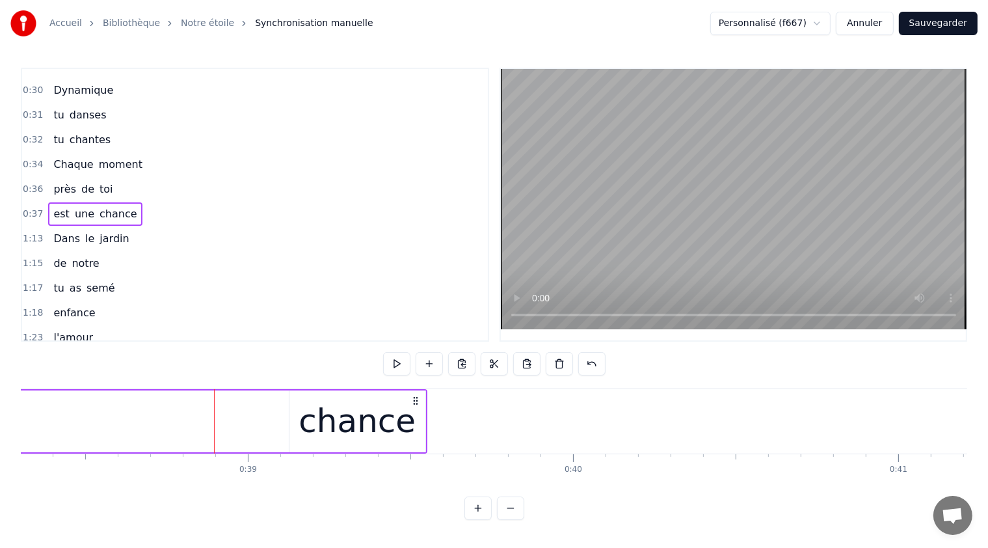
scroll to position [0, 12585]
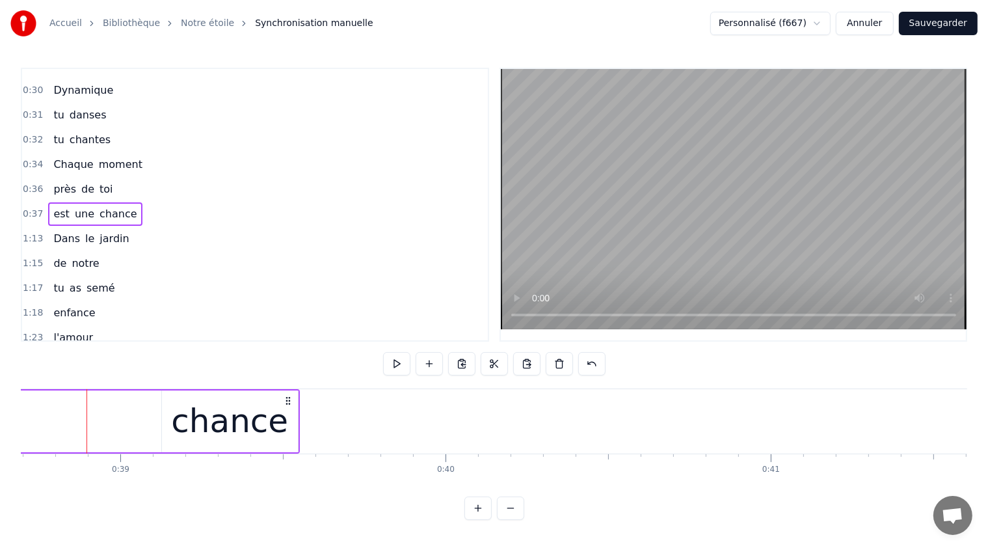
click at [196, 397] on div "chance" at bounding box center [229, 421] width 117 height 49
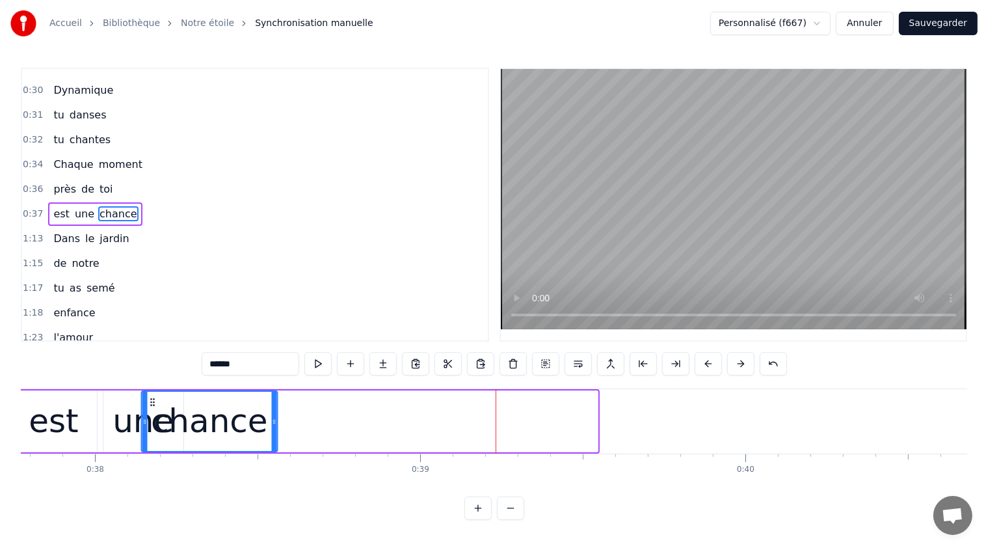
scroll to position [0, 12263]
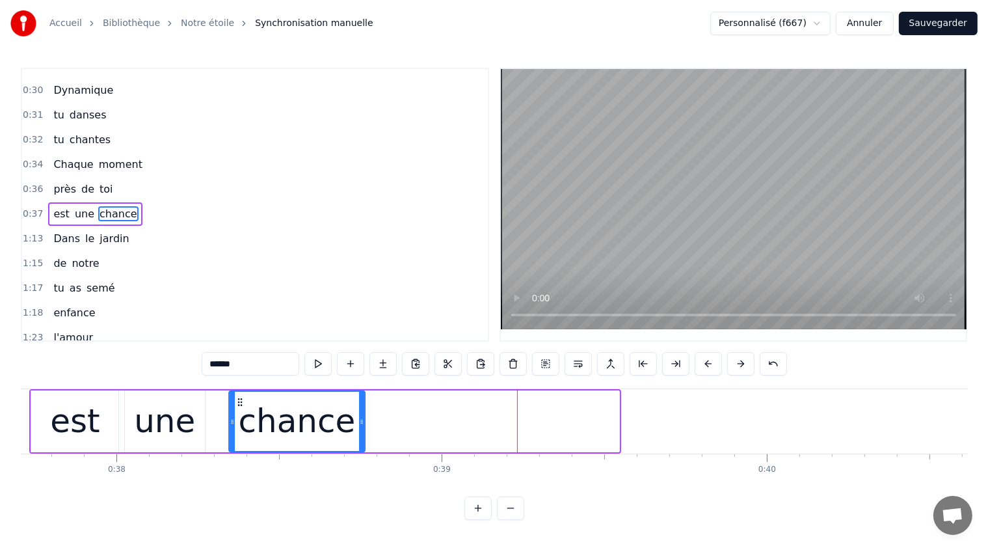
drag, startPoint x: 172, startPoint y: 397, endPoint x: 239, endPoint y: 412, distance: 68.8
click at [239, 412] on div "chance" at bounding box center [297, 421] width 135 height 59
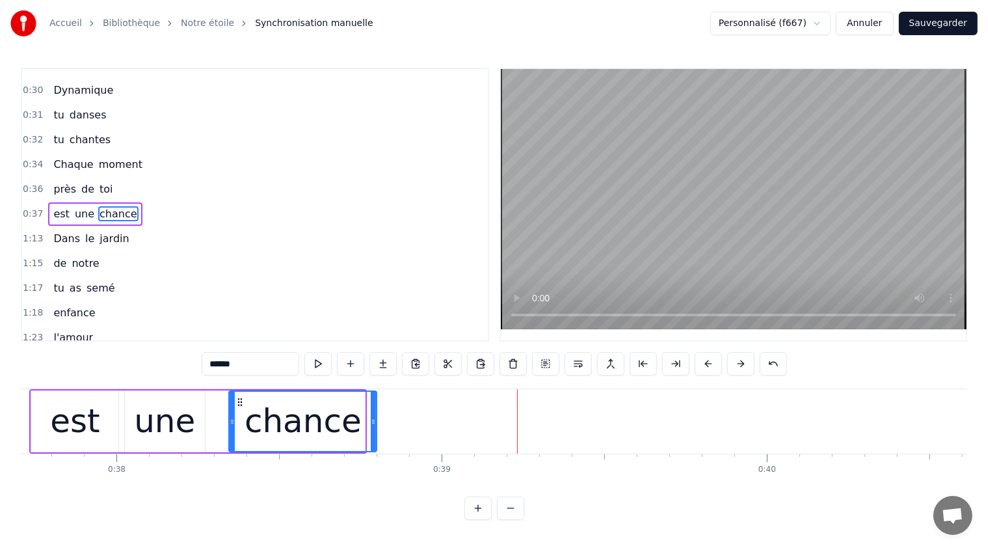
drag, startPoint x: 363, startPoint y: 423, endPoint x: 379, endPoint y: 424, distance: 15.6
click at [375, 423] on icon at bounding box center [373, 421] width 5 height 10
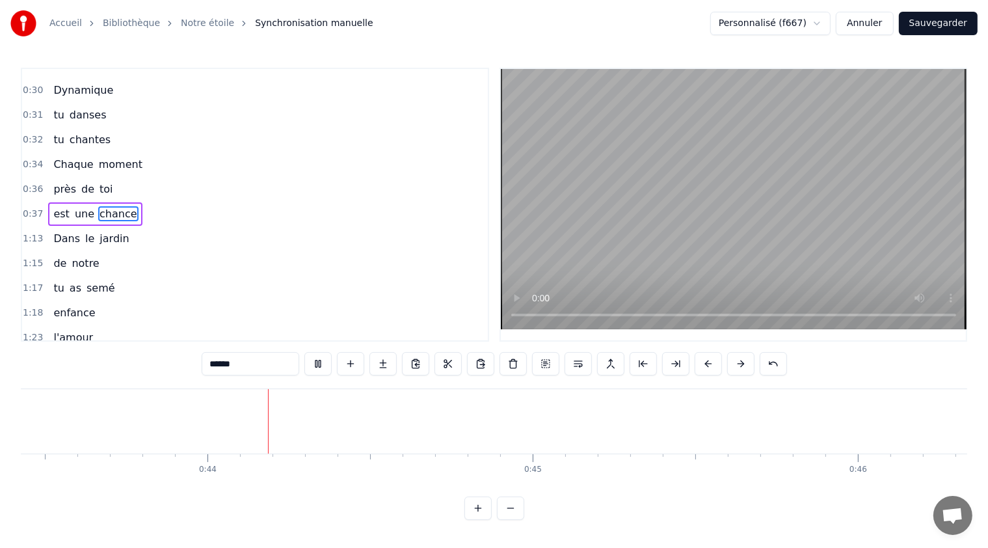
scroll to position [0, 14124]
click at [328, 364] on button at bounding box center [317, 363] width 27 height 23
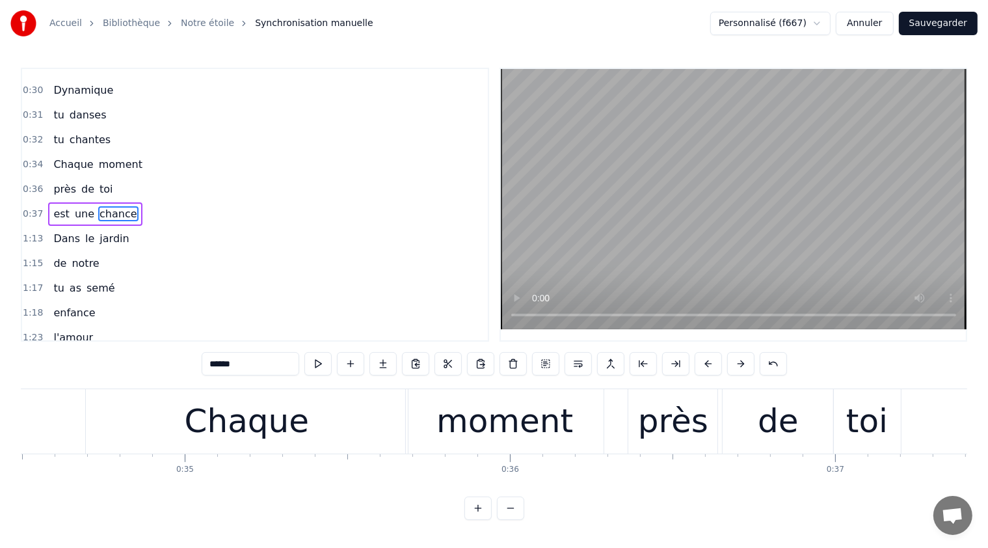
scroll to position [0, 11092]
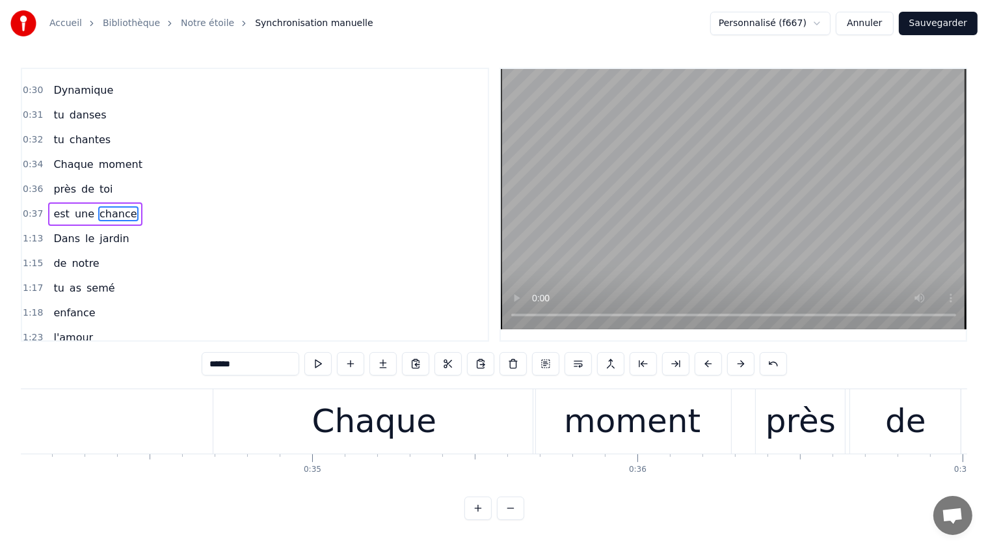
click at [561, 422] on div "moment" at bounding box center [632, 421] width 198 height 64
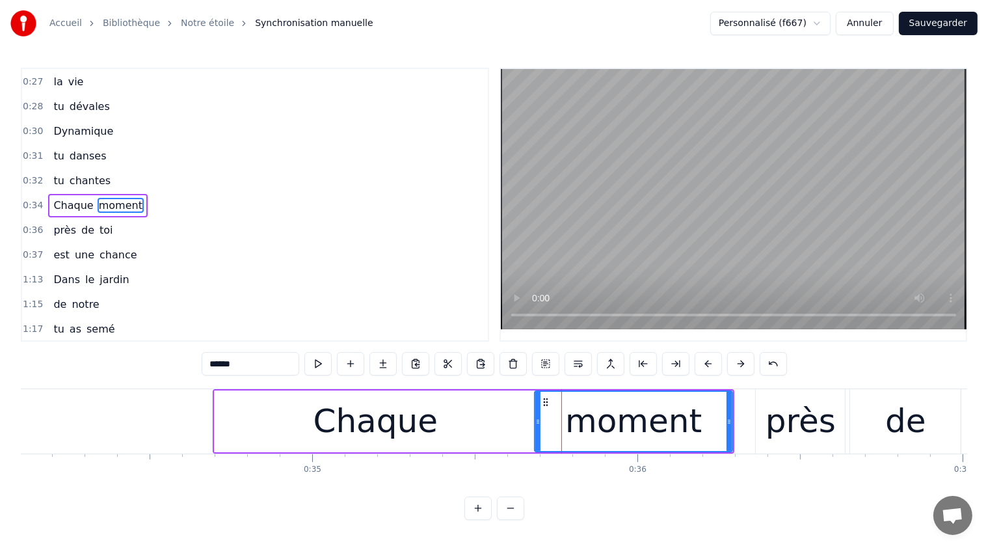
scroll to position [91, 0]
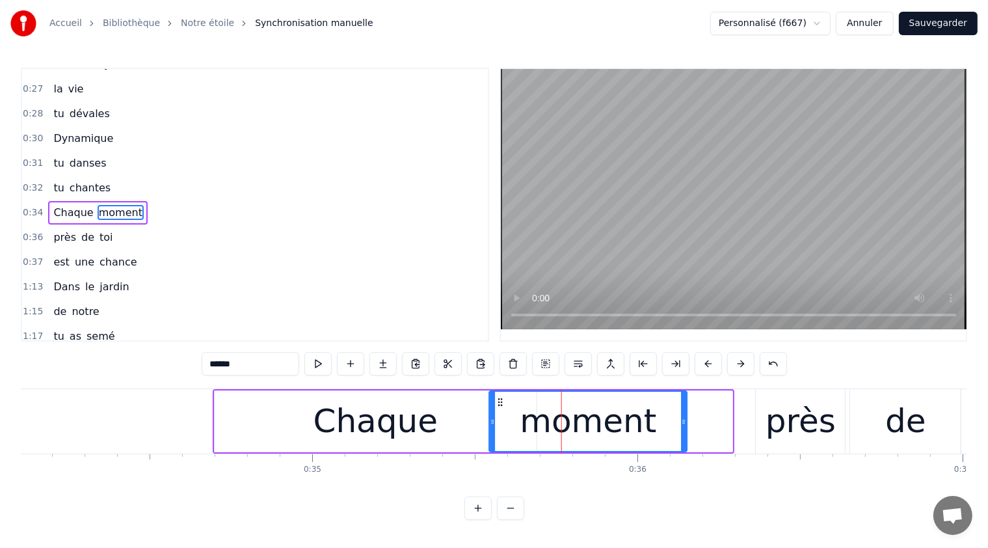
drag, startPoint x: 543, startPoint y: 400, endPoint x: 498, endPoint y: 397, distance: 45.6
click at [498, 397] on icon at bounding box center [501, 402] width 10 height 10
click at [772, 408] on div "près" at bounding box center [801, 421] width 70 height 49
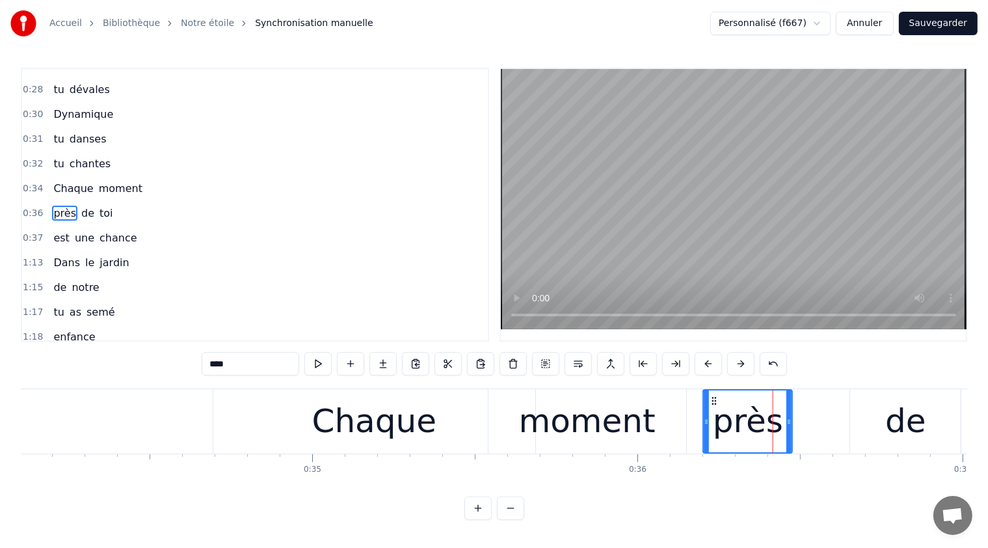
drag, startPoint x: 762, startPoint y: 399, endPoint x: 710, endPoint y: 397, distance: 52.7
click at [710, 397] on icon at bounding box center [715, 400] width 10 height 10
click at [868, 401] on div "de" at bounding box center [905, 421] width 111 height 64
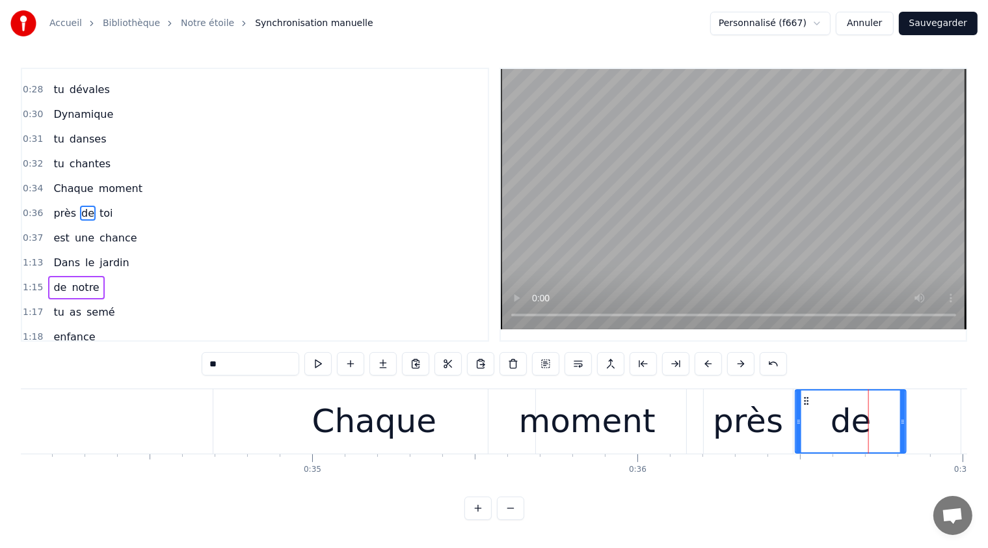
drag, startPoint x: 861, startPoint y: 399, endPoint x: 807, endPoint y: 398, distance: 54.7
click at [807, 398] on icon at bounding box center [806, 400] width 10 height 10
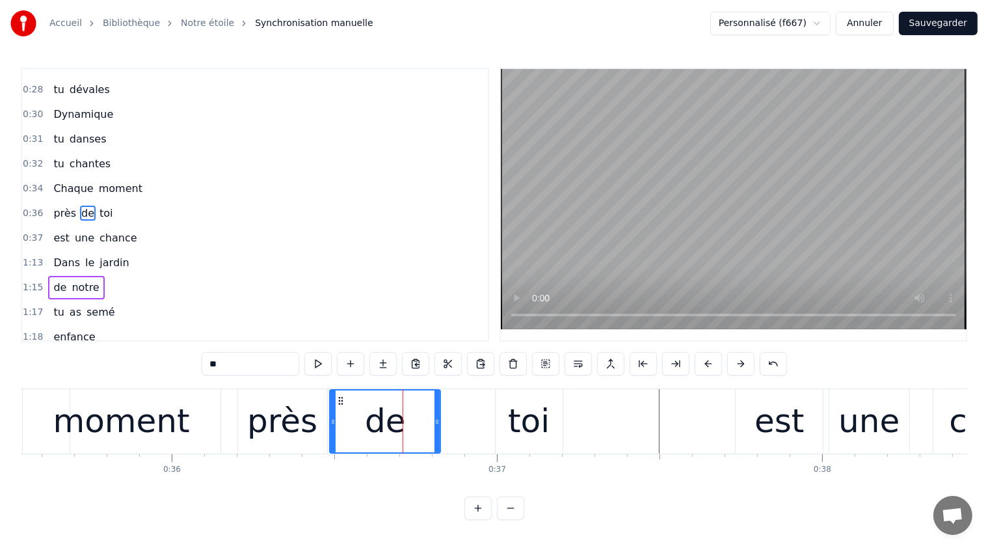
scroll to position [0, 11600]
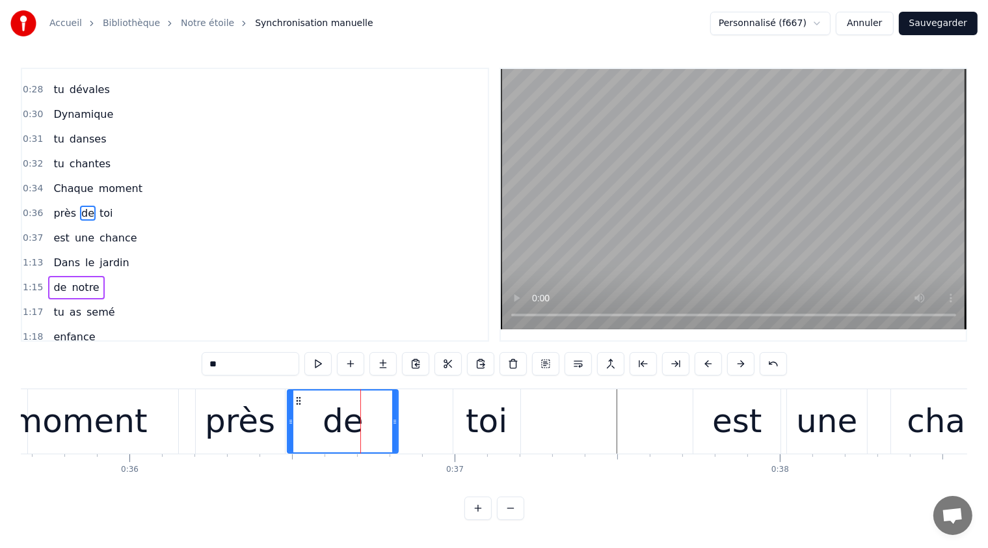
click at [477, 403] on div "toi" at bounding box center [487, 421] width 42 height 49
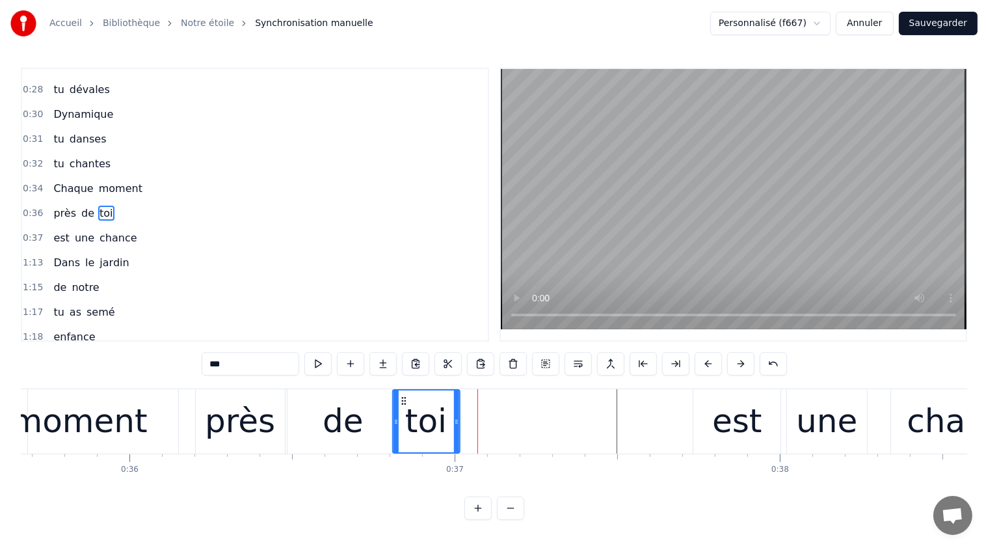
drag, startPoint x: 467, startPoint y: 397, endPoint x: 404, endPoint y: 405, distance: 63.6
click at [405, 395] on icon at bounding box center [404, 400] width 10 height 10
click at [703, 395] on div "est" at bounding box center [736, 421] width 87 height 64
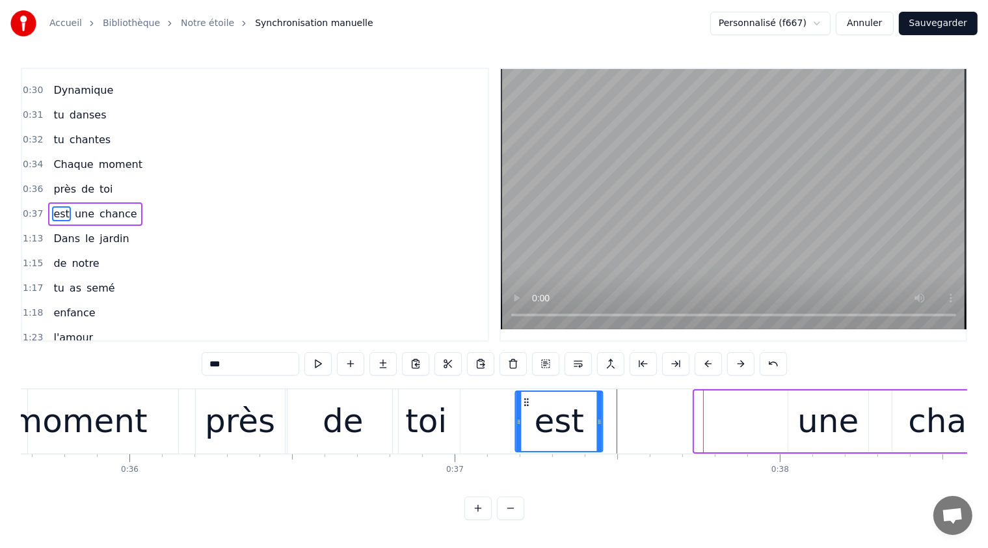
drag, startPoint x: 707, startPoint y: 400, endPoint x: 528, endPoint y: 409, distance: 179.1
click at [528, 409] on div "est" at bounding box center [559, 421] width 86 height 59
click at [791, 407] on div "une" at bounding box center [828, 421] width 80 height 62
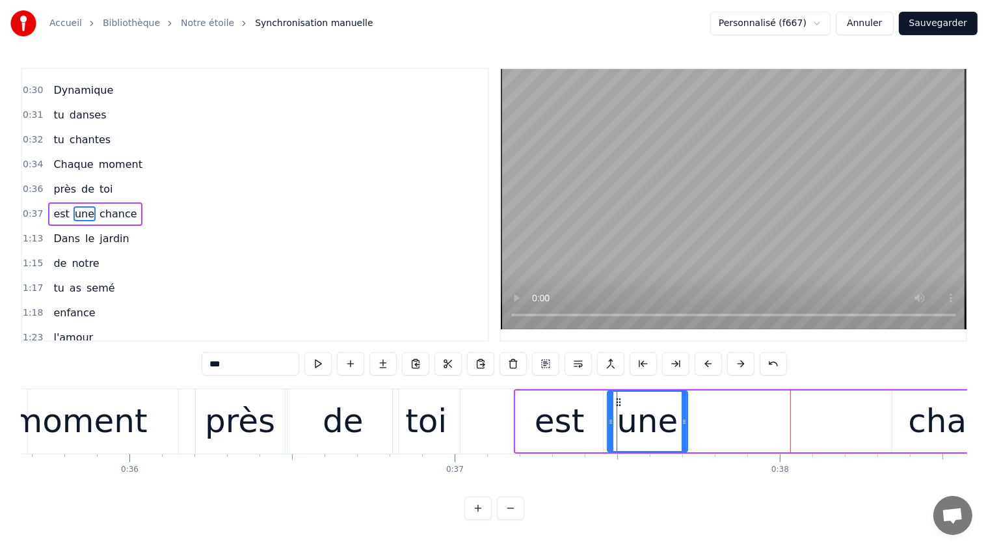
drag, startPoint x: 796, startPoint y: 403, endPoint x: 613, endPoint y: 407, distance: 182.2
click at [615, 404] on icon at bounding box center [618, 402] width 10 height 10
click at [905, 406] on div "chance" at bounding box center [966, 421] width 148 height 62
type input "******"
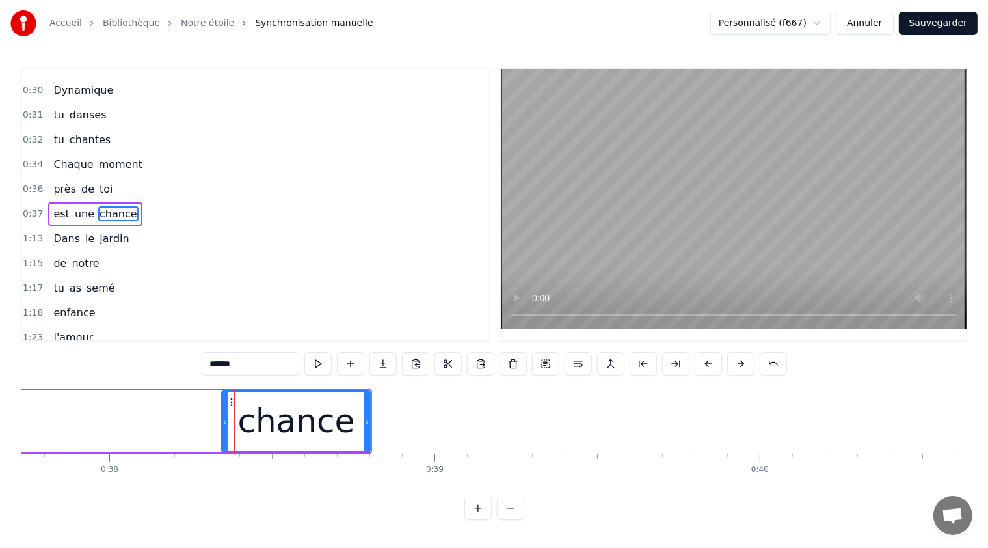
scroll to position [0, 12419]
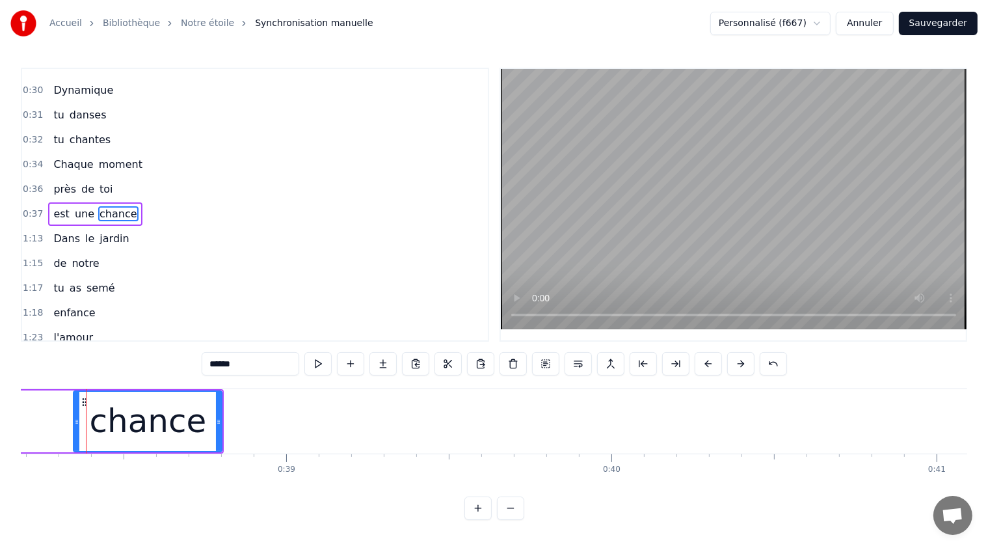
drag, startPoint x: 86, startPoint y: 401, endPoint x: 96, endPoint y: 406, distance: 11.6
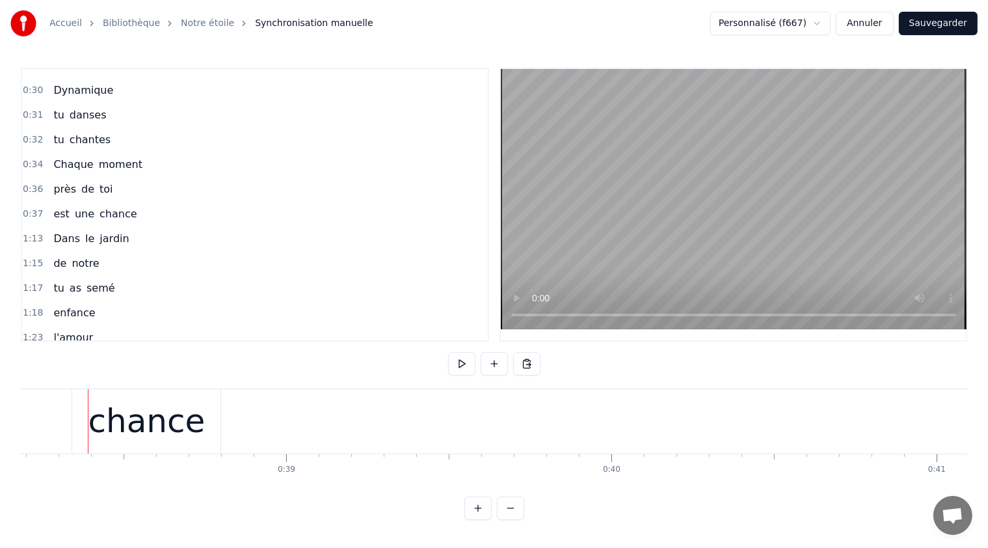
click at [83, 403] on div "chance" at bounding box center [146, 421] width 148 height 64
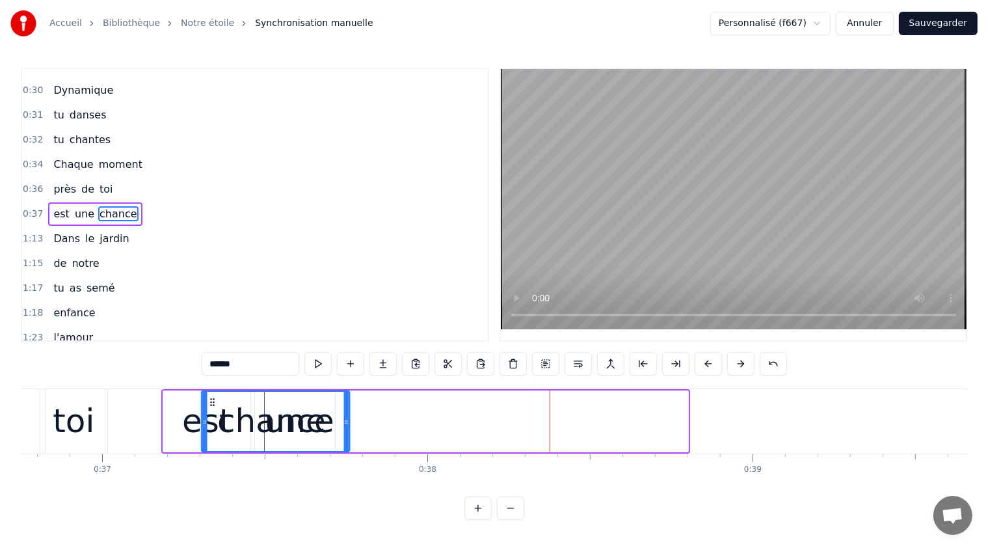
scroll to position [0, 11946]
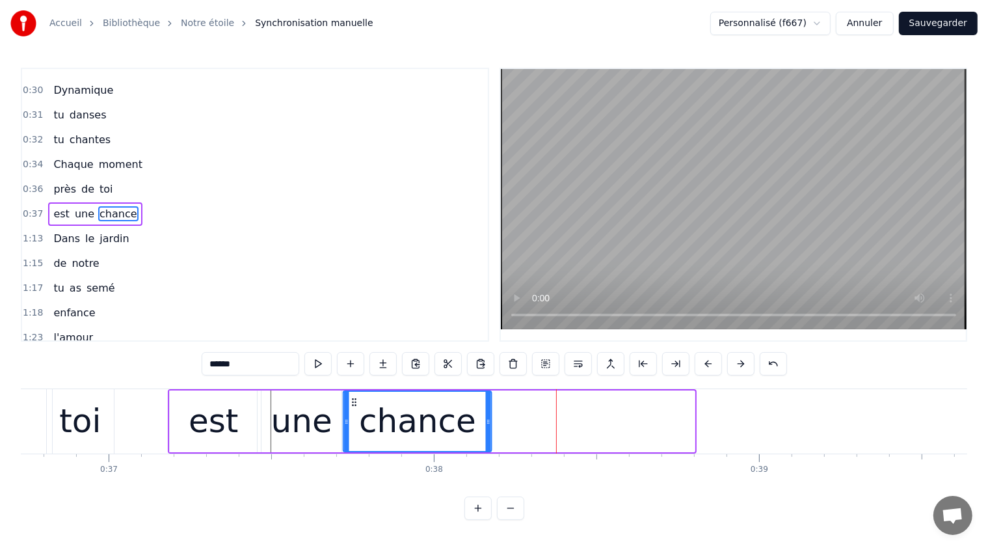
drag, startPoint x: 87, startPoint y: 403, endPoint x: 363, endPoint y: 420, distance: 276.3
click at [358, 418] on div "chance" at bounding box center [417, 421] width 147 height 59
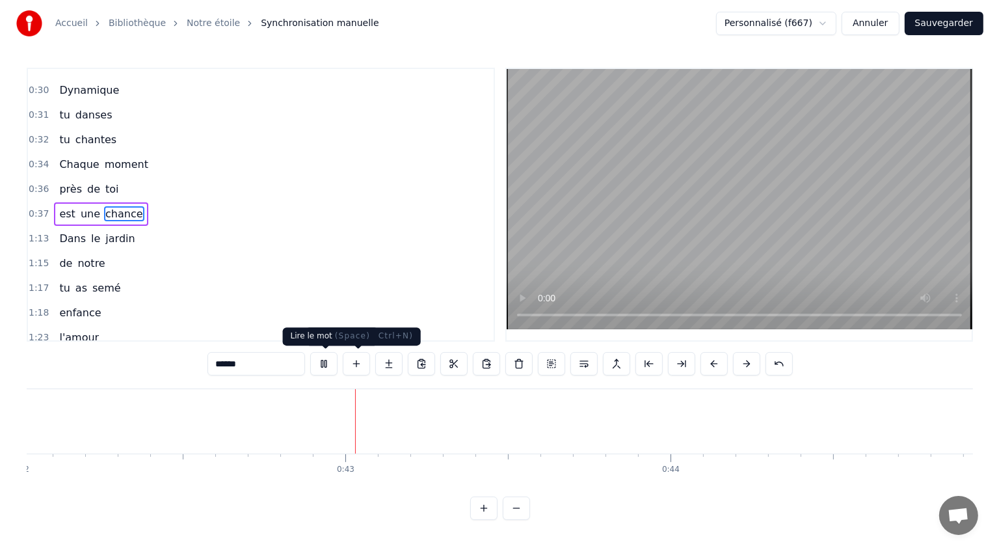
scroll to position [0, 13714]
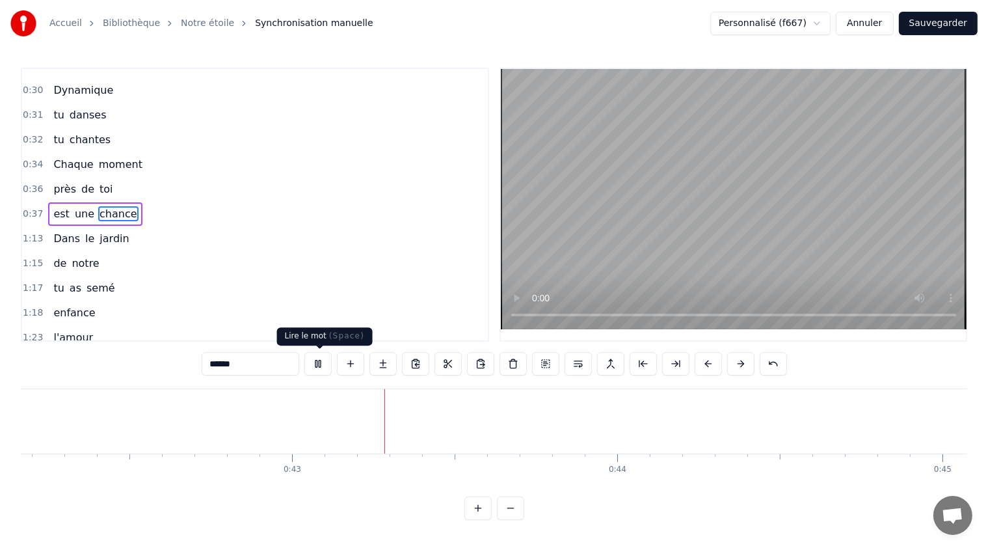
click at [328, 365] on button at bounding box center [317, 363] width 27 height 23
click at [941, 23] on button "Sauvegarder" at bounding box center [938, 23] width 79 height 23
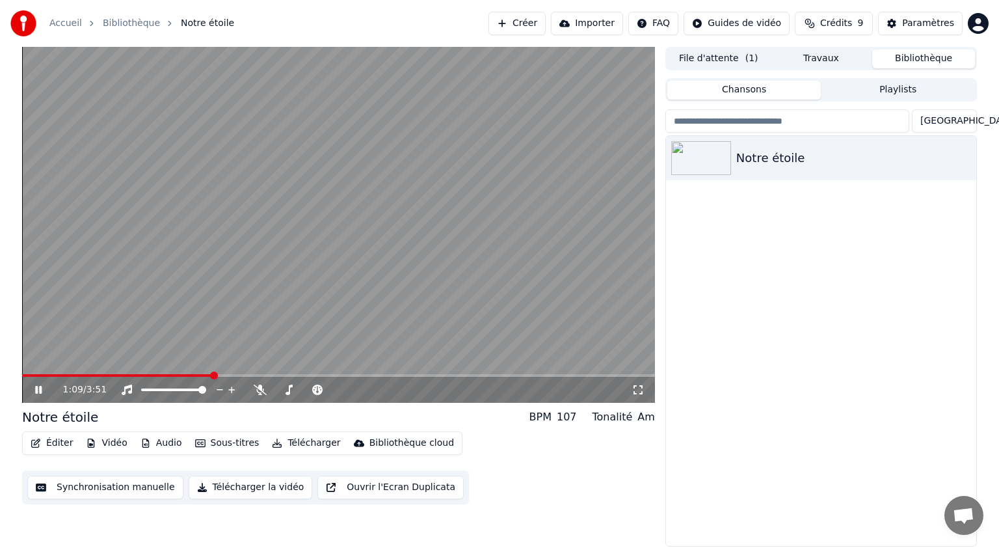
click at [33, 390] on icon at bounding box center [48, 389] width 31 height 10
